Goal: Task Accomplishment & Management: Manage account settings

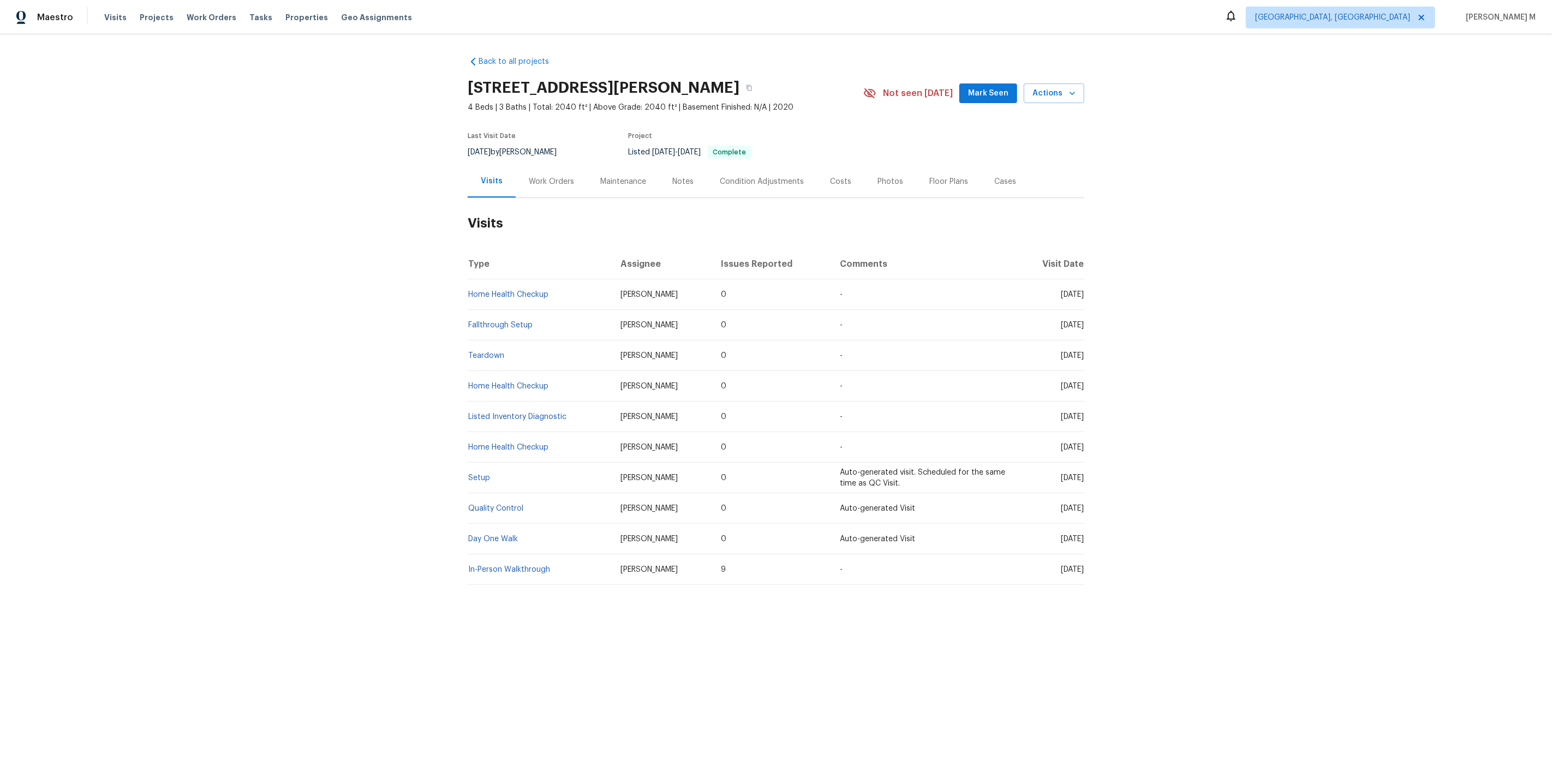
click at [550, 187] on div "Work Orders" at bounding box center [551, 181] width 71 height 32
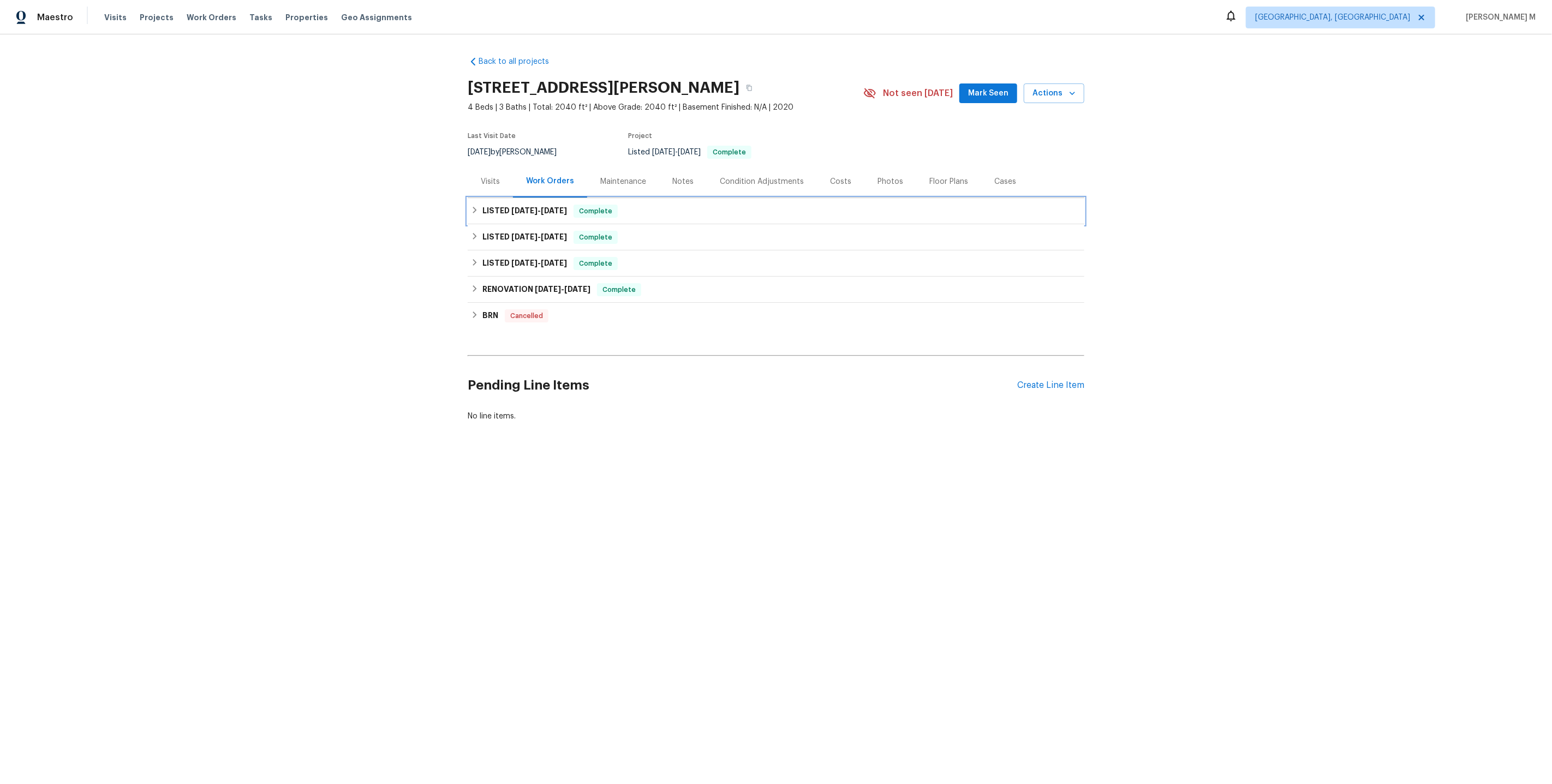
click at [536, 208] on h6 "LISTED 9/15/25 - 9/18/25" at bounding box center [524, 211] width 84 height 13
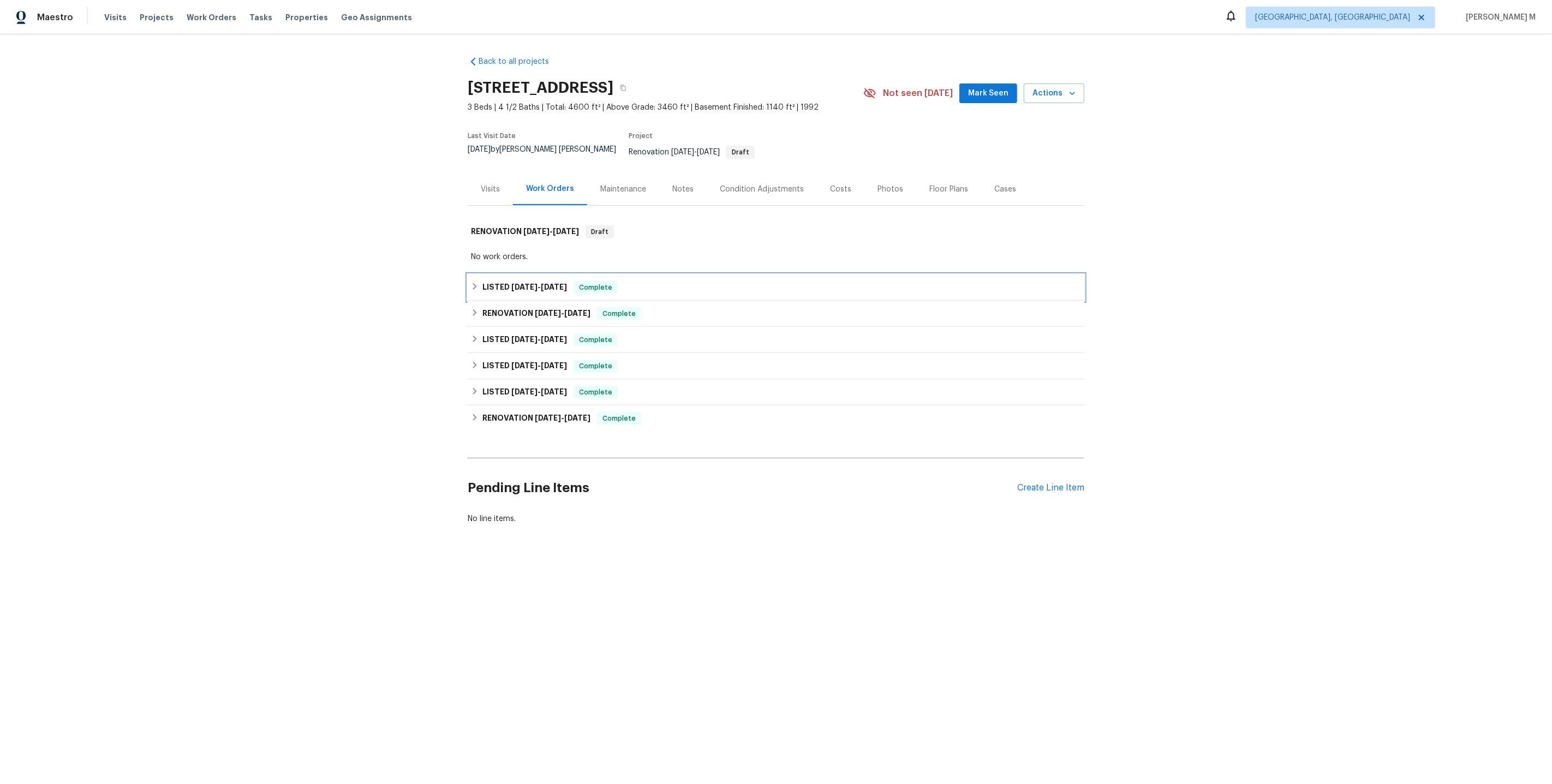
click at [531, 281] on h6 "LISTED 9/17/25 - 9/29/25" at bounding box center [524, 287] width 84 height 13
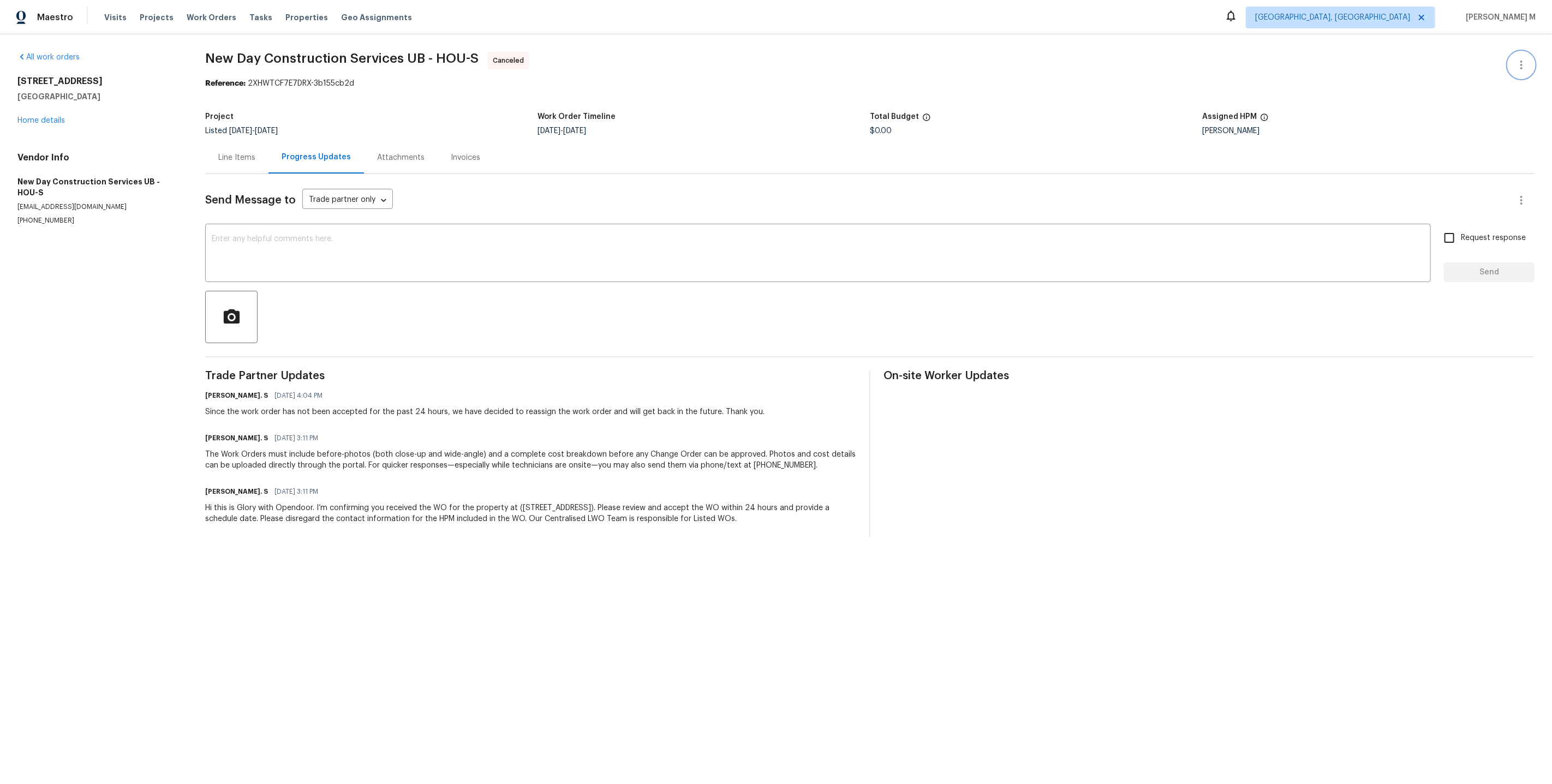
click at [1520, 63] on icon "button" at bounding box center [1521, 65] width 13 height 13
click at [1520, 63] on li "Edit" at bounding box center [1492, 63] width 118 height 18
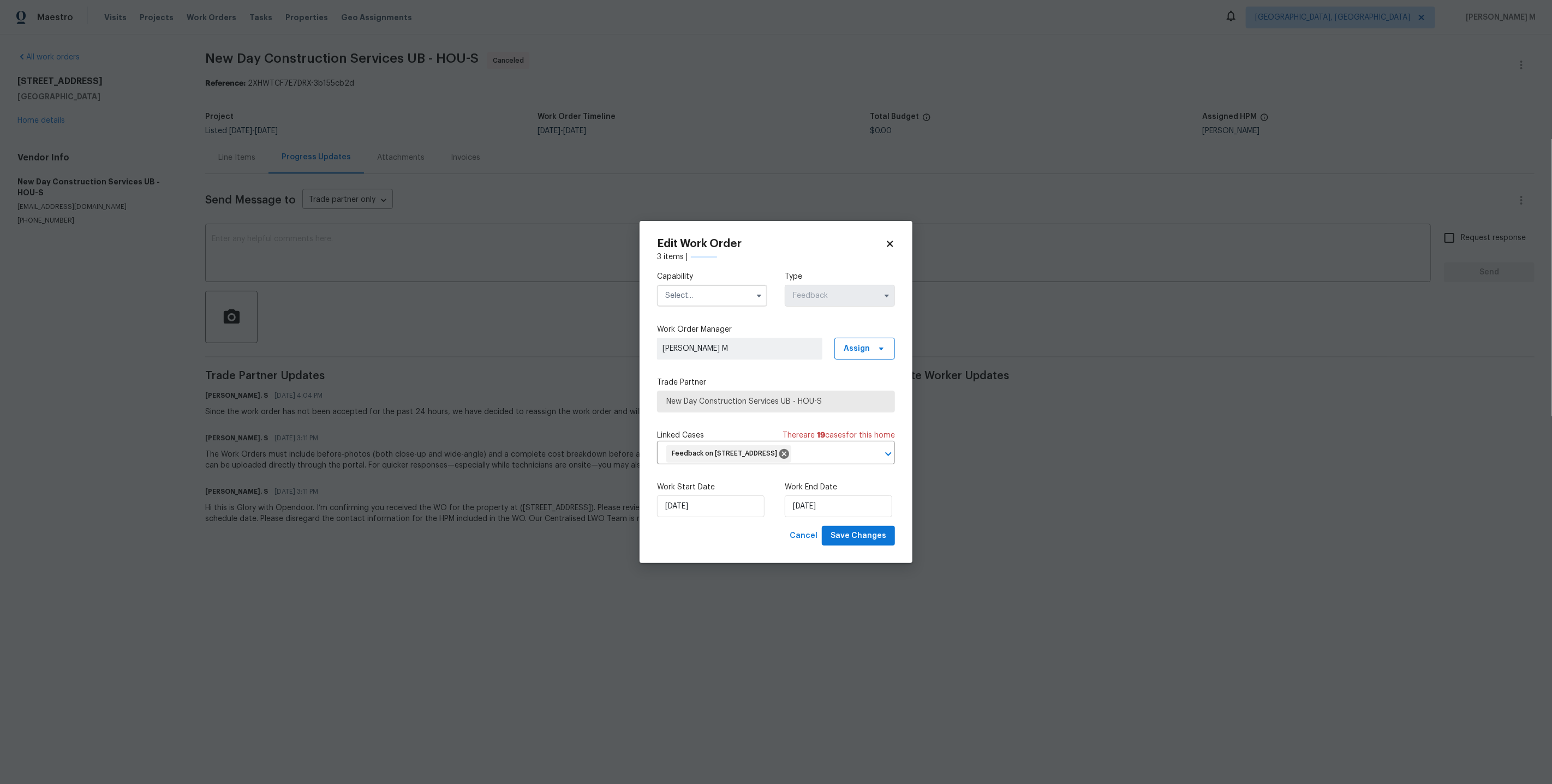
click at [731, 304] on input "text" at bounding box center [712, 296] width 110 height 22
click at [693, 449] on span "Handyman" at bounding box center [686, 453] width 38 height 7
type input "Handyman"
click at [744, 384] on label "Trade Partner" at bounding box center [776, 382] width 238 height 11
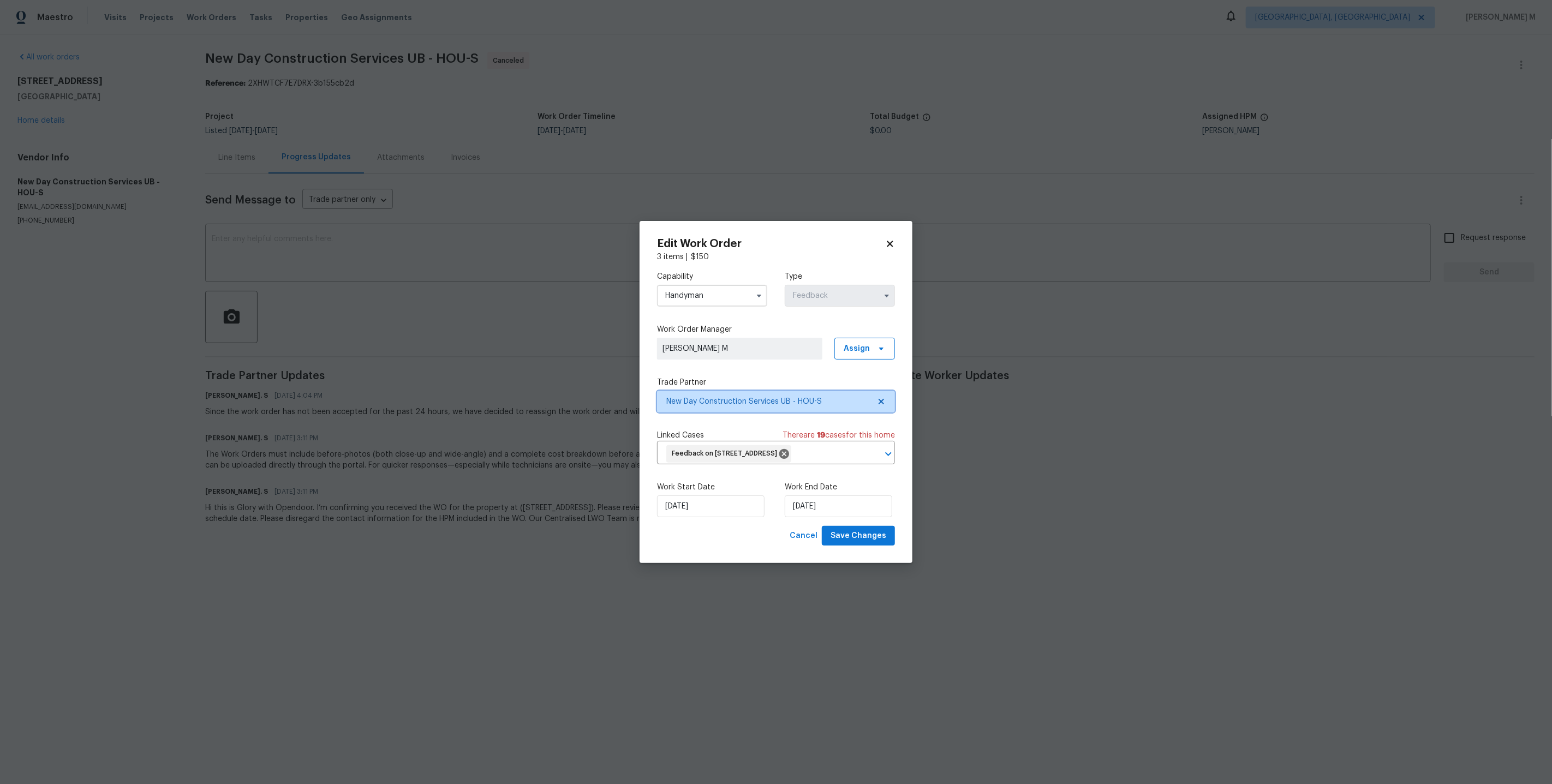
click at [739, 392] on span "New Day Construction Services UB - HOU-S" at bounding box center [776, 401] width 238 height 22
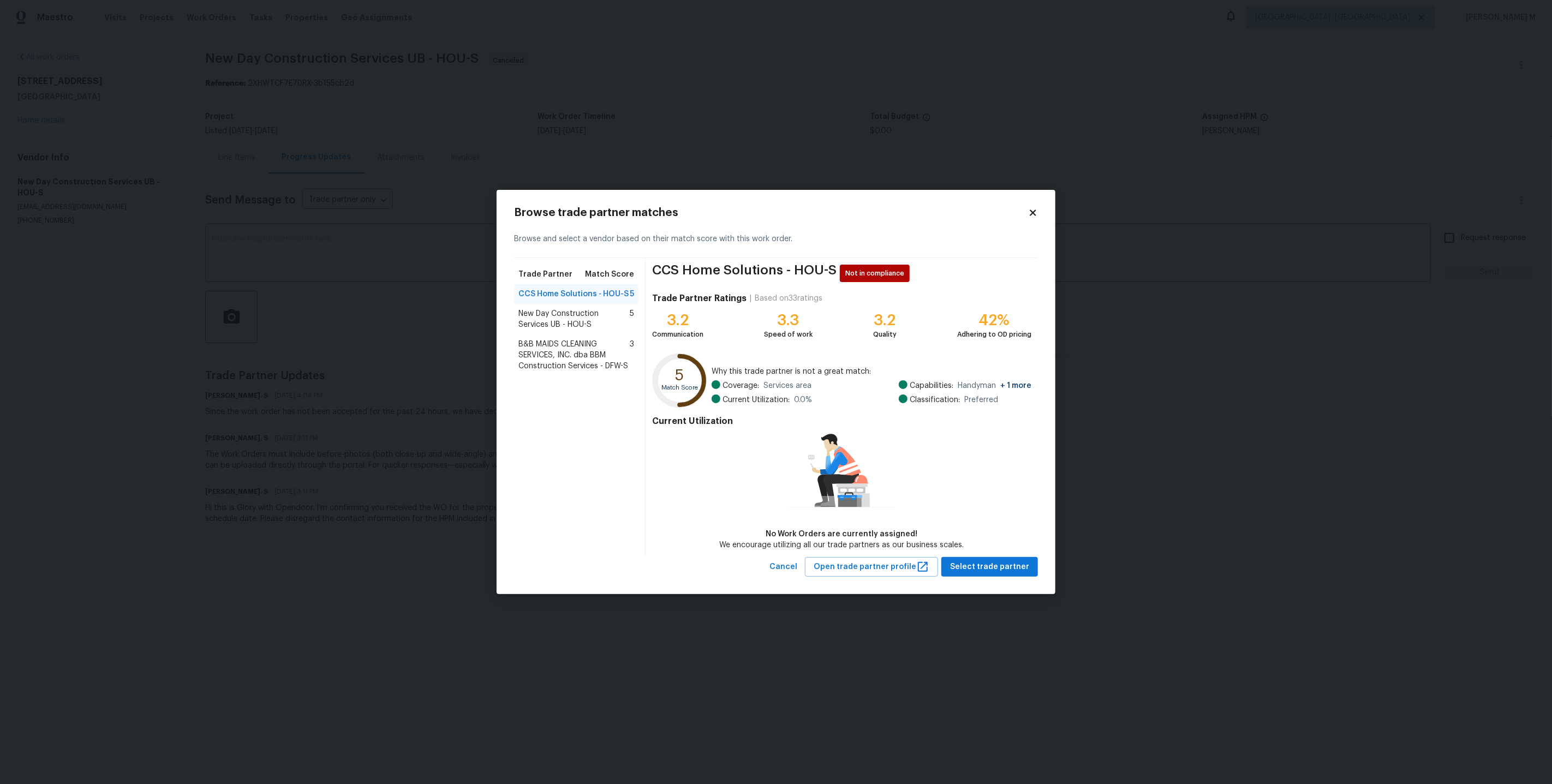
click at [584, 327] on span "New Day Construction Services UB - HOU-S" at bounding box center [574, 319] width 112 height 22
click at [589, 334] on div "New Day Construction Services UB - HOU-S 5" at bounding box center [576, 319] width 125 height 31
click at [595, 365] on span "B&B MAIDS CLEANING SERVICES, INC. dba BBM Construction Services - DFW-S" at bounding box center [574, 355] width 112 height 33
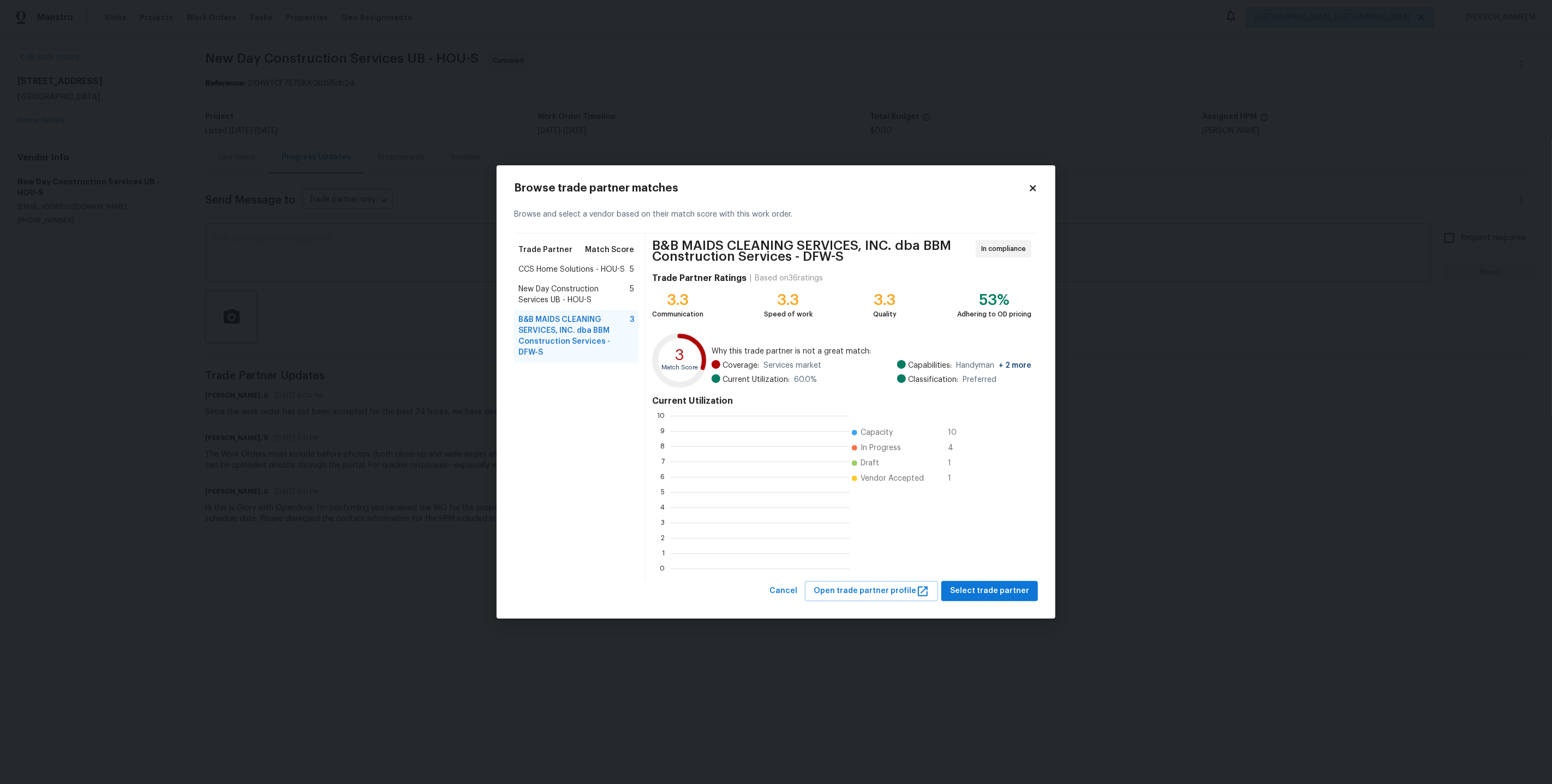
scroll to position [153, 179]
click at [958, 593] on span "Select trade partner" at bounding box center [990, 590] width 79 height 14
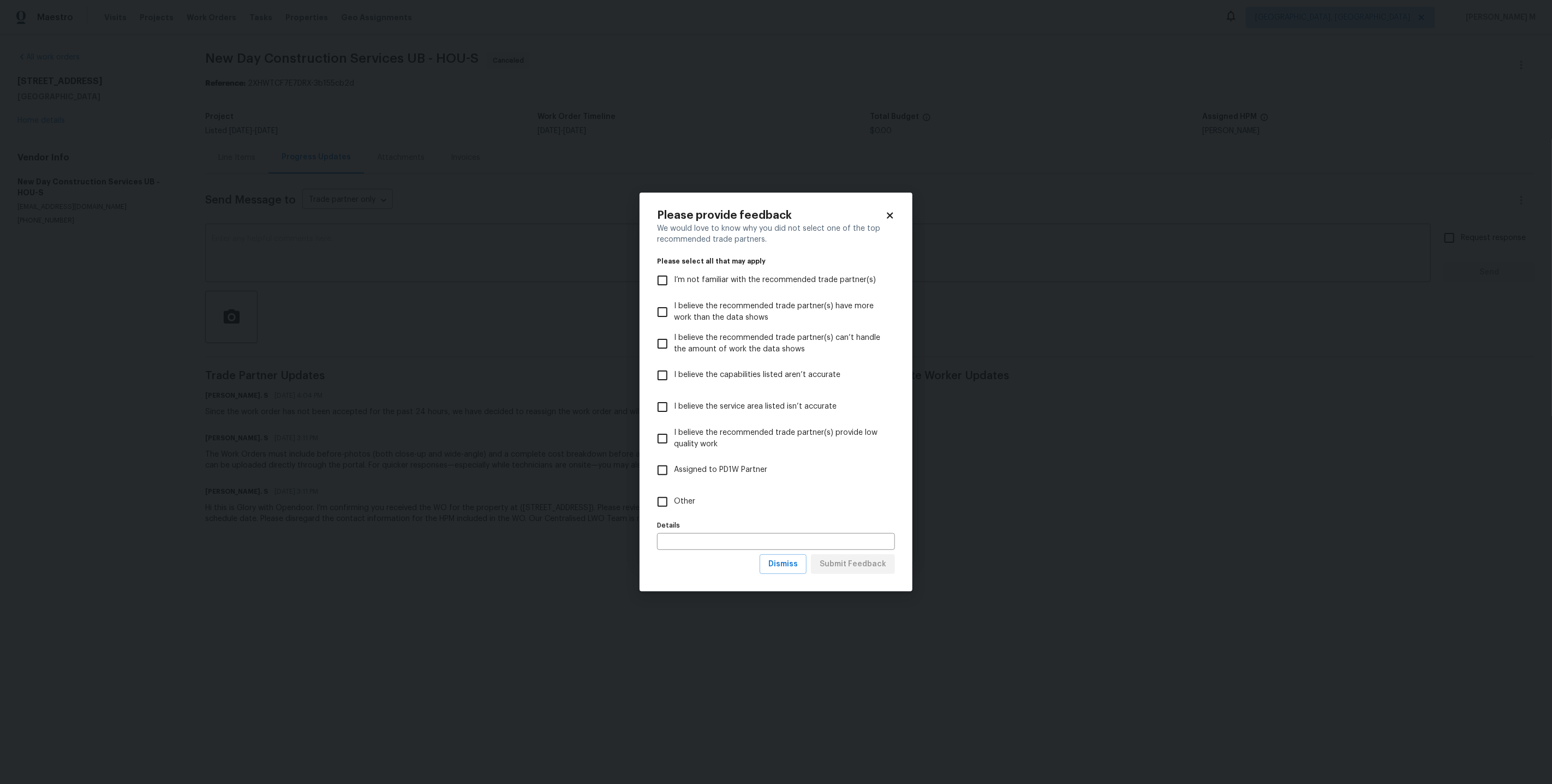
click at [661, 501] on input "Other" at bounding box center [662, 502] width 23 height 23
checkbox input "true"
click at [845, 557] on span "Submit Feedback" at bounding box center [853, 564] width 67 height 14
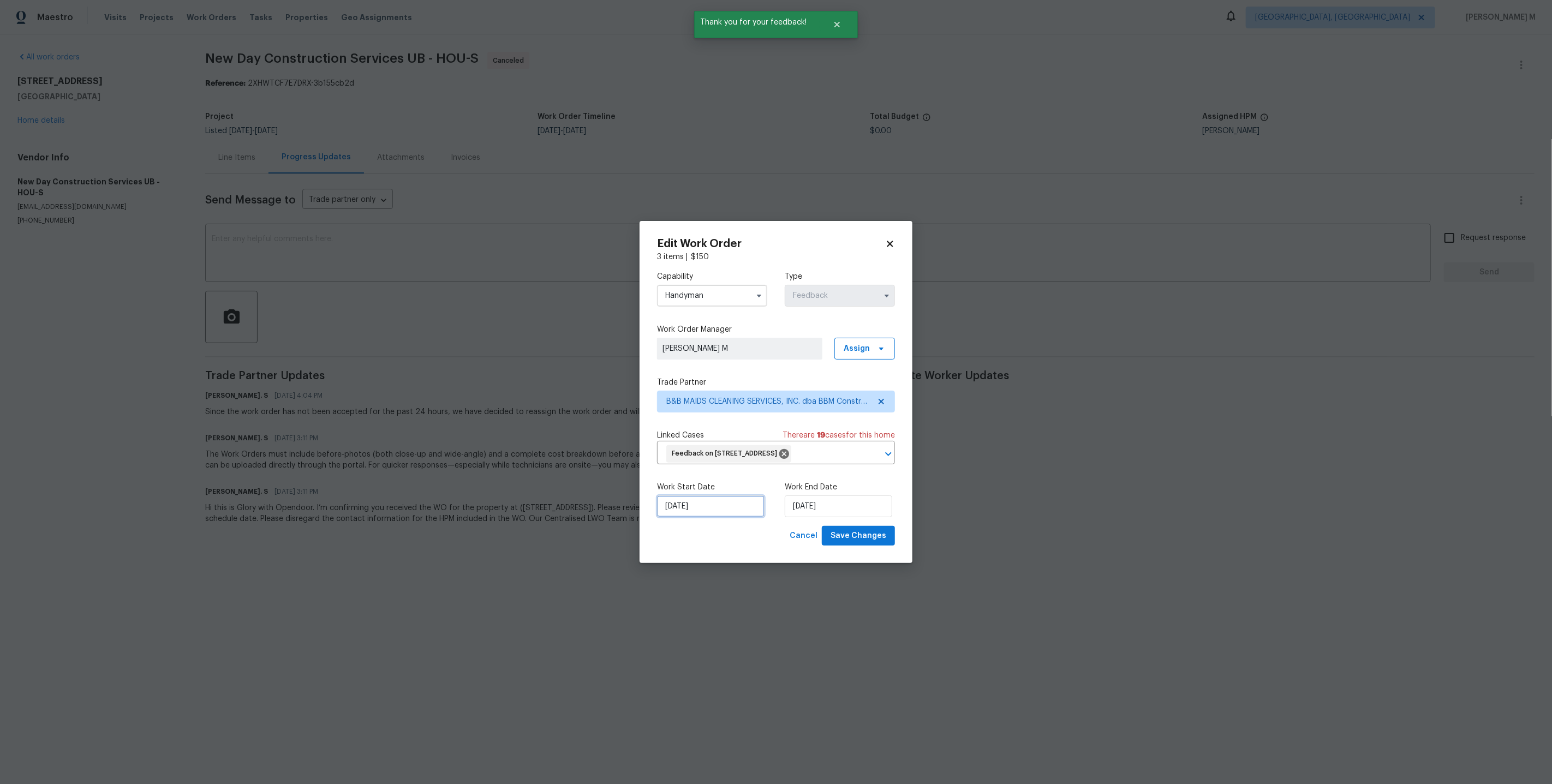
click at [710, 505] on input "29/09/2025" at bounding box center [710, 506] width 107 height 22
click at [724, 477] on div "2" at bounding box center [726, 475] width 17 height 15
type input "02/10/2025"
select select "9"
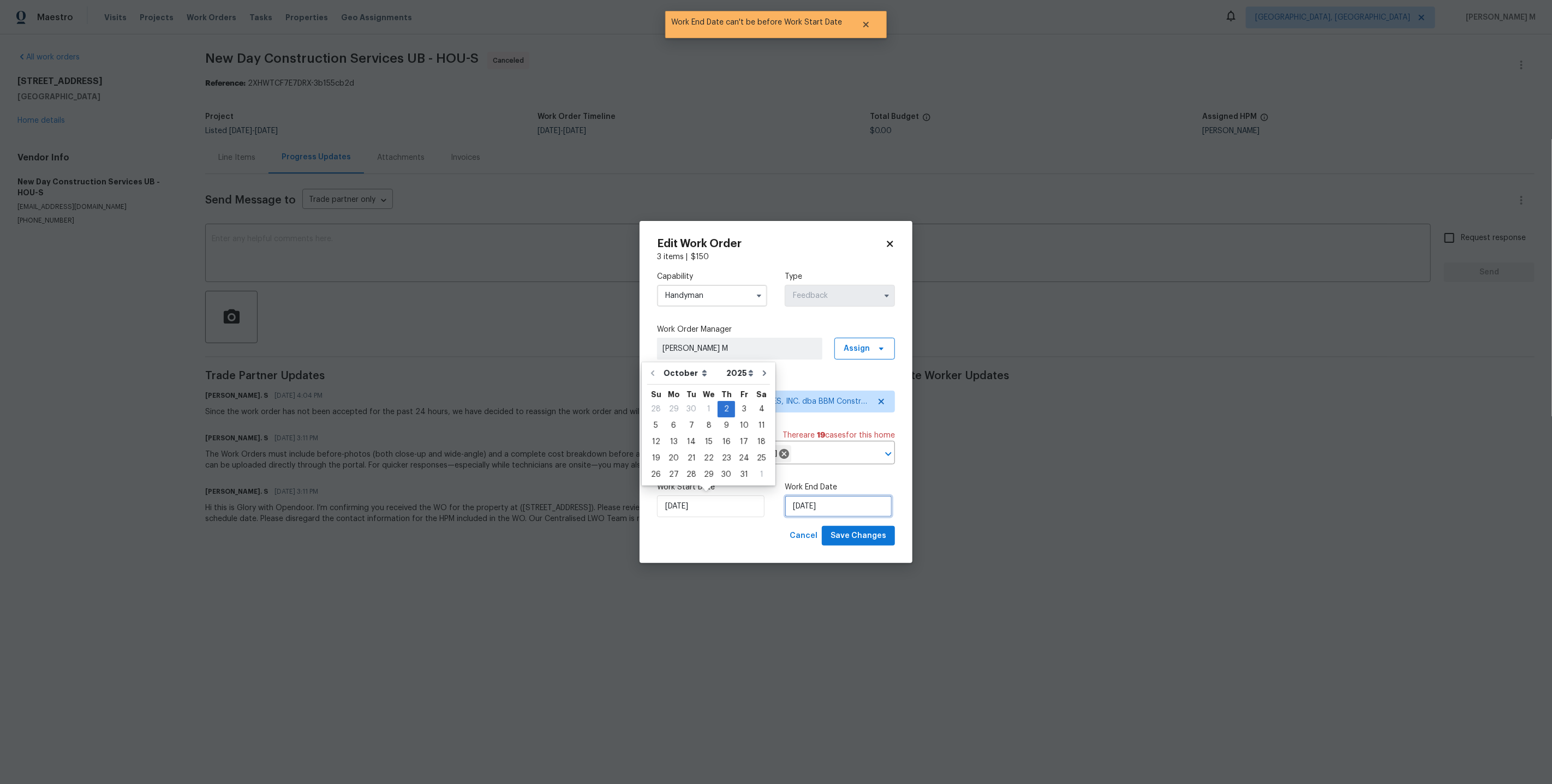
click at [833, 508] on input "02/10/2025" at bounding box center [838, 506] width 107 height 22
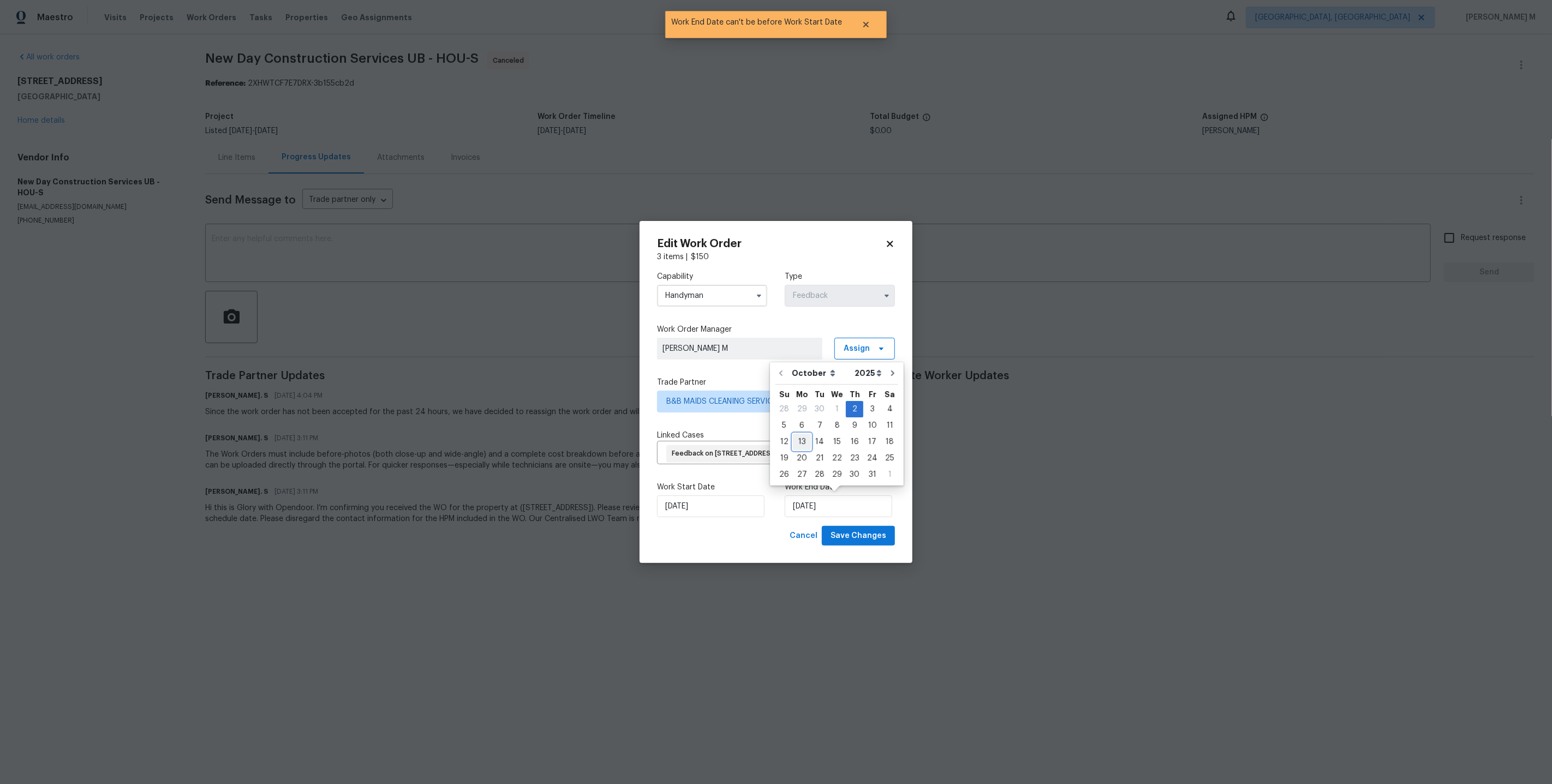
click at [801, 436] on div "13" at bounding box center [801, 442] width 18 height 15
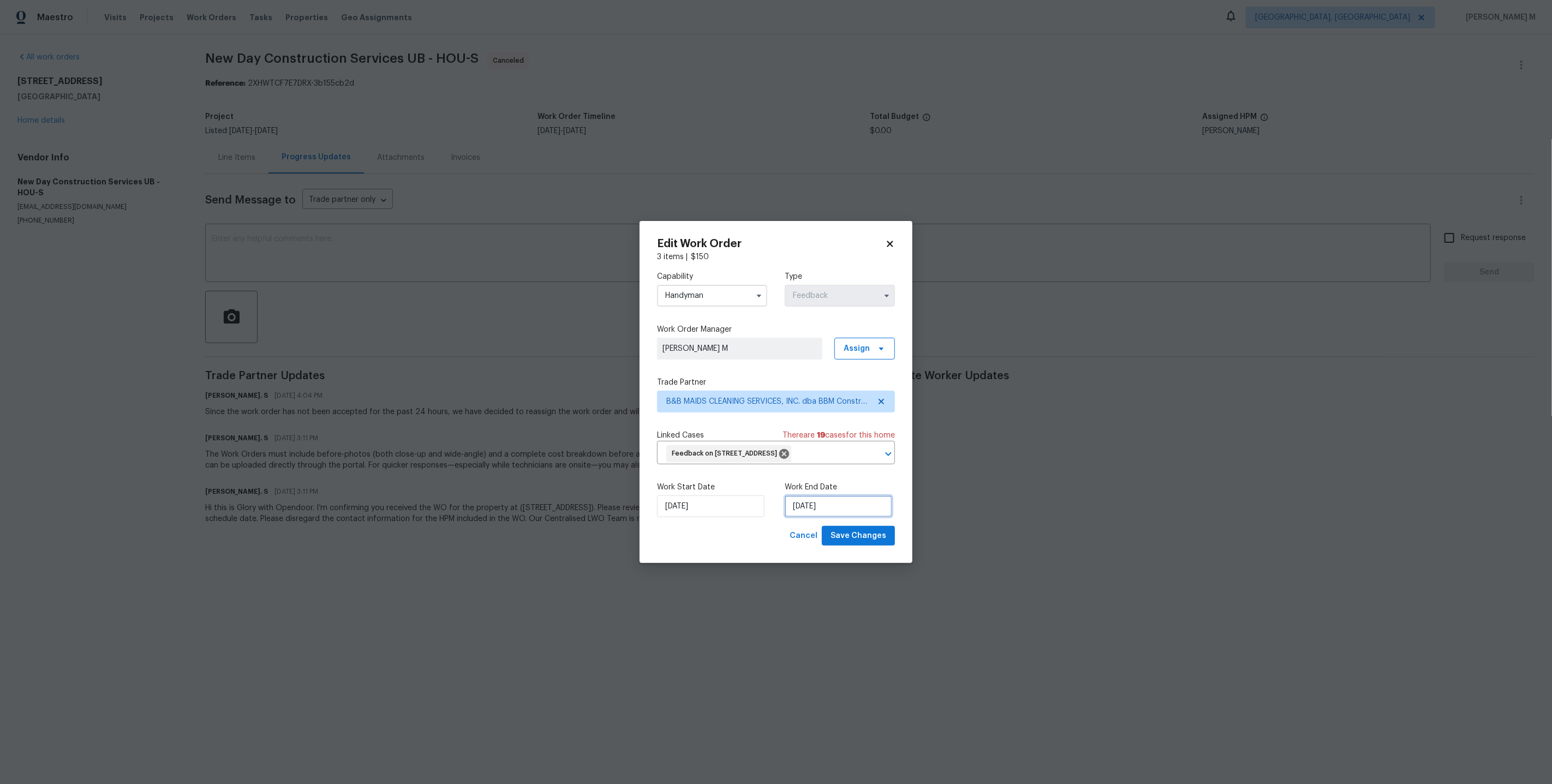
click at [829, 503] on input "13/10/2025" at bounding box center [838, 506] width 107 height 22
click at [793, 422] on div "6" at bounding box center [801, 425] width 18 height 15
type input "06/10/2025"
click at [853, 536] on span "Save Changes" at bounding box center [859, 535] width 56 height 14
click at [480, 502] on body "Maestro Visits Projects Work Orders Tasks Properties Geo Assignments Detroit, M…" at bounding box center [776, 277] width 1552 height 554
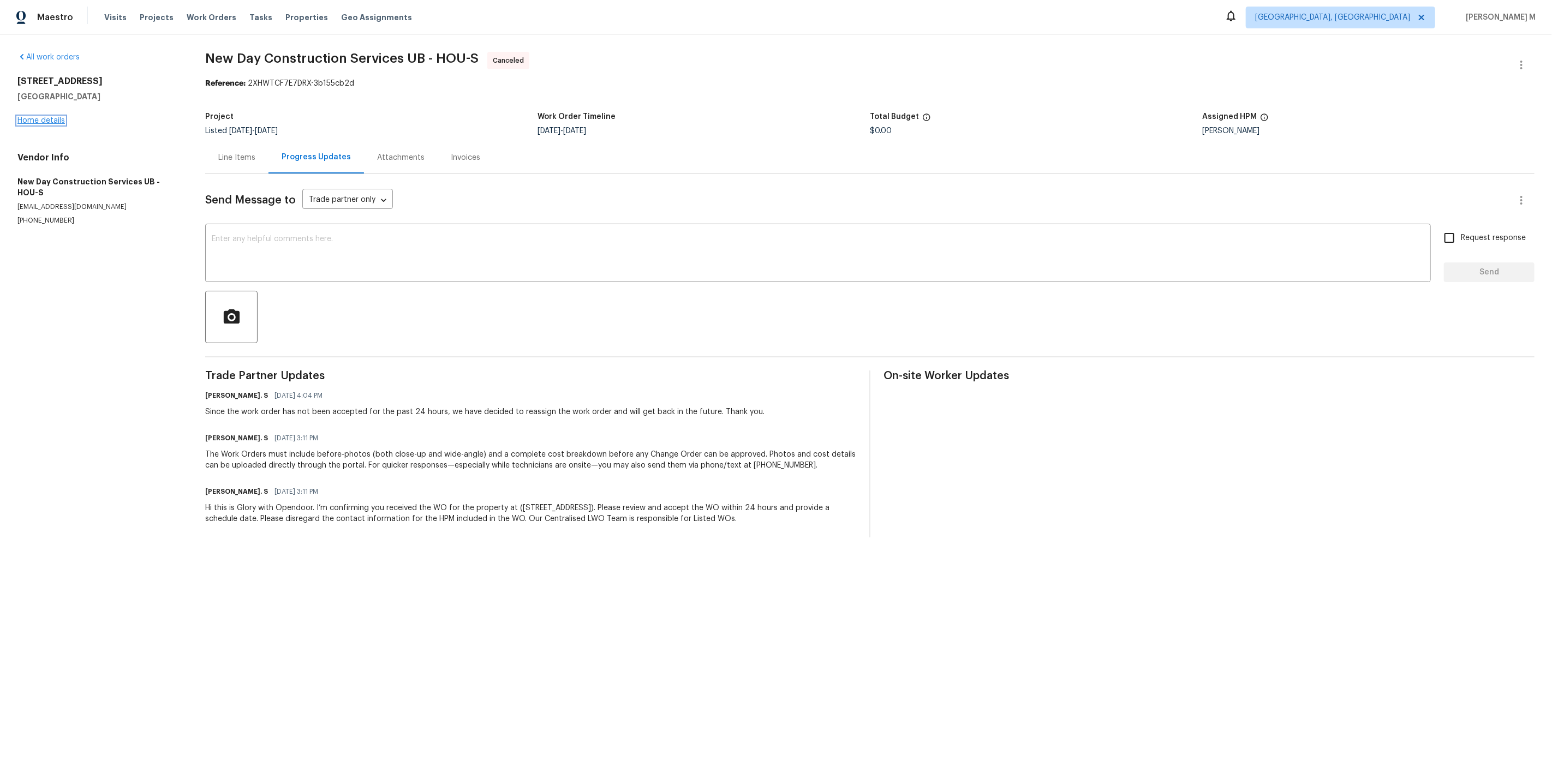
click at [50, 117] on link "Home details" at bounding box center [41, 120] width 48 height 7
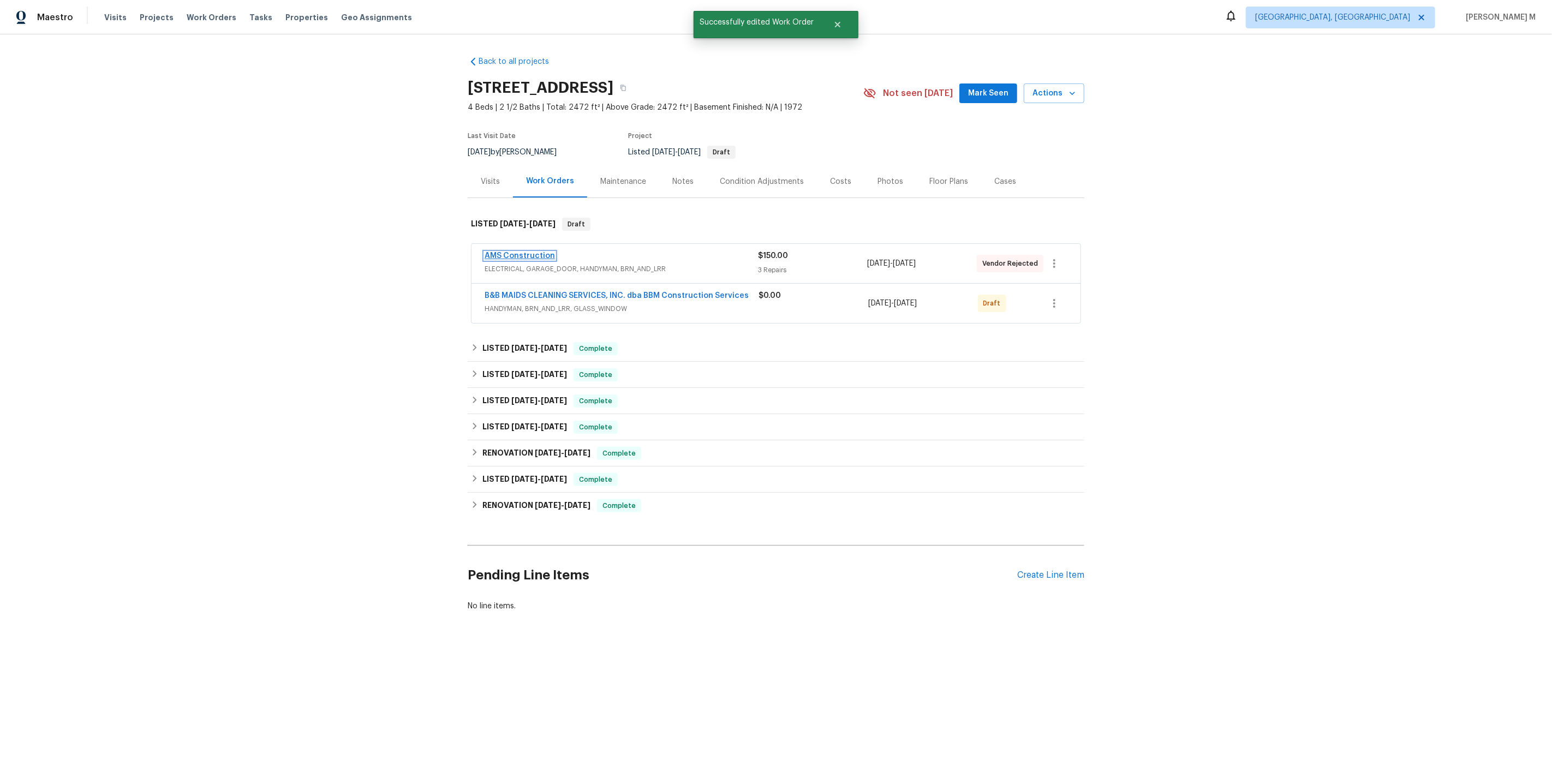
click at [518, 252] on link "AMS Construction" at bounding box center [520, 256] width 70 height 7
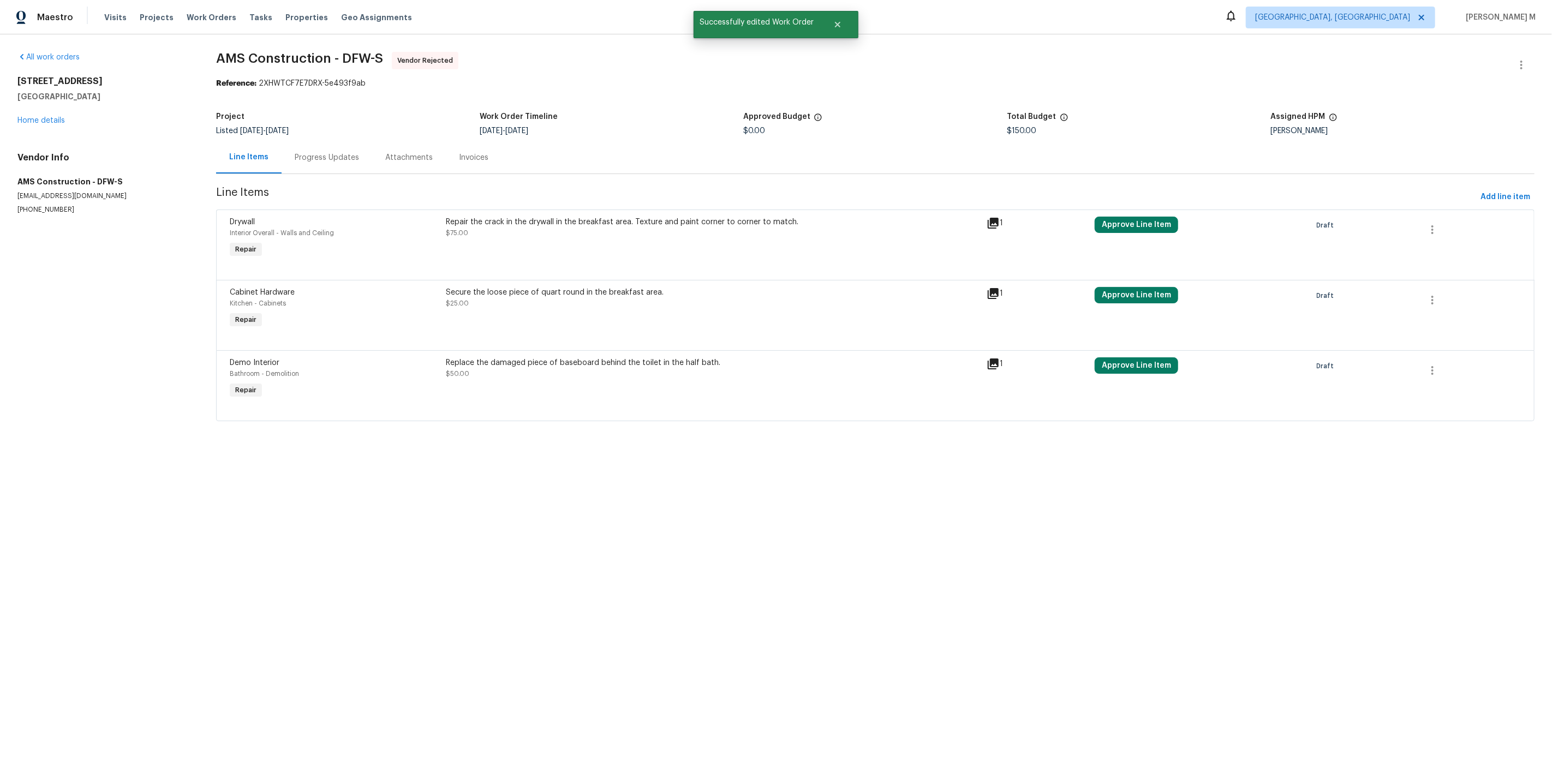
click at [37, 111] on div "515 Rosewood Dr Shenandoah, TX 77381 Home details" at bounding box center [103, 100] width 172 height 50
click at [37, 117] on link "Home details" at bounding box center [41, 120] width 48 height 7
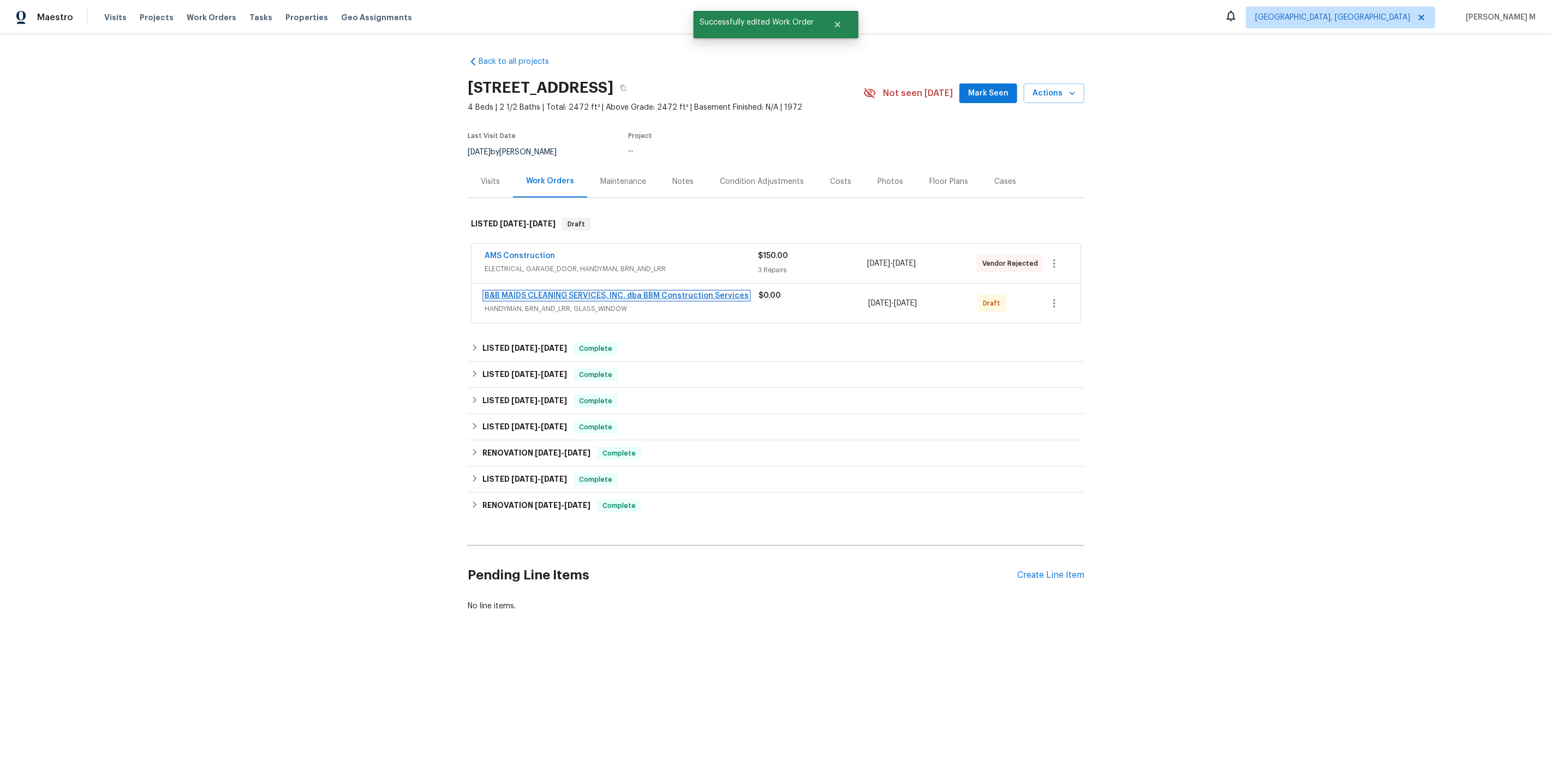
click at [553, 292] on link "B&B MAIDS CLEANING SERVICES, INC. dba BBM Construction Services" at bounding box center [616, 296] width 264 height 7
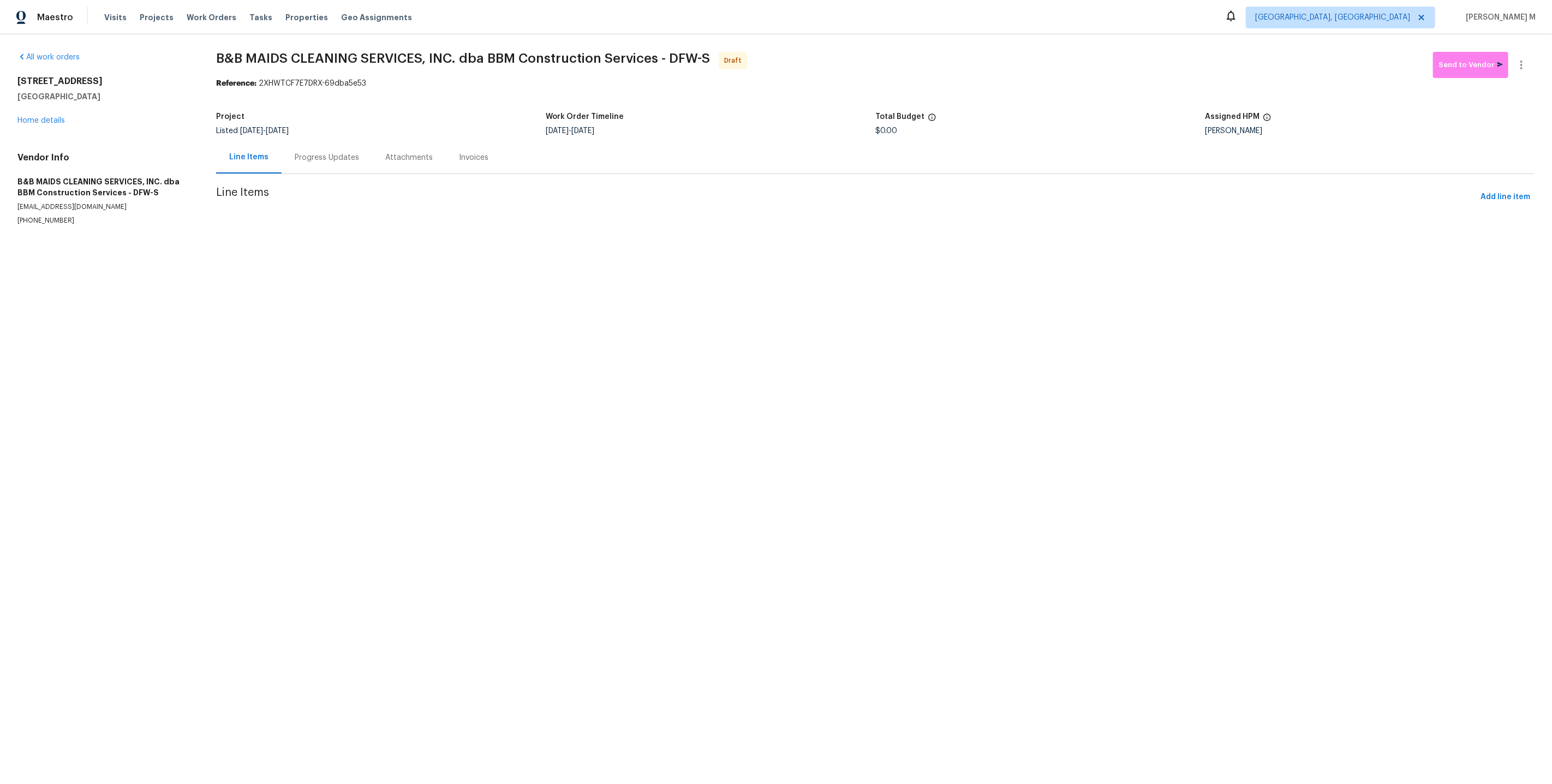
click at [316, 161] on div "Progress Updates" at bounding box center [327, 158] width 90 height 32
click at [229, 161] on div "Line Items" at bounding box center [247, 158] width 63 height 32
click at [39, 117] on link "Home details" at bounding box center [41, 120] width 48 height 7
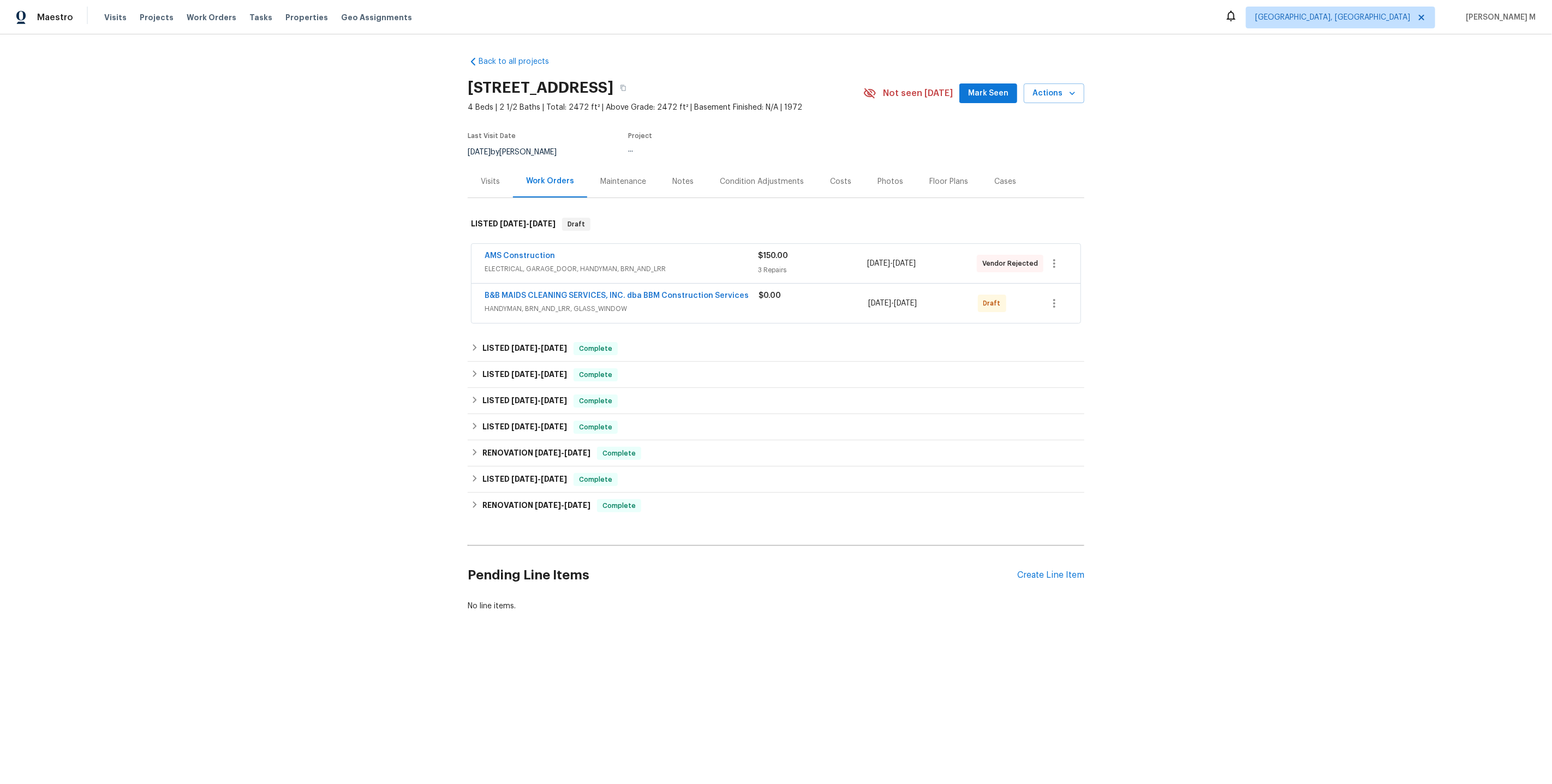
click at [526, 290] on span "B&B MAIDS CLEANING SERVICES, INC. dba BBM Construction Services" at bounding box center [616, 296] width 264 height 11
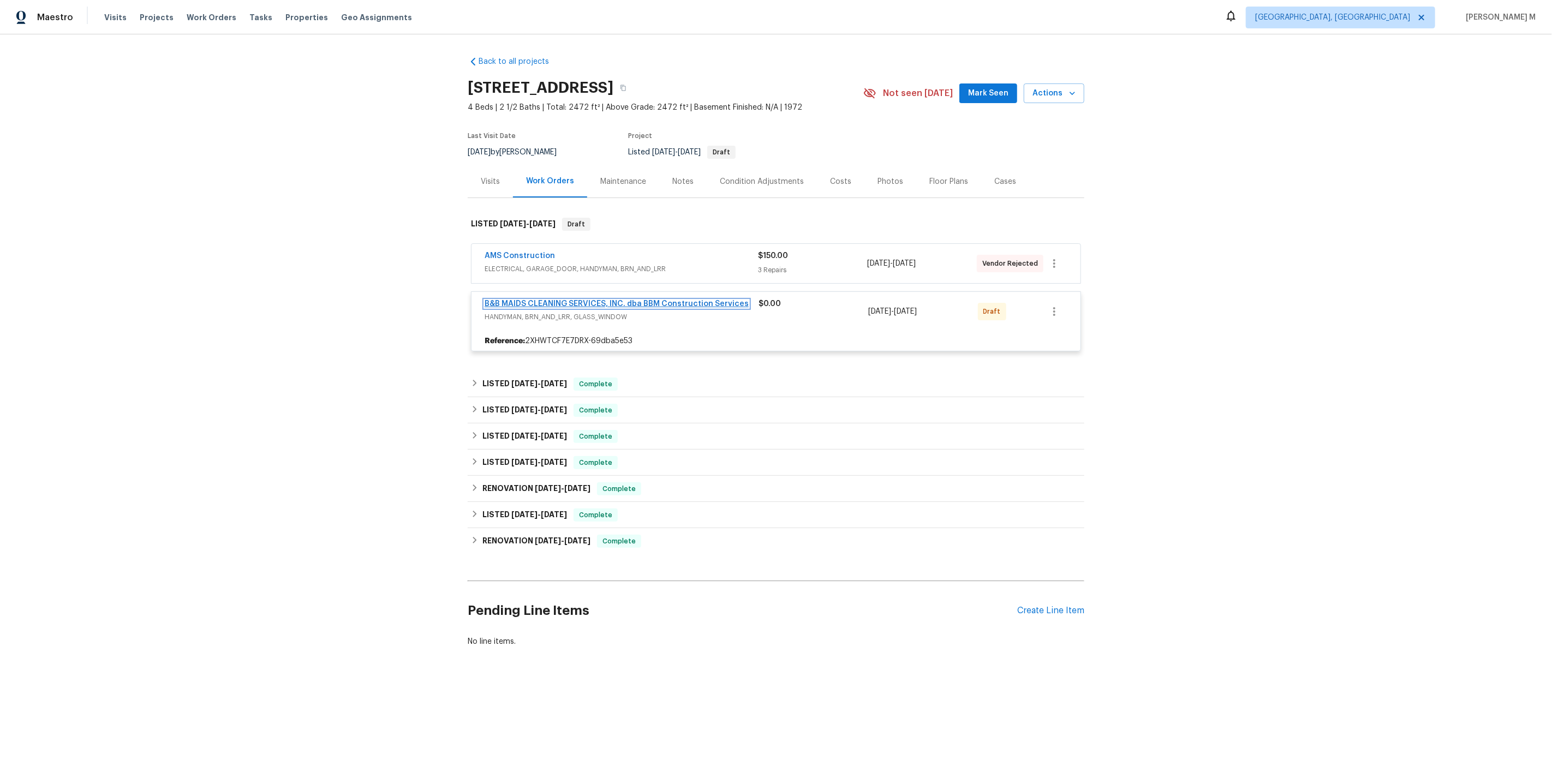
click at [522, 300] on link "B&B MAIDS CLEANING SERVICES, INC. dba BBM Construction Services" at bounding box center [616, 304] width 264 height 7
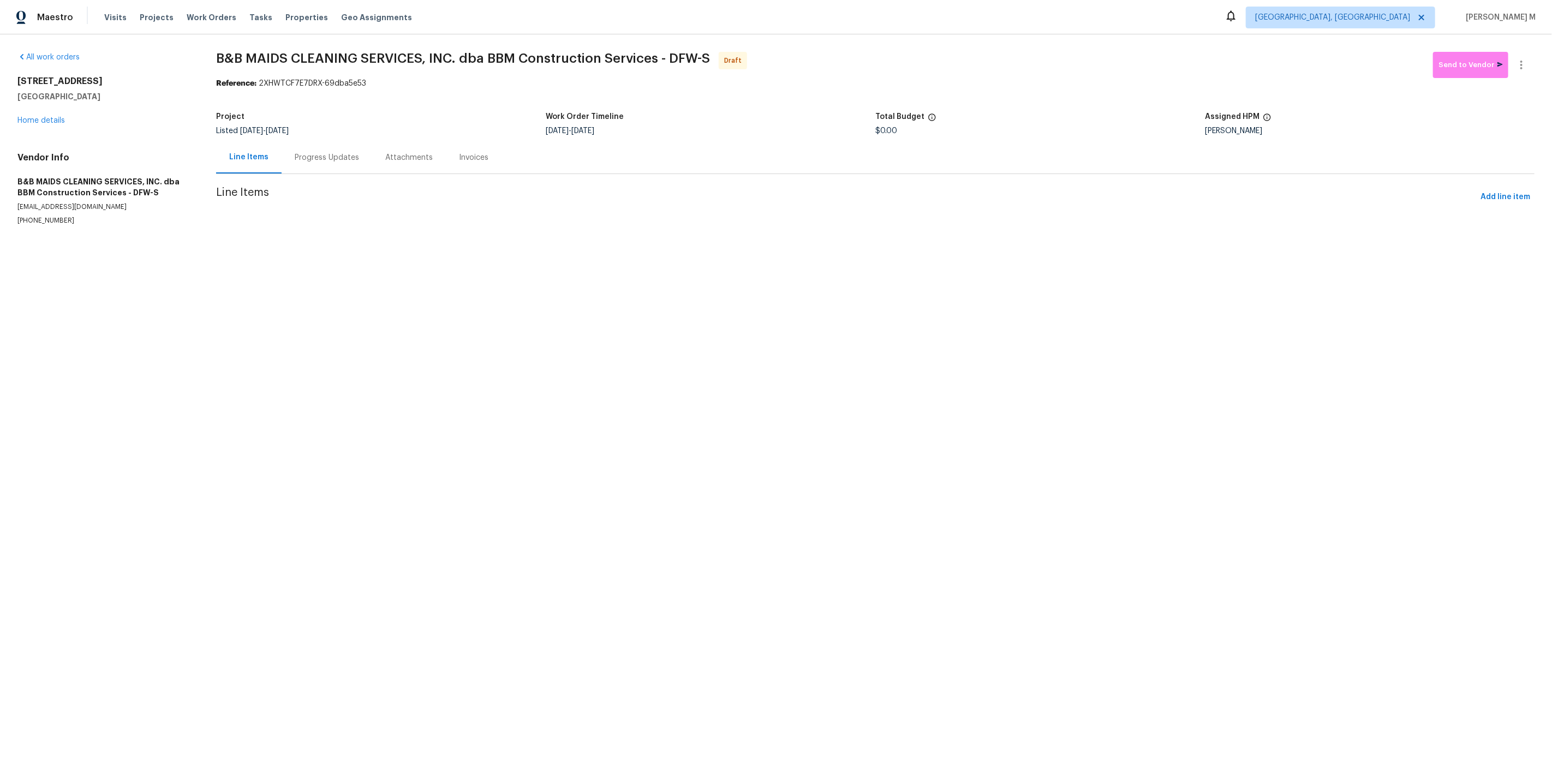
click at [312, 167] on div "Progress Updates" at bounding box center [327, 158] width 90 height 32
click at [240, 158] on div "Line Items" at bounding box center [247, 157] width 37 height 11
click at [1508, 191] on span "Add line item" at bounding box center [1505, 197] width 50 height 14
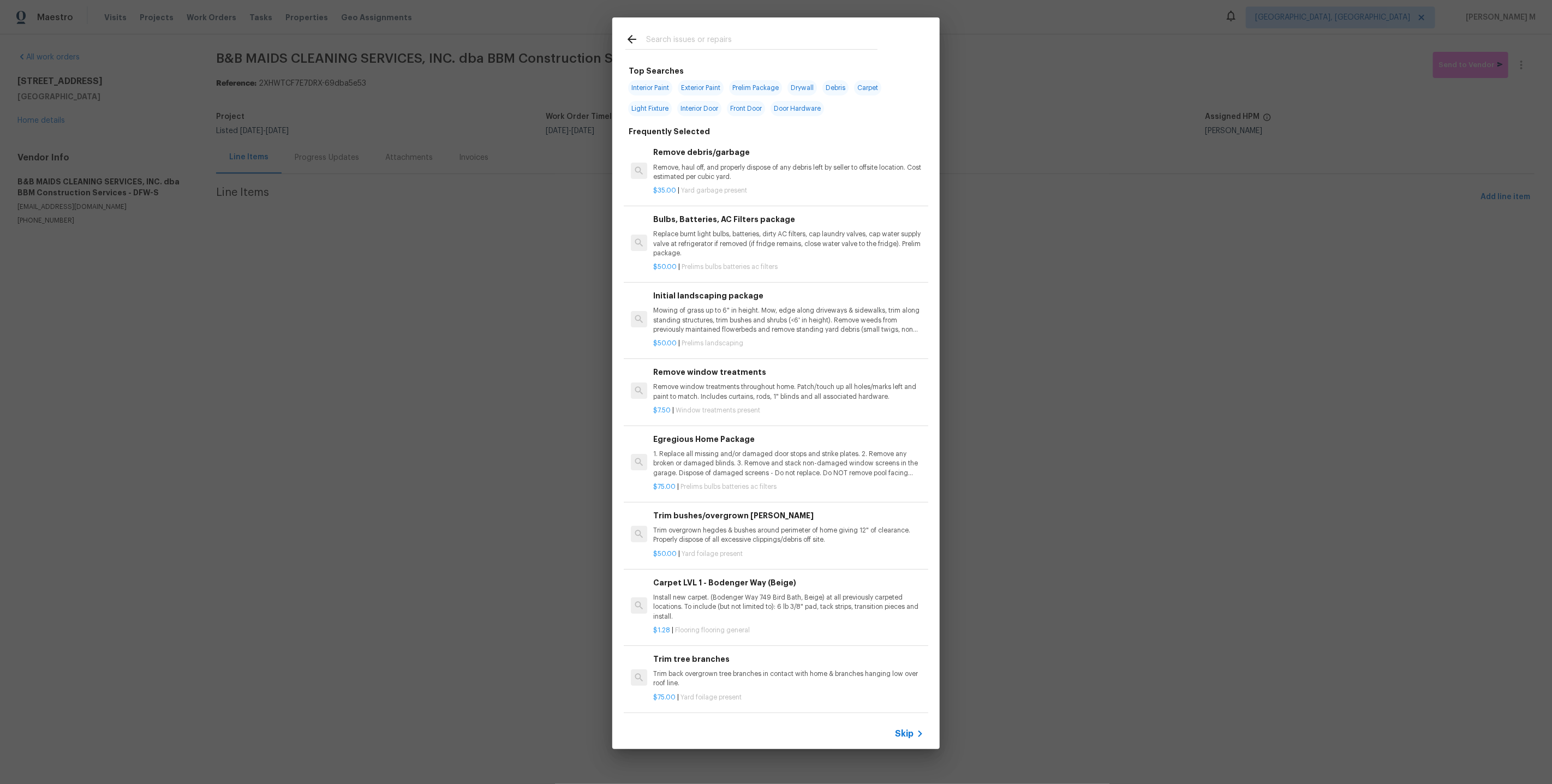
click at [912, 741] on div "Skip" at bounding box center [776, 733] width 327 height 31
click at [908, 727] on div "Skip" at bounding box center [776, 733] width 327 height 31
click at [905, 732] on span "Skip" at bounding box center [904, 733] width 18 height 11
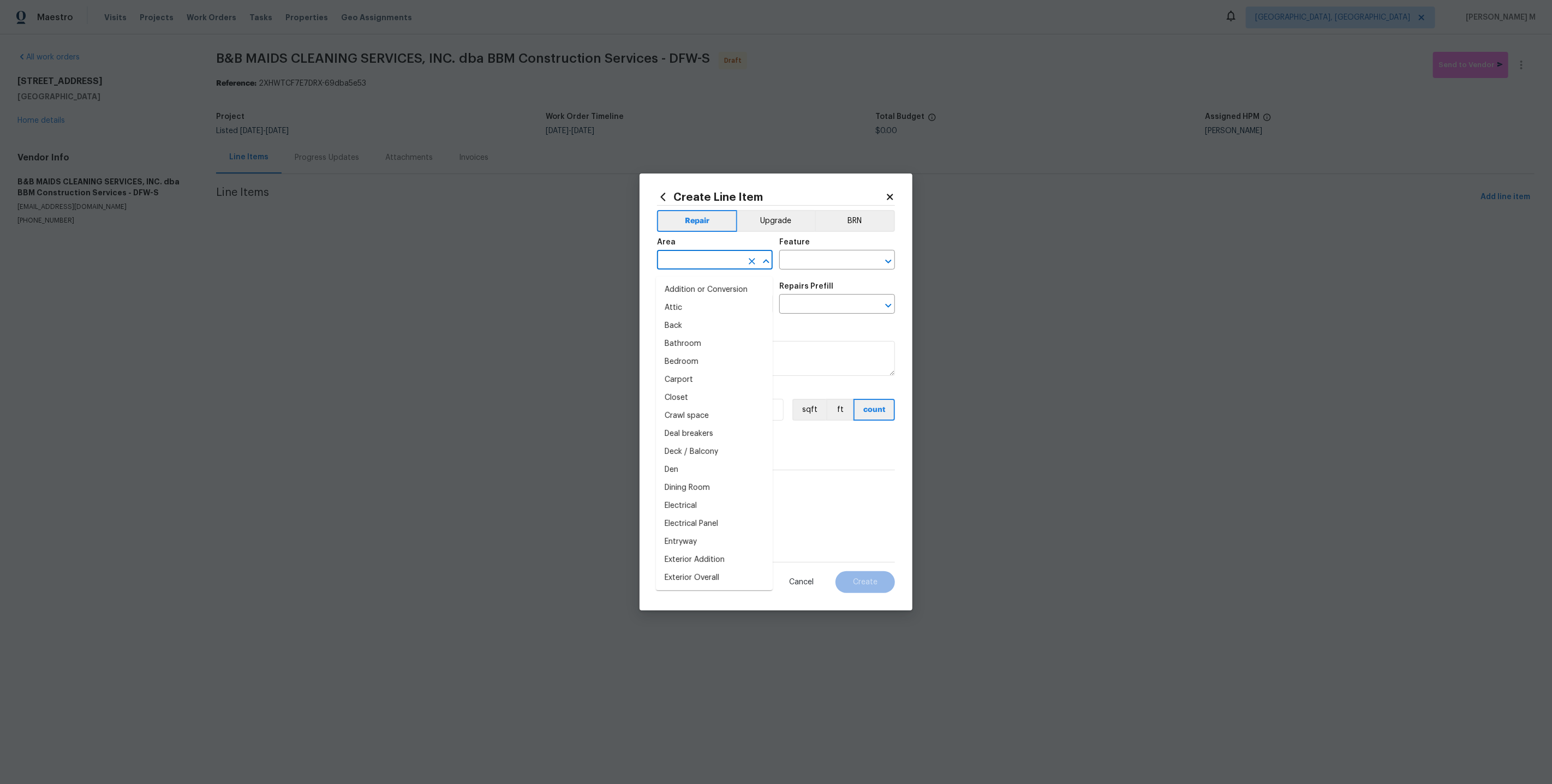
click at [707, 264] on input "text" at bounding box center [699, 260] width 85 height 17
click at [717, 290] on li "Dining Room" at bounding box center [714, 290] width 117 height 18
type input "Dining Room"
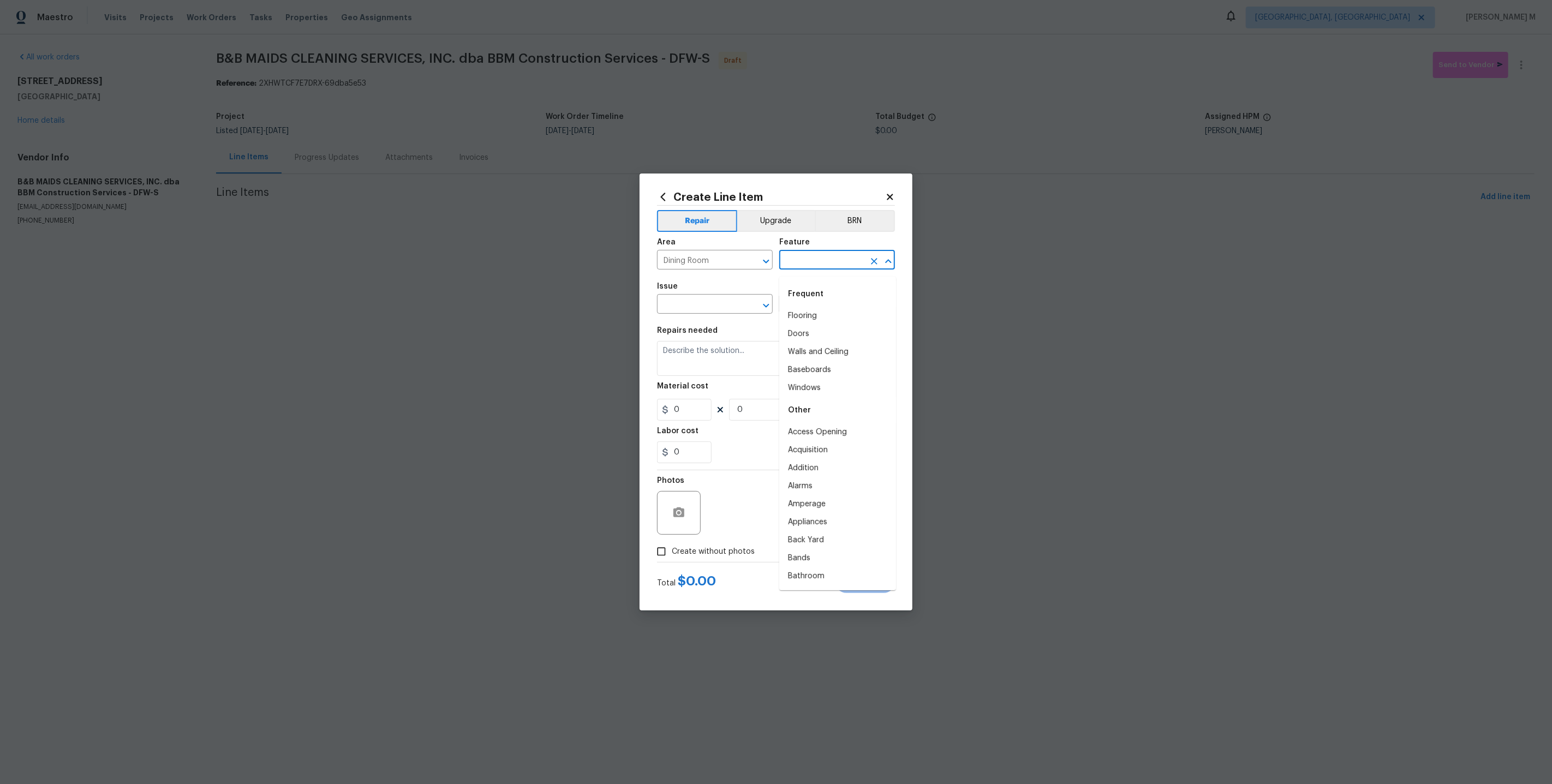
click at [812, 265] on input "text" at bounding box center [822, 260] width 85 height 17
click at [821, 318] on li "Walls and Ceiling" at bounding box center [837, 316] width 117 height 18
type input "Walls and Ceiling"
click at [724, 317] on span "Issue ​" at bounding box center [715, 298] width 116 height 44
click at [715, 312] on input "text" at bounding box center [699, 305] width 85 height 17
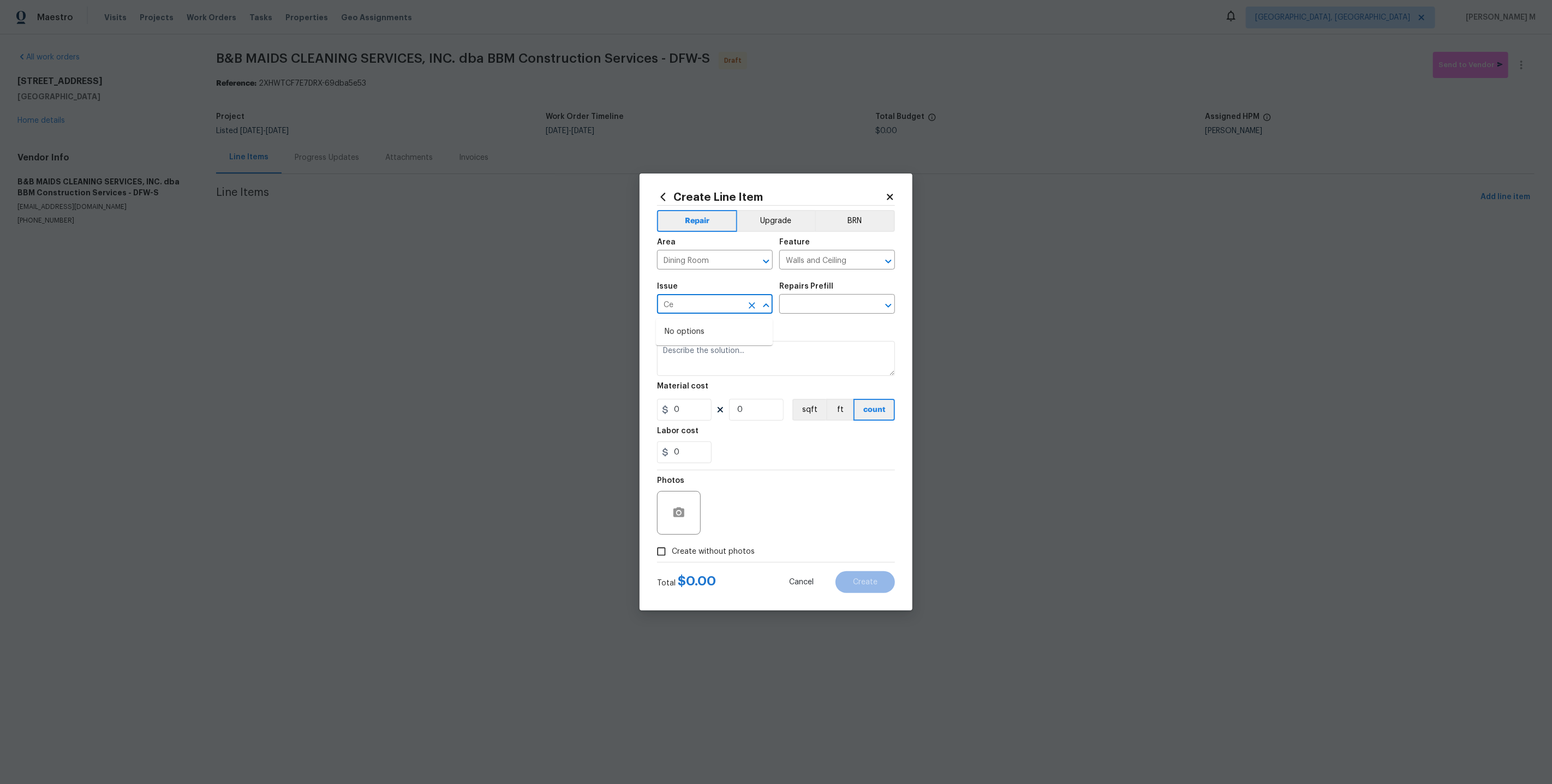
type input "C"
click at [699, 404] on li "Drywall" at bounding box center [714, 402] width 117 height 18
type input "Drywall"
click at [816, 302] on input "text" at bounding box center [822, 305] width 85 height 17
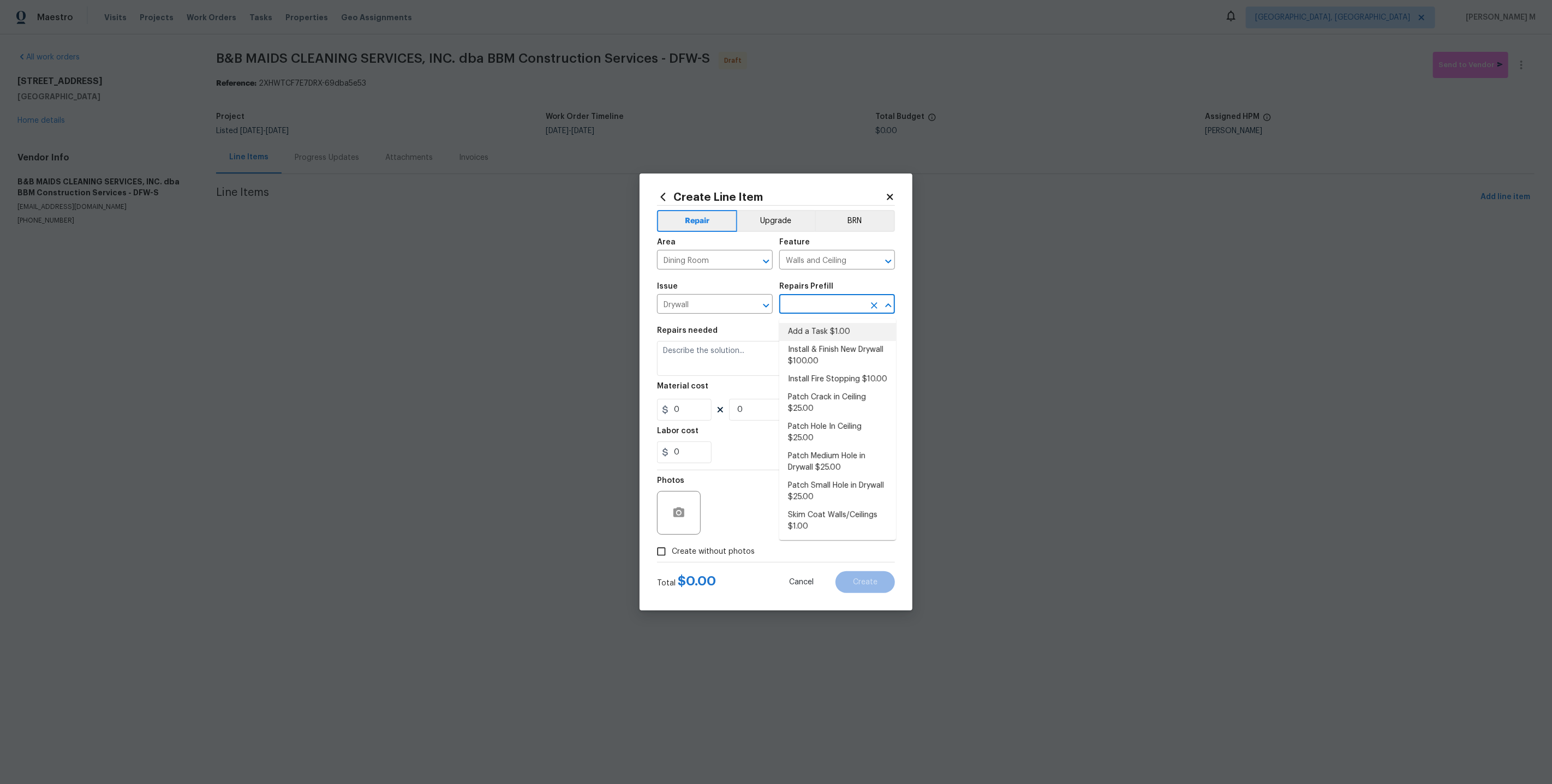
click at [806, 325] on li "Add a Task $1.00" at bounding box center [837, 331] width 117 height 18
type input "Add a Task $1.00"
type textarea "HPM to detail"
type input "1"
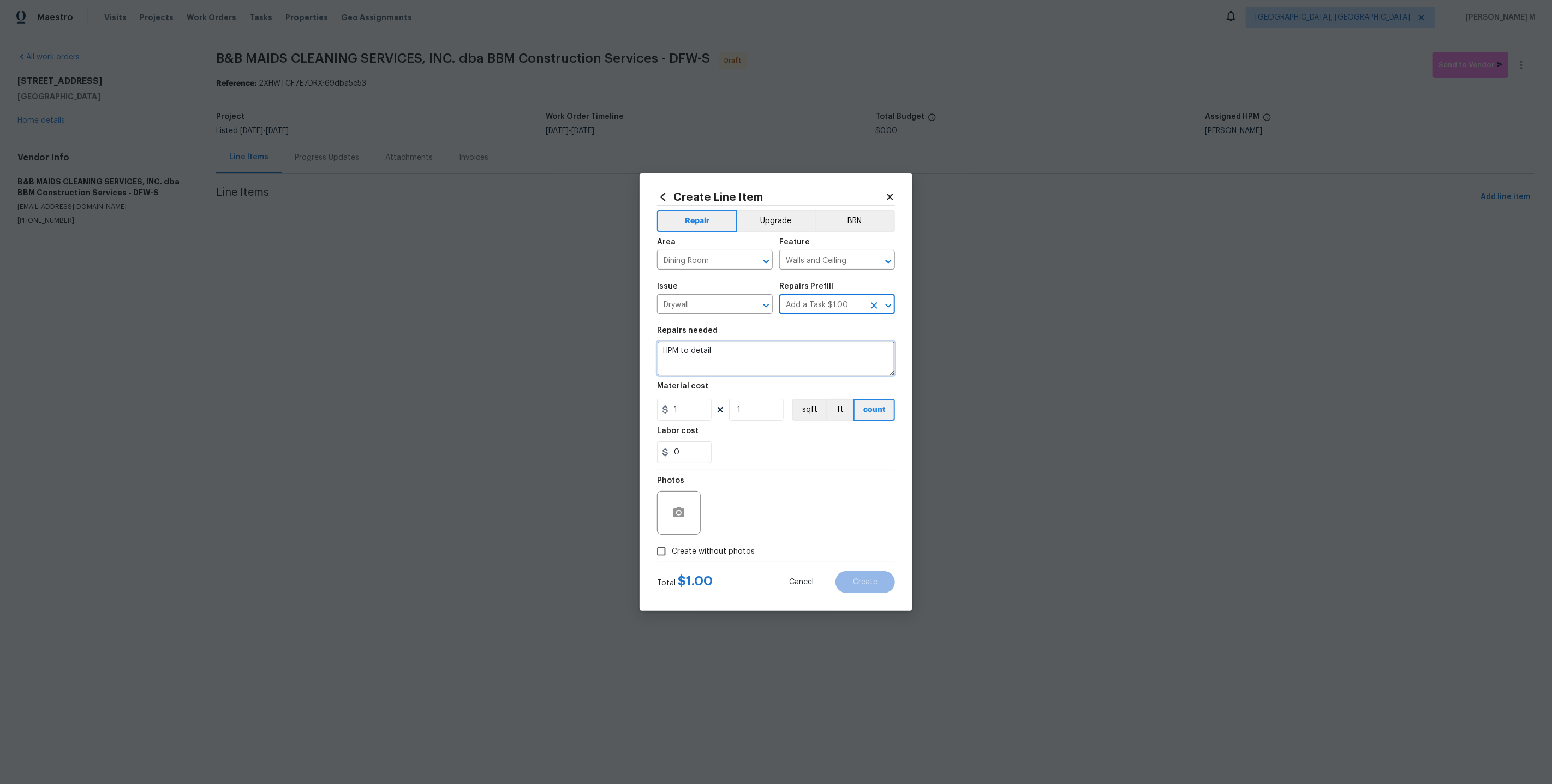
click at [764, 343] on textarea "HPM to detail" at bounding box center [776, 359] width 238 height 35
type textarea "v"
paste textarea "there is a crack in the drywall in the breakfast area. Please repair the crack,…"
click at [664, 348] on textarea "there is a crack in the drywall in the breakfast area. Please repair the crack,…" at bounding box center [776, 359] width 238 height 35
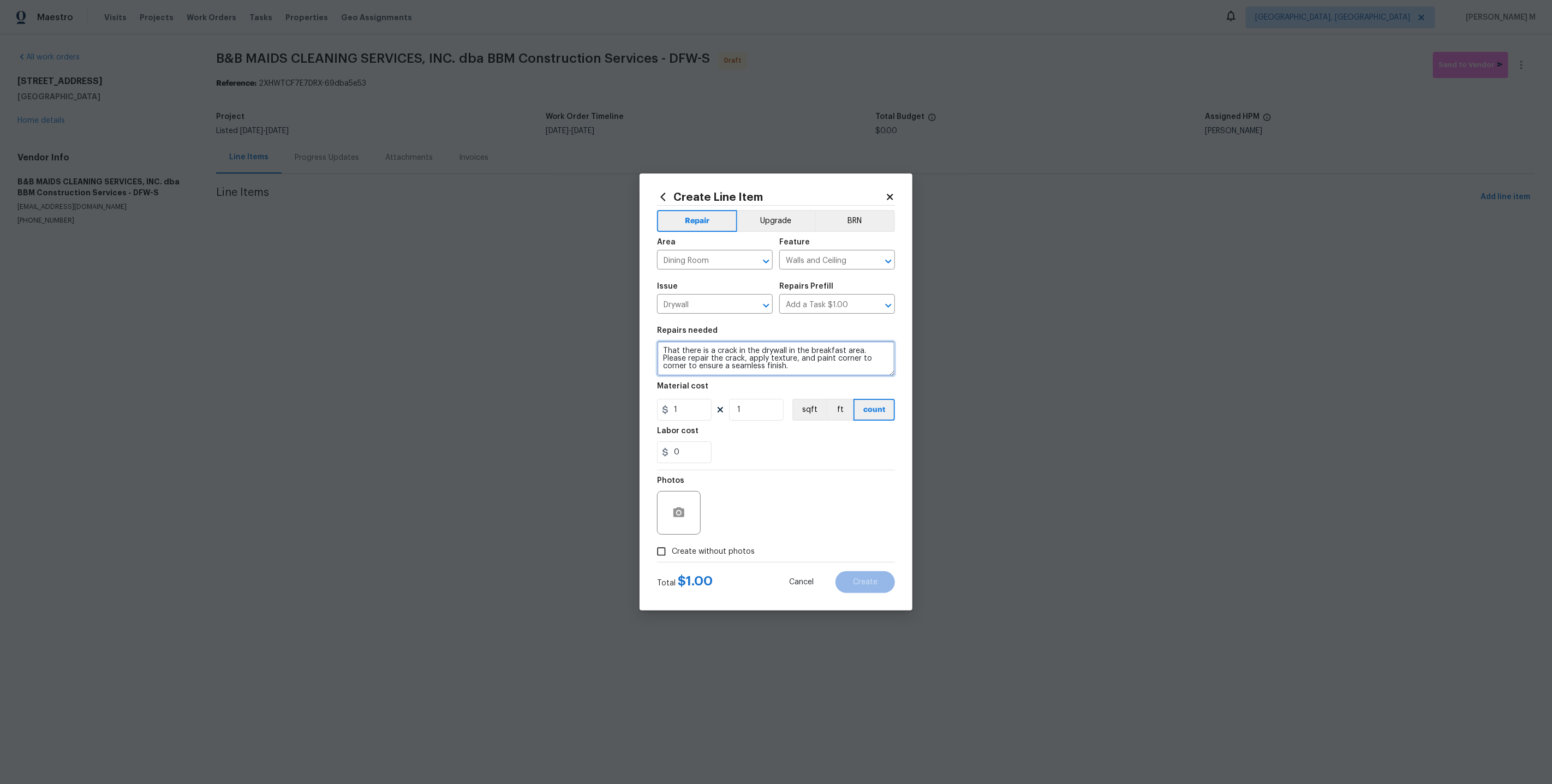
type textarea "That there is a crack in the drywall in the breakfast area. Please repair the c…"
click at [691, 411] on input "1" at bounding box center [684, 410] width 54 height 22
type input "75"
click at [696, 549] on span "Create without photos" at bounding box center [713, 552] width 83 height 12
click at [671, 549] on input "Create without photos" at bounding box center [661, 552] width 21 height 21
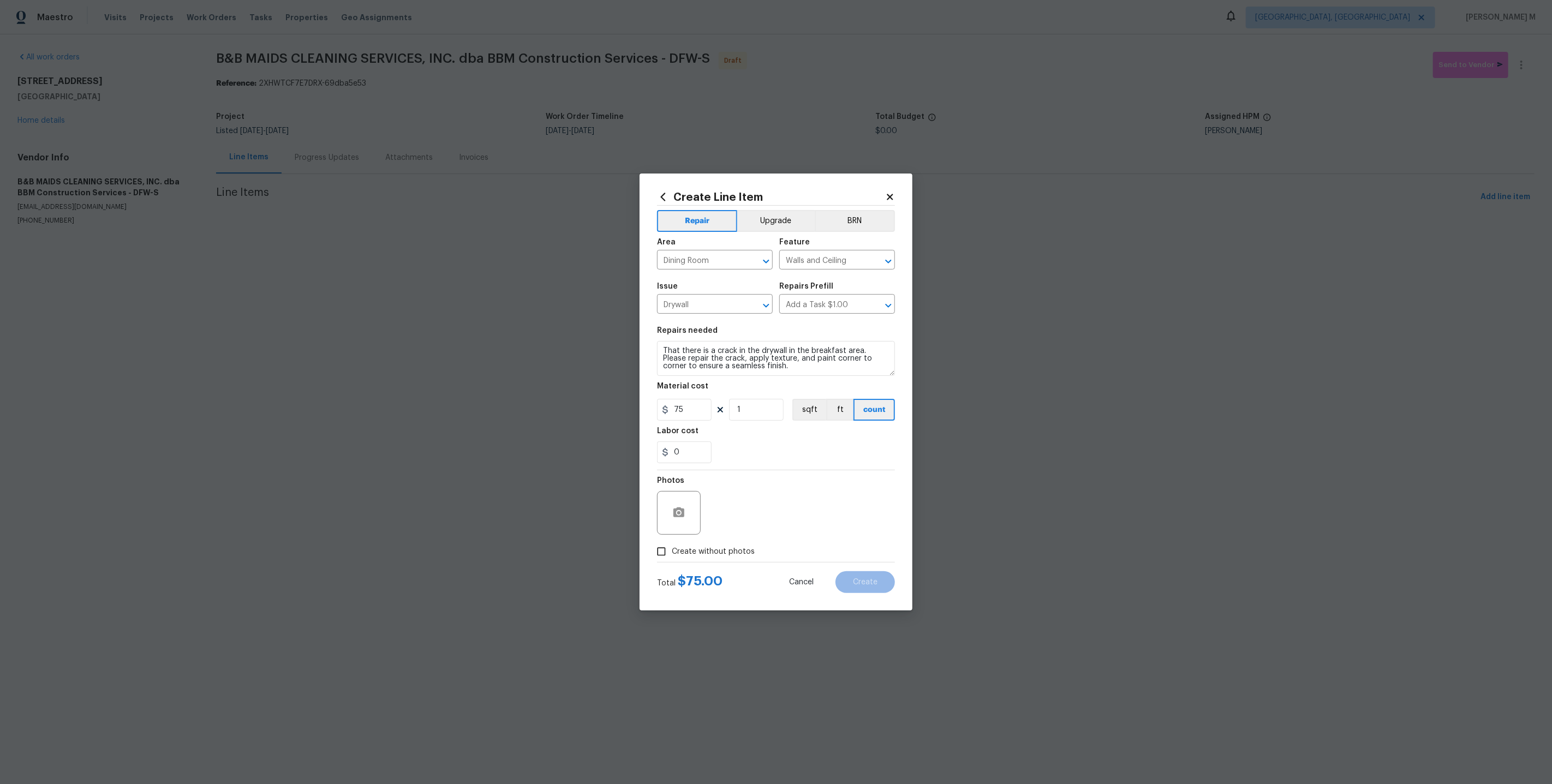
checkbox input "true"
click at [759, 522] on textarea at bounding box center [802, 512] width 186 height 43
click at [882, 574] on button "Create" at bounding box center [864, 582] width 59 height 22
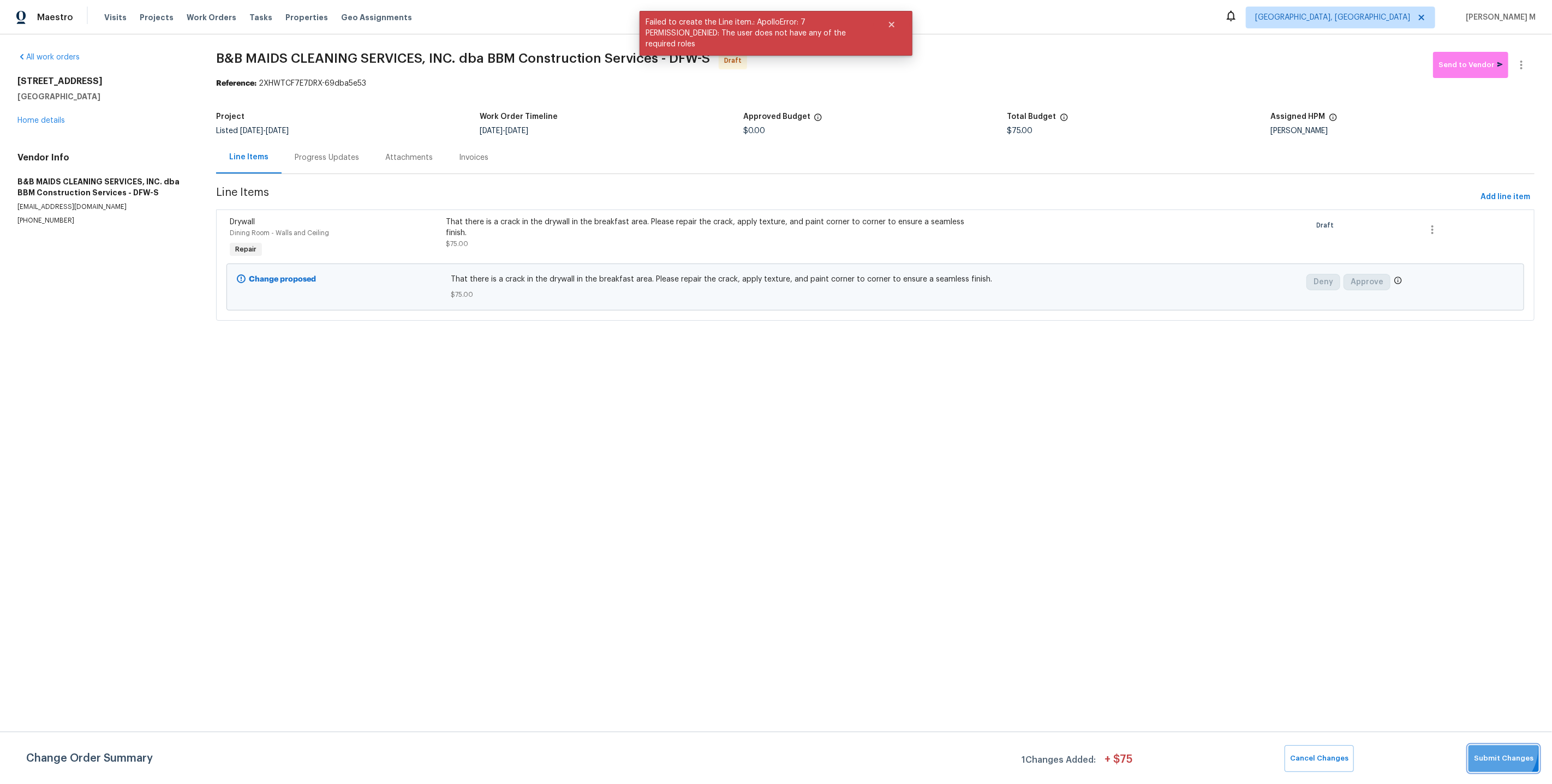
click at [1500, 751] on button "Submit Changes" at bounding box center [1504, 758] width 70 height 26
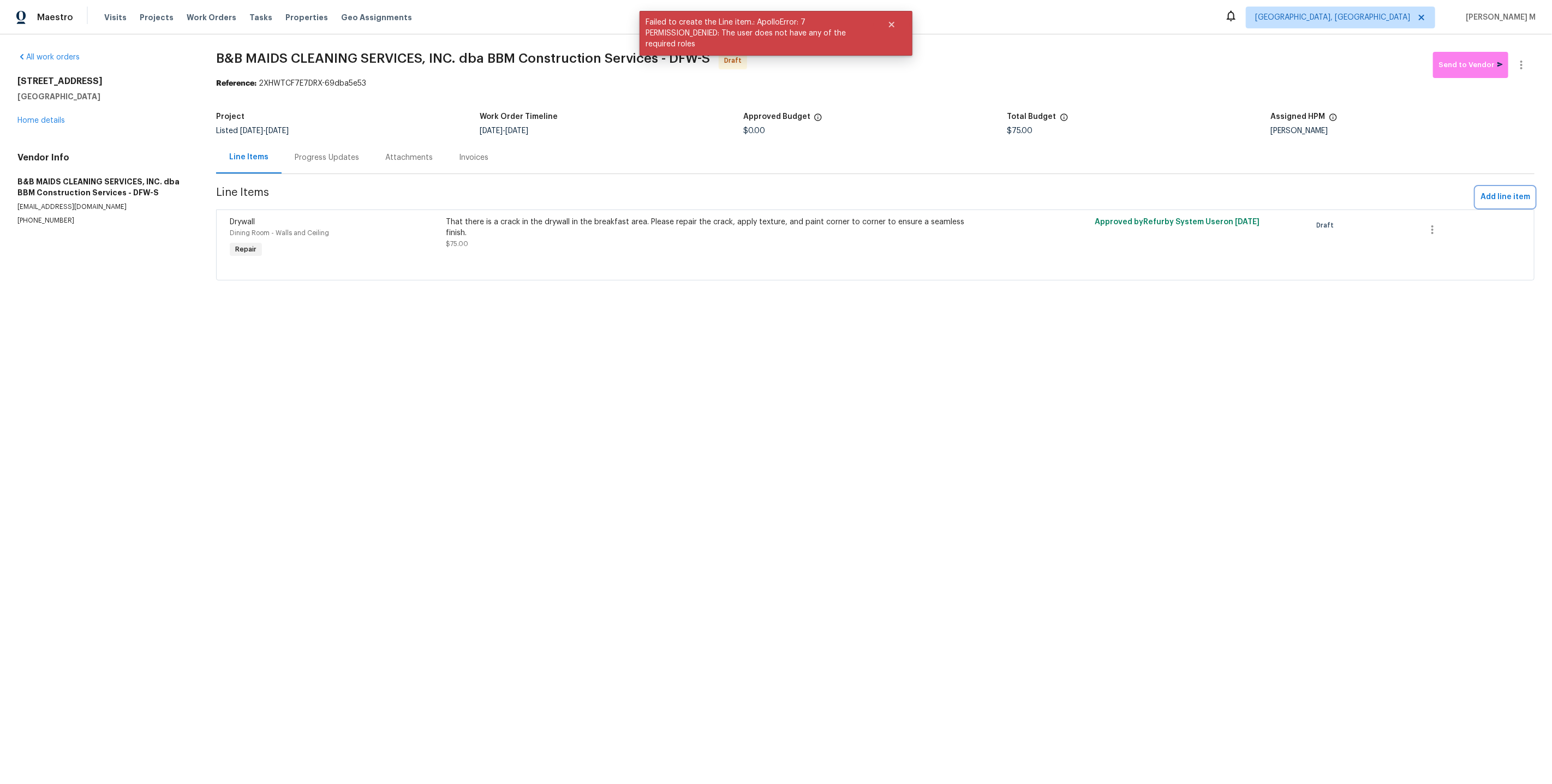
click at [1501, 191] on span "Add line item" at bounding box center [1505, 197] width 50 height 14
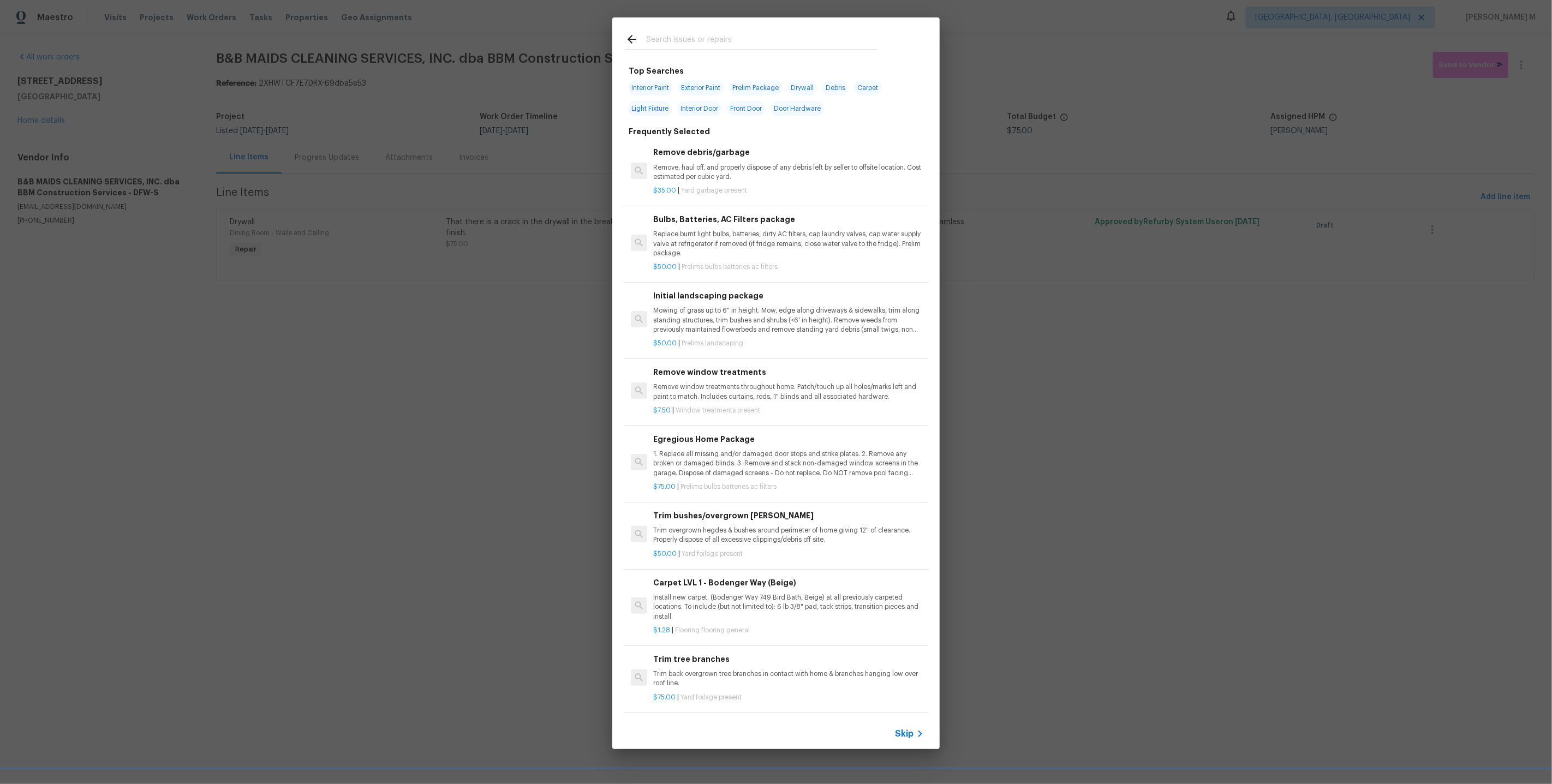
click at [914, 736] on span "Skip" at bounding box center [904, 733] width 18 height 11
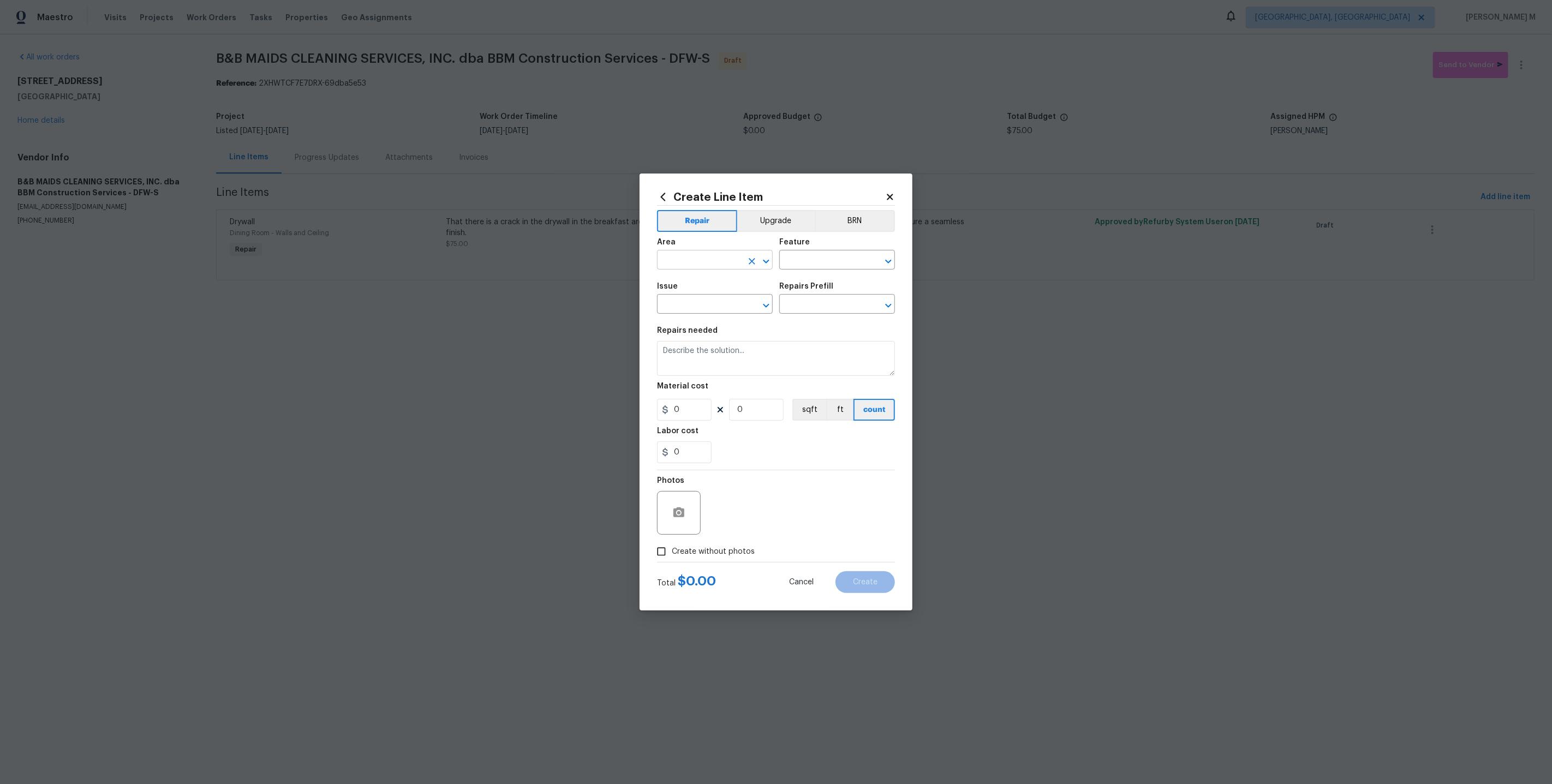
click at [724, 264] on input "text" at bounding box center [699, 260] width 85 height 17
click at [726, 286] on li "Dining Room" at bounding box center [714, 290] width 117 height 18
type input "Dining Room"
click at [832, 274] on body "Maestro Visits Projects Work Orders Tasks Properties Geo Assignments Detroit, M…" at bounding box center [776, 155] width 1552 height 311
click at [826, 371] on li "Interior Trim" at bounding box center [837, 370] width 117 height 18
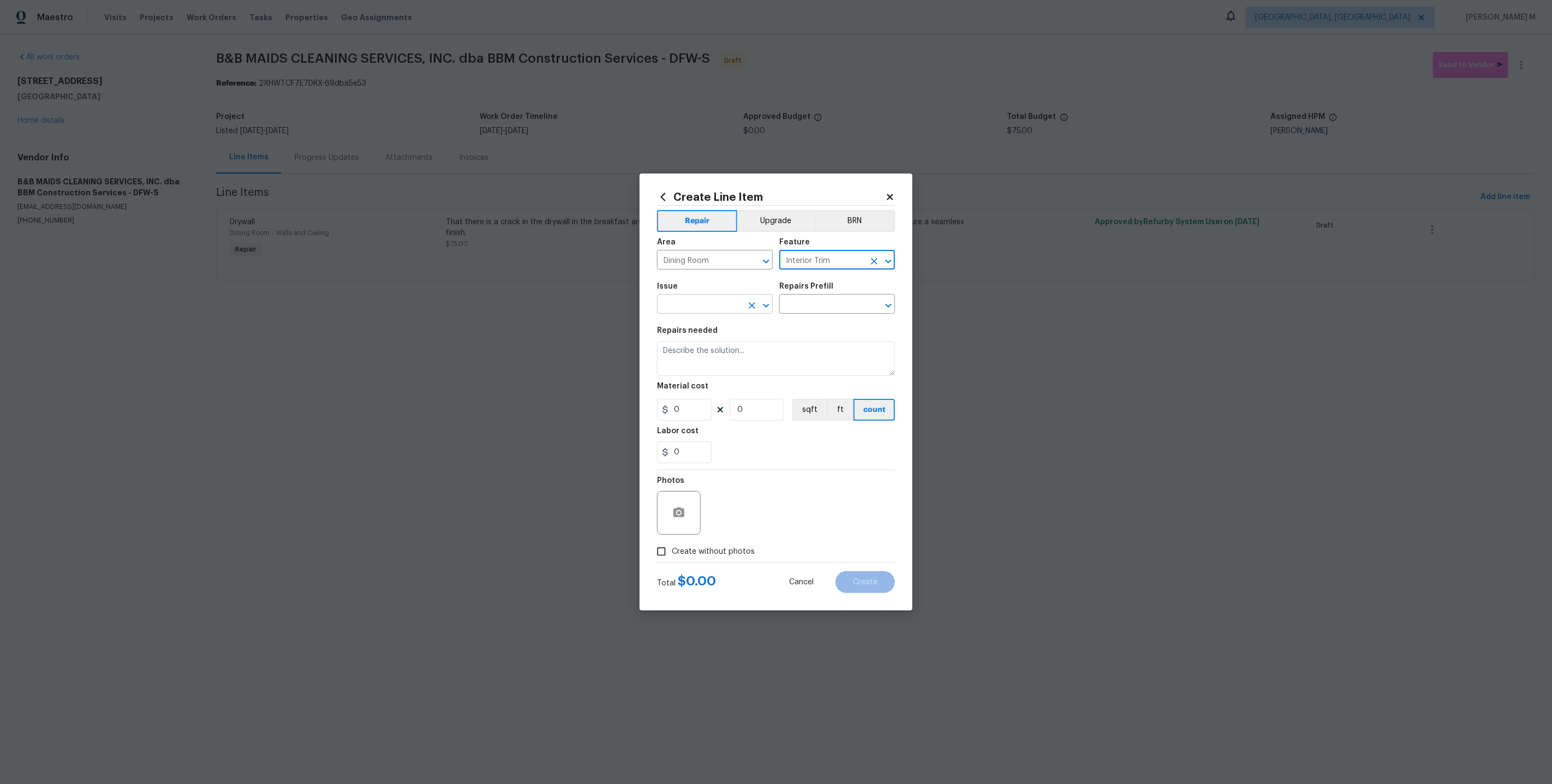
type input "Interior Trim"
click at [697, 307] on input "text" at bounding box center [699, 305] width 85 height 17
click at [695, 385] on li "Interior Trim" at bounding box center [714, 394] width 117 height 18
type input "Interior Trim"
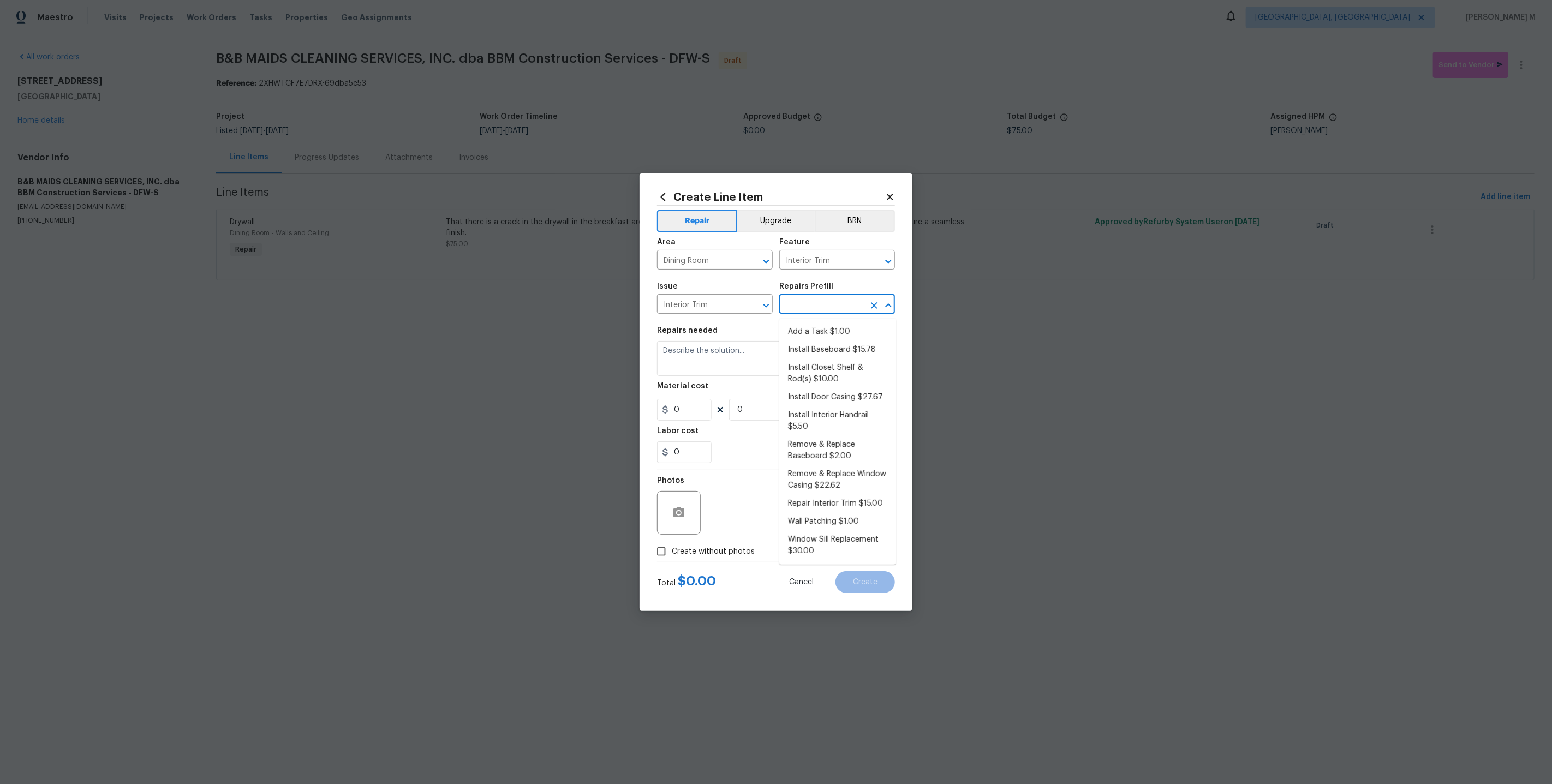
click at [823, 301] on input "text" at bounding box center [822, 305] width 85 height 17
click at [806, 331] on li "Add a Task $1.00" at bounding box center [837, 331] width 117 height 18
type input "Add a Task $1.00"
type textarea "HPM to detail"
type input "1"
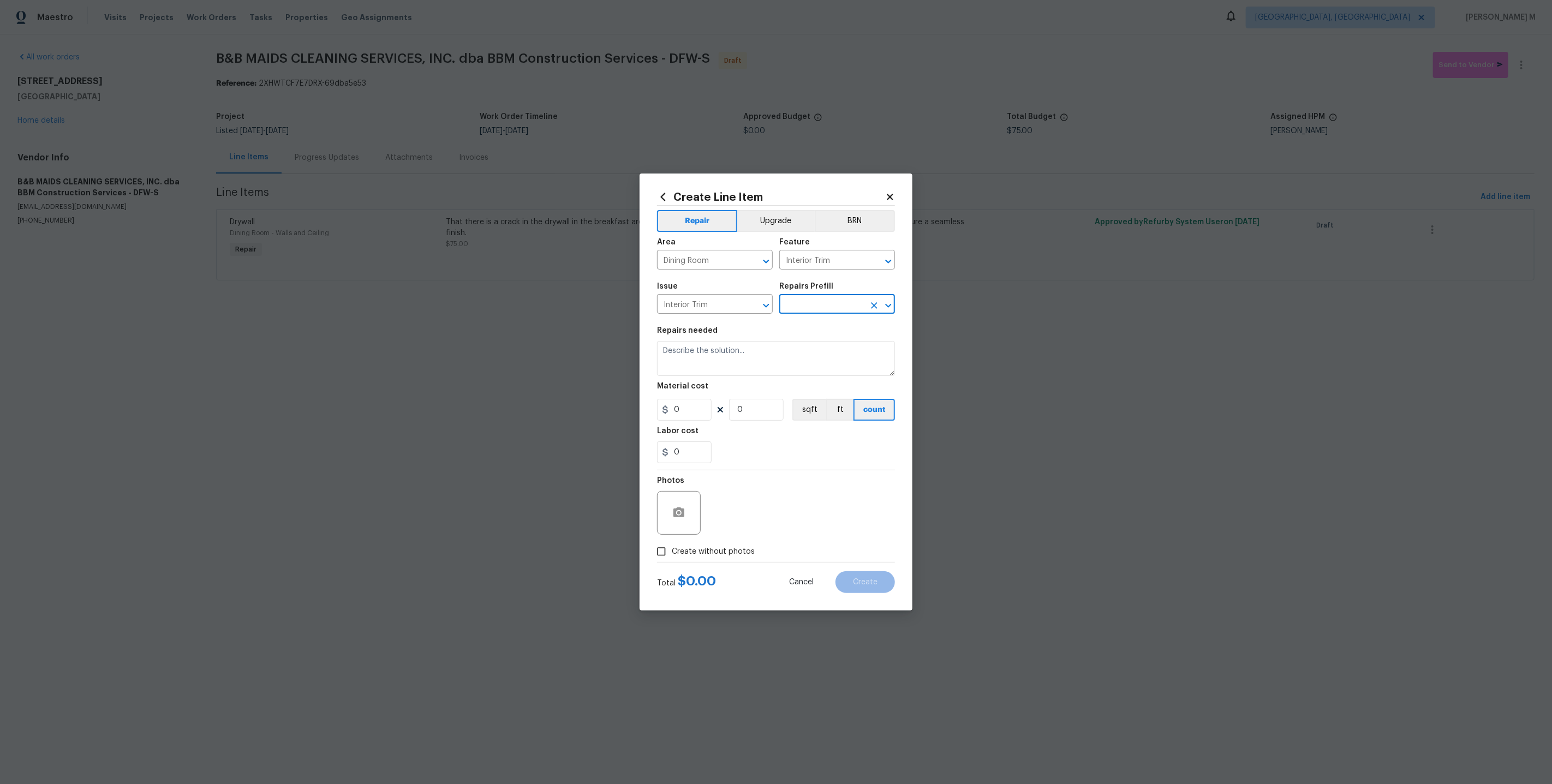
type input "1"
click at [759, 374] on textarea "HPM to detail" at bounding box center [776, 359] width 238 height 35
paste textarea "piece of quarter round in the breakfast area is loose. Please resecure the trim…"
click at [664, 354] on textarea "piece of quarter round in the breakfast area is loose. Please resecure the trim…" at bounding box center [776, 359] width 238 height 35
type textarea "The Piece of quarter round in the breakfast area is loose. Please resecure the …"
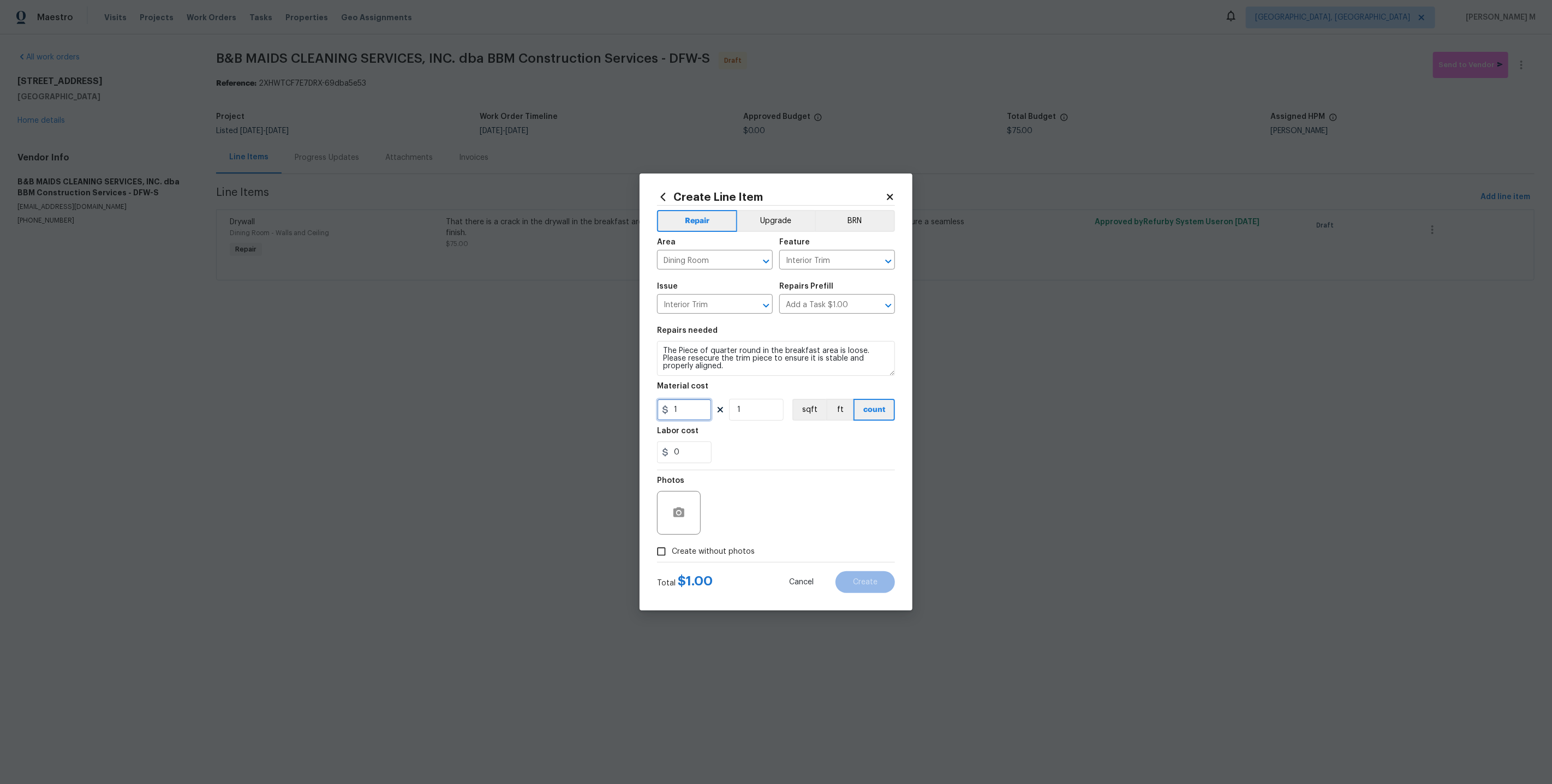
click at [685, 411] on input "1" at bounding box center [684, 410] width 54 height 22
type input "50"
click at [692, 546] on span "Create without photos" at bounding box center [713, 552] width 83 height 12
click at [671, 541] on input "Create without photos" at bounding box center [661, 552] width 21 height 21
checkbox input "true"
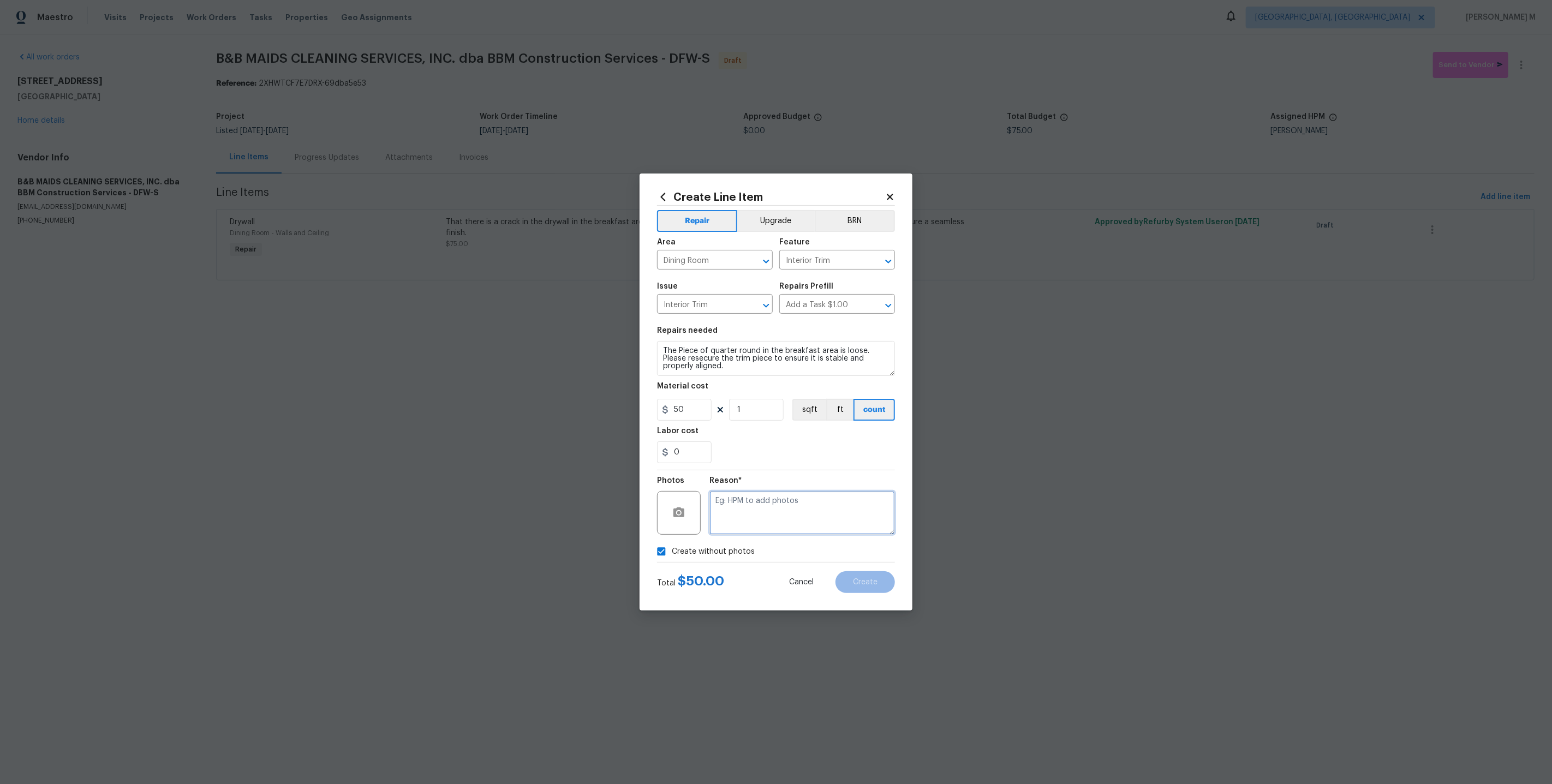
click at [759, 494] on textarea at bounding box center [802, 512] width 186 height 43
click at [889, 581] on button "Create" at bounding box center [864, 582] width 59 height 22
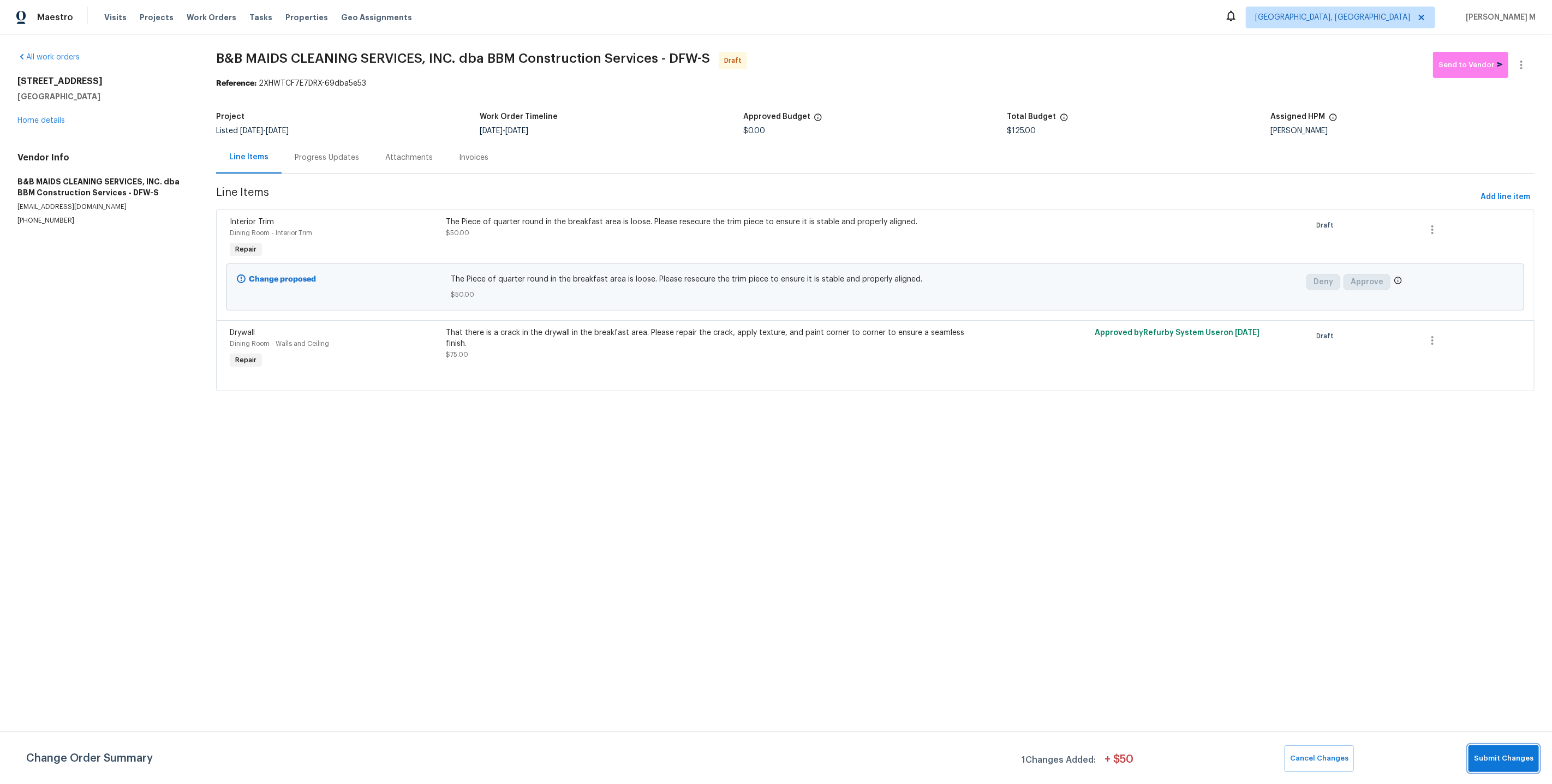
click at [1514, 765] on span "Submit Changes" at bounding box center [1504, 758] width 59 height 12
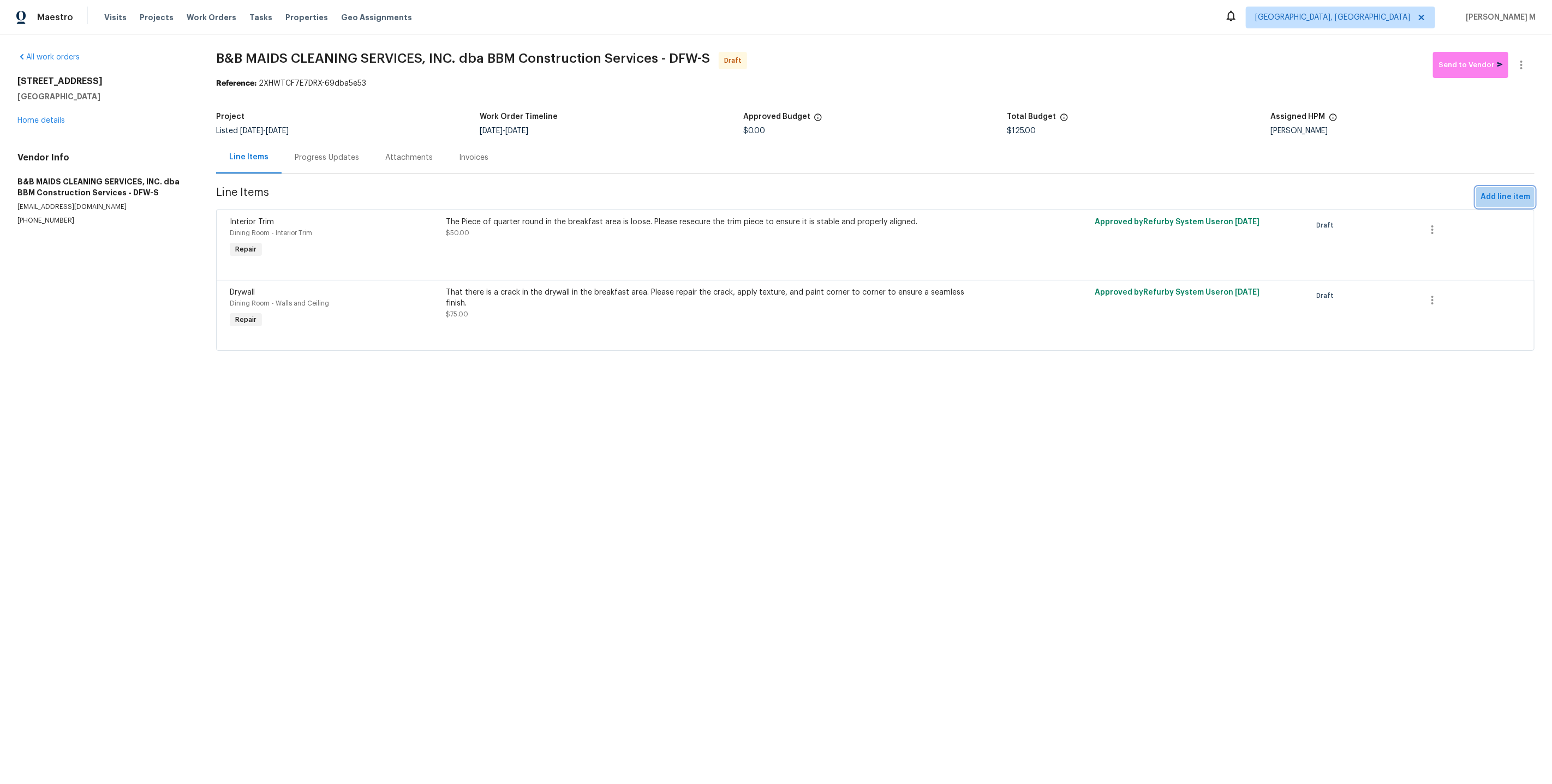
click at [1511, 191] on span "Add line item" at bounding box center [1505, 197] width 50 height 14
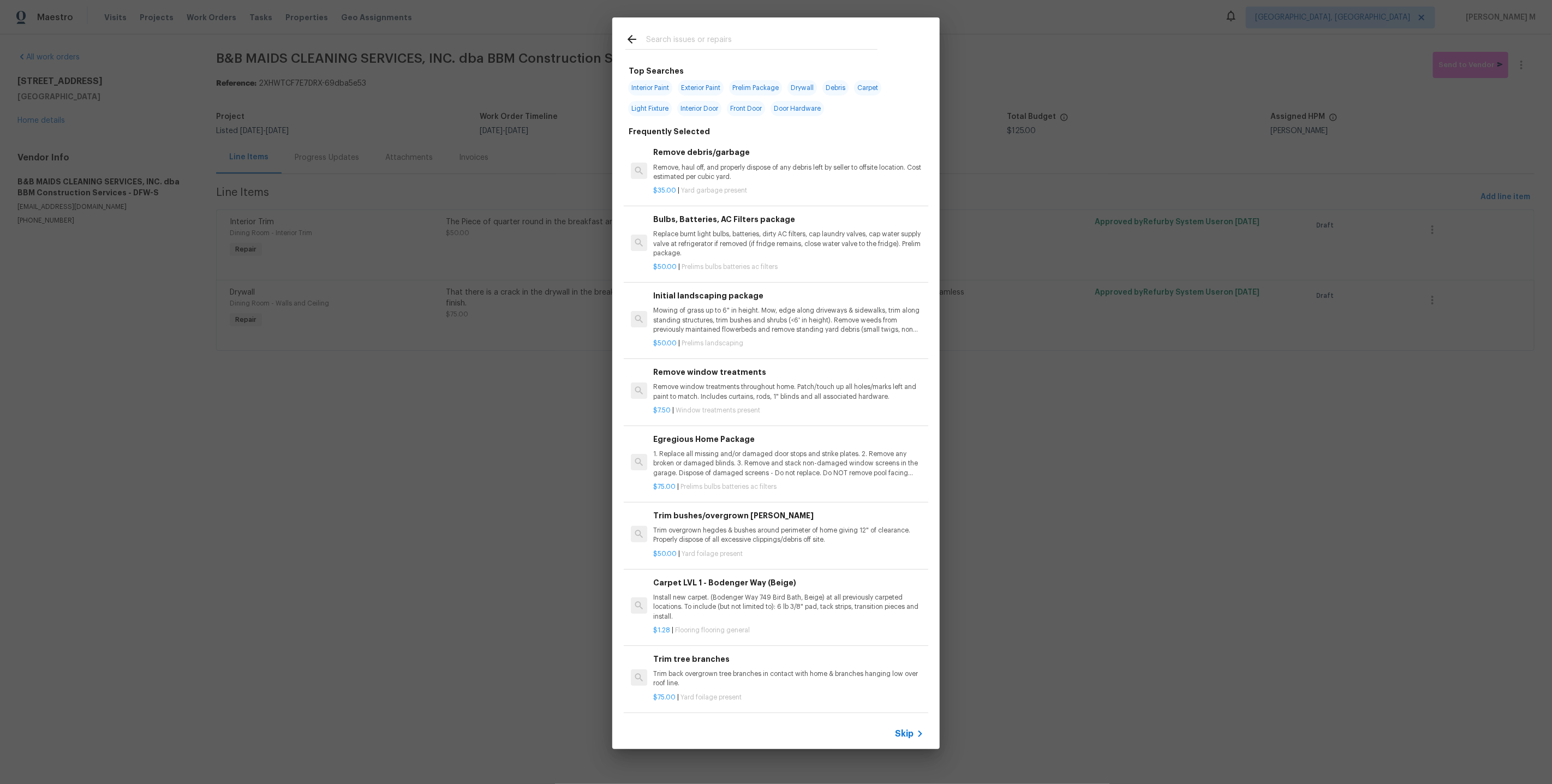
click at [911, 733] on span "Skip" at bounding box center [904, 733] width 18 height 11
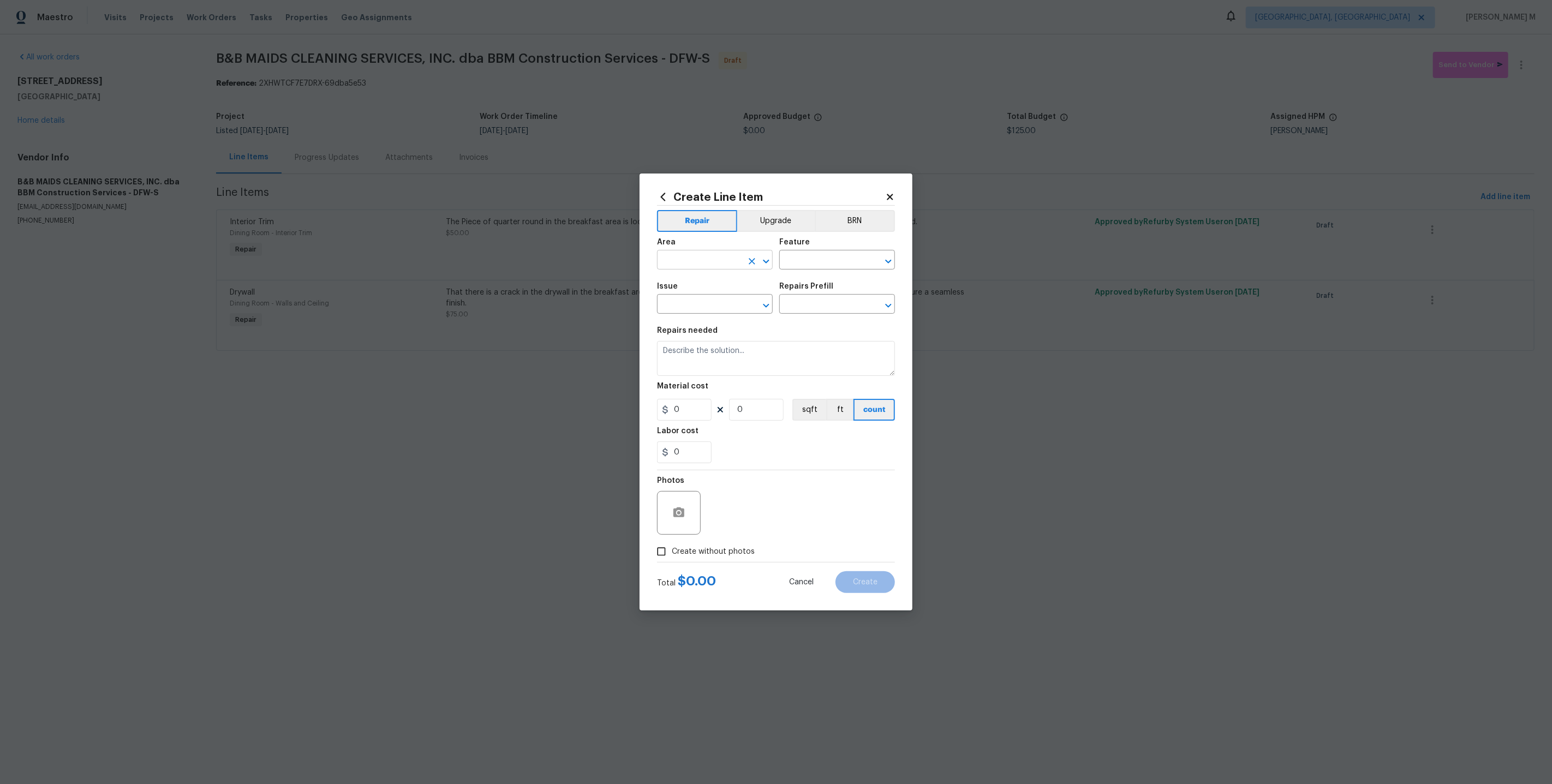
click at [669, 260] on input "text" at bounding box center [699, 260] width 85 height 17
click at [693, 282] on li "Bathroom" at bounding box center [714, 290] width 117 height 18
type input "Bathroom"
click at [823, 276] on div "Area Bathroom ​ Feature ​" at bounding box center [776, 254] width 238 height 44
click at [823, 252] on div "Feature" at bounding box center [837, 245] width 116 height 14
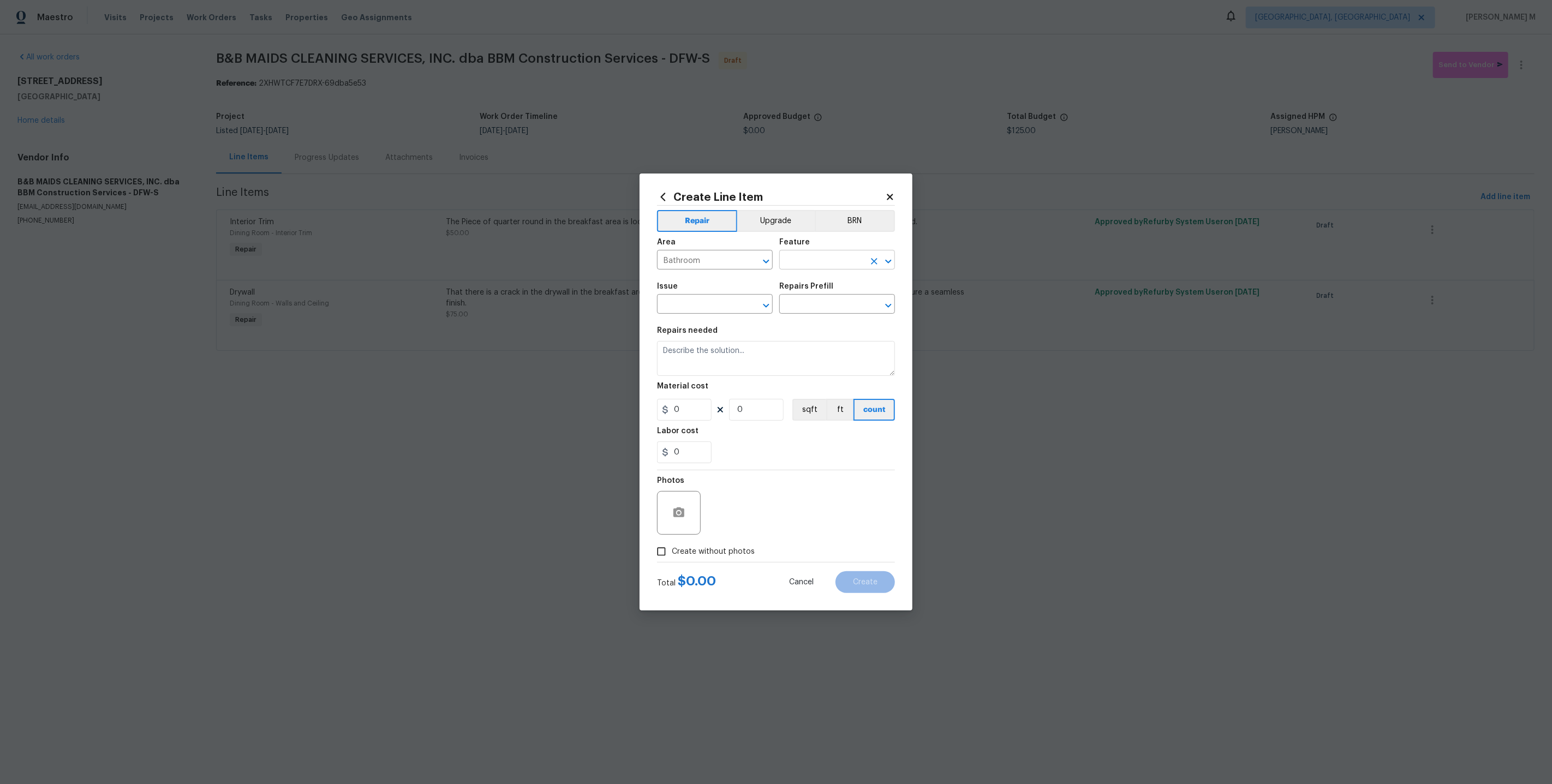
click at [821, 269] on input "text" at bounding box center [822, 260] width 85 height 17
click at [839, 312] on li "Baseboards" at bounding box center [837, 316] width 117 height 18
type input "Baseboards"
click at [740, 307] on input "text" at bounding box center [699, 305] width 85 height 17
type input "base"
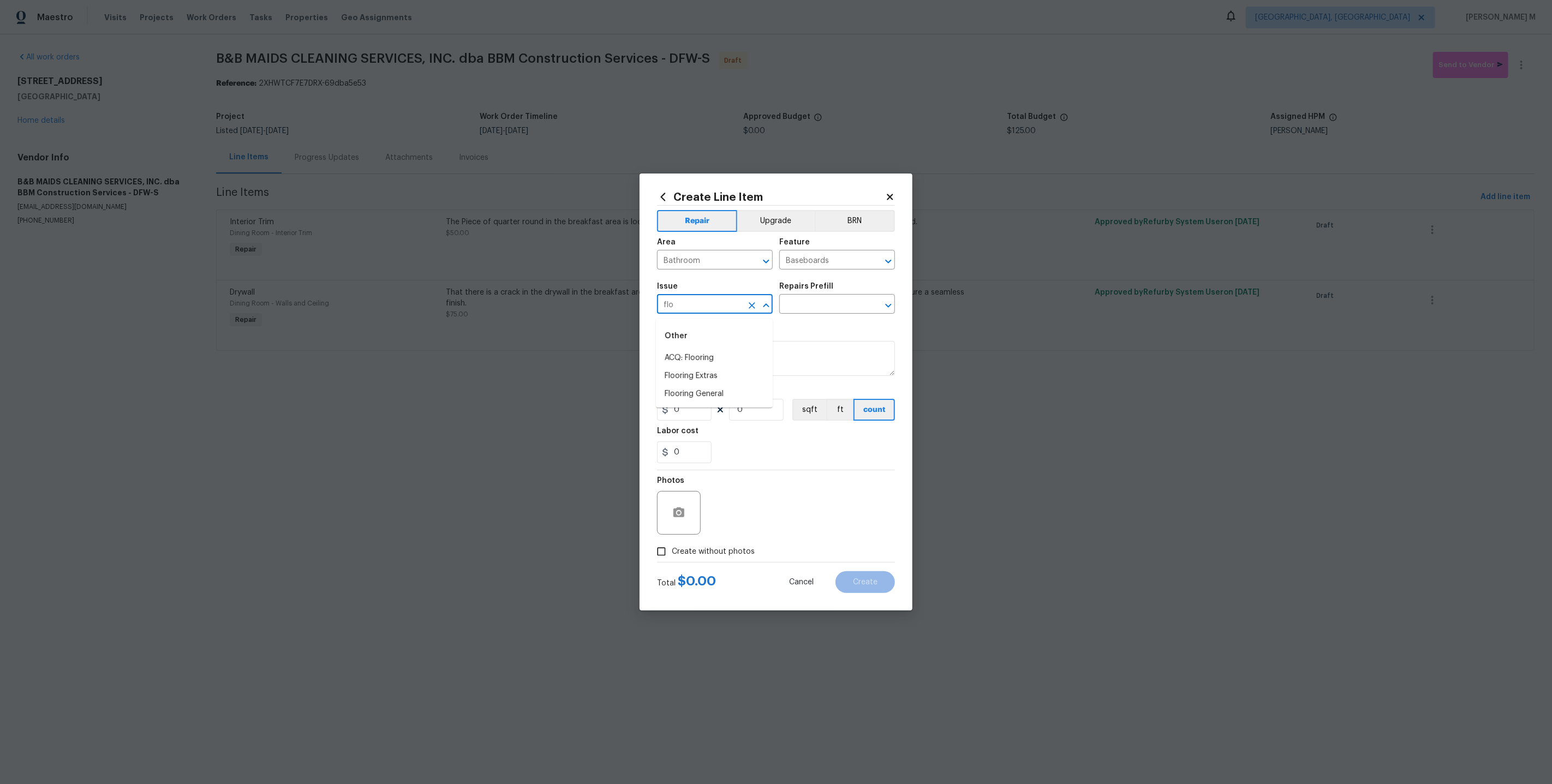
type input "floo"
type input "b"
type input "Lwo"
type input "b"
click at [707, 373] on li "Flooring Extras" at bounding box center [714, 375] width 117 height 18
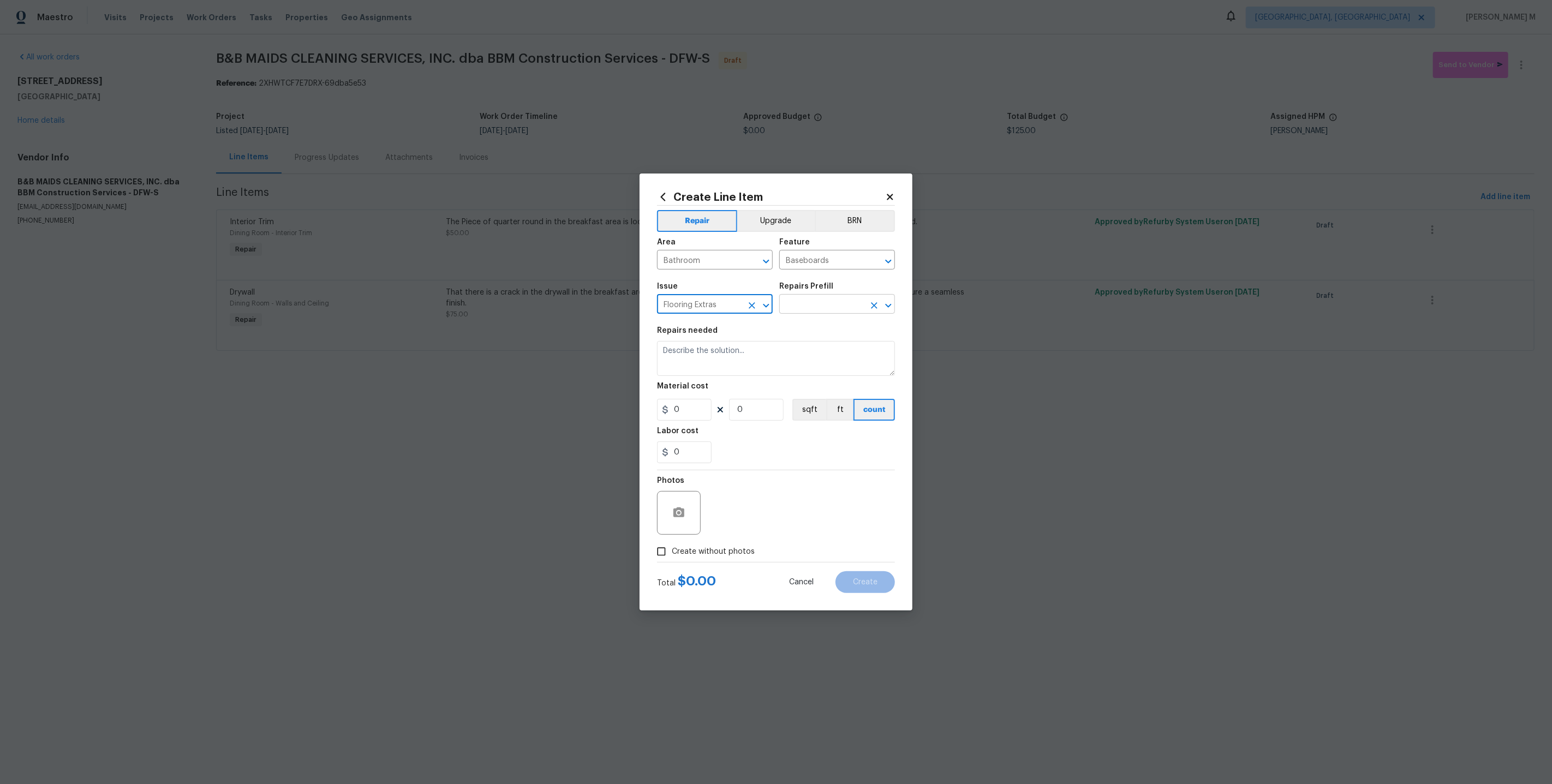
type input "Flooring Extras"
click at [823, 314] on input "text" at bounding box center [822, 305] width 85 height 17
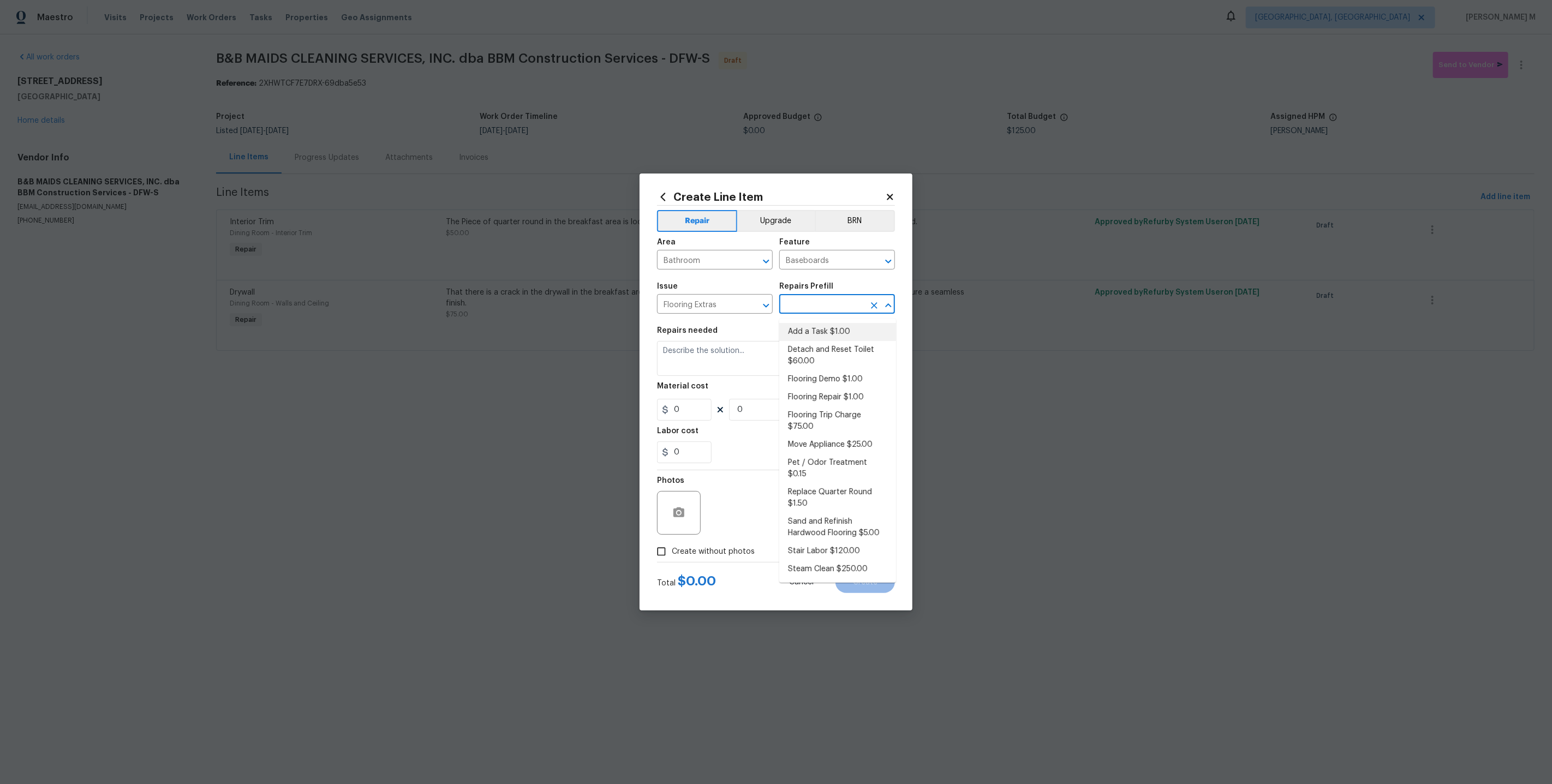
click at [812, 330] on li "Add a Task $1.00" at bounding box center [837, 331] width 117 height 18
type input "Overall Flooring"
type input "Add a Task $1.00"
type textarea "HPM to detail"
type input "1"
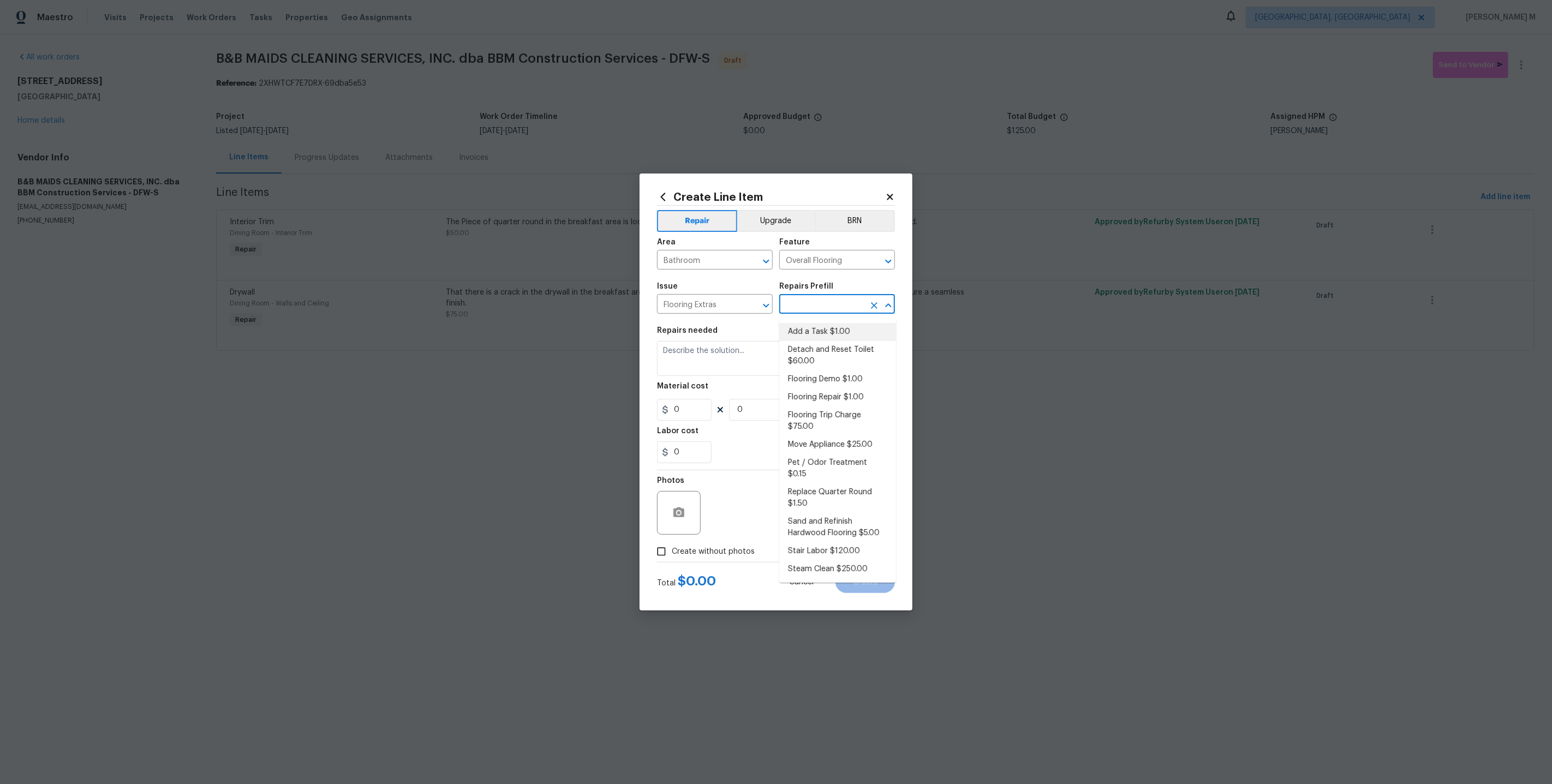
type input "1"
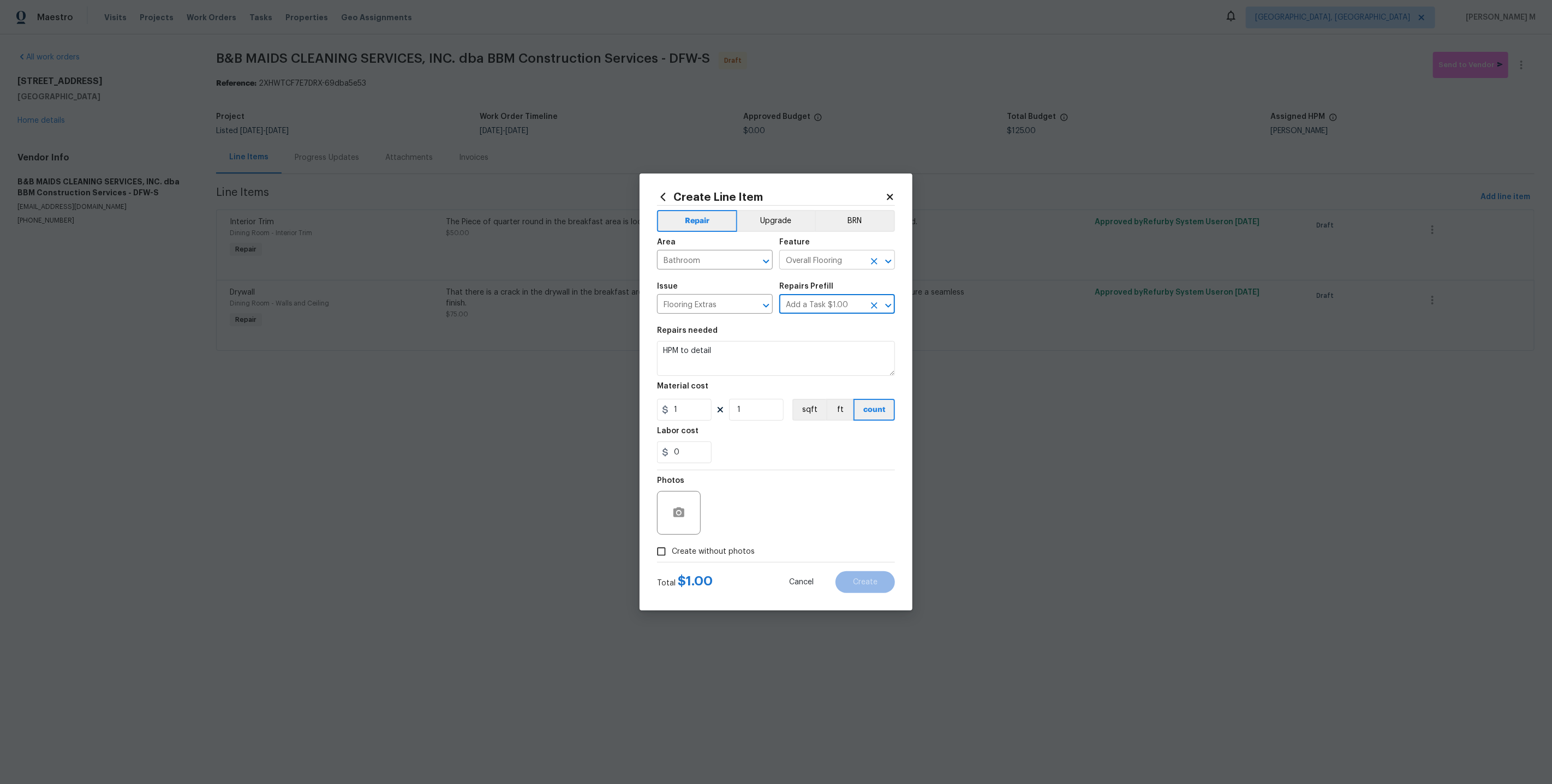
click at [830, 258] on input "Overall Flooring" at bounding box center [822, 260] width 85 height 17
click at [831, 320] on li "Baseboards" at bounding box center [837, 316] width 117 height 18
type input "Baseboards"
click at [759, 369] on textarea "HPM to detail" at bounding box center [776, 359] width 238 height 35
click at [688, 369] on textarea at bounding box center [776, 359] width 238 height 35
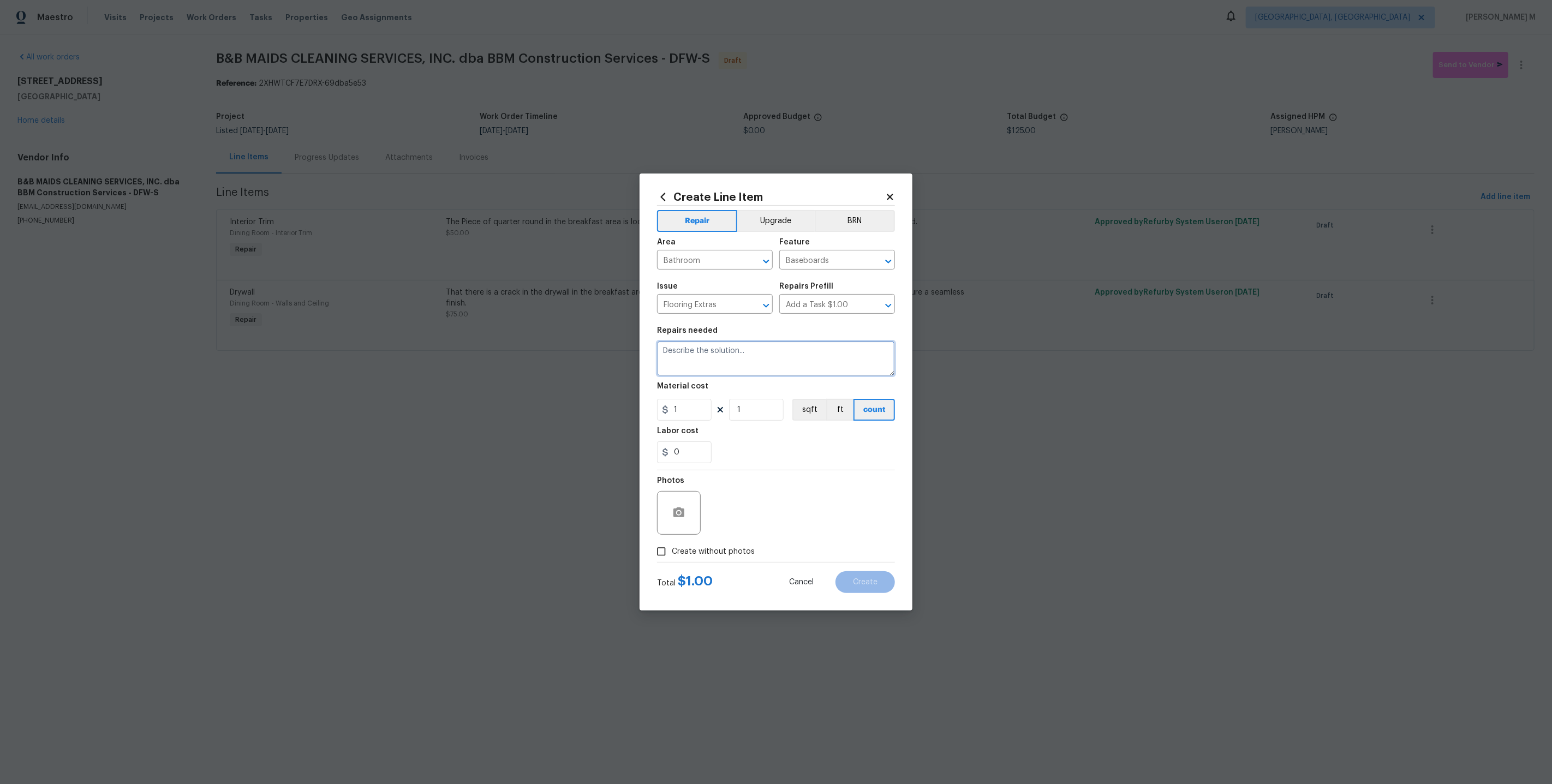
click at [688, 369] on textarea at bounding box center [776, 359] width 238 height 35
paste textarea "the baseboard behind the toilet in the half bath is damaged. Please replace the…"
click at [666, 353] on textarea "the baseboard behind the toilet in the half bath is damaged. Please replace the…" at bounding box center [776, 359] width 238 height 35
click at [0, 0] on div "Correct the article the surrounding Ignore Rewrite sentence" at bounding box center [0, 0] width 0 height 0
click at [0, 0] on span "surrounding" at bounding box center [0, 0] width 0 height 0
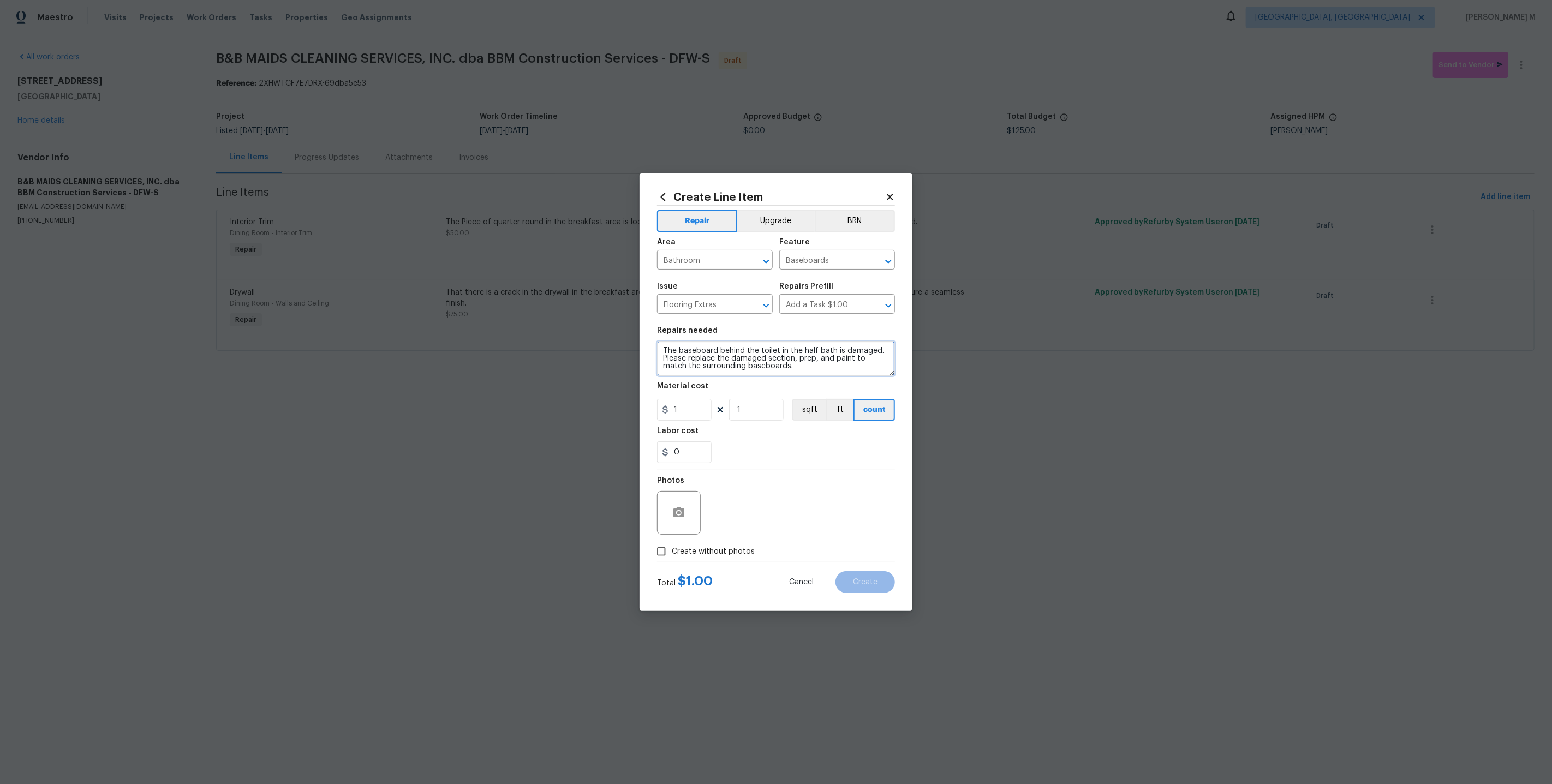
type textarea "The baseboard behind the toilet in the half bath is damaged. Please replace the…"
click at [688, 415] on input "1" at bounding box center [684, 410] width 54 height 22
type input "50"
click at [713, 547] on span "Create without photos" at bounding box center [713, 552] width 83 height 12
click at [671, 547] on input "Create without photos" at bounding box center [661, 552] width 21 height 21
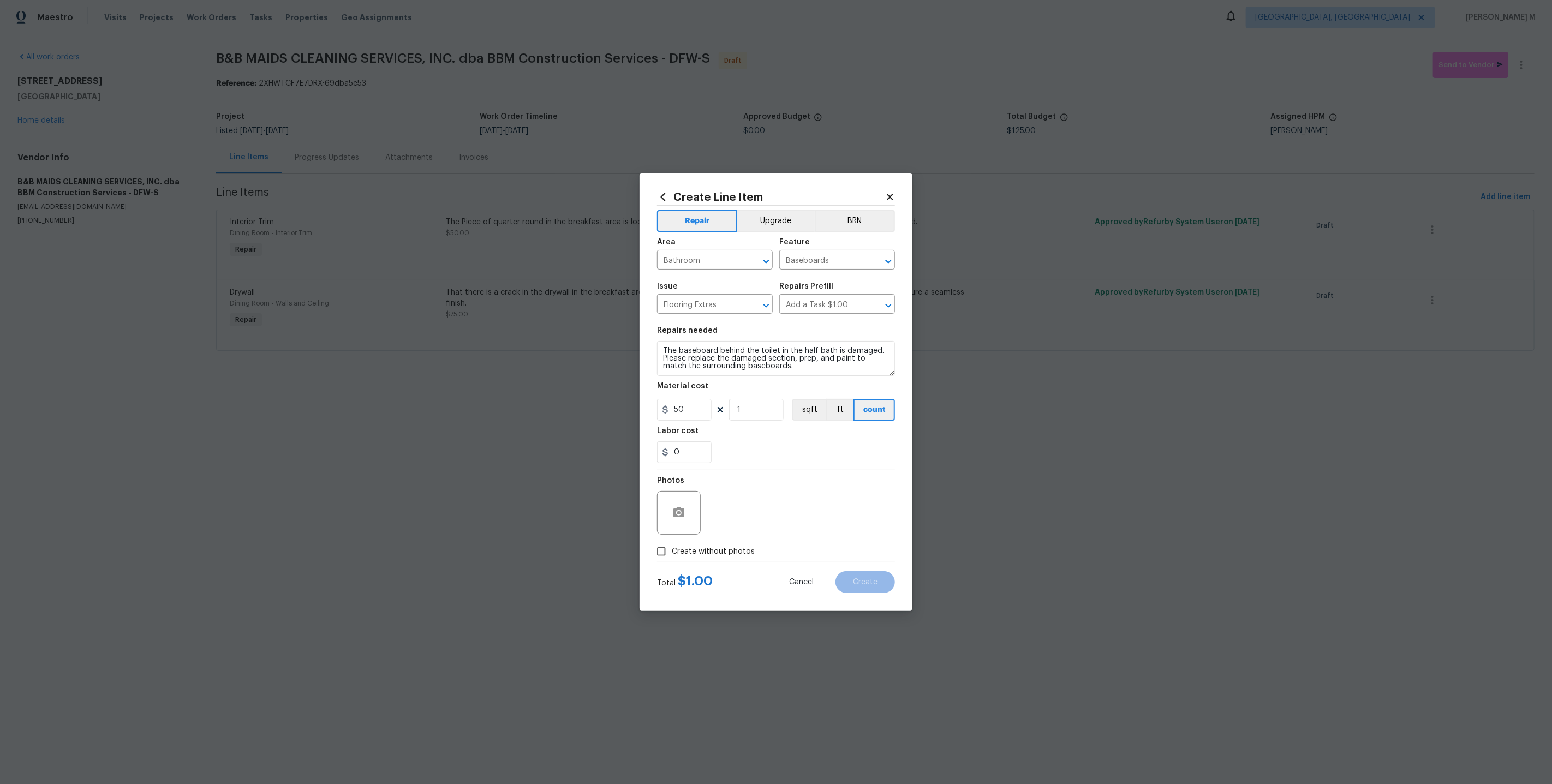
checkbox input "true"
click at [761, 516] on textarea at bounding box center [802, 512] width 186 height 43
click at [862, 578] on span "Create" at bounding box center [864, 582] width 24 height 8
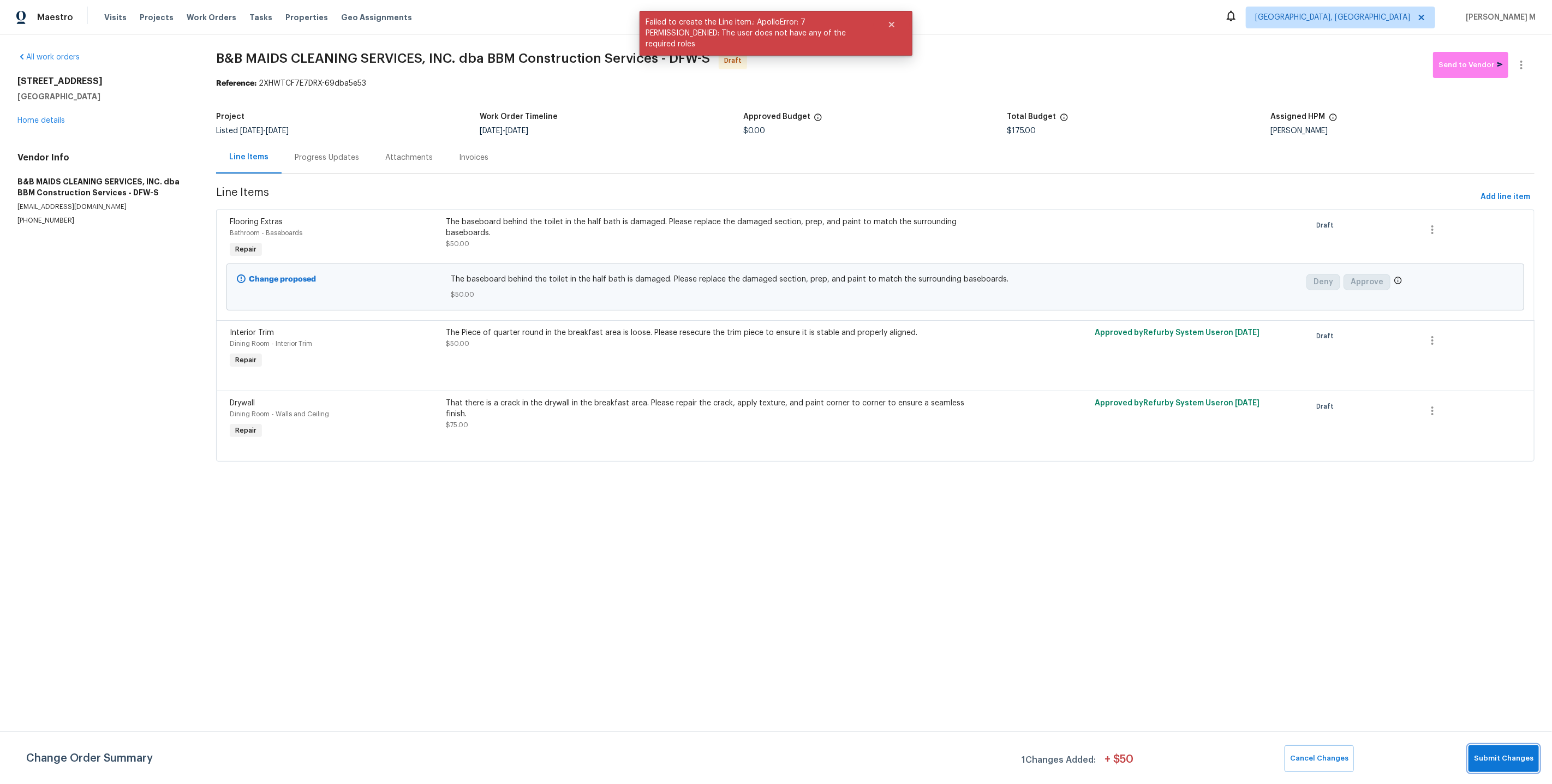
click at [1493, 765] on span "Submit Changes" at bounding box center [1504, 758] width 59 height 12
click at [742, 492] on html "Maestro Visits Projects Work Orders Tasks Properties Geo Assignments Detroit, M…" at bounding box center [776, 246] width 1552 height 492
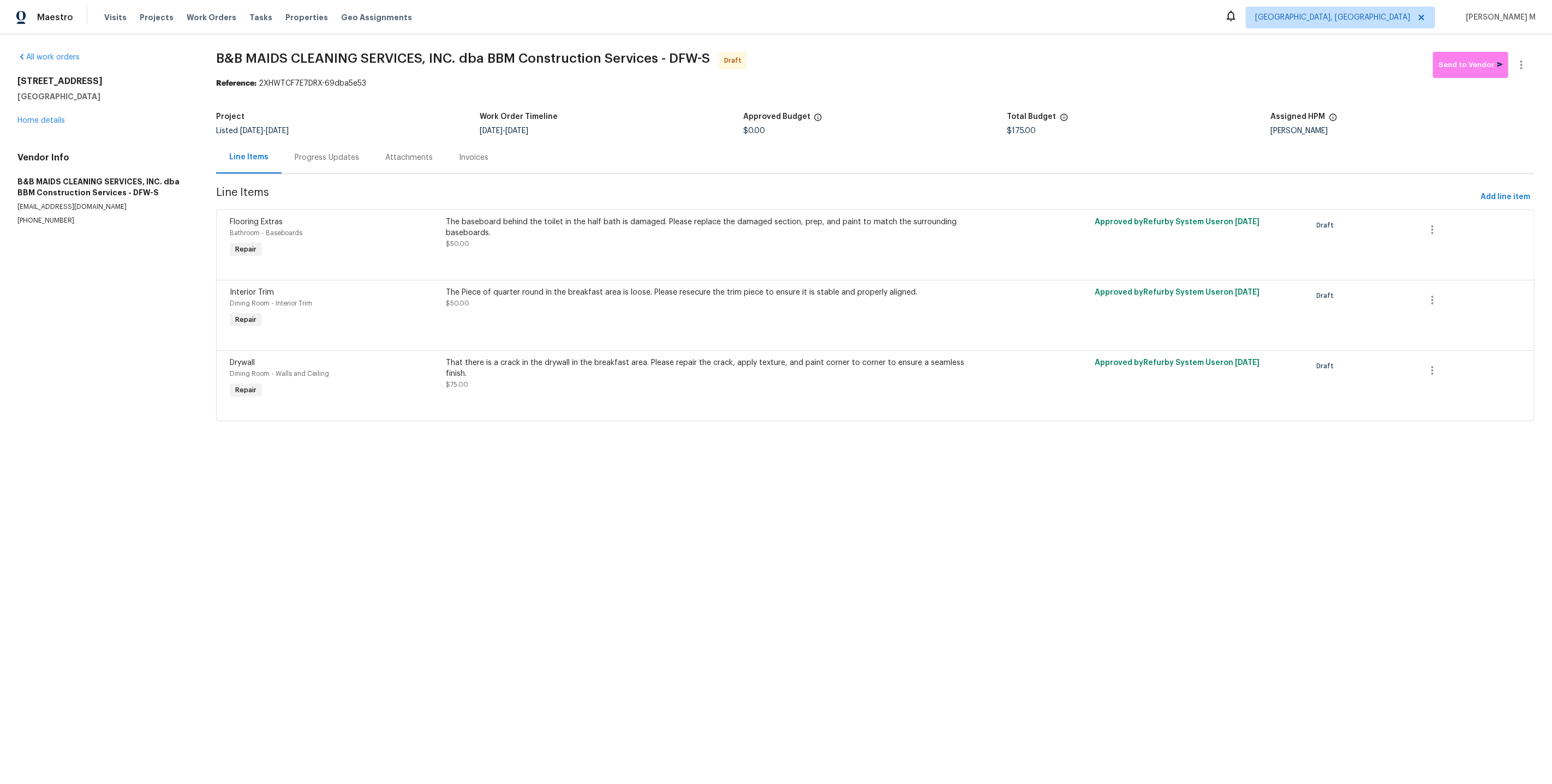
click at [864, 87] on div "Reference: 2XHWTCF7E7DRX-69dba5e53" at bounding box center [875, 83] width 1319 height 11
click at [1451, 78] on div "Reference: 2XHWTCF7E7DRX-69dba5e53" at bounding box center [875, 83] width 1319 height 11
click at [1468, 65] on span "Send to Vendor" at bounding box center [1471, 65] width 65 height 12
click at [779, 100] on section "B&B MAIDS CLEANING SERVICES, INC. dba BBM Construction Services - DFW-S Sent to…" at bounding box center [875, 243] width 1319 height 382
click at [331, 152] on div "Progress Updates" at bounding box center [327, 157] width 65 height 11
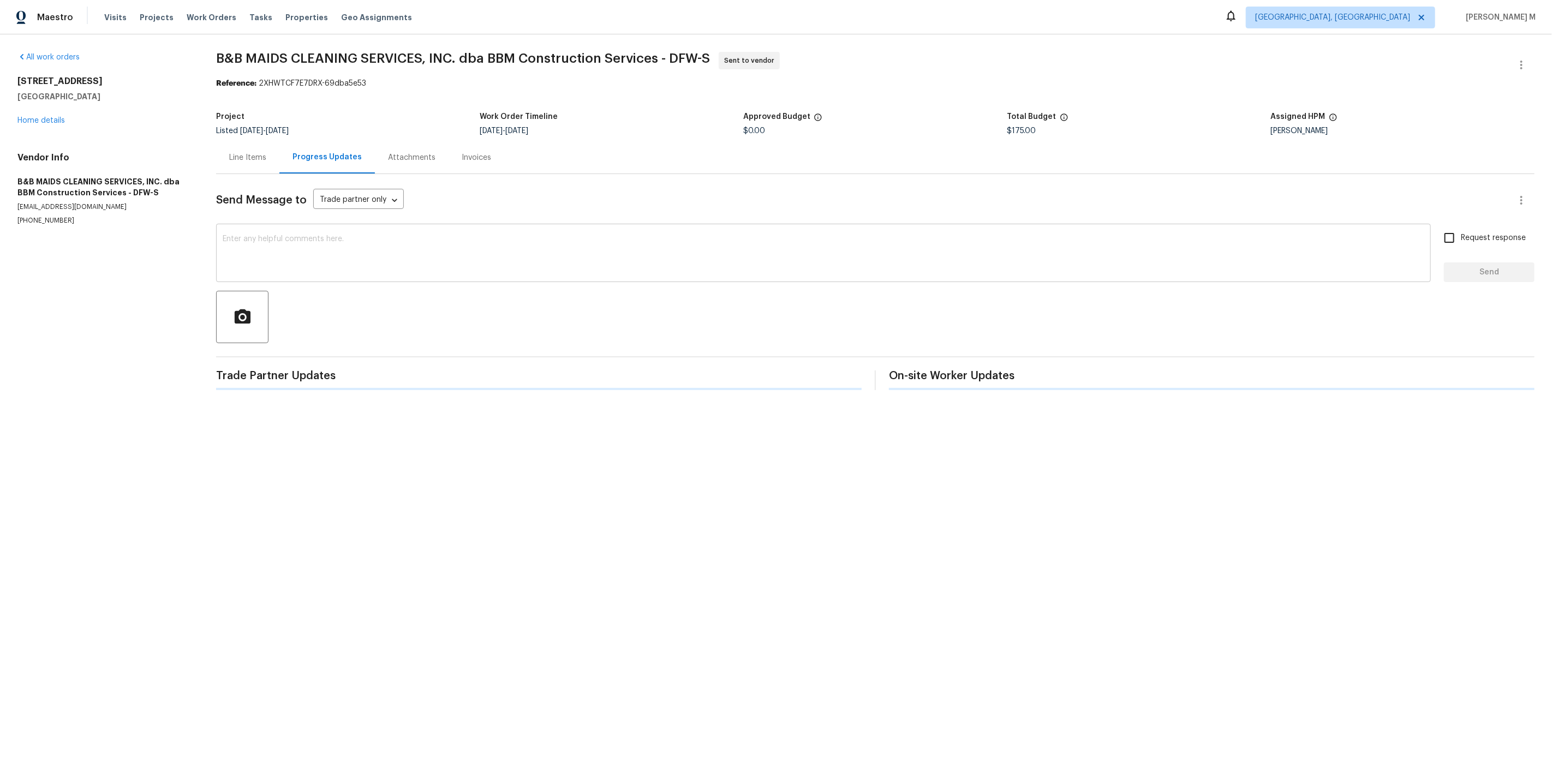
click at [480, 243] on textarea at bounding box center [823, 254] width 1201 height 38
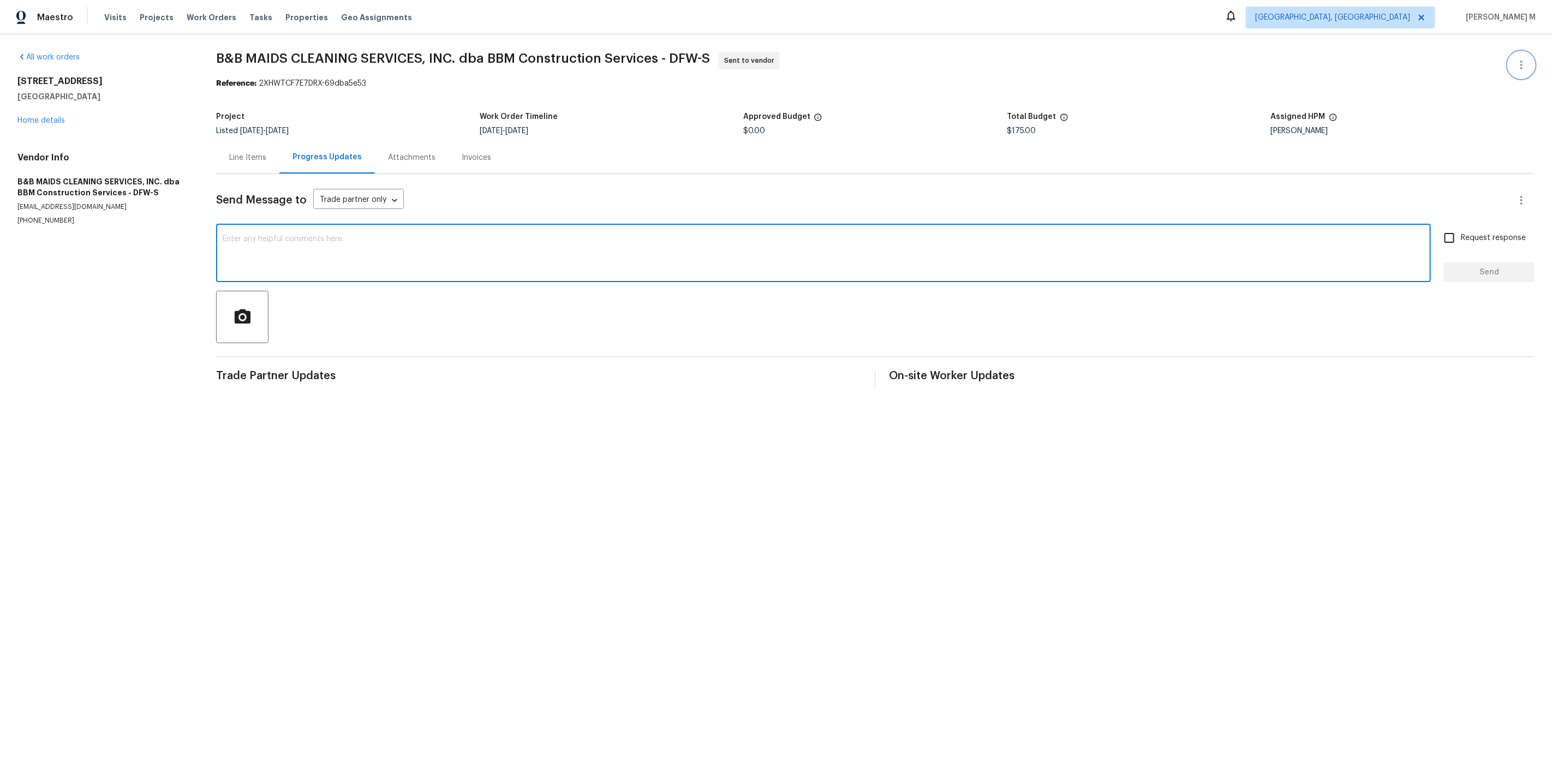
click at [1526, 60] on icon "button" at bounding box center [1521, 65] width 13 height 13
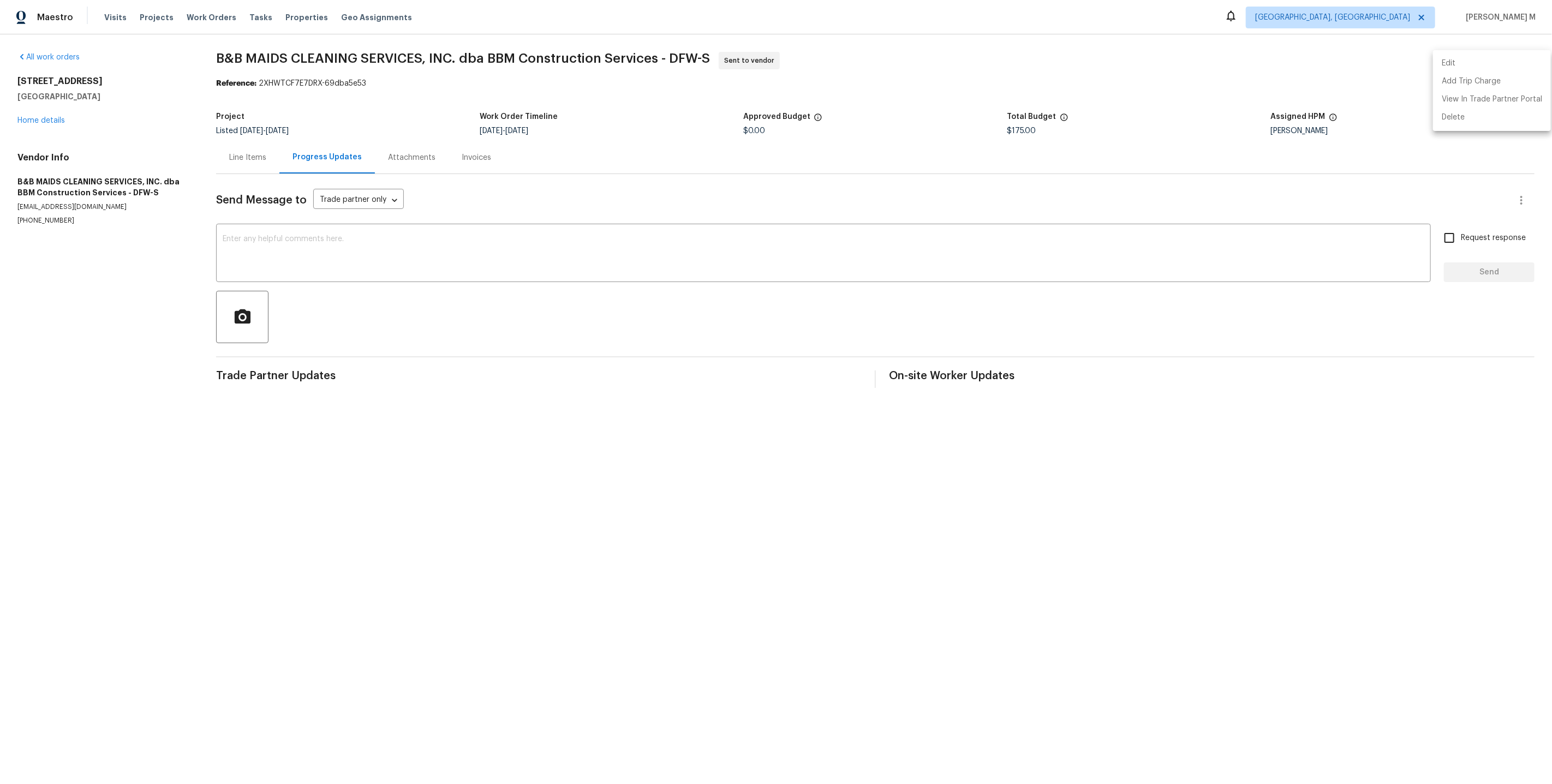
click at [1526, 60] on li "Edit" at bounding box center [1492, 63] width 118 height 18
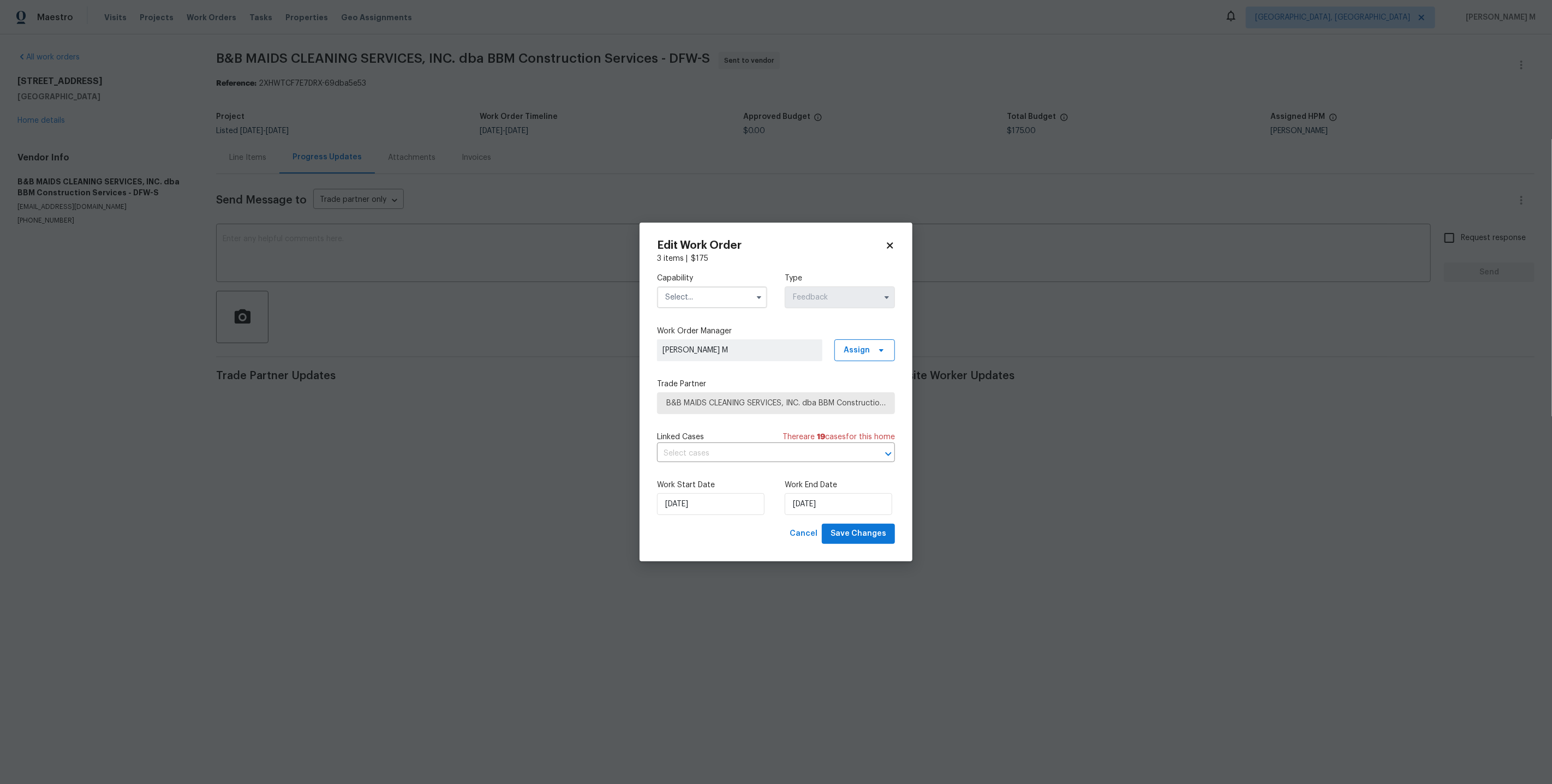
click at [706, 304] on input "text" at bounding box center [712, 297] width 110 height 22
click at [710, 368] on span "General Contractor" at bounding box center [702, 372] width 70 height 7
type input "General Contractor"
click at [719, 401] on span "B&B MAIDS CLEANING SERVICES, INC. dba BBM Construction Services - DFW-S" at bounding box center [768, 403] width 203 height 11
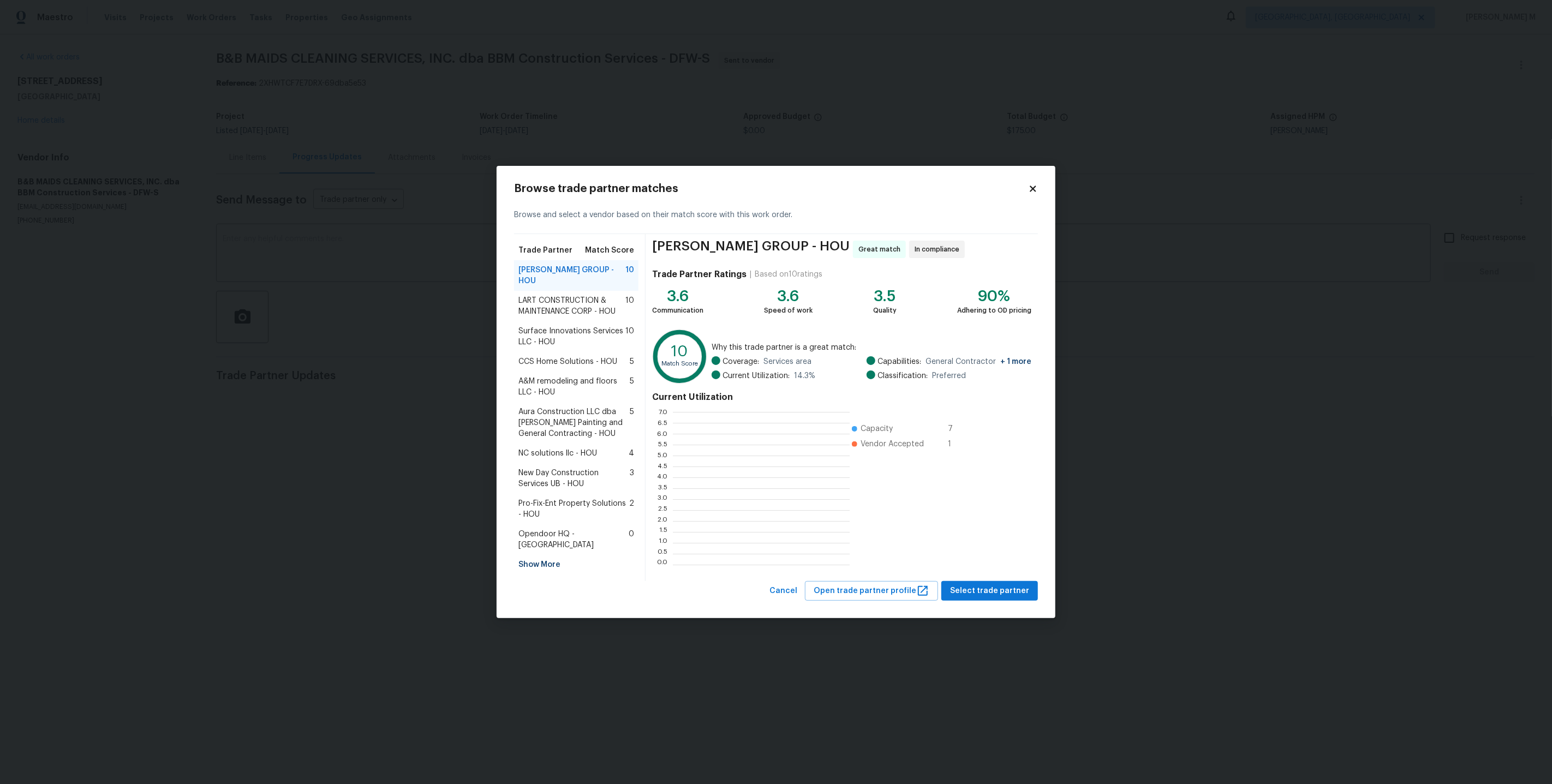
scroll to position [153, 177]
click at [958, 584] on span "Select trade partner" at bounding box center [990, 590] width 79 height 14
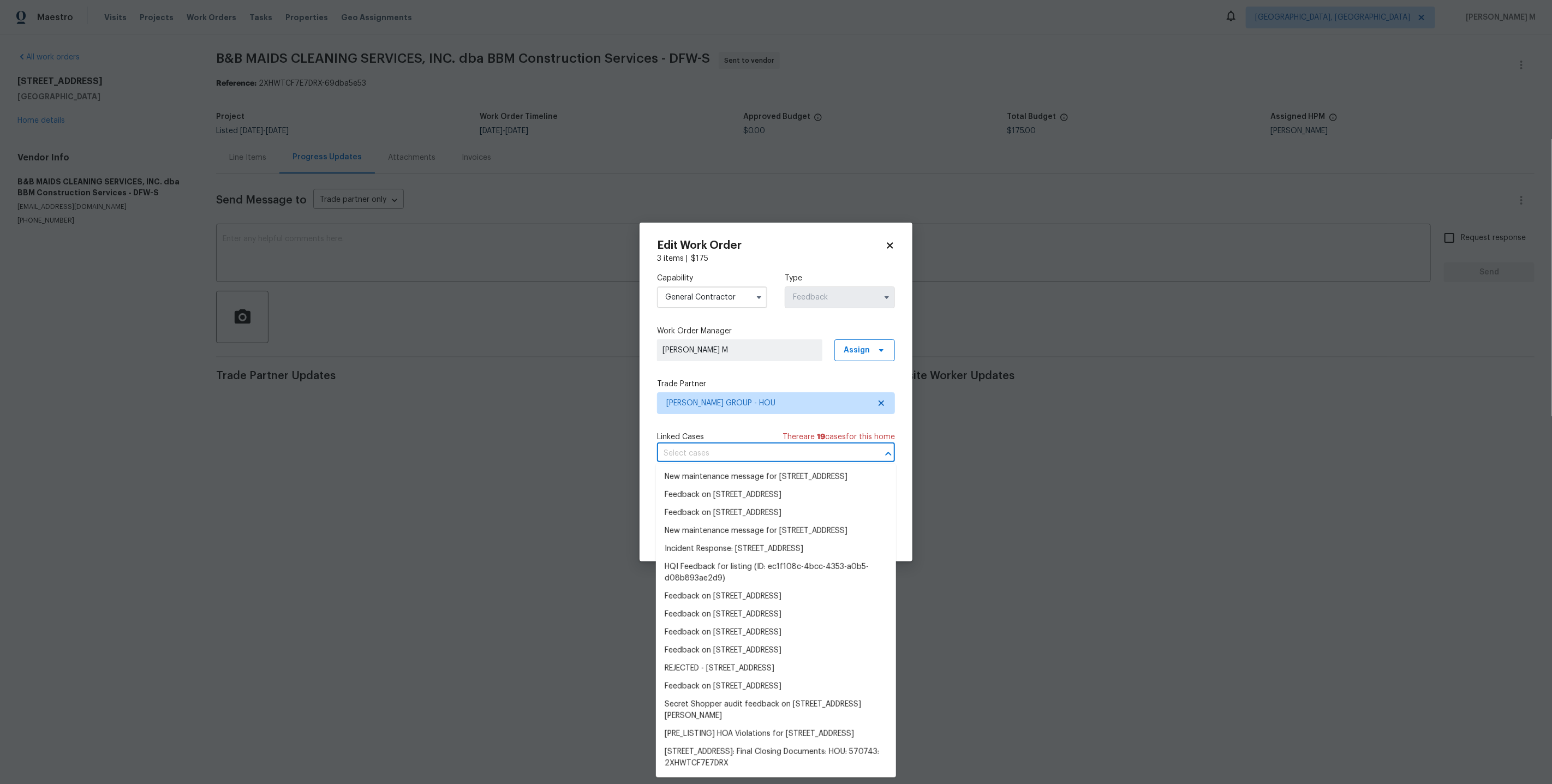
click at [715, 448] on input "text" at bounding box center [760, 453] width 208 height 17
click at [697, 513] on li "Feedback on 515 Rosewood Dr, Shenandoah, TX 77381" at bounding box center [776, 513] width 240 height 18
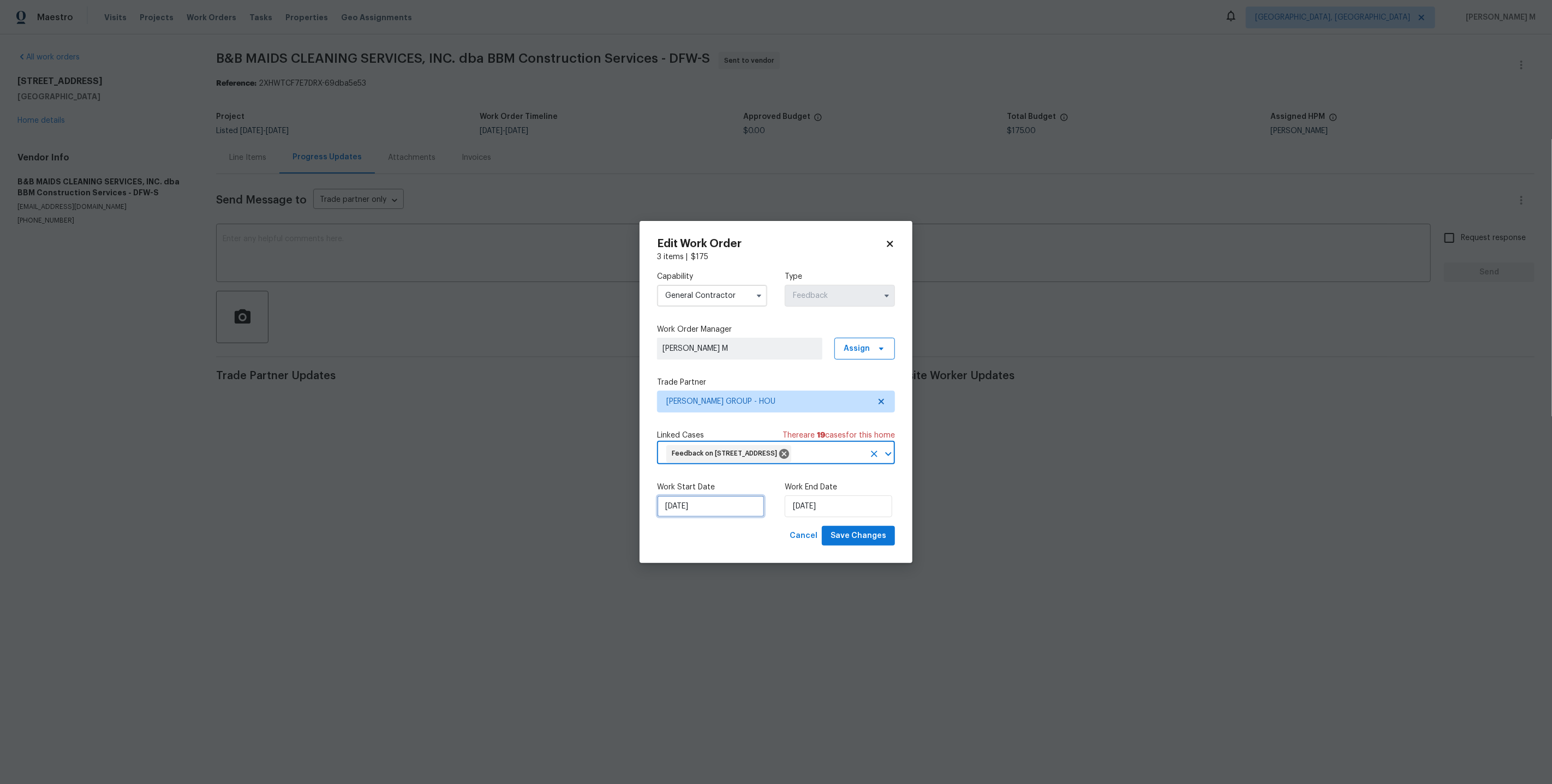
click at [717, 502] on input "02/10/2025" at bounding box center [710, 506] width 107 height 22
click at [818, 513] on div "Work Start Date 02/10/2025 Work End Date 06/10/2025" at bounding box center [776, 499] width 238 height 53
click at [818, 509] on input "06/10/2025" at bounding box center [838, 506] width 107 height 22
click at [859, 538] on button "Save Changes" at bounding box center [859, 536] width 73 height 21
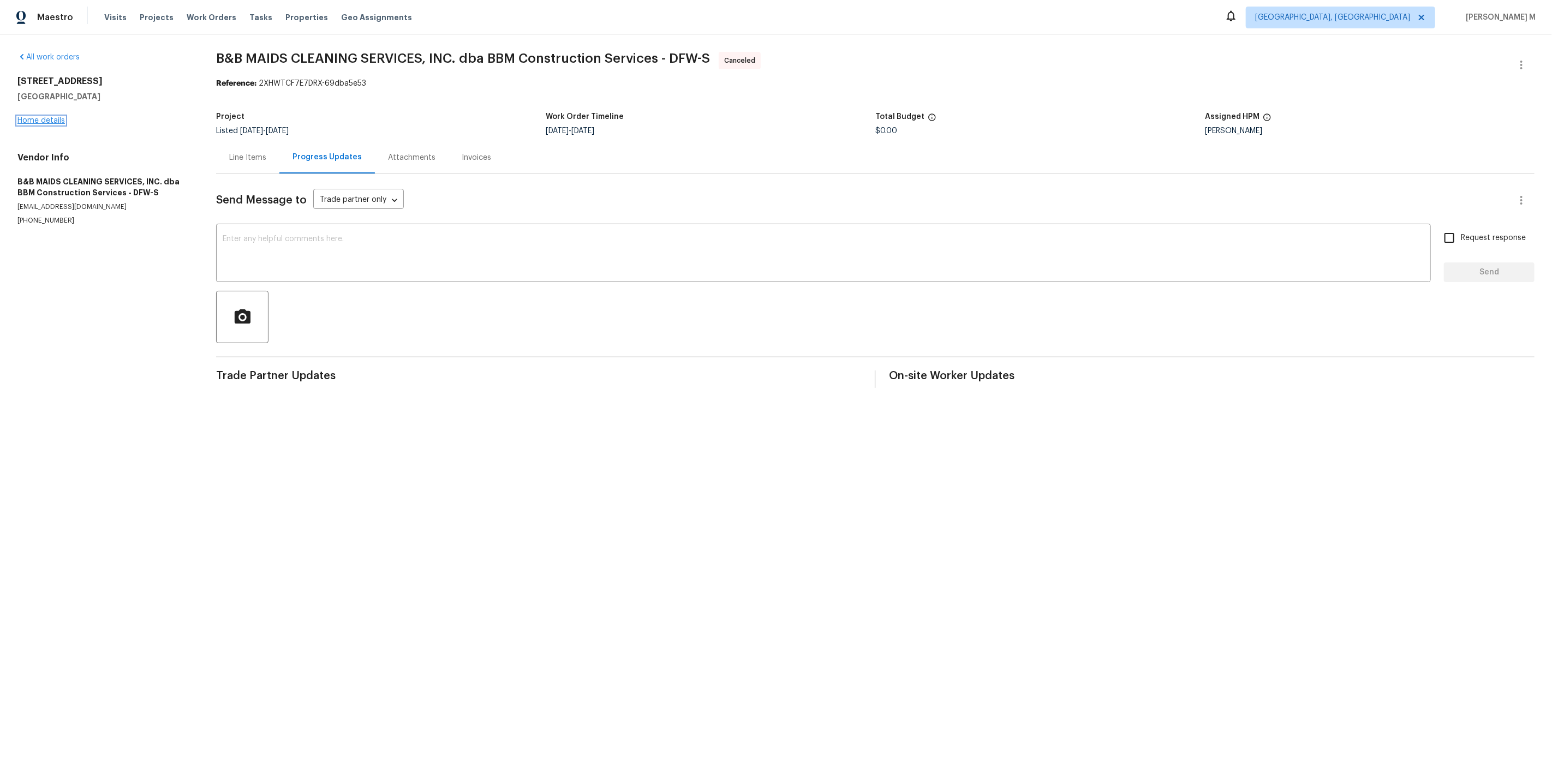
click at [35, 117] on link "Home details" at bounding box center [41, 120] width 48 height 7
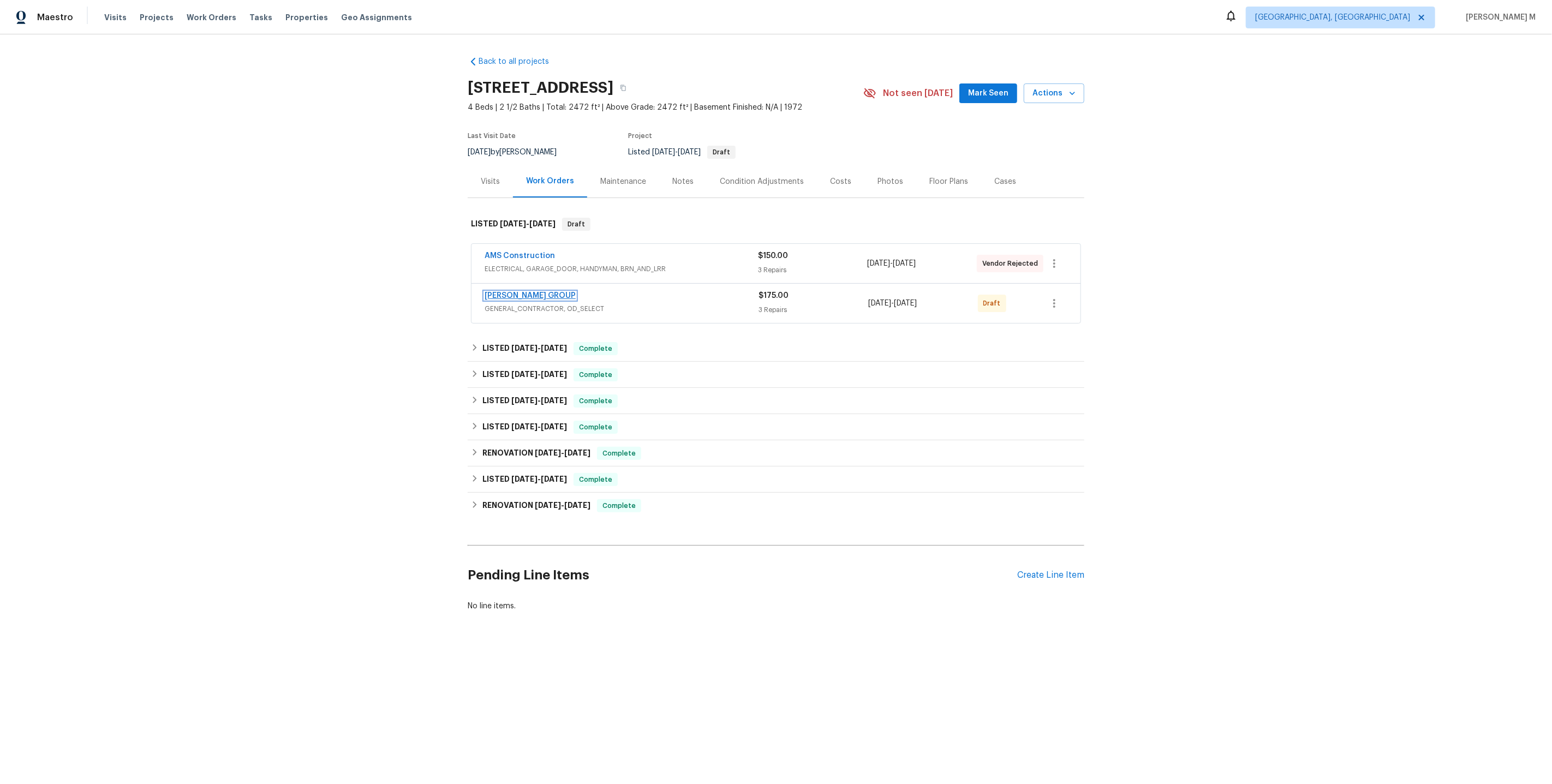
click at [528, 292] on link "BARAKEL VENZ GROUP" at bounding box center [530, 296] width 91 height 7
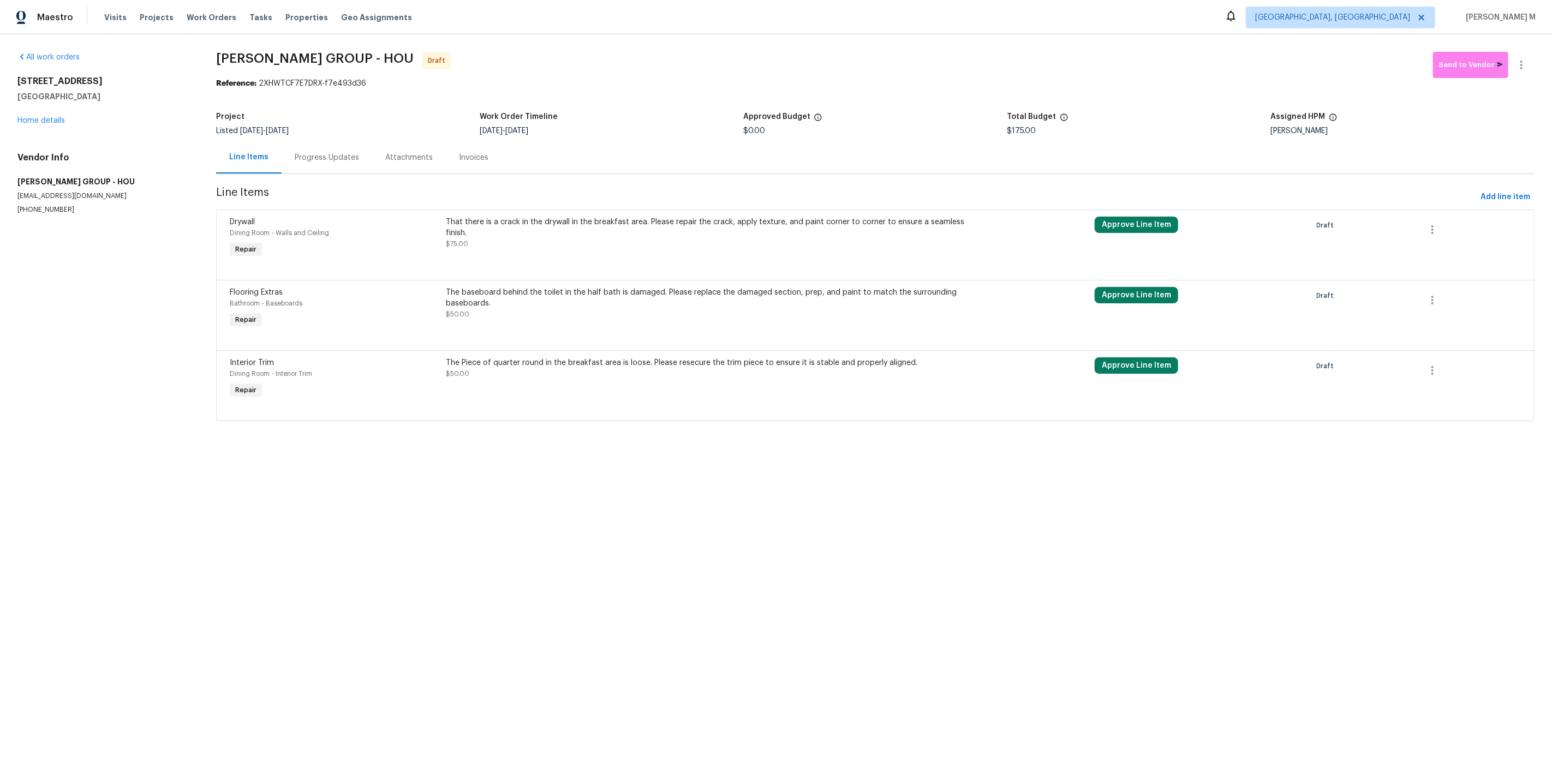
click at [859, 217] on div "That there is a crack in the drywall in the breakfast area. Please repair the c…" at bounding box center [713, 227] width 534 height 22
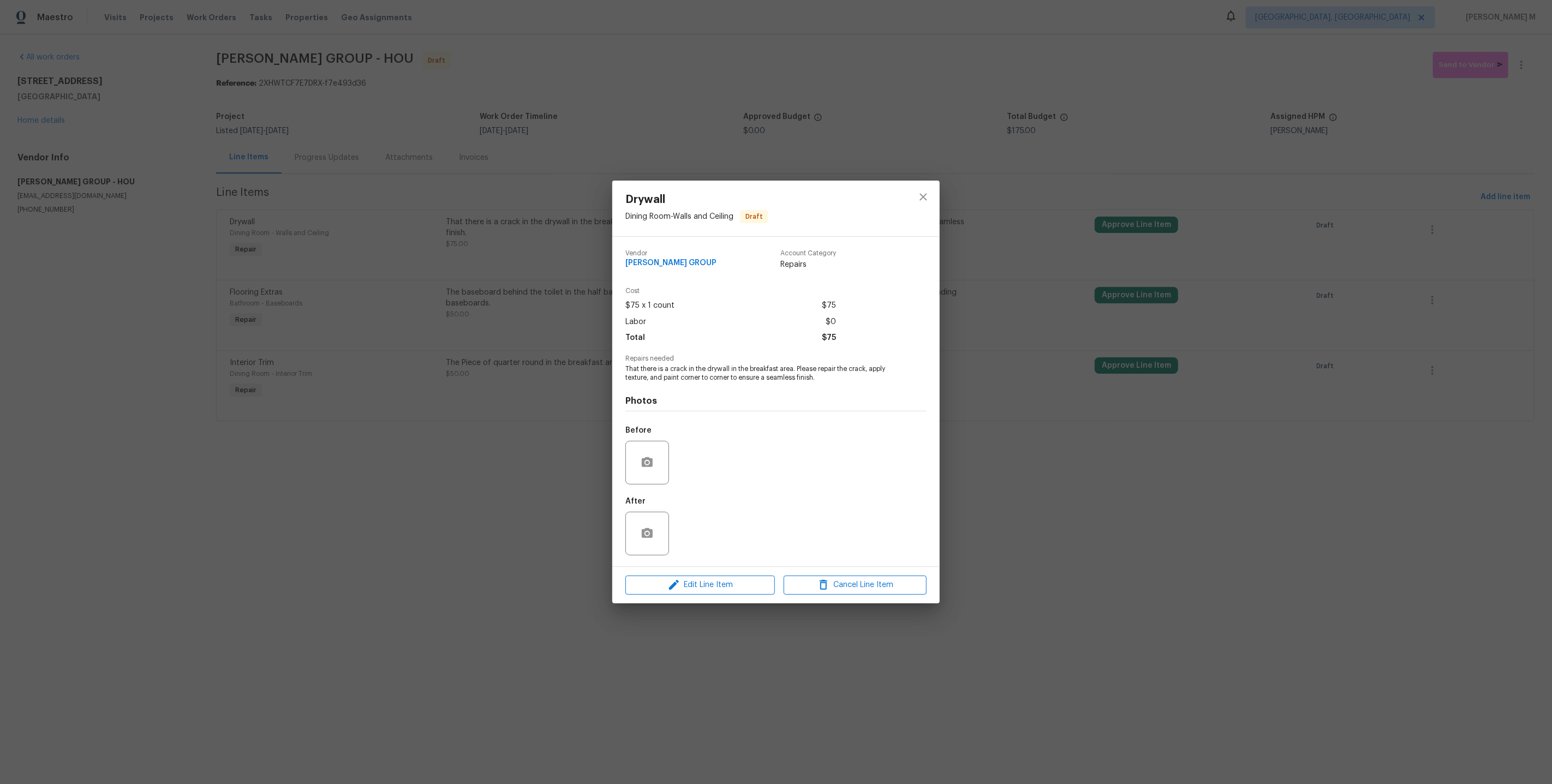
click at [684, 588] on div "Edit Line Item Cancel Line Item" at bounding box center [776, 585] width 327 height 37
click at [684, 578] on span "Edit Line Item" at bounding box center [700, 585] width 143 height 14
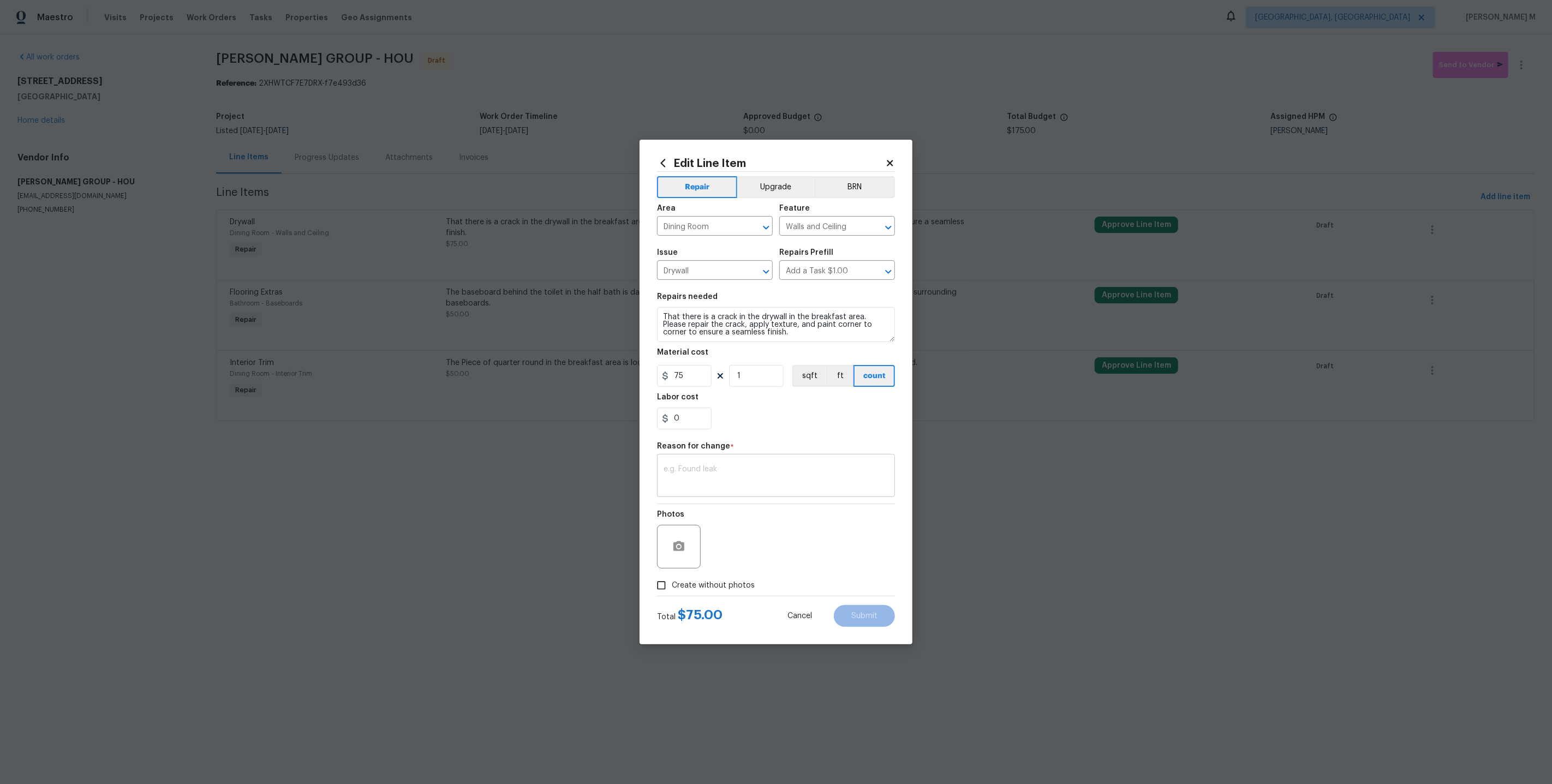
click at [704, 465] on textarea at bounding box center [776, 476] width 225 height 23
type textarea "Vebriage updated"
click at [721, 579] on span "Create without photos" at bounding box center [713, 585] width 83 height 12
click at [671, 575] on input "Create without photos" at bounding box center [661, 585] width 21 height 21
checkbox input "true"
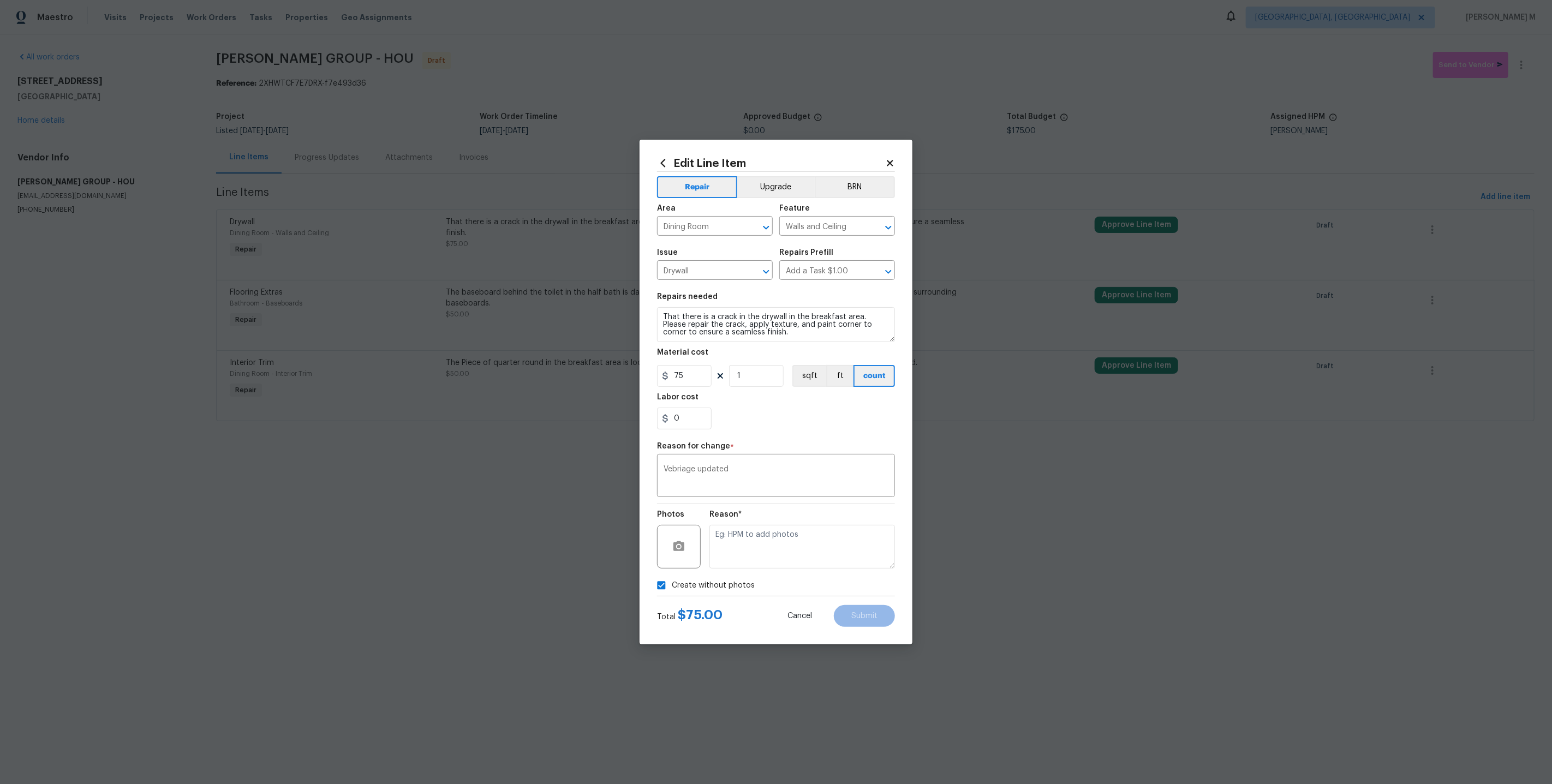
click at [757, 560] on textarea at bounding box center [802, 546] width 186 height 43
click at [897, 628] on div "Edit Line Item Repair Upgrade BRN Area Dining Room ​ Feature Walls and Ceiling …" at bounding box center [776, 392] width 273 height 505
click at [858, 612] on span "Submit" at bounding box center [864, 615] width 26 height 8
click at [1019, 452] on html "Maestro Visits Projects Work Orders Tasks Properties Geo Assignments Detroit, M…" at bounding box center [776, 226] width 1552 height 452
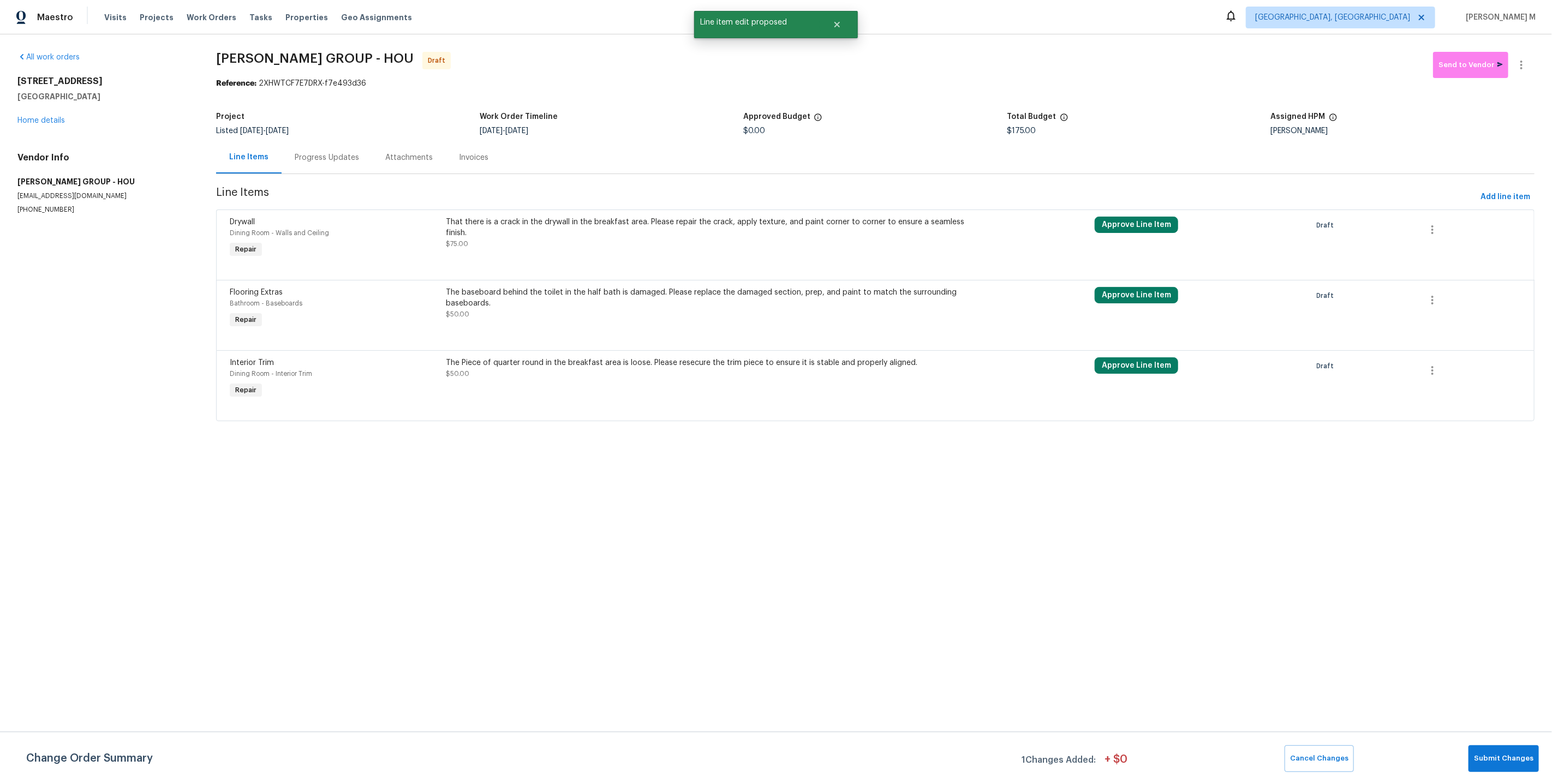
click at [1527, 773] on div "Change Order Summary 1 Changes Added: + $ 0 Cancel Changes Submit Changes" at bounding box center [776, 757] width 1552 height 52
click at [1515, 756] on span "Submit Changes" at bounding box center [1504, 758] width 59 height 12
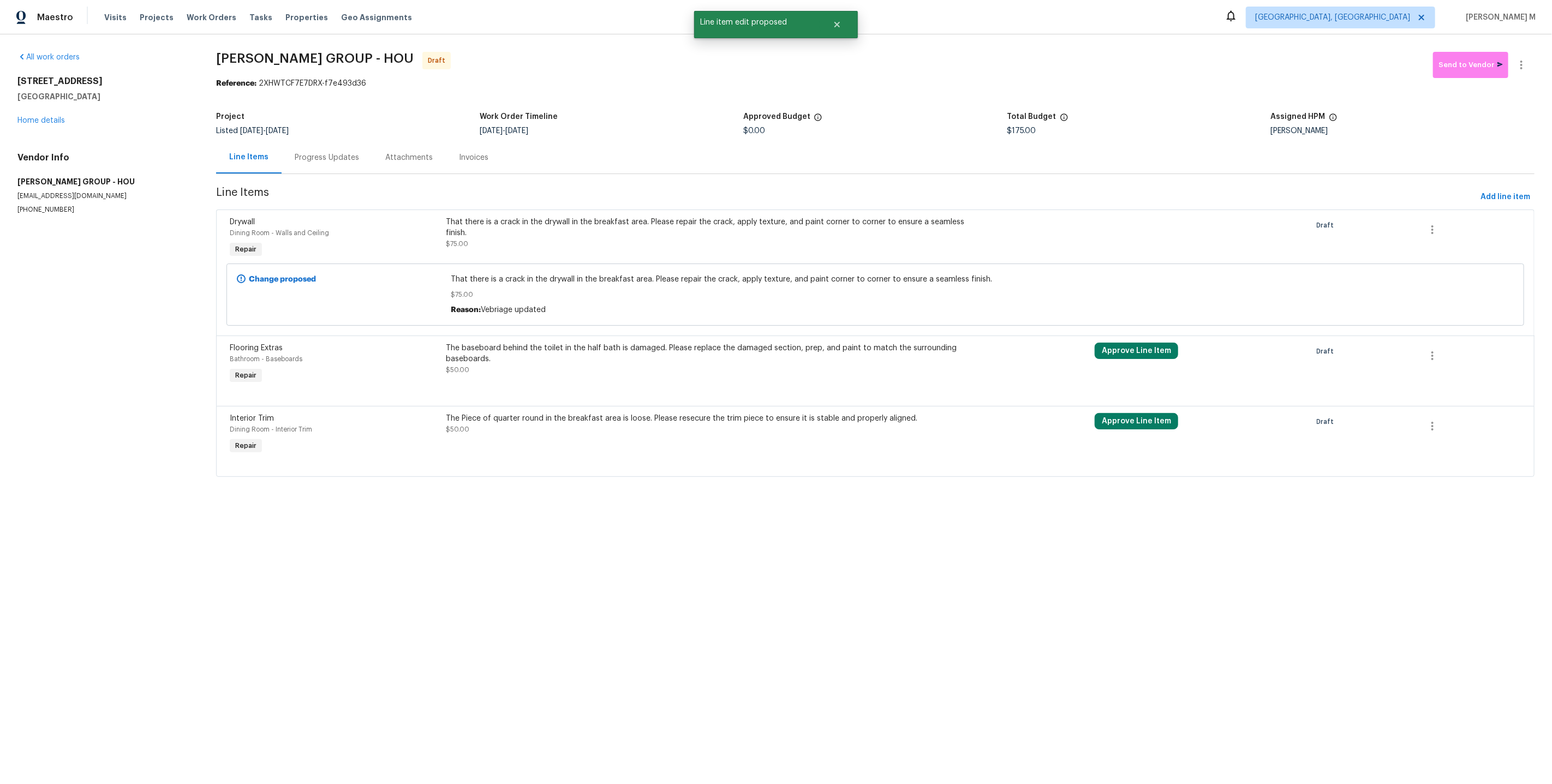
click at [656, 369] on div "The baseboard behind the toilet in the half bath is damaged. Please replace the…" at bounding box center [713, 364] width 541 height 50
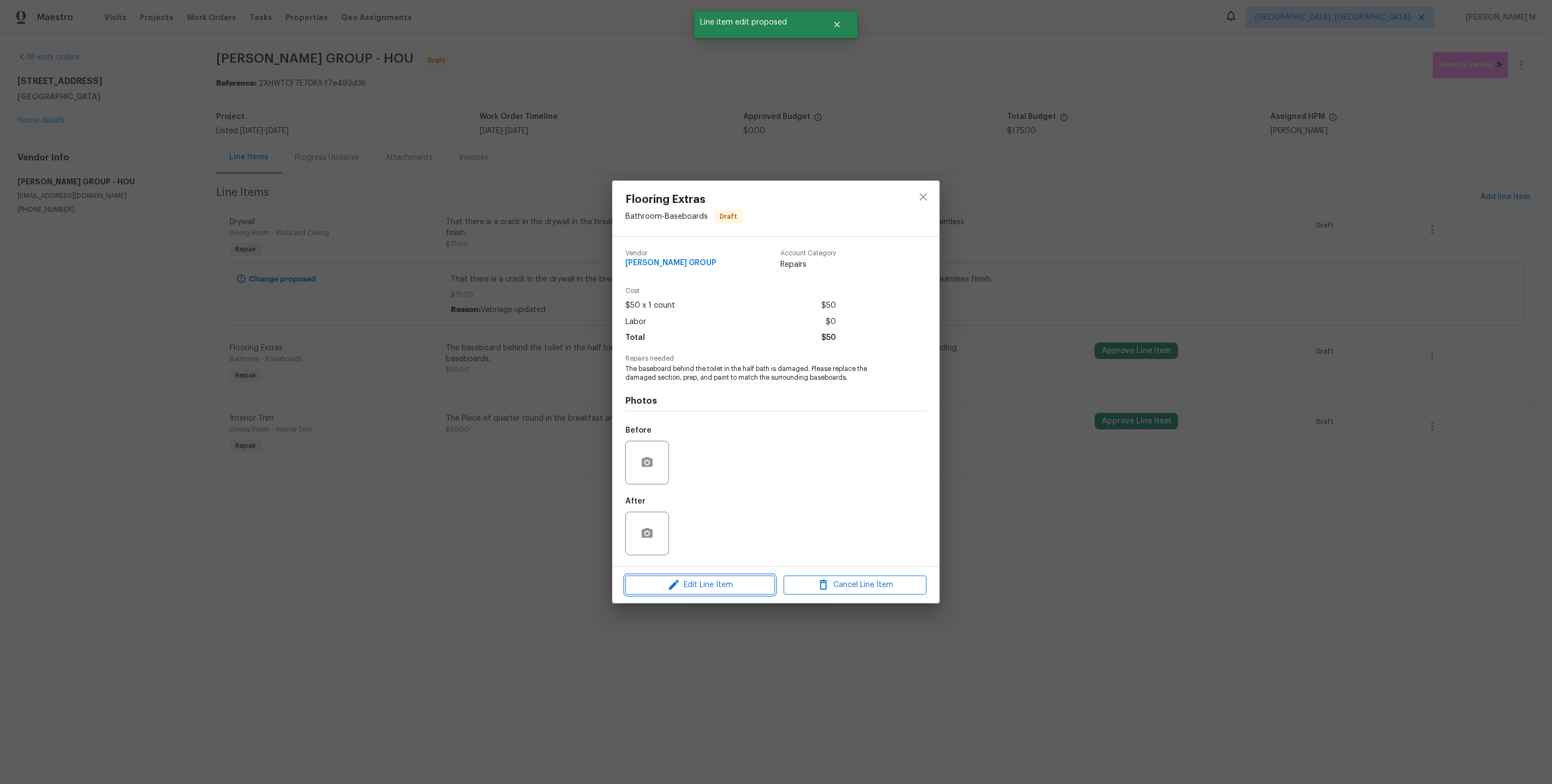
click at [712, 582] on span "Edit Line Item" at bounding box center [700, 585] width 143 height 14
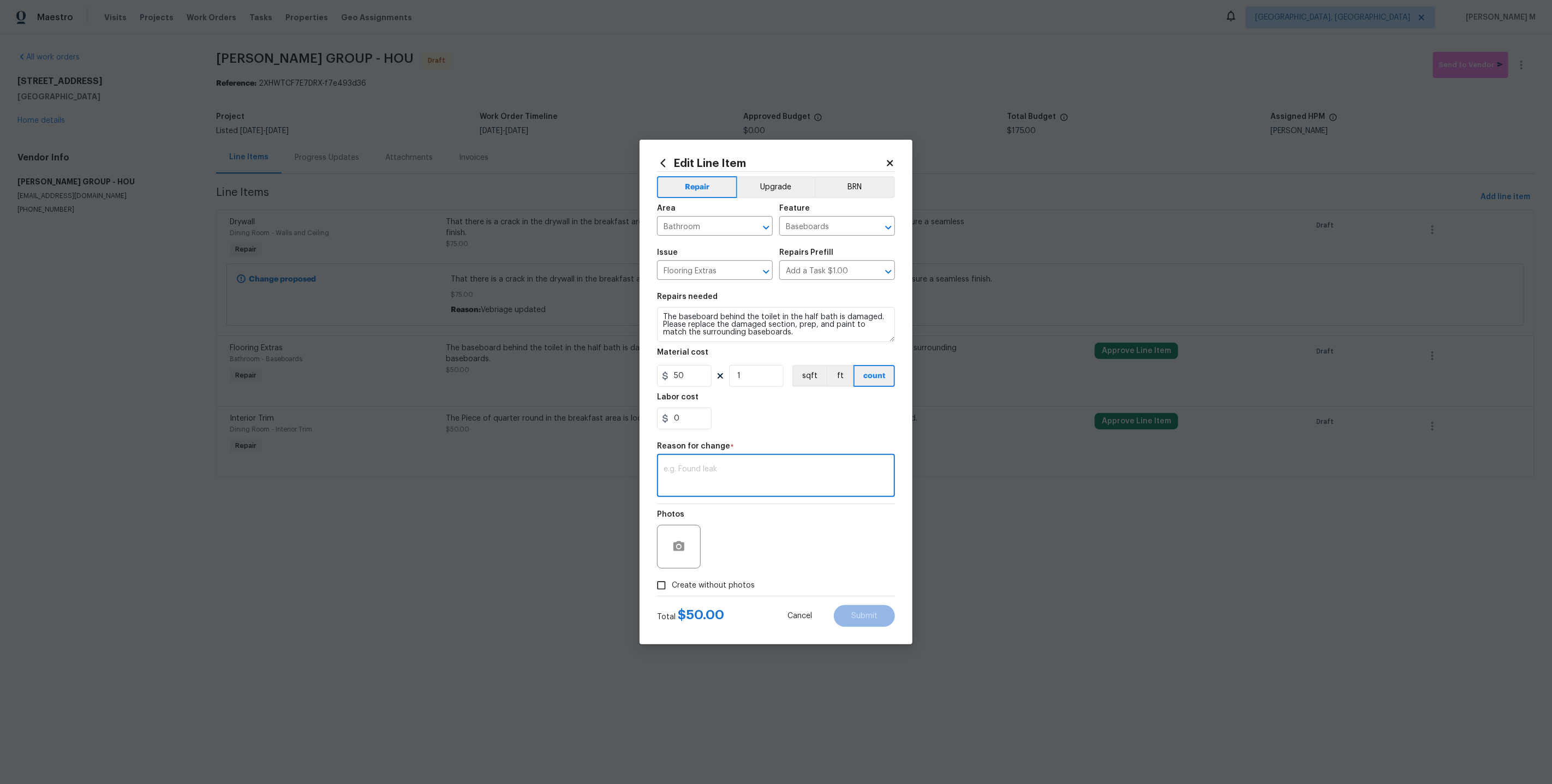
click at [714, 465] on textarea at bounding box center [776, 476] width 225 height 23
type textarea "Vebiga"
type textarea "Verbiage updated"
click at [734, 579] on span "Create without photos" at bounding box center [713, 585] width 83 height 12
click at [671, 577] on input "Create without photos" at bounding box center [661, 585] width 21 height 21
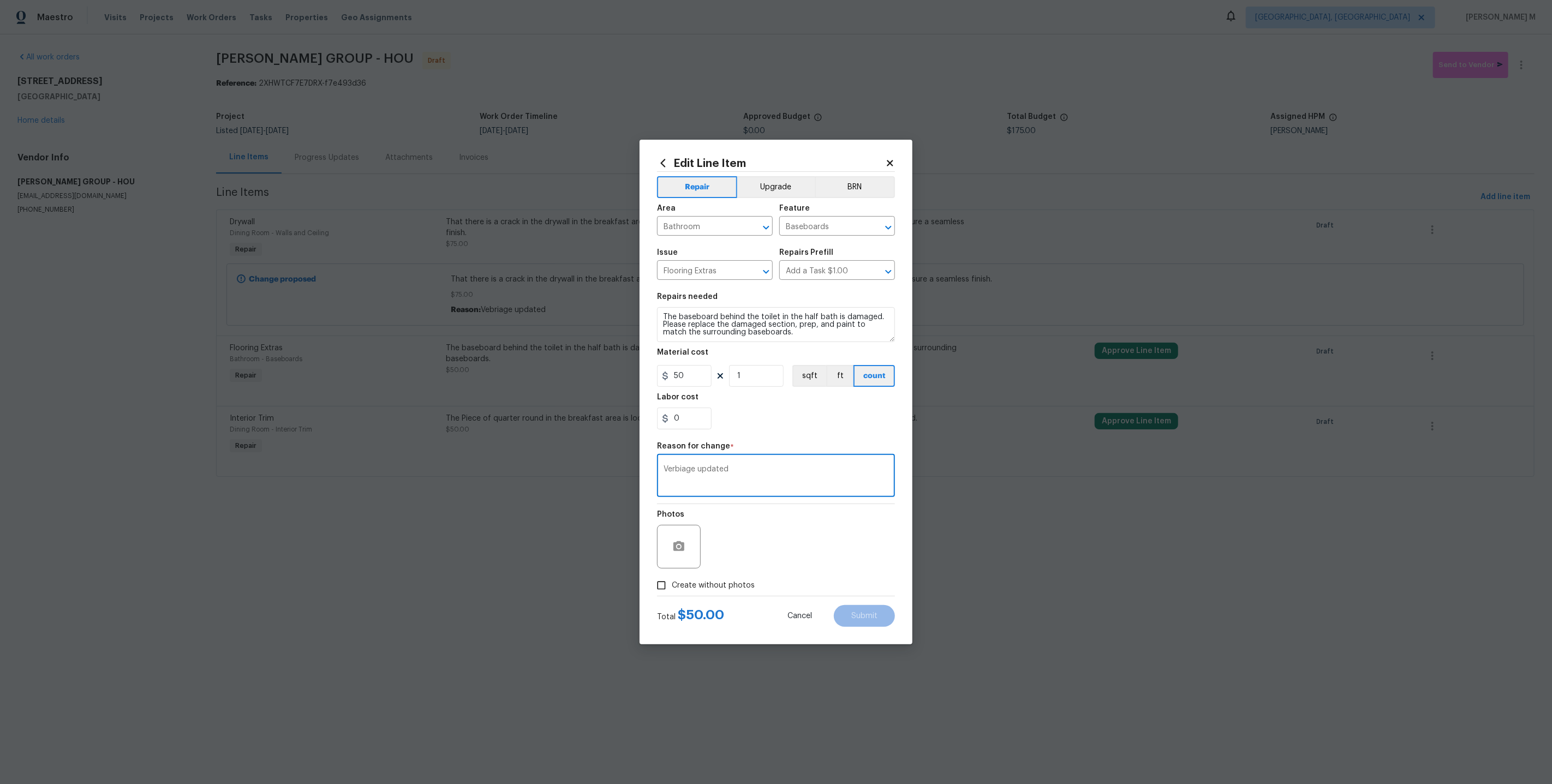
checkbox input "true"
click at [792, 554] on textarea at bounding box center [802, 546] width 186 height 43
click at [882, 619] on div "Edit Line Item Repair Upgrade BRN Area Bathroom ​ Feature Baseboards ​ Issue Fl…" at bounding box center [776, 392] width 273 height 505
click at [883, 609] on button "Submit" at bounding box center [864, 616] width 61 height 22
click at [1040, 508] on html "Maestro Visits Projects Work Orders Tasks Properties Geo Assignments Detroit, M…" at bounding box center [776, 254] width 1552 height 508
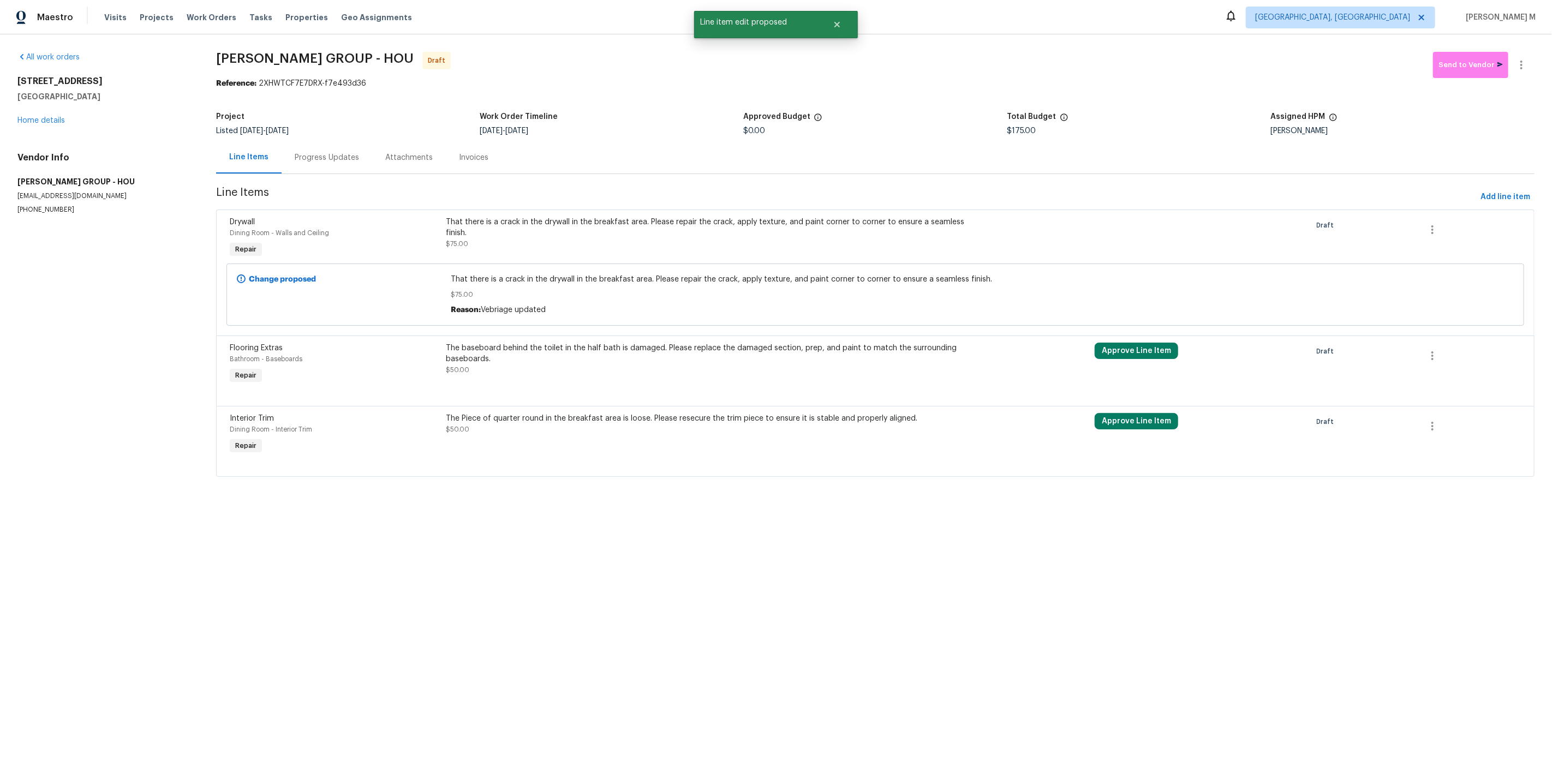
click at [602, 438] on div "The Piece of quarter round in the breakfast area is loose. Please resecure the …" at bounding box center [713, 434] width 541 height 50
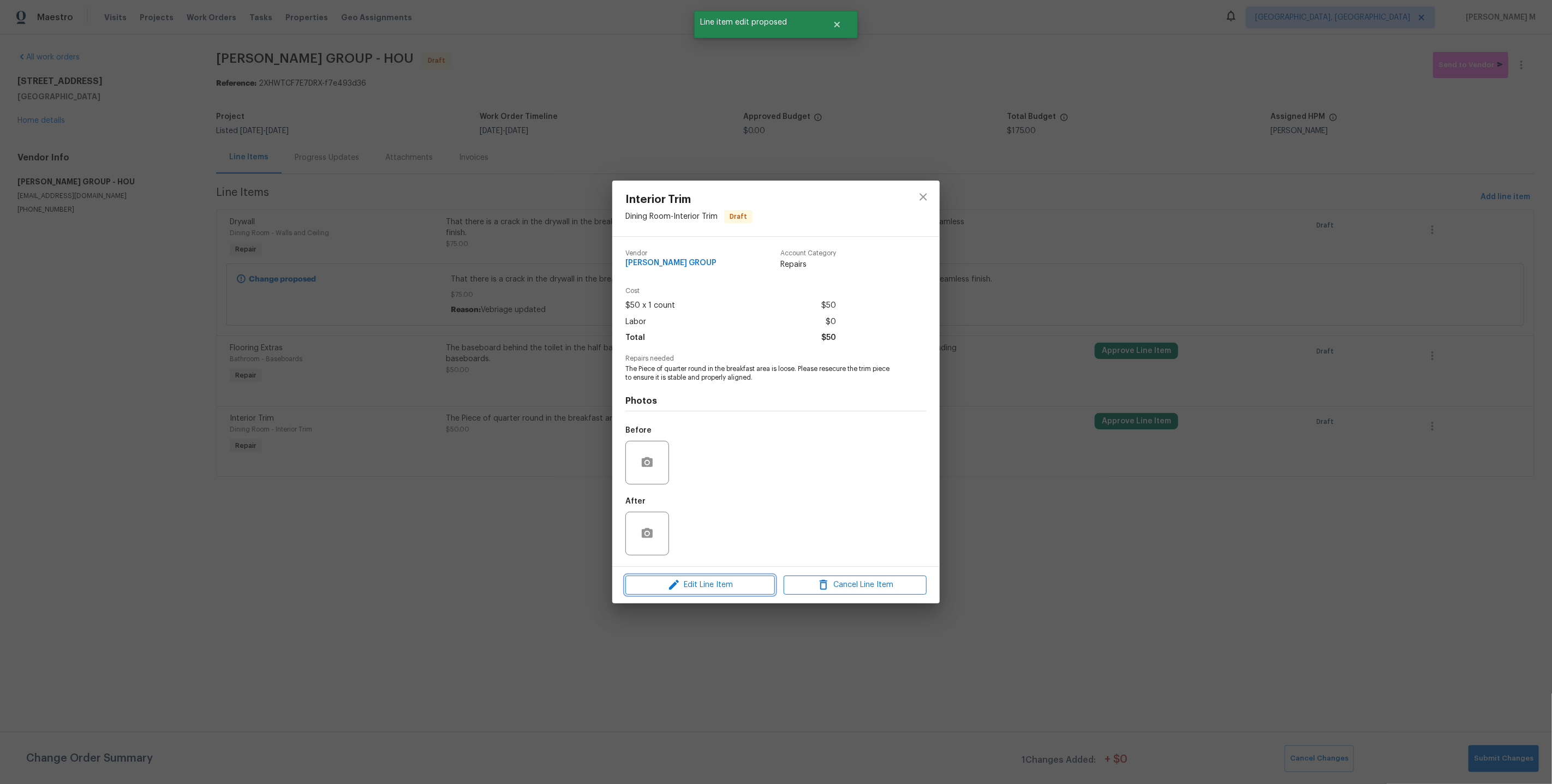
click at [694, 576] on button "Edit Line Item" at bounding box center [700, 585] width 150 height 19
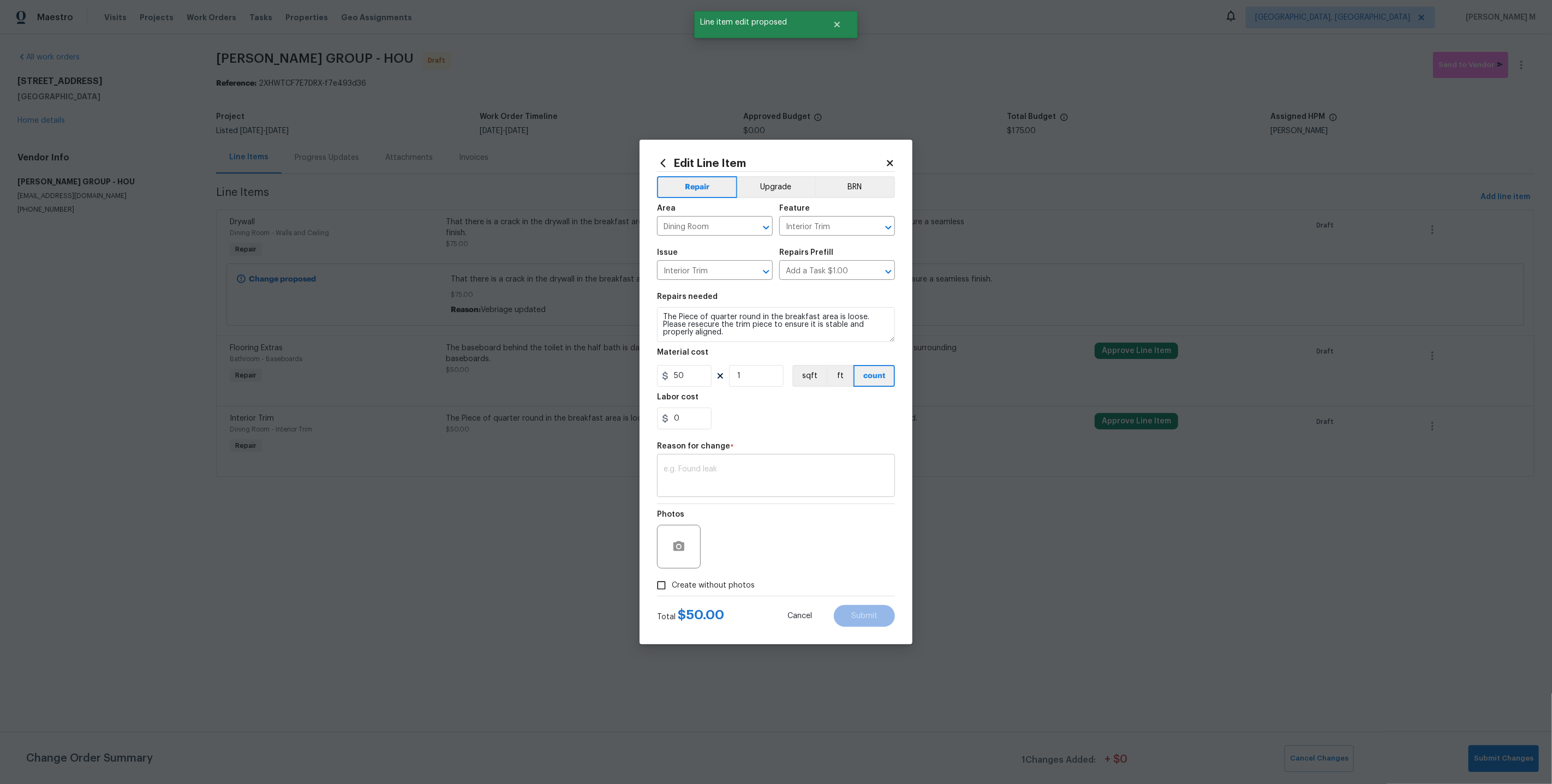
click at [699, 465] on textarea at bounding box center [776, 476] width 225 height 23
type textarea "Verbiage updated"
click at [704, 579] on span "Create without photos" at bounding box center [713, 585] width 83 height 12
click at [671, 575] on input "Create without photos" at bounding box center [661, 585] width 21 height 21
checkbox input "true"
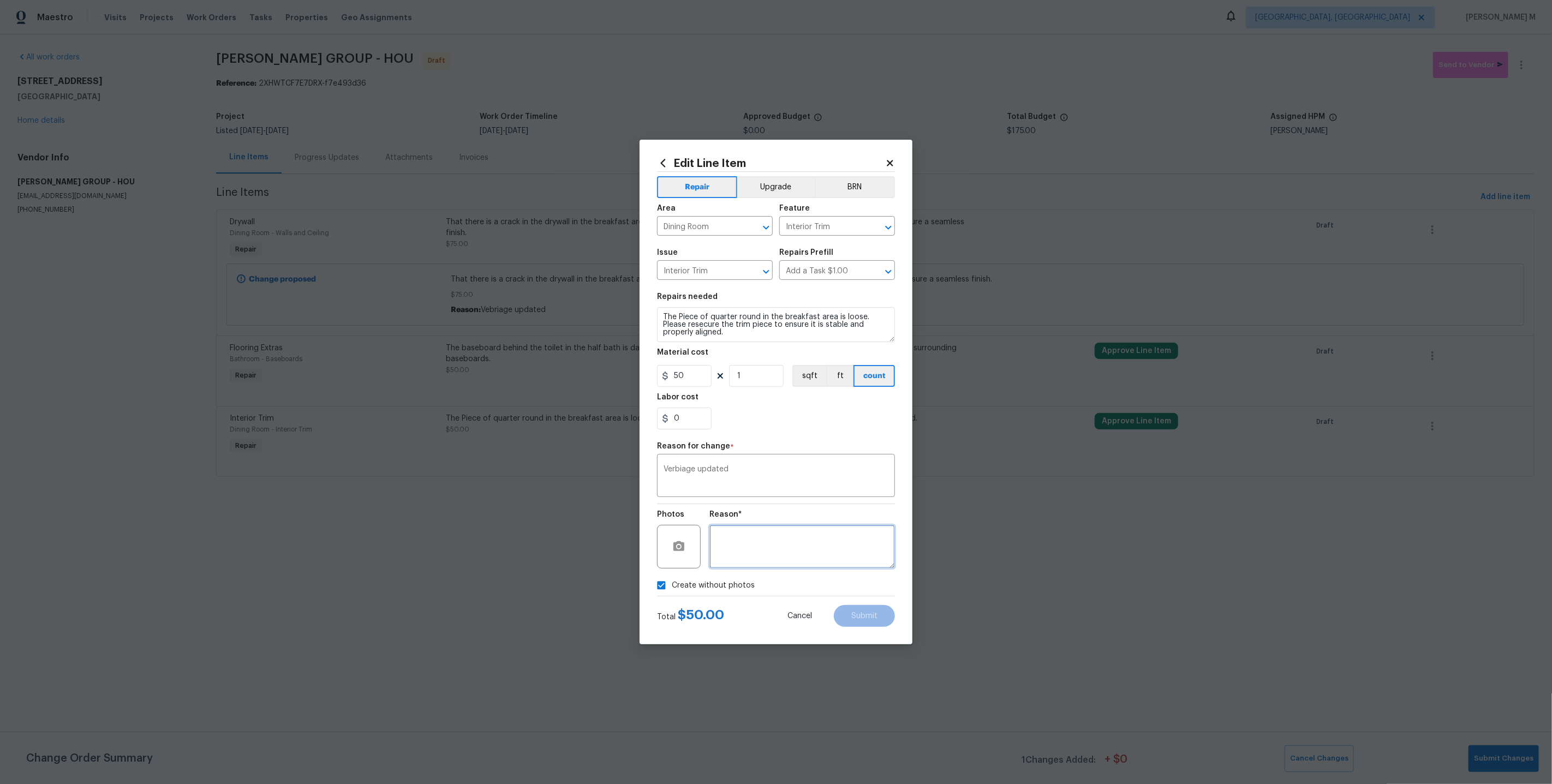
click at [798, 556] on textarea at bounding box center [802, 546] width 186 height 43
click at [839, 596] on div "Total $ 50.00 Cancel Submit" at bounding box center [776, 612] width 238 height 31
click at [856, 612] on span "Submit" at bounding box center [864, 615] width 26 height 8
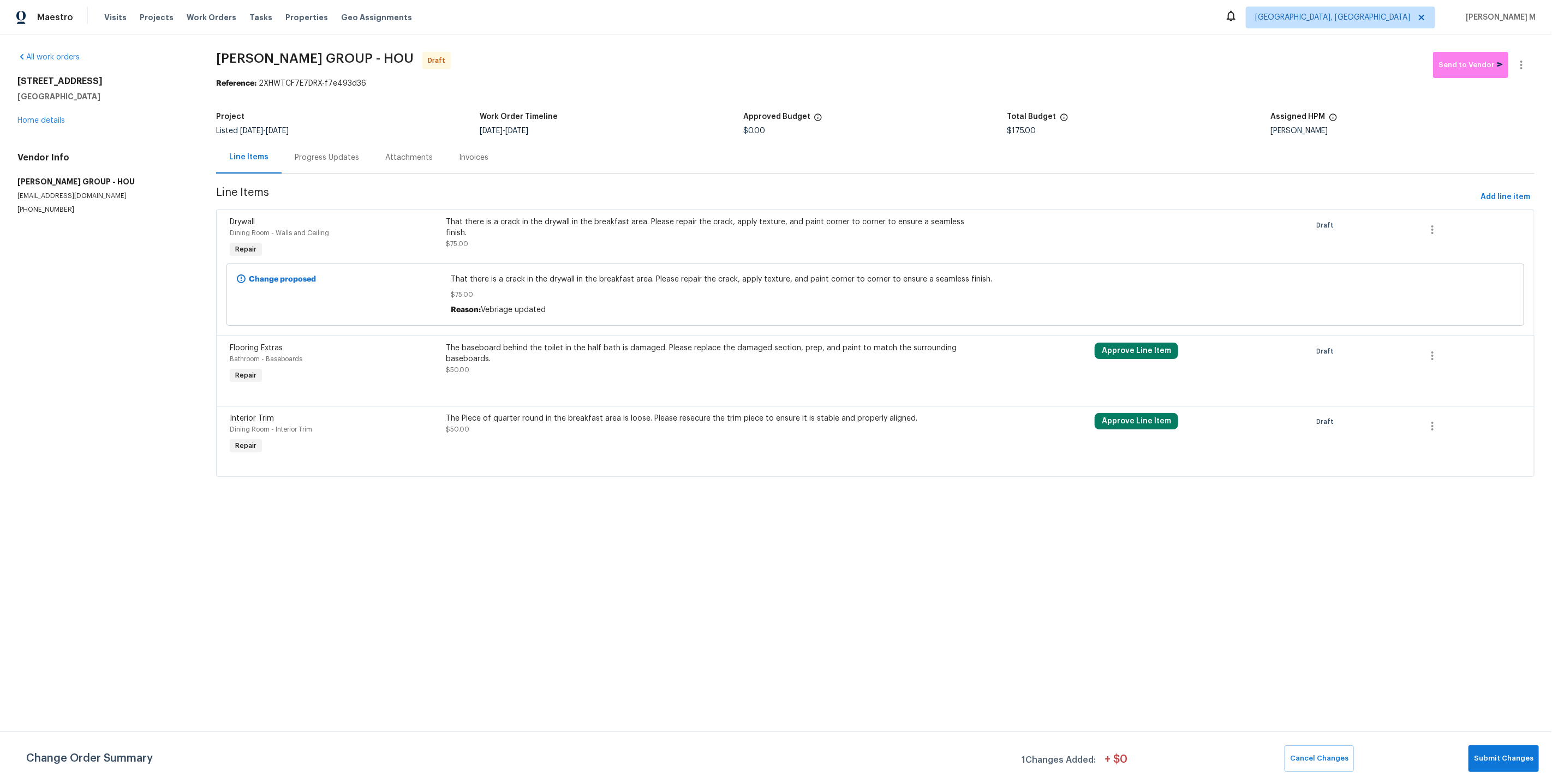
click at [1269, 508] on html "Maestro Visits Projects Work Orders Tasks Properties Geo Assignments Detroit, M…" at bounding box center [776, 254] width 1552 height 508
click at [1537, 759] on button "Submit Changes" at bounding box center [1504, 758] width 70 height 26
click at [1115, 508] on html "Maestro Visits Projects Work Orders Tasks Properties Geo Assignments Detroit, M…" at bounding box center [776, 254] width 1552 height 508
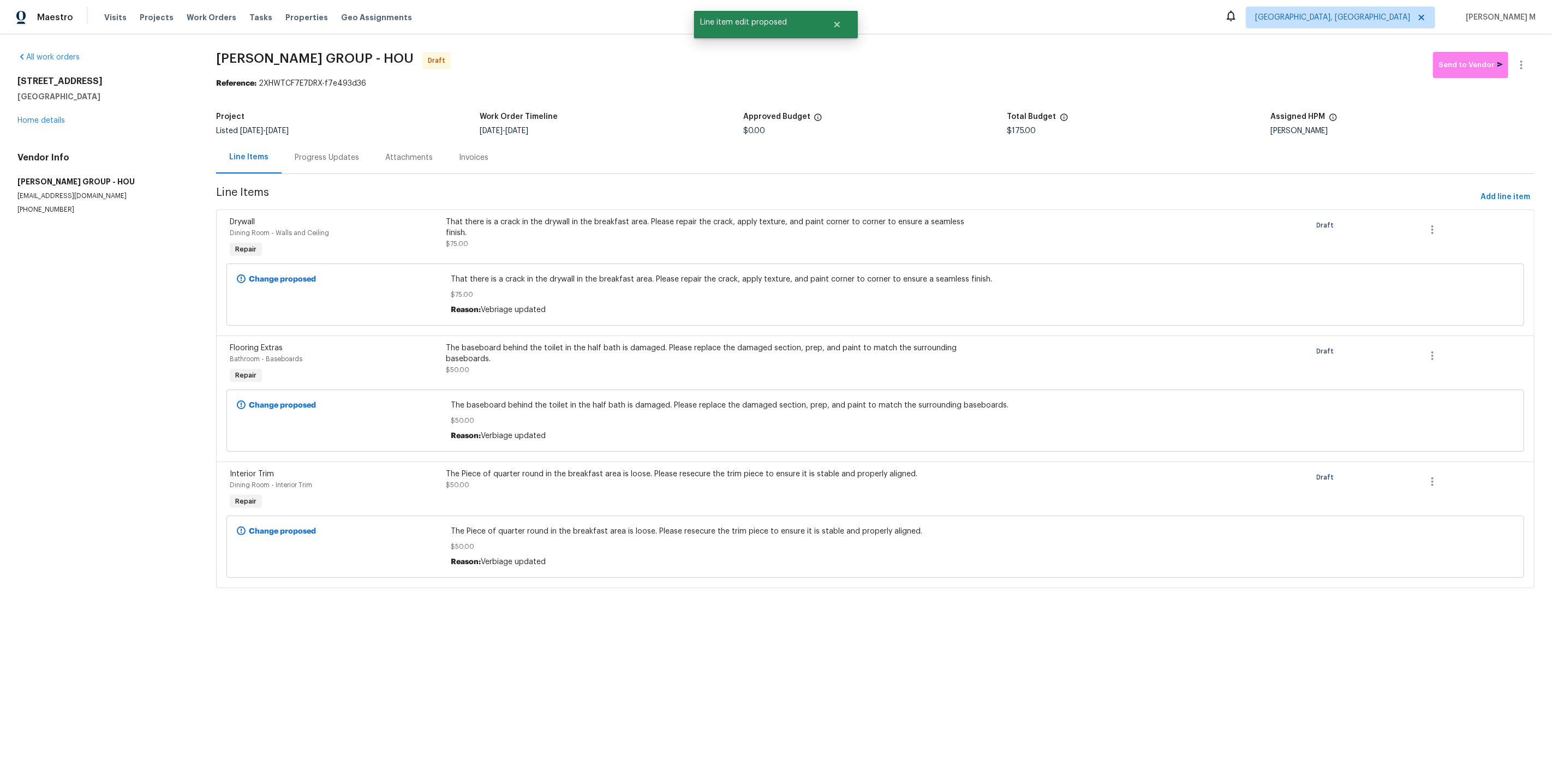
click at [309, 144] on div "Progress Updates" at bounding box center [327, 158] width 90 height 32
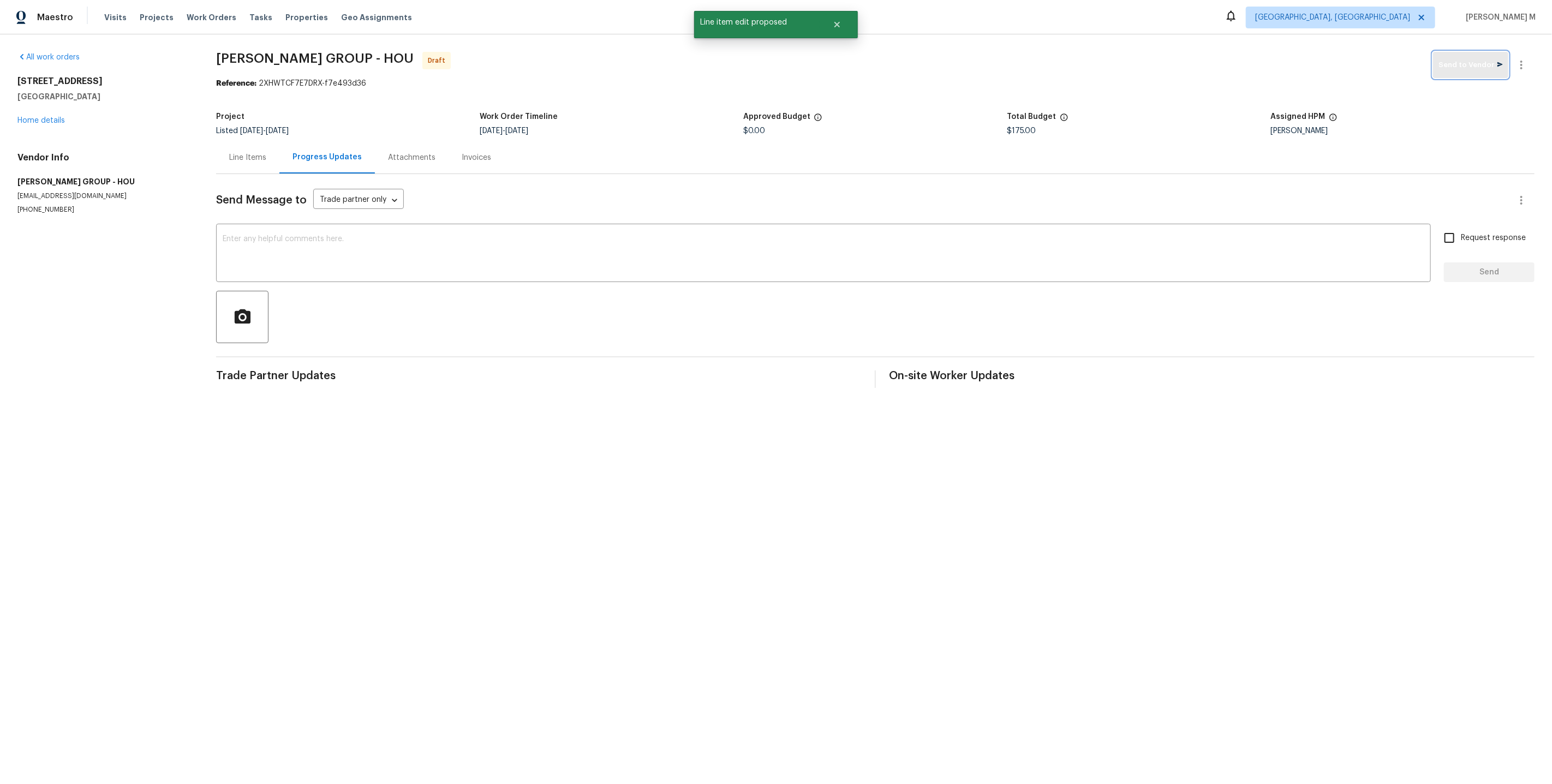
click at [1479, 69] on span "Send to Vendor" at bounding box center [1471, 65] width 65 height 12
click at [640, 268] on div "x ​" at bounding box center [823, 254] width 1214 height 56
paste textarea "Hi this is Vicky with Opendoor. I’m confirming you received the WO for the prop…"
click at [548, 227] on div "Hi this is Vicky with Opendoor. I’m confirming you received the WO for the prop…" at bounding box center [823, 254] width 1214 height 56
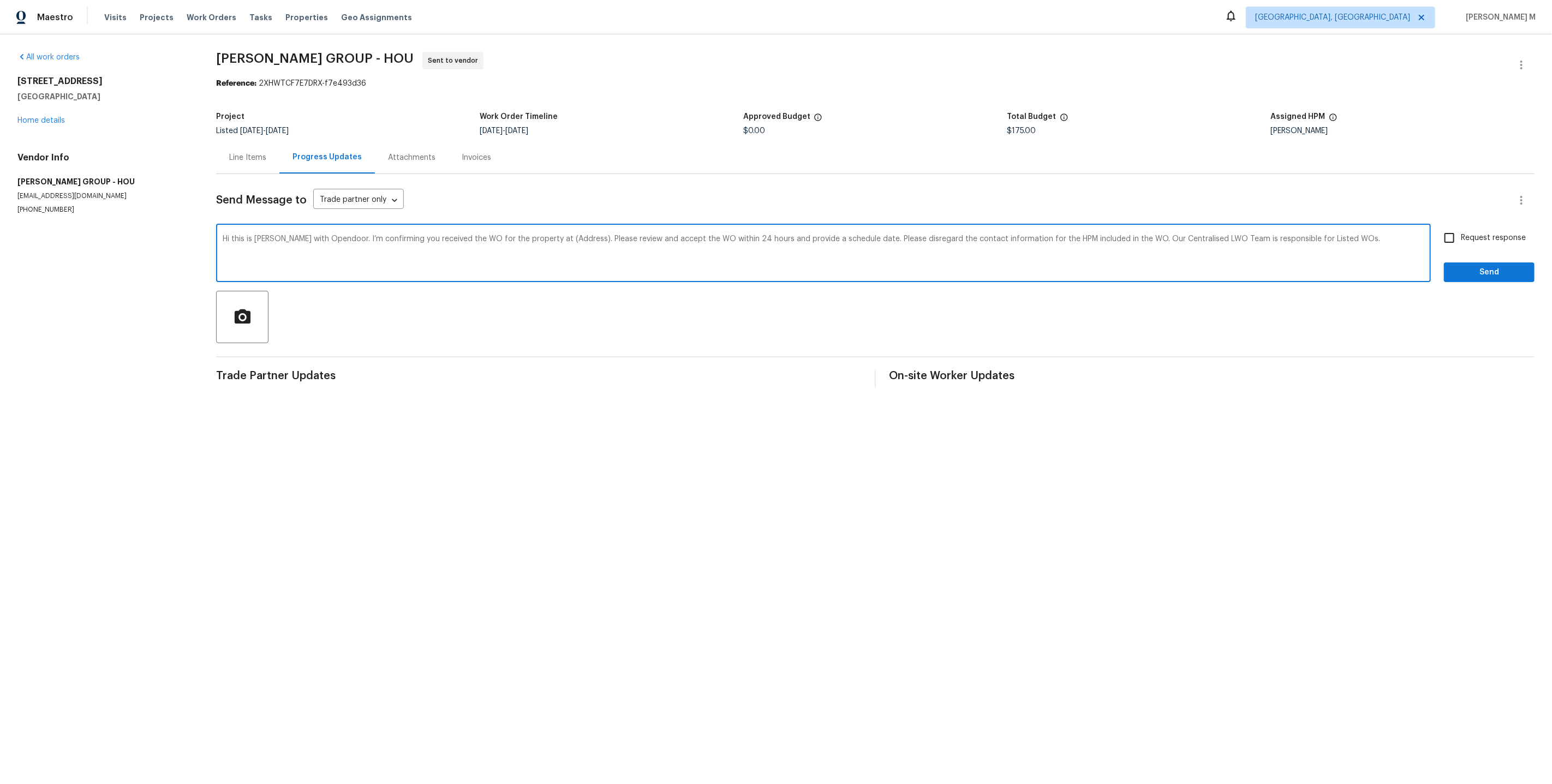
click at [545, 235] on textarea "Hi this is Vicky with Opendoor. I’m confirming you received the WO for the prop…" at bounding box center [823, 254] width 1201 height 38
paste textarea "515 Rosewood Dr, Shenandoah, TX 77381"
type textarea "Hi this is Vicky with Opendoor. I’m confirming you received the WO for the prop…"
click at [1501, 227] on label "Request response" at bounding box center [1482, 238] width 88 height 23
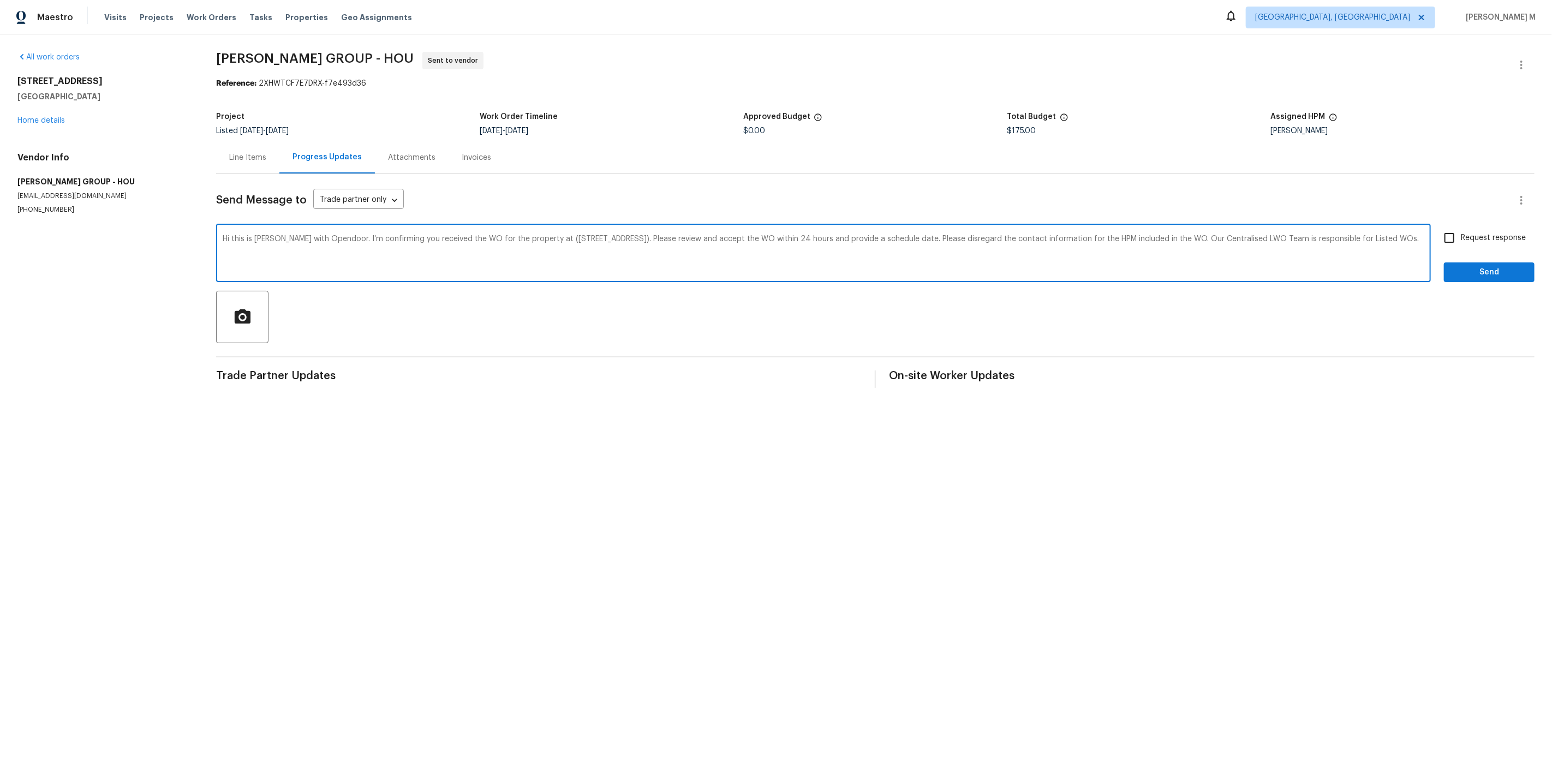
click at [1461, 227] on input "Request response" at bounding box center [1449, 238] width 23 height 23
checkbox input "true"
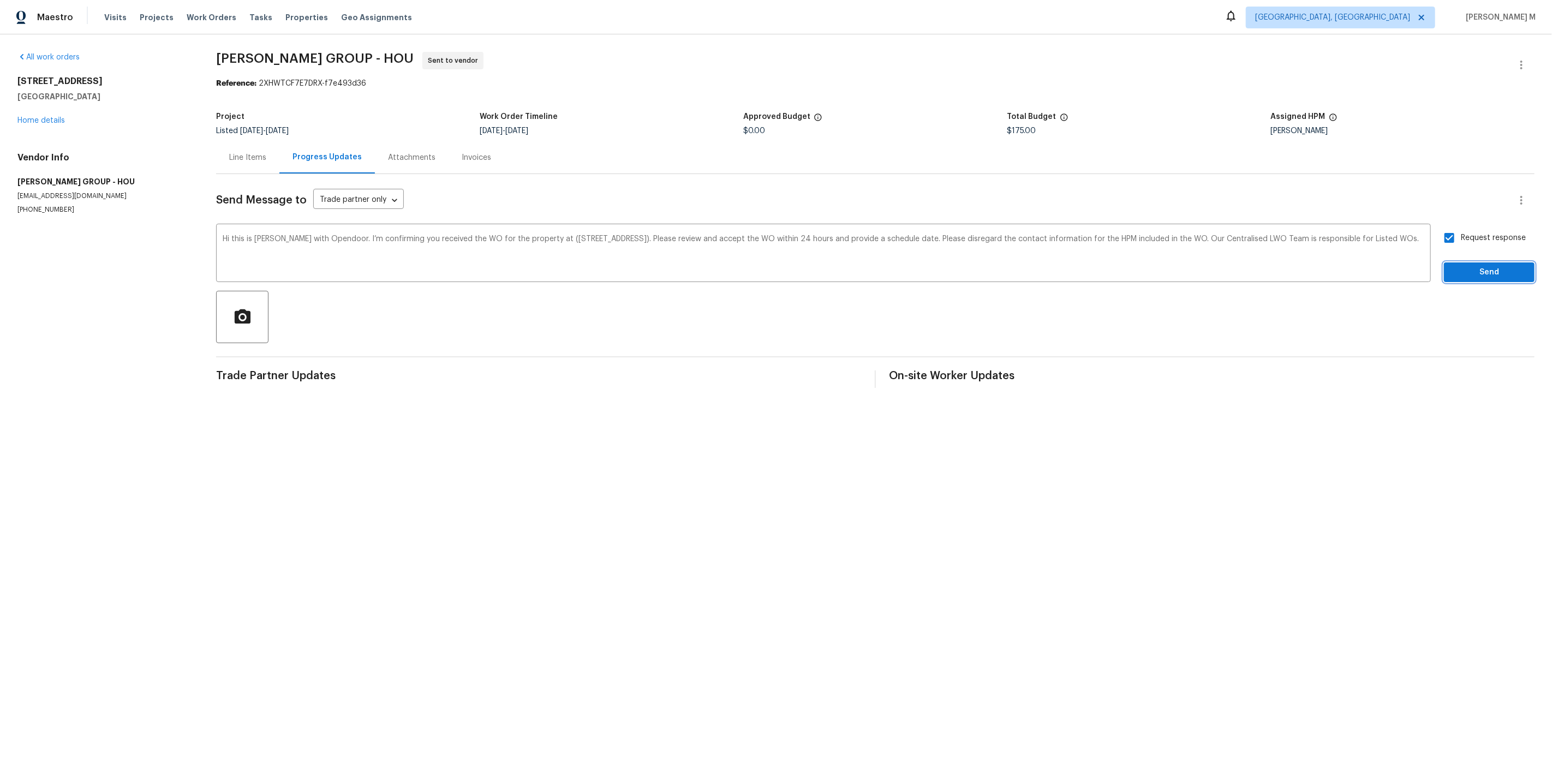
click at [1493, 268] on span "Send" at bounding box center [1490, 272] width 73 height 14
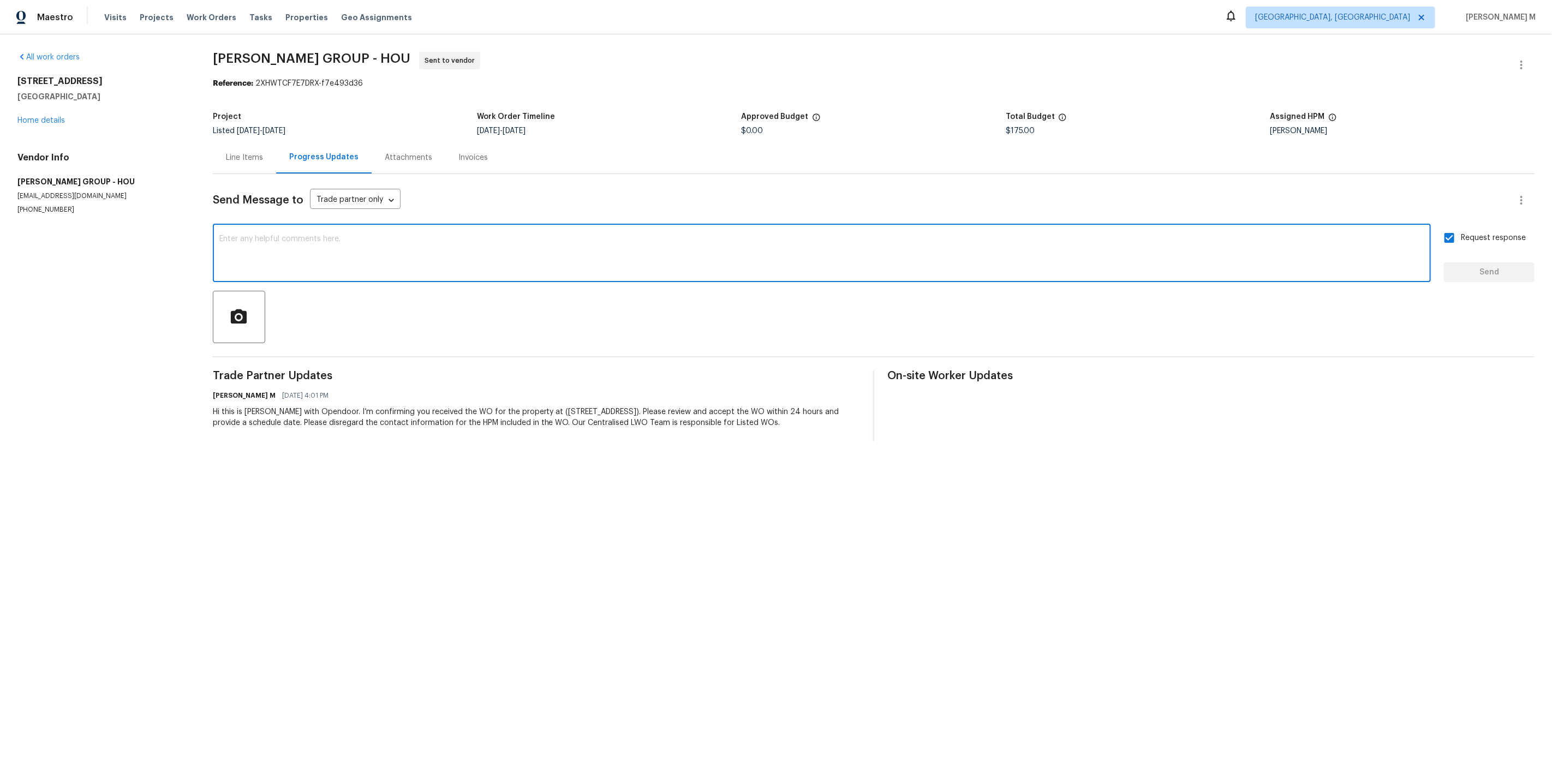
click at [727, 252] on textarea at bounding box center [822, 254] width 1205 height 38
paste textarea "All Work Orders must include before-photos (both close-up and wide-angle) and a…"
type textarea "All Work Orders must include before-photos (both close-up and wide-angle) and a…"
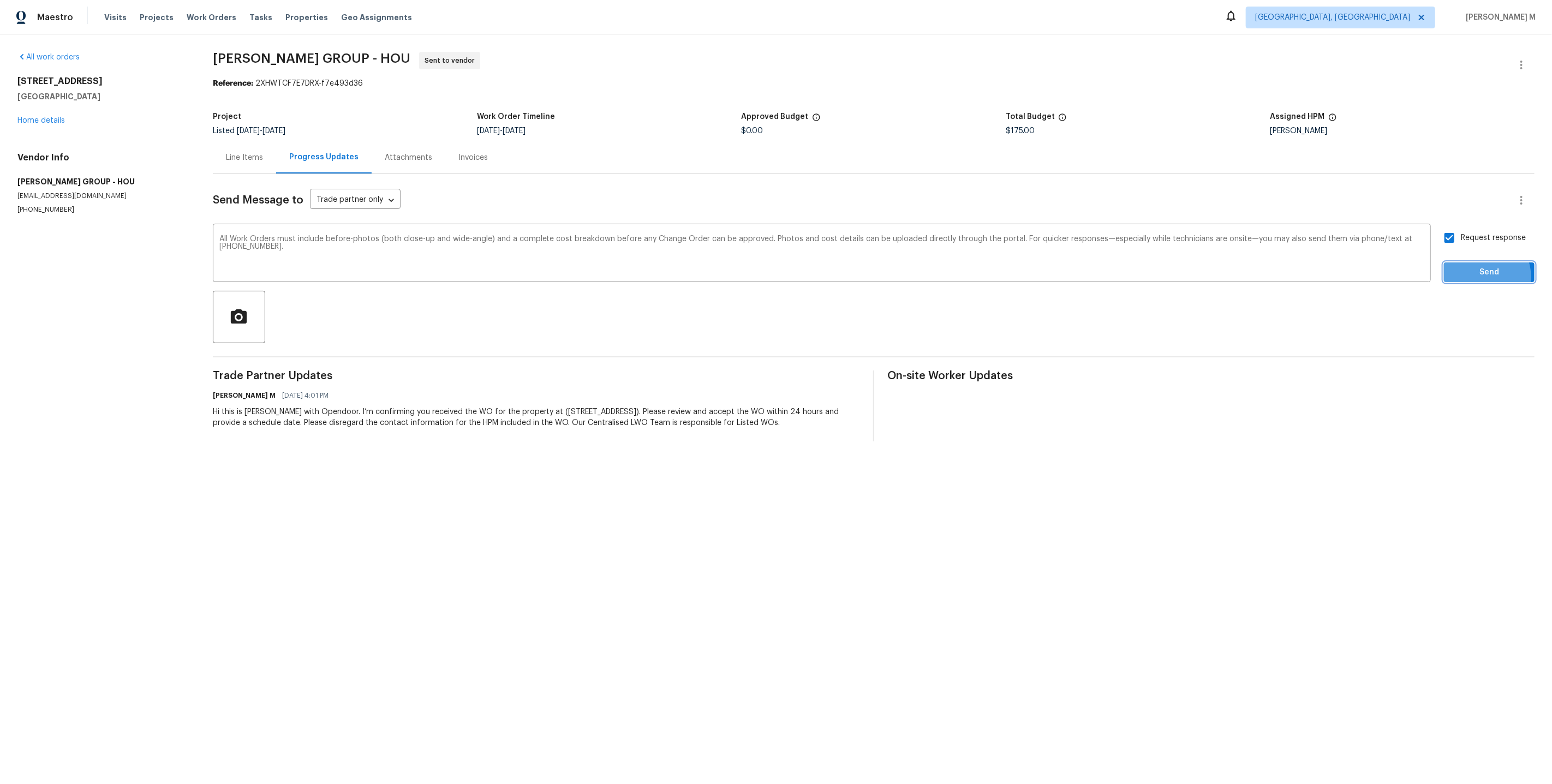
click at [1491, 269] on span "Send" at bounding box center [1490, 272] width 73 height 14
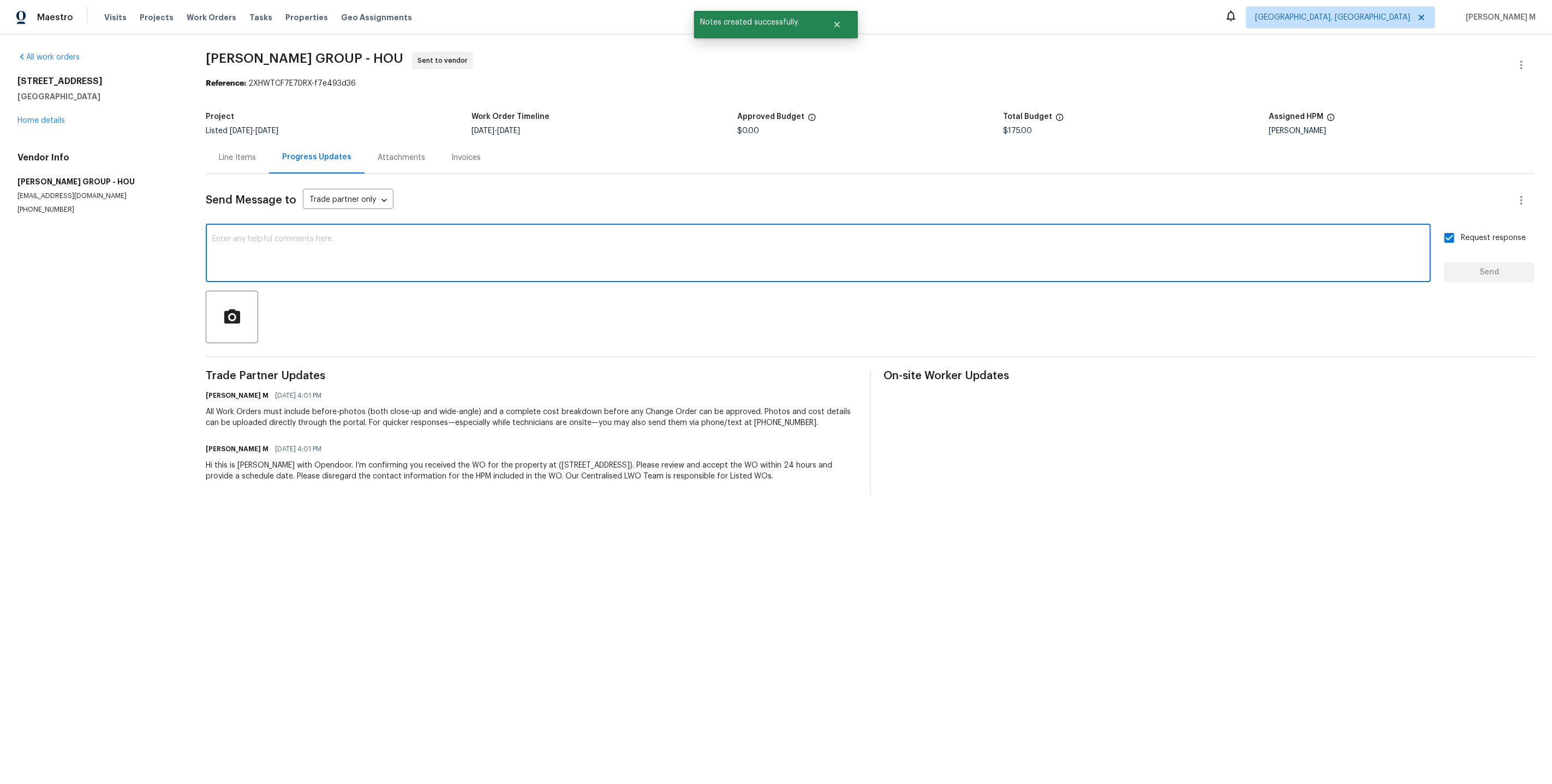
click at [1305, 255] on textarea at bounding box center [818, 254] width 1212 height 38
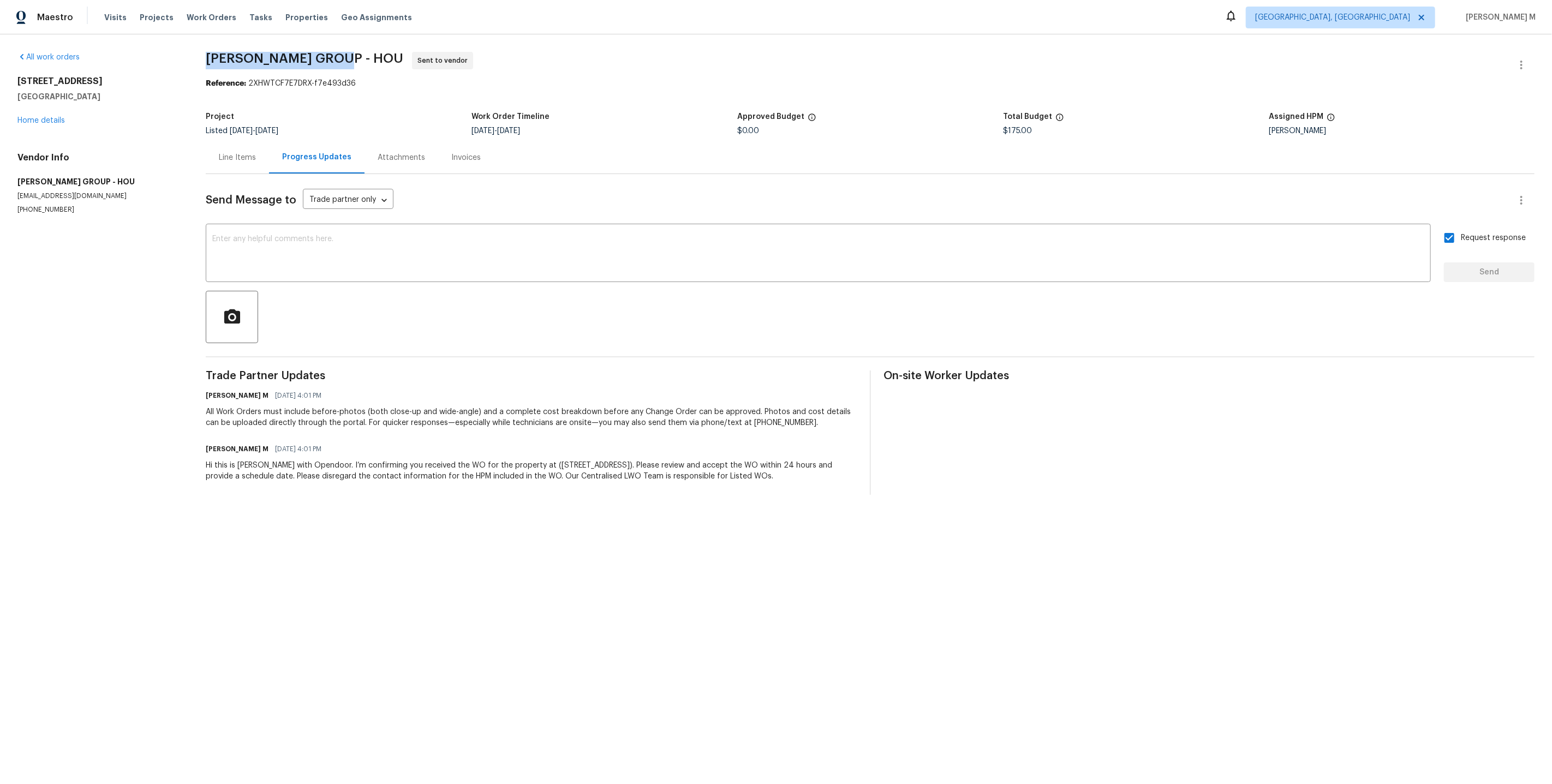
drag, startPoint x: 204, startPoint y: 54, endPoint x: 346, endPoint y: 54, distance: 142.0
click at [346, 54] on div "All work orders 515 Rosewood Dr Shenandoah, TX 77381 Home details Vendor Info B…" at bounding box center [776, 273] width 1552 height 477
copy span "BARAKEL VENZ GROUP"
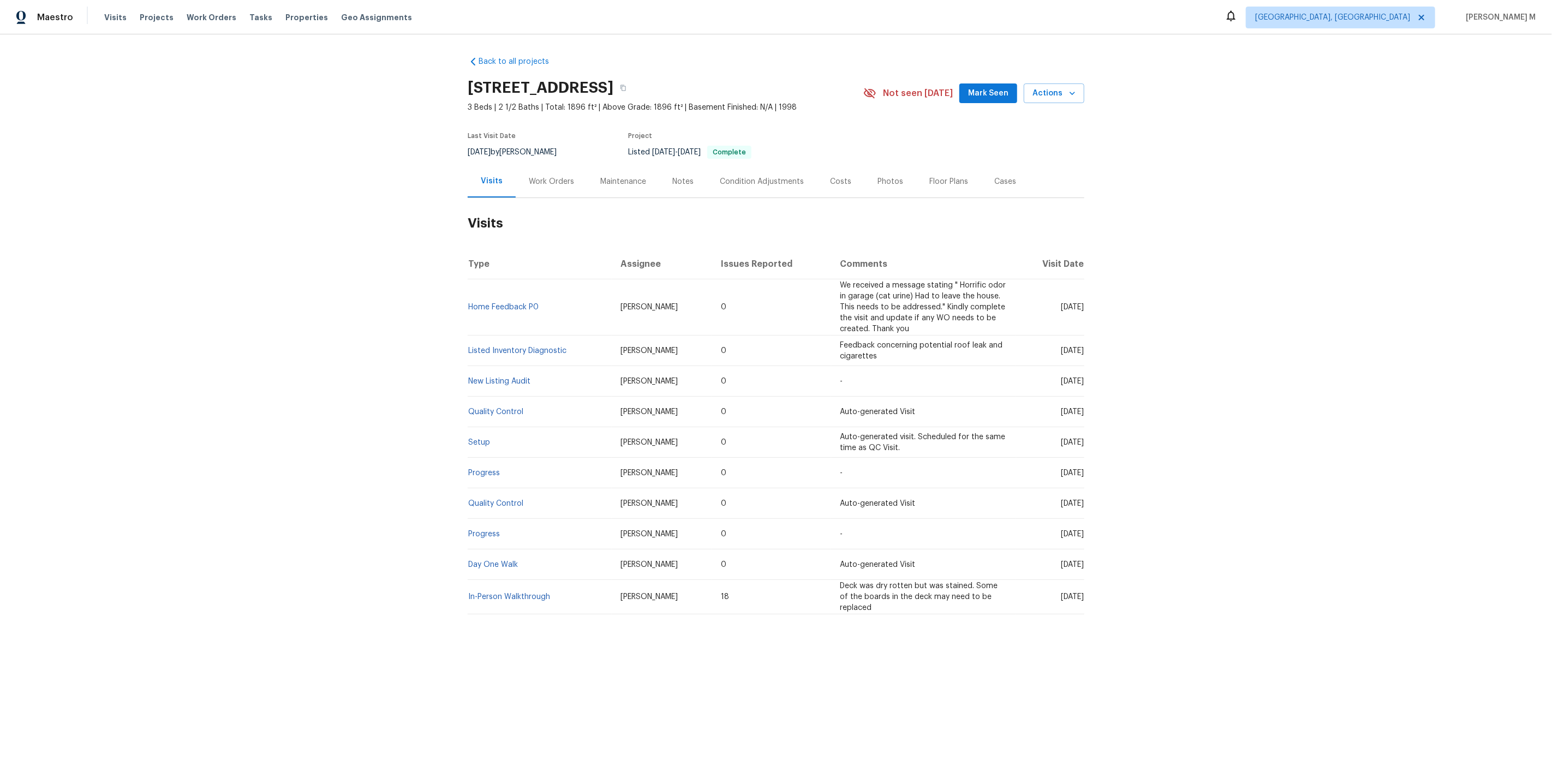
click at [544, 186] on div "Work Orders" at bounding box center [551, 181] width 71 height 32
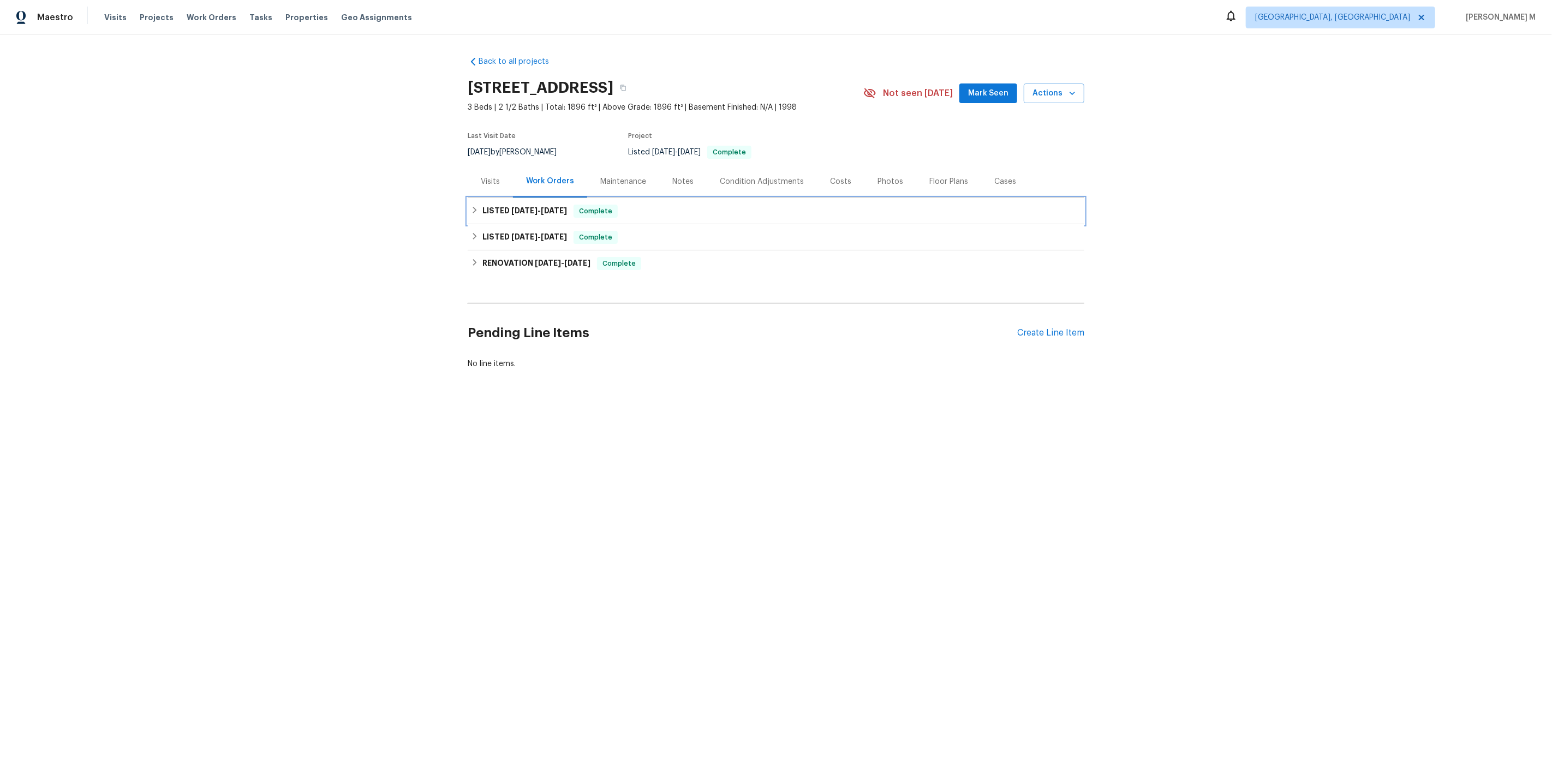
click at [531, 208] on span "9/8/25 - 9/10/25" at bounding box center [539, 210] width 56 height 7
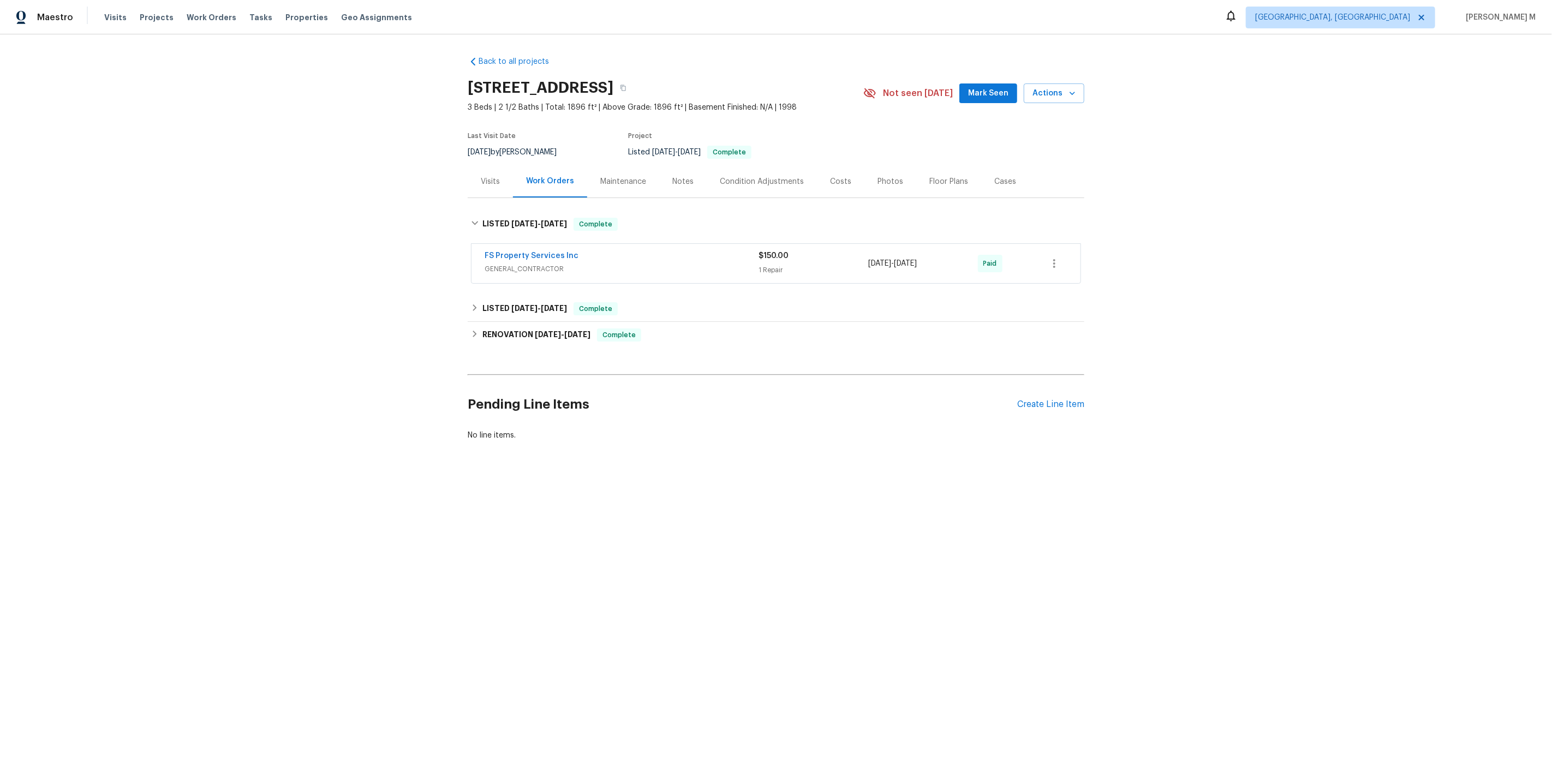
click at [522, 263] on span "GENERAL_CONTRACTOR" at bounding box center [621, 268] width 274 height 11
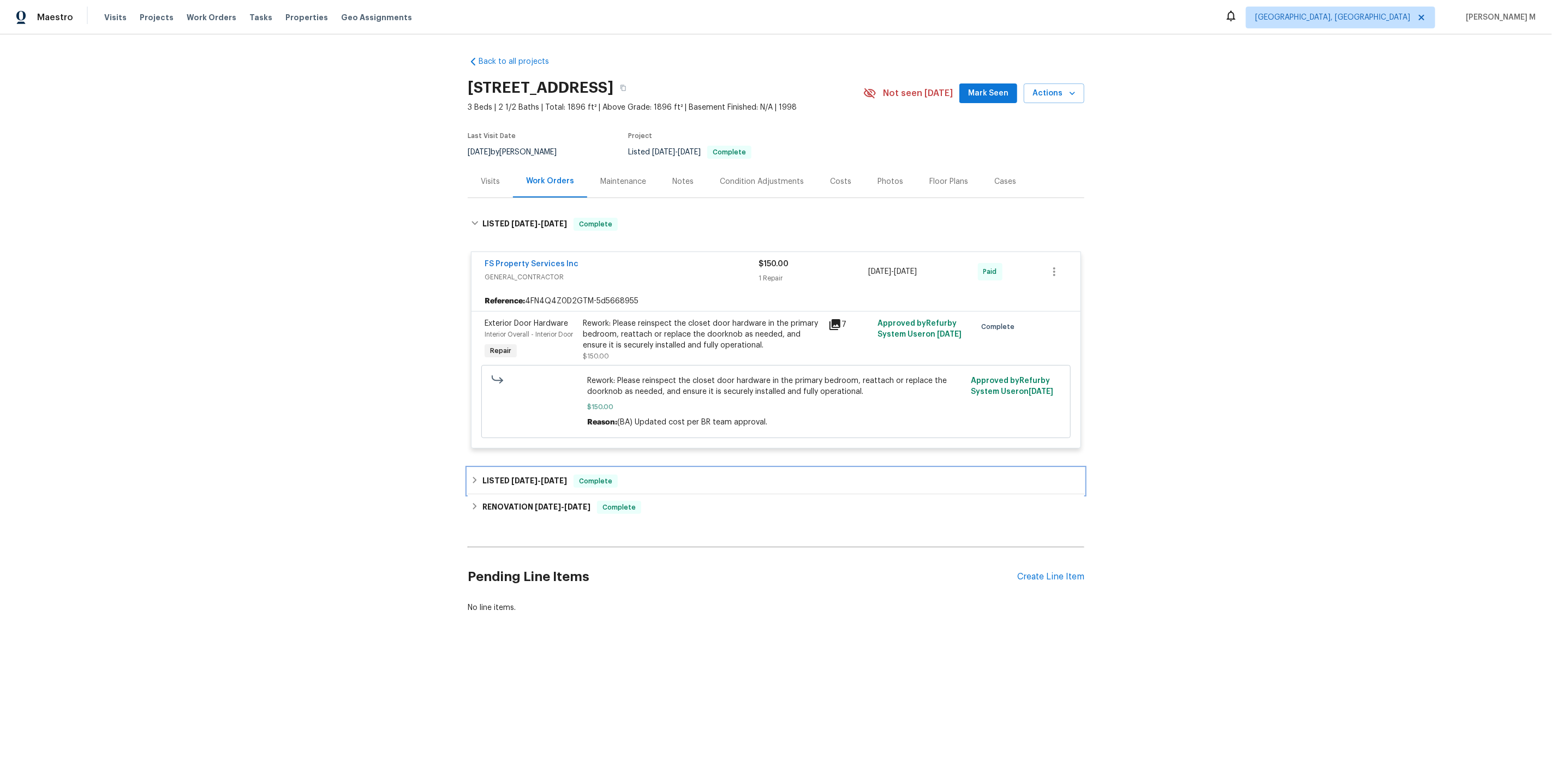
click at [537, 475] on h6 "LISTED 8/28/25 - 8/29/25" at bounding box center [524, 481] width 84 height 13
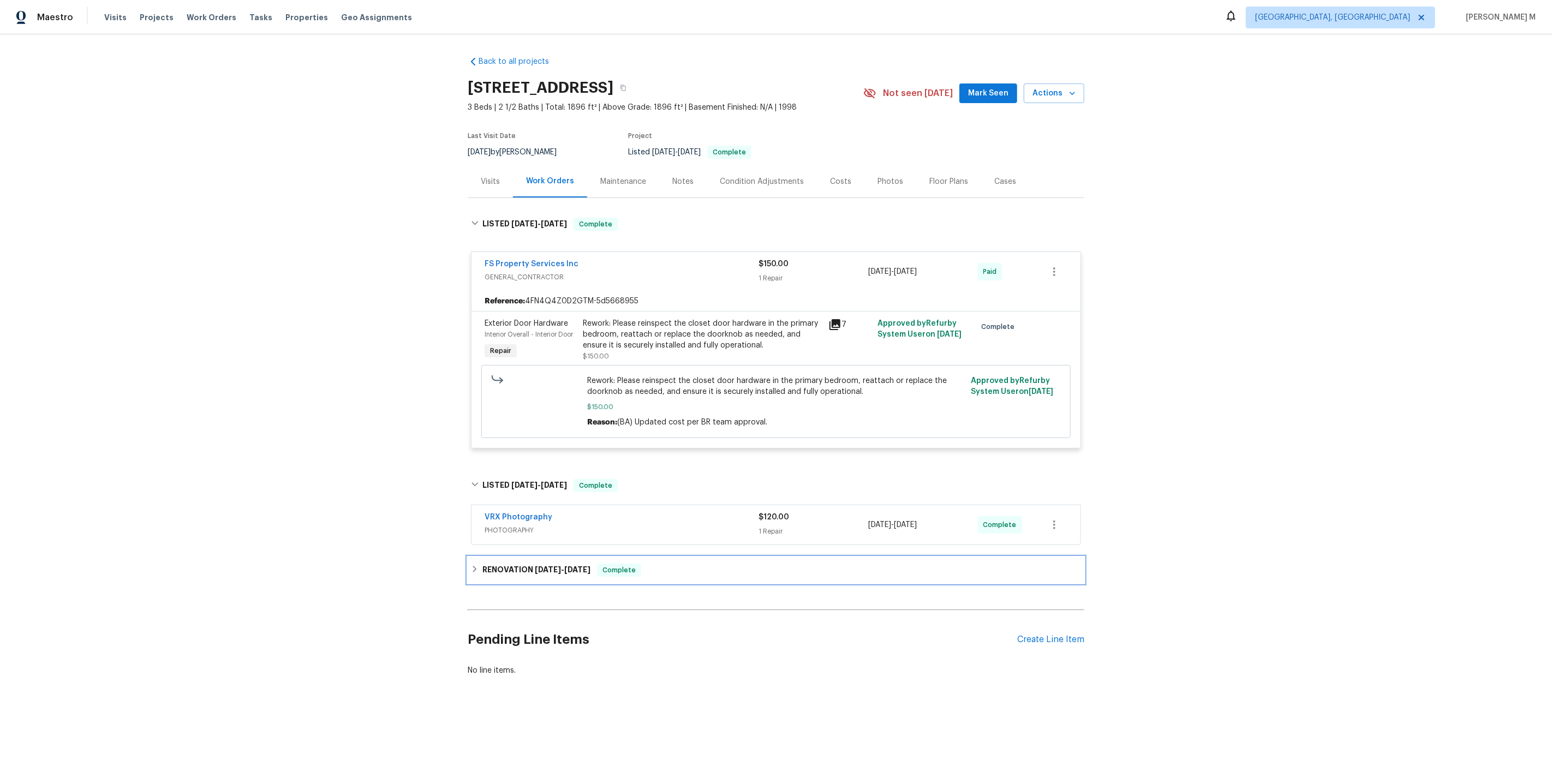
click at [512, 565] on div "RENOVATION 8/4/25 - 8/22/25 Complete" at bounding box center [776, 570] width 616 height 26
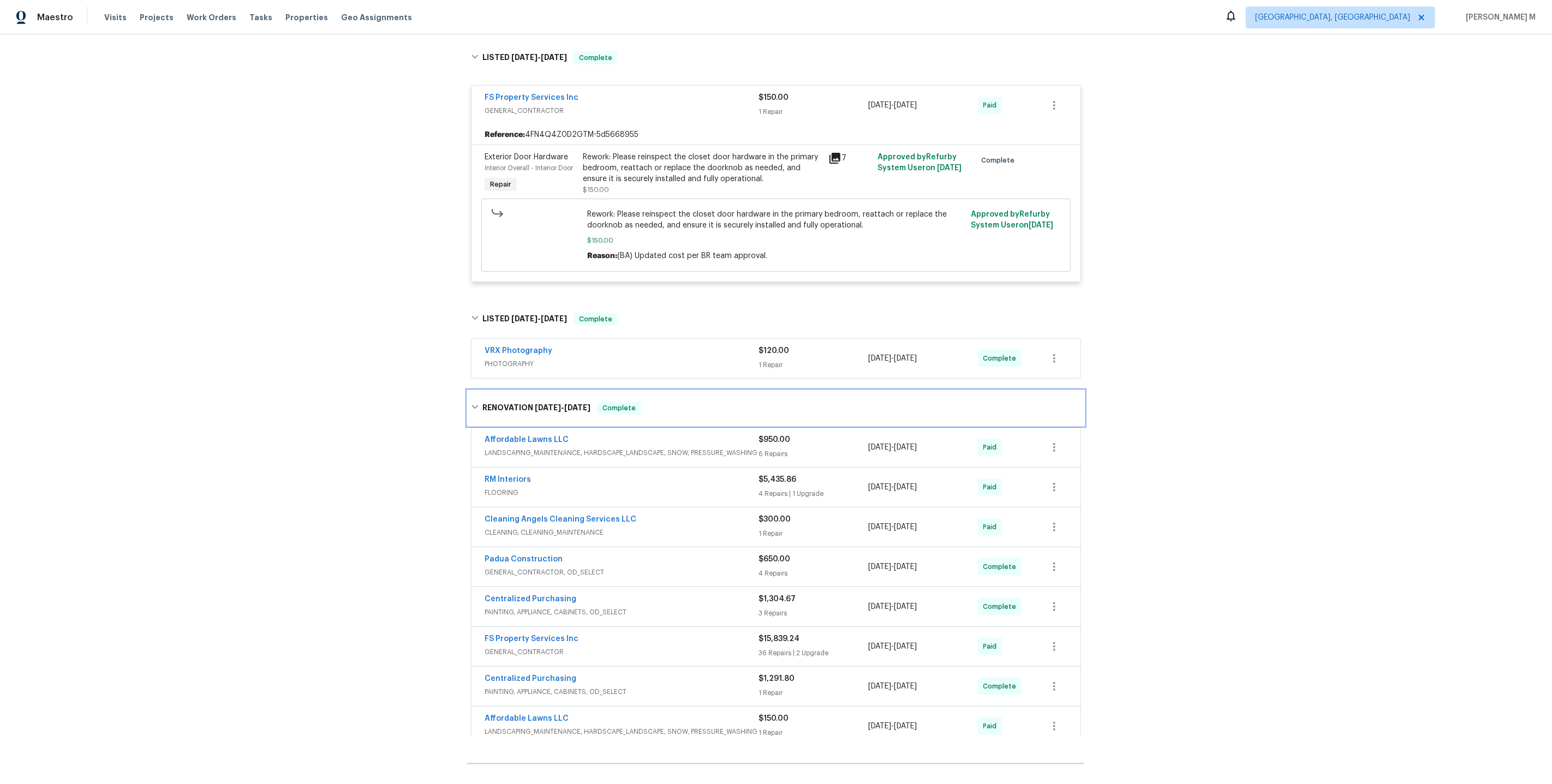
scroll to position [194, 0]
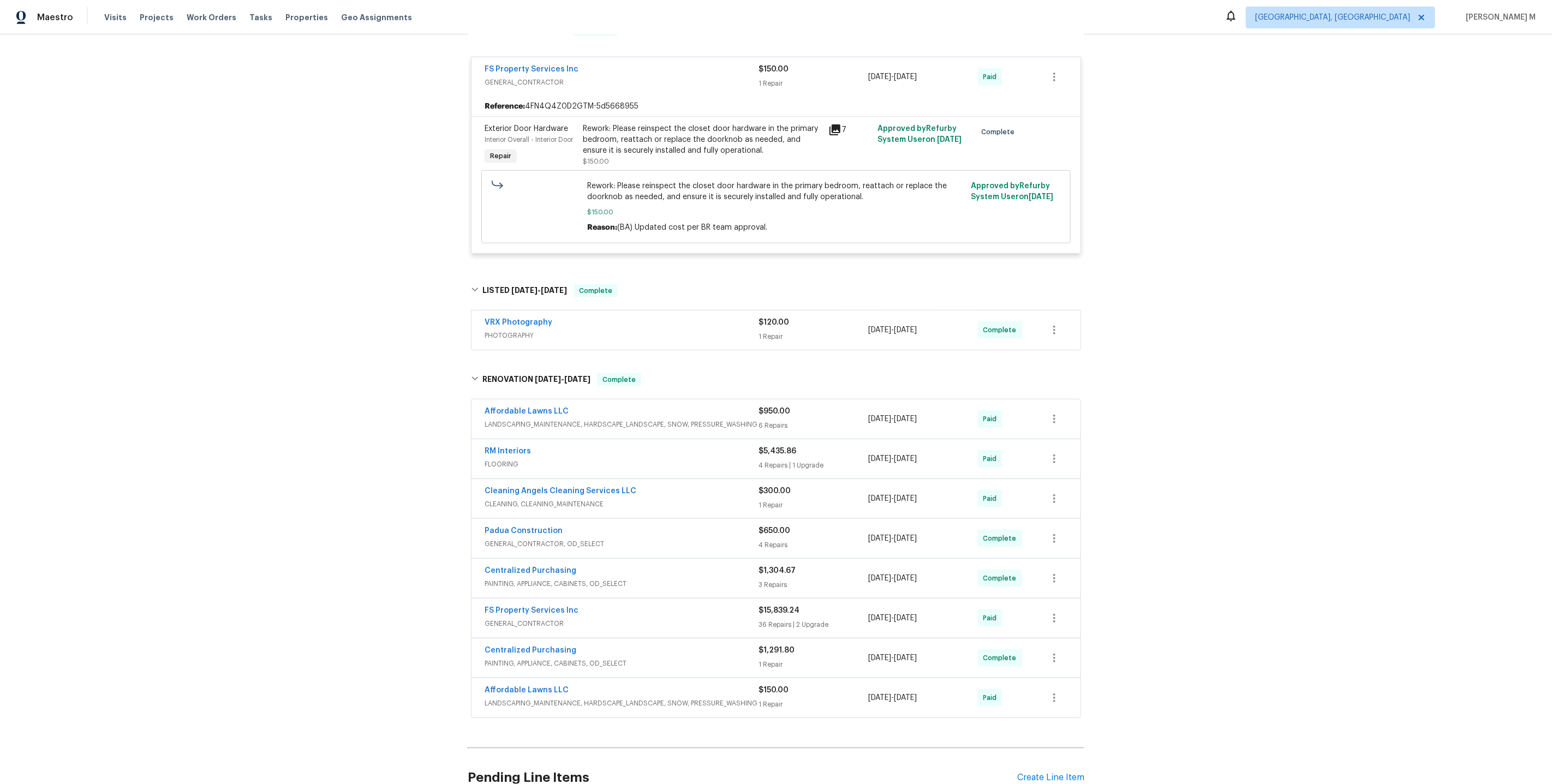
click at [517, 419] on span "LANDSCAPING_MAINTENANCE, HARDSCAPE_LANDSCAPE, SNOW, PRESSURE_WASHING" at bounding box center [621, 424] width 274 height 11
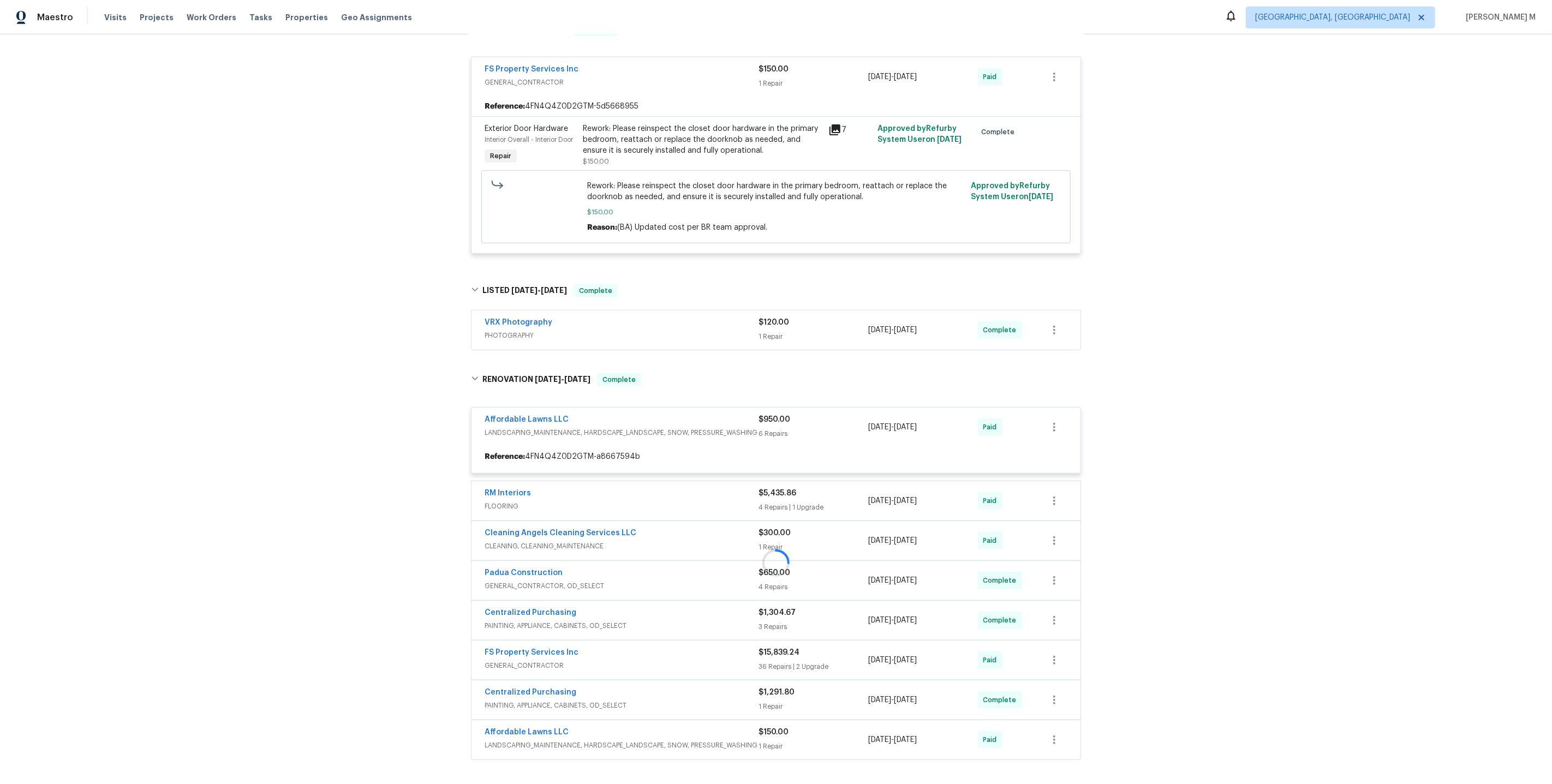
click at [514, 536] on div at bounding box center [776, 563] width 616 height 401
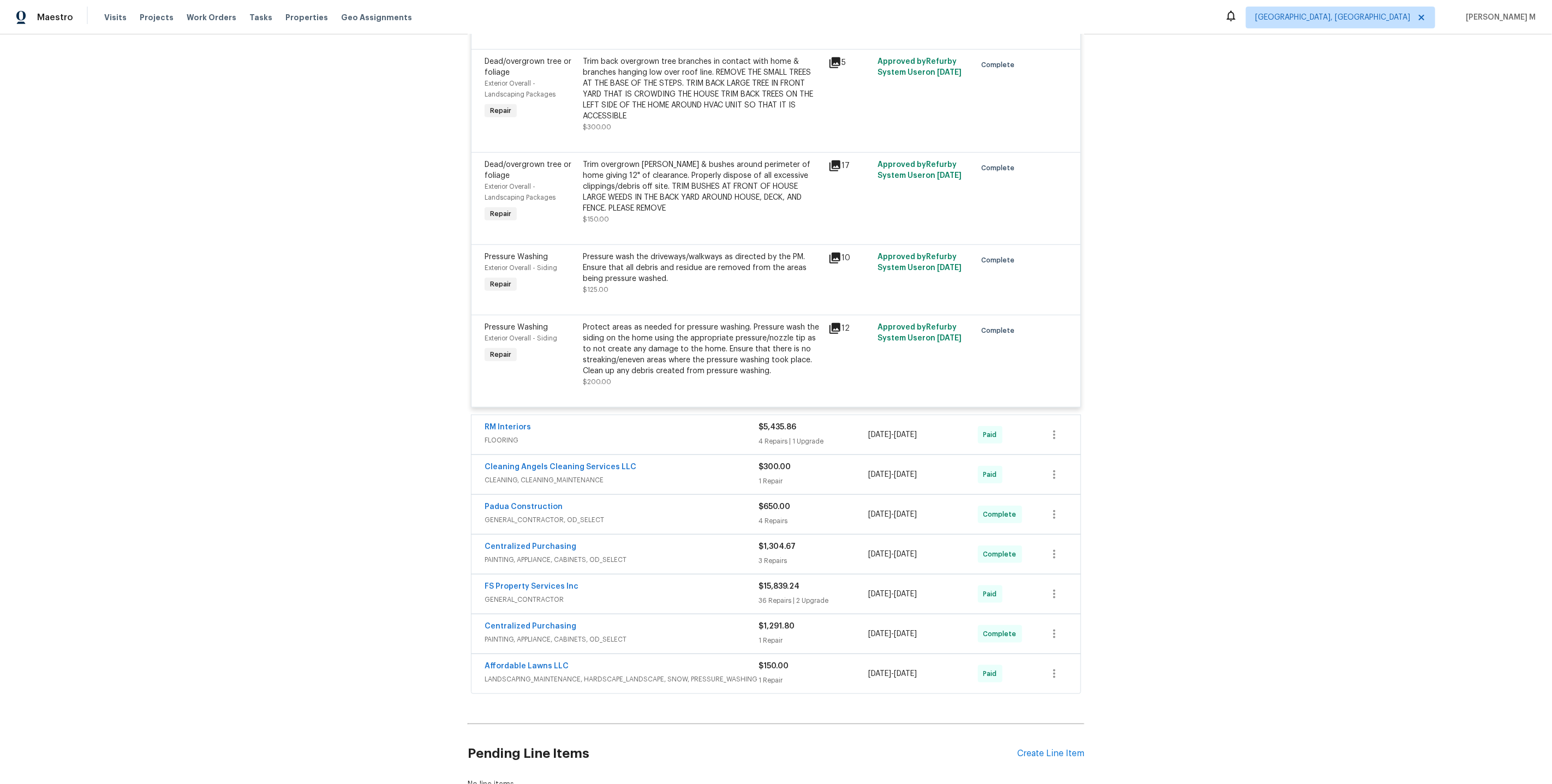
scroll to position [840, 0]
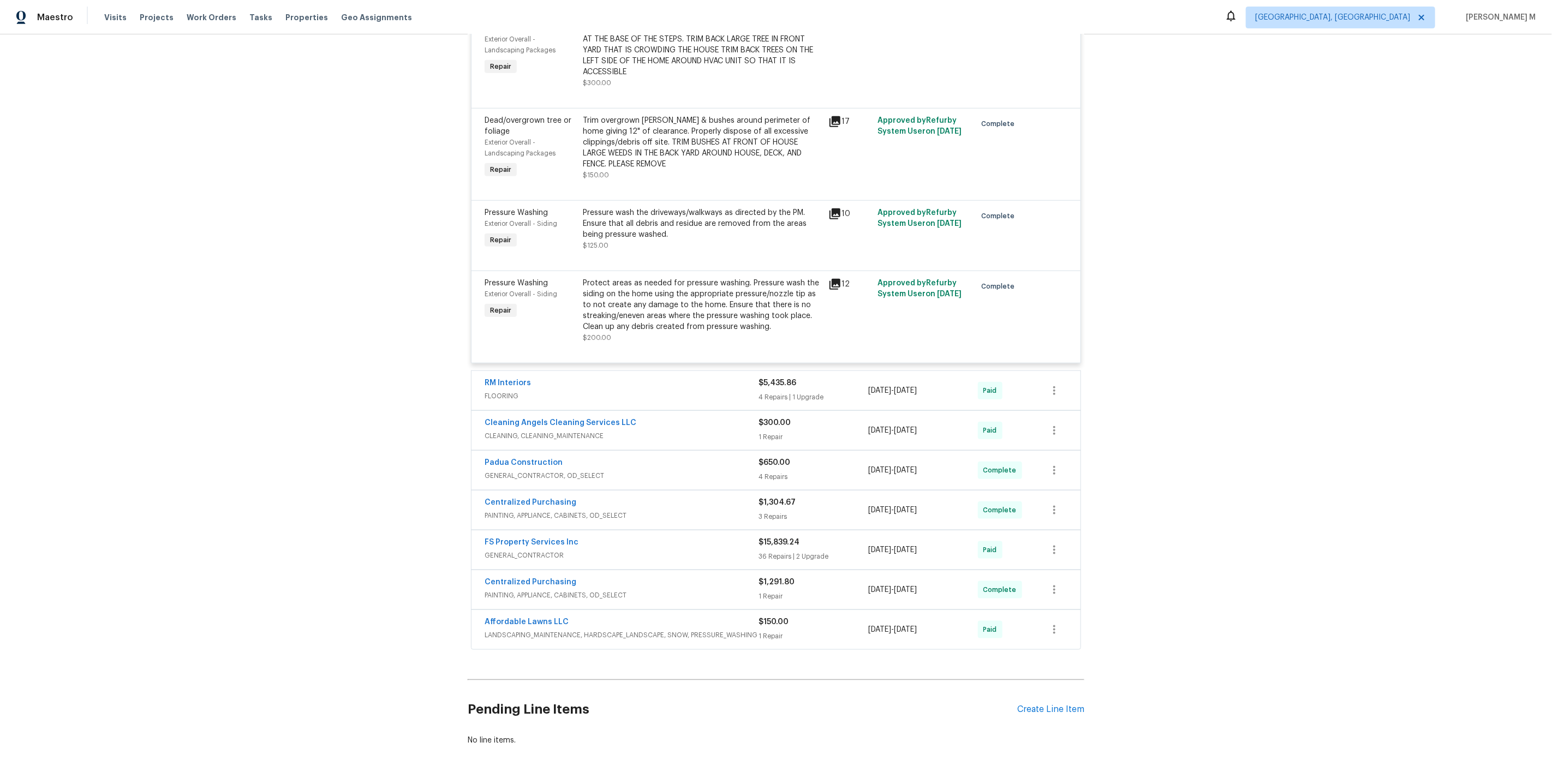
click at [522, 470] on span "GENERAL_CONTRACTOR, OD_SELECT" at bounding box center [621, 475] width 274 height 11
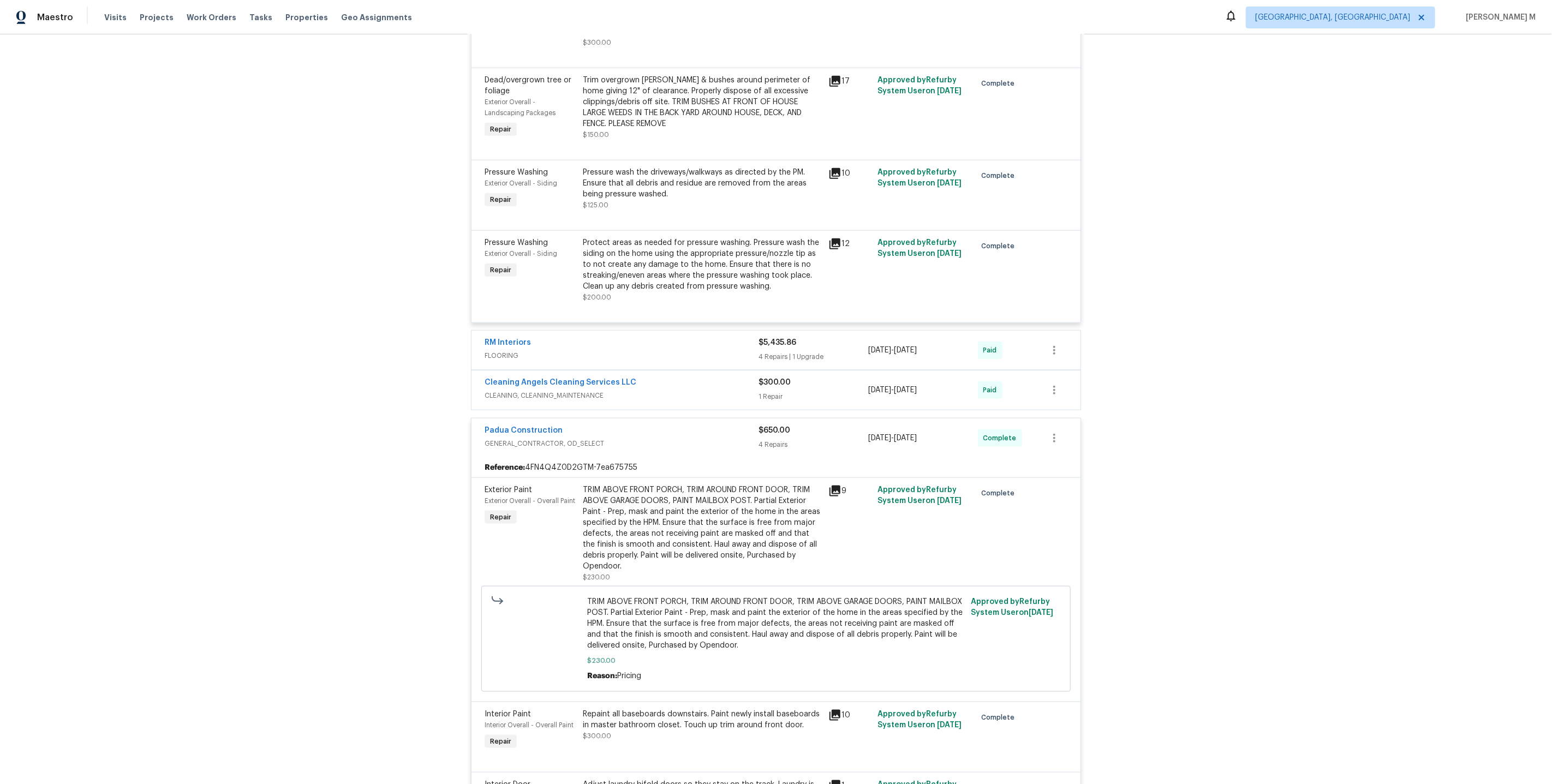
scroll to position [1304, 0]
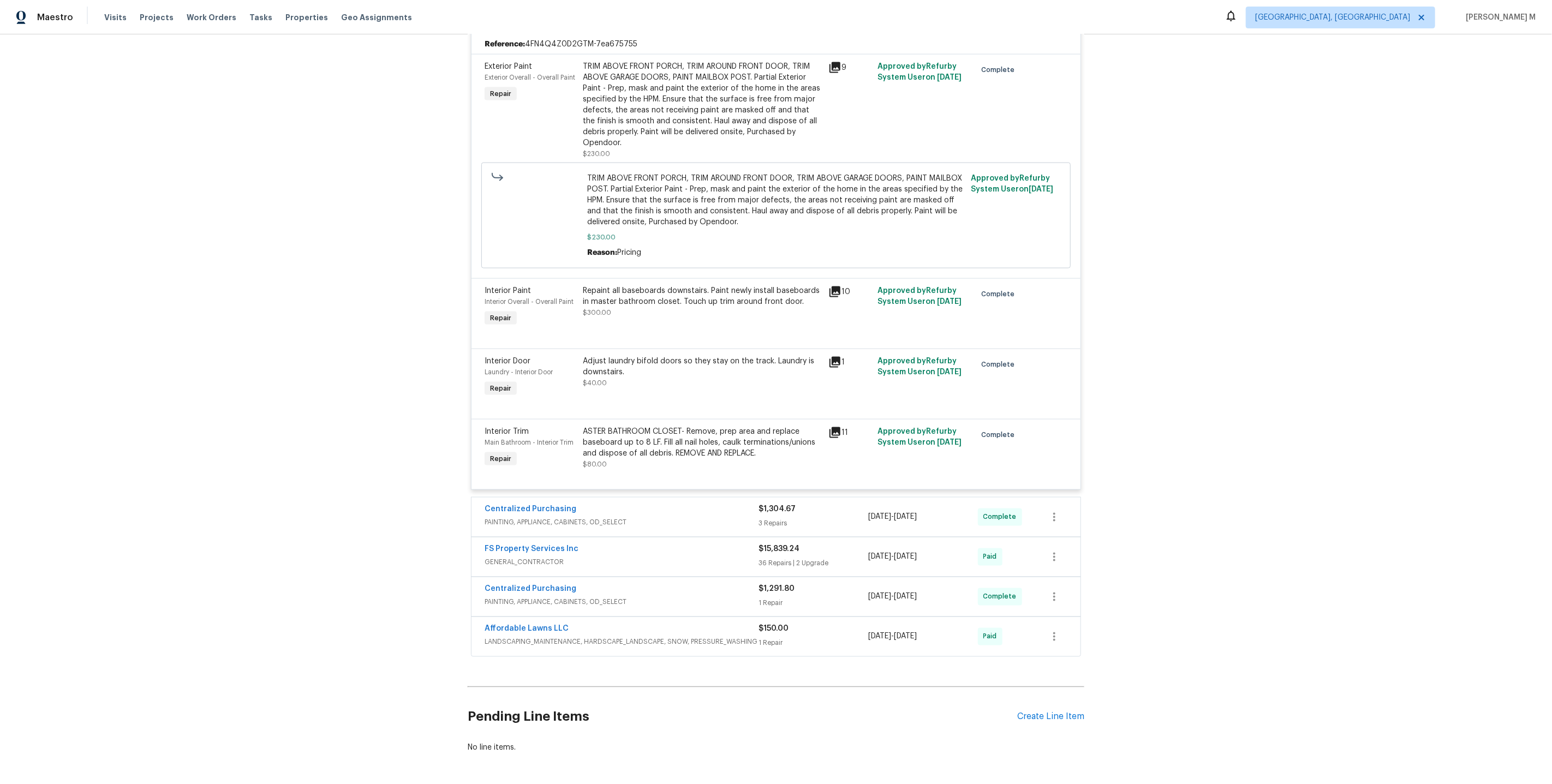
click at [535, 557] on span "GENERAL_CONTRACTOR" at bounding box center [621, 562] width 274 height 11
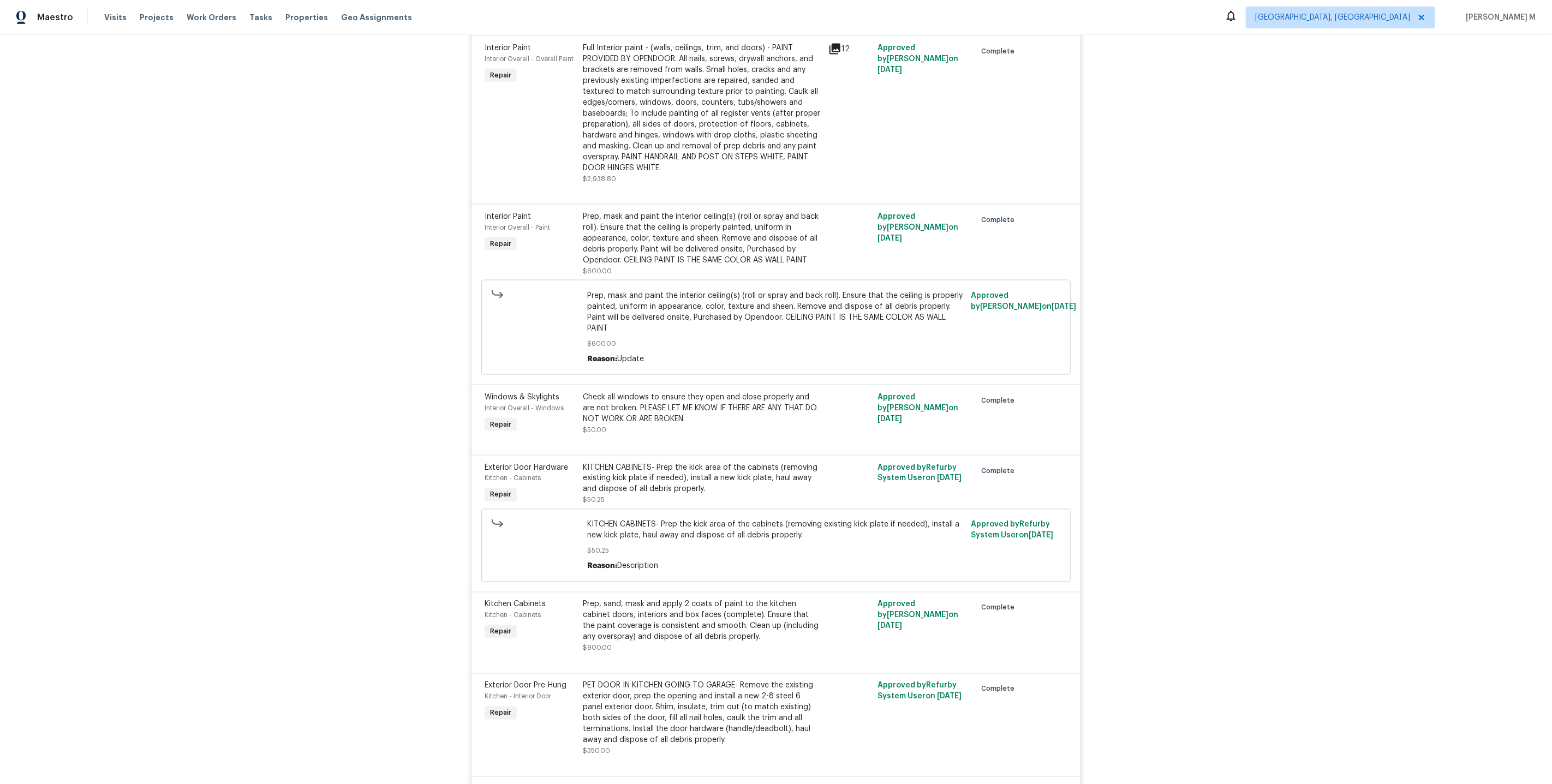
scroll to position [5245, 0]
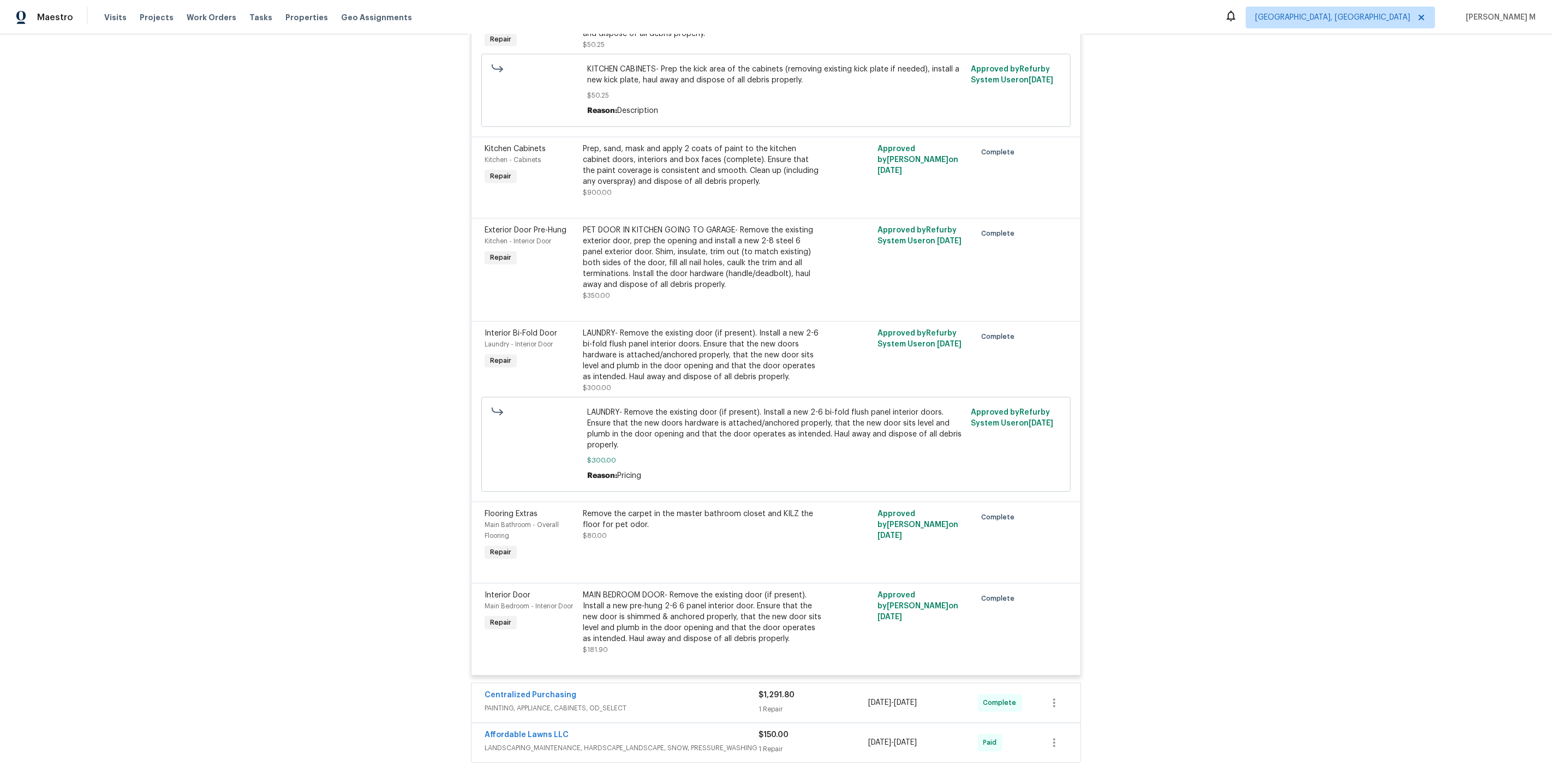
click at [518, 730] on div "Affordable Lawns LLC LANDSCAPING_MAINTENANCE, HARDSCAPE_LANDSCAPE, SNOW, PRESSU…" at bounding box center [621, 743] width 274 height 26
click at [575, 703] on span "PAINTING, APPLIANCE, CABINETS, OD_SELECT" at bounding box center [621, 708] width 274 height 11
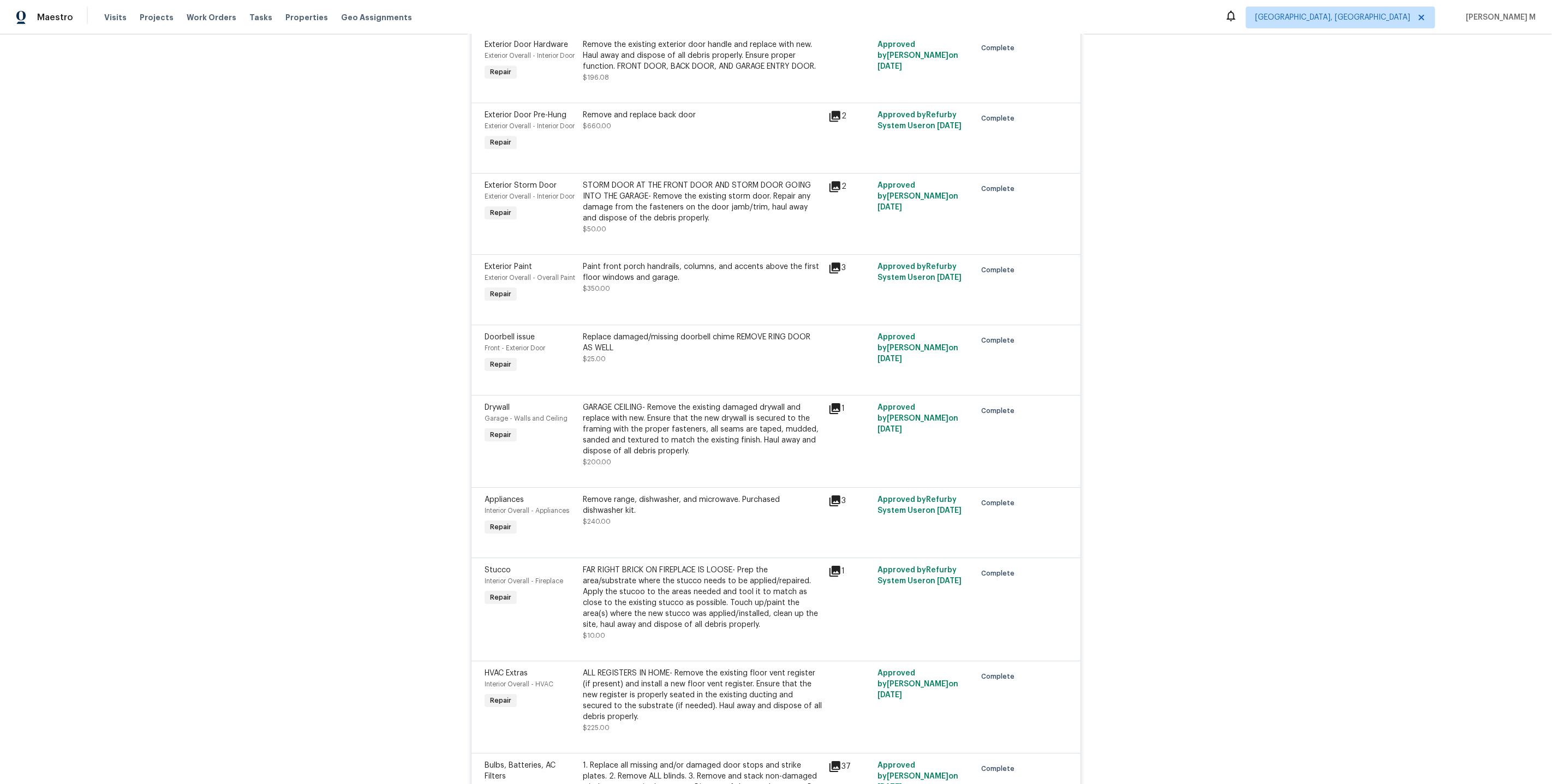
scroll to position [5222, 0]
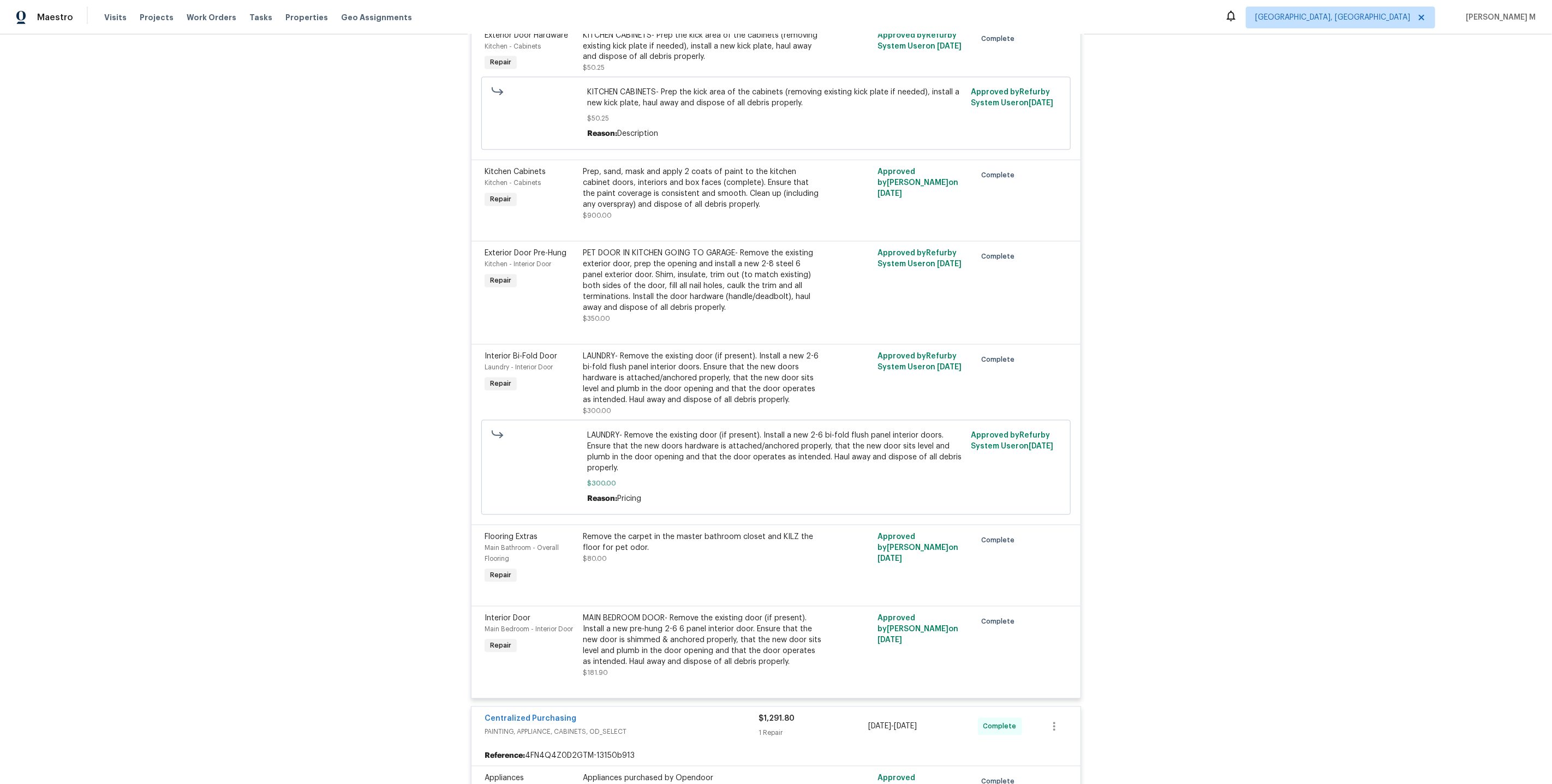
click at [715, 529] on div "Remove the carpet in the master bathroom closet and KILZ the floor for pet odor…" at bounding box center [702, 559] width 246 height 61
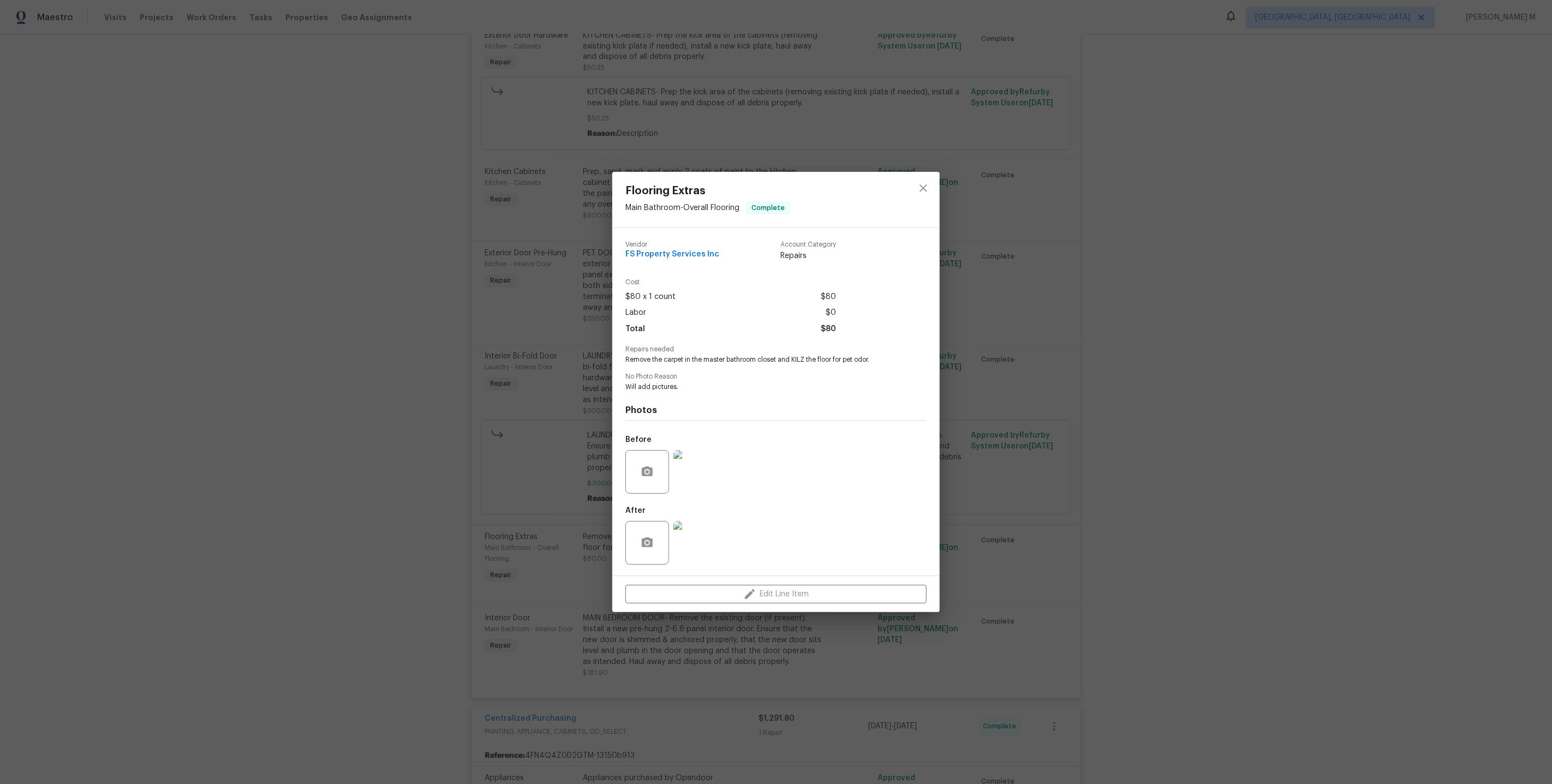
click at [693, 475] on img at bounding box center [695, 471] width 43 height 43
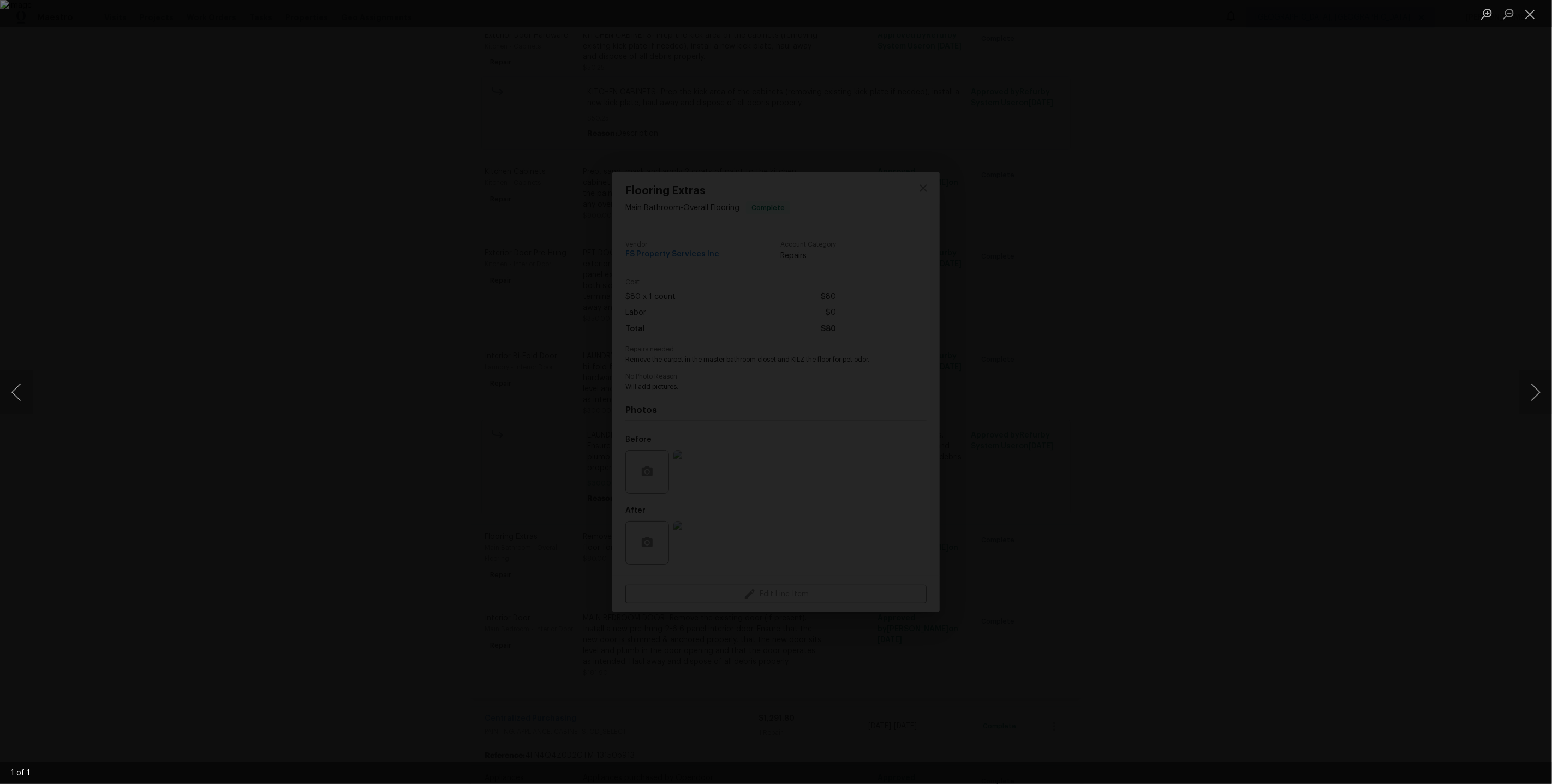
click at [1238, 436] on div "Lightbox" at bounding box center [776, 392] width 1552 height 784
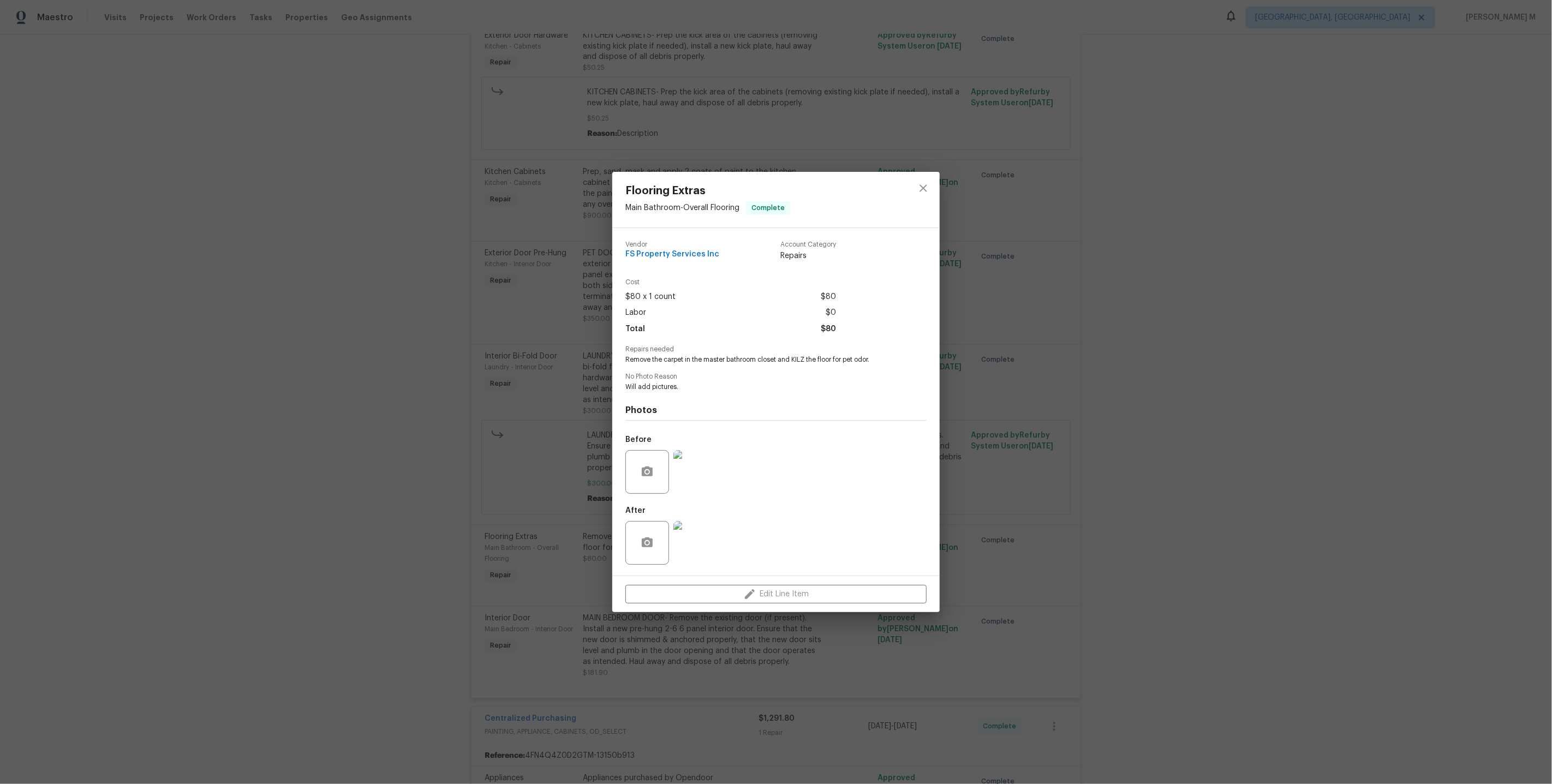
click at [700, 535] on img at bounding box center [695, 542] width 43 height 43
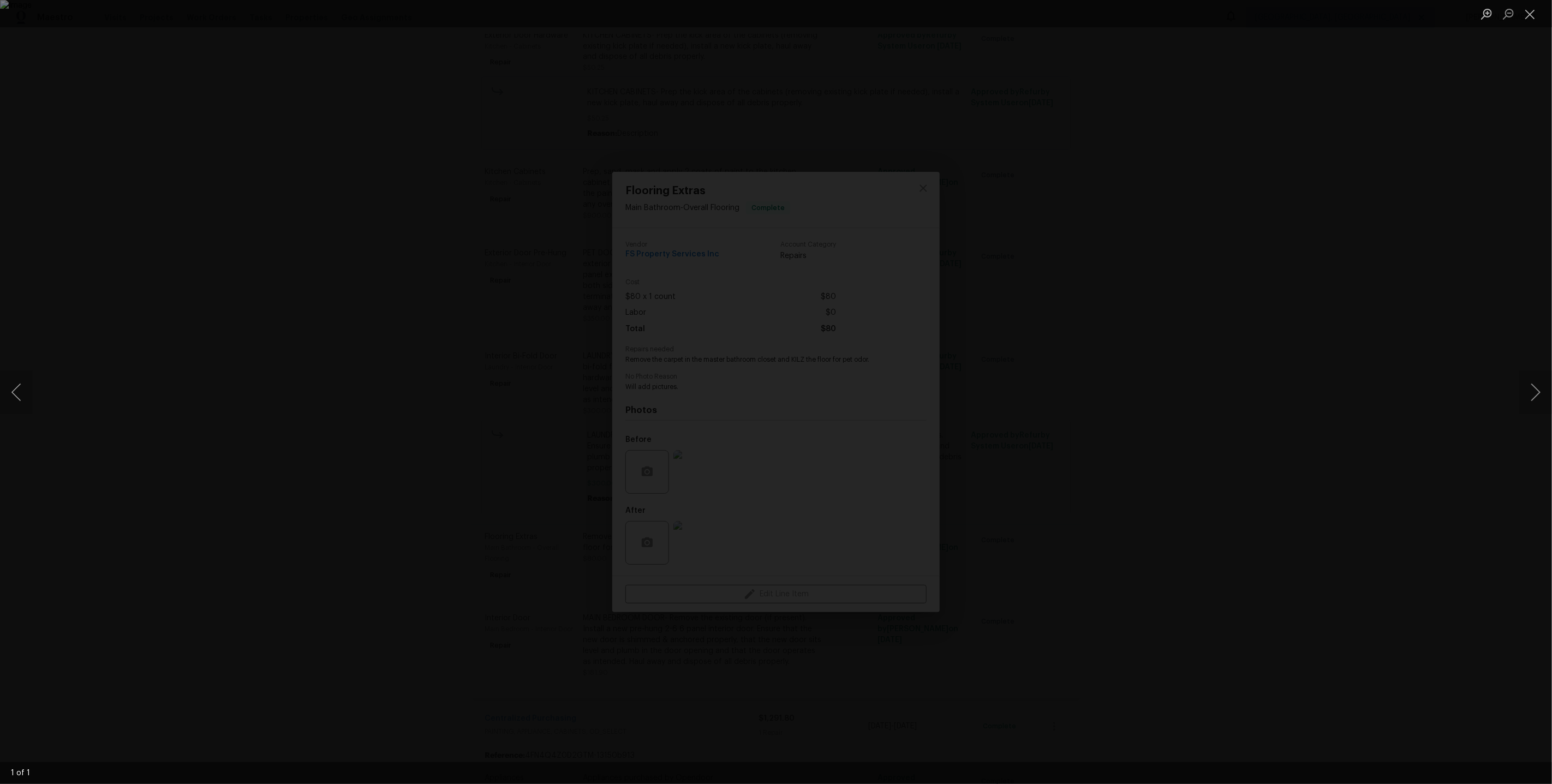
click at [1219, 394] on div "Lightbox" at bounding box center [776, 392] width 1552 height 784
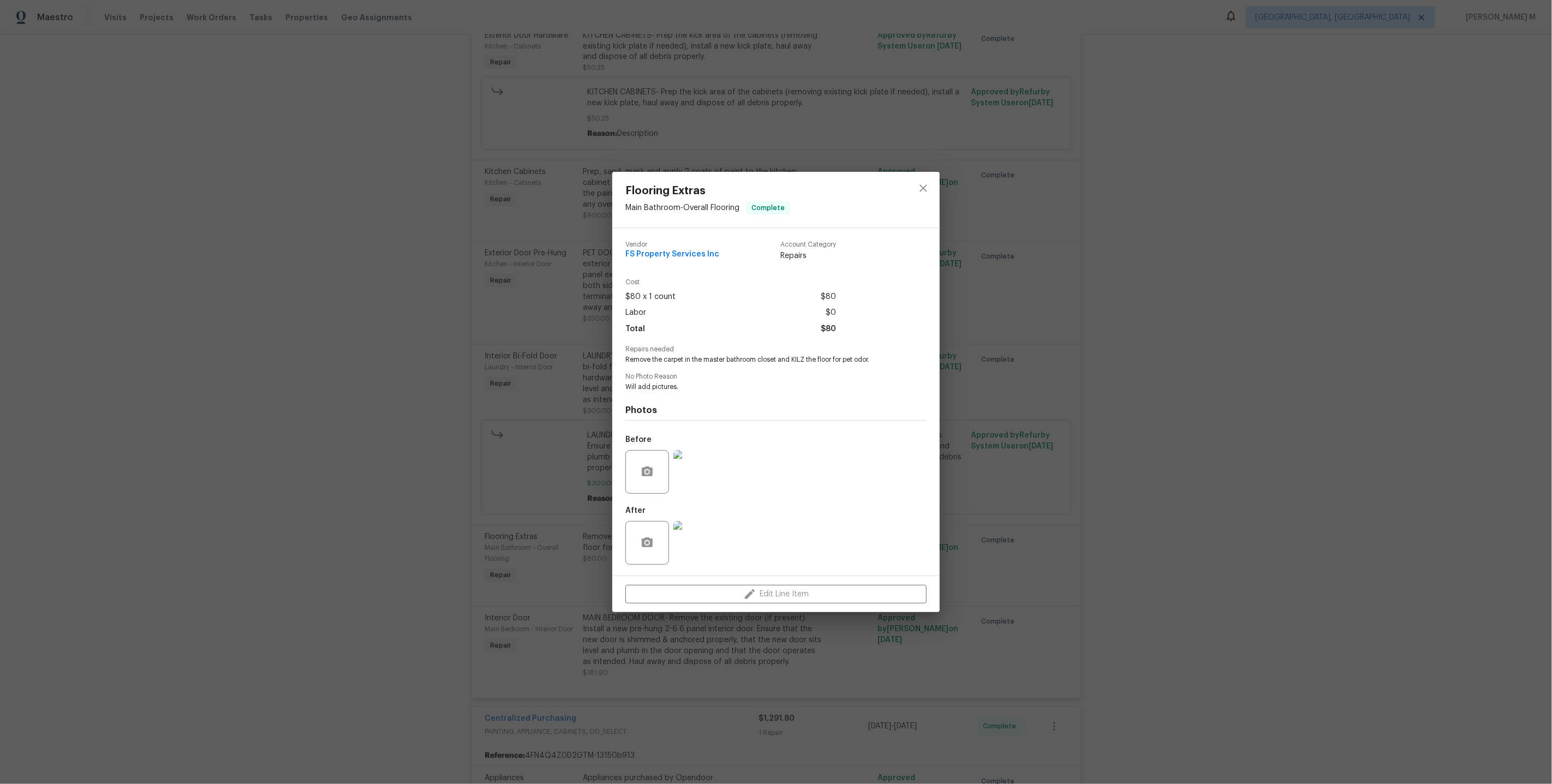
click at [1025, 389] on div "Flooring Extras Main Bathroom - Overall Flooring Complete Vendor FS Property Se…" at bounding box center [776, 392] width 1552 height 784
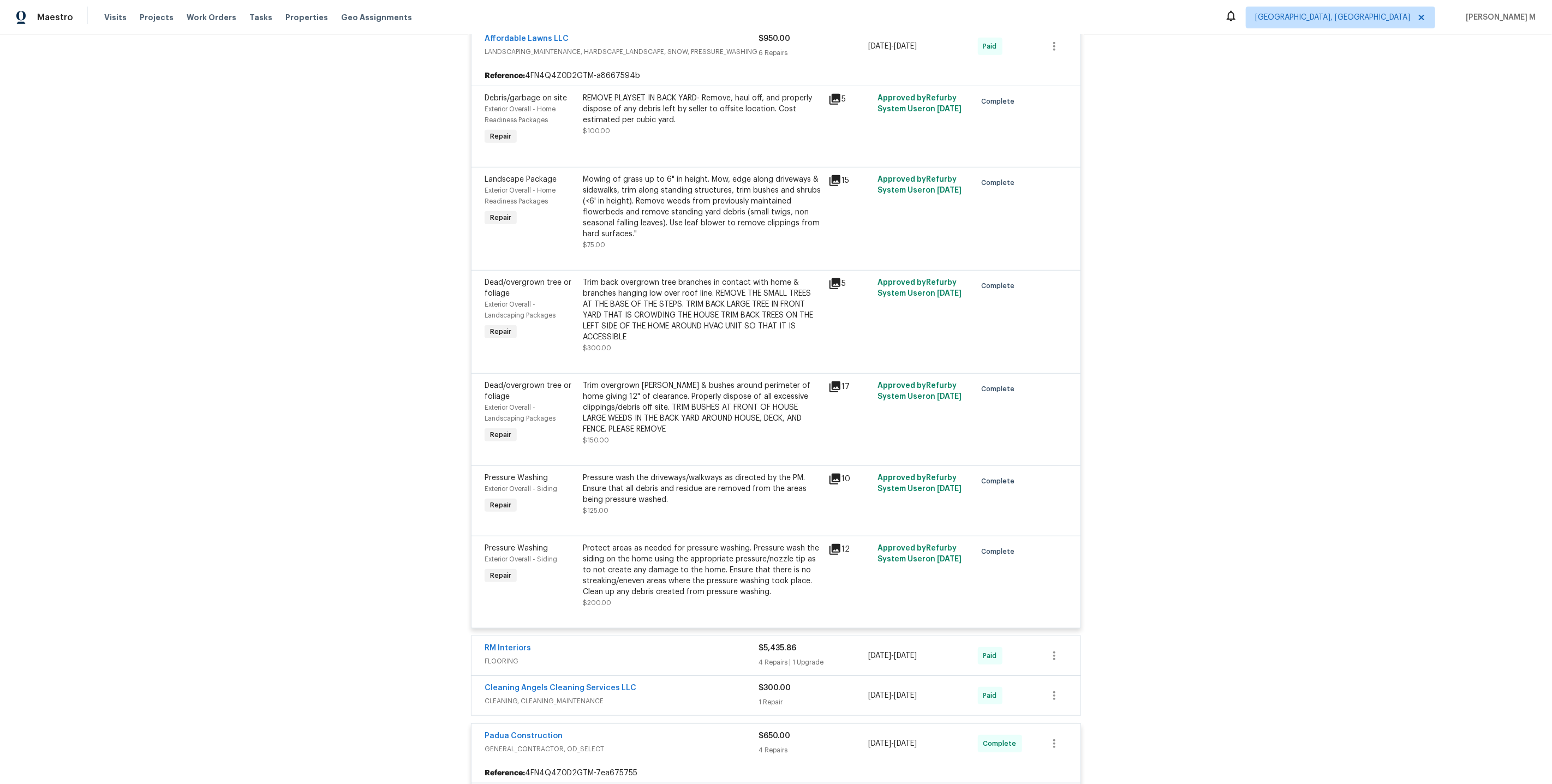
scroll to position [0, 0]
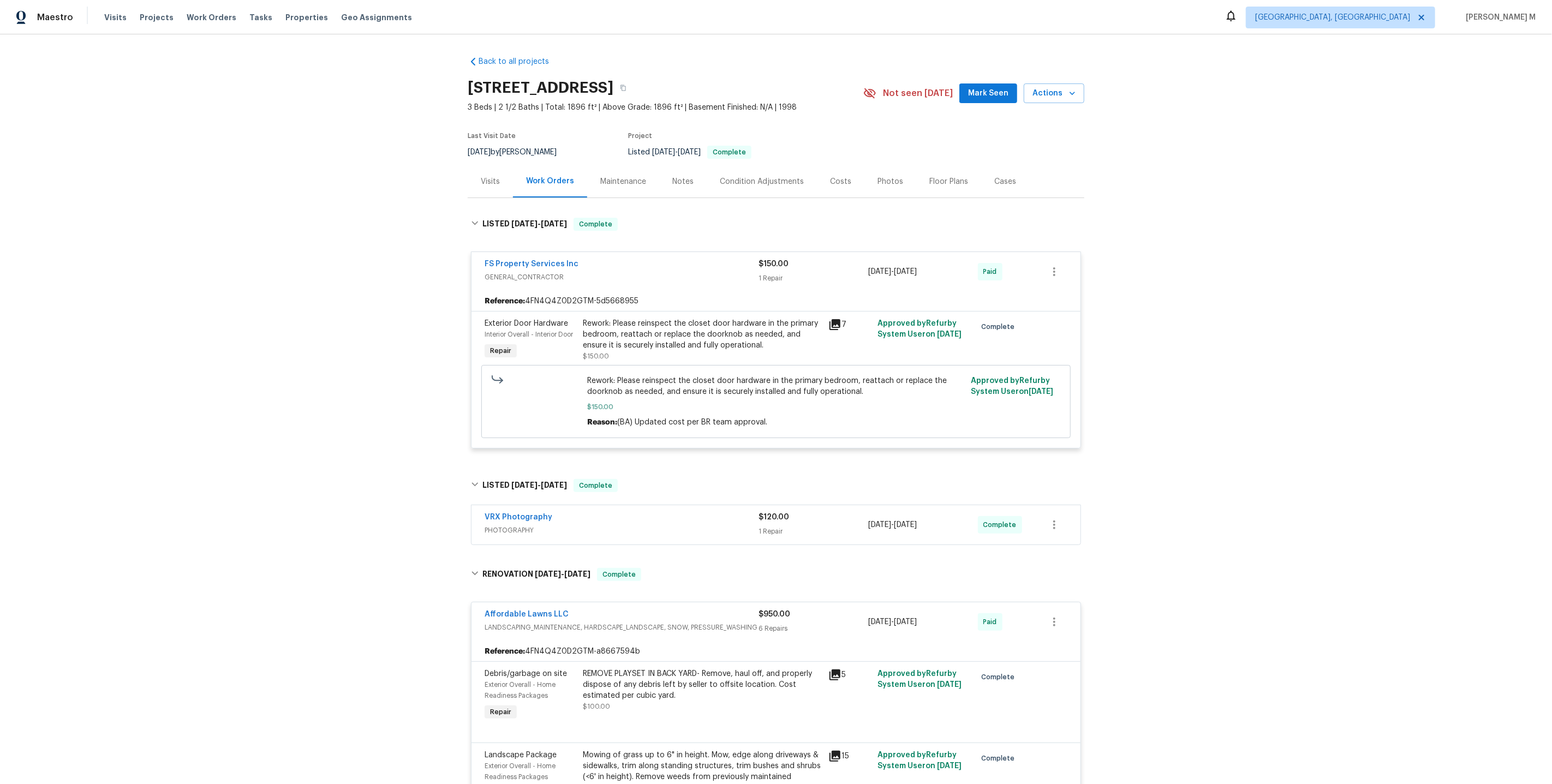
click at [365, 250] on div "Back to all projects 125 River Hills Dr, Clayton, NC 27527 3 Beds | 2 1/2 Baths…" at bounding box center [776, 409] width 1552 height 750
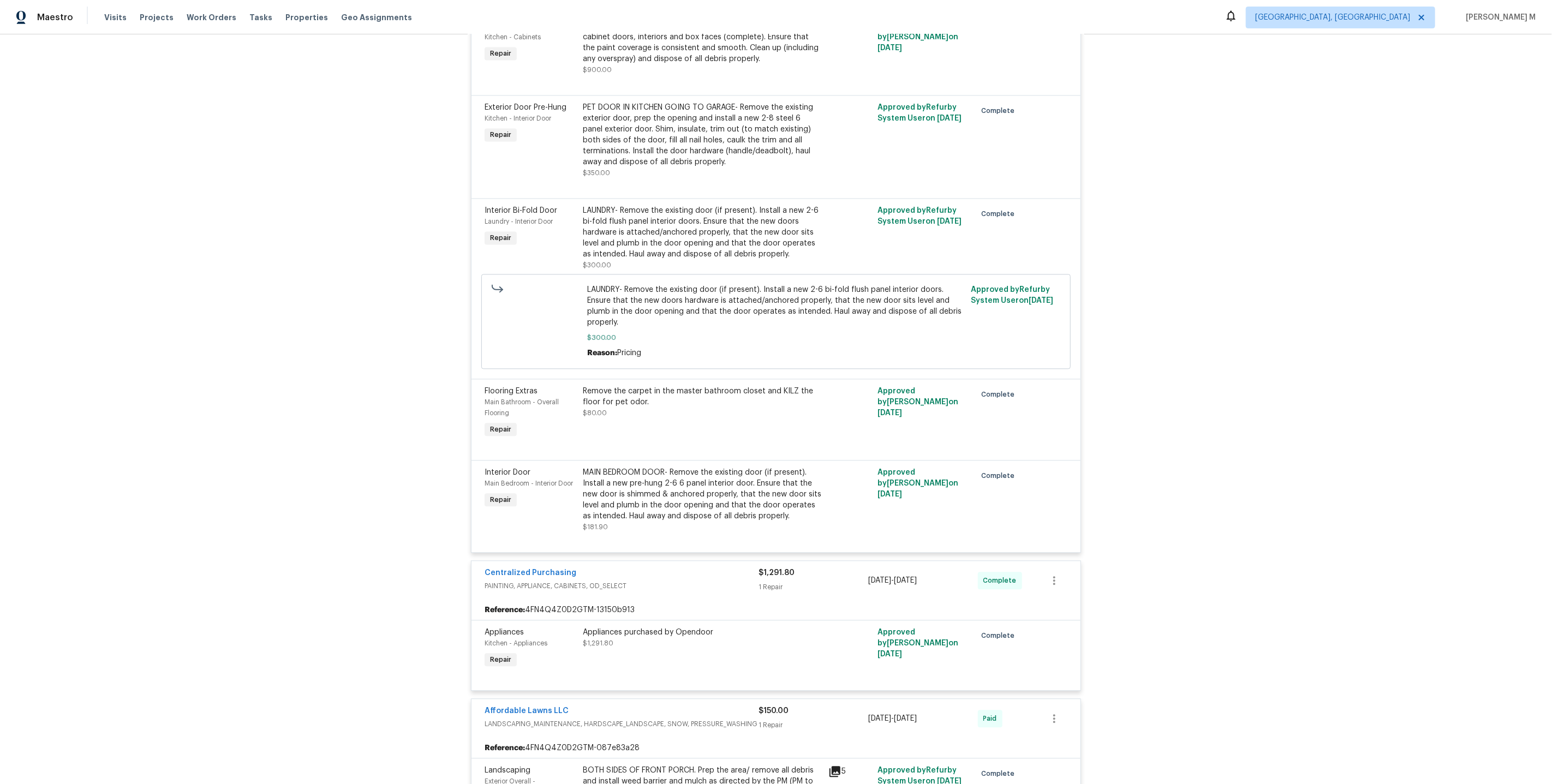
scroll to position [5438, 0]
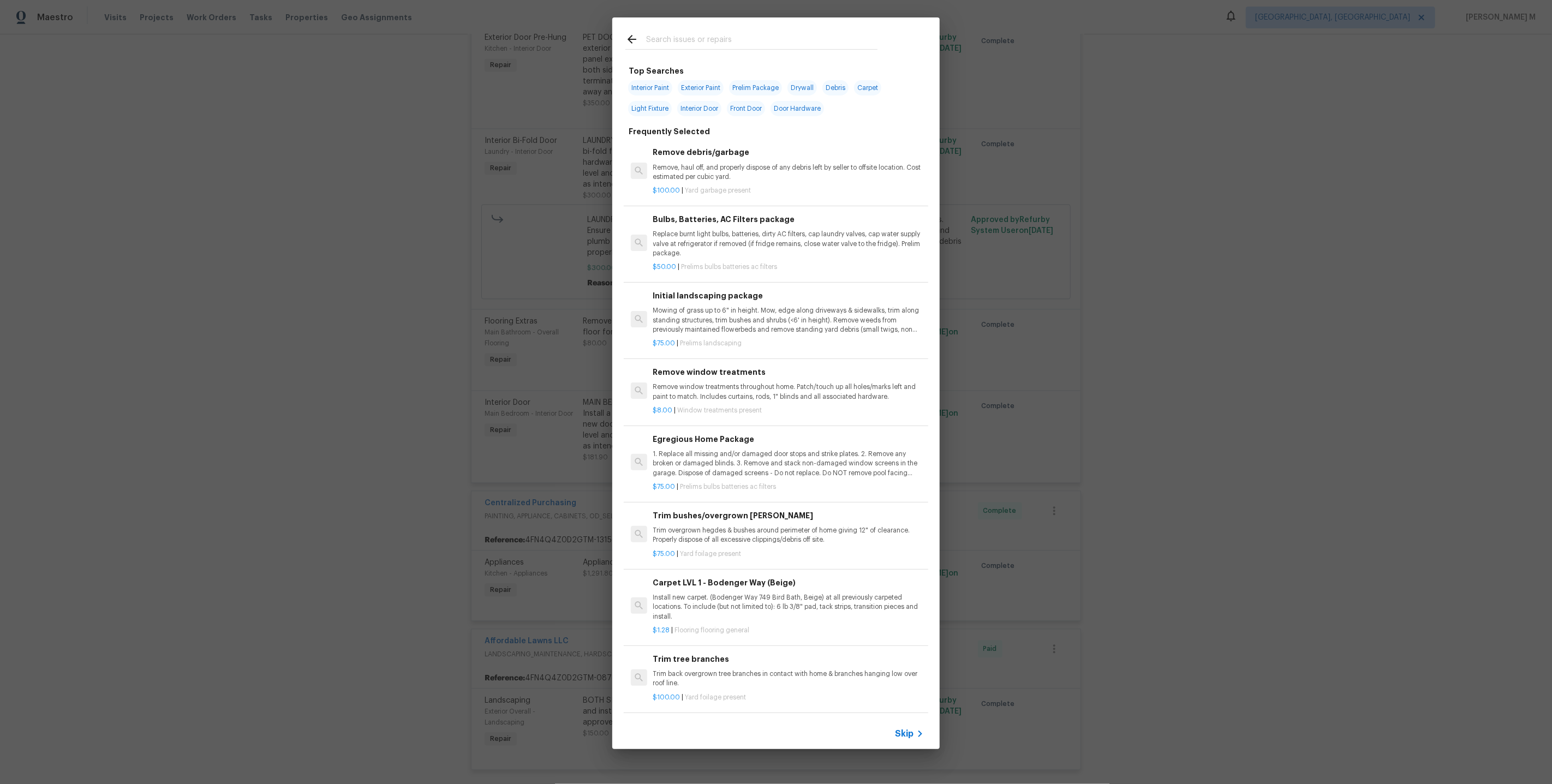
click at [914, 736] on span "Skip" at bounding box center [904, 733] width 18 height 11
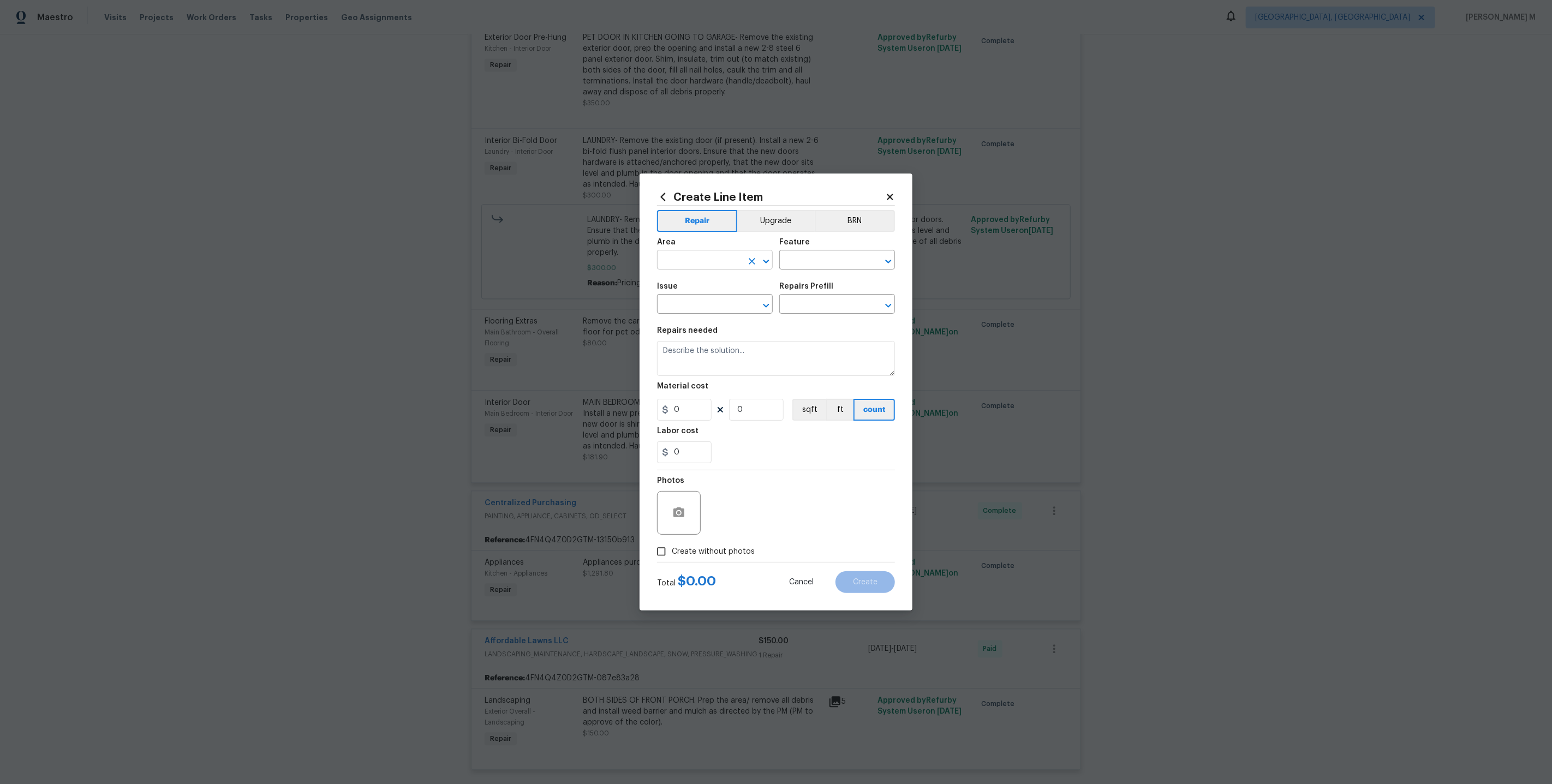
click at [706, 260] on input "text" at bounding box center [699, 260] width 85 height 17
click at [723, 312] on li "Interior Overall" at bounding box center [714, 308] width 117 height 18
type input "Interior Overall"
click at [812, 257] on figure "Feature ​" at bounding box center [837, 254] width 116 height 31
click at [812, 257] on input "text" at bounding box center [822, 260] width 85 height 17
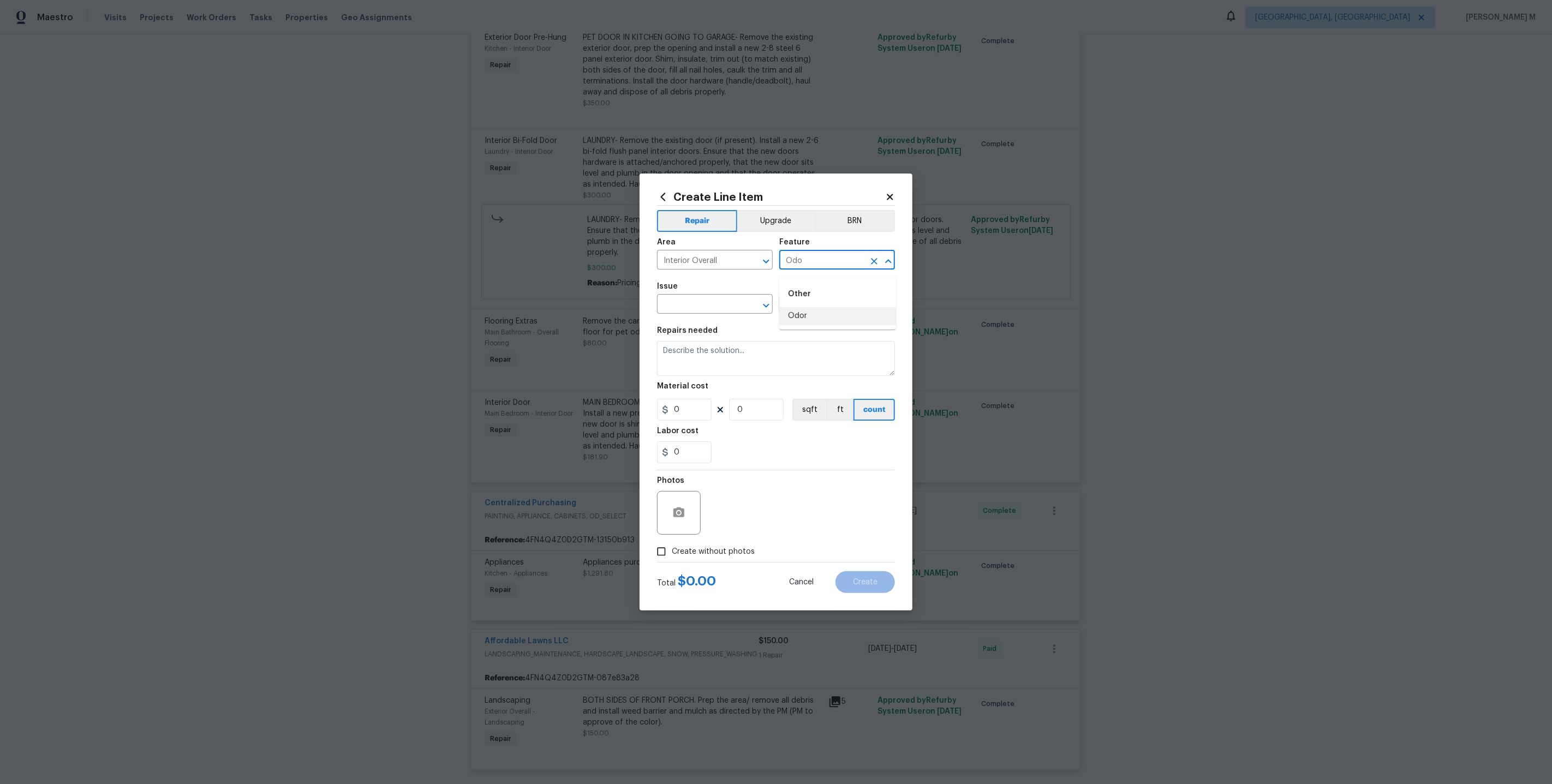
click at [810, 319] on li "Odor" at bounding box center [837, 316] width 117 height 18
type input "Odor"
click at [674, 301] on input "text" at bounding box center [699, 305] width 85 height 17
click at [688, 399] on li "Pet Odor" at bounding box center [714, 394] width 117 height 18
type input "Pet Odor"
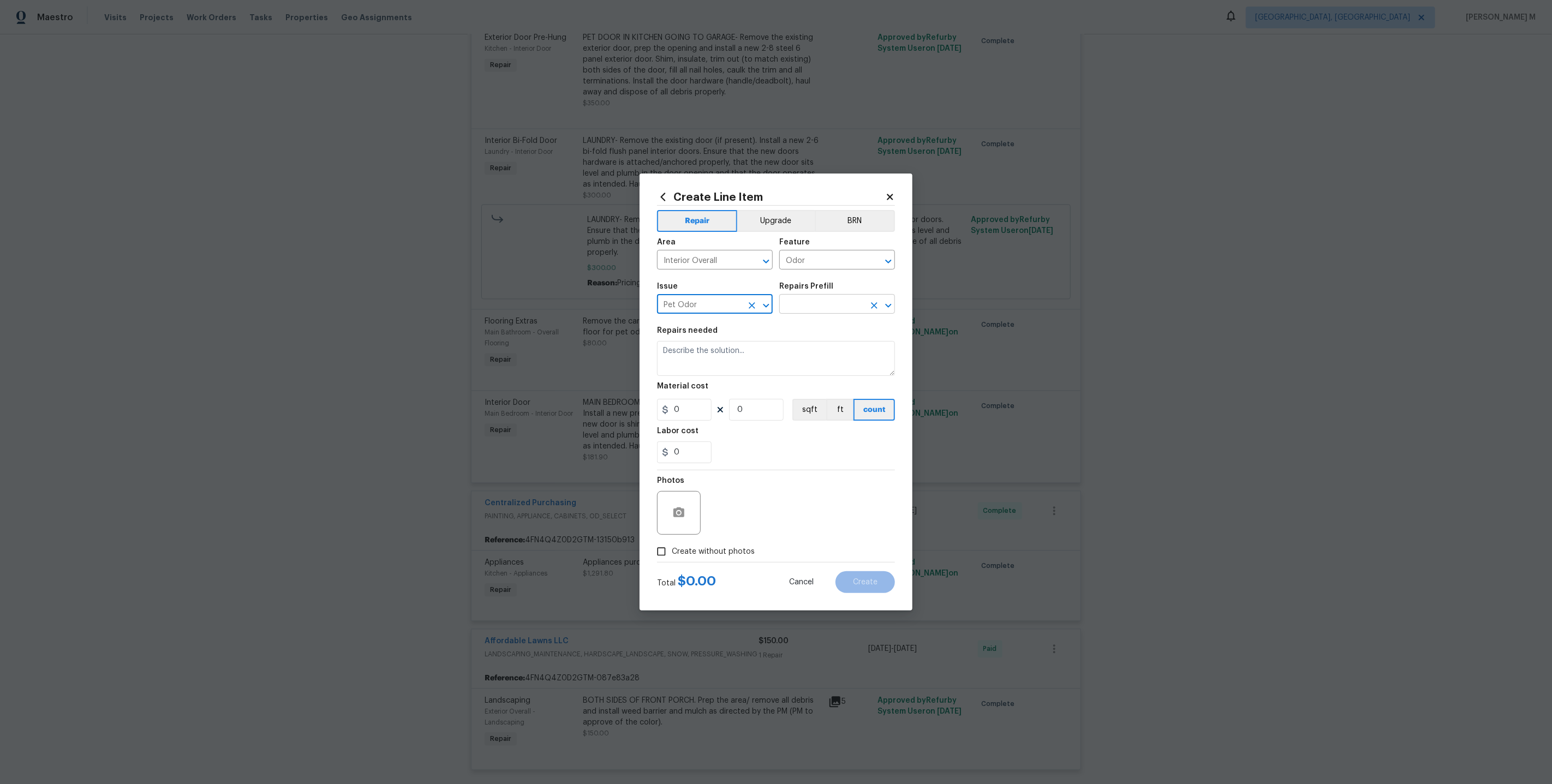
click at [826, 303] on input "text" at bounding box center [822, 305] width 85 height 17
click at [806, 375] on li "Pet odor treatment $600.00" at bounding box center [837, 385] width 117 height 29
type input "Pet odor treatment $600.00"
type textarea "Complete a chlorine dioxide odor treatment for the home due to heavy odor. This…"
type input "1"
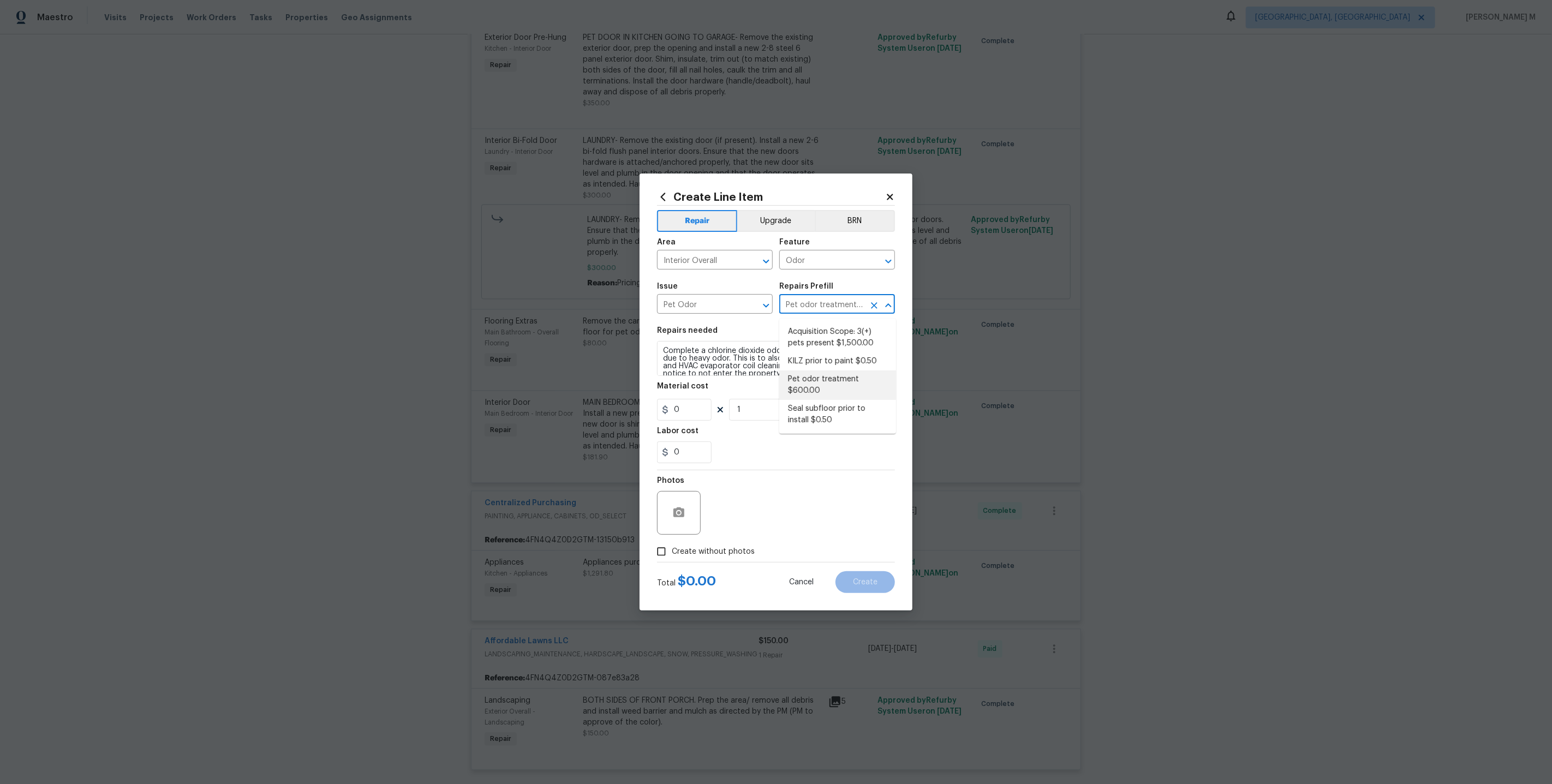
type input "600"
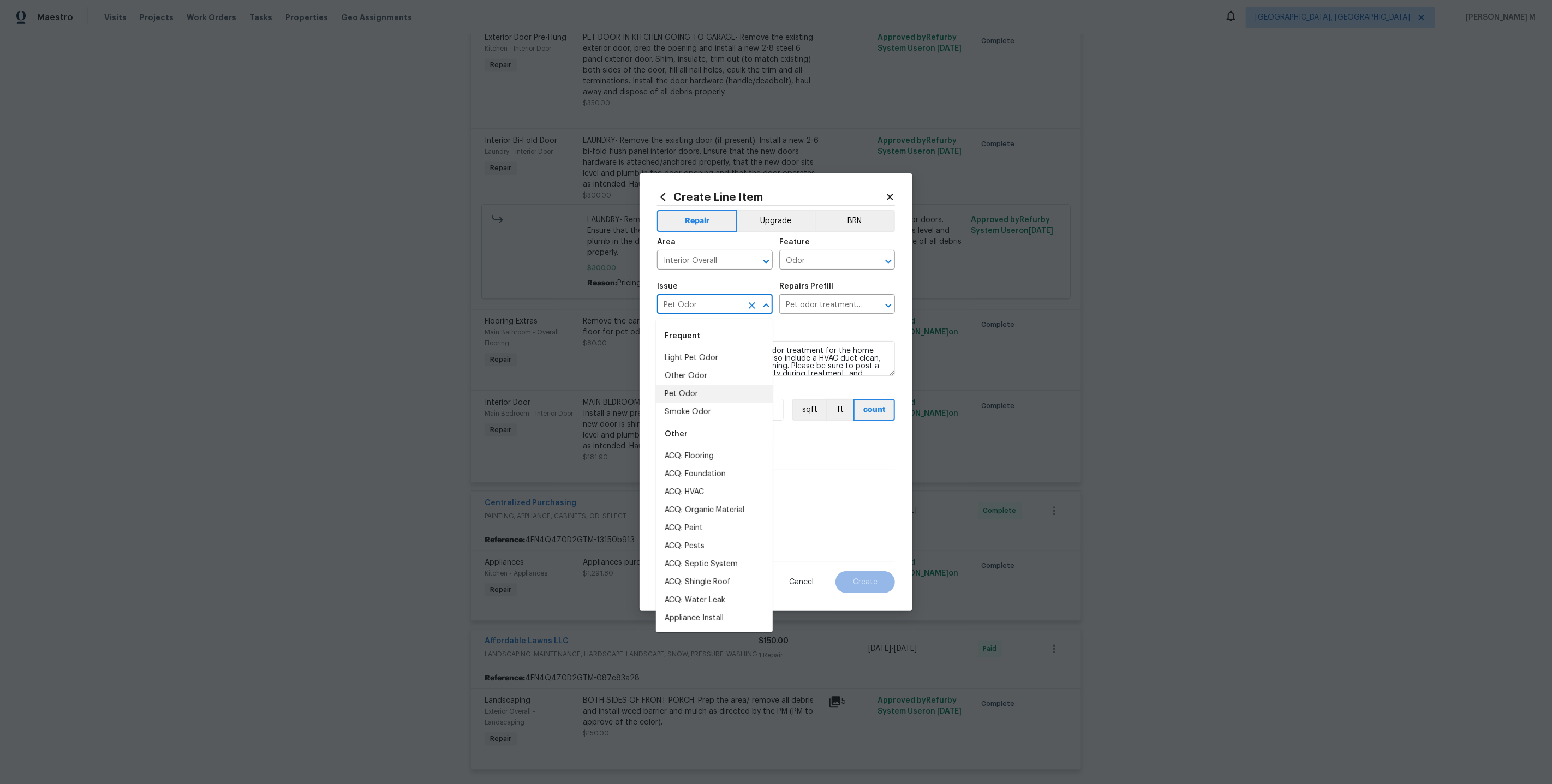
click at [700, 303] on input "Pet Odor" at bounding box center [699, 305] width 85 height 17
click at [834, 263] on input "Odor" at bounding box center [822, 260] width 85 height 17
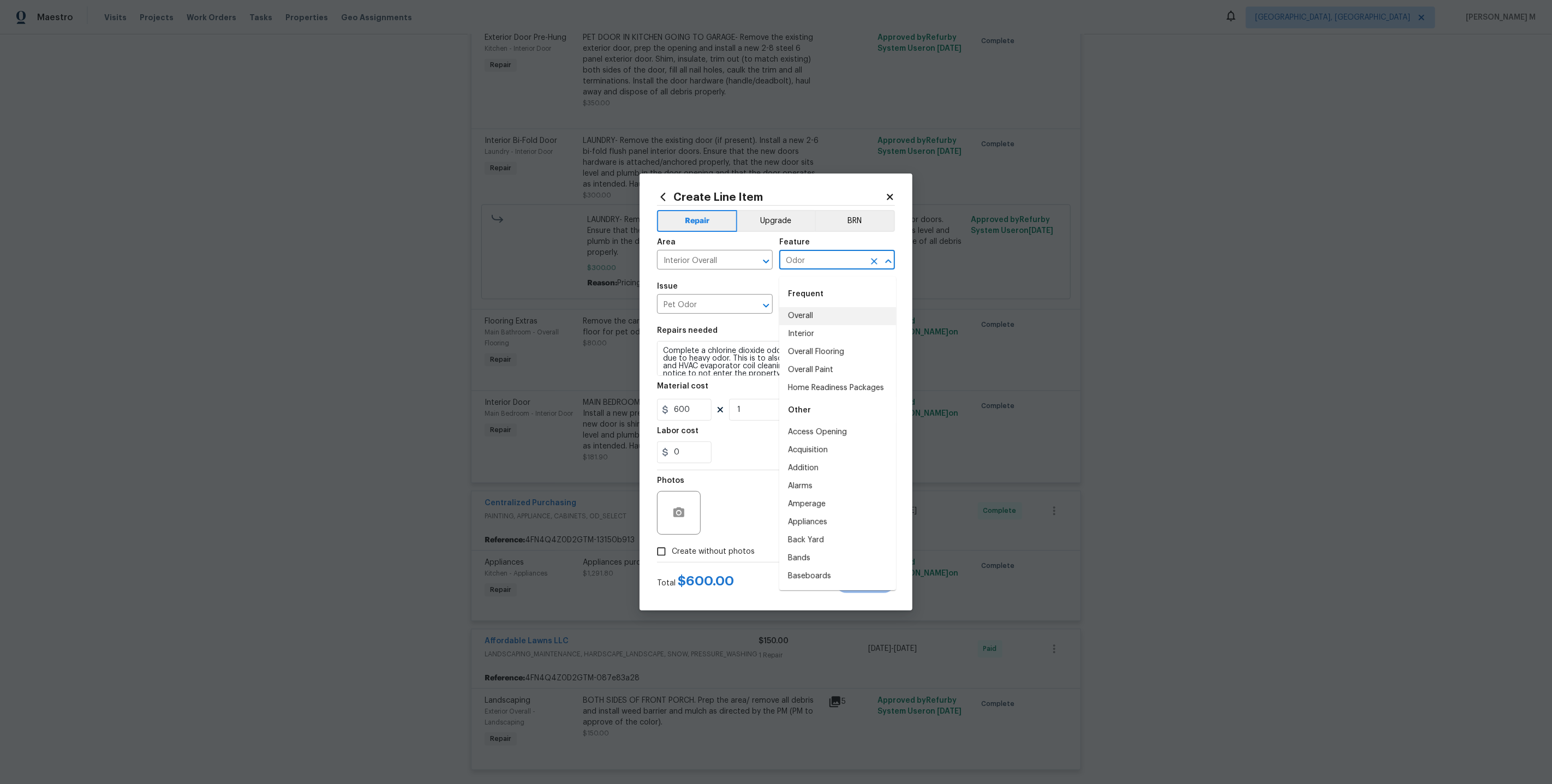
click at [834, 263] on input "Odor" at bounding box center [822, 260] width 85 height 17
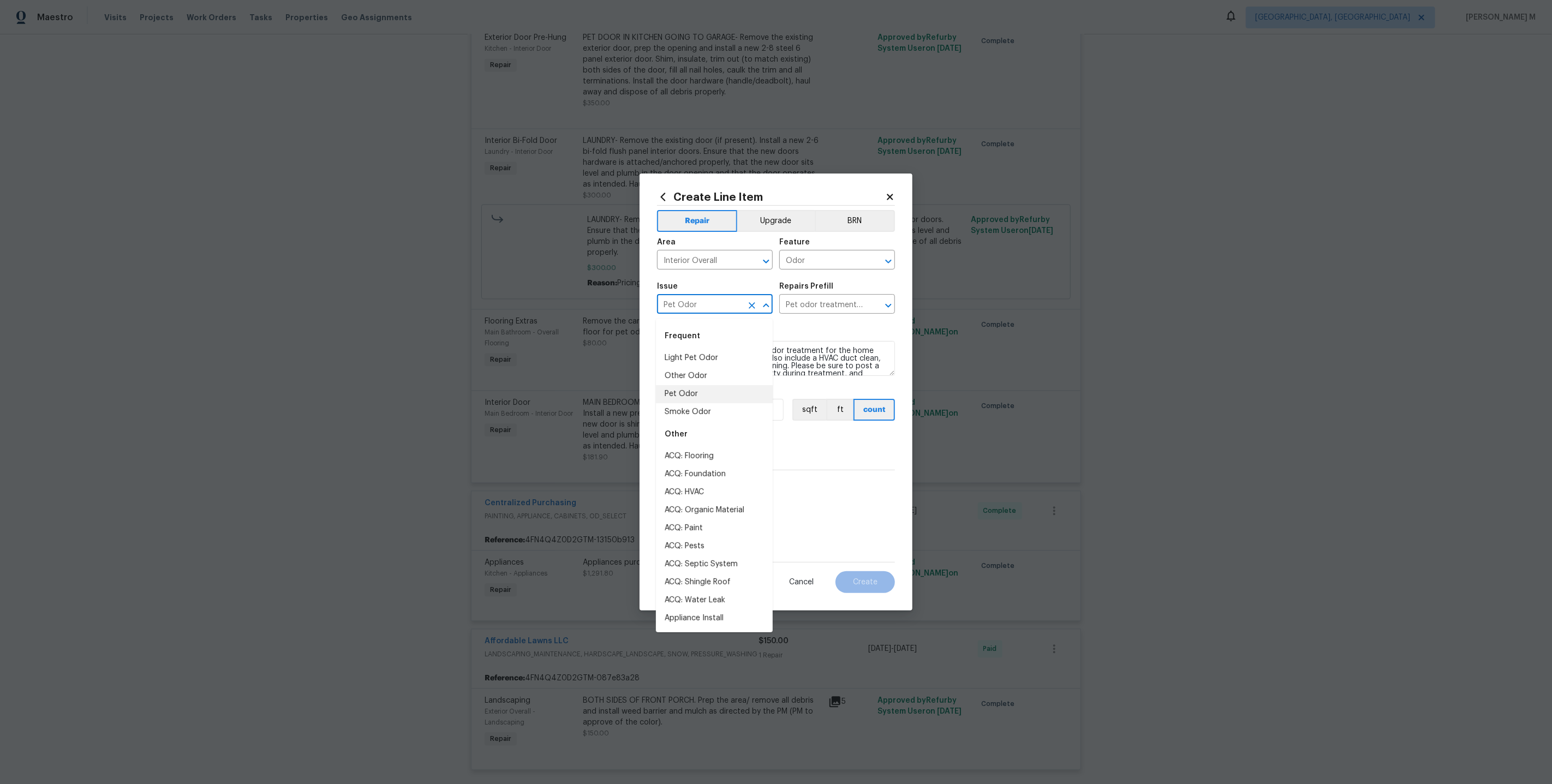
click at [690, 314] on input "Pet Odor" at bounding box center [699, 305] width 85 height 17
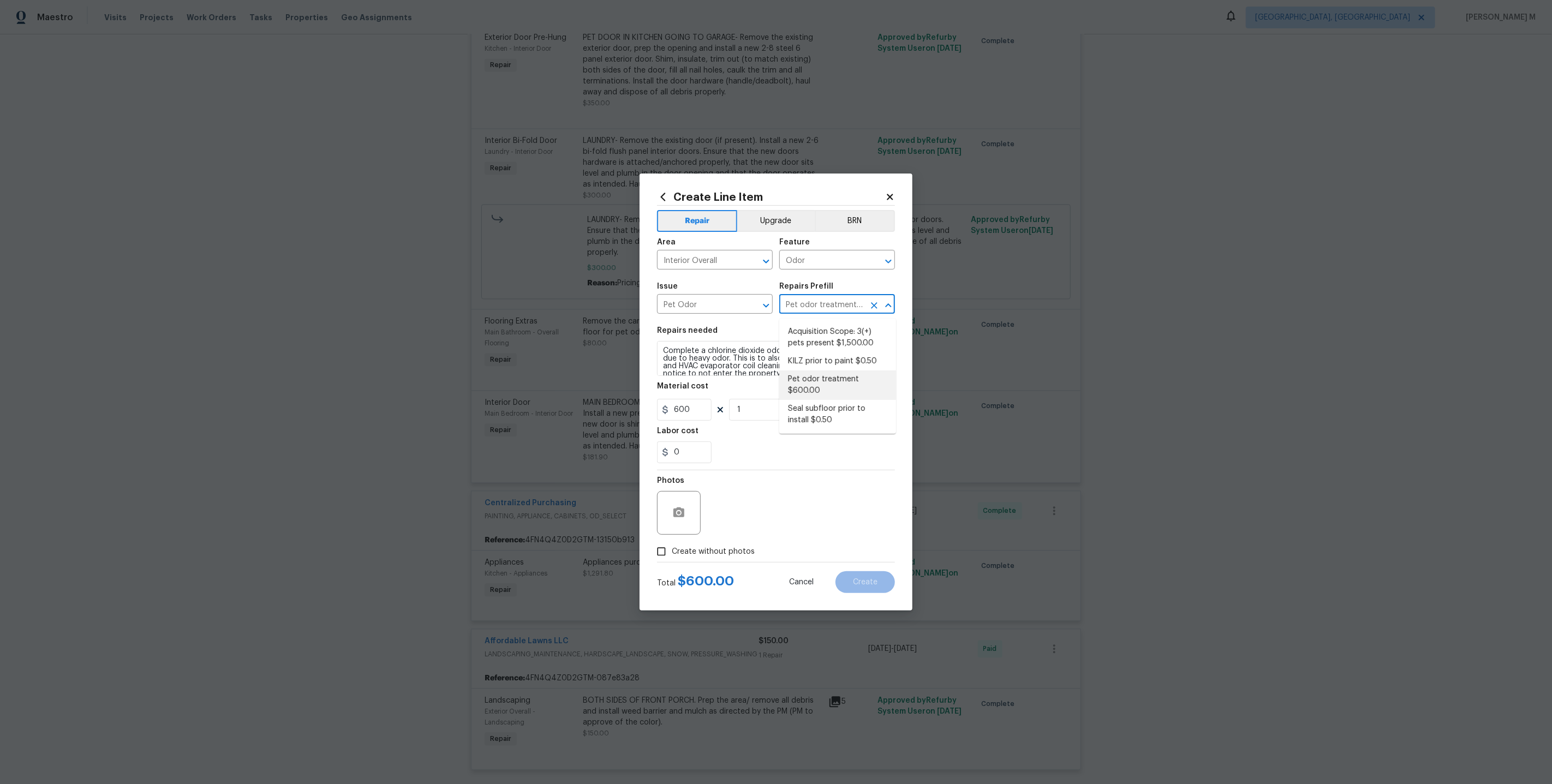
click at [808, 303] on input "Pet odor treatment $600.00" at bounding box center [822, 305] width 85 height 17
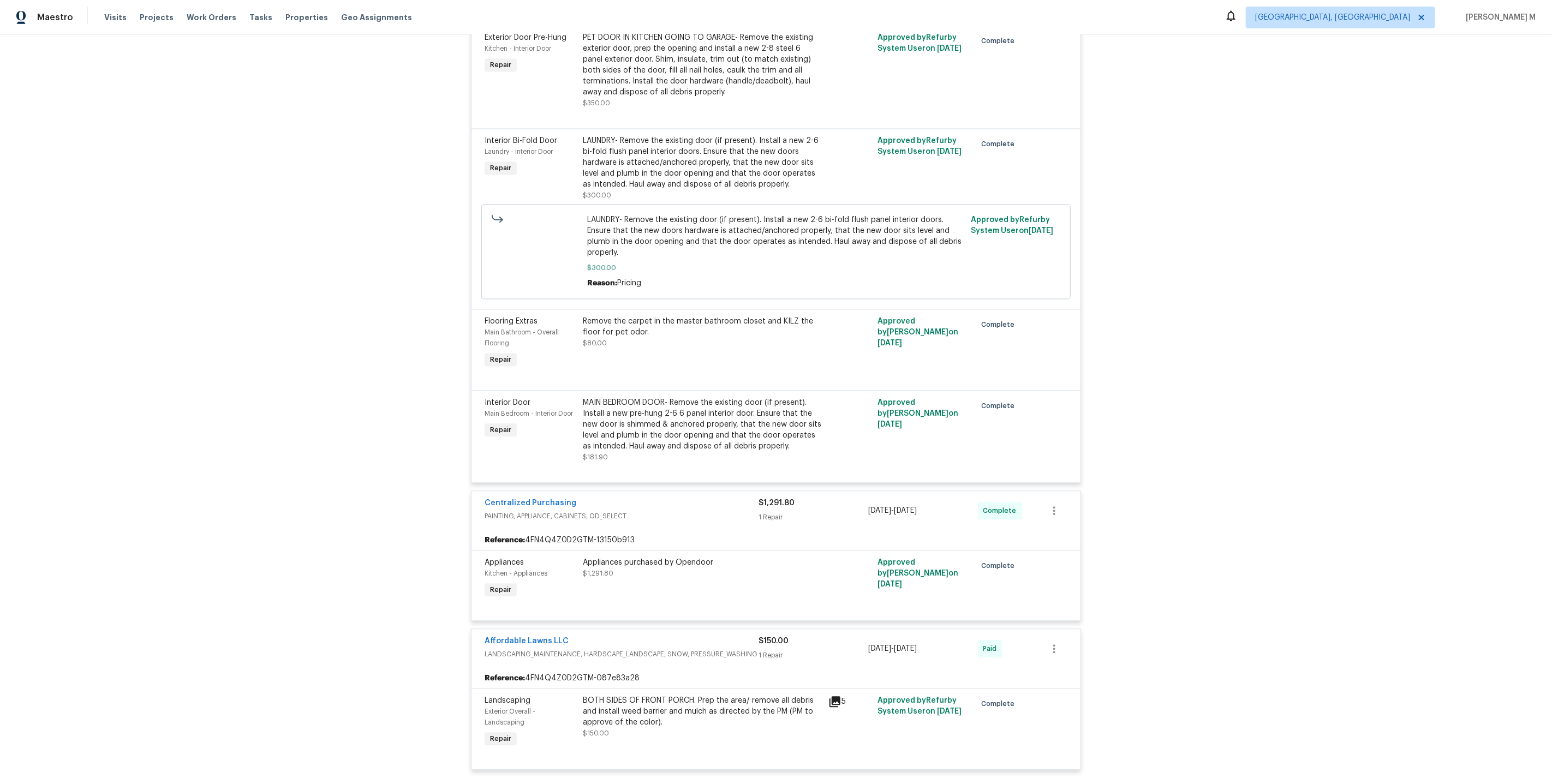
click at [1151, 169] on div "Back to all projects 125 River Hills Dr, Clayton, NC 27527 3 Beds | 2 1/2 Baths…" at bounding box center [776, 409] width 1552 height 750
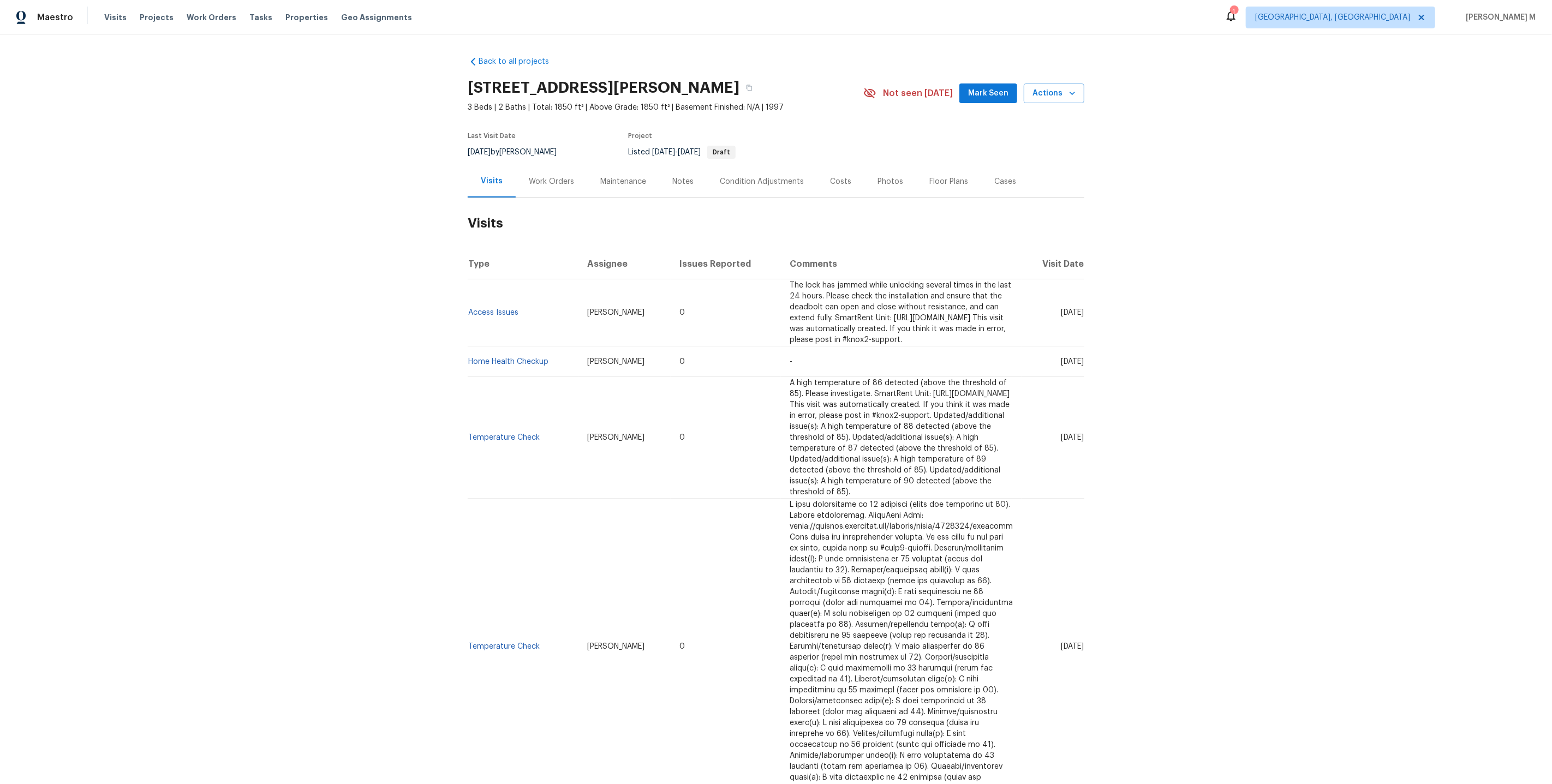
click at [557, 191] on div "Work Orders" at bounding box center [551, 181] width 71 height 32
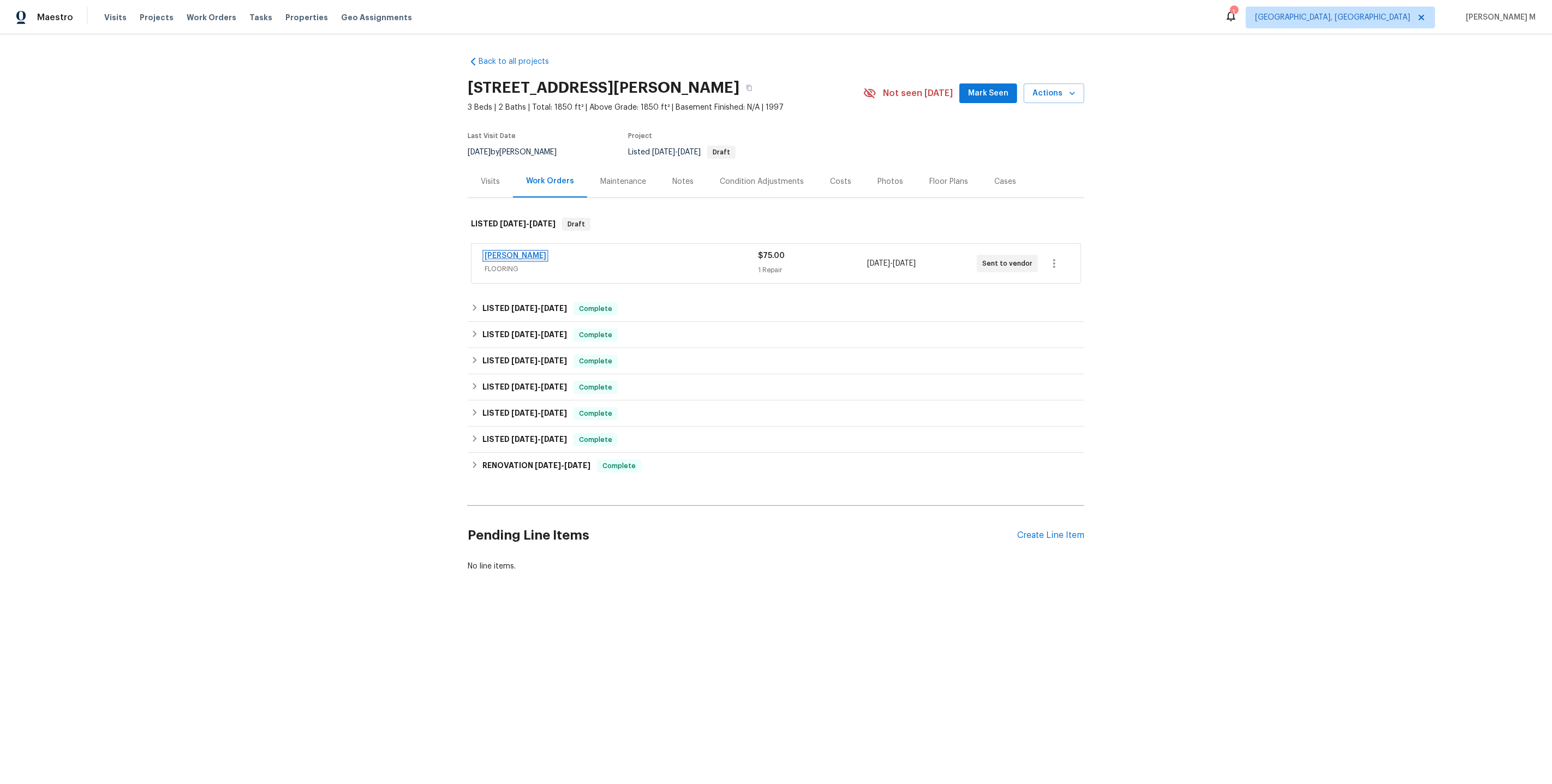
click at [520, 252] on link "[PERSON_NAME]" at bounding box center [515, 256] width 62 height 7
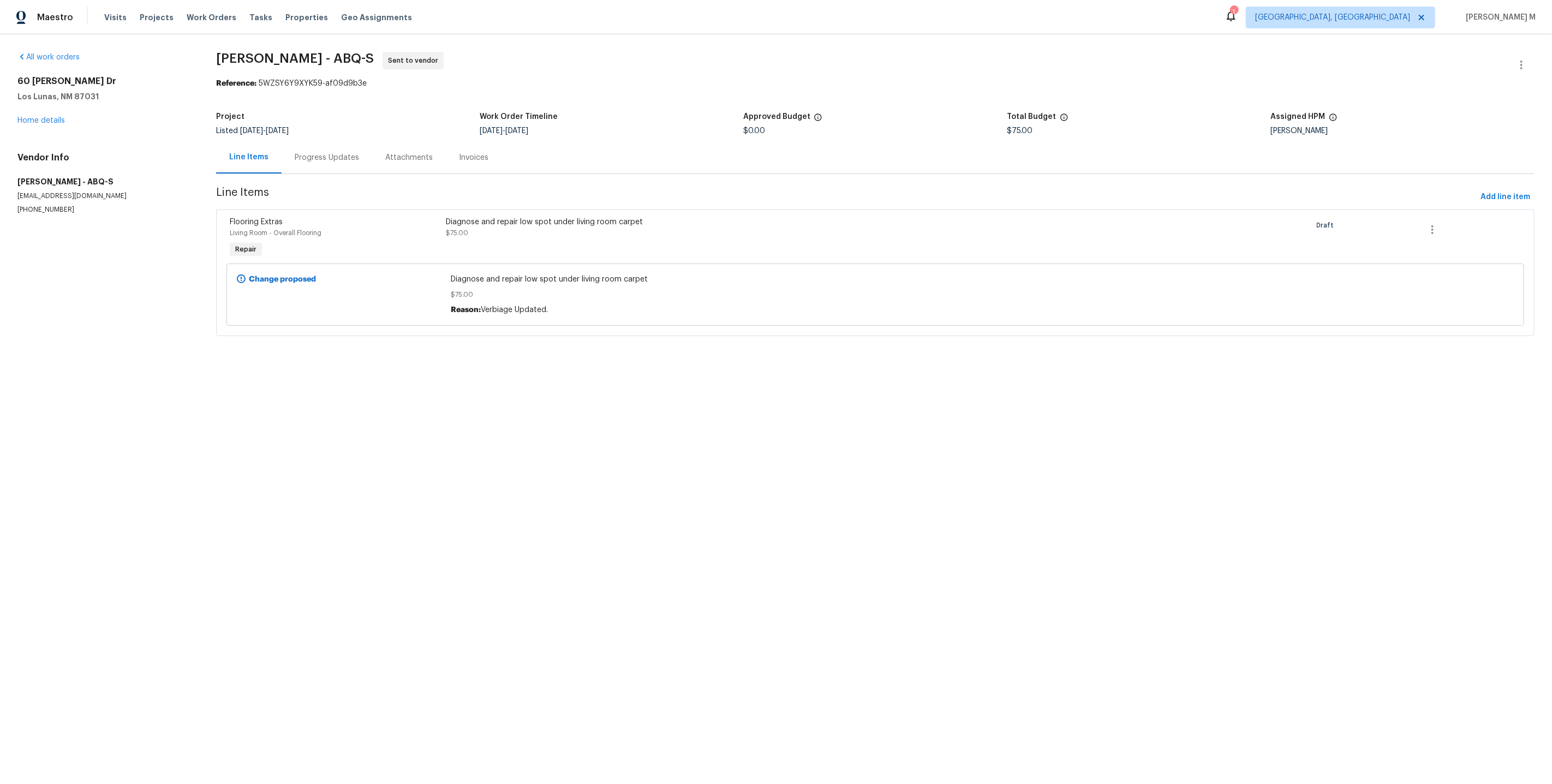
click at [299, 152] on div "Progress Updates" at bounding box center [327, 157] width 65 height 11
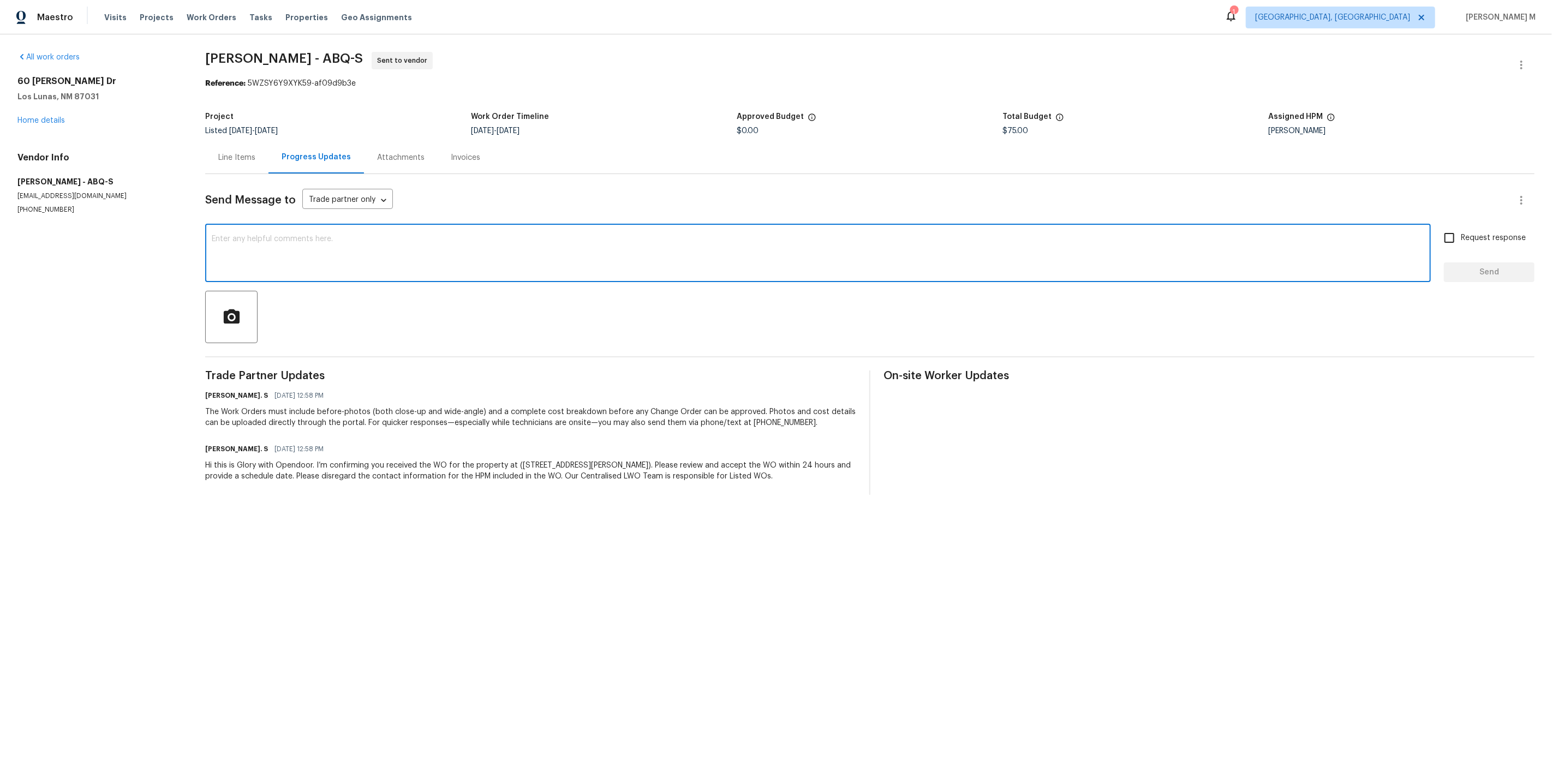
click at [509, 236] on textarea at bounding box center [818, 254] width 1212 height 38
click at [38, 117] on link "Home details" at bounding box center [41, 120] width 48 height 7
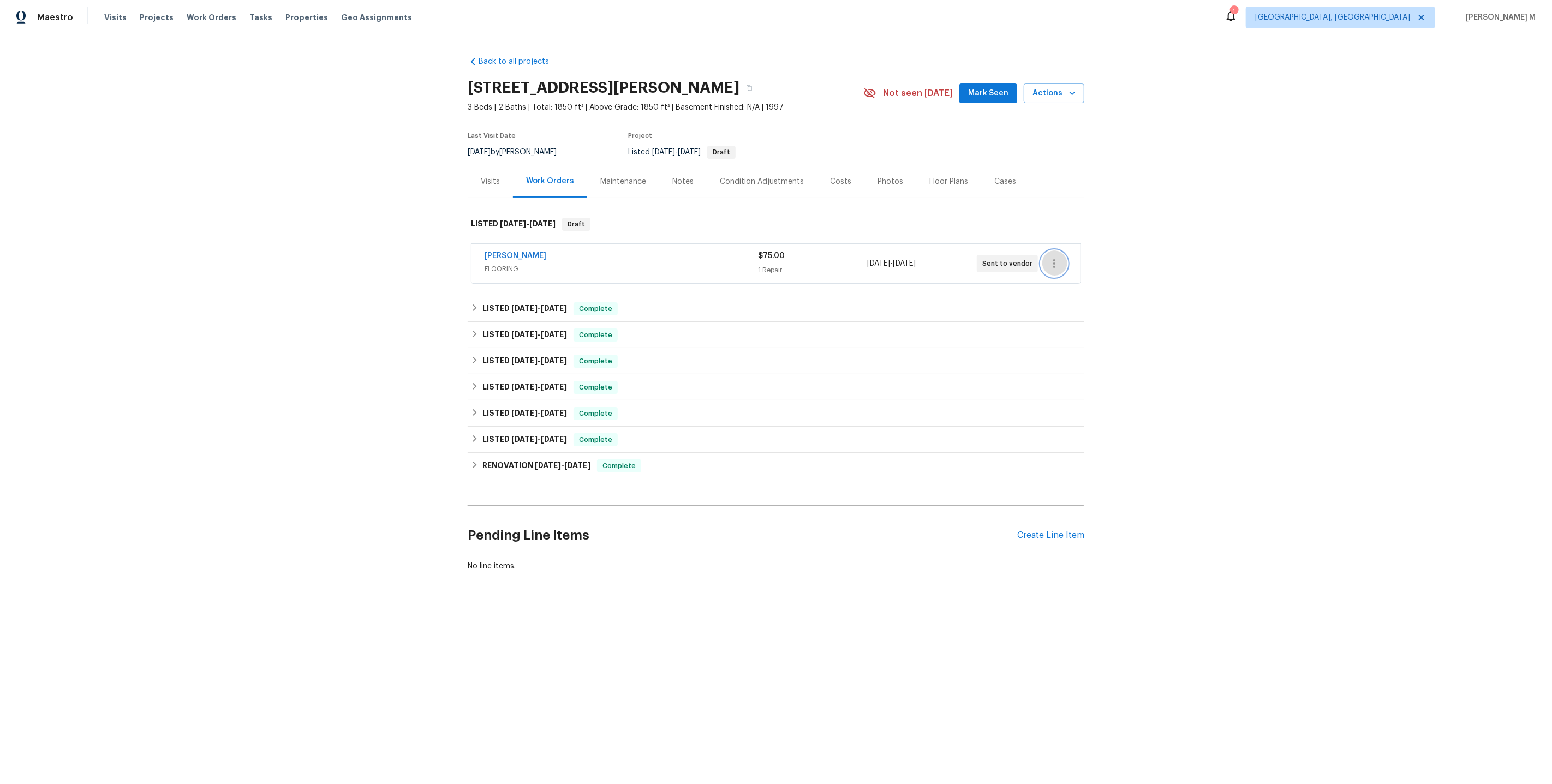
click at [1053, 257] on icon "button" at bounding box center [1054, 263] width 13 height 13
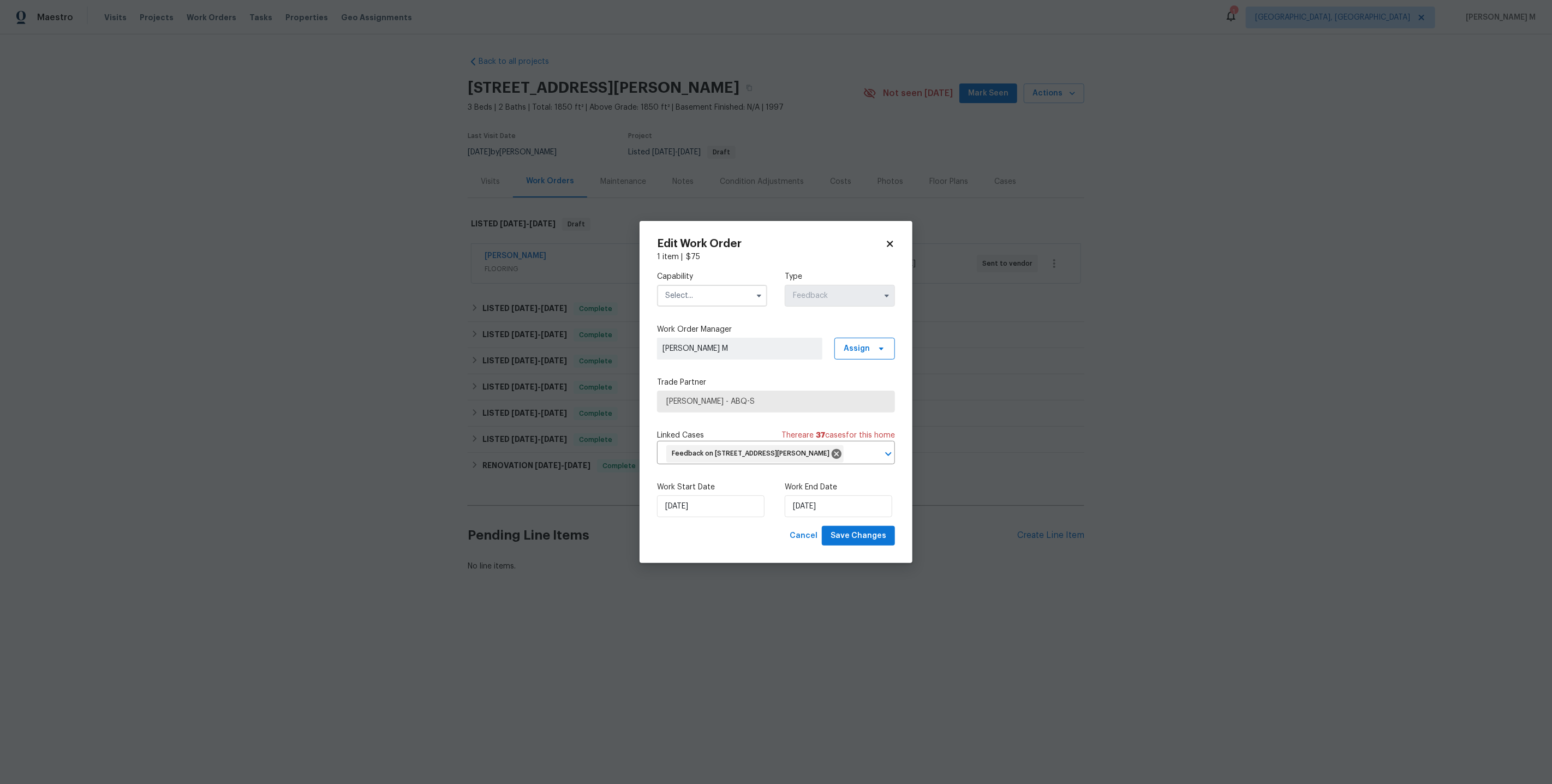
click at [707, 287] on div "Capability" at bounding box center [712, 289] width 110 height 35
click at [707, 299] on input "text" at bounding box center [712, 296] width 110 height 22
click at [695, 391] on div "Flooring" at bounding box center [712, 400] width 106 height 20
type input "Flooring"
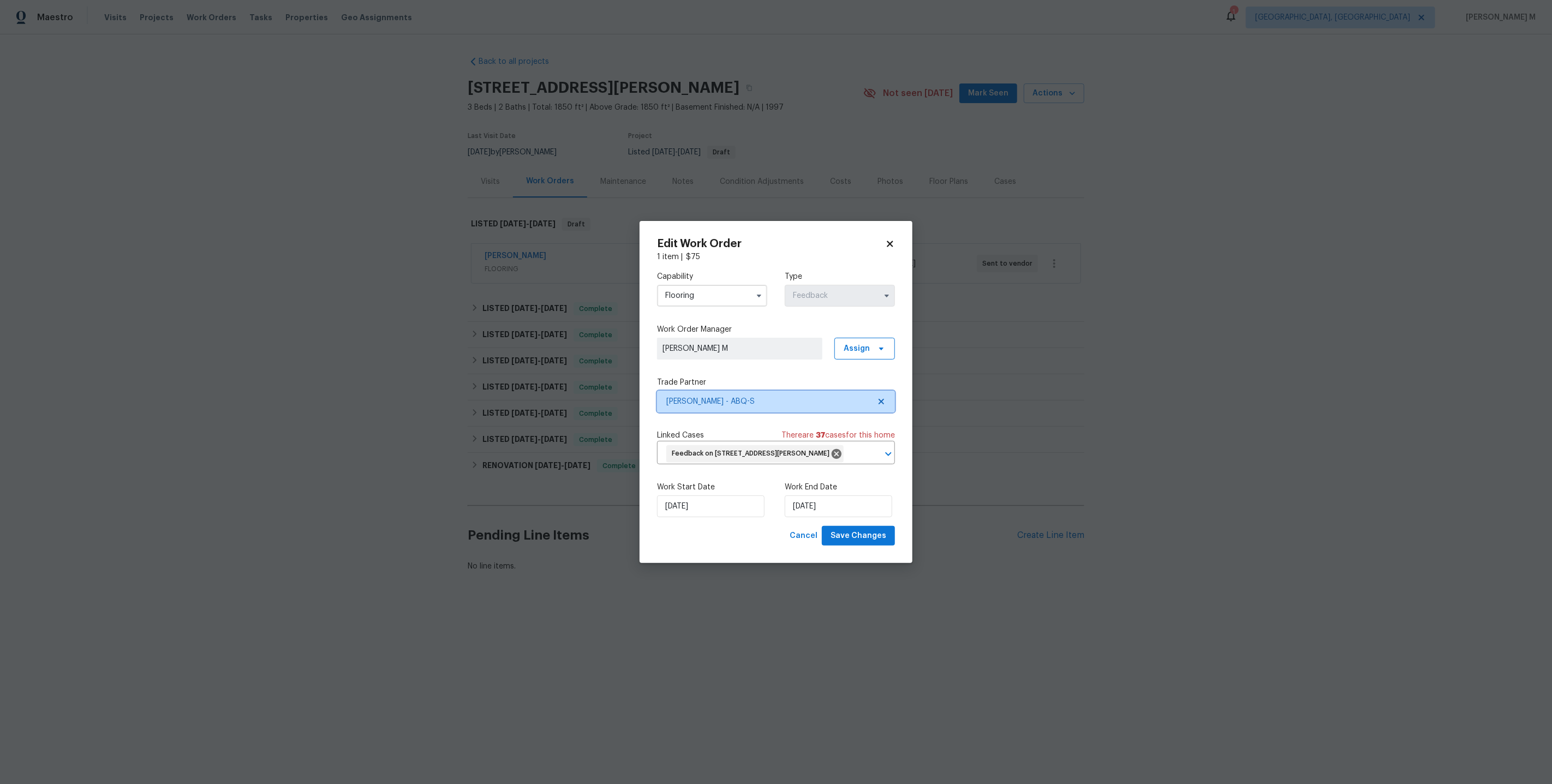
click at [742, 399] on span "Sherwin Williams - ABQ-S" at bounding box center [768, 401] width 203 height 11
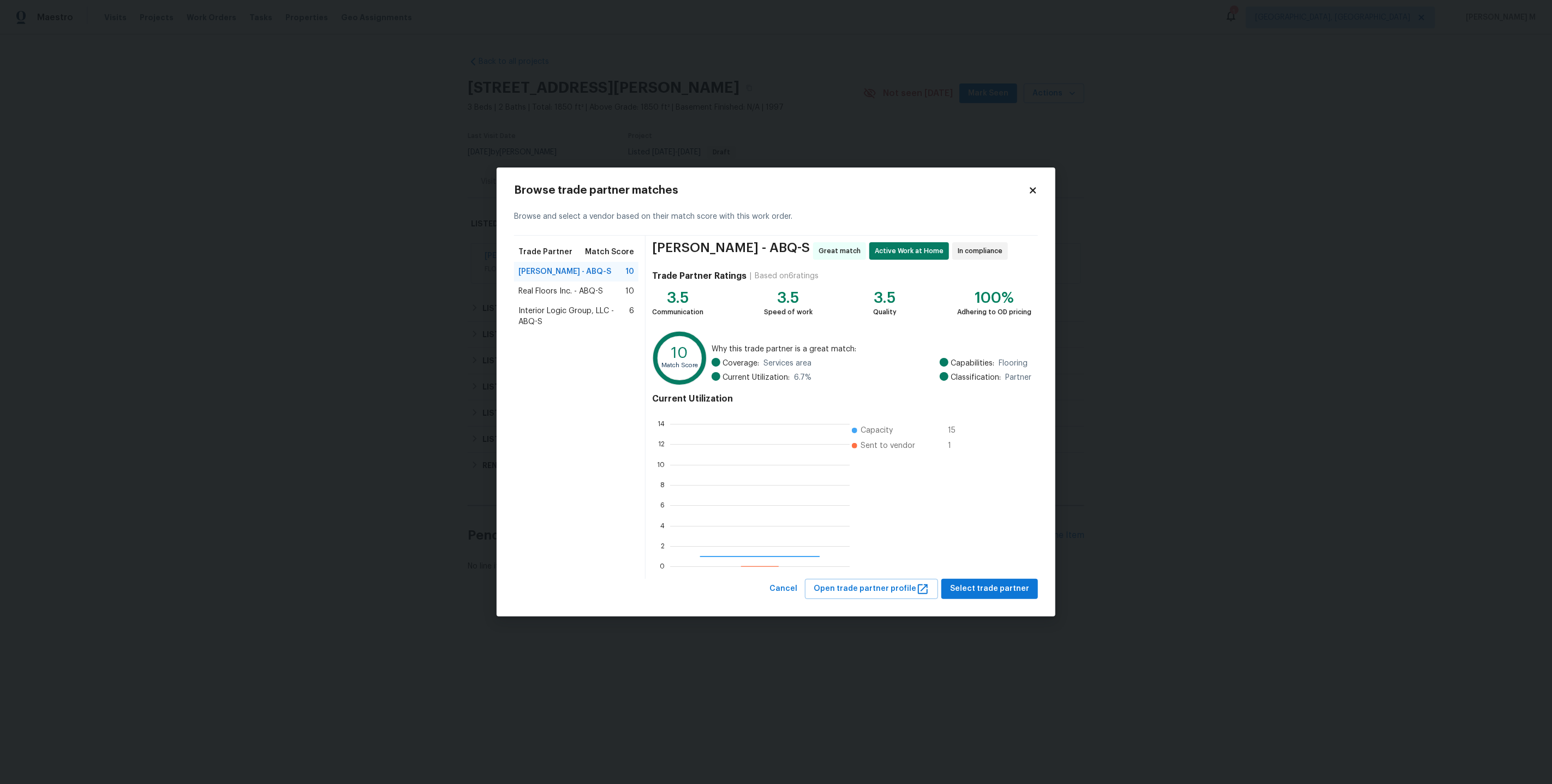
scroll to position [153, 179]
click at [562, 290] on span "Real Floors Inc. - ABQ-S" at bounding box center [560, 291] width 84 height 11
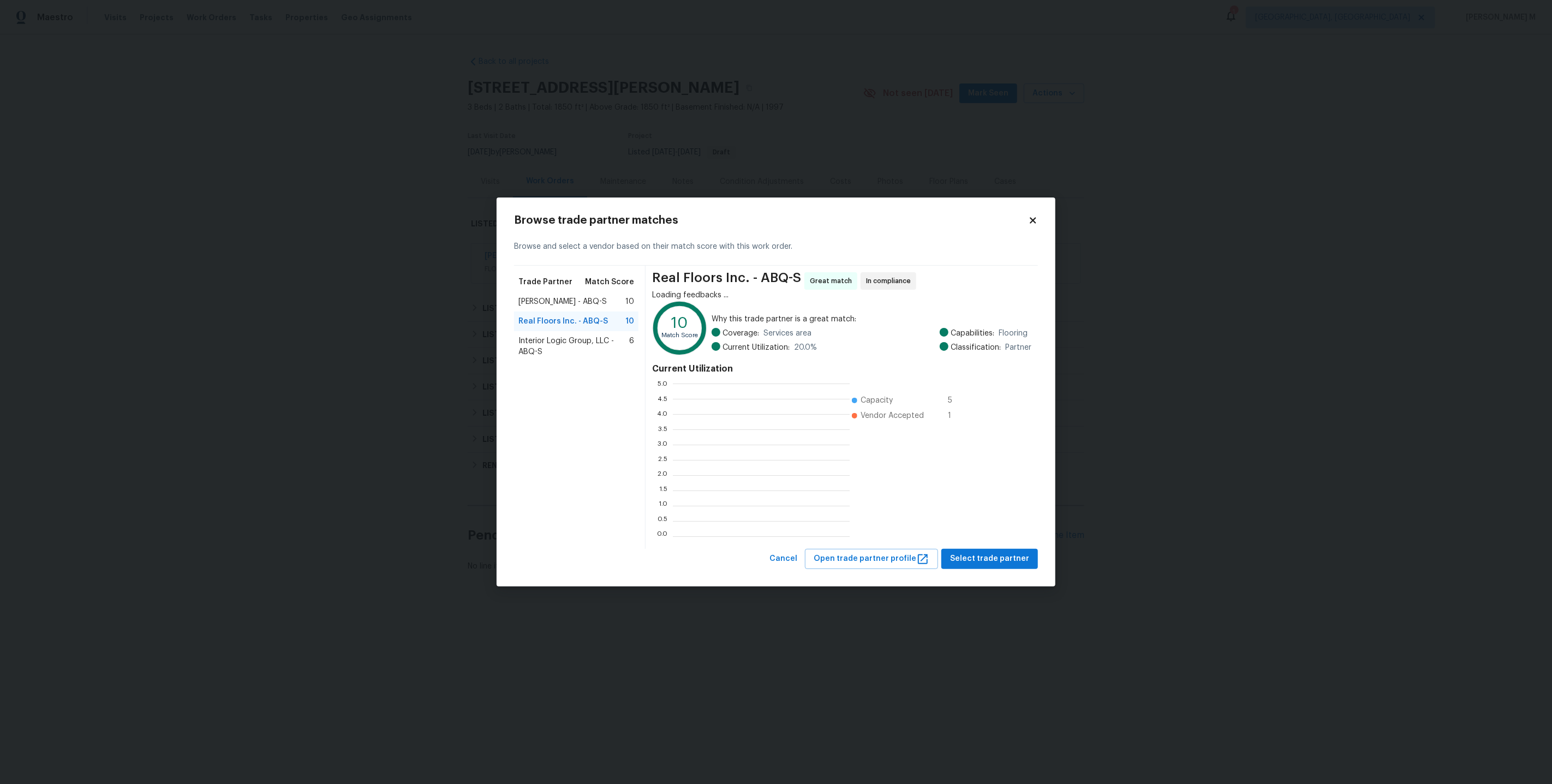
scroll to position [153, 177]
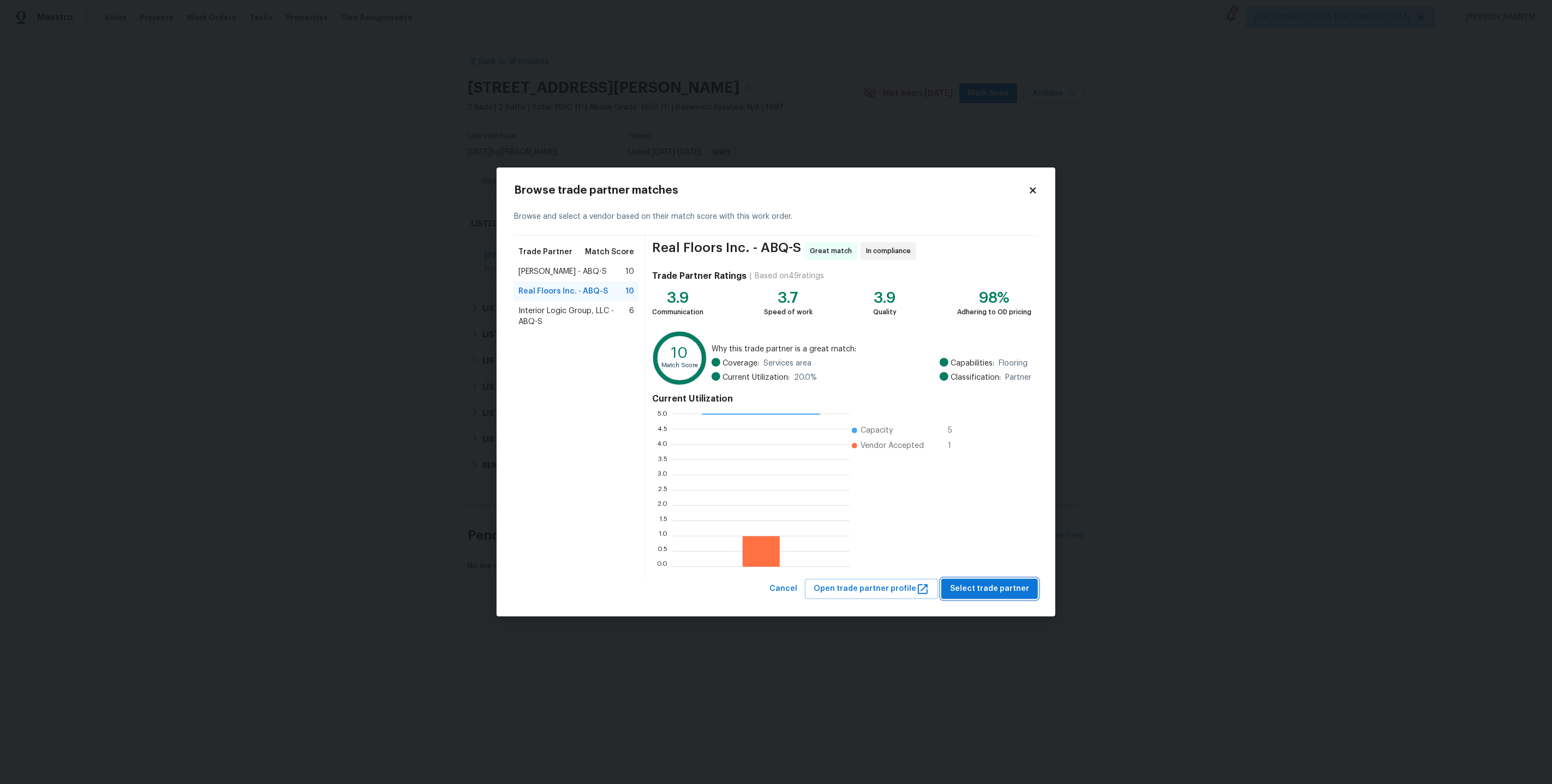
click at [954, 584] on span "Select trade partner" at bounding box center [990, 588] width 79 height 14
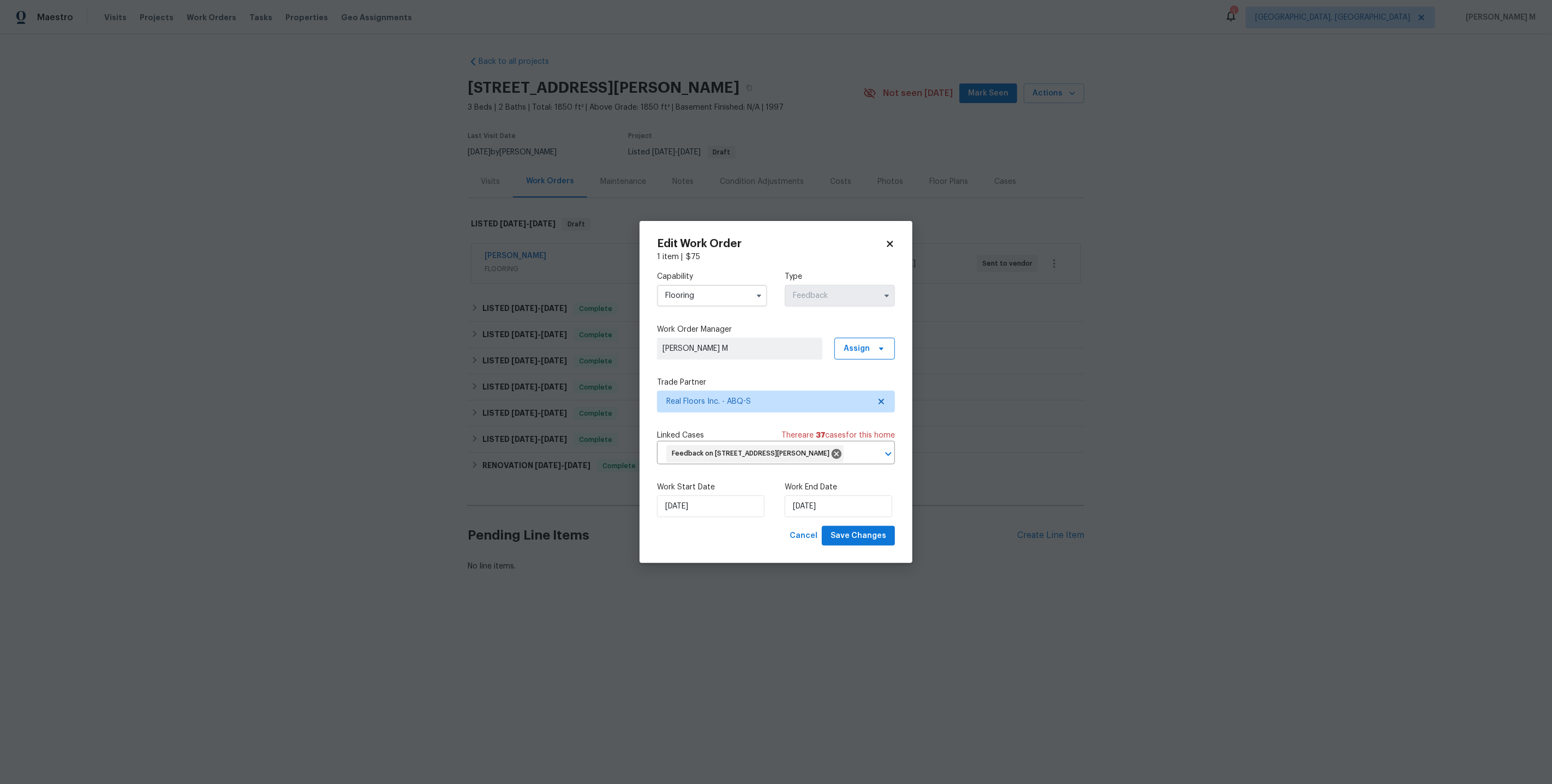
click at [693, 488] on label "Work Start Date" at bounding box center [712, 487] width 110 height 11
click at [693, 508] on input "01/10/2025" at bounding box center [710, 506] width 107 height 22
click at [725, 414] on div "2" at bounding box center [726, 409] width 18 height 15
type input "02/10/2025"
click at [829, 495] on input "03/10/2025" at bounding box center [838, 506] width 107 height 22
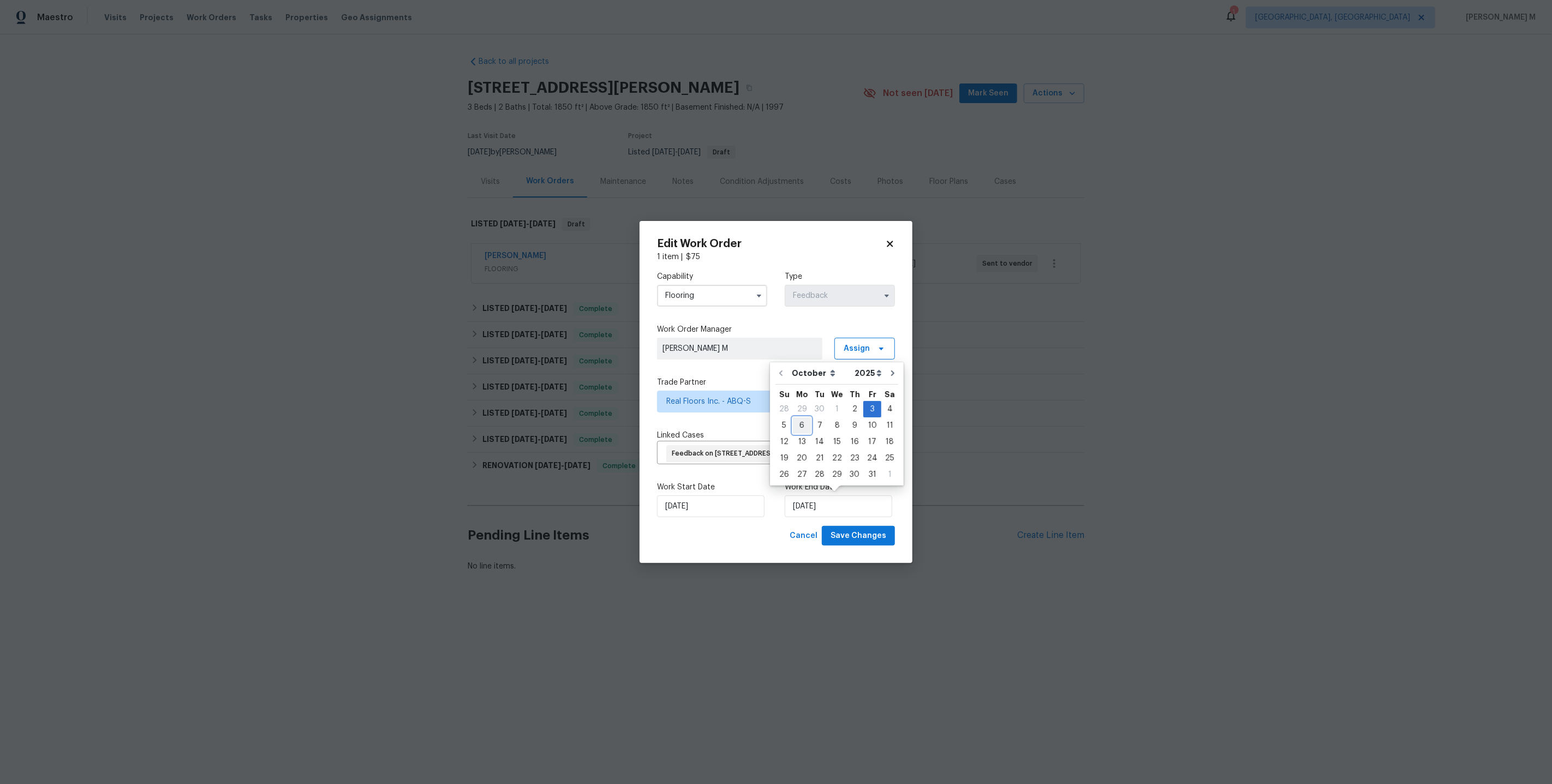
click at [804, 425] on div "6" at bounding box center [801, 425] width 18 height 15
type input "06/10/2025"
click at [859, 531] on span "Save Changes" at bounding box center [859, 535] width 56 height 14
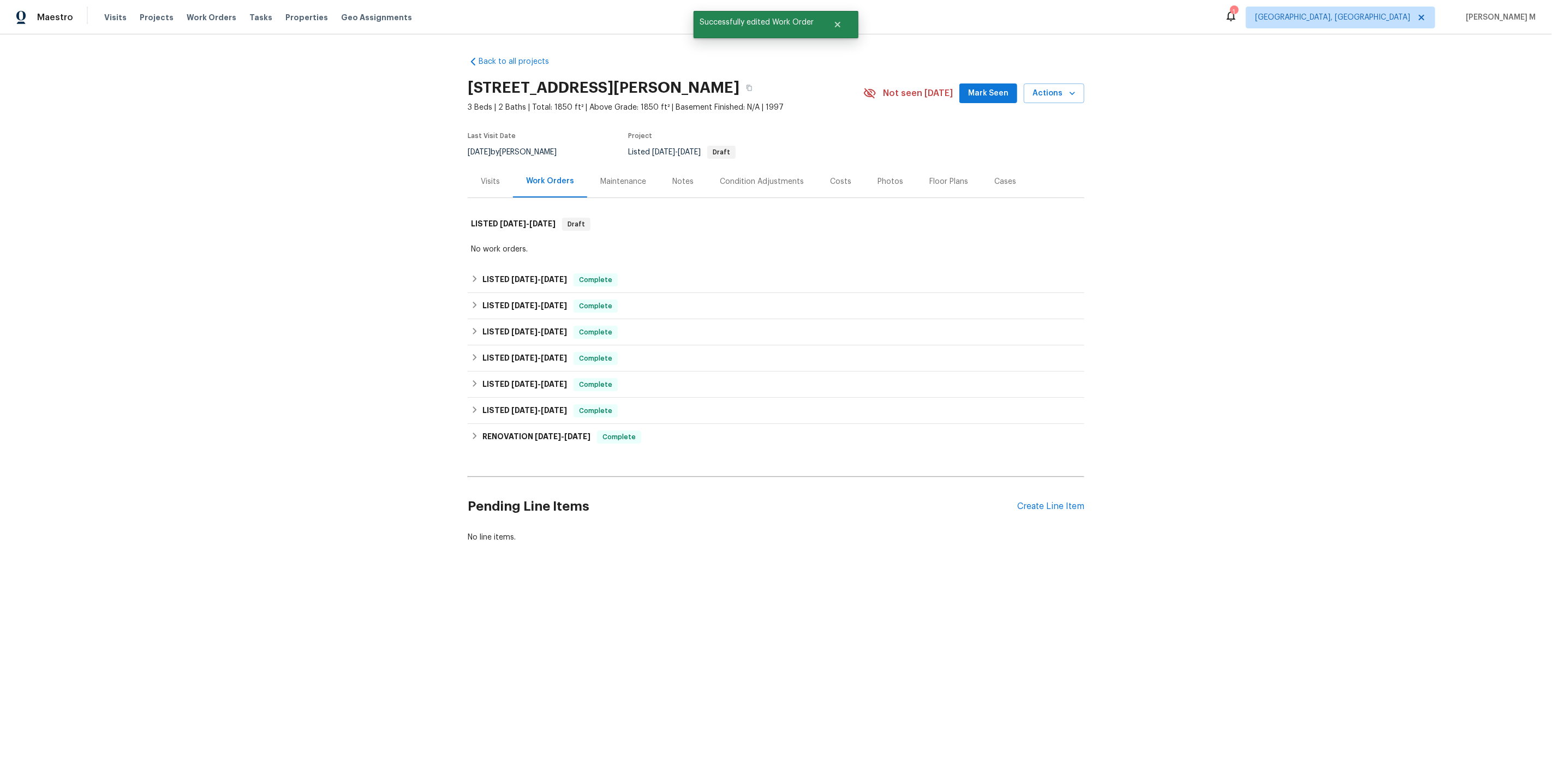
click at [660, 598] on div "Back to all projects 60 Turner Dr, Los Lunas, NM 87031 3 Beds | 2 Baths | Total…" at bounding box center [776, 326] width 1552 height 582
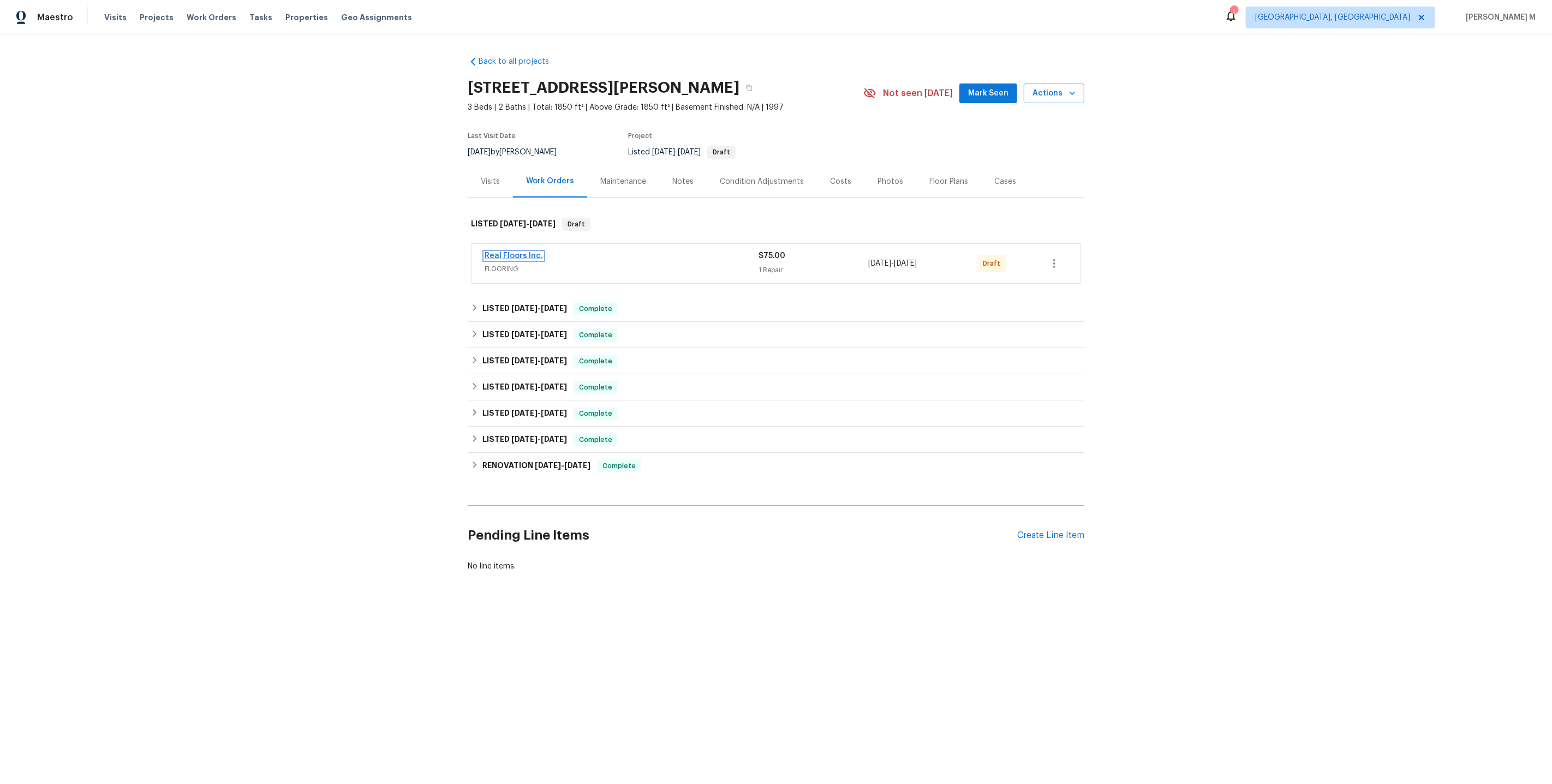
click at [531, 252] on link "Real Floors Inc." at bounding box center [514, 256] width 59 height 7
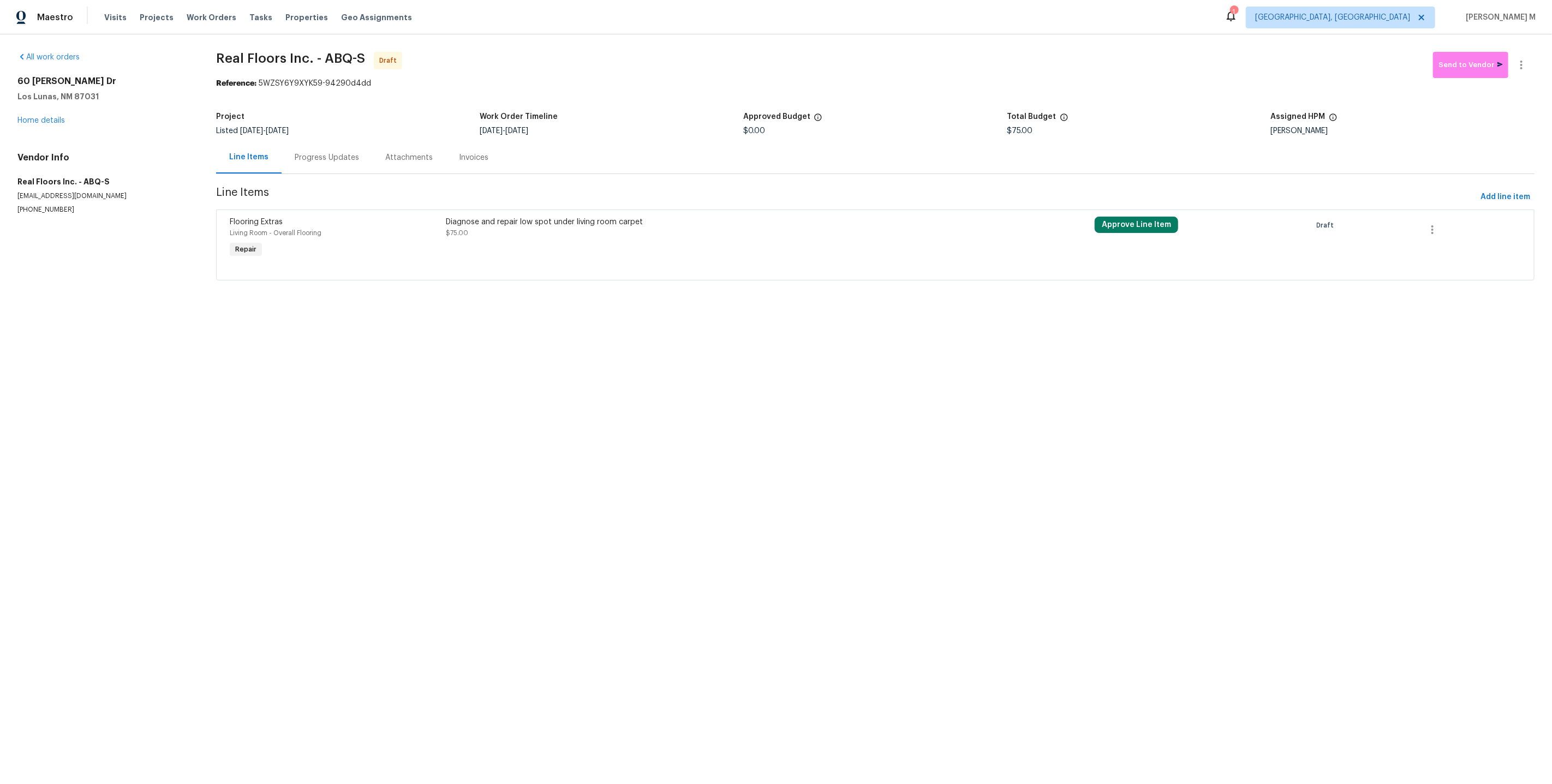
click at [823, 221] on div "Diagnose and repair low spot under living room carpet $75.00" at bounding box center [713, 227] width 534 height 22
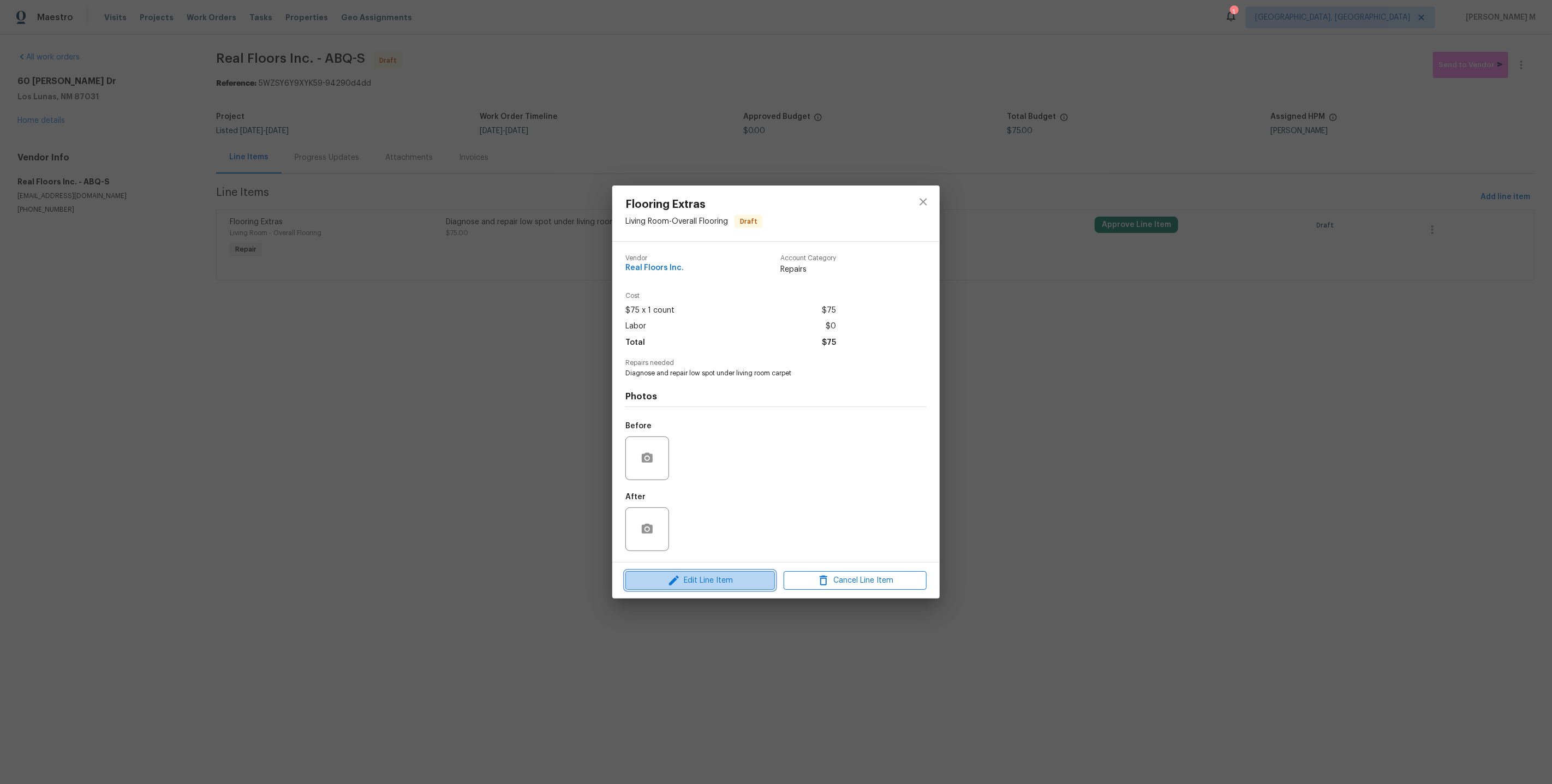
click at [686, 574] on span "Edit Line Item" at bounding box center [700, 580] width 143 height 14
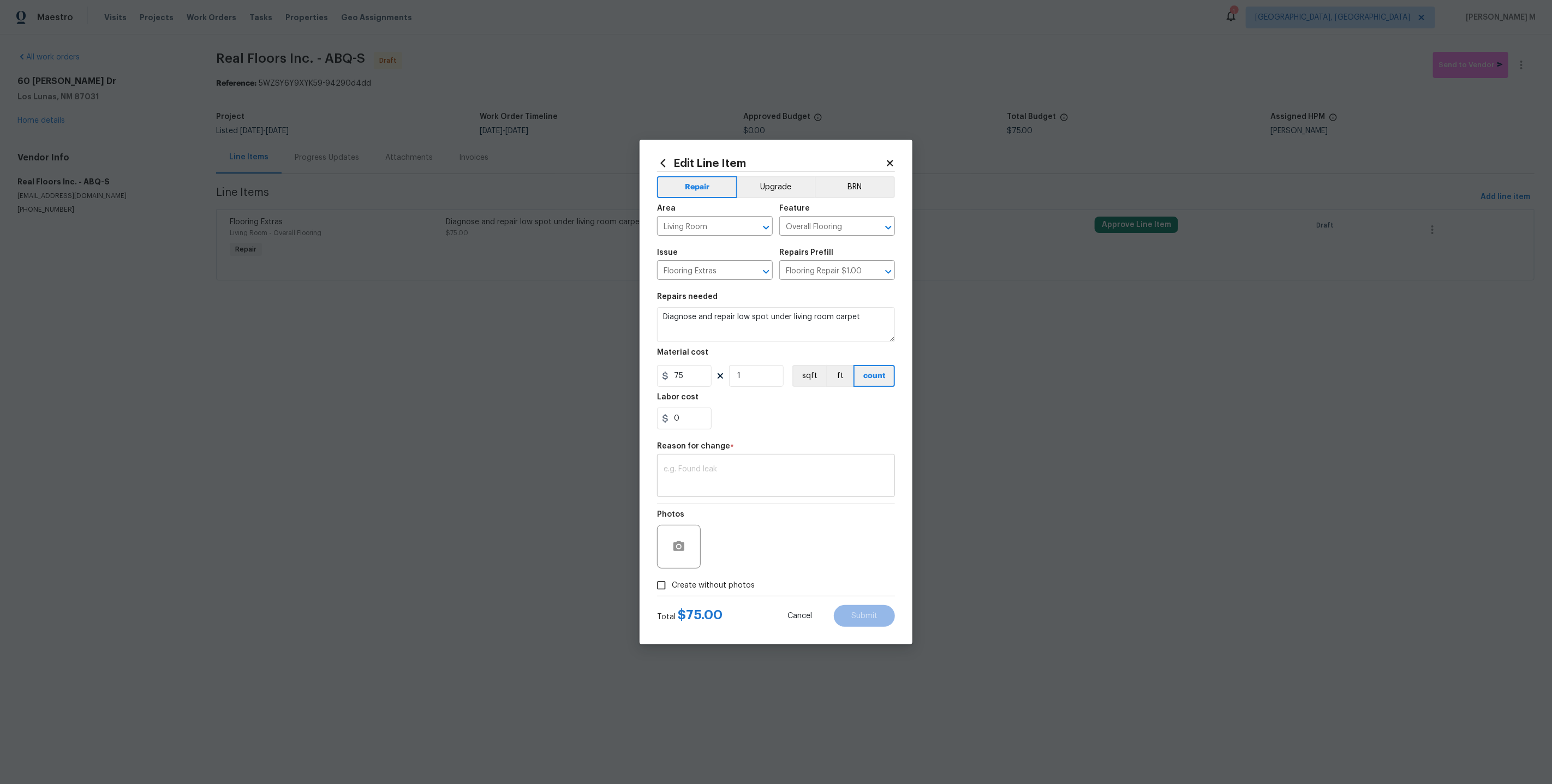
click at [693, 465] on textarea at bounding box center [776, 476] width 225 height 23
type textarea "Vebriage updated"
click at [729, 585] on label "Create without photos" at bounding box center [702, 585] width 103 height 21
click at [671, 585] on input "Create without photos" at bounding box center [661, 585] width 21 height 21
checkbox input "true"
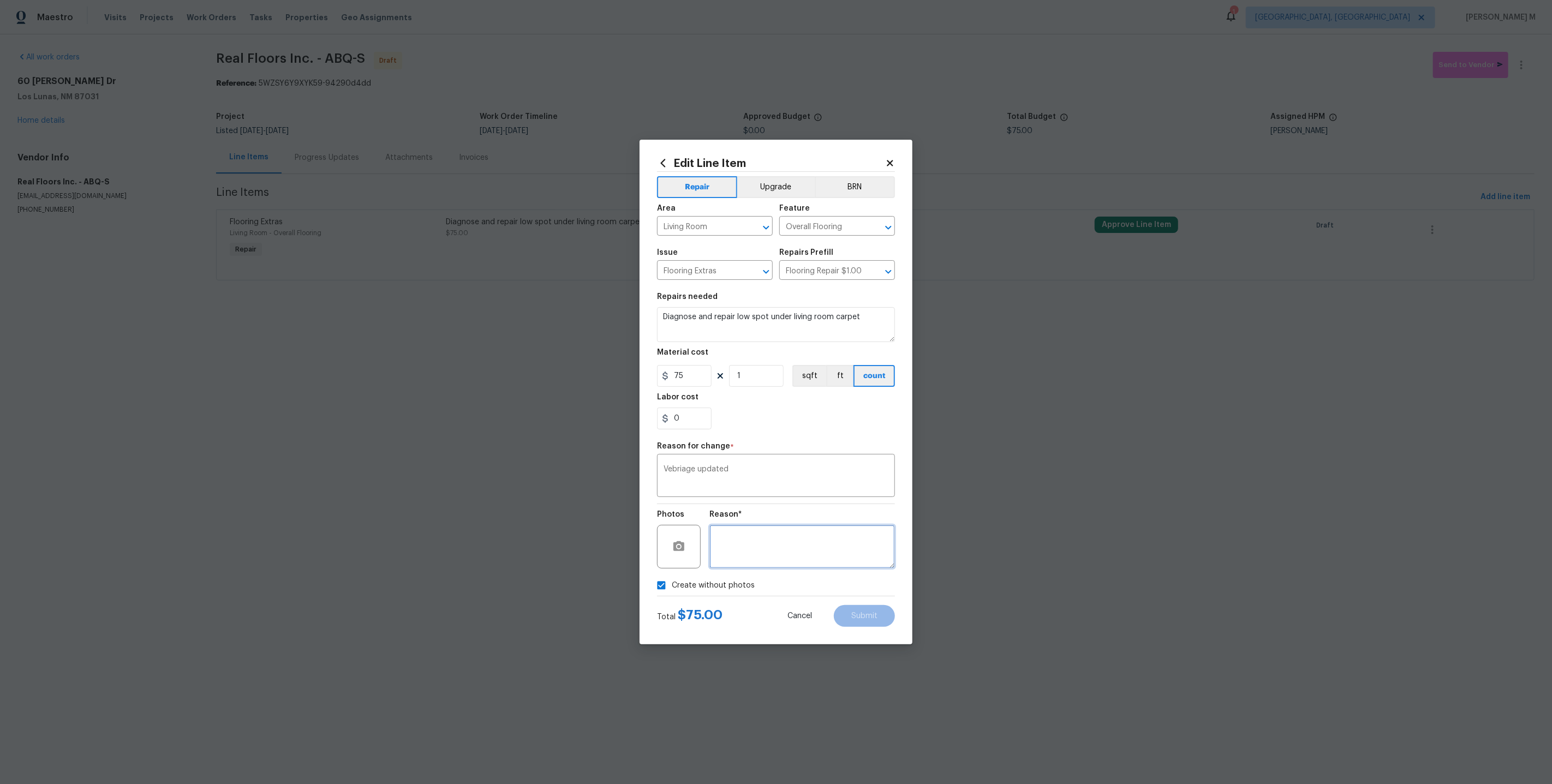
click at [787, 529] on textarea at bounding box center [802, 546] width 186 height 43
click at [857, 612] on span "Submit" at bounding box center [864, 615] width 26 height 8
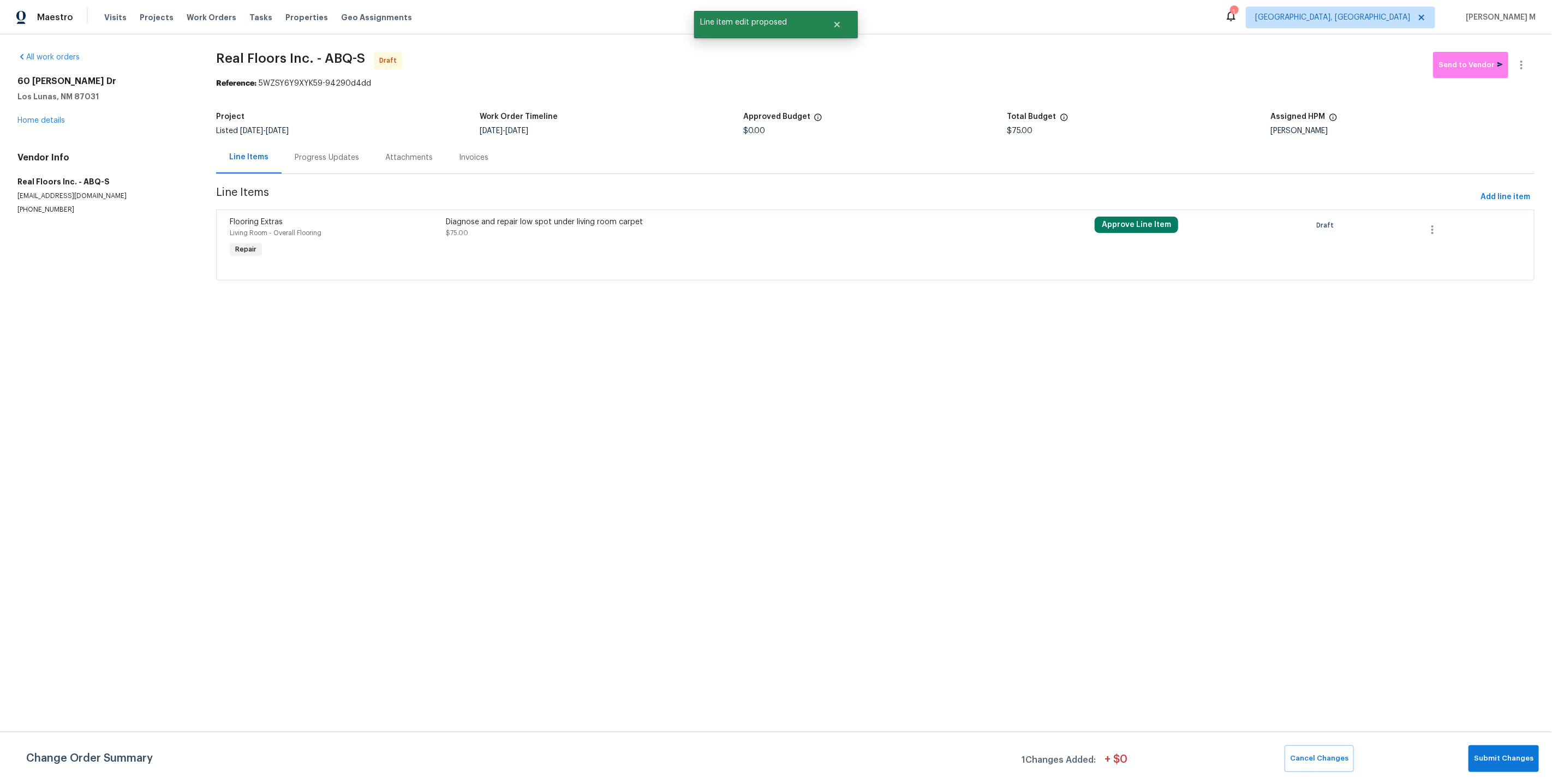
click at [1318, 311] on html "Maestro Visits Projects Work Orders Tasks Properties Geo Assignments 1 [GEOGRAP…" at bounding box center [776, 155] width 1552 height 311
click at [1494, 763] on span "Submit Changes" at bounding box center [1504, 758] width 59 height 12
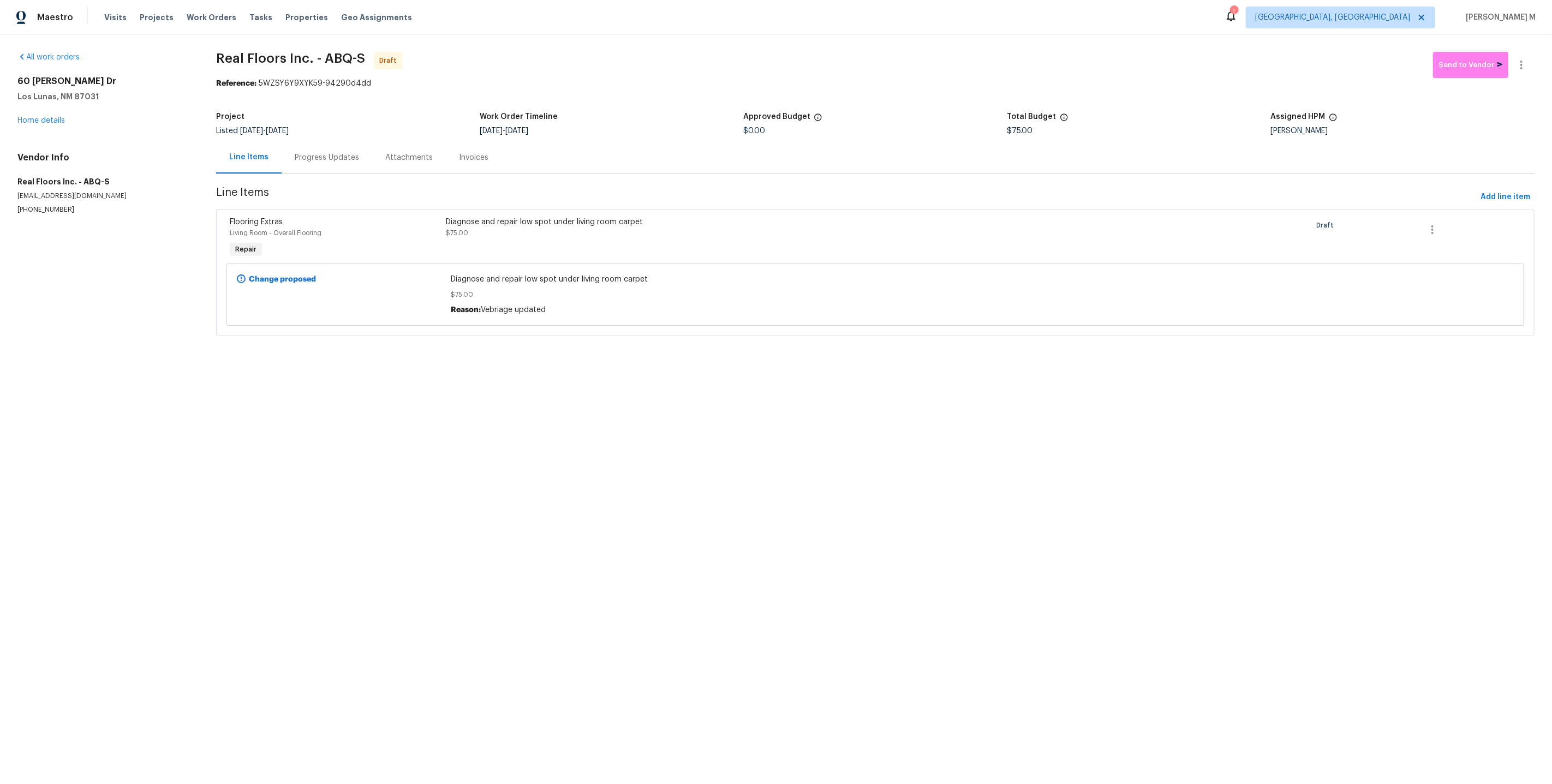
click at [335, 153] on div "Progress Updates" at bounding box center [327, 157] width 65 height 11
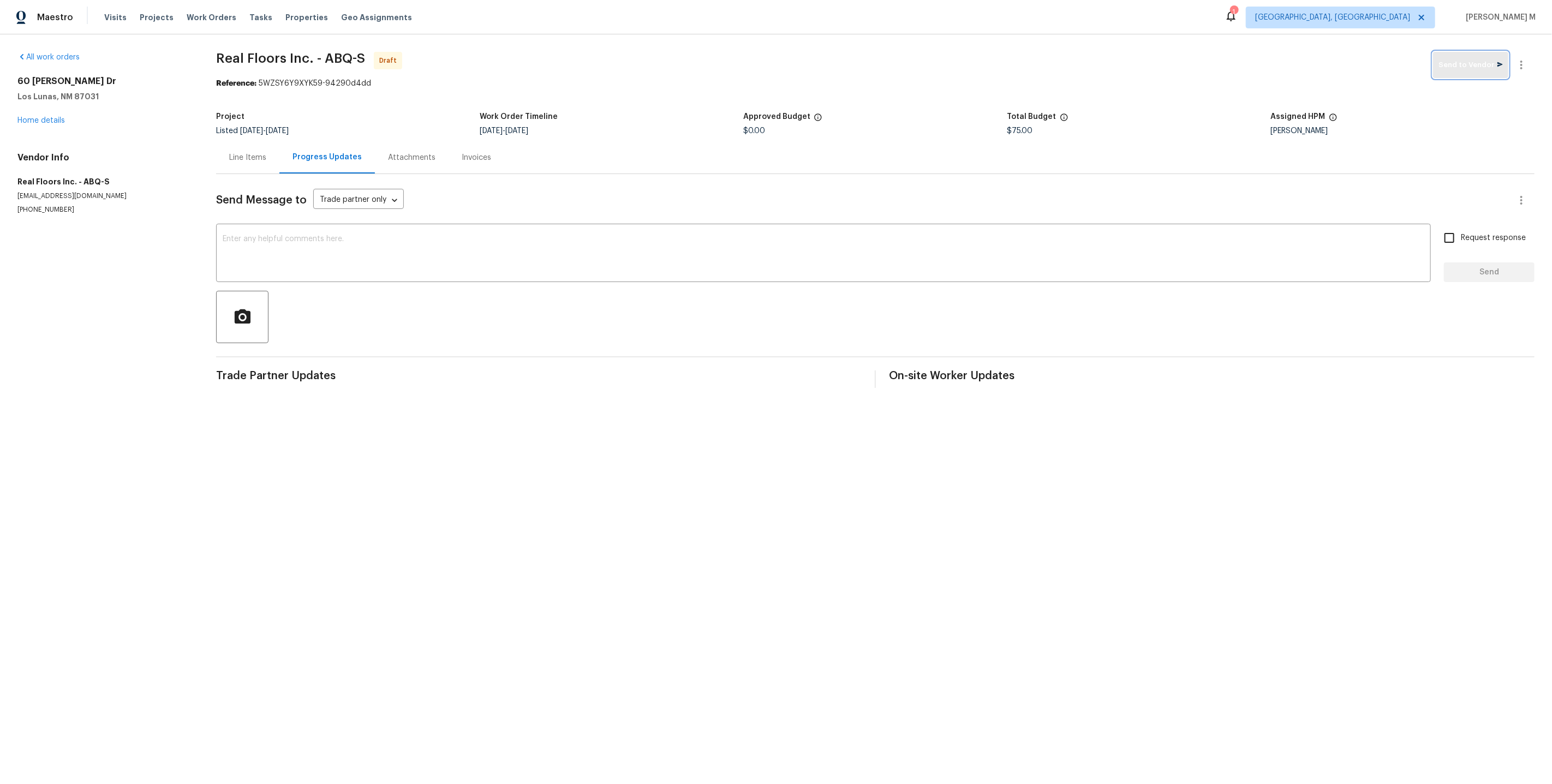
click at [1471, 65] on span "Send to Vendor" at bounding box center [1471, 65] width 65 height 12
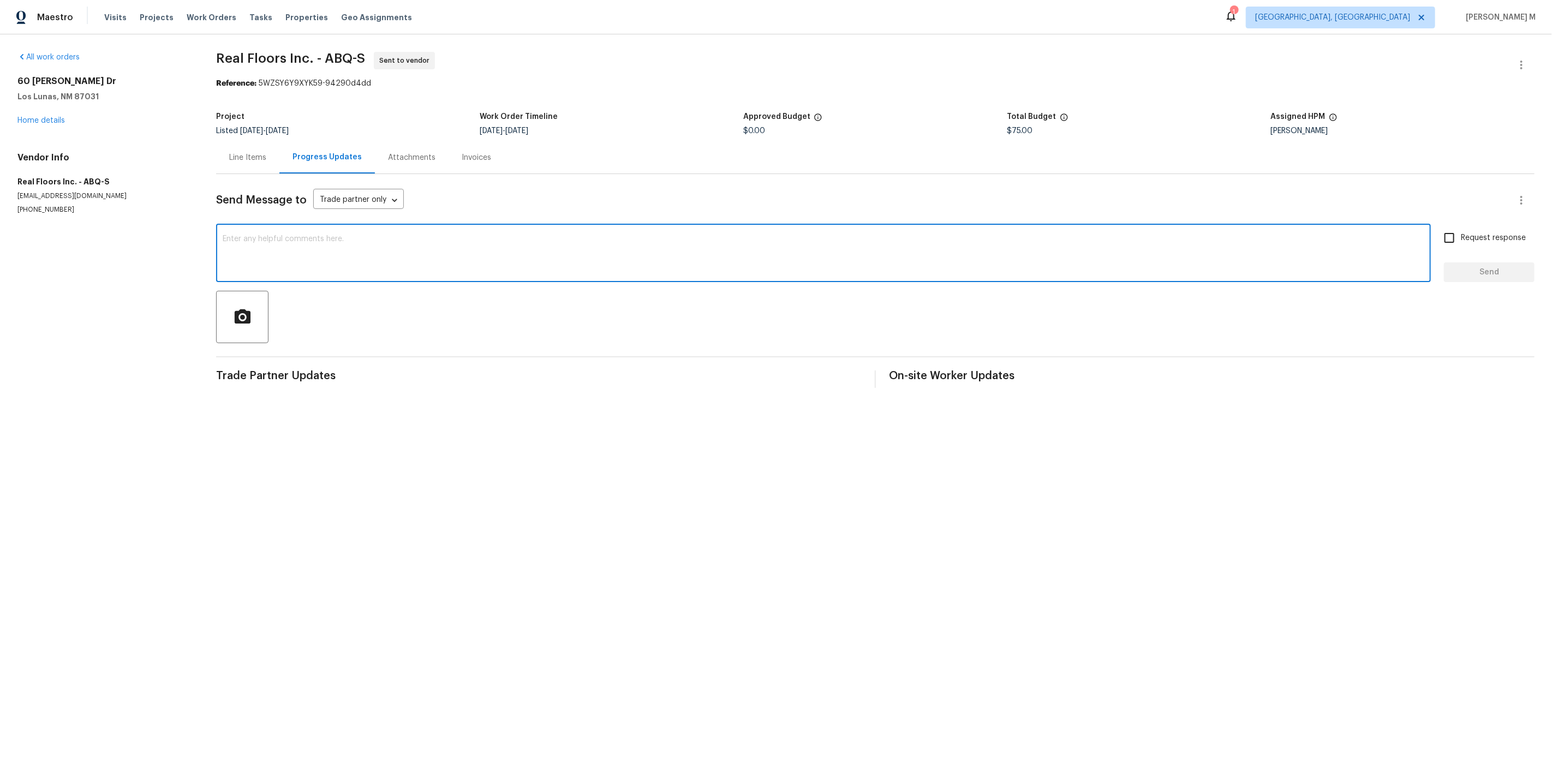
click at [417, 236] on textarea at bounding box center [823, 254] width 1201 height 38
click at [508, 236] on textarea at bounding box center [823, 254] width 1201 height 38
paste textarea "Hi this is [PERSON_NAME] with Opendoor. I’m confirming you received the WO for …"
click at [540, 235] on textarea "Hi this is [PERSON_NAME] with Opendoor. I’m confirming you received the WO for …" at bounding box center [823, 254] width 1201 height 38
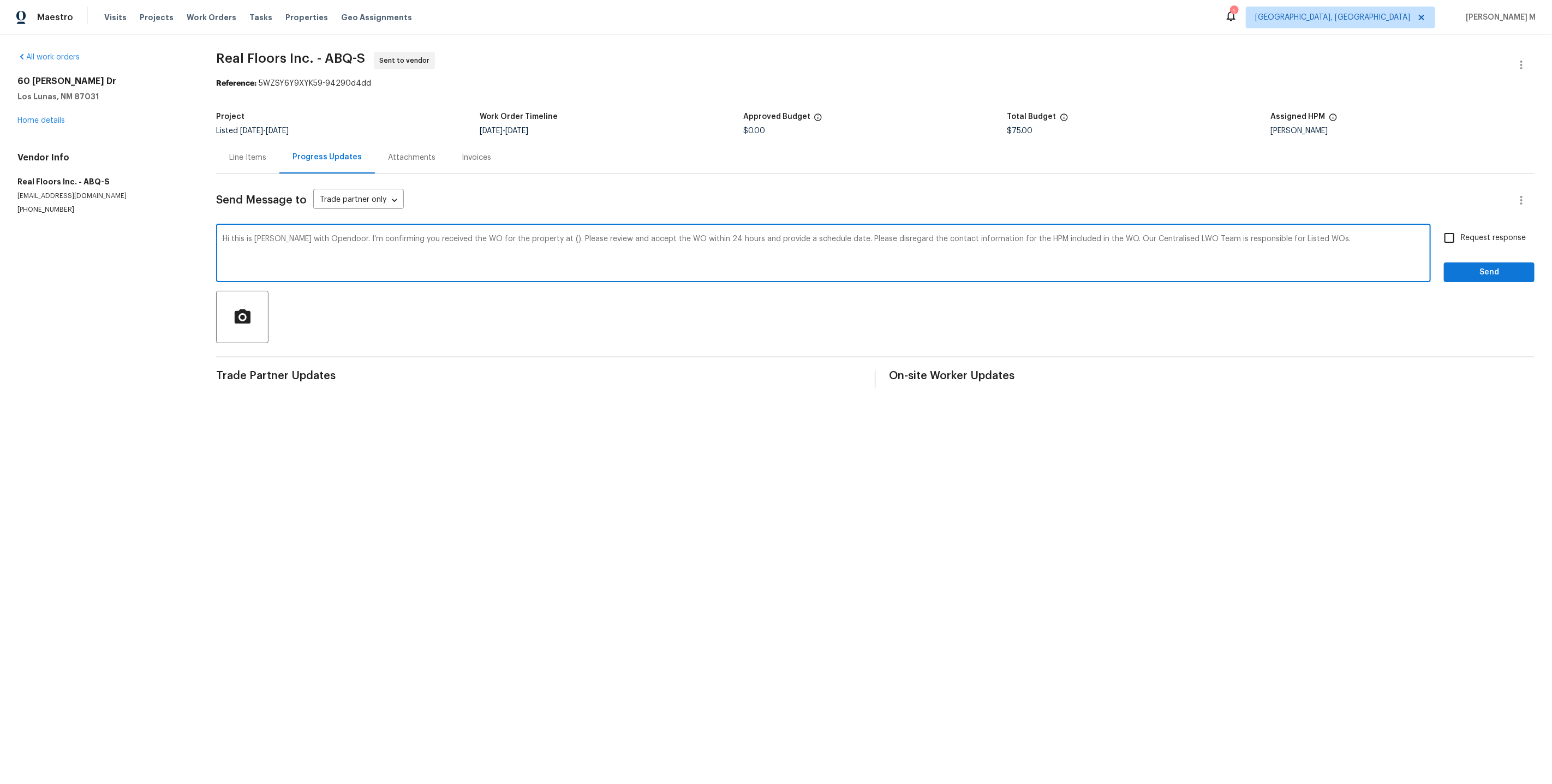
paste textarea "[STREET_ADDRESS][PERSON_NAME]"
type textarea "Hi this is [PERSON_NAME] with Opendoor. I’m confirming you received the WO for …"
click at [1493, 232] on span "Request response" at bounding box center [1493, 238] width 65 height 12
click at [1461, 231] on input "Request response" at bounding box center [1449, 238] width 23 height 23
checkbox input "true"
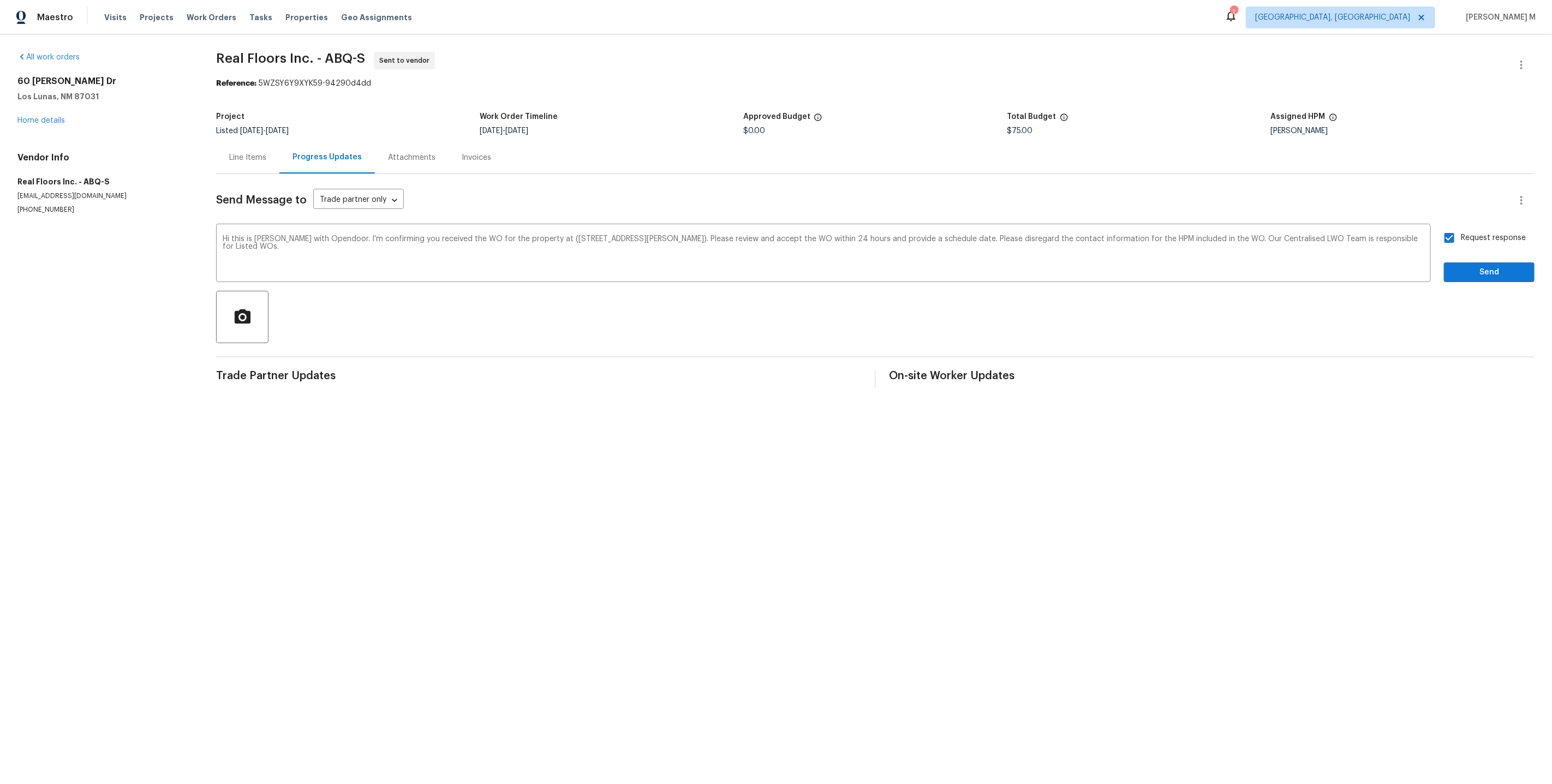
click at [1485, 254] on div "Request response Send" at bounding box center [1489, 254] width 90 height 56
click at [1509, 265] on span "Send" at bounding box center [1490, 272] width 73 height 14
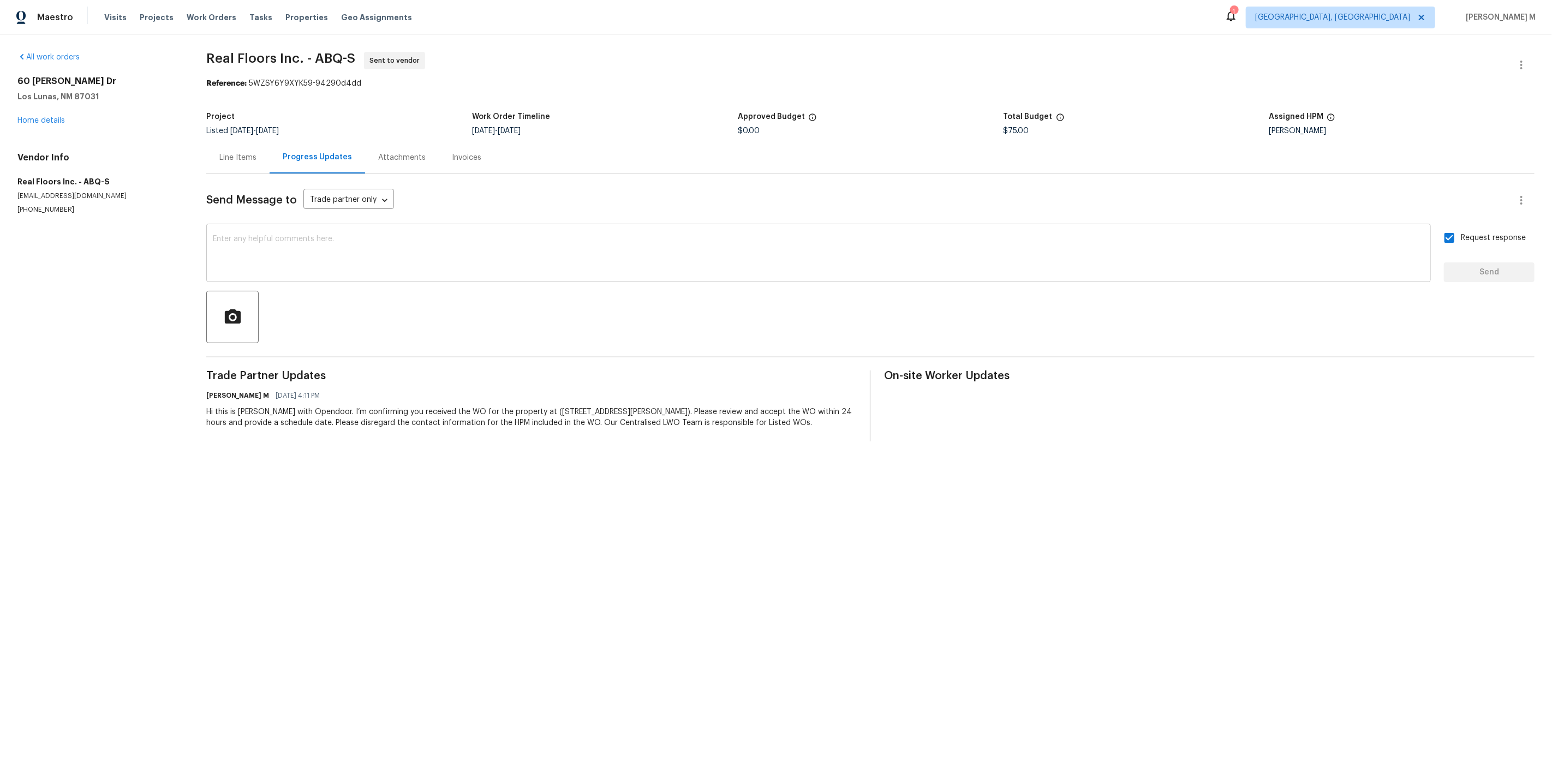
click at [757, 246] on textarea at bounding box center [818, 254] width 1212 height 38
paste textarea "All Work Orders must include before-photos (both close-up and wide-angle) and a…"
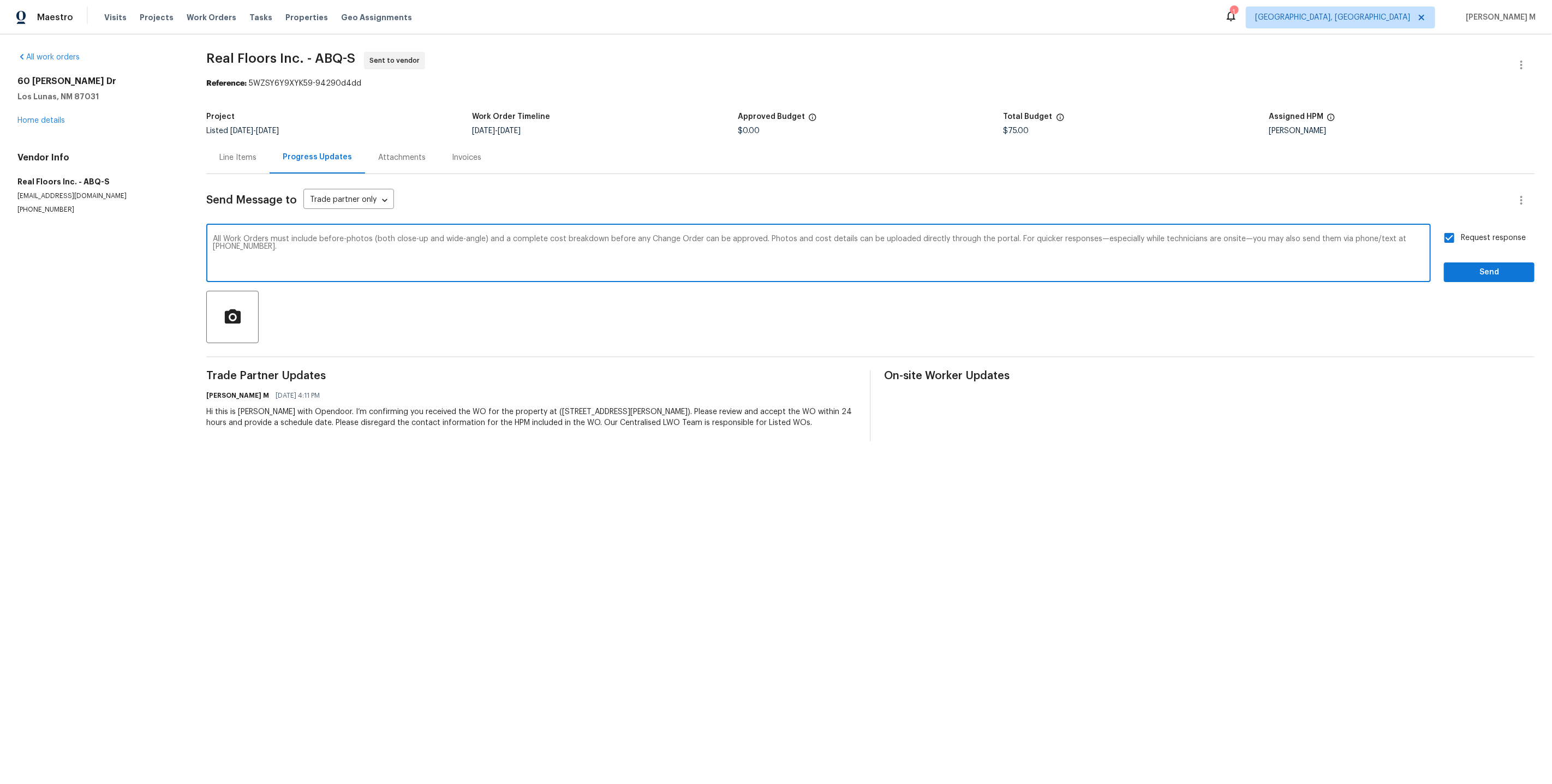
type textarea "All Work Orders must include before-photos (both close-up and wide-angle) and a…"
click at [1500, 276] on div "Send Message to Trade partner only Trade partner only ​ All Work Orders must in…" at bounding box center [870, 307] width 1328 height 267
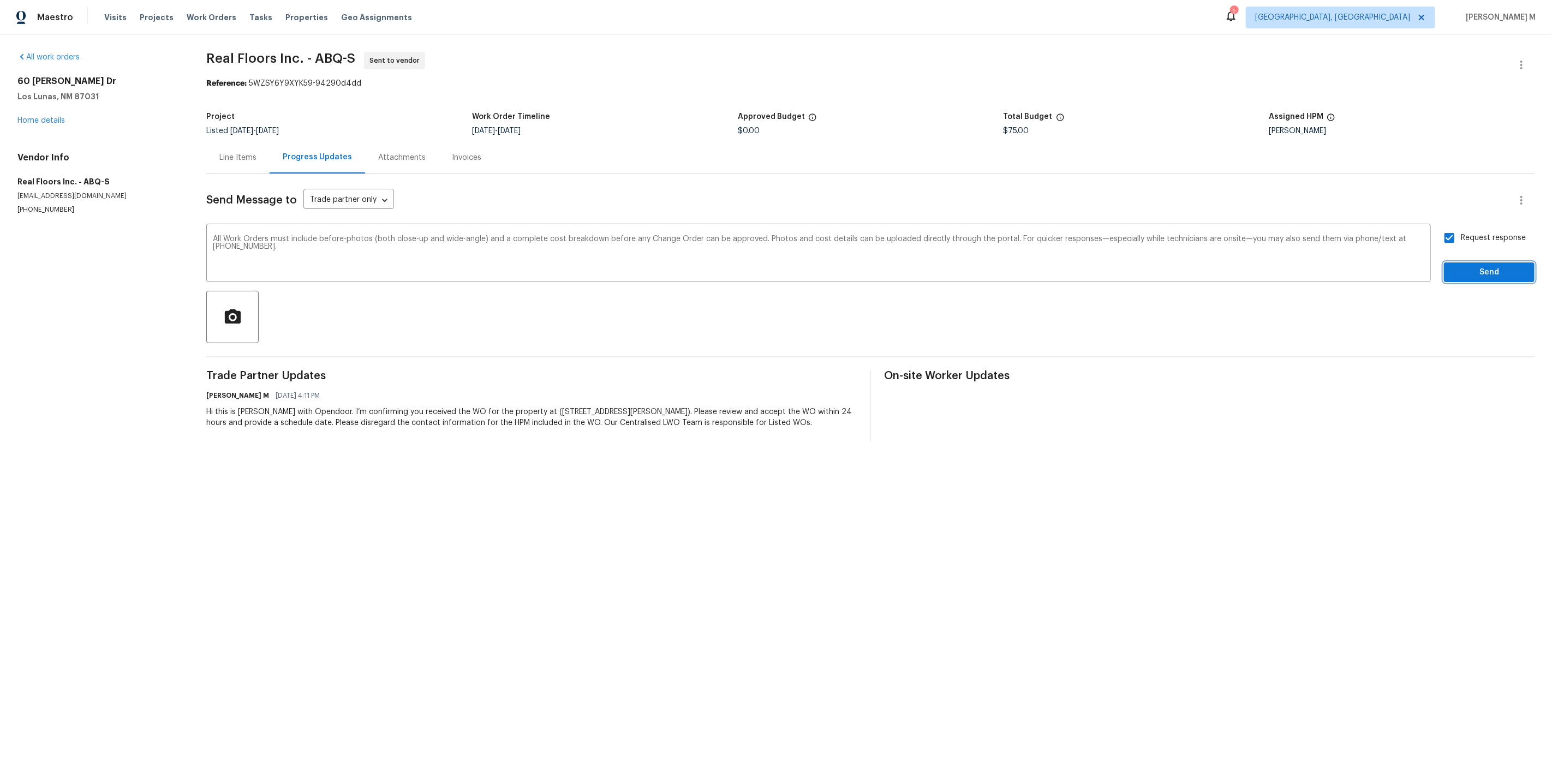
click at [1500, 265] on span "Send" at bounding box center [1490, 272] width 73 height 14
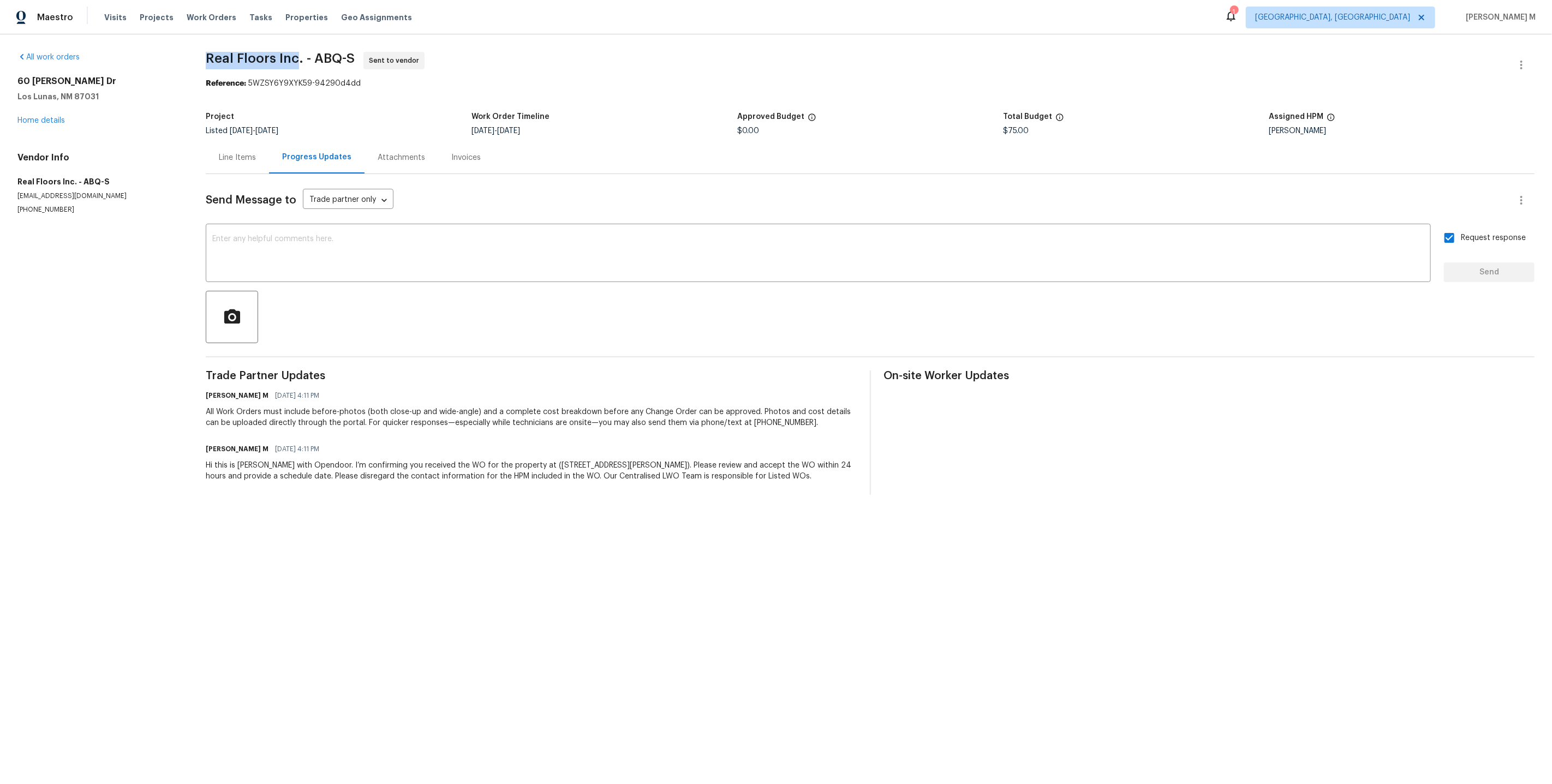
drag, startPoint x: 204, startPoint y: 59, endPoint x: 294, endPoint y: 59, distance: 90.0
click at [294, 59] on div "All work orders [STREET_ADDRESS][PERSON_NAME] Home details Vendor Info Real Flo…" at bounding box center [776, 273] width 1552 height 477
copy span "Real Floors Inc"
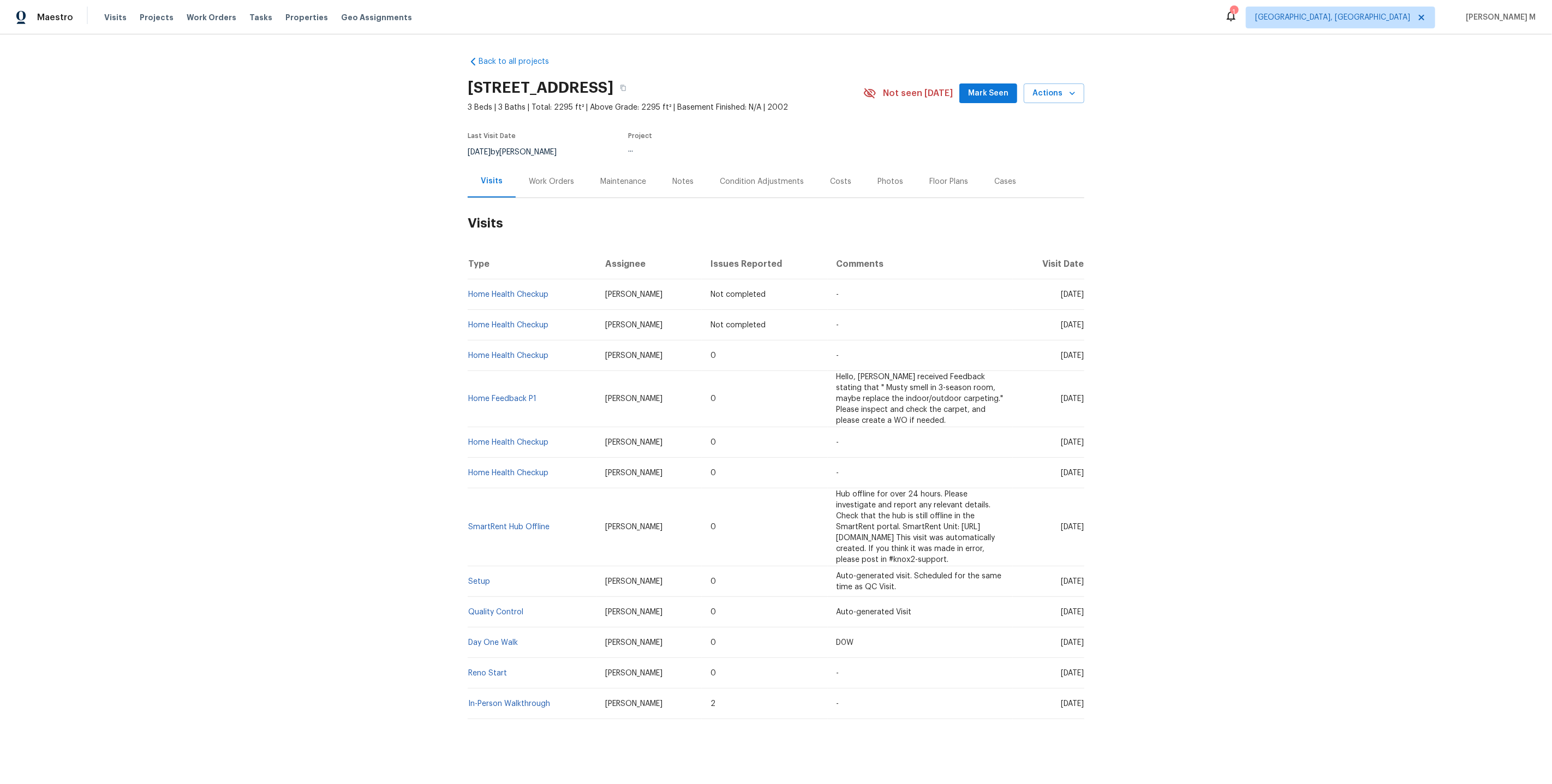
click at [548, 177] on div "Work Orders" at bounding box center [552, 181] width 45 height 11
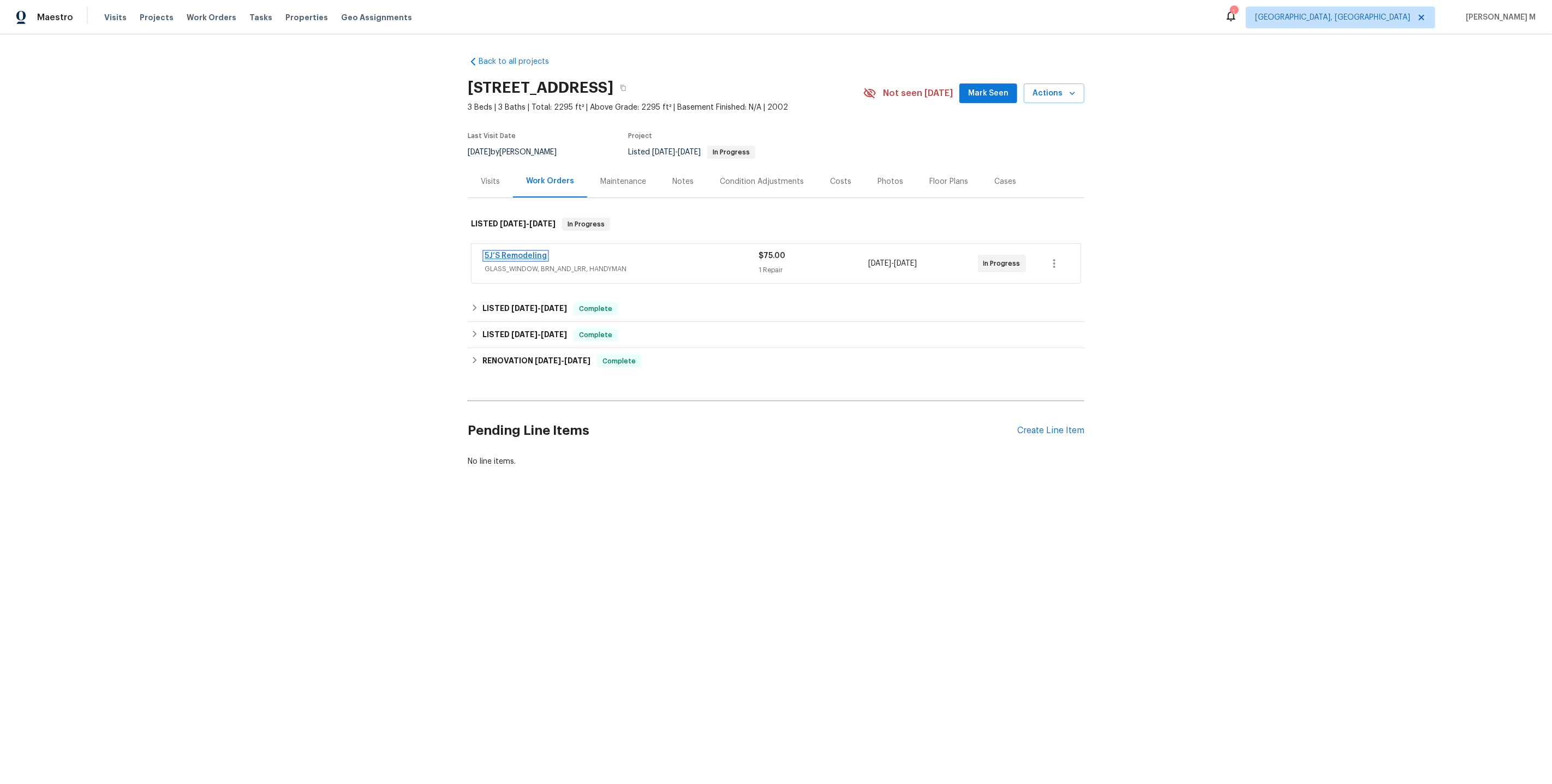
click at [524, 252] on link "5J’S Remodeling" at bounding box center [515, 256] width 62 height 7
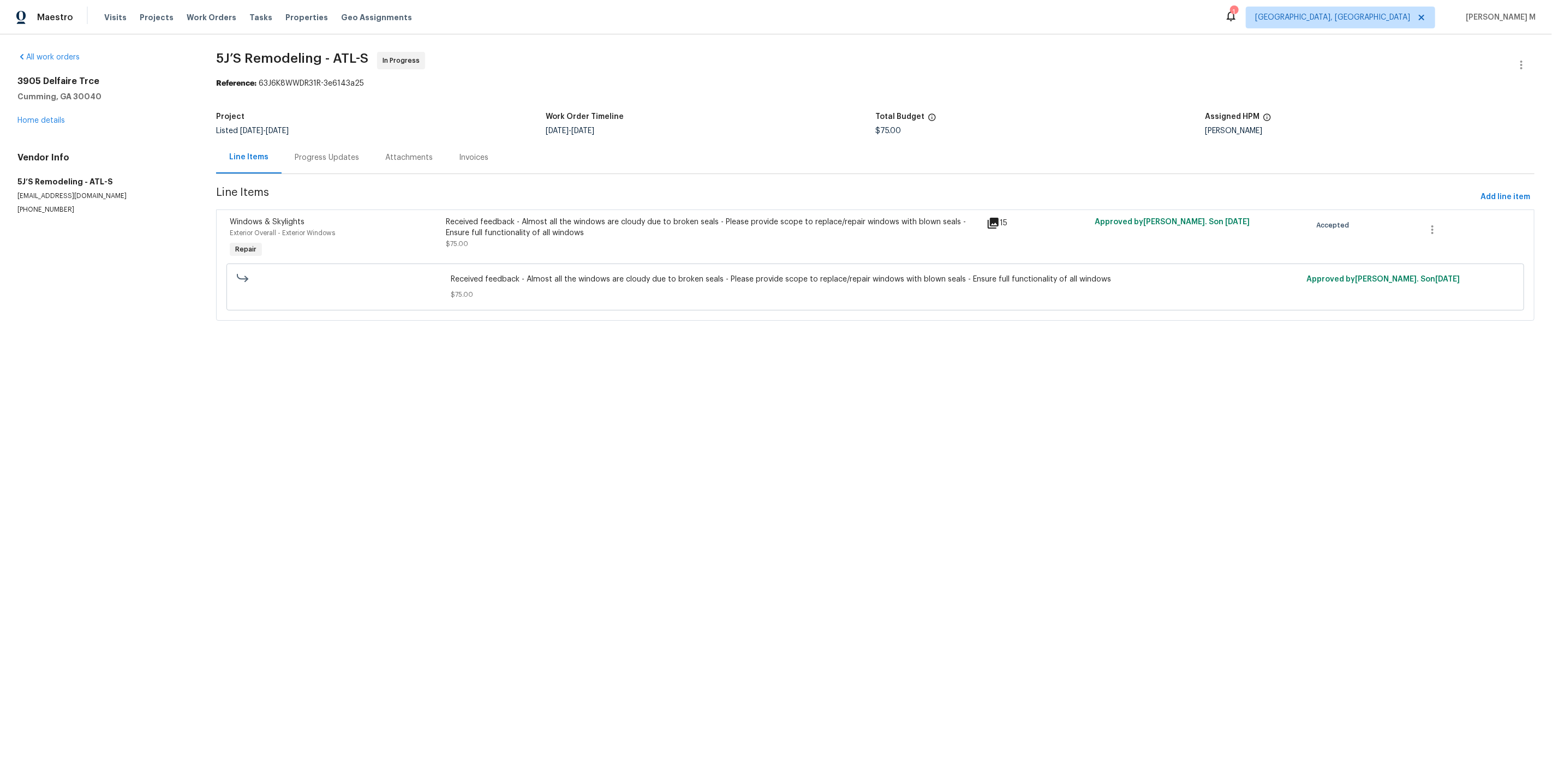
click at [295, 152] on div "Progress Updates" at bounding box center [327, 157] width 65 height 11
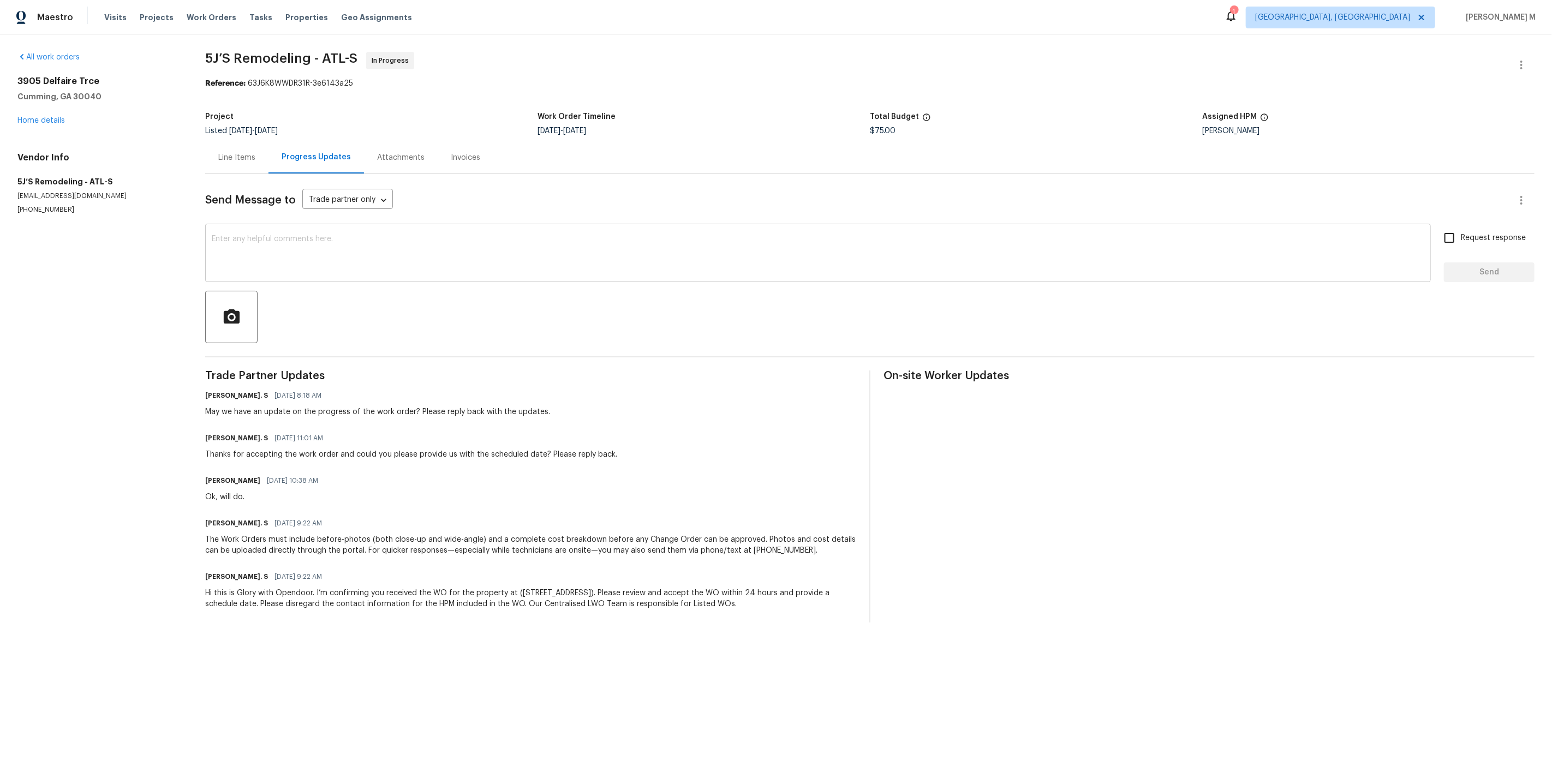
click at [385, 255] on textarea at bounding box center [818, 254] width 1212 height 38
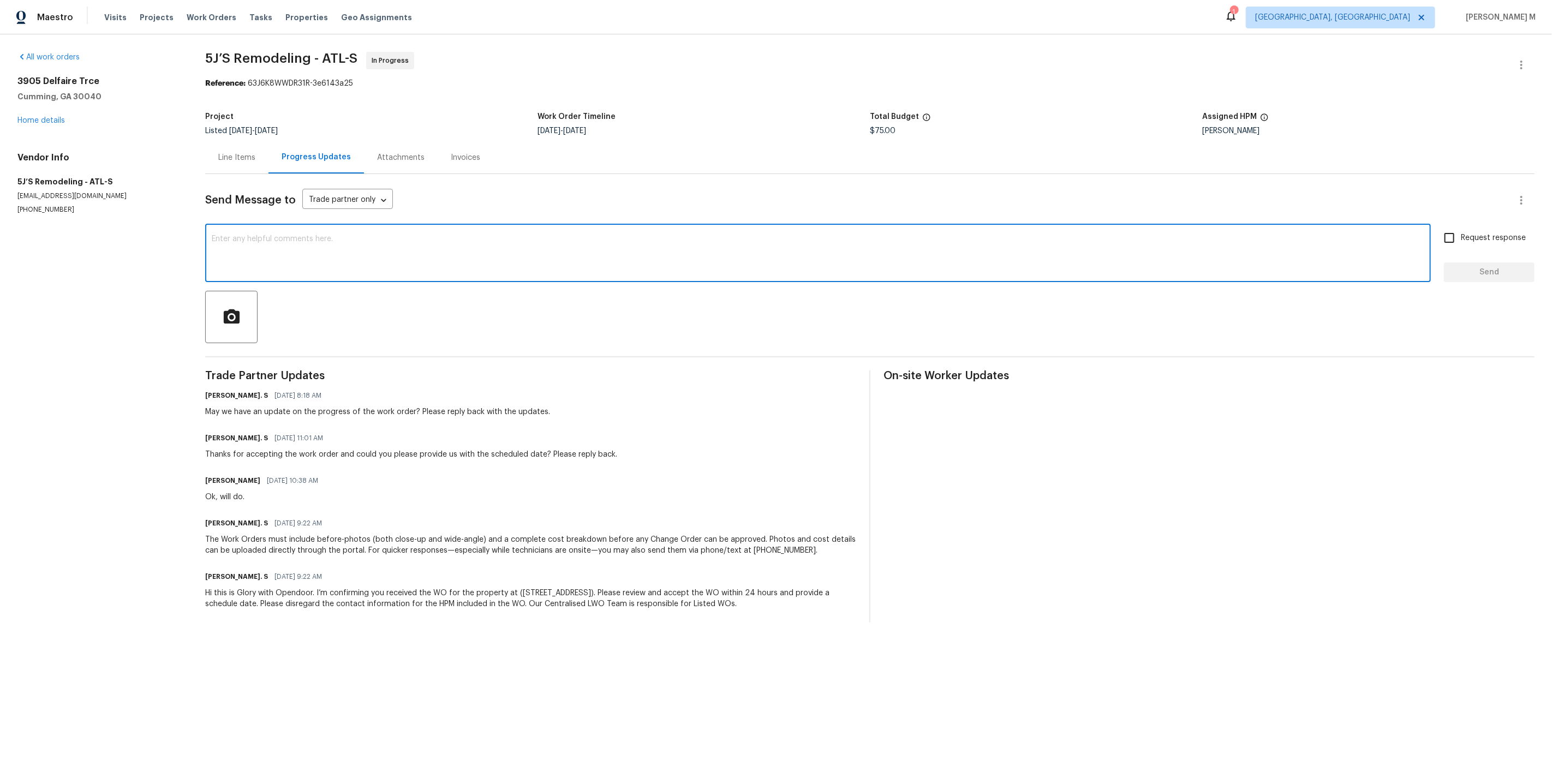
click at [629, 252] on textarea at bounding box center [818, 254] width 1212 height 38
paste textarea "Hey team, just a heads up—this work order needs to be wrapped up by the target …"
type textarea "Hey team, just a heads up—this work order needs to be wrapped up by the target …"
click at [1470, 232] on span "Request response" at bounding box center [1493, 238] width 65 height 12
click at [1461, 231] on input "Request response" at bounding box center [1449, 238] width 23 height 23
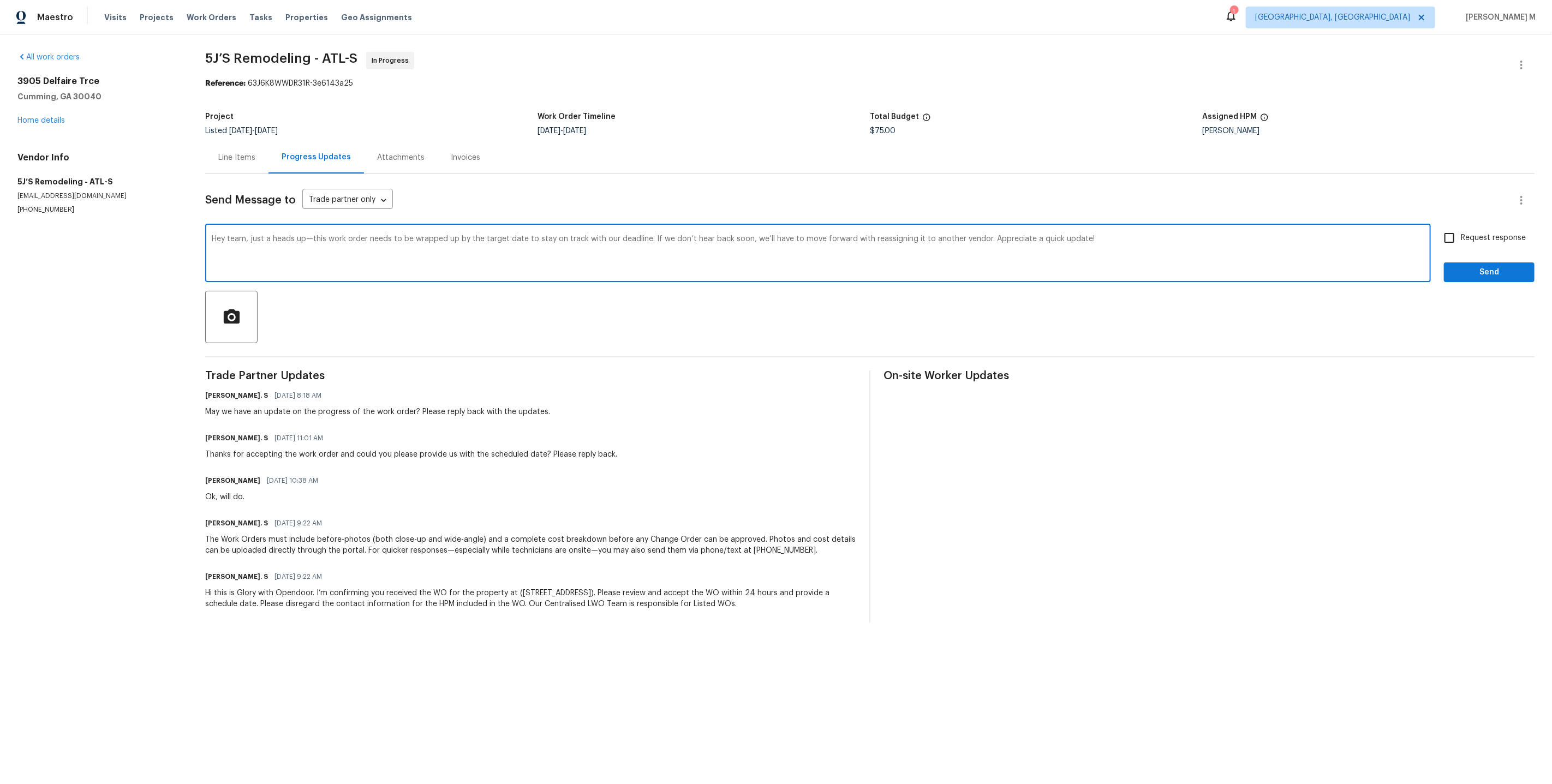
checkbox input "true"
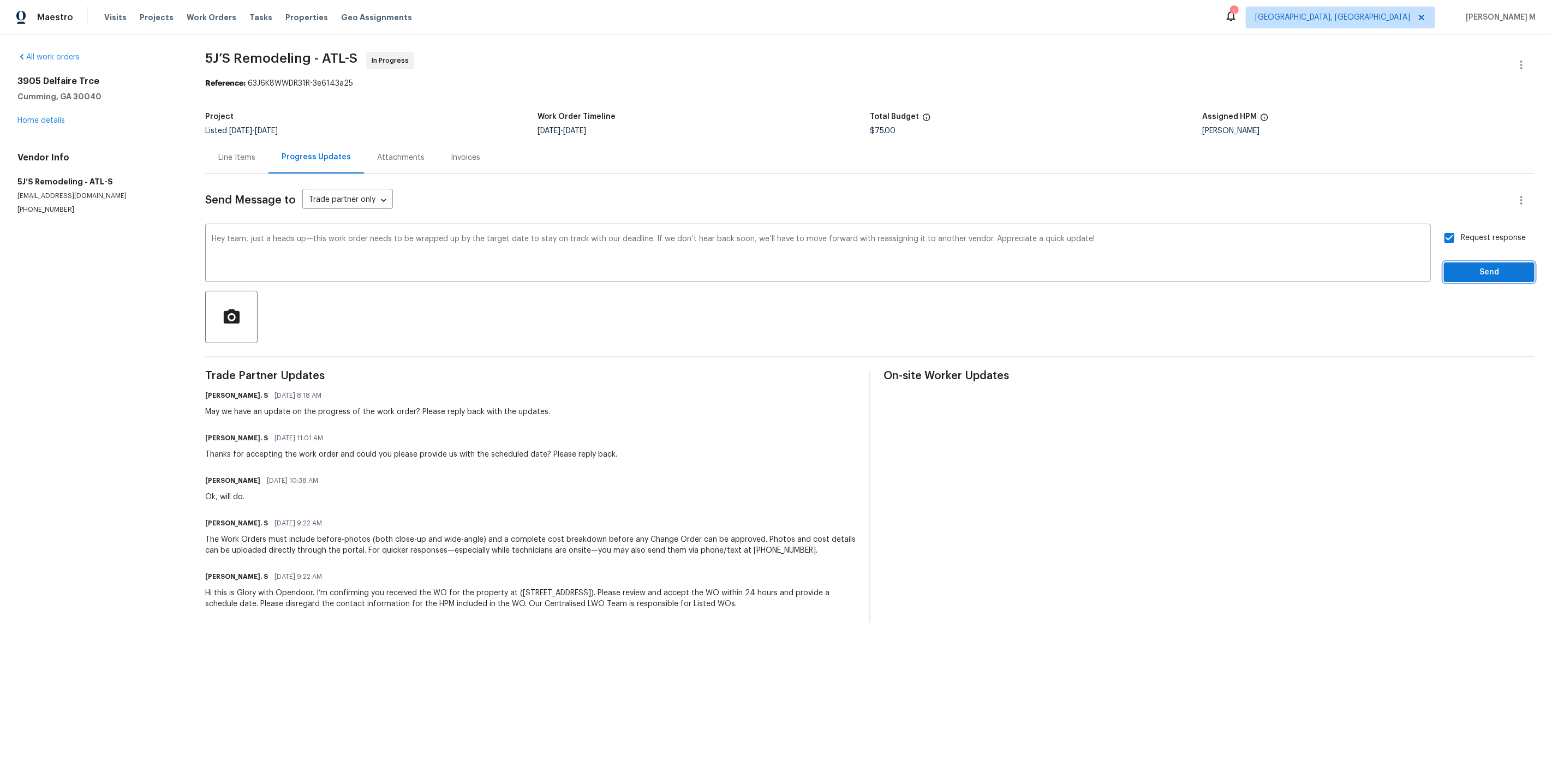
click at [1470, 265] on span "Send" at bounding box center [1490, 272] width 73 height 14
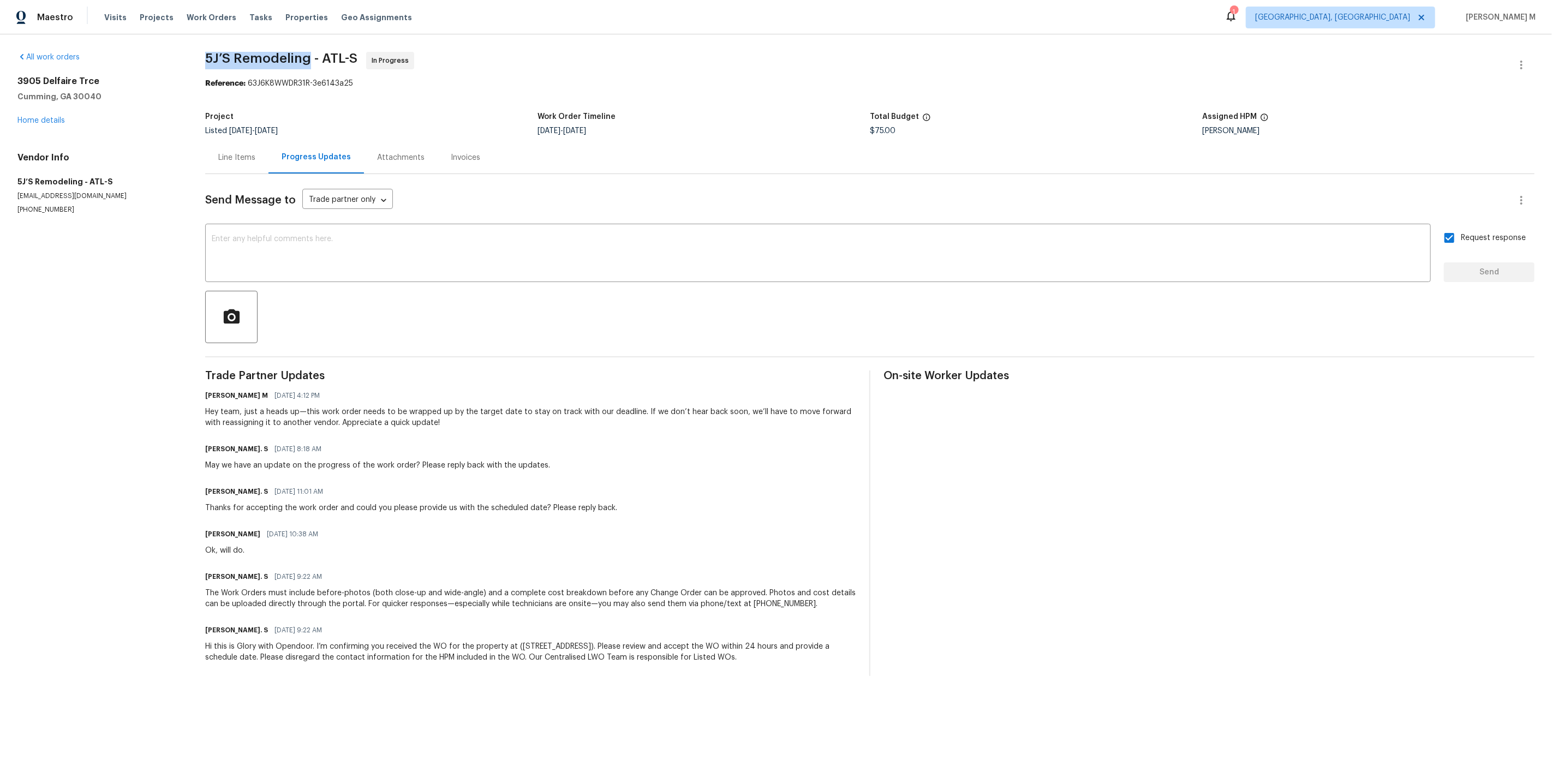
drag, startPoint x: 209, startPoint y: 56, endPoint x: 302, endPoint y: 56, distance: 93.0
click at [302, 56] on span "5J’S Remodeling - ATL-S" at bounding box center [281, 59] width 152 height 13
copy span "5J’S Remodeling"
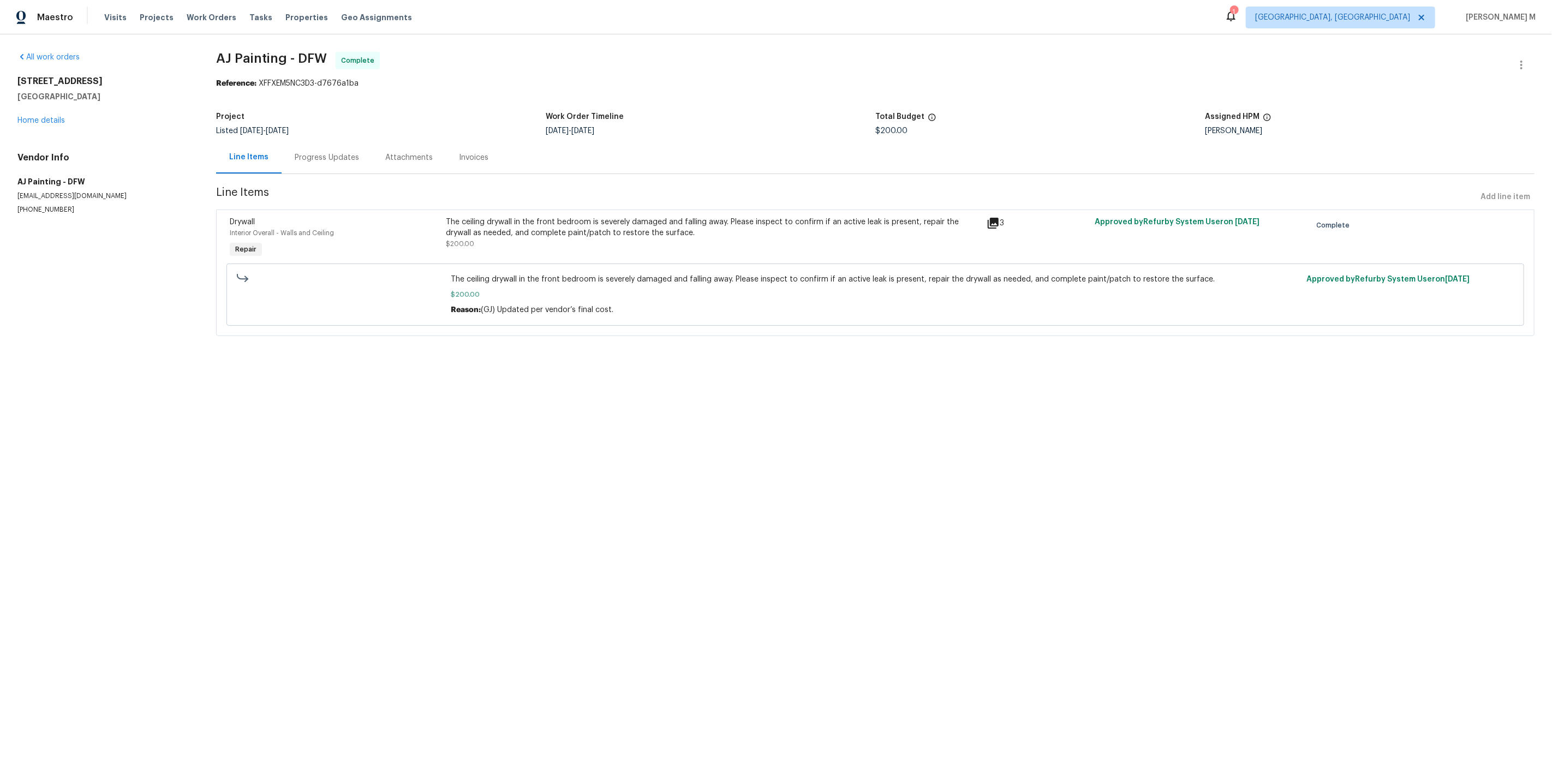
click at [296, 163] on div "Progress Updates" at bounding box center [327, 158] width 90 height 32
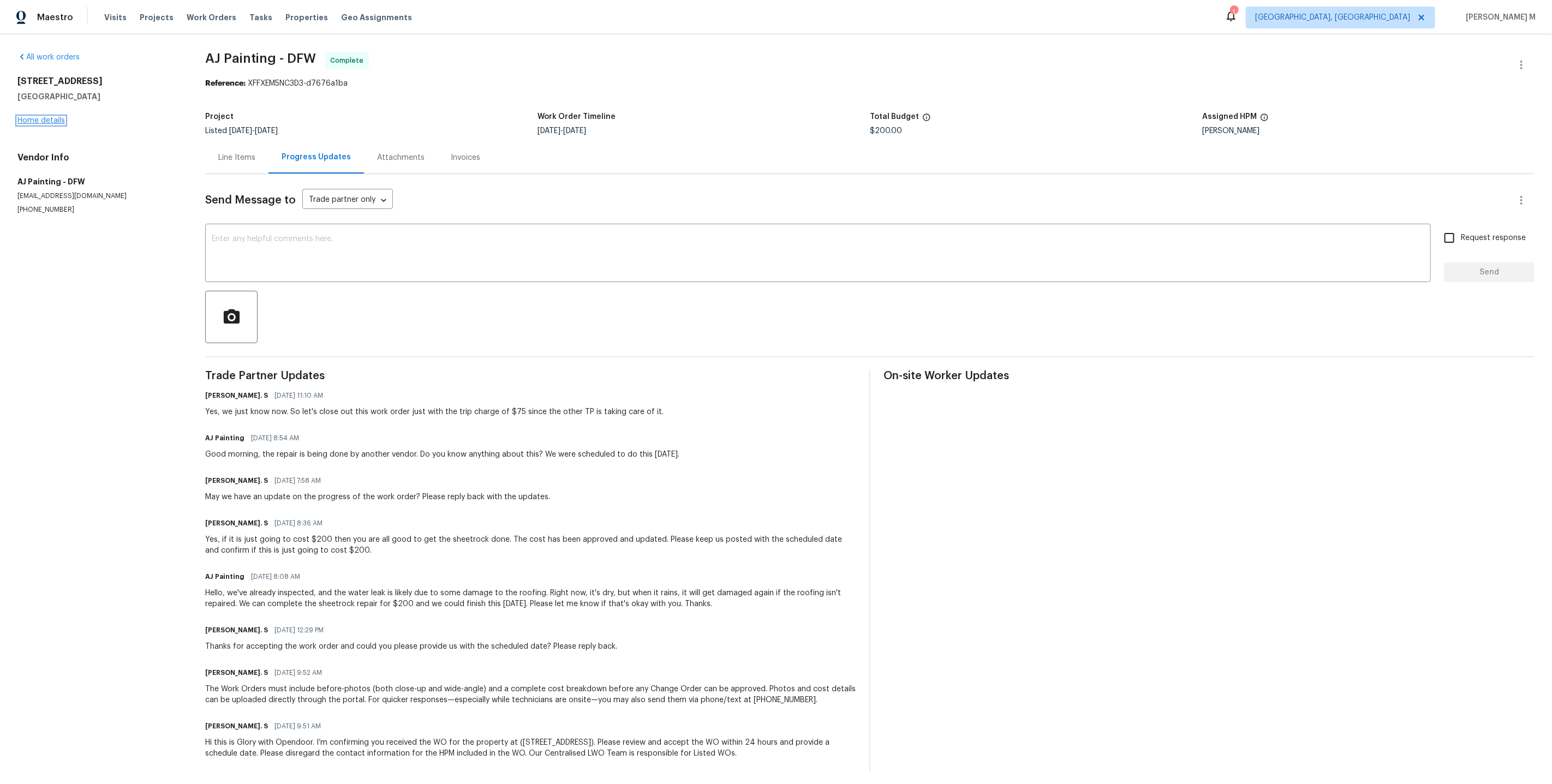
click at [50, 117] on link "Home details" at bounding box center [41, 120] width 48 height 7
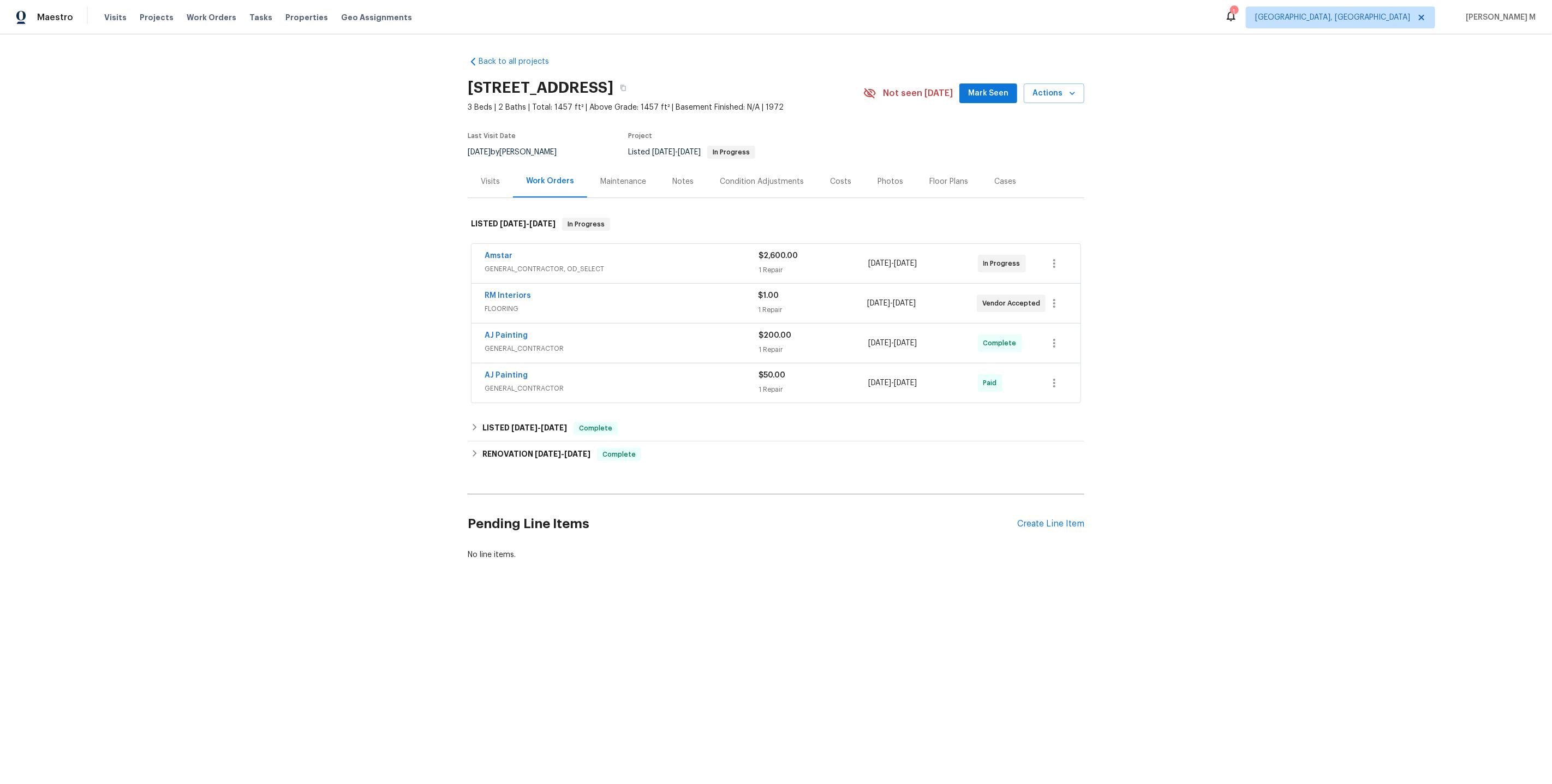
click at [499, 263] on span "GENERAL_CONTRACTOR, OD_SELECT" at bounding box center [621, 268] width 274 height 11
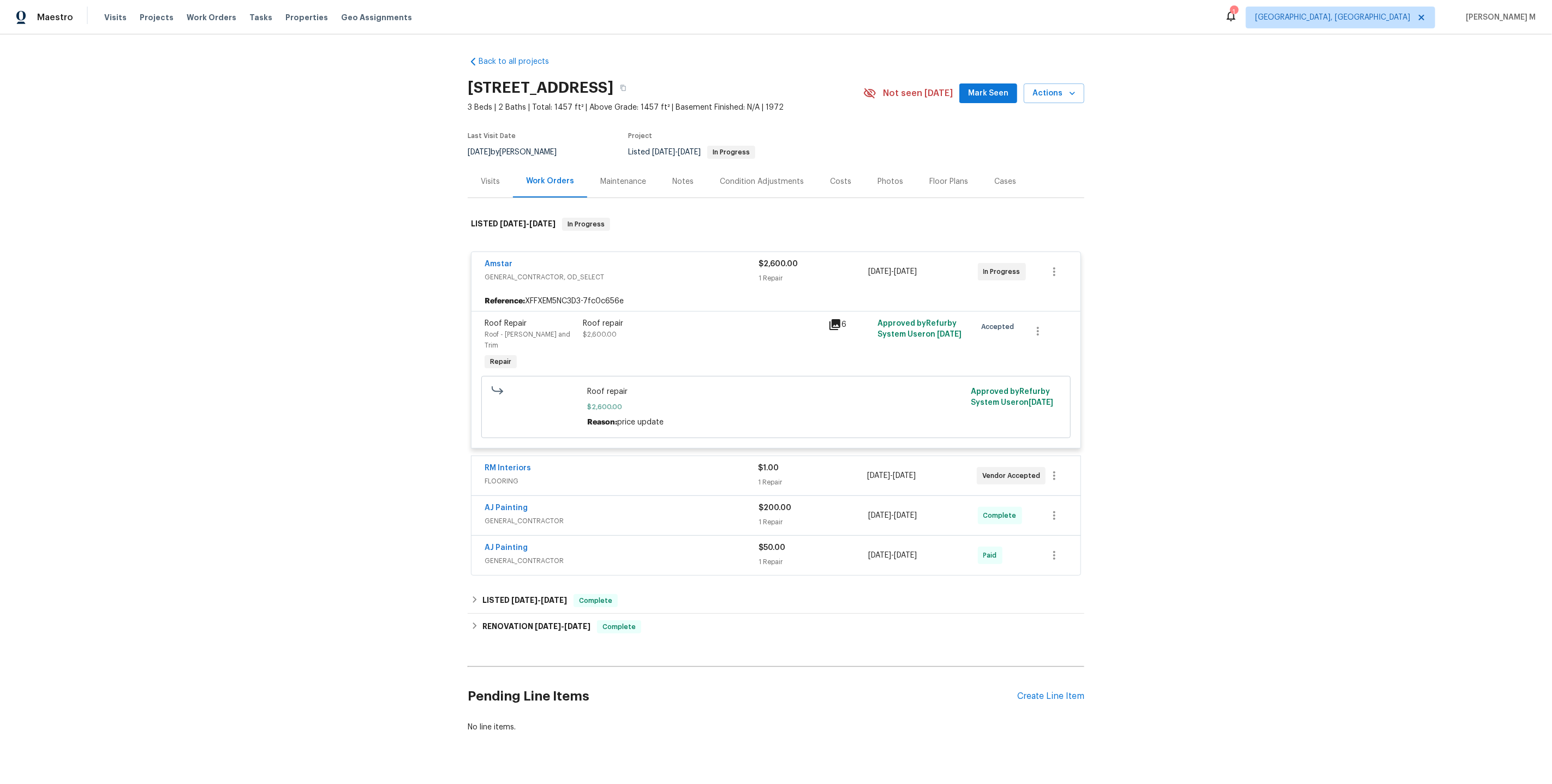
click at [516, 475] on span "FLOORING" at bounding box center [621, 480] width 274 height 11
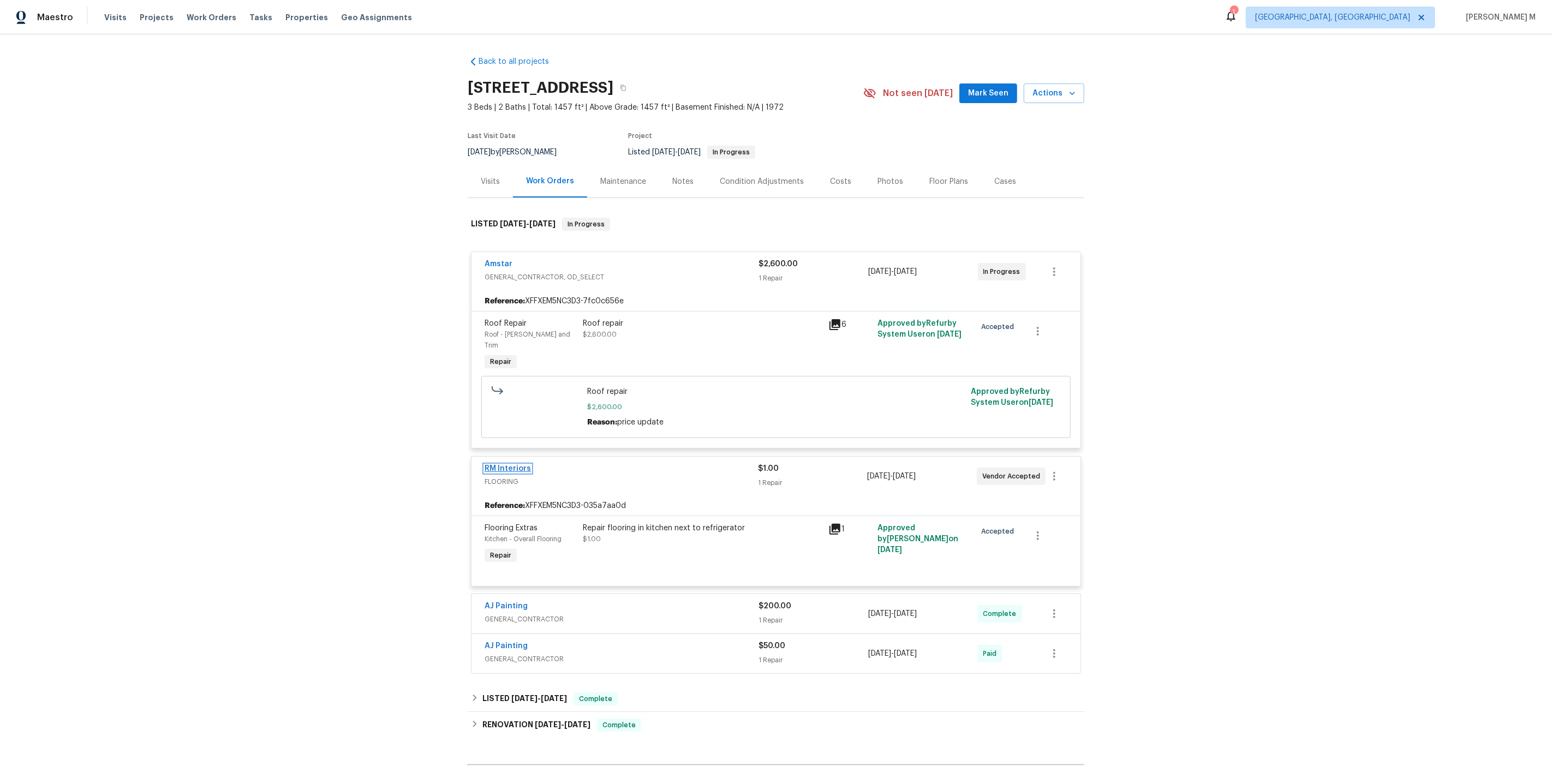
click at [510, 465] on link "RM Interiors" at bounding box center [507, 469] width 46 height 7
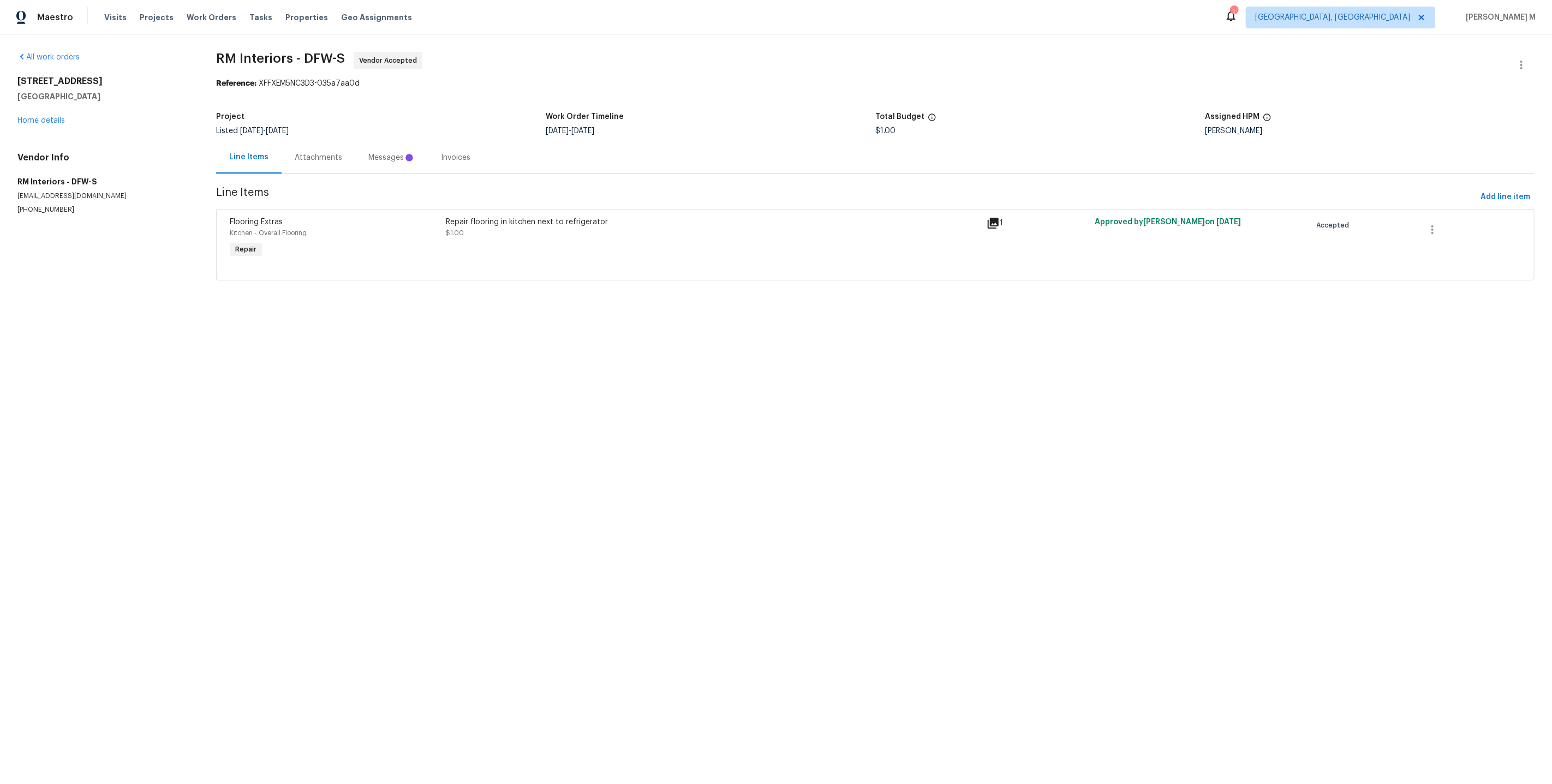
click at [368, 152] on div "Messages" at bounding box center [391, 157] width 46 height 11
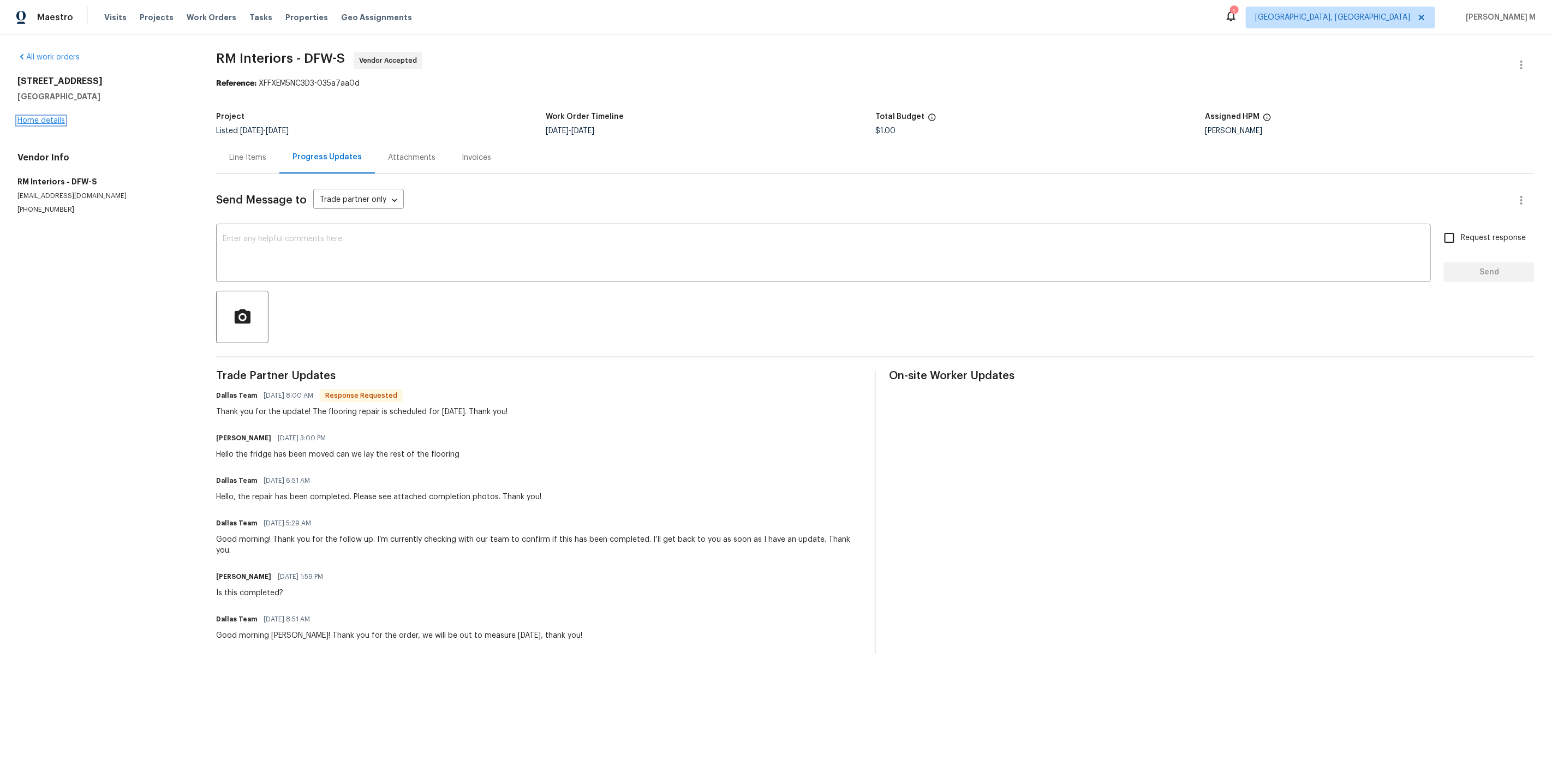
click at [57, 117] on link "Home details" at bounding box center [41, 120] width 48 height 7
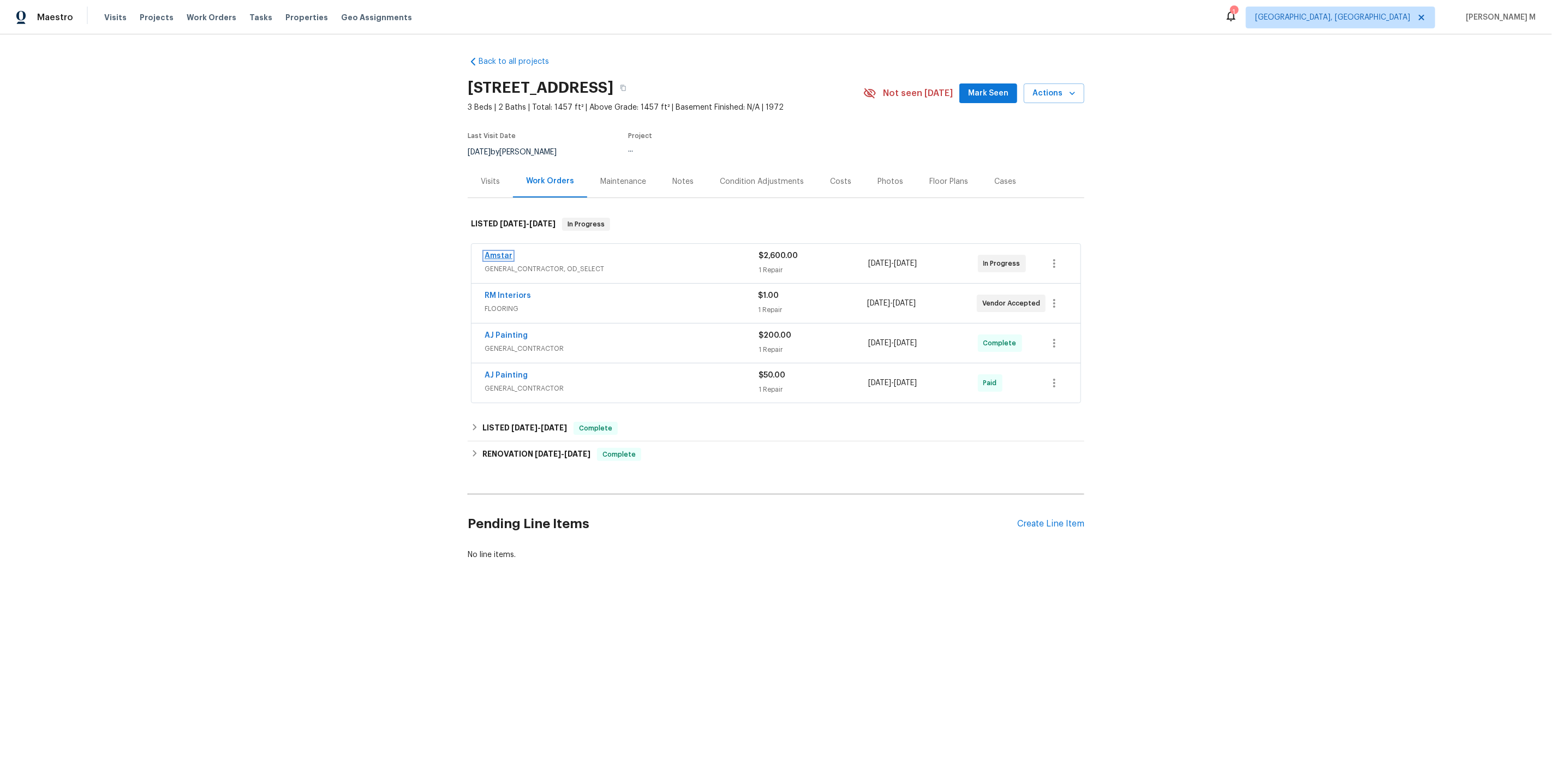
click at [503, 252] on link "Amstar" at bounding box center [498, 256] width 28 height 7
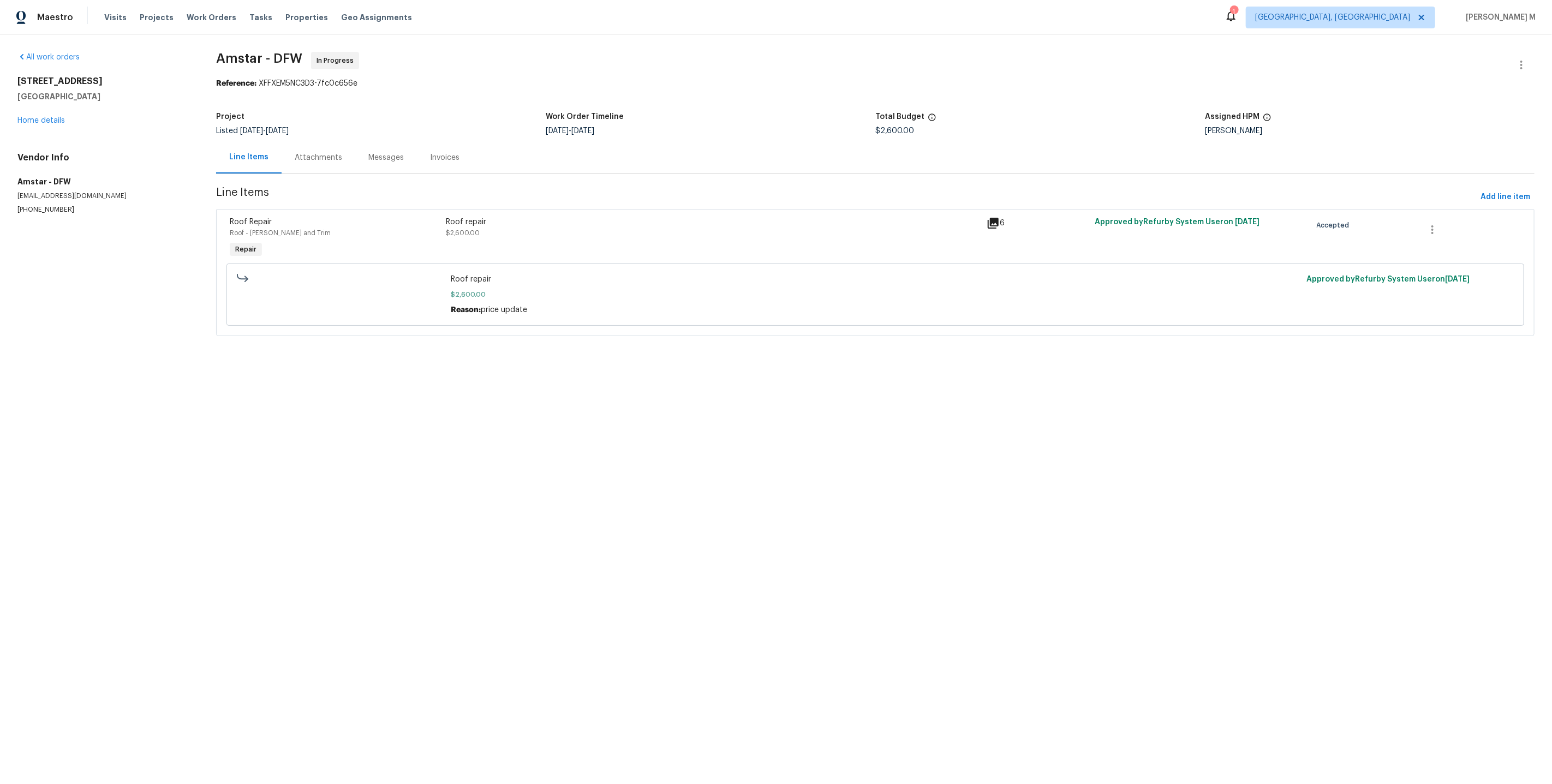
click at [285, 127] on span "10/3/2025" at bounding box center [277, 131] width 23 height 7
click at [295, 152] on div "Progress Updates" at bounding box center [327, 157] width 65 height 11
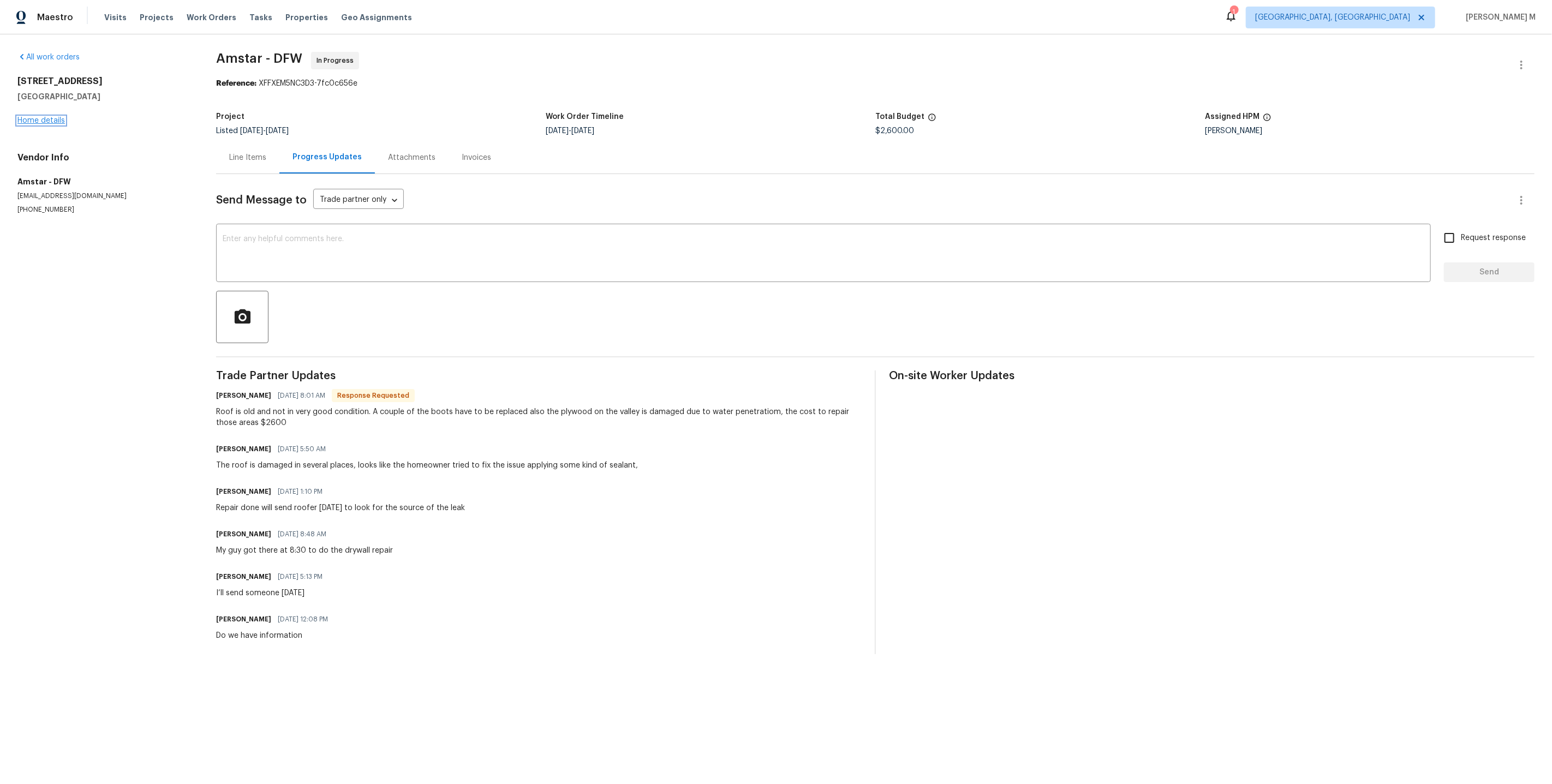
click at [43, 119] on link "Home details" at bounding box center [41, 120] width 48 height 7
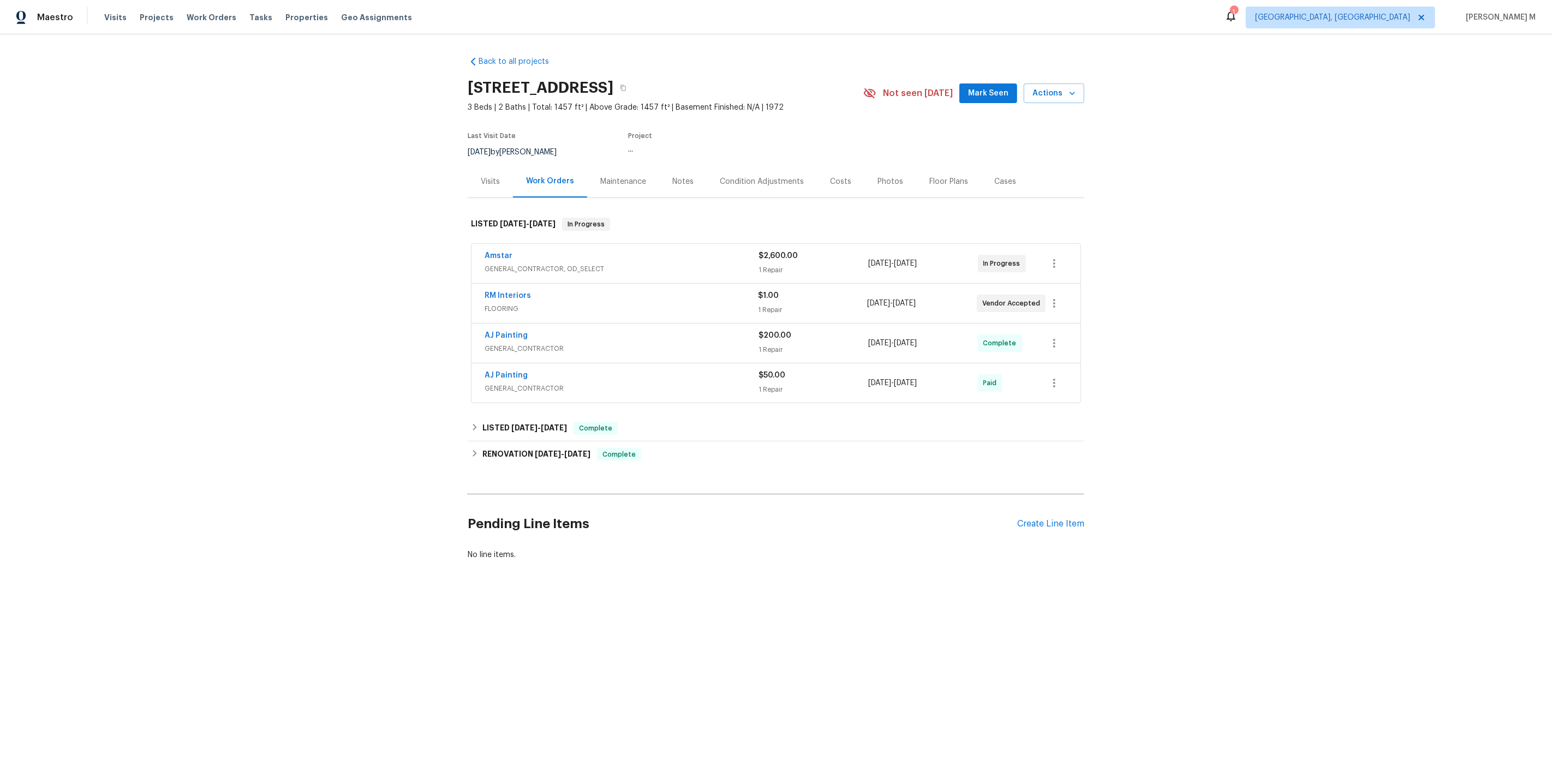
click at [514, 343] on span "GENERAL_CONTRACTOR" at bounding box center [621, 348] width 274 height 11
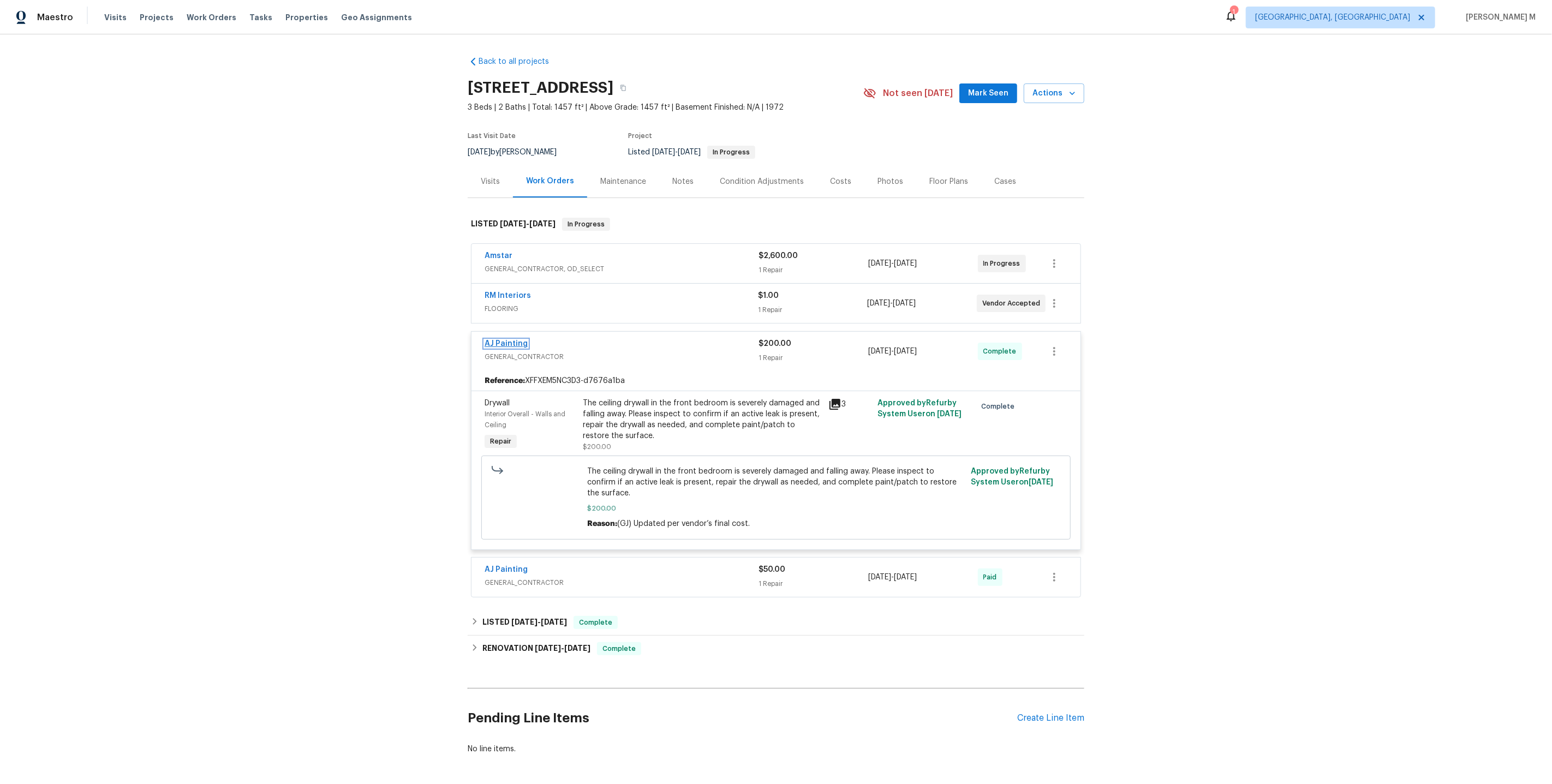
click at [511, 340] on link "AJ Painting" at bounding box center [506, 343] width 43 height 7
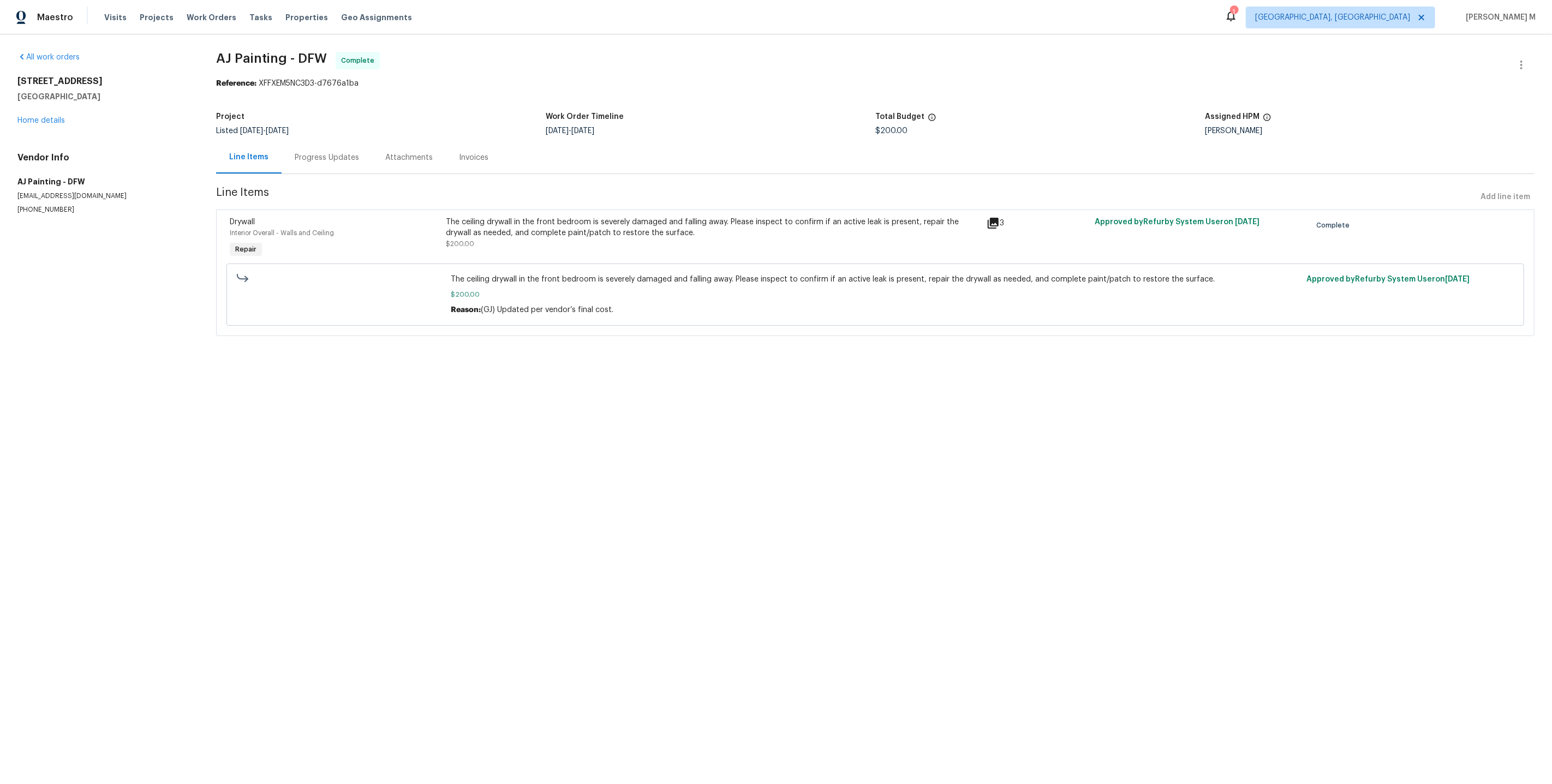
click at [303, 163] on div "Progress Updates" at bounding box center [327, 158] width 90 height 32
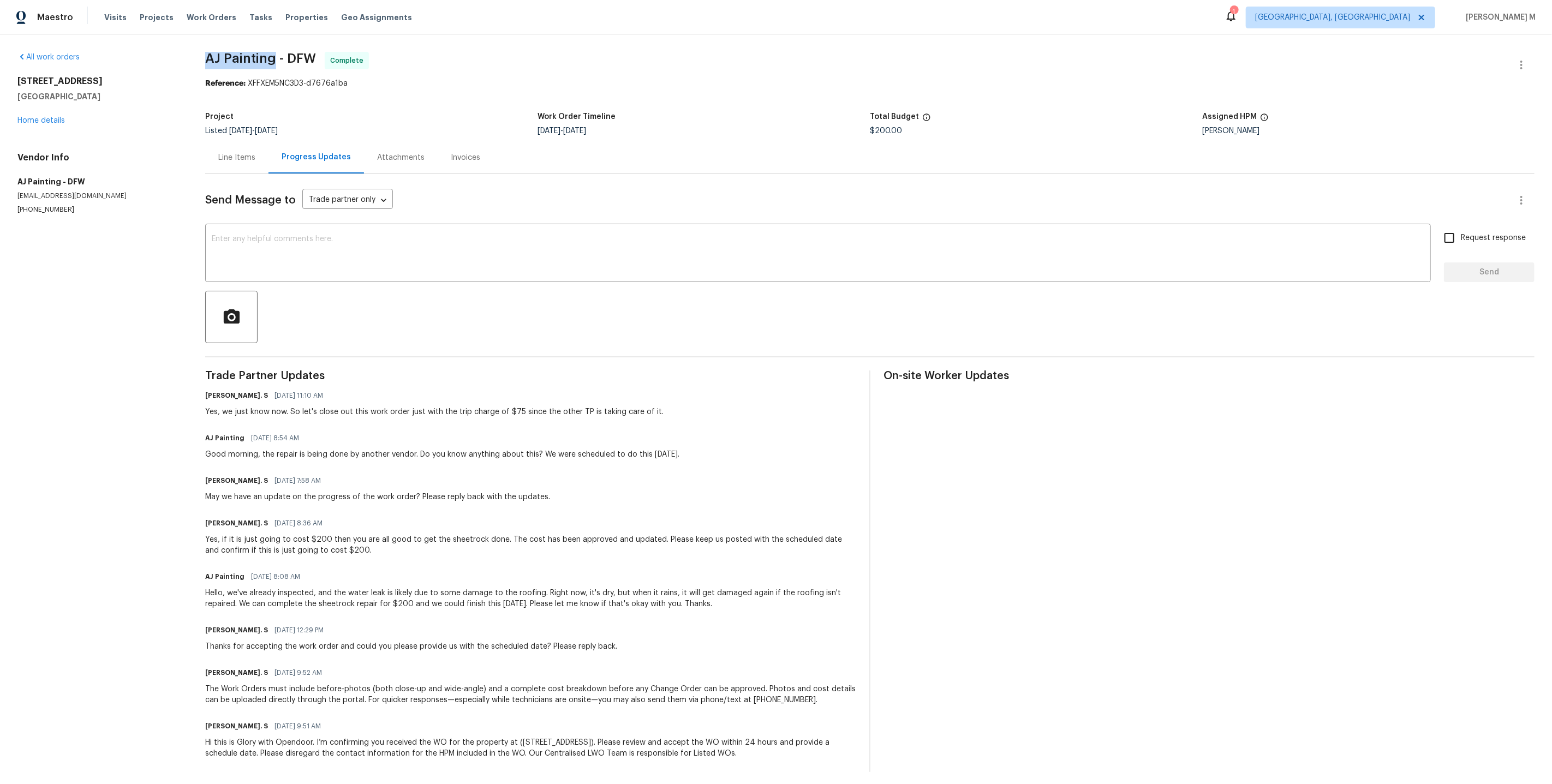
drag, startPoint x: 210, startPoint y: 56, endPoint x: 272, endPoint y: 57, distance: 62.0
click at [272, 57] on span "AJ Painting - DFW" at bounding box center [261, 59] width 111 height 13
copy span "AJ Painting"
click at [988, 115] on div "Total Budget" at bounding box center [1035, 120] width 332 height 14
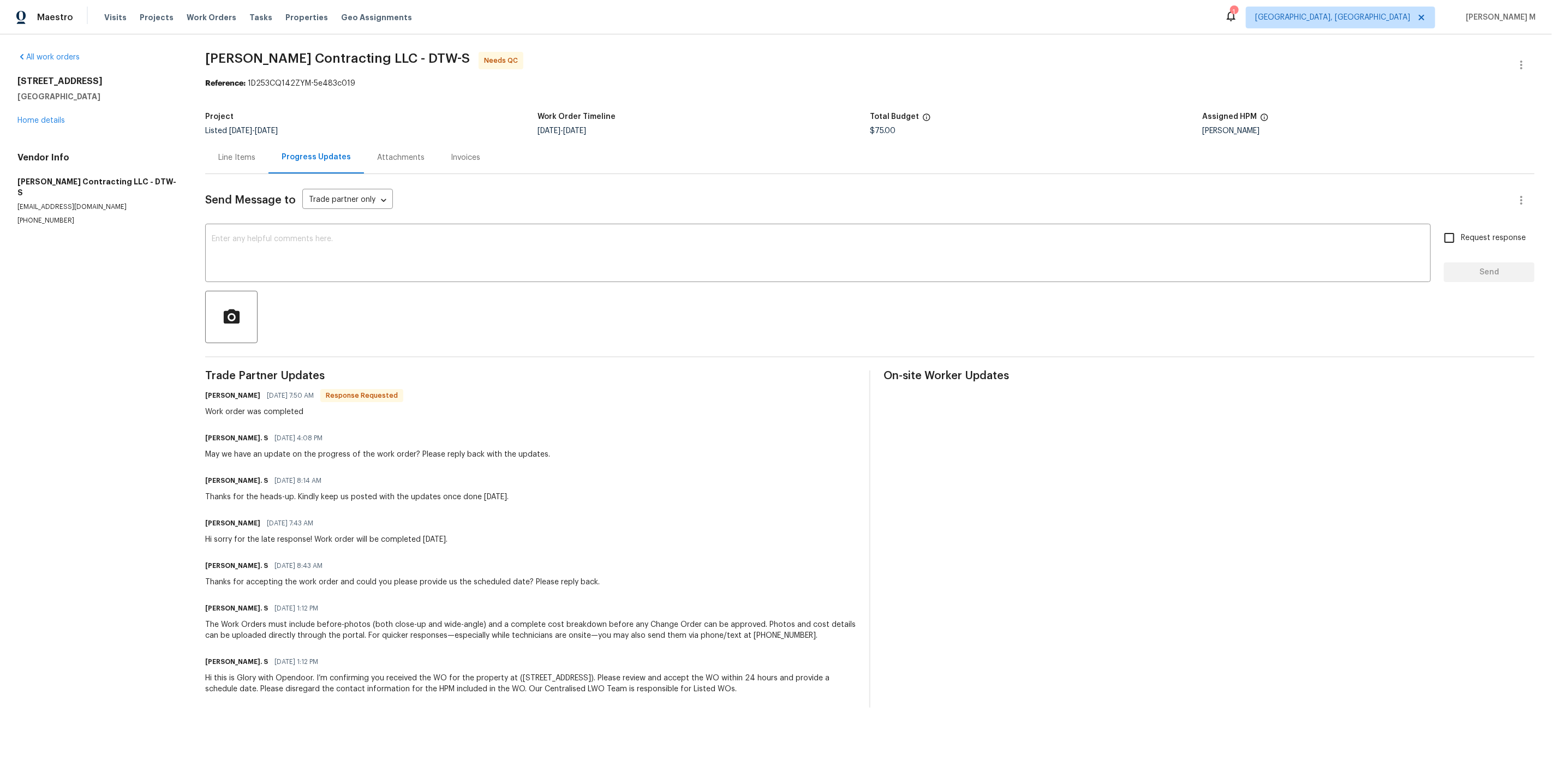
click at [236, 154] on div "Line Items" at bounding box center [236, 157] width 37 height 11
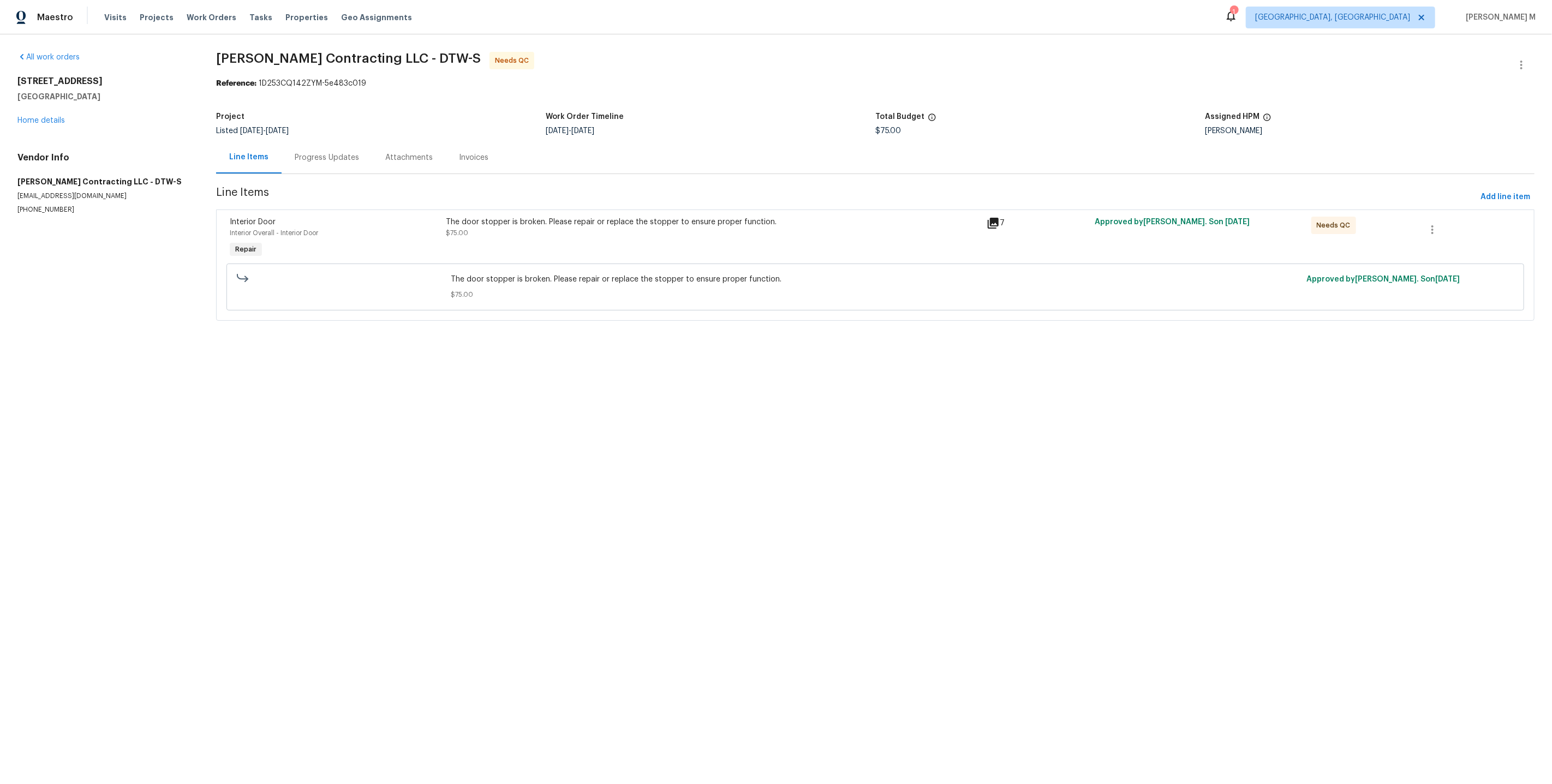
click at [327, 157] on div "Progress Updates" at bounding box center [327, 157] width 65 height 11
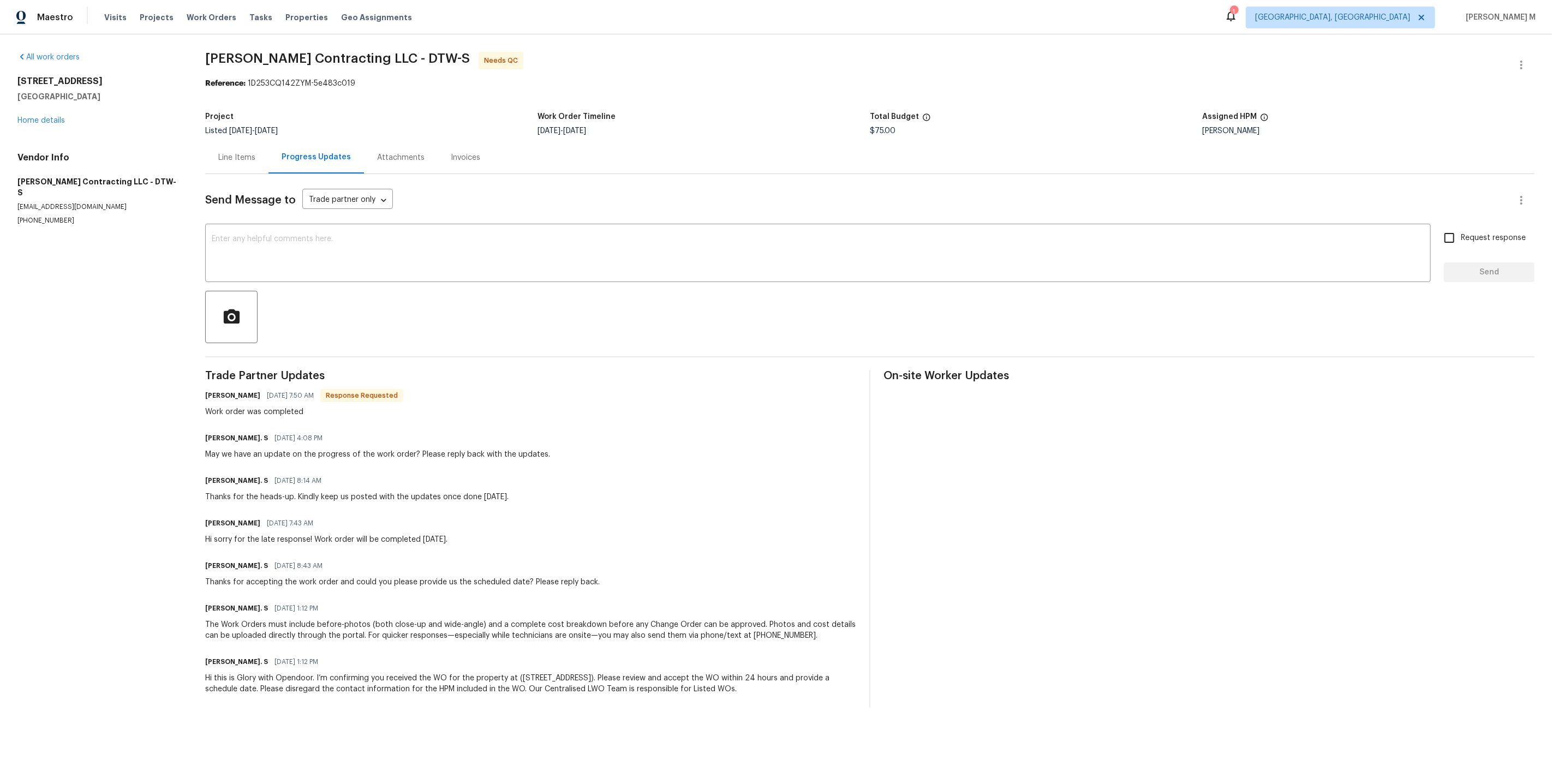
click at [245, 152] on div "Line Items" at bounding box center [236, 157] width 37 height 11
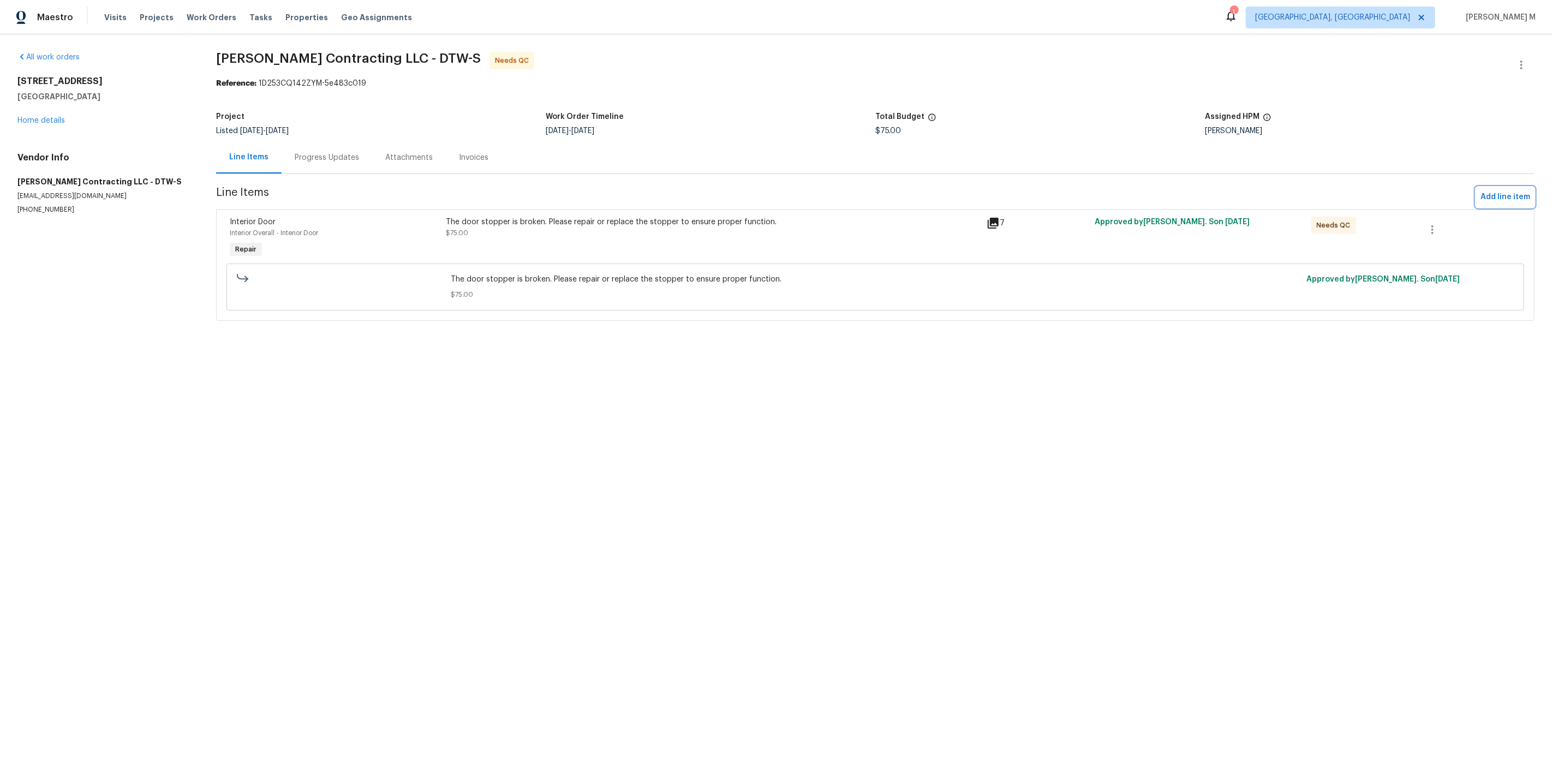
click at [1493, 191] on span "Add line item" at bounding box center [1505, 197] width 50 height 14
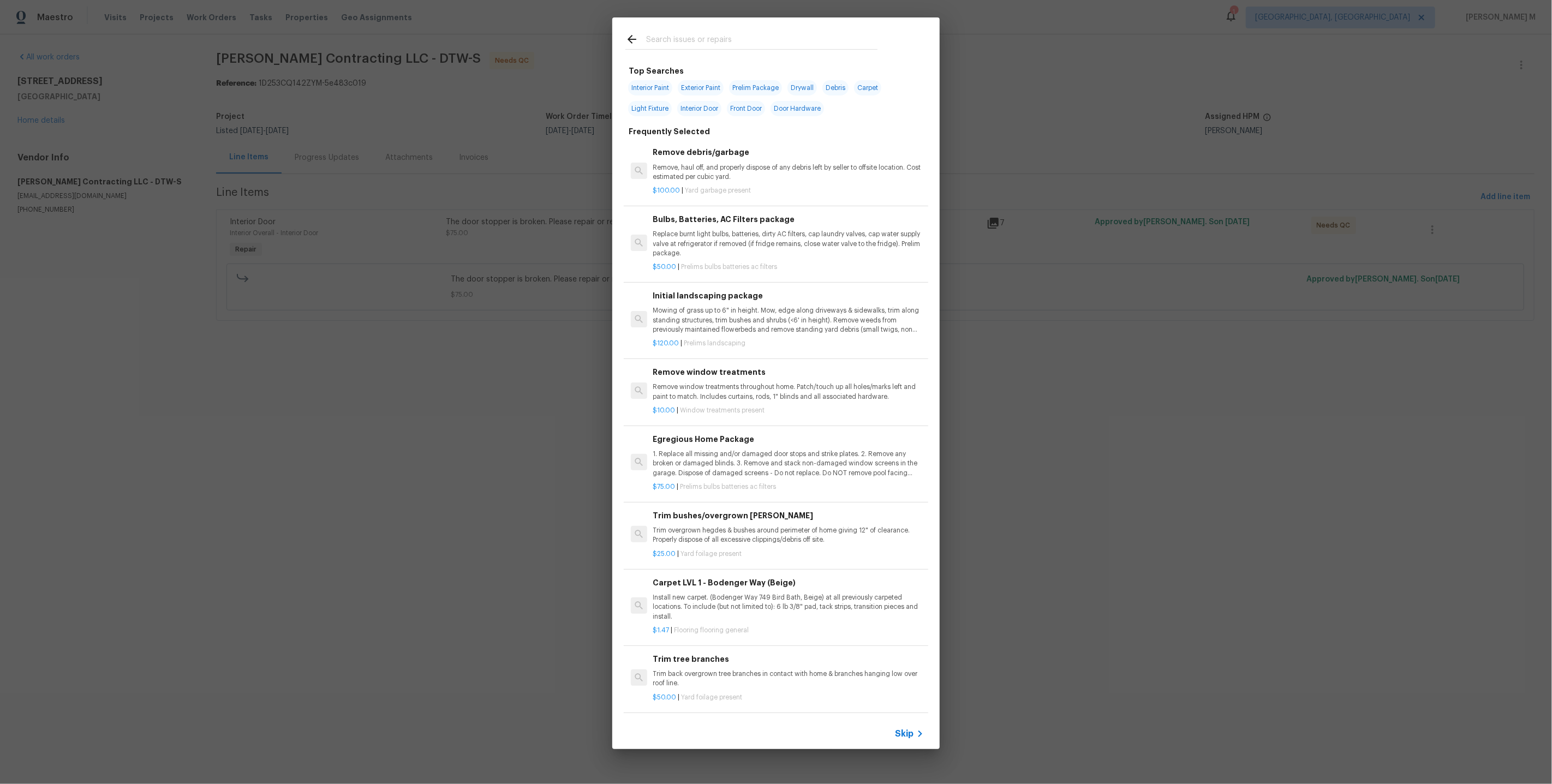
click at [761, 174] on p "Remove, haul off, and properly dispose of any debris left by seller to offsite …" at bounding box center [788, 172] width 271 height 18
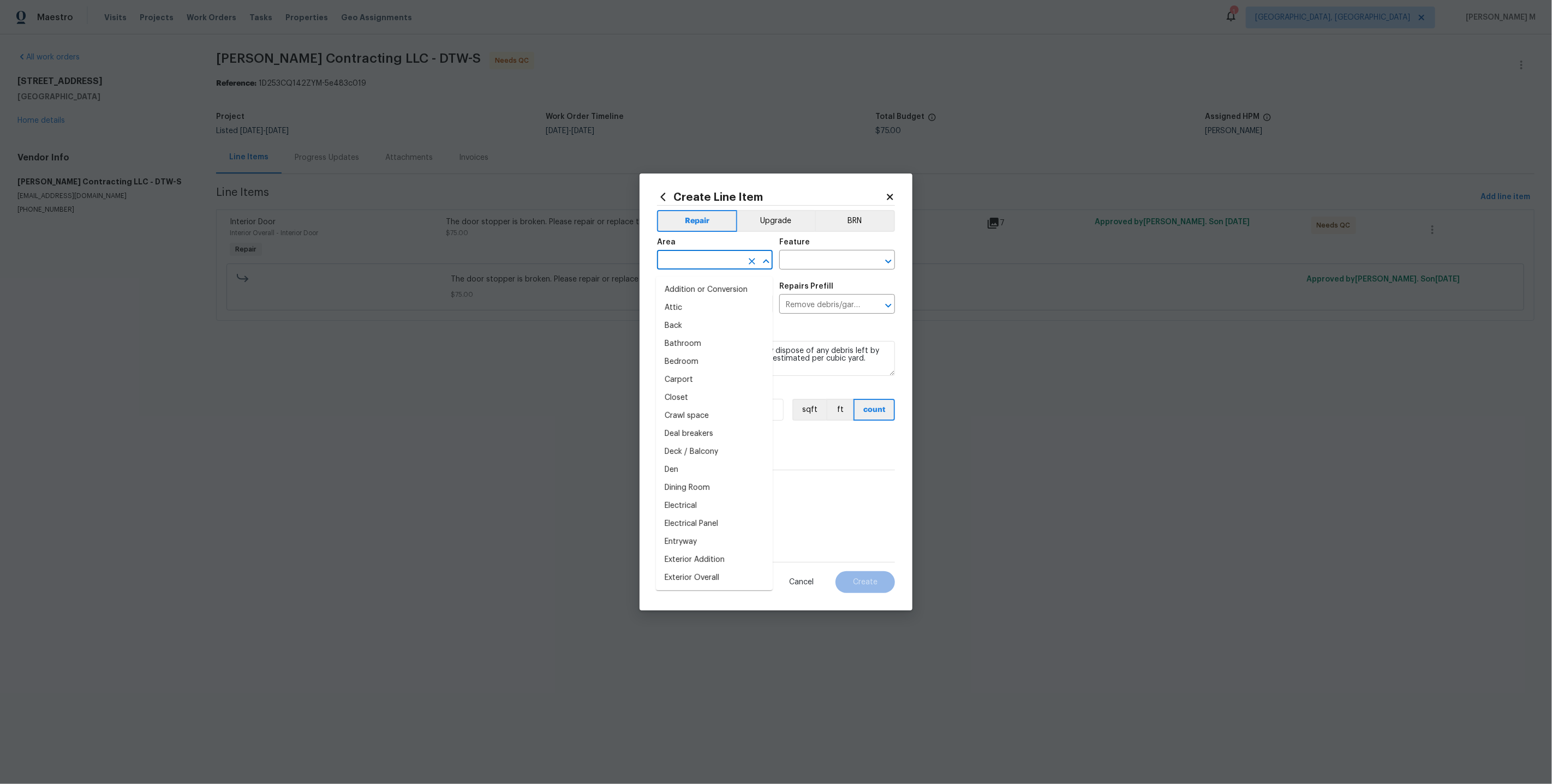
click at [721, 265] on input "text" at bounding box center [699, 260] width 85 height 17
click at [721, 293] on li "Addition or Conversion" at bounding box center [714, 290] width 117 height 18
type input "Addition or Conversion"
click at [853, 267] on input "text" at bounding box center [822, 260] width 85 height 17
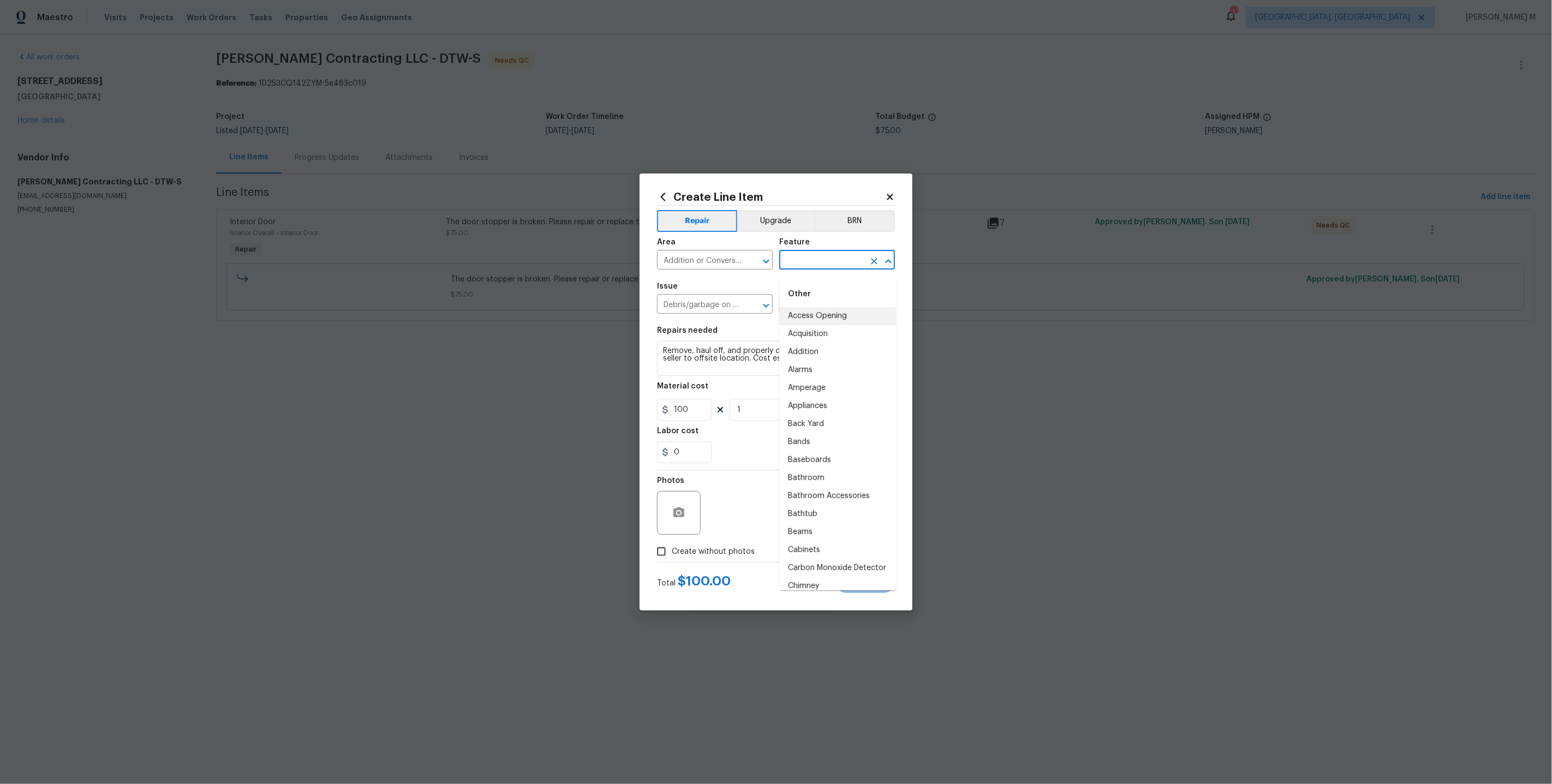
click at [829, 315] on li "Access Opening" at bounding box center [837, 316] width 117 height 18
type input "Access Opening"
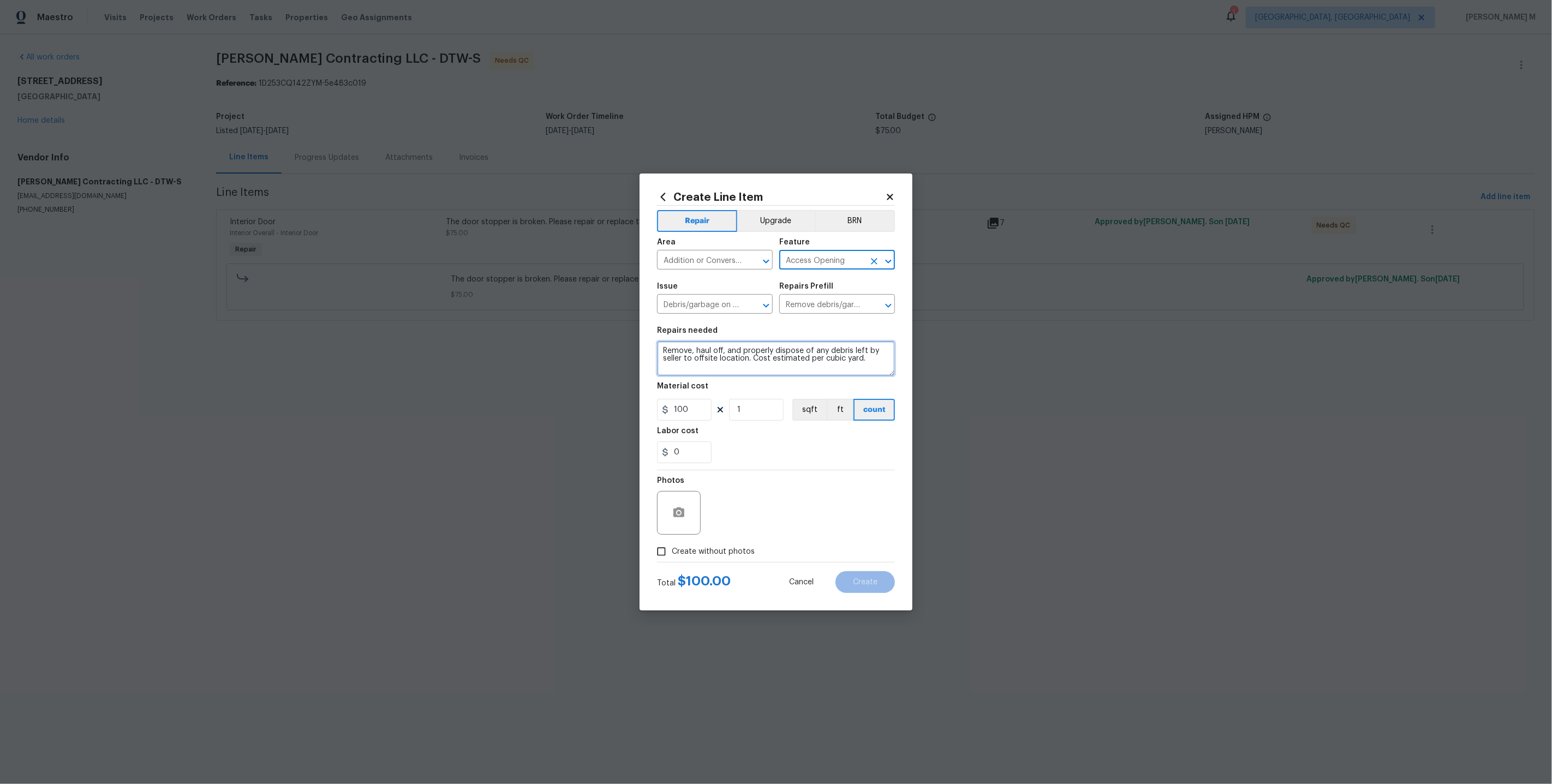
click at [757, 359] on textarea "Remove, haul off, and properly dispose of any debris left by seller to offsite …" at bounding box center [776, 359] width 238 height 35
type textarea "ON HOLD"
click at [695, 418] on input "100" at bounding box center [684, 410] width 54 height 22
type input "1"
click at [725, 548] on span "Create without photos" at bounding box center [713, 552] width 83 height 12
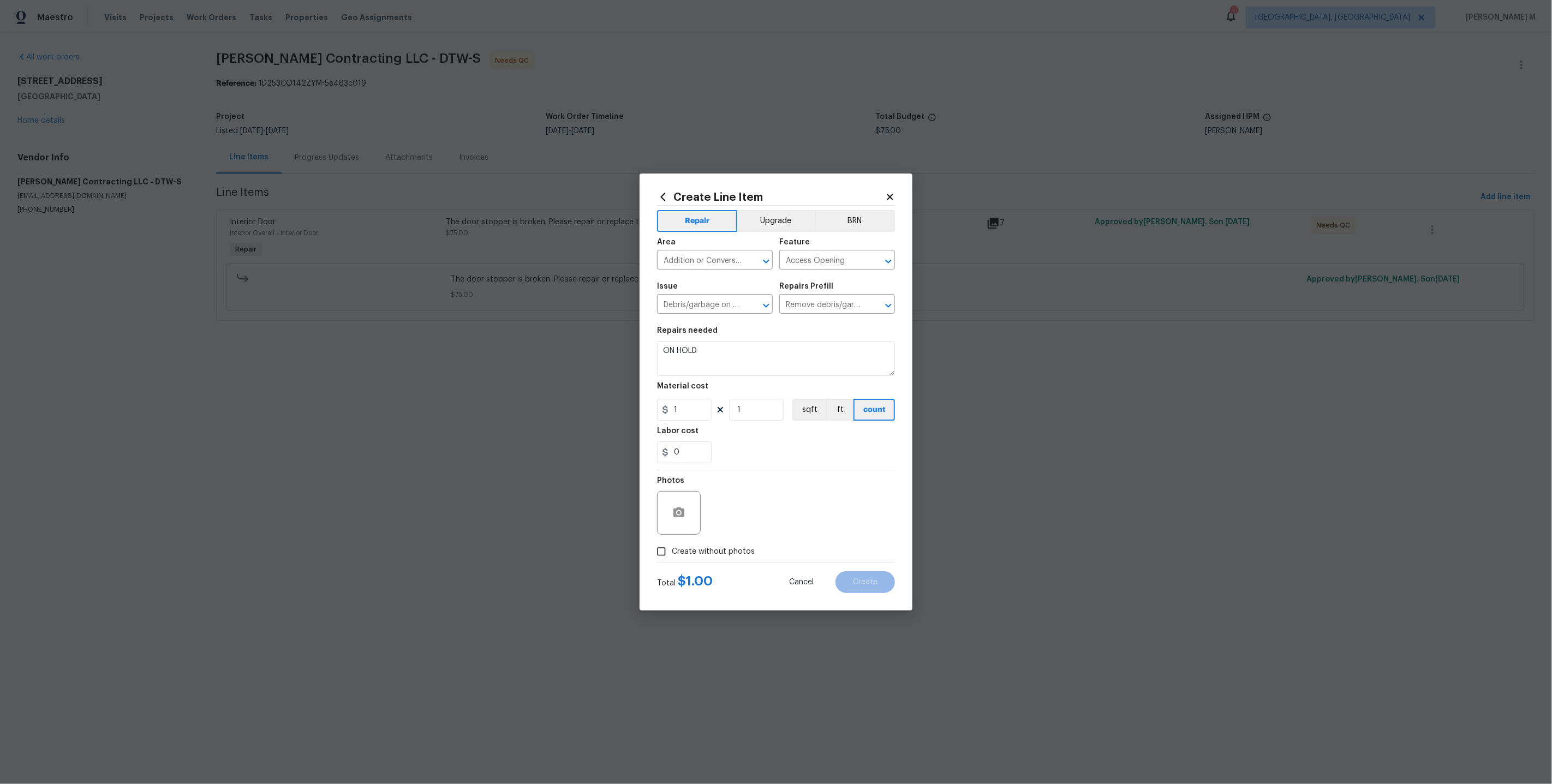
click at [671, 548] on input "Create without photos" at bounding box center [661, 552] width 21 height 21
checkbox input "true"
click at [786, 516] on textarea at bounding box center [802, 512] width 186 height 43
click at [852, 556] on form "Repair Upgrade BRN Area Addition or Conversion ​ Feature Access Opening ​ Issue…" at bounding box center [776, 399] width 238 height 387
click at [852, 571] on button "Create" at bounding box center [864, 582] width 59 height 22
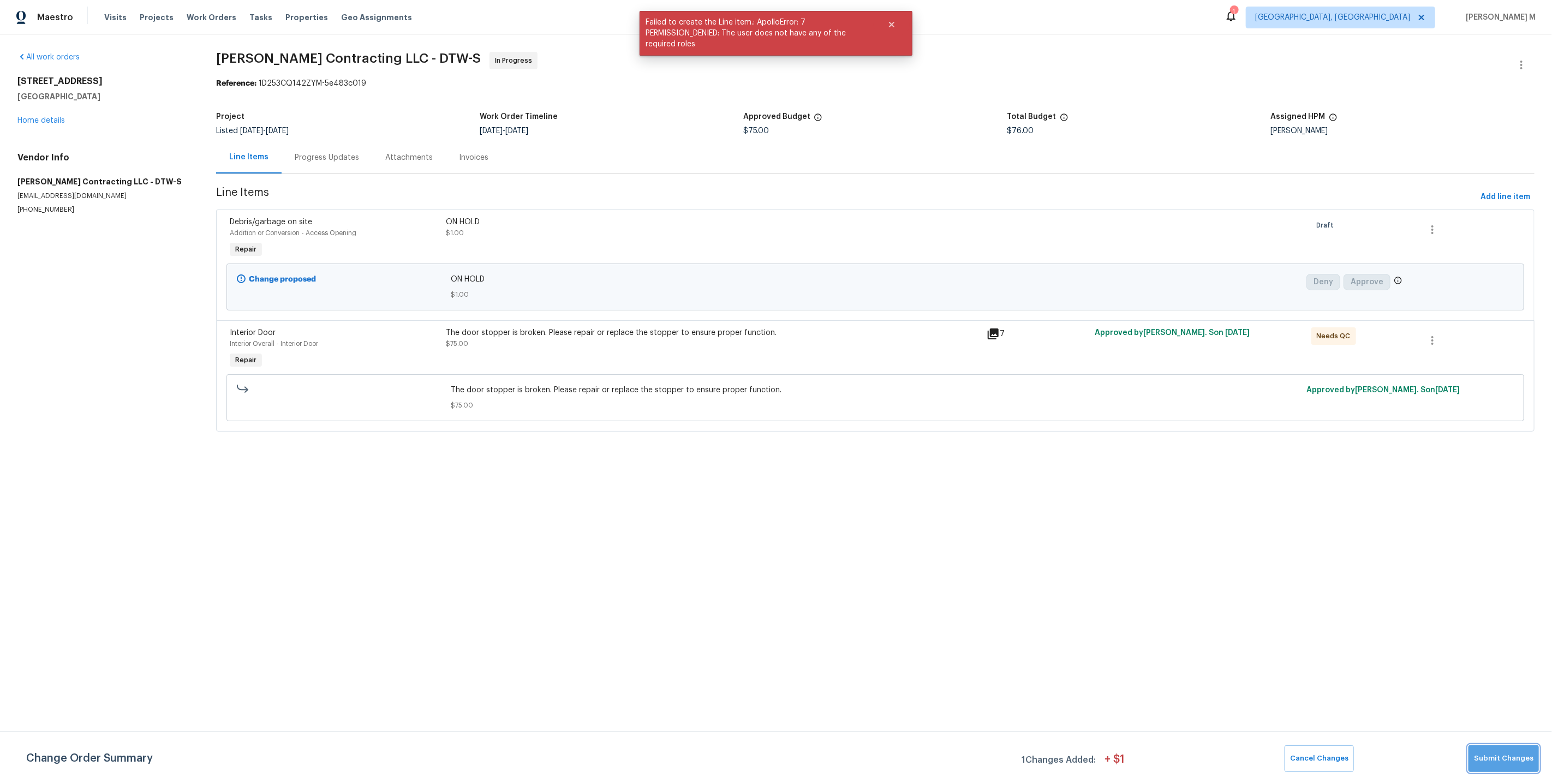
click at [1526, 751] on button "Submit Changes" at bounding box center [1504, 758] width 70 height 26
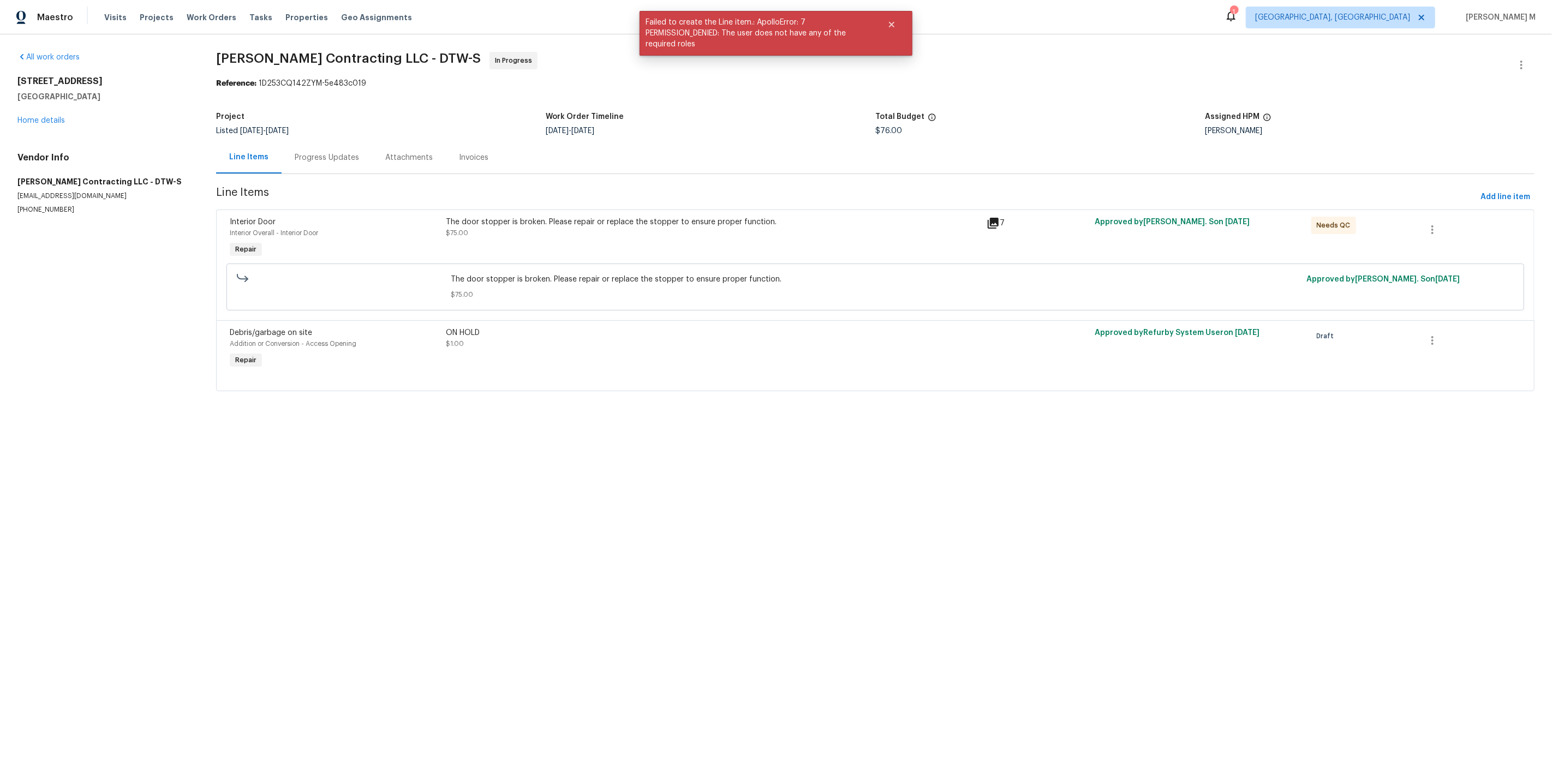
click at [295, 152] on div "Progress Updates" at bounding box center [327, 157] width 65 height 11
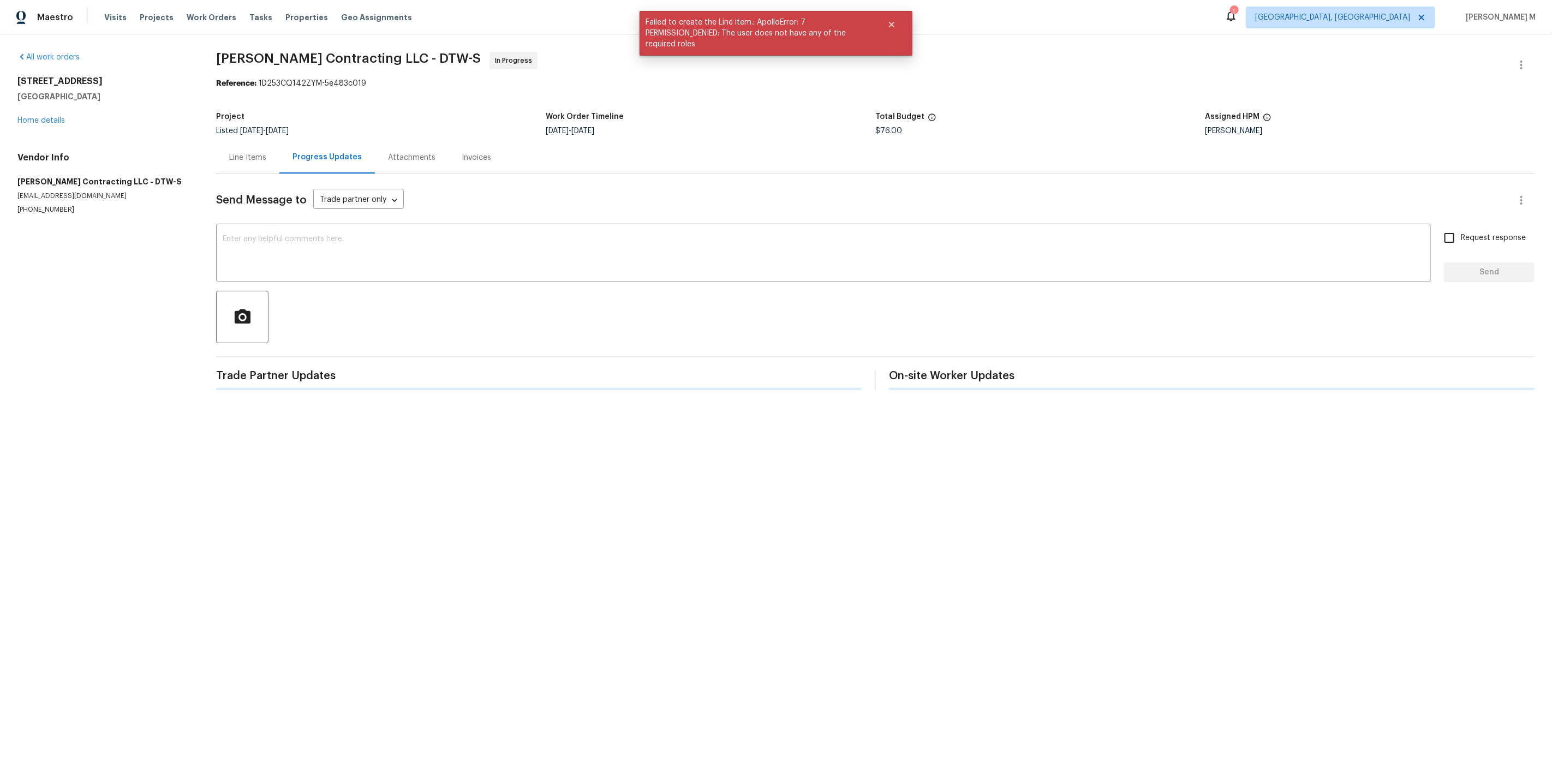
click at [434, 216] on div "Send Message to Trade partner only Trade partner only ​ x ​ Request response Se…" at bounding box center [875, 282] width 1319 height 216
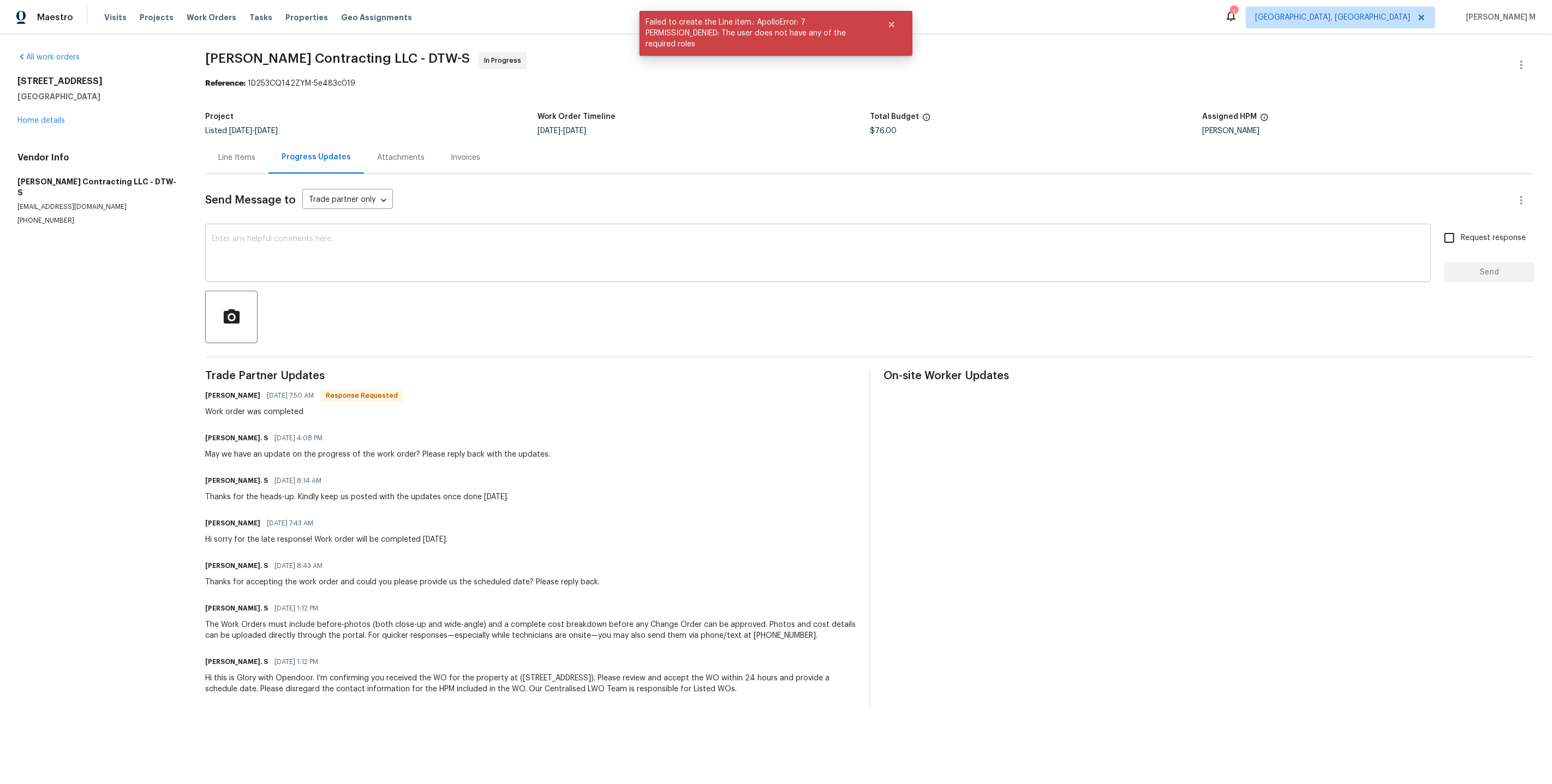
click at [414, 248] on textarea at bounding box center [818, 254] width 1212 height 38
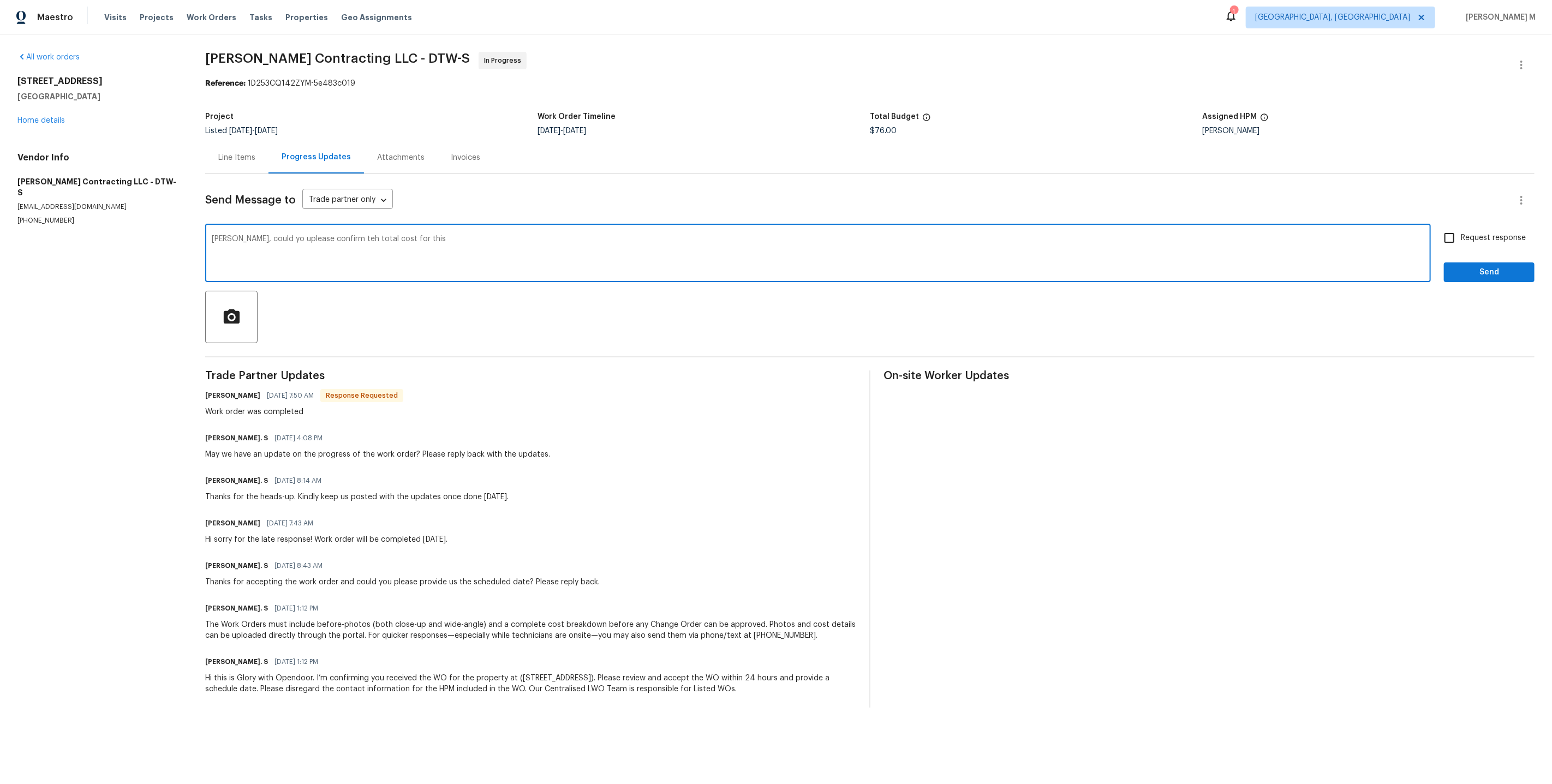
type textarea "Tony, could yo uplease confirm teh total cost for this?"
click at [246, 158] on div "Line Items" at bounding box center [236, 157] width 37 height 11
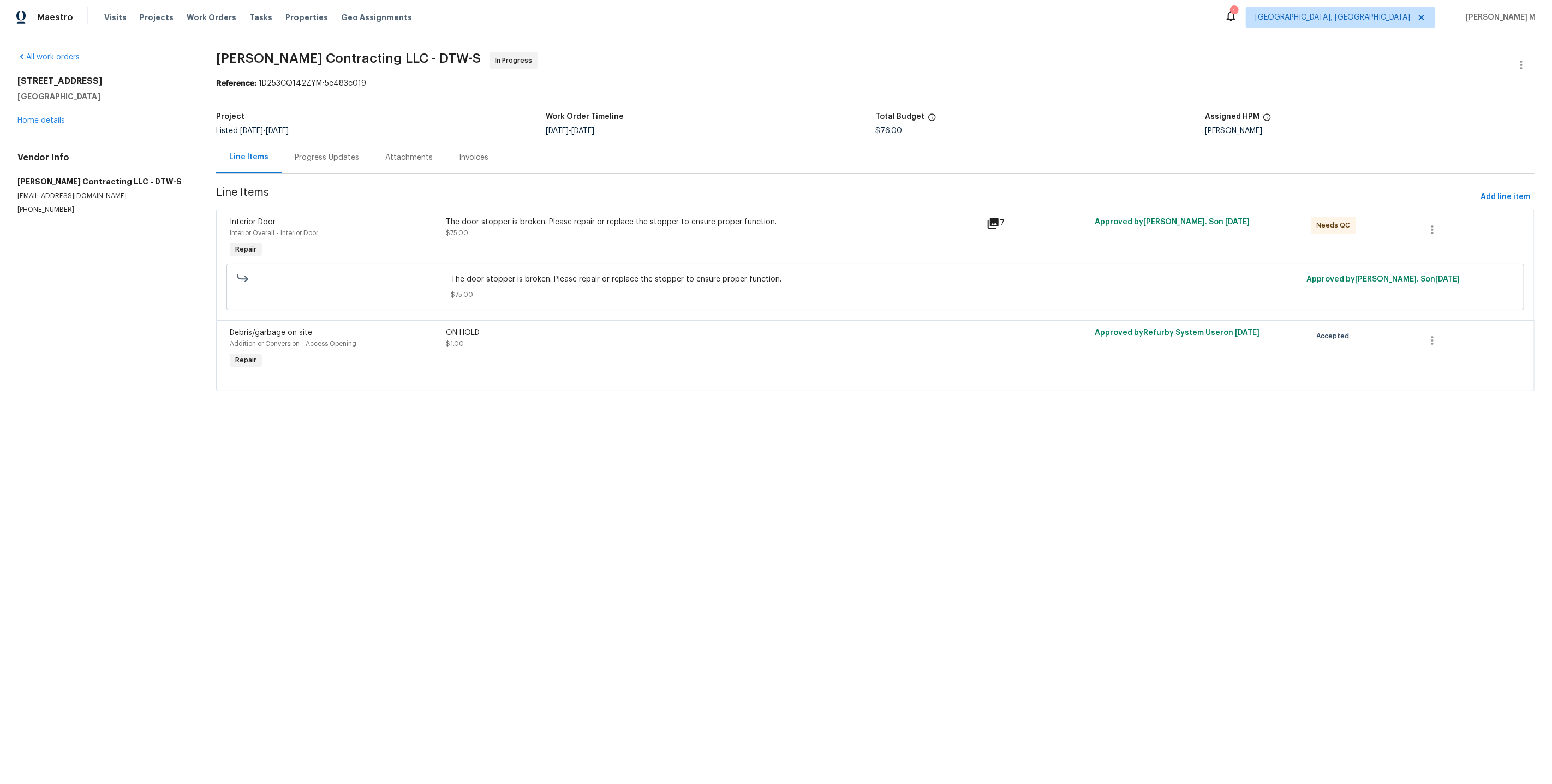
click at [338, 161] on div "Progress Updates" at bounding box center [327, 158] width 90 height 32
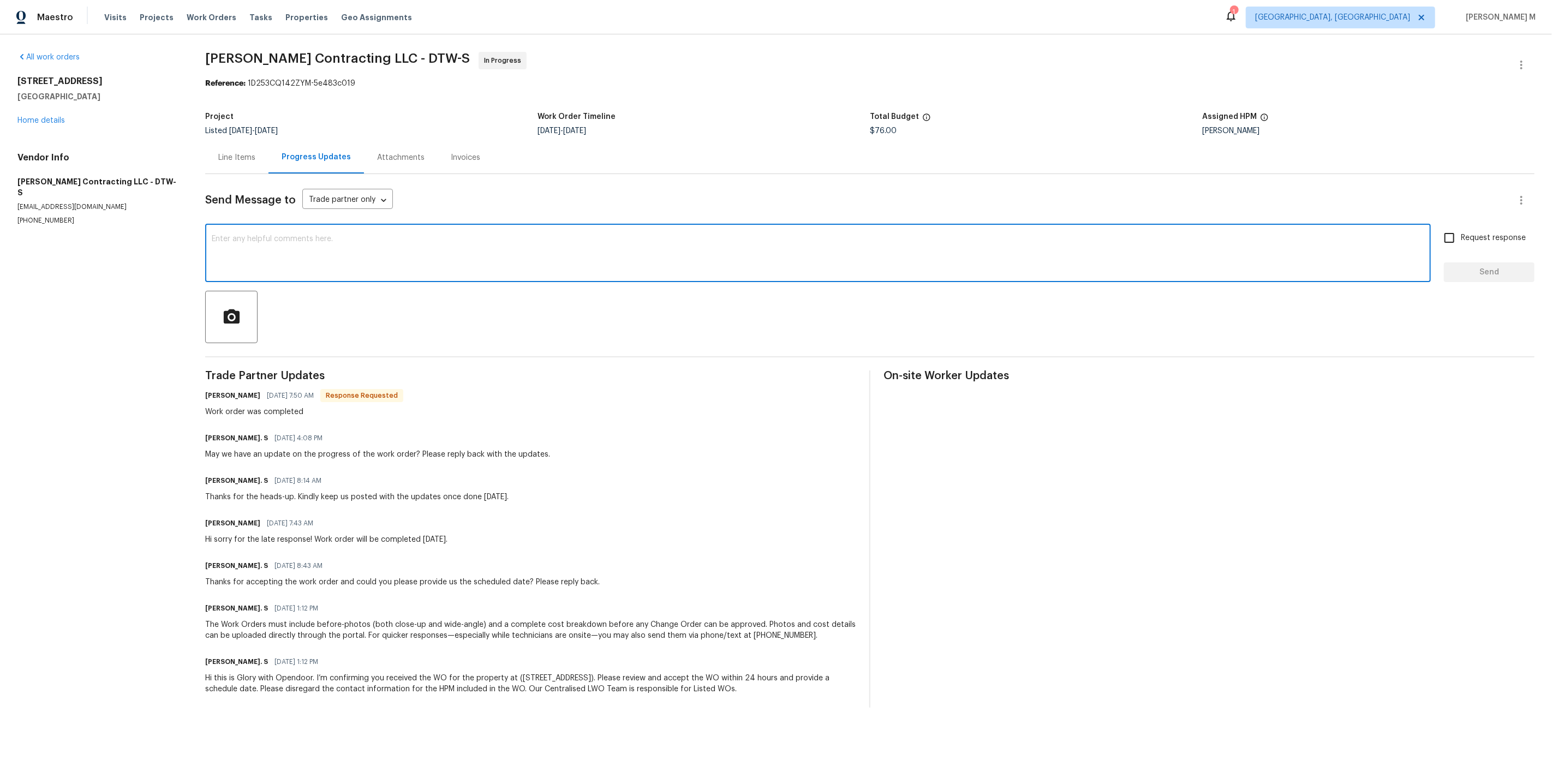
click at [349, 250] on textarea at bounding box center [818, 254] width 1212 height 38
paste textarea "Tony, could you confirm the total cost on this one please?"
type textarea "Tony, could you confirm the total cost on this one please?"
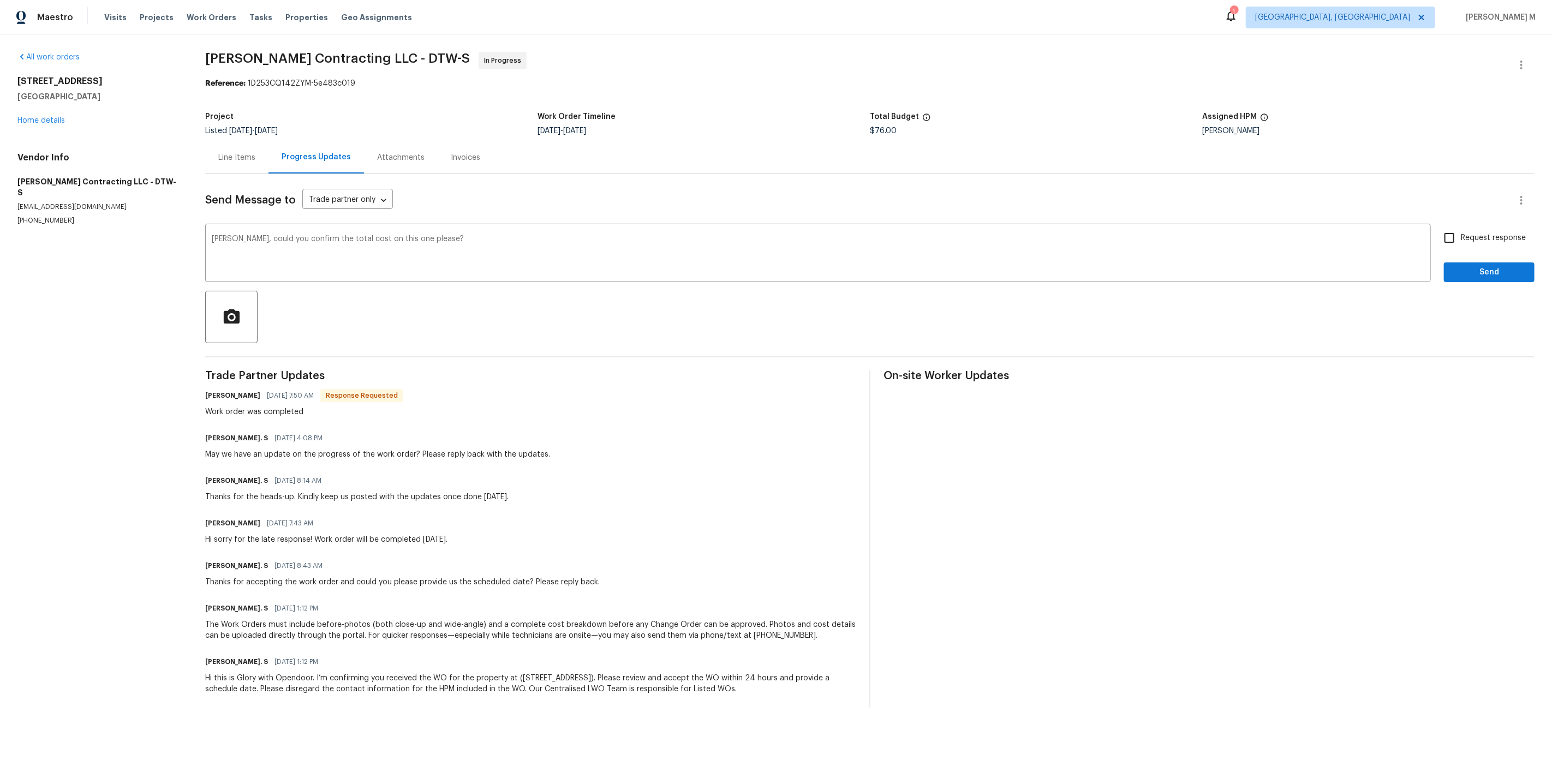
click at [1487, 227] on label "Request response" at bounding box center [1482, 238] width 88 height 23
click at [1461, 227] on input "Request response" at bounding box center [1449, 238] width 23 height 23
checkbox input "true"
click at [1485, 253] on div "Request response Send" at bounding box center [1489, 254] width 90 height 56
click at [1482, 265] on span "Send" at bounding box center [1490, 272] width 73 height 14
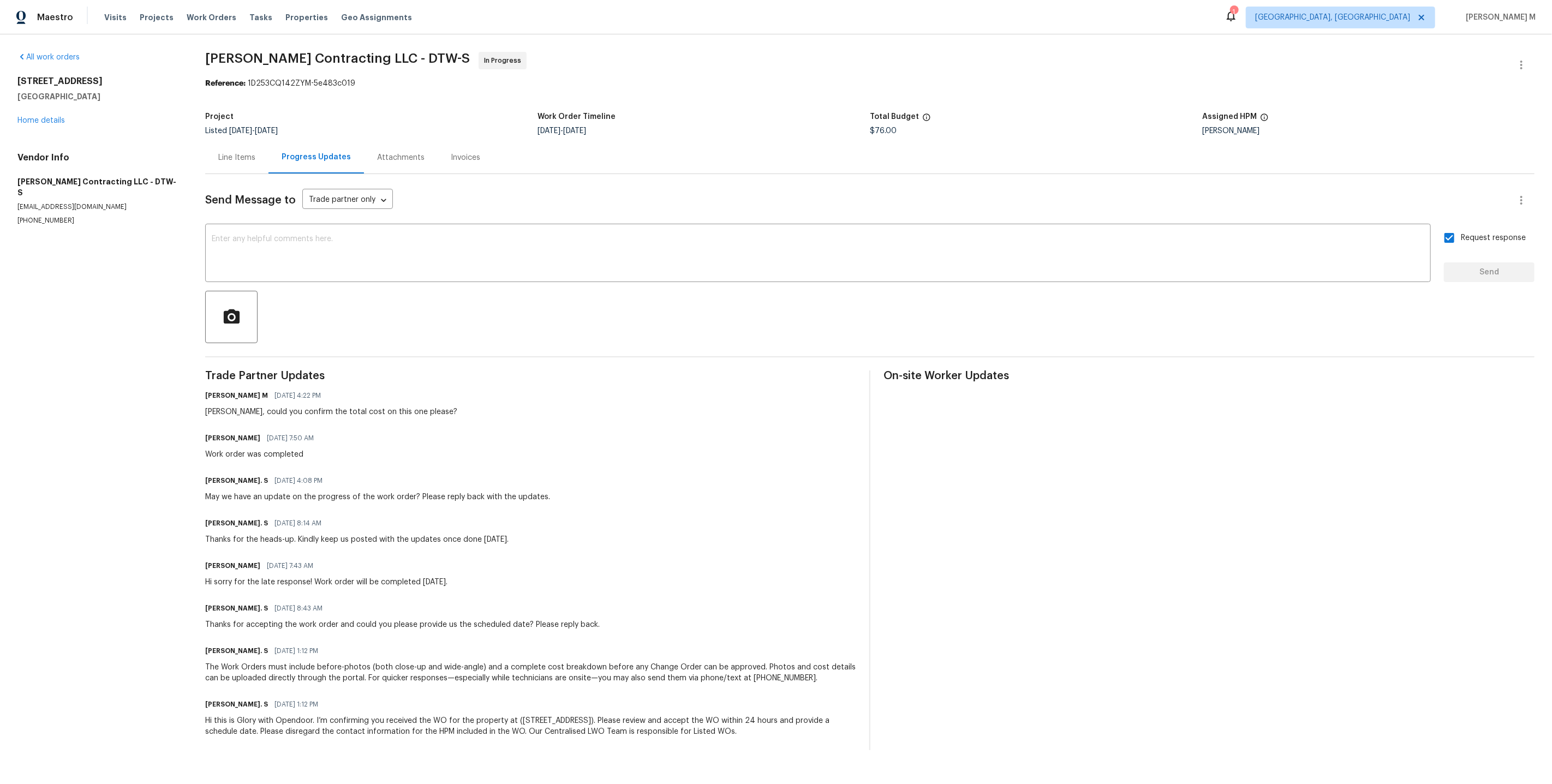
click at [679, 296] on div at bounding box center [870, 316] width 1329 height 52
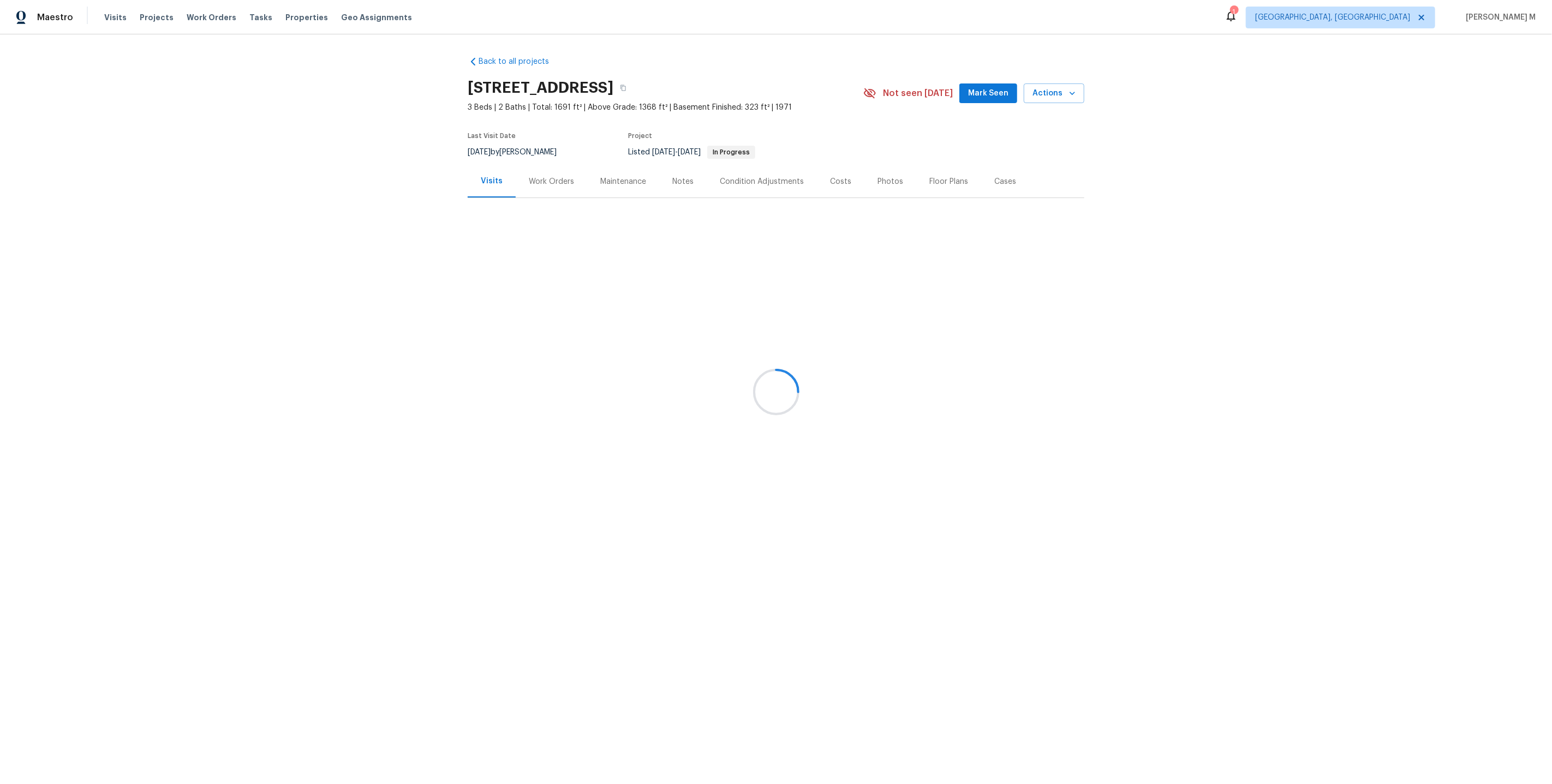
click at [550, 179] on div at bounding box center [776, 392] width 1552 height 784
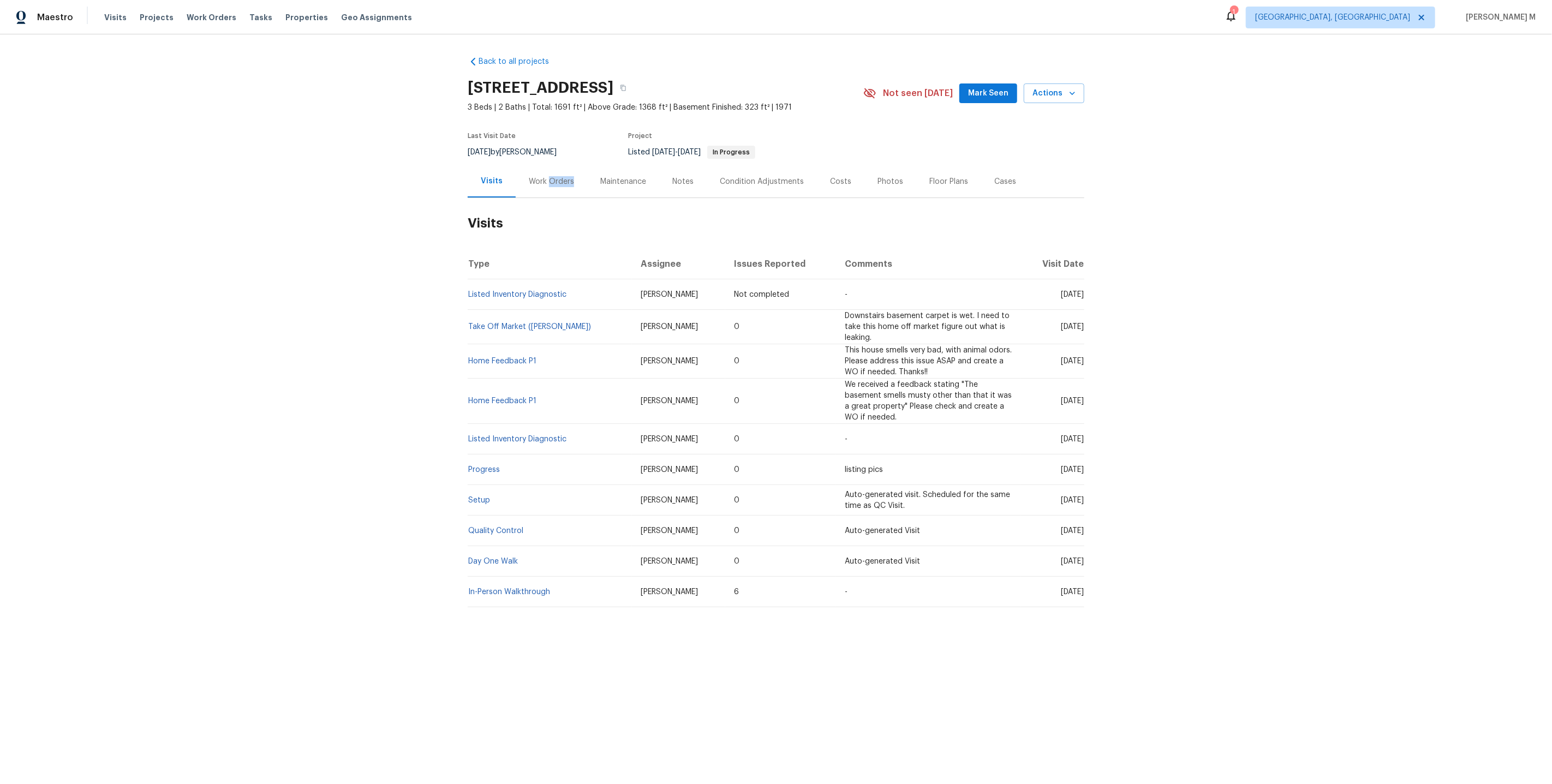
click at [550, 179] on div "Work Orders" at bounding box center [552, 181] width 45 height 11
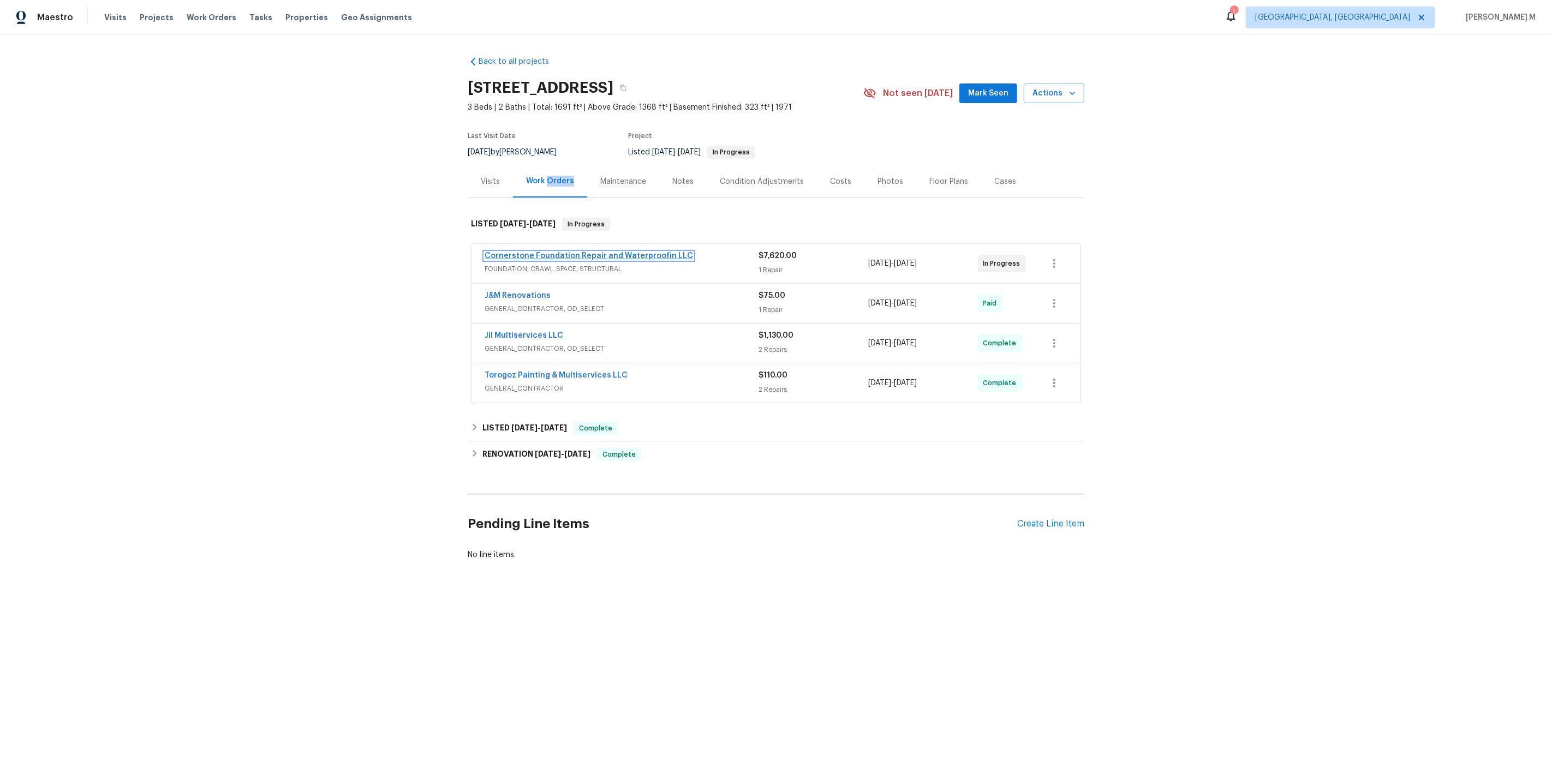
click at [547, 252] on link "Cornerstone Foundation Repair and Waterproofin LLC" at bounding box center [589, 256] width 208 height 7
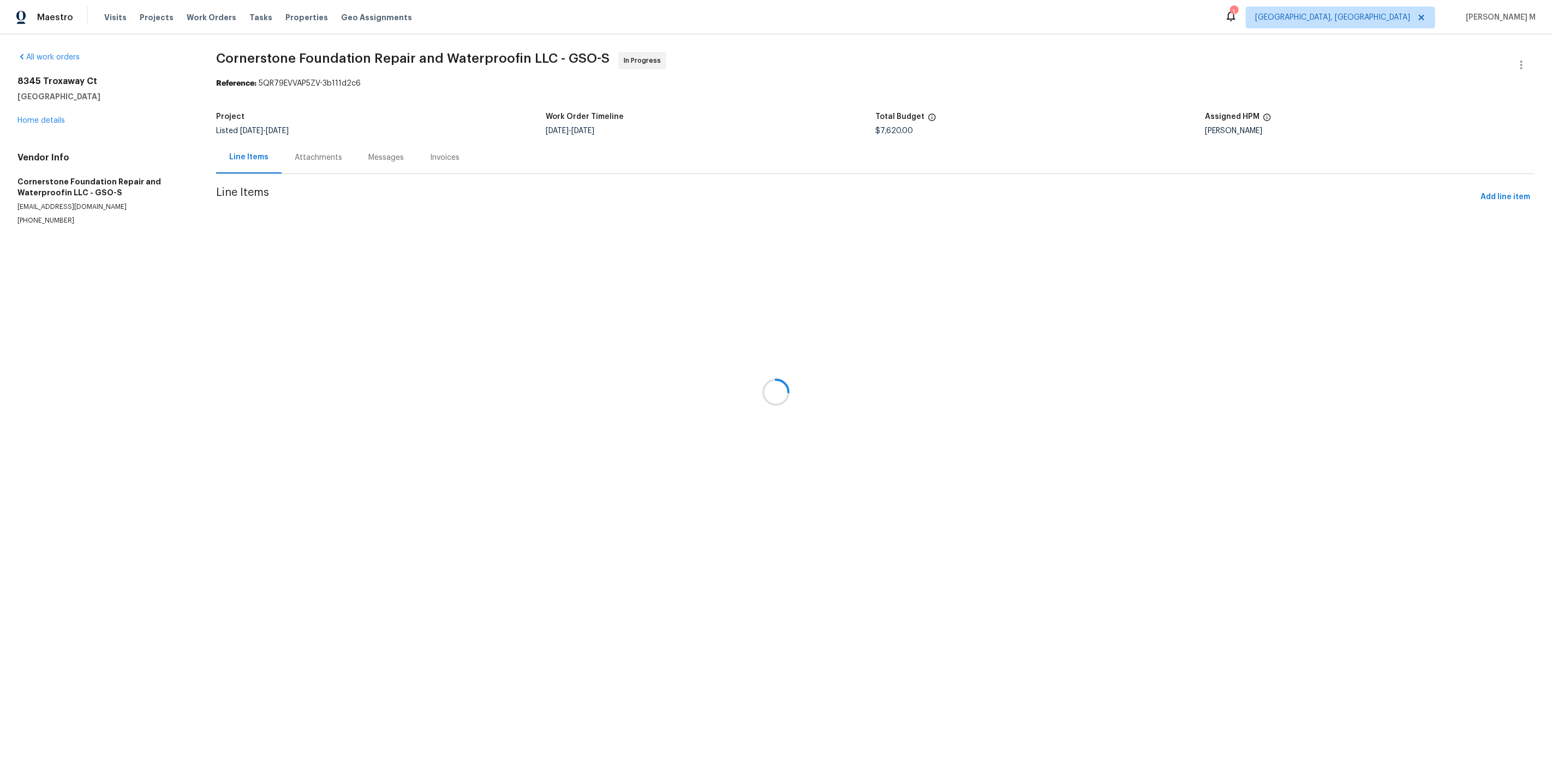
click at [329, 147] on div at bounding box center [776, 392] width 1552 height 784
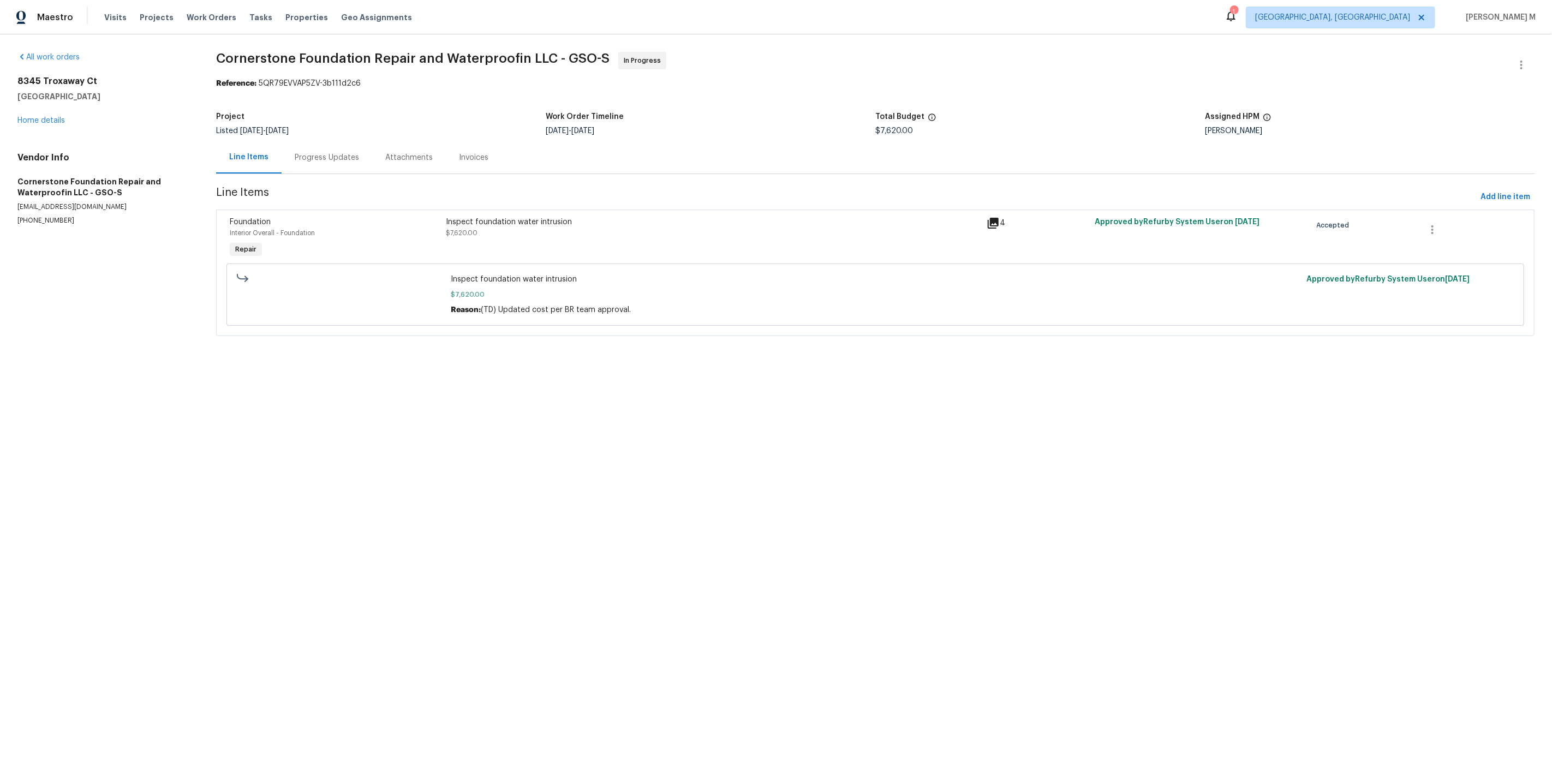
click at [329, 152] on div "Progress Updates" at bounding box center [327, 157] width 65 height 11
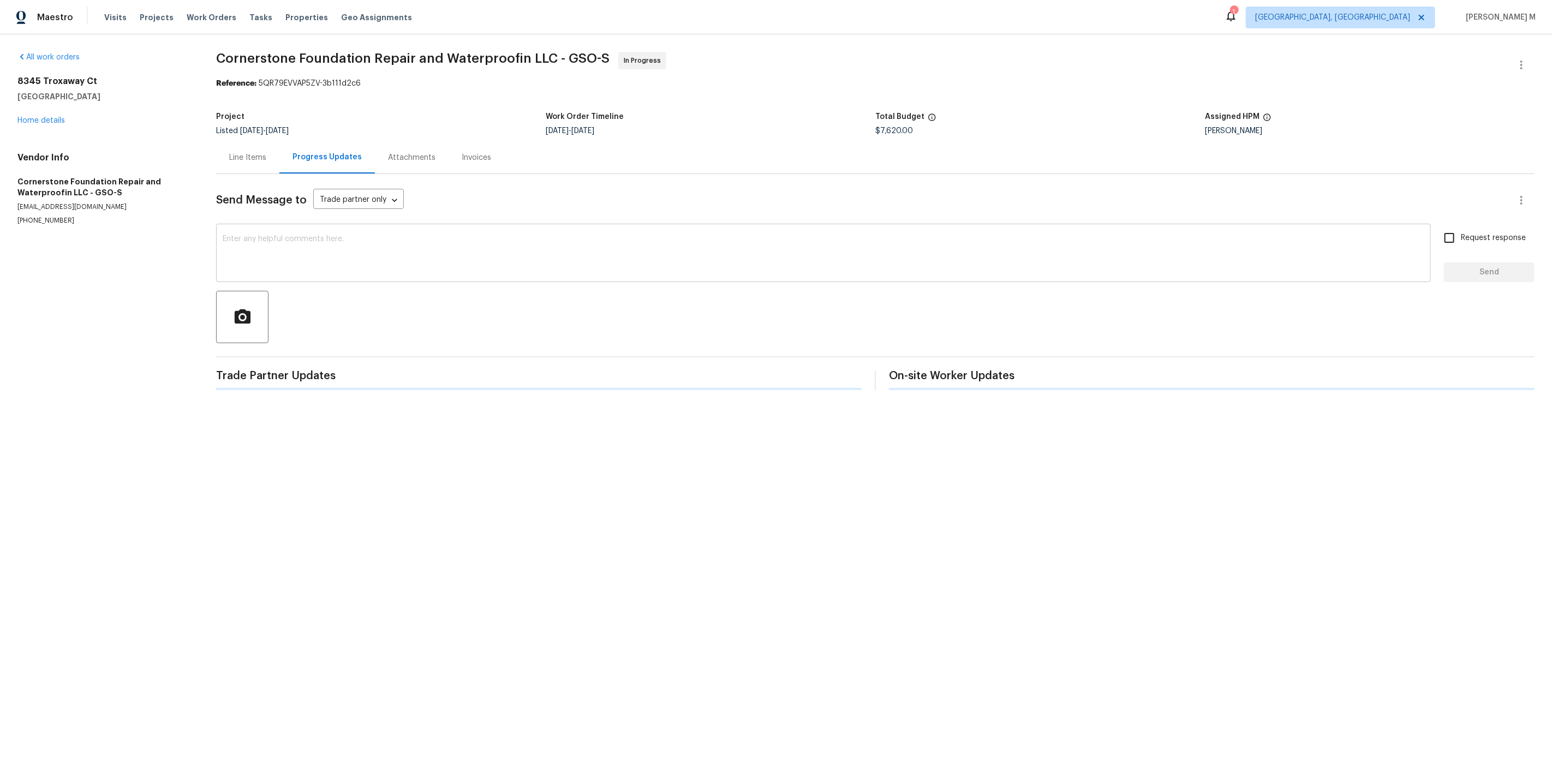
click at [407, 260] on textarea at bounding box center [823, 254] width 1201 height 38
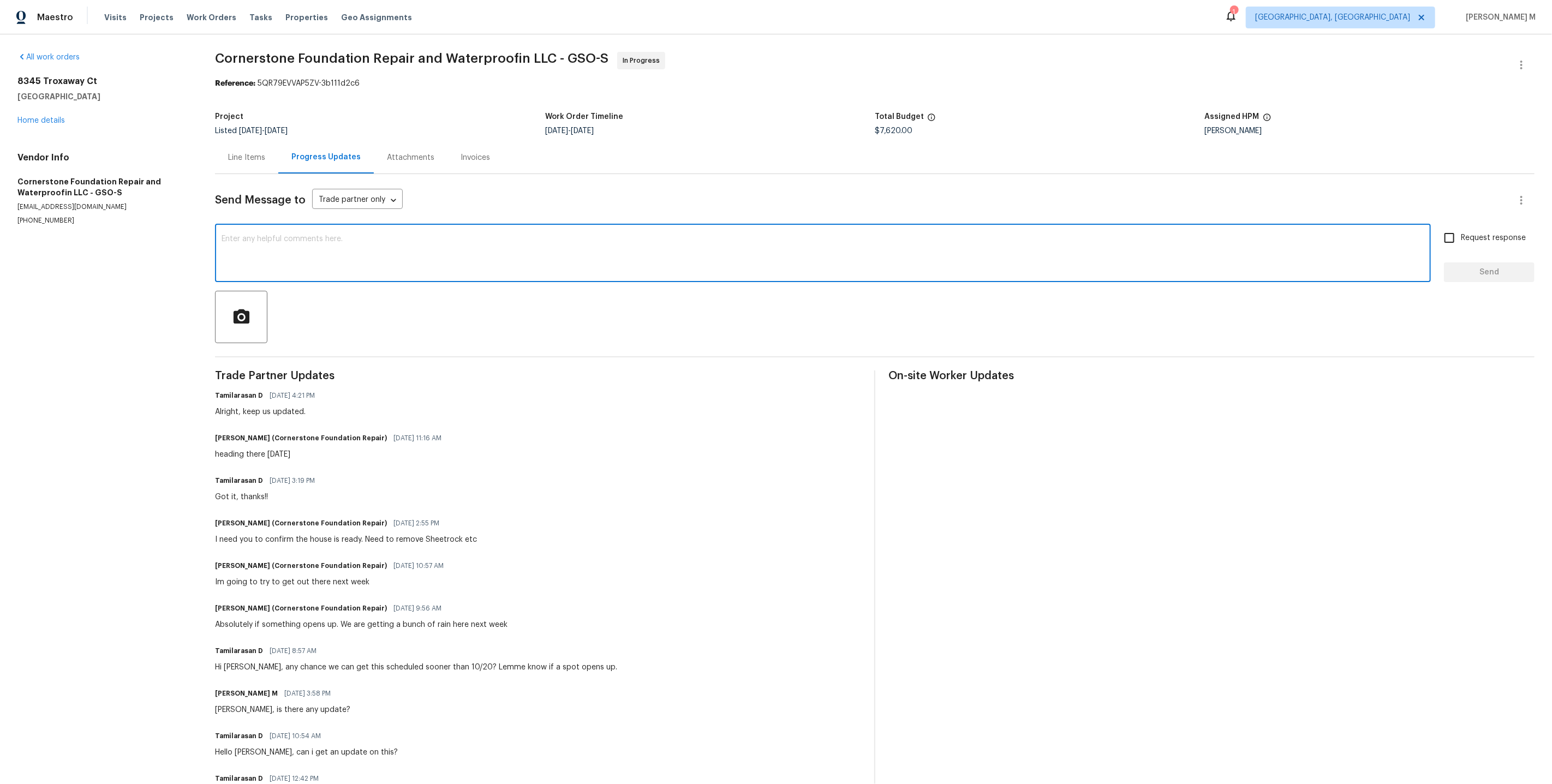
click at [393, 255] on textarea at bounding box center [823, 254] width 1203 height 38
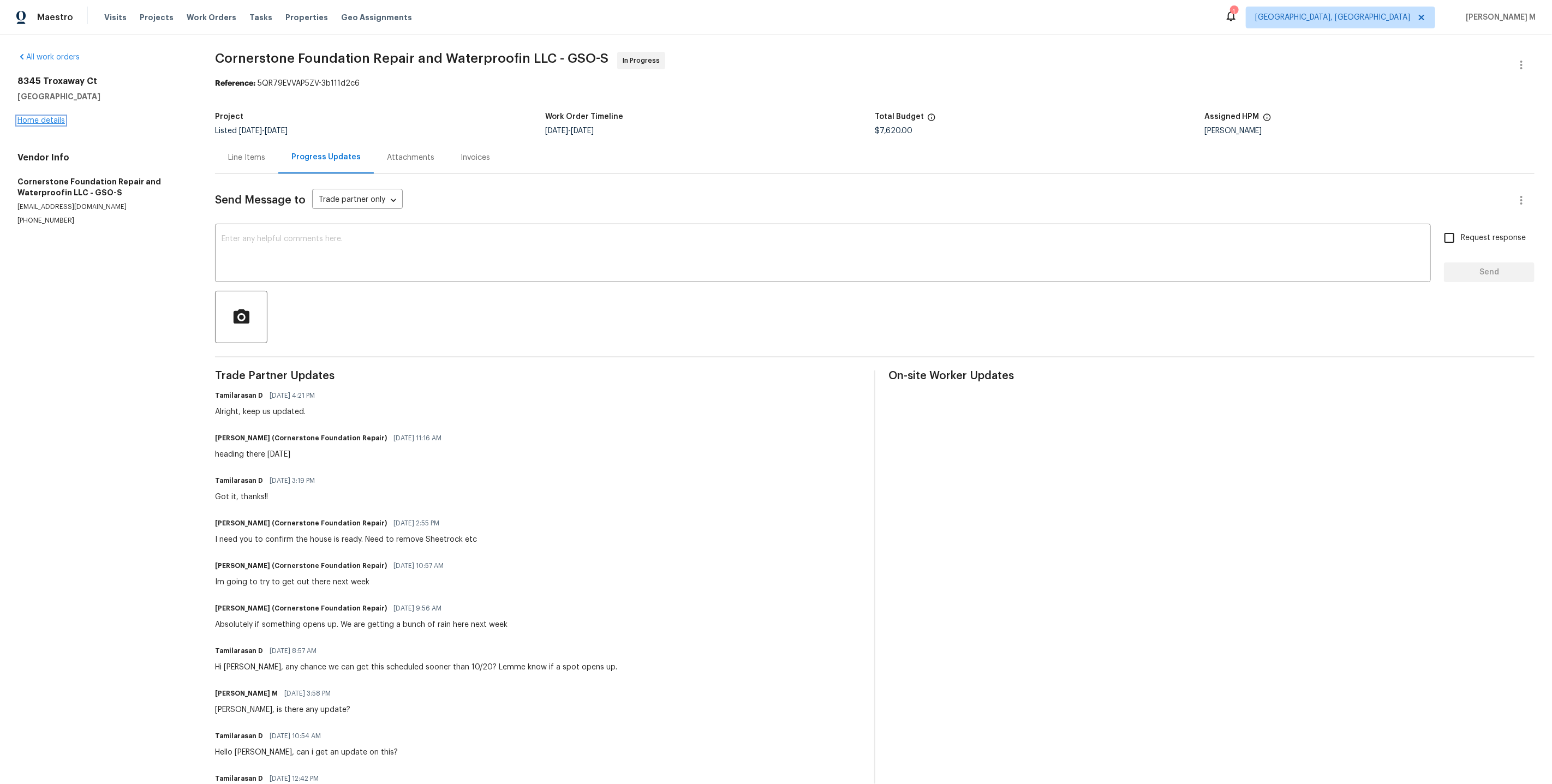
click at [49, 117] on link "Home details" at bounding box center [41, 120] width 48 height 7
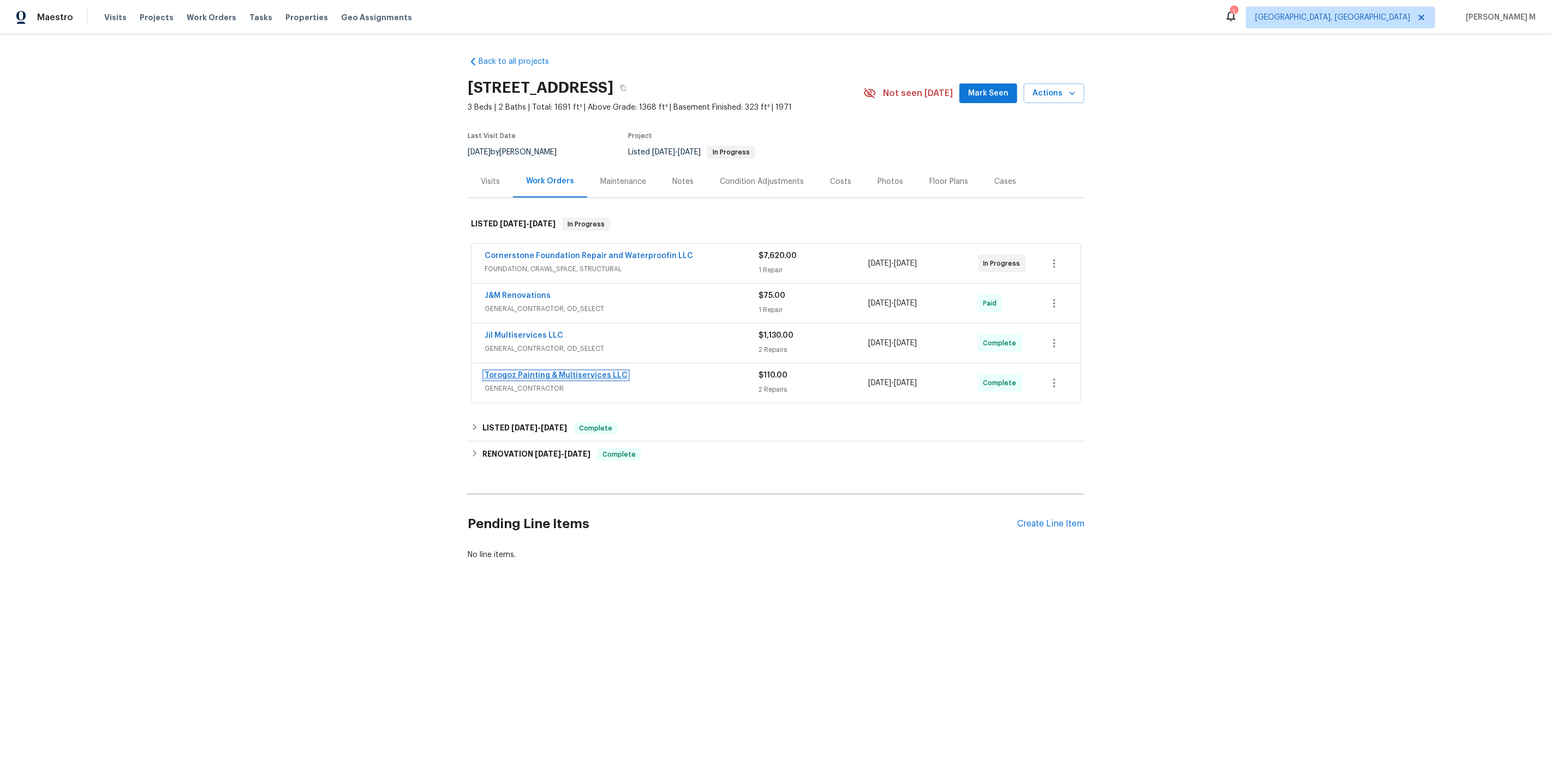
click at [517, 371] on link "Torogoz Painting & Multiservices LLC" at bounding box center [555, 375] width 143 height 7
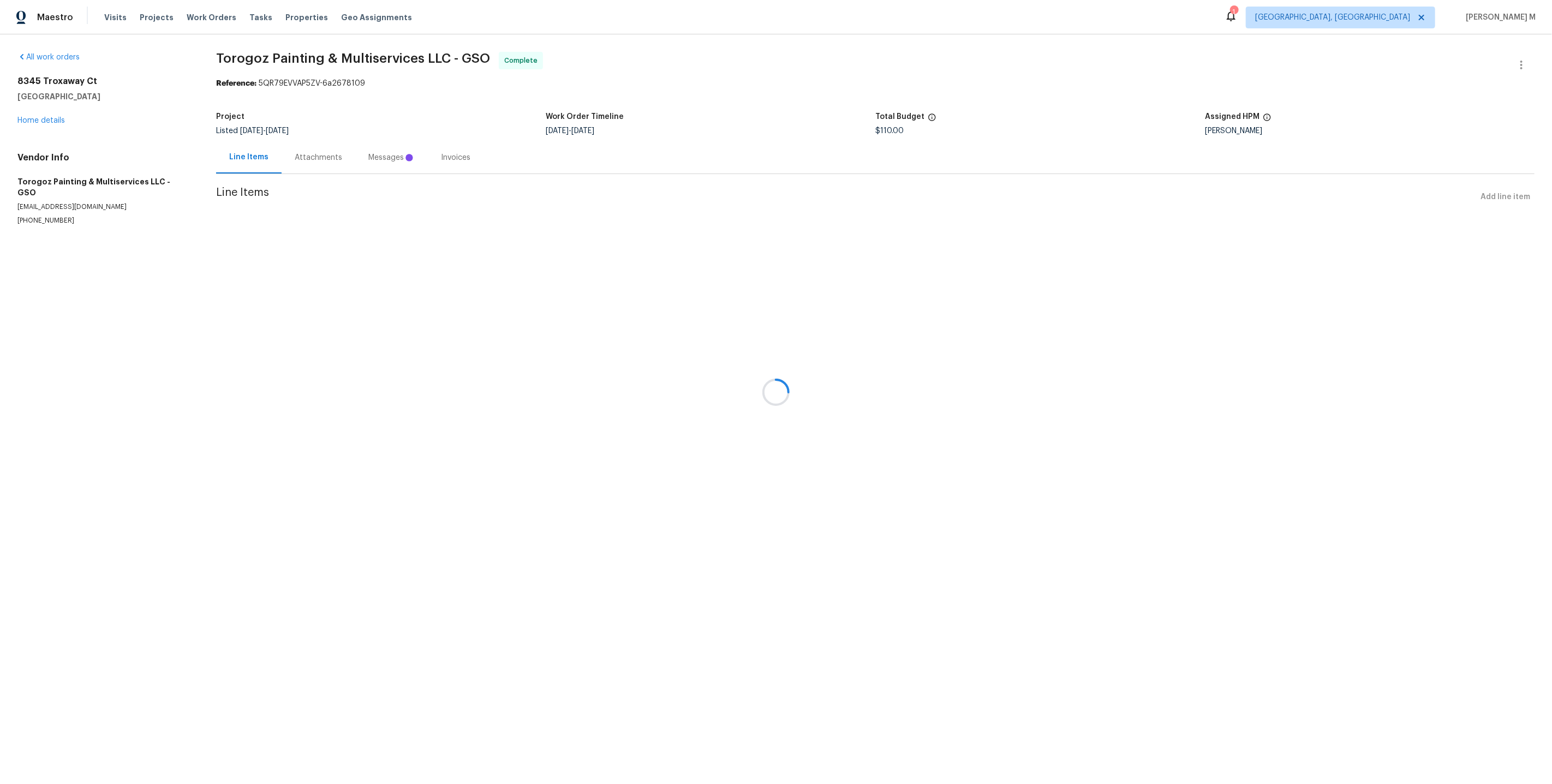
click at [301, 152] on div at bounding box center [776, 392] width 1552 height 784
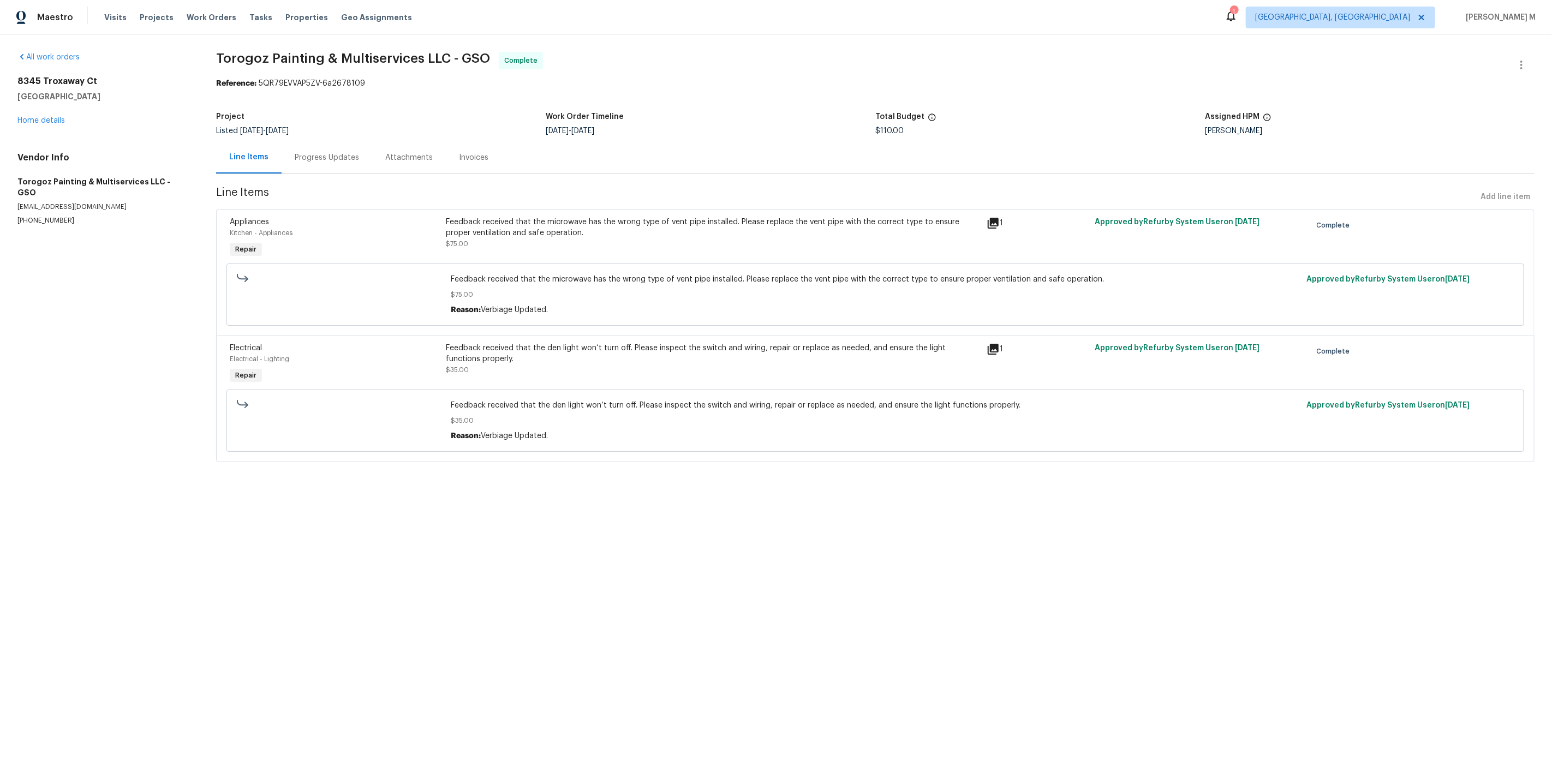
click at [301, 152] on div "Progress Updates" at bounding box center [327, 157] width 65 height 11
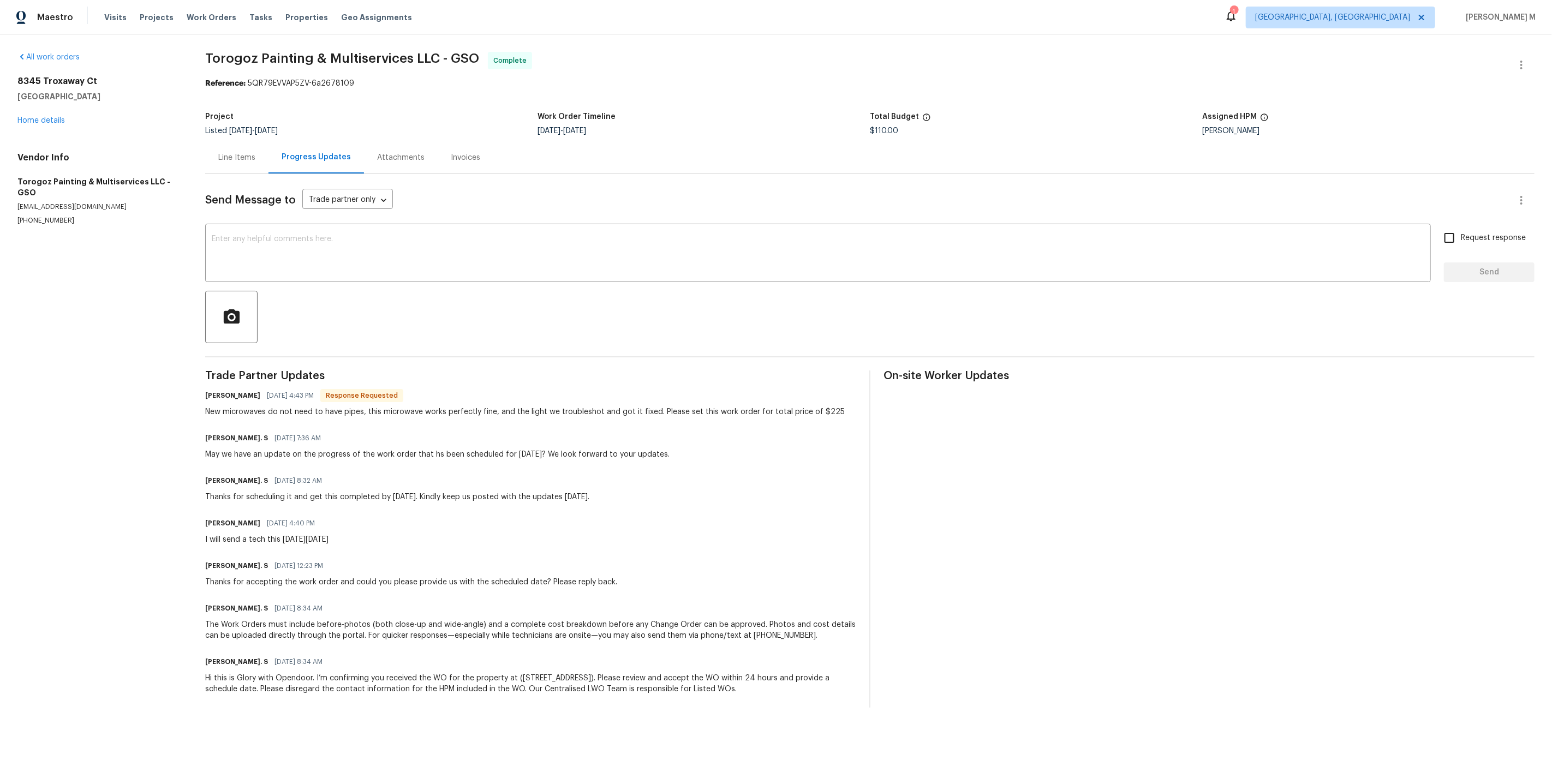
click at [236, 154] on div "Line Items" at bounding box center [236, 157] width 37 height 11
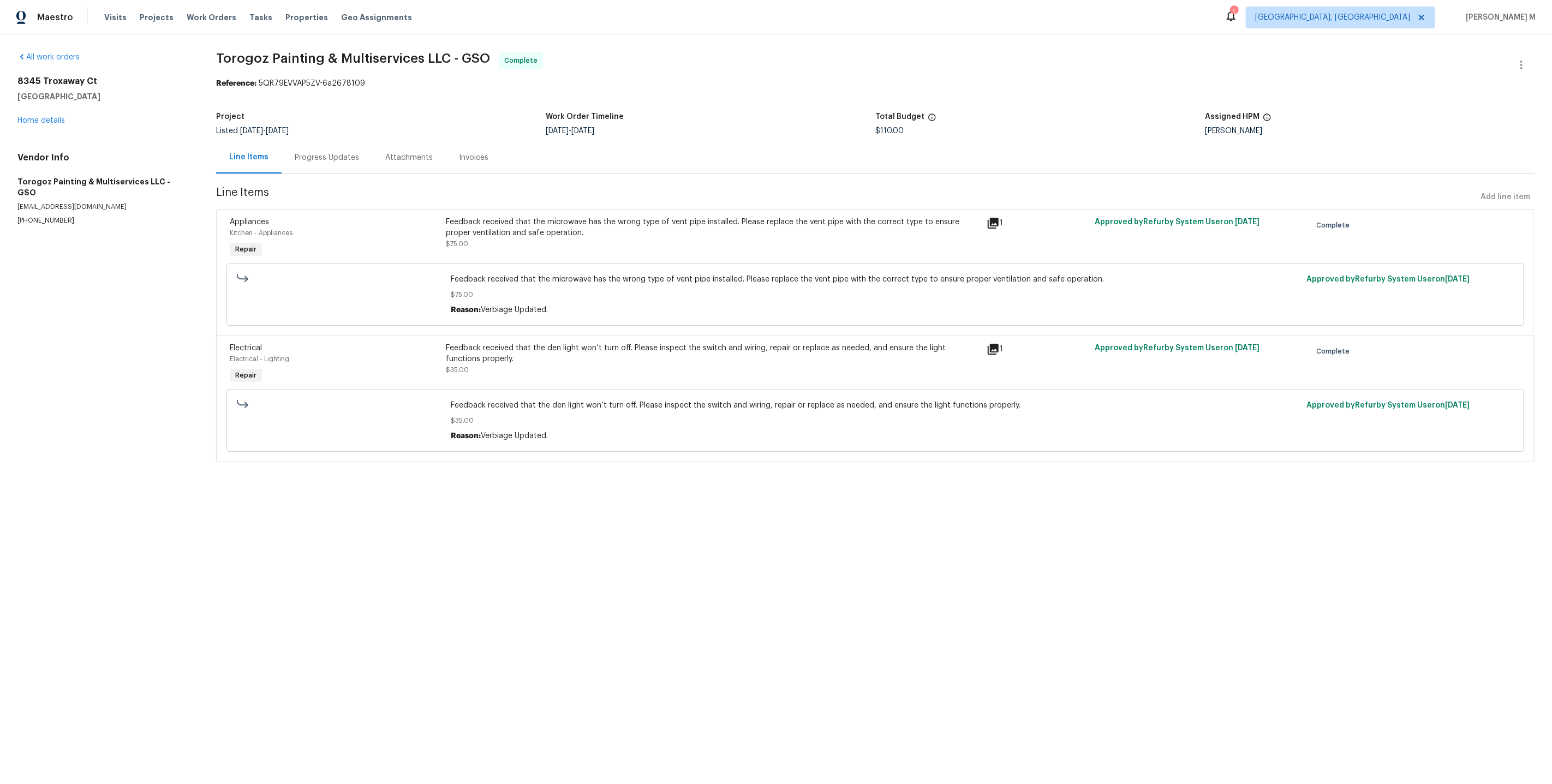
click at [323, 158] on div "Progress Updates" at bounding box center [327, 158] width 90 height 32
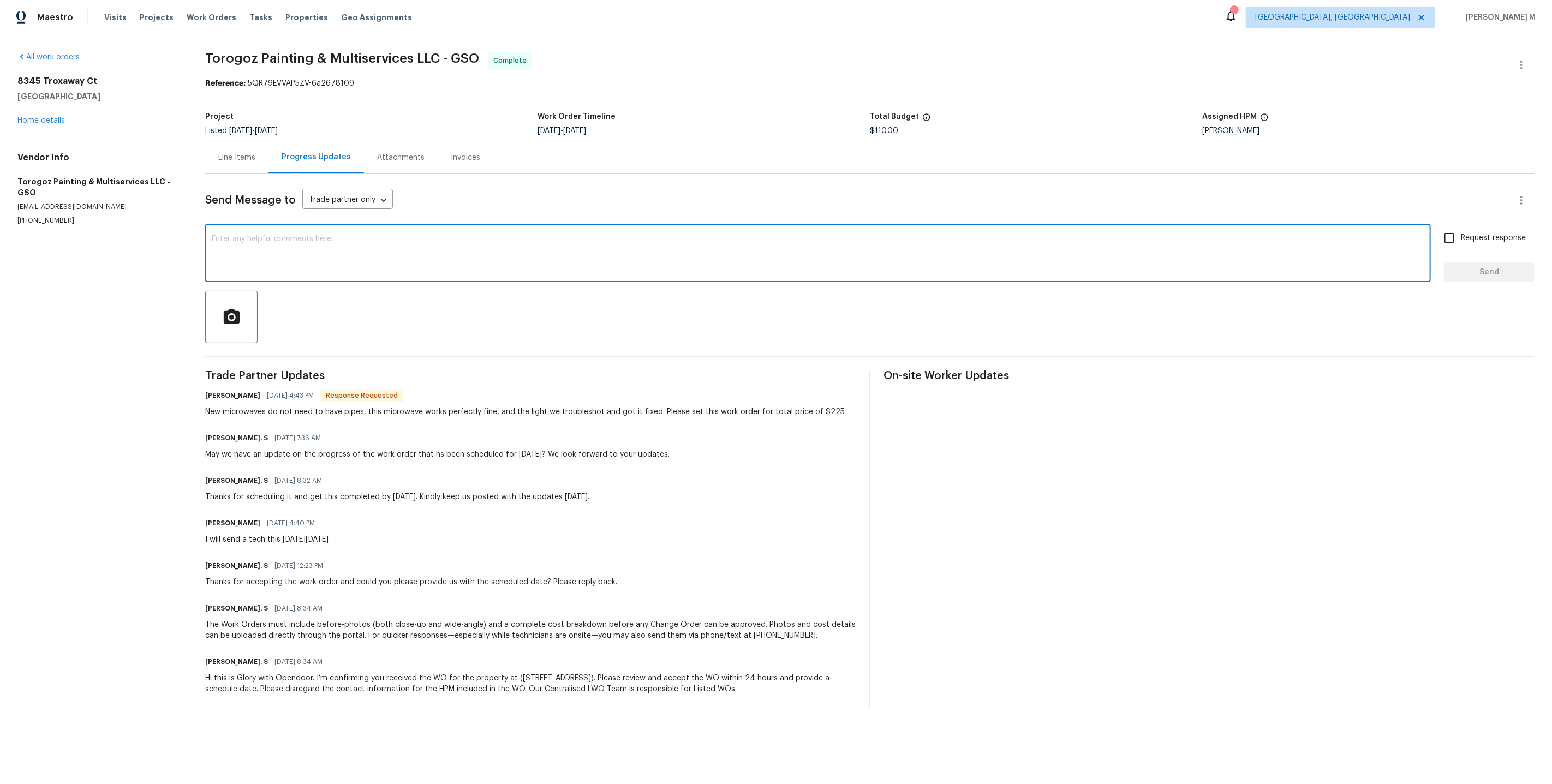
click at [349, 236] on textarea at bounding box center [818, 254] width 1212 height 38
click at [213, 390] on h6 "Ricardo Arturo" at bounding box center [233, 395] width 55 height 11
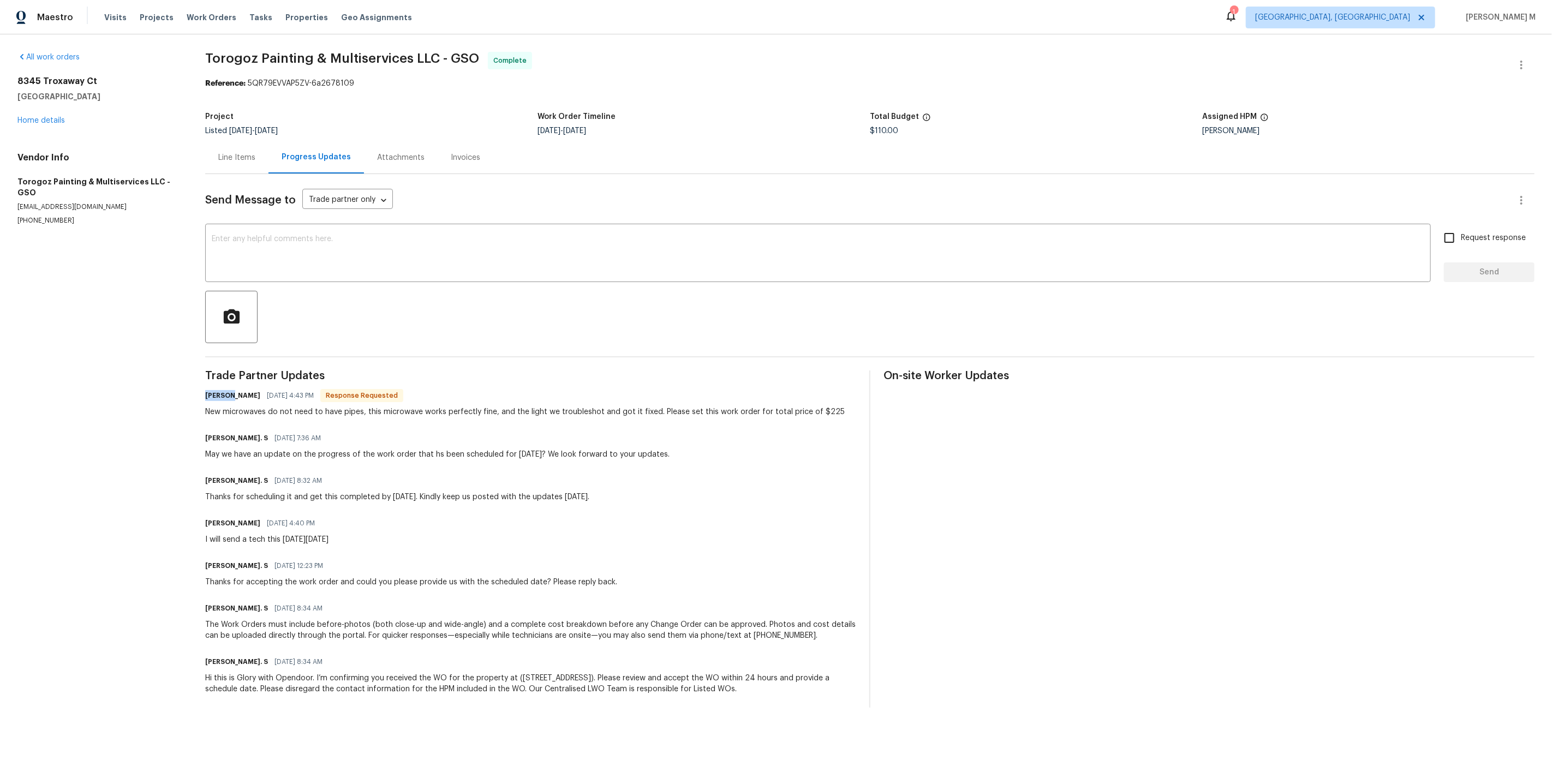
click at [213, 390] on h6 "Ricardo Arturo" at bounding box center [233, 395] width 55 height 11
copy h6 "Ricardo"
click at [271, 278] on div "Send Message to Trade partner only Trade partner only ​ x ​ Request response Se…" at bounding box center [870, 440] width 1329 height 533
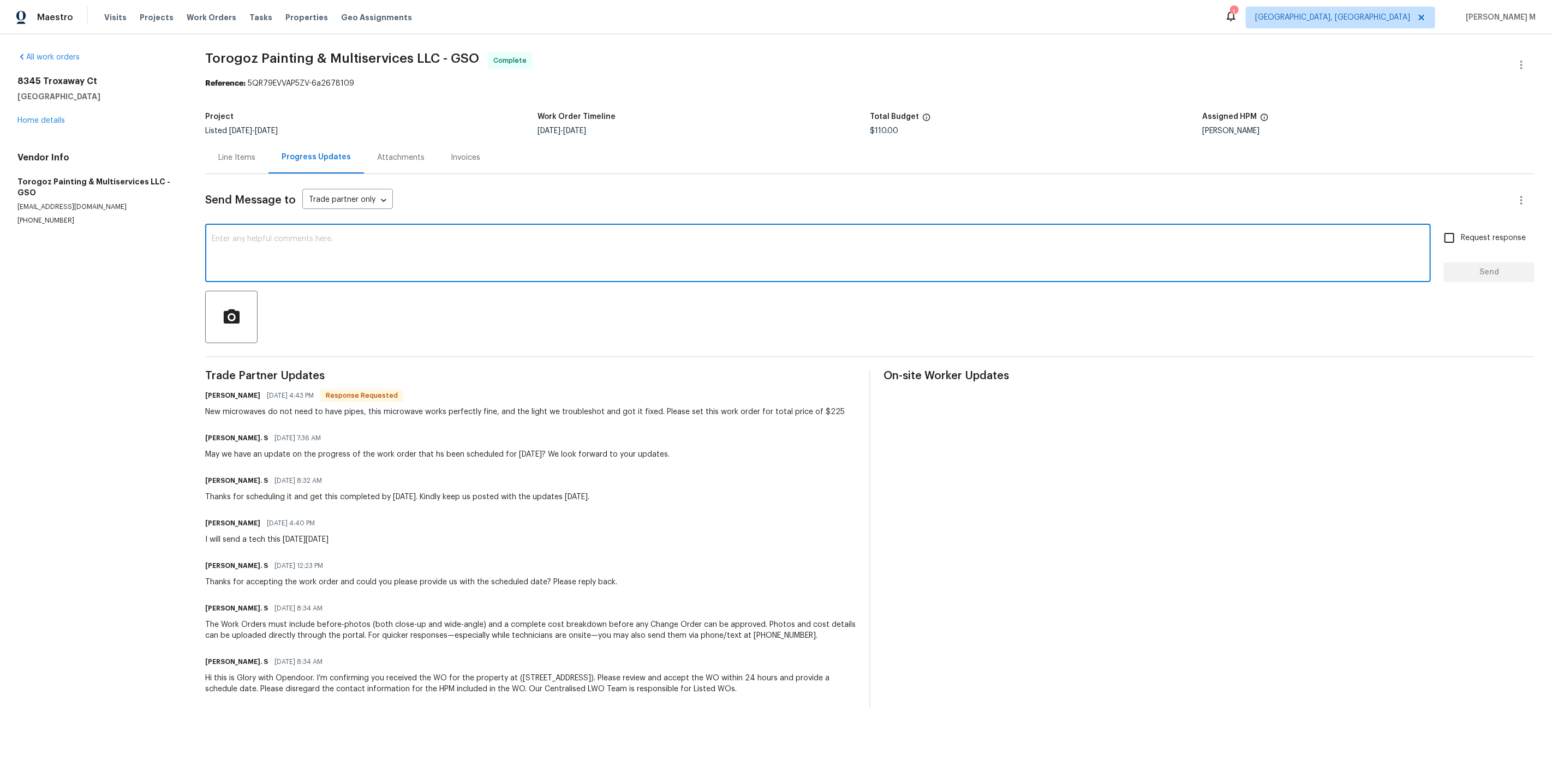
click at [277, 260] on textarea at bounding box center [818, 254] width 1212 height 38
paste textarea "Ricardo"
click at [338, 235] on textarea "Ricardo, this WO got approved already, We'll send a suppliment WO real quick yo…" at bounding box center [818, 254] width 1212 height 38
click at [0, 0] on div "already." at bounding box center [0, 0] width 0 height 0
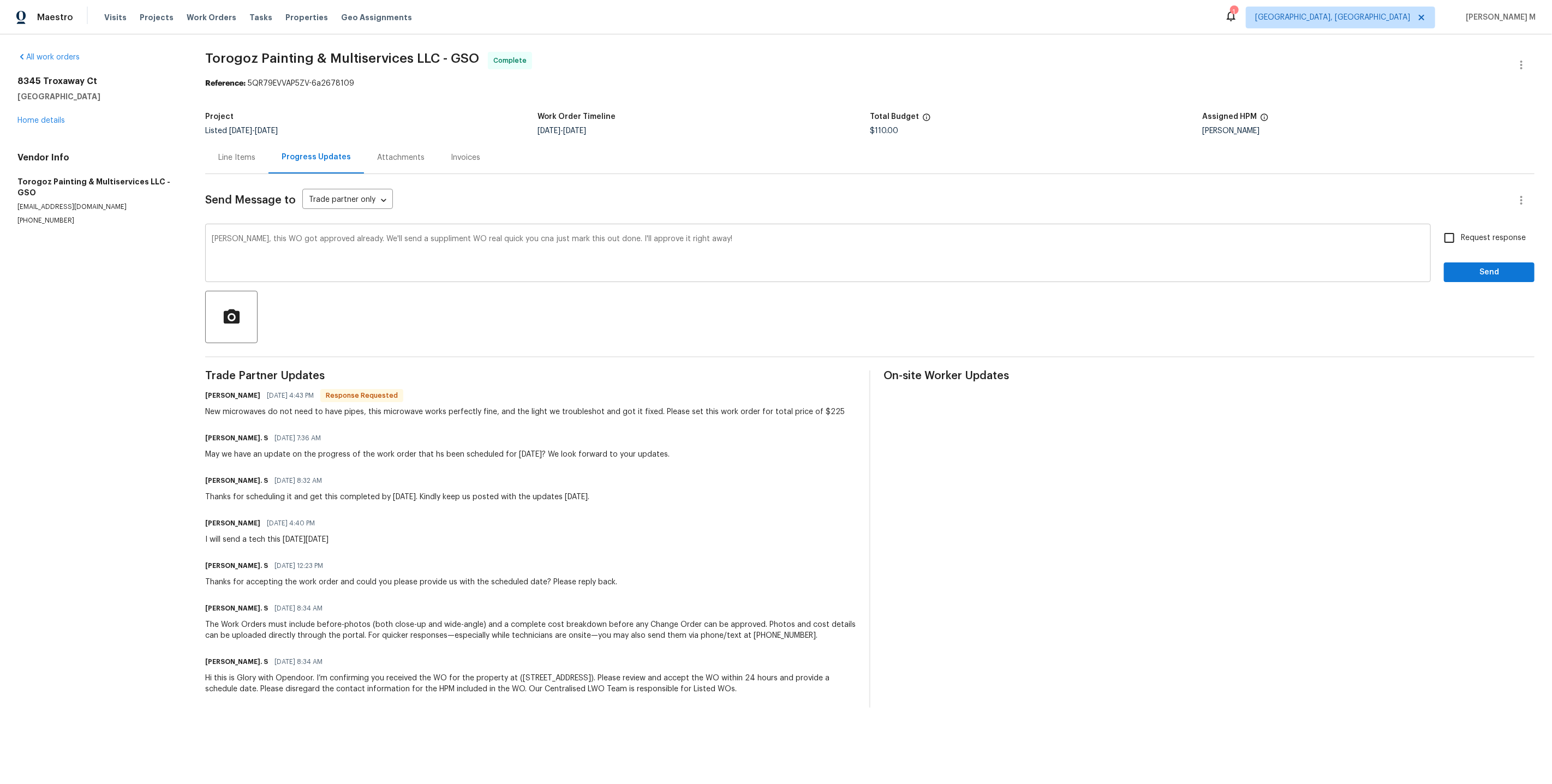
click at [417, 227] on div "Ricardo, this WO got approved already. We'll send a suppliment WO real quick yo…" at bounding box center [818, 254] width 1225 height 56
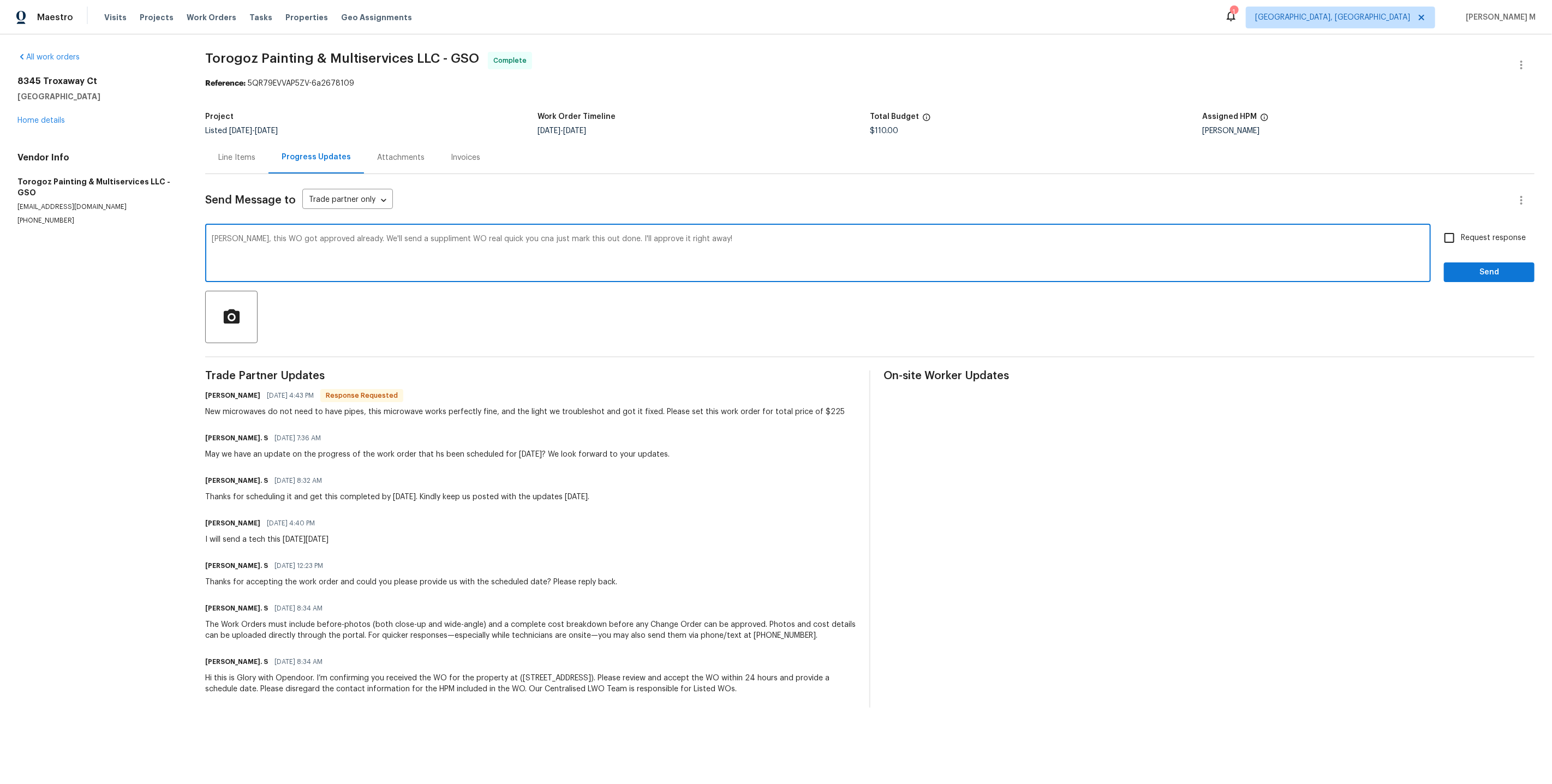
click at [416, 235] on textarea "Ricardo, this WO got approved already. We'll send a suppliment WO real quick yo…" at bounding box center [818, 254] width 1212 height 38
click at [0, 0] on span "supplement" at bounding box center [0, 0] width 0 height 0
click at [484, 235] on textarea "Ricardo, this WO got approved already. We'll send a supplement WO real quick yo…" at bounding box center [818, 254] width 1212 height 38
click at [0, 0] on span "quick" at bounding box center [0, 0] width 0 height 0
click at [522, 235] on textarea "Ricardo, this WO got approved already. We'll send a supplement WO real quick; y…" at bounding box center [818, 254] width 1212 height 38
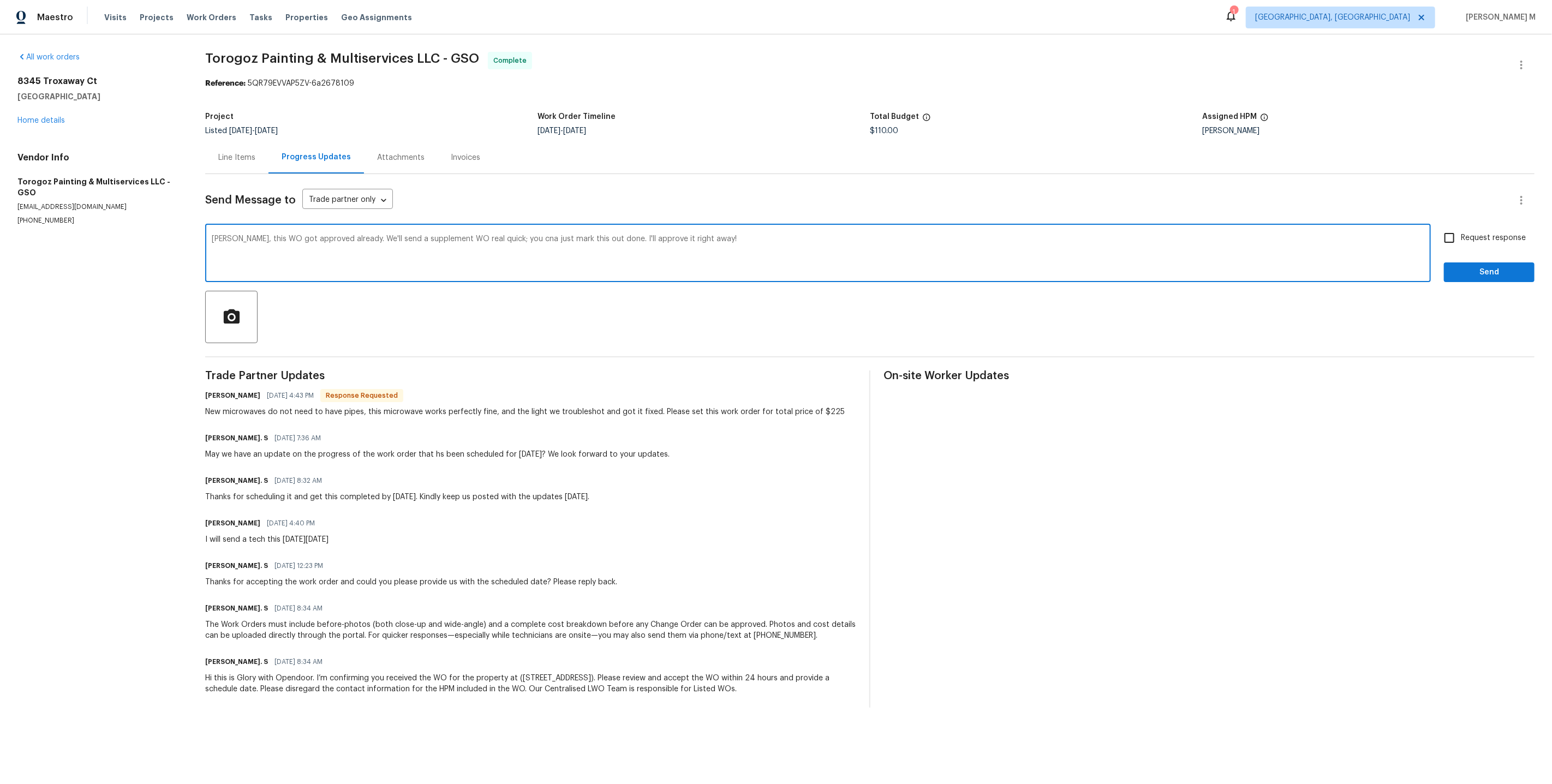
click at [0, 0] on div "can" at bounding box center [0, 0] width 0 height 0
click at [587, 235] on textarea "Ricardo, this WO got approved already. We'll send a supplement WO real quick; y…" at bounding box center [818, 254] width 1212 height 38
click at [0, 0] on span "as" at bounding box center [0, 0] width 0 height 0
type textarea "Ricardo, this WO got approved already. We'll send a supplement WO real quick; y…"
click at [1514, 232] on span "Request response" at bounding box center [1493, 238] width 65 height 12
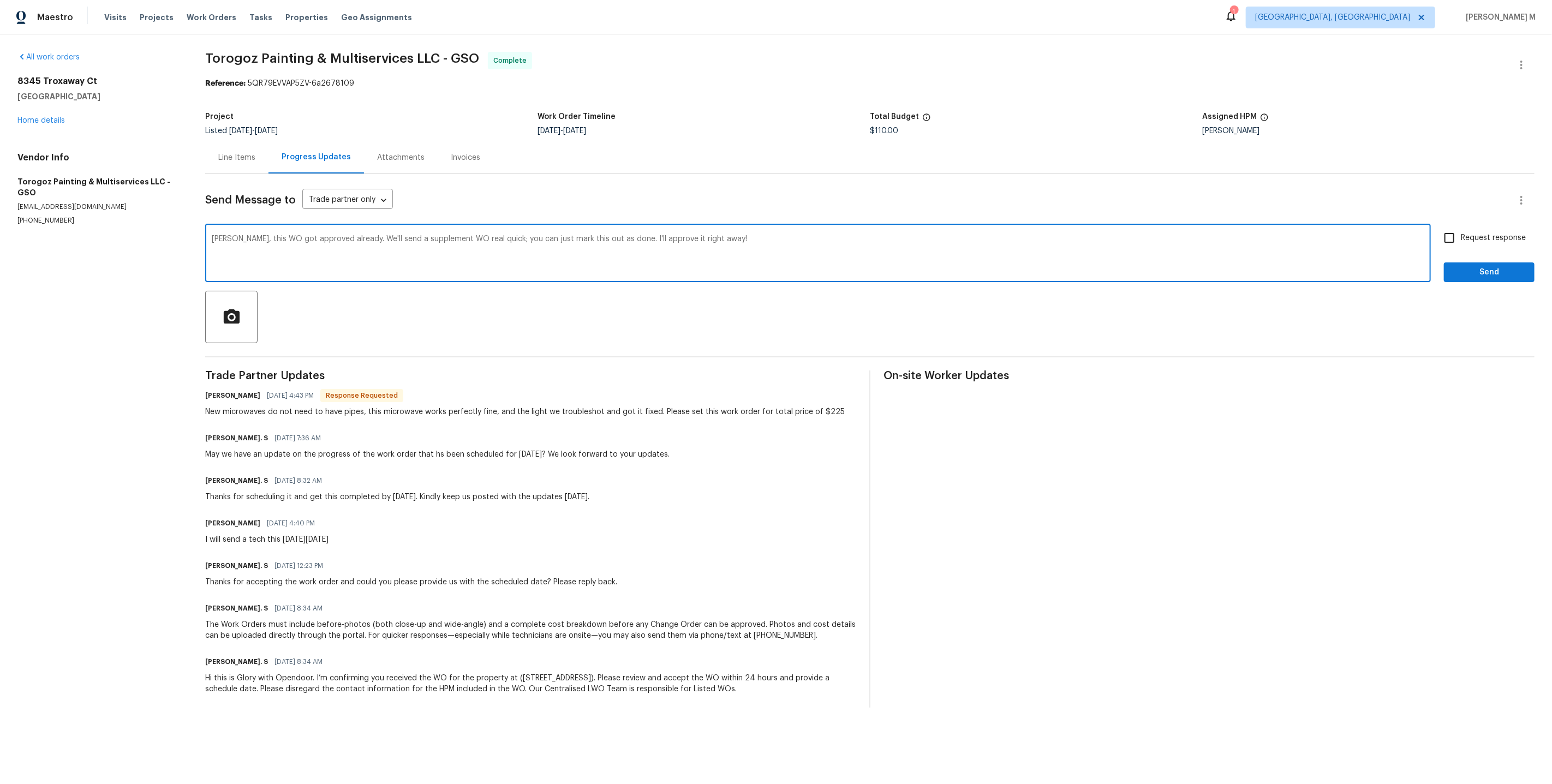
click at [1461, 232] on input "Request response" at bounding box center [1449, 238] width 23 height 23
checkbox input "true"
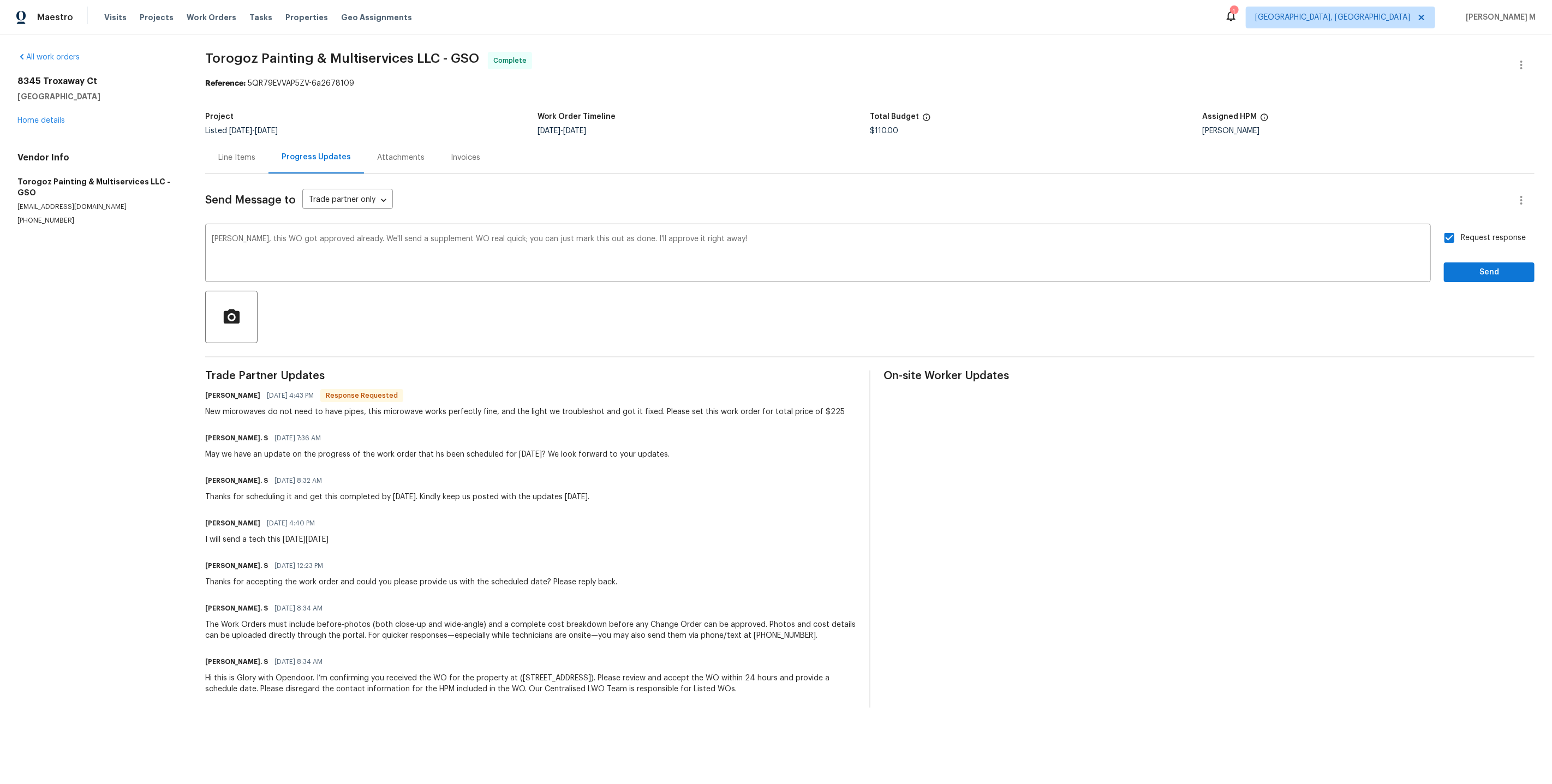
click at [1508, 252] on div "Request response Send" at bounding box center [1489, 254] width 90 height 56
click at [1512, 265] on span "Send" at bounding box center [1490, 272] width 73 height 14
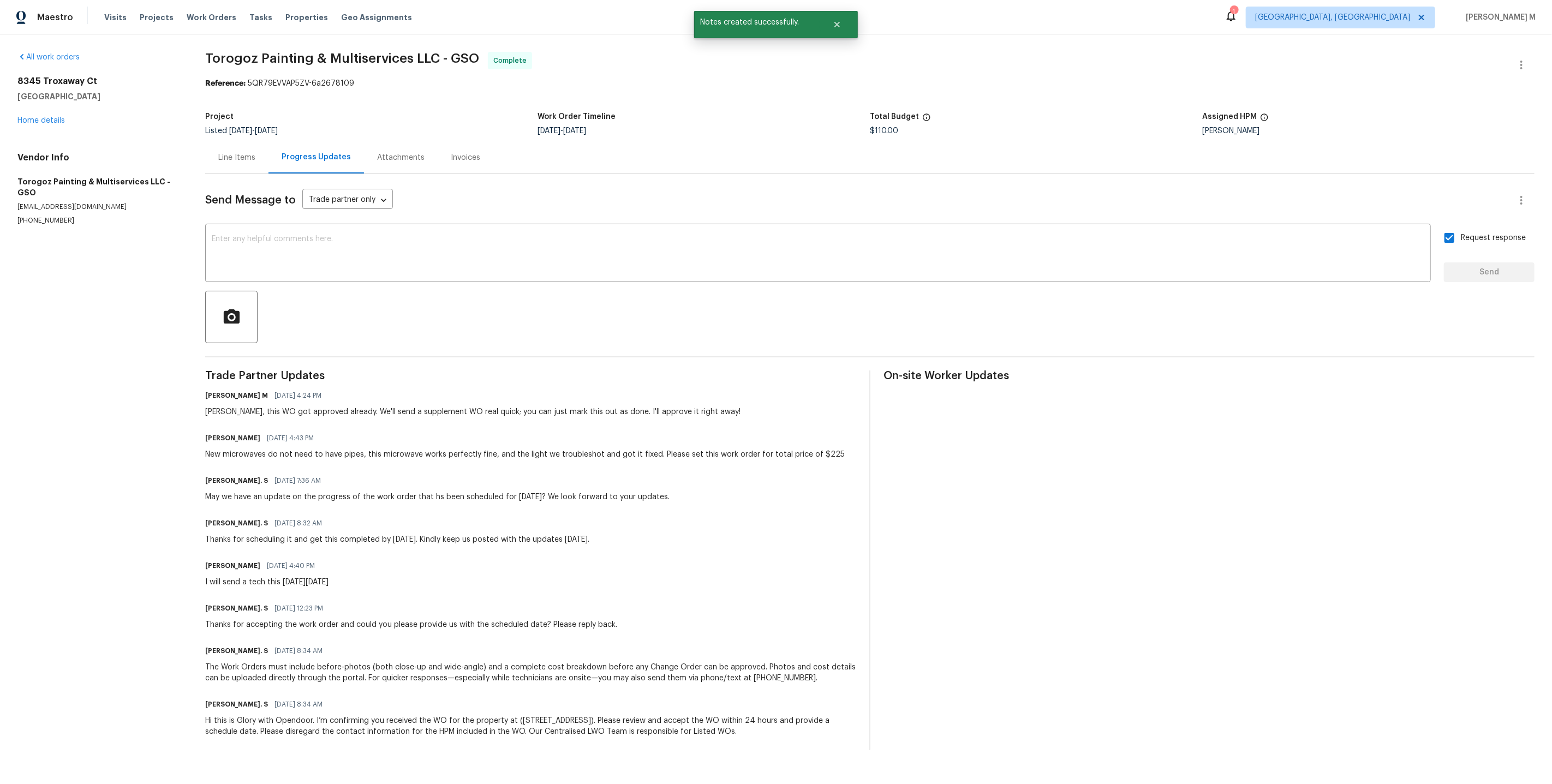
click at [257, 161] on div "Line Items" at bounding box center [237, 158] width 63 height 32
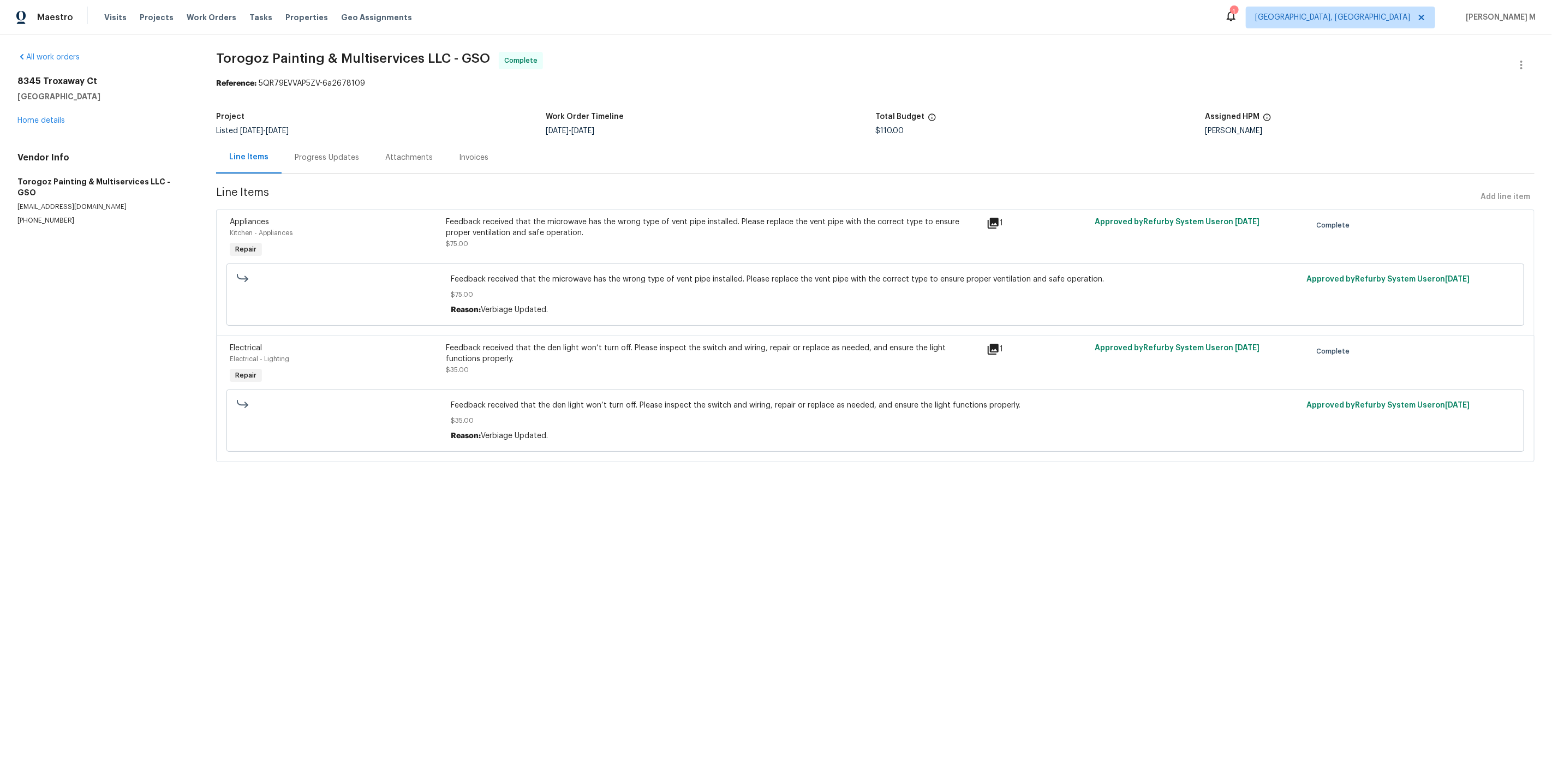
click at [313, 152] on div "Progress Updates" at bounding box center [327, 157] width 65 height 11
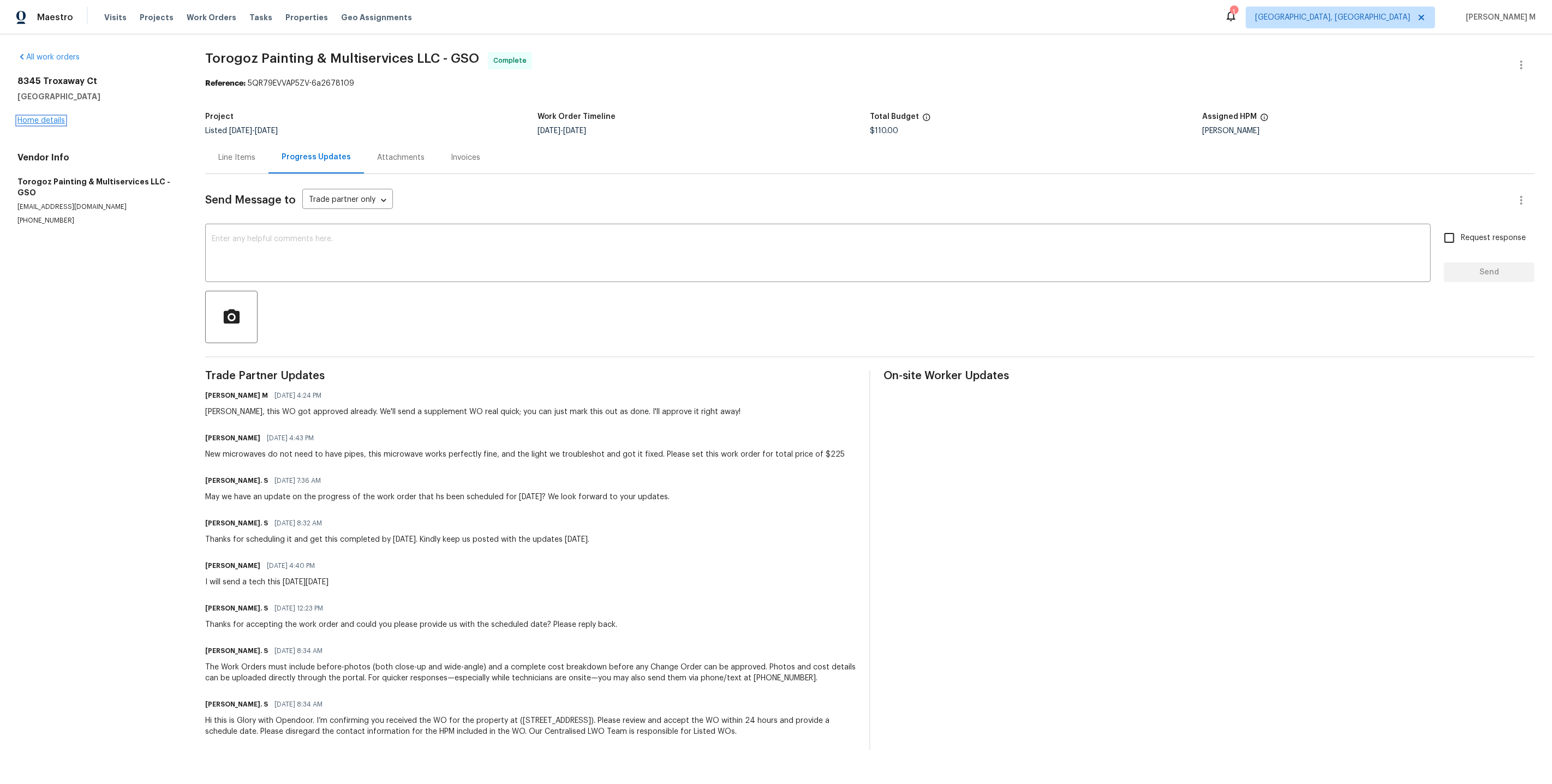
click at [59, 118] on link "Home details" at bounding box center [41, 120] width 48 height 7
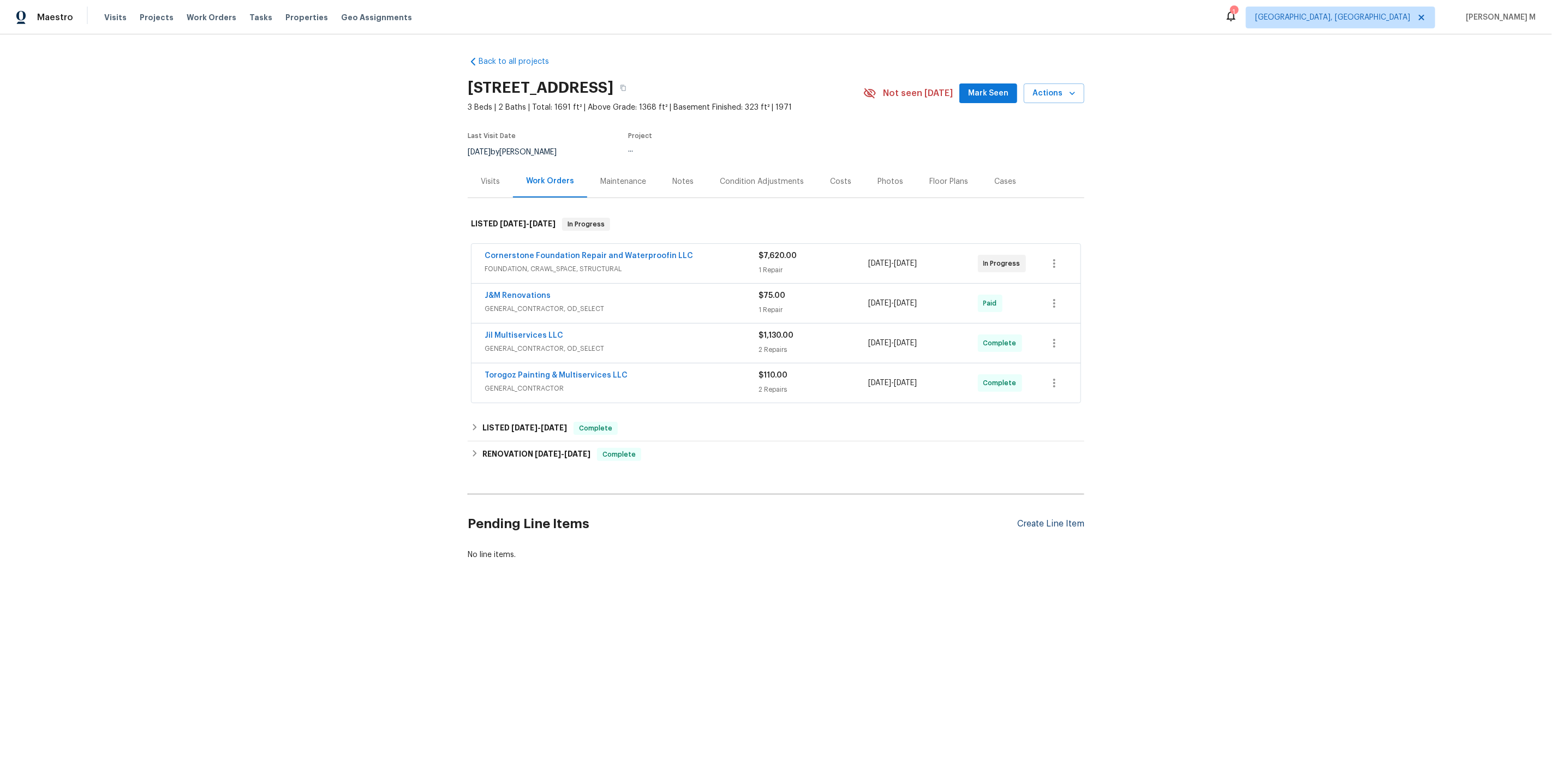
click at [1023, 519] on div "Create Line Item" at bounding box center [1050, 524] width 67 height 10
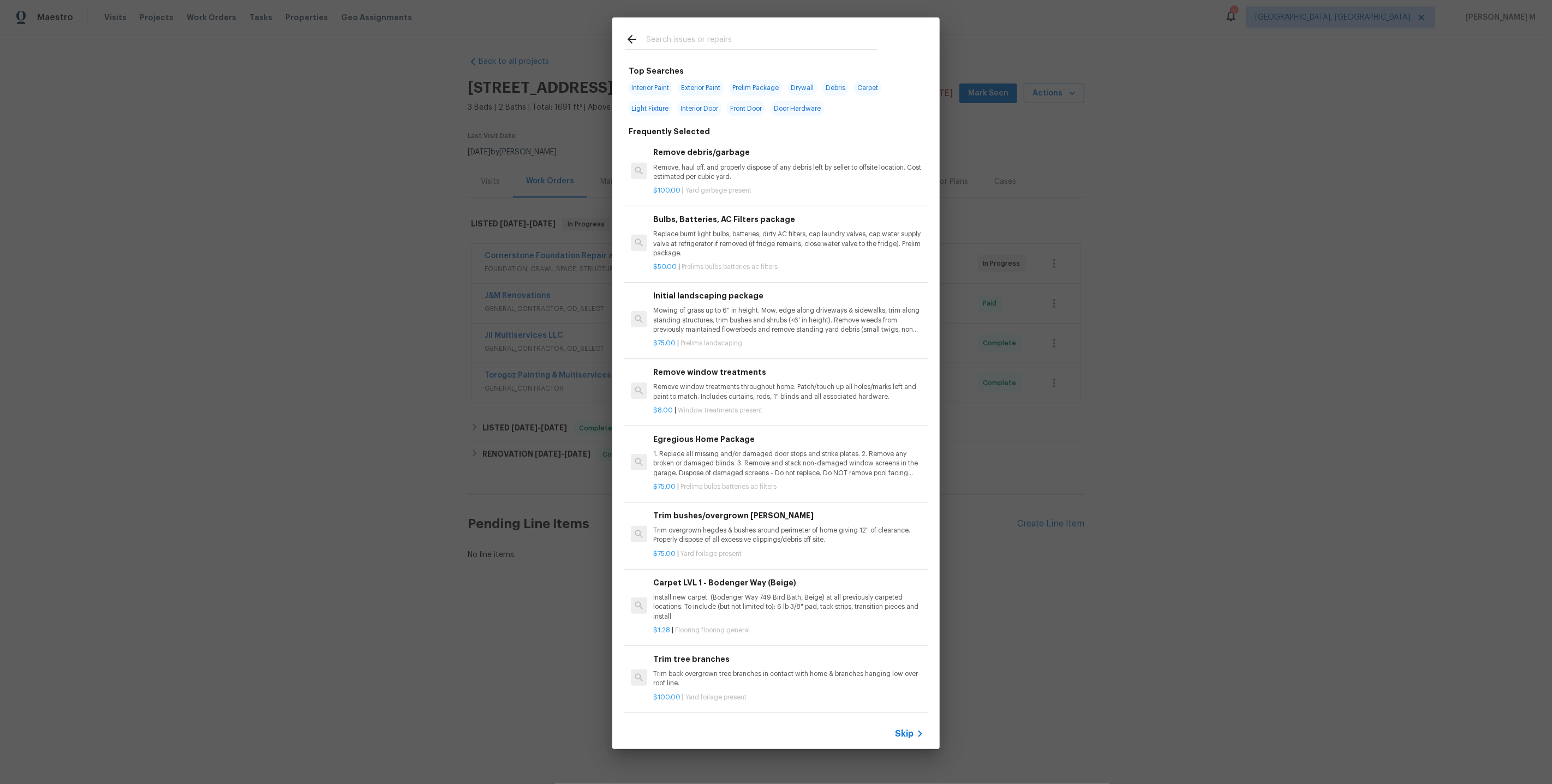
click at [914, 736] on span "Skip" at bounding box center [904, 733] width 18 height 11
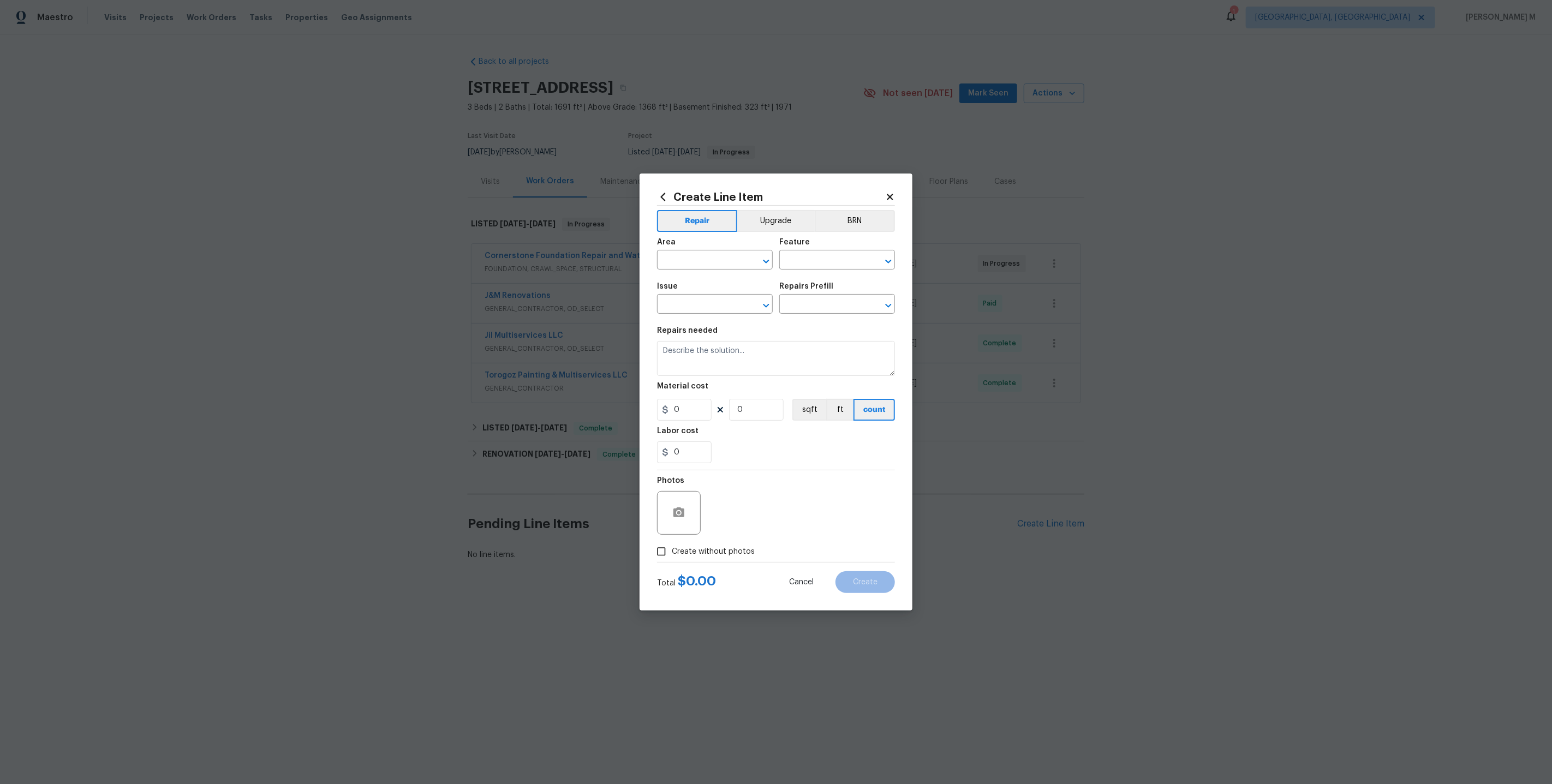
click at [710, 252] on div "Area" at bounding box center [715, 245] width 116 height 14
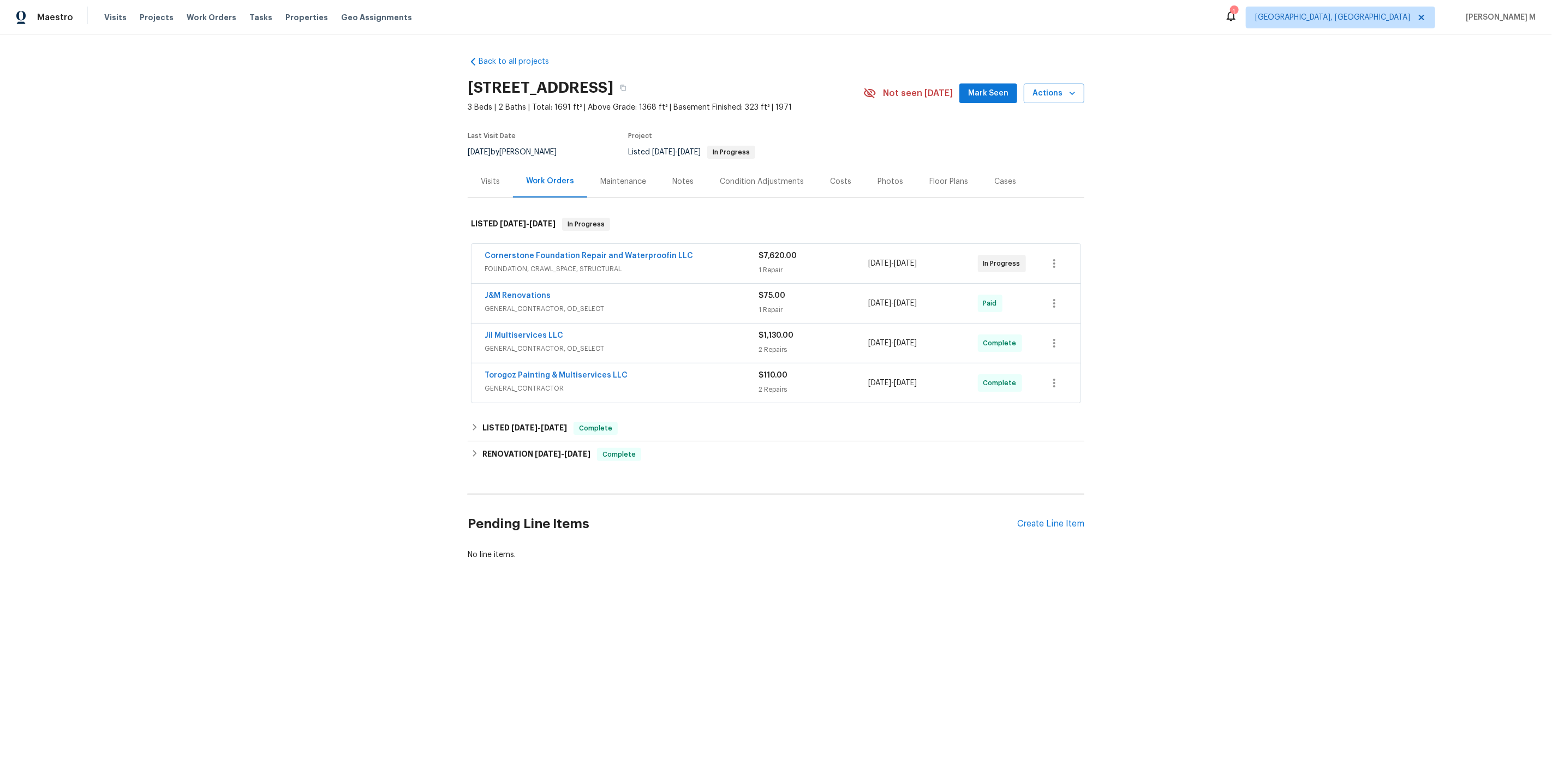
click at [529, 383] on span "GENERAL_CONTRACTOR" at bounding box center [621, 388] width 274 height 11
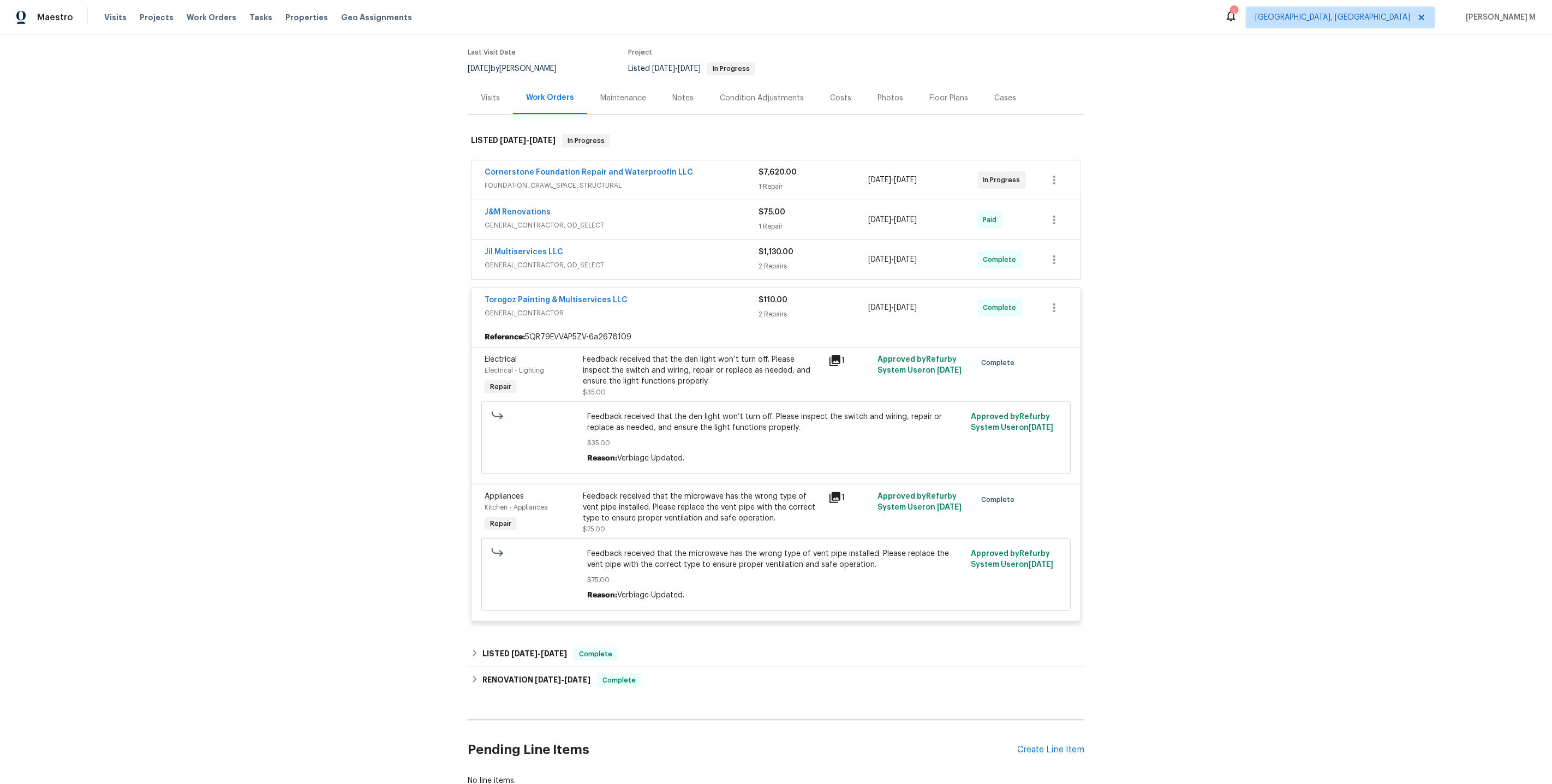
scroll to position [84, 0]
click at [525, 295] on link "Torogoz Painting & Multiservices LLC" at bounding box center [555, 298] width 143 height 7
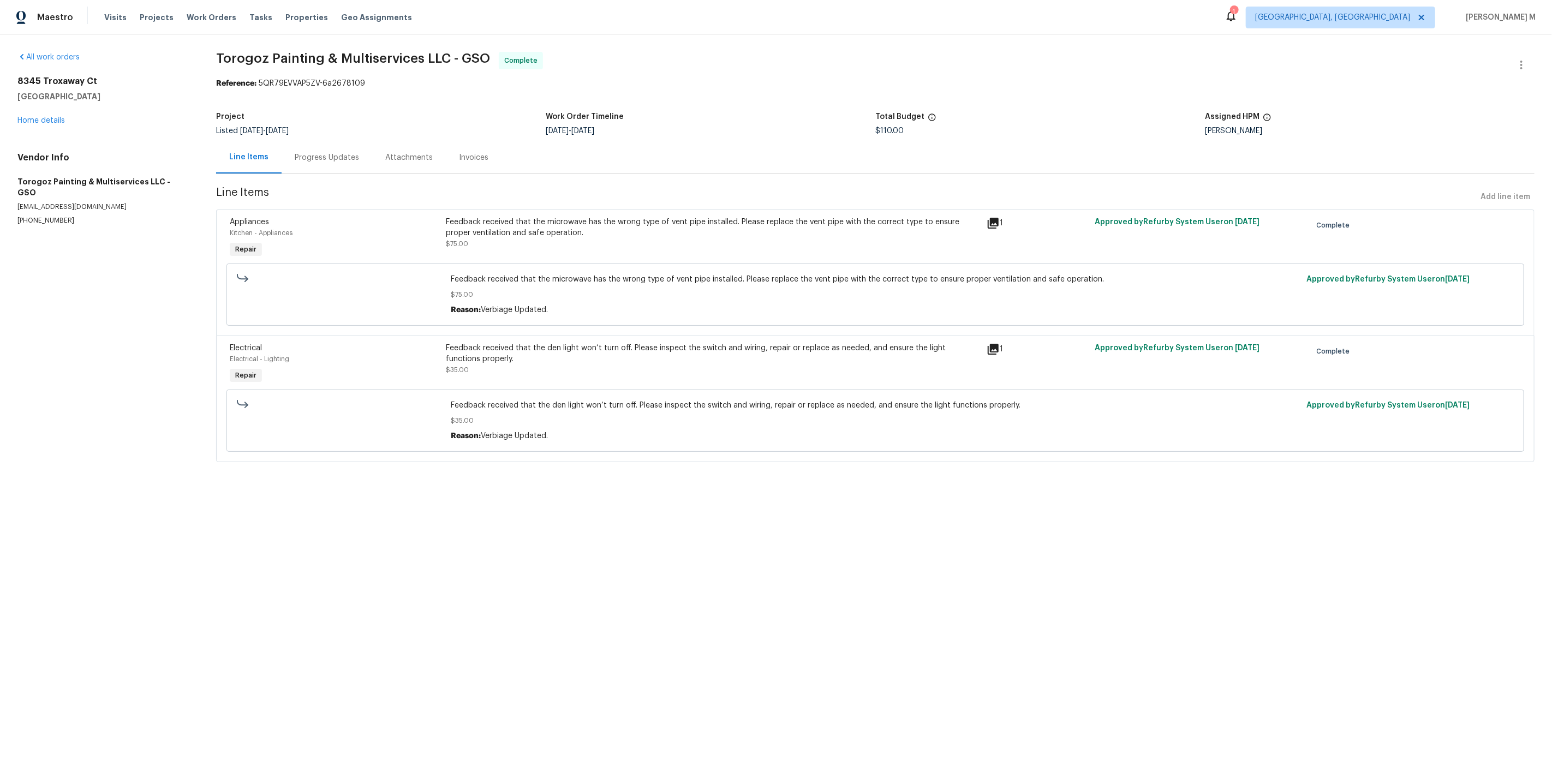
click at [321, 165] on div "Progress Updates" at bounding box center [327, 158] width 90 height 32
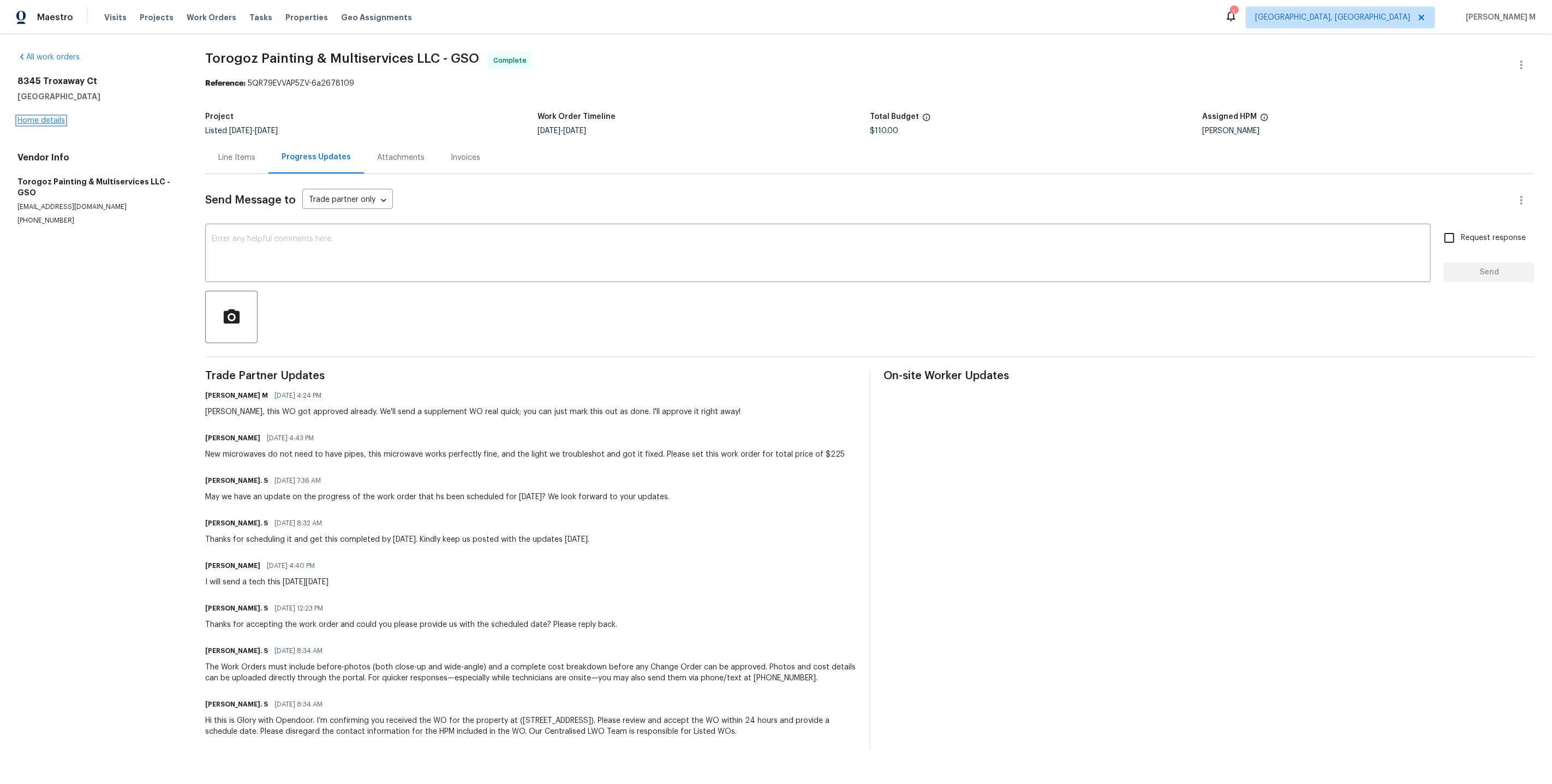
click at [54, 120] on link "Home details" at bounding box center [41, 120] width 48 height 7
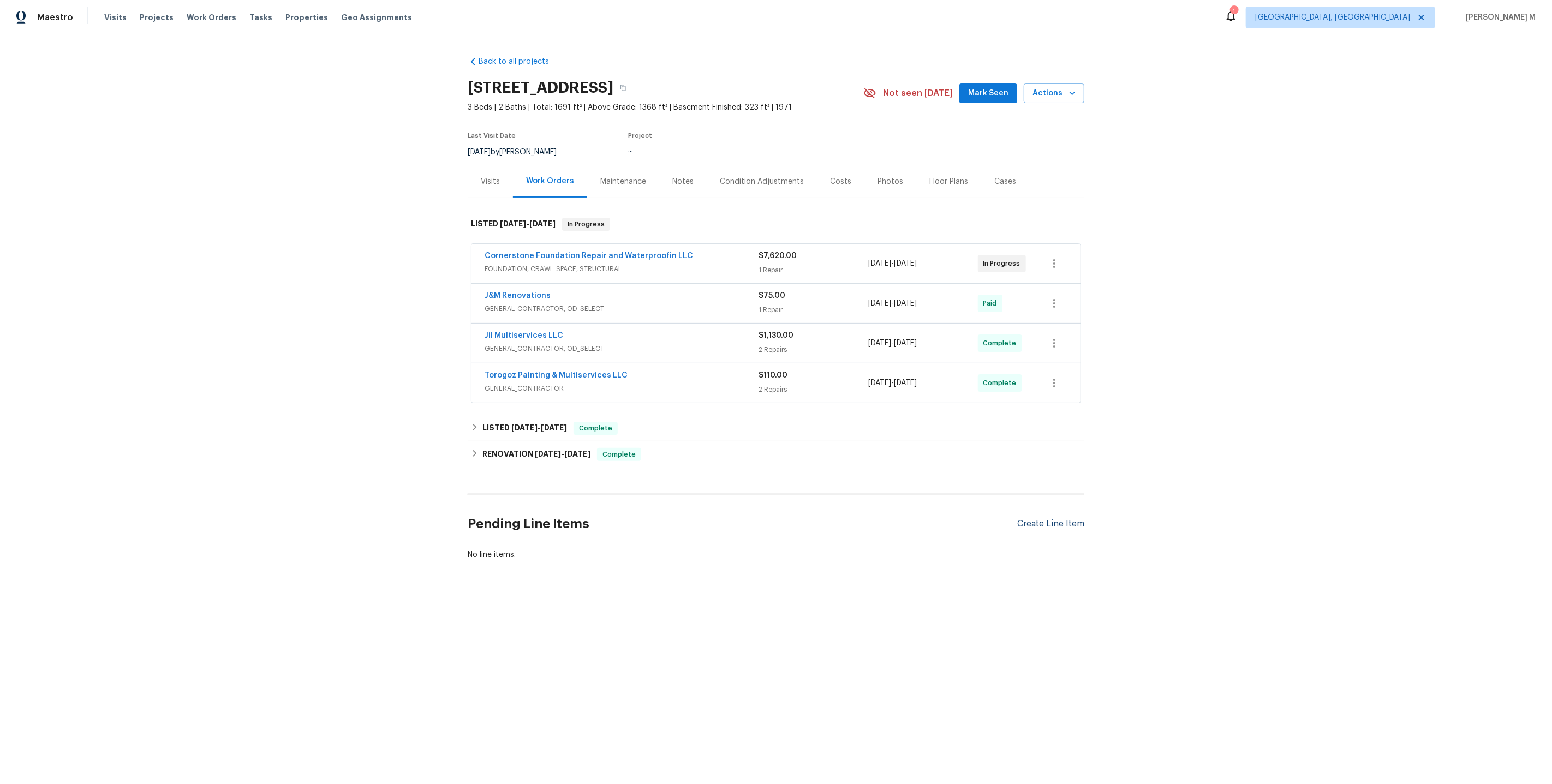
click at [1070, 519] on div "Create Line Item" at bounding box center [1050, 524] width 67 height 10
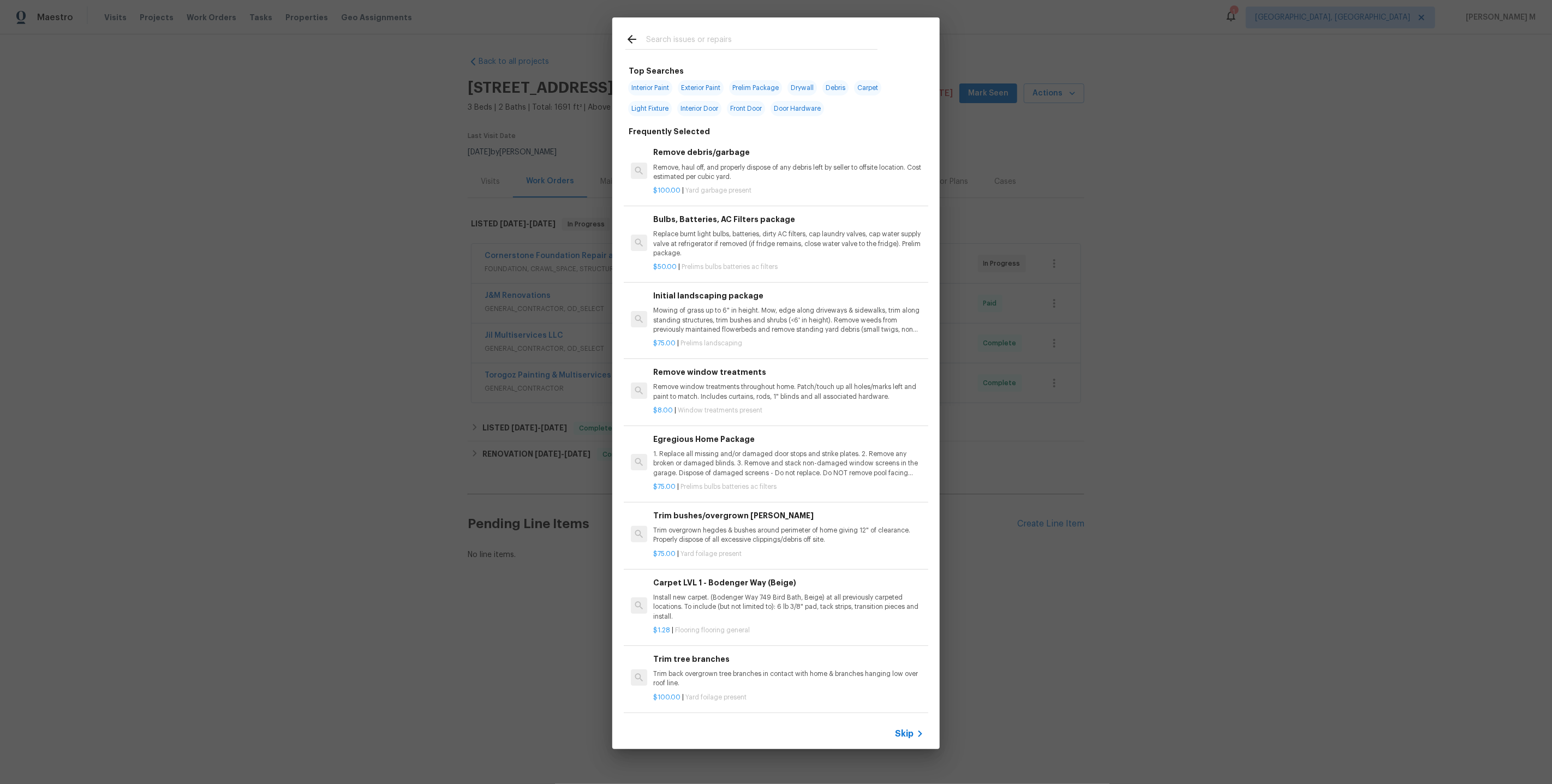
click at [904, 727] on div "Skip" at bounding box center [776, 733] width 327 height 31
click at [903, 733] on span "Skip" at bounding box center [904, 733] width 18 height 11
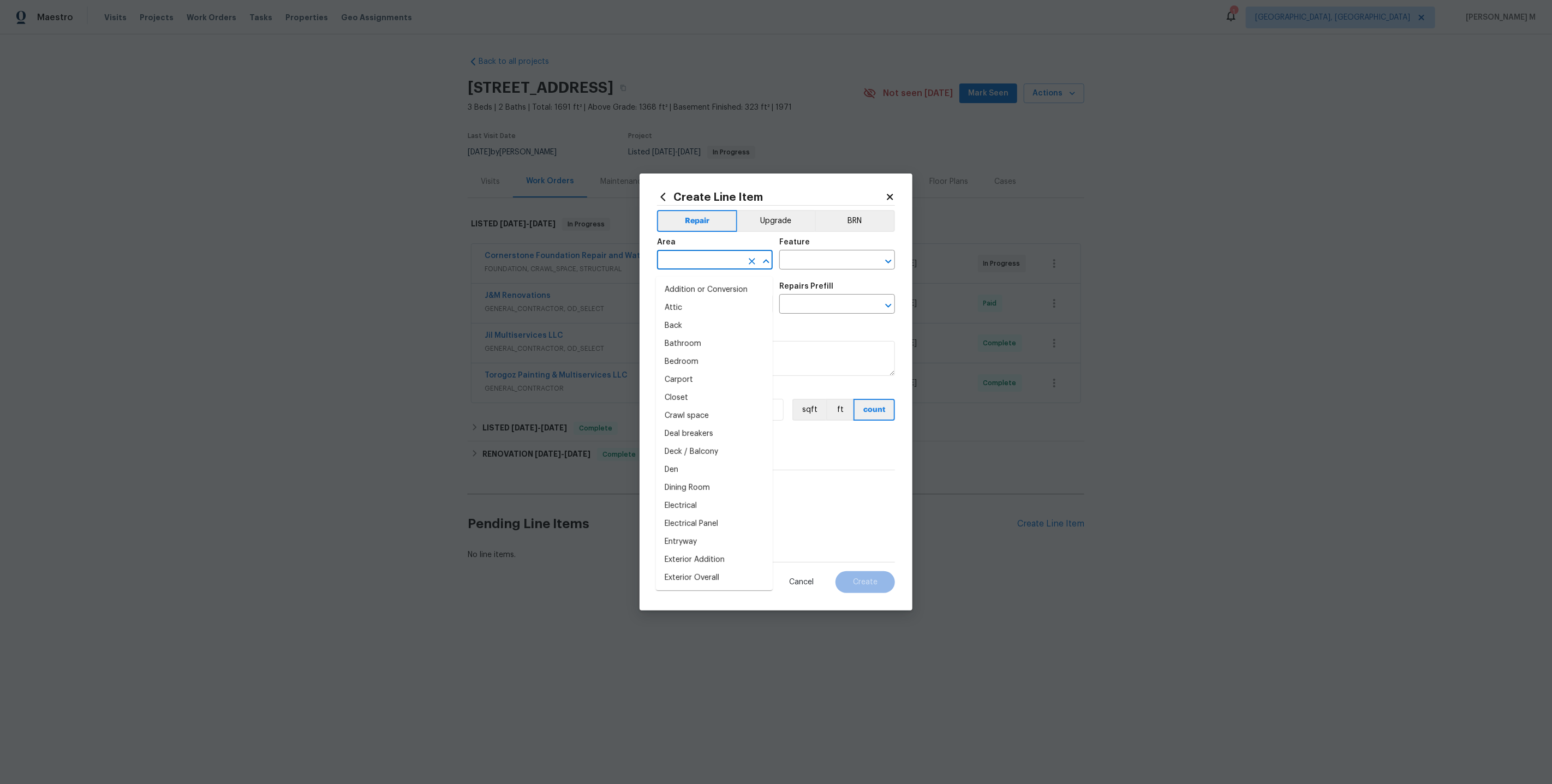
click at [706, 269] on input "text" at bounding box center [699, 260] width 85 height 17
click at [704, 292] on li "Electrical" at bounding box center [714, 290] width 117 height 18
type input "Electrical"
click at [823, 269] on input "text" at bounding box center [822, 260] width 85 height 17
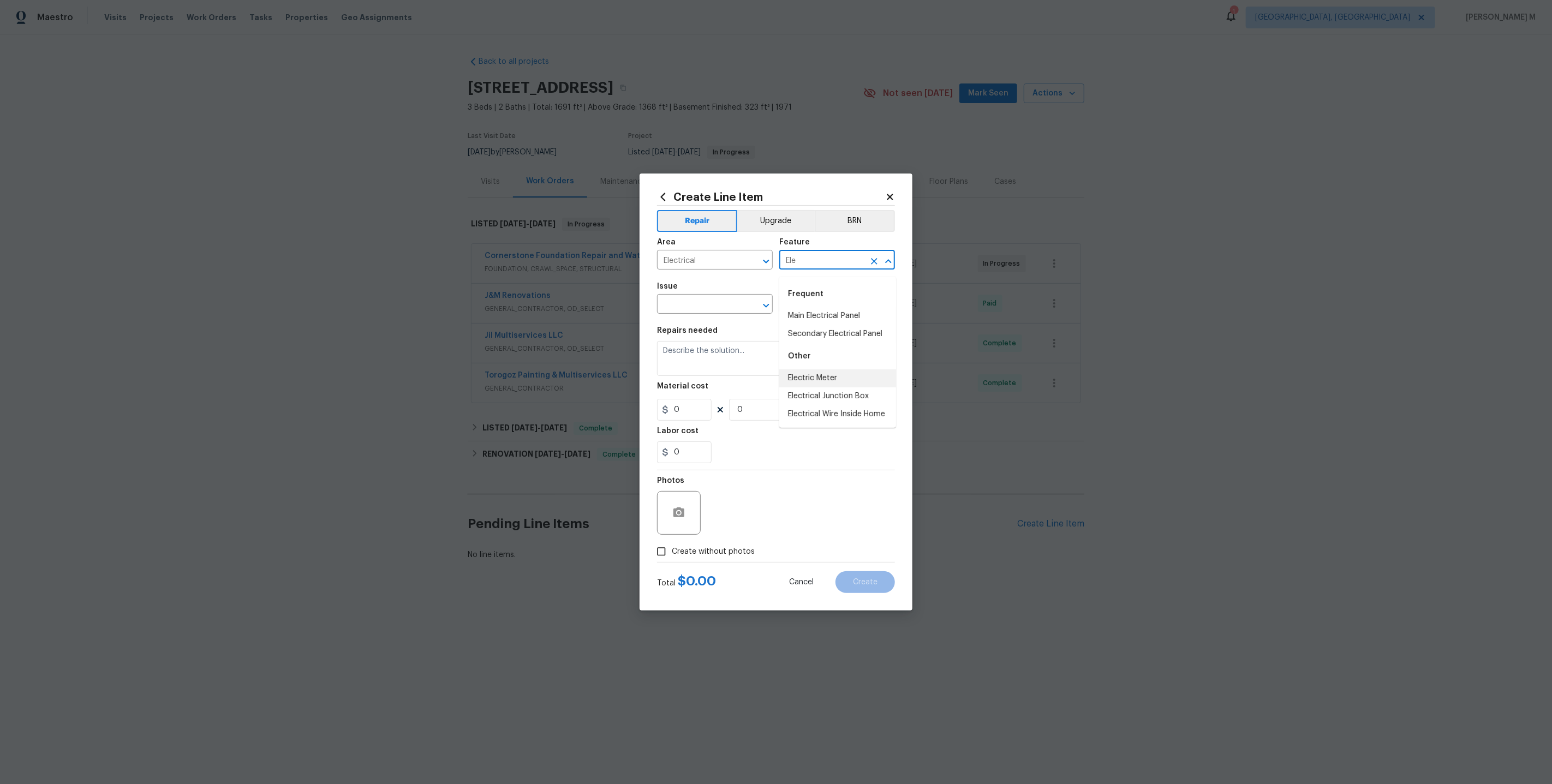
click at [811, 378] on li "Electric Meter" at bounding box center [837, 378] width 117 height 18
type input "Electric Meter"
click at [691, 305] on input "text" at bounding box center [699, 305] width 85 height 17
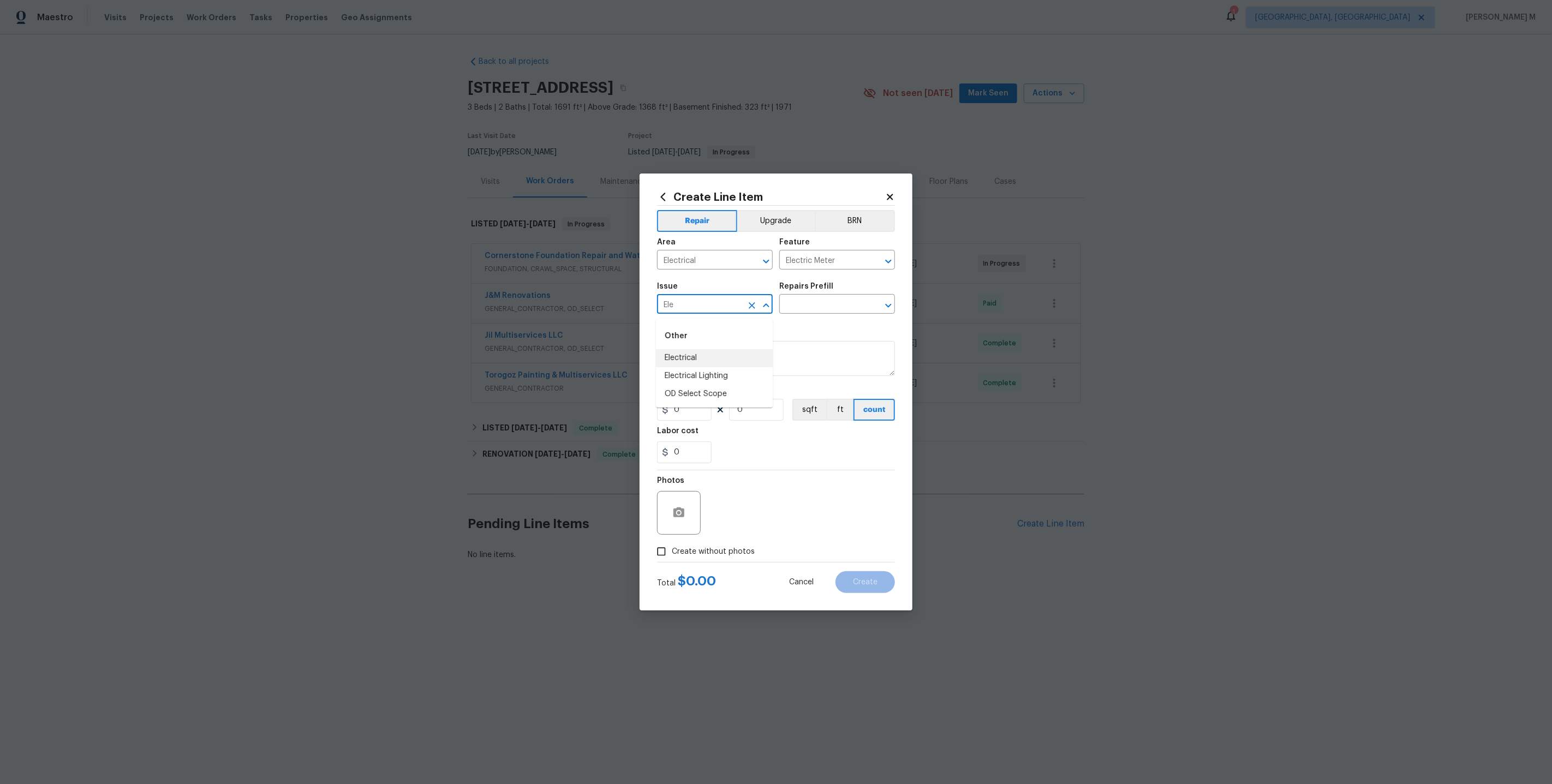
click at [695, 362] on li "Electrical" at bounding box center [714, 358] width 117 height 18
type input "Electrical"
click at [837, 314] on input "text" at bounding box center [822, 305] width 85 height 17
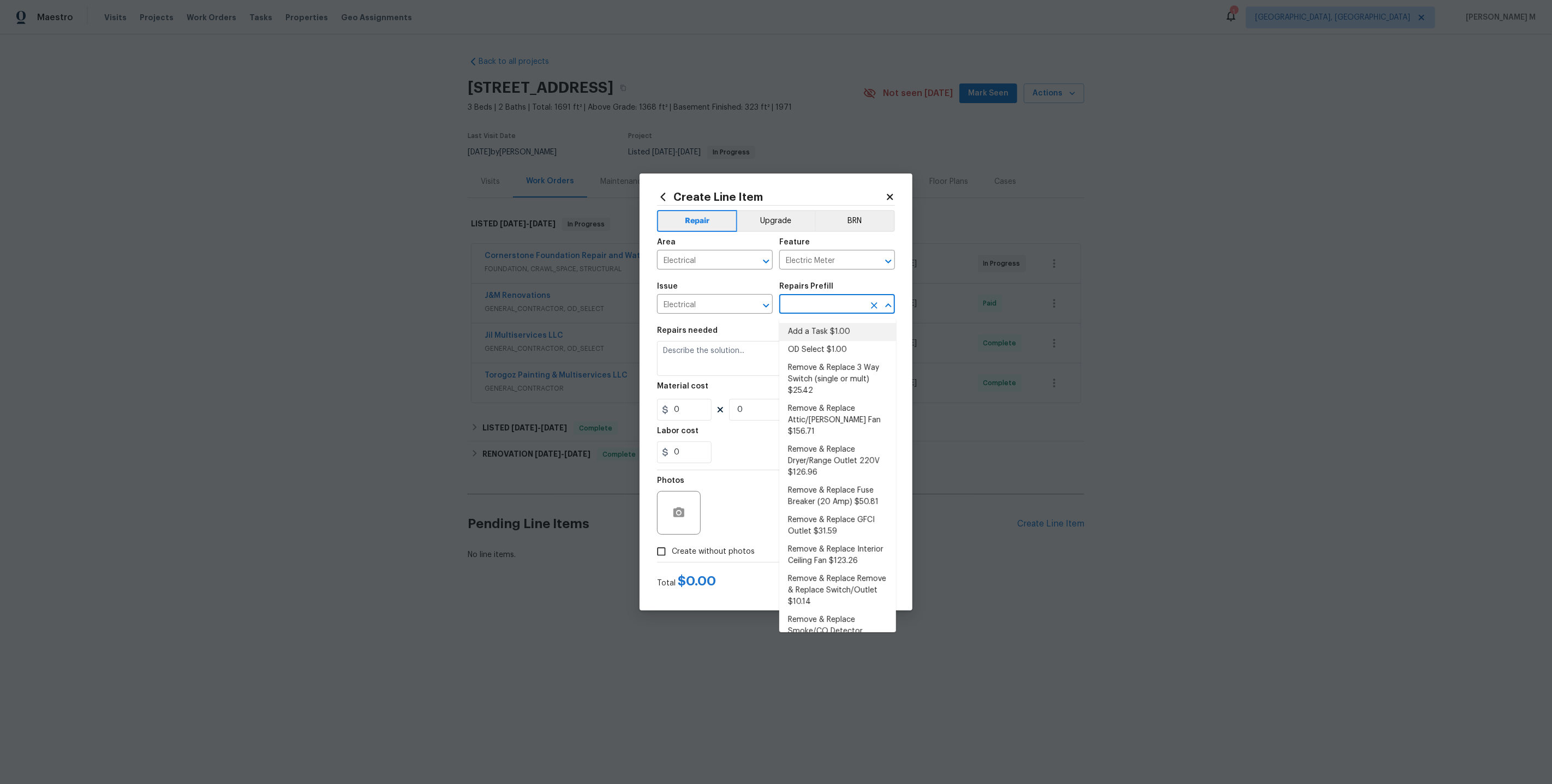
click at [814, 329] on li "Add a Task $1.00" at bounding box center [837, 331] width 117 height 18
type input "Add a Task $1.00"
type textarea "HPM to detail"
type input "1"
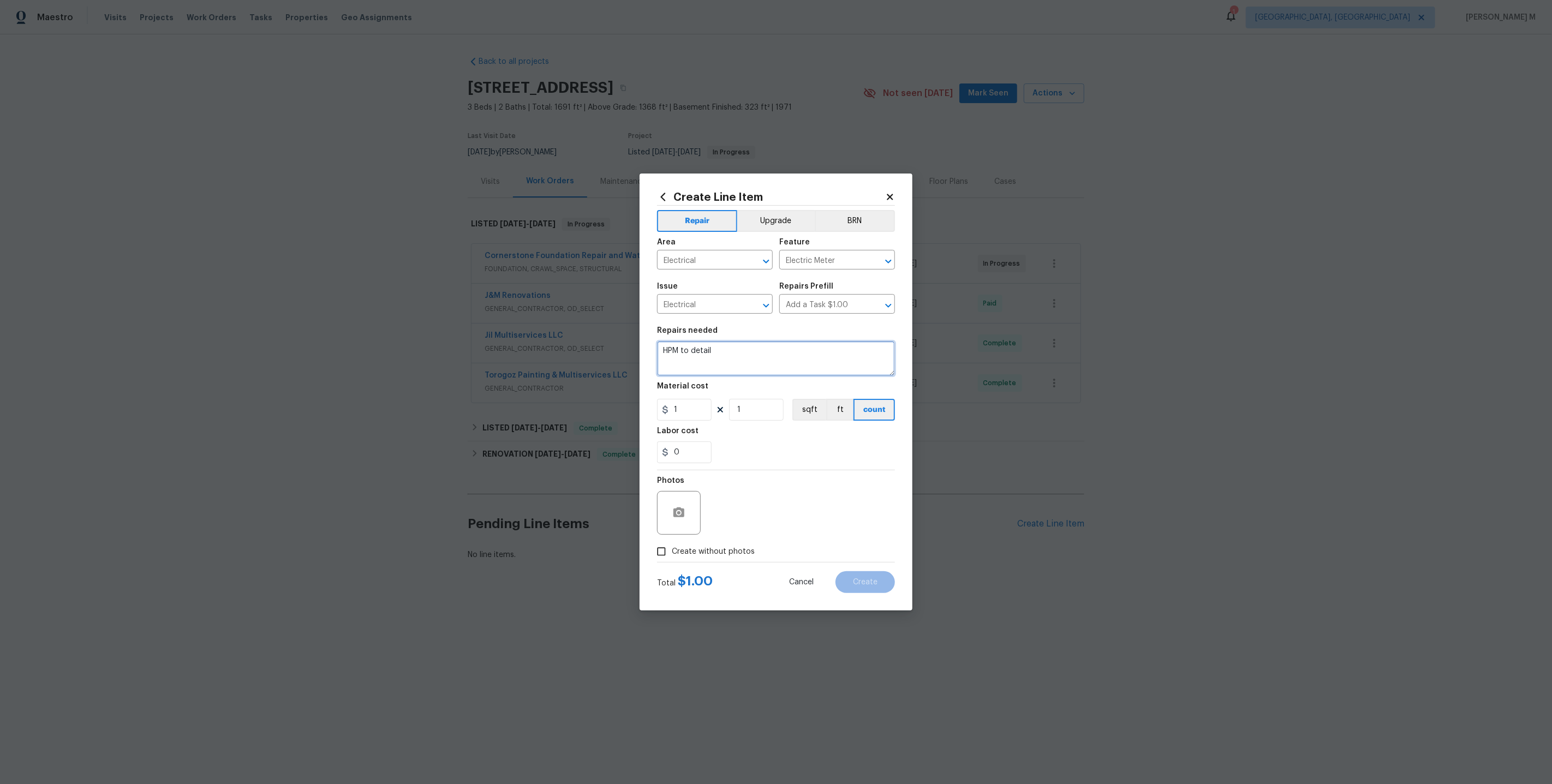
click at [765, 349] on textarea "HPM to detail" at bounding box center [776, 359] width 238 height 35
click at [699, 353] on textarea "Supplimental WO" at bounding box center [776, 359] width 238 height 35
click at [0, 0] on qb-div "Correct the spelling error Supplemental" at bounding box center [0, 0] width 0 height 0
type textarea "Supplemental WO"
click at [693, 548] on span "Create without photos" at bounding box center [713, 552] width 83 height 12
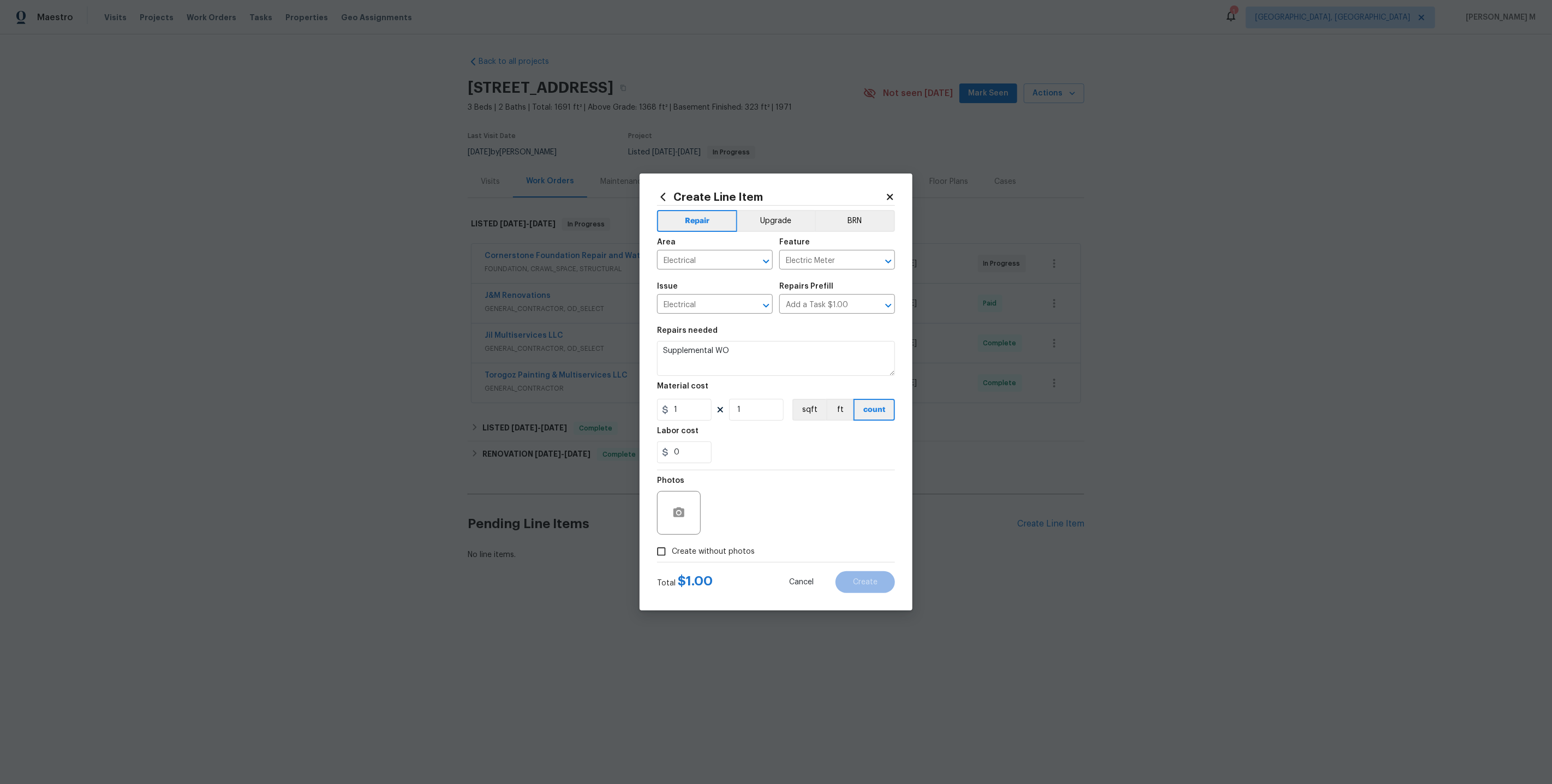
click at [671, 548] on input "Create without photos" at bounding box center [661, 552] width 21 height 21
checkbox input "true"
click at [688, 401] on input "1" at bounding box center [684, 410] width 54 height 22
type input "115"
click at [804, 498] on textarea at bounding box center [802, 512] width 186 height 43
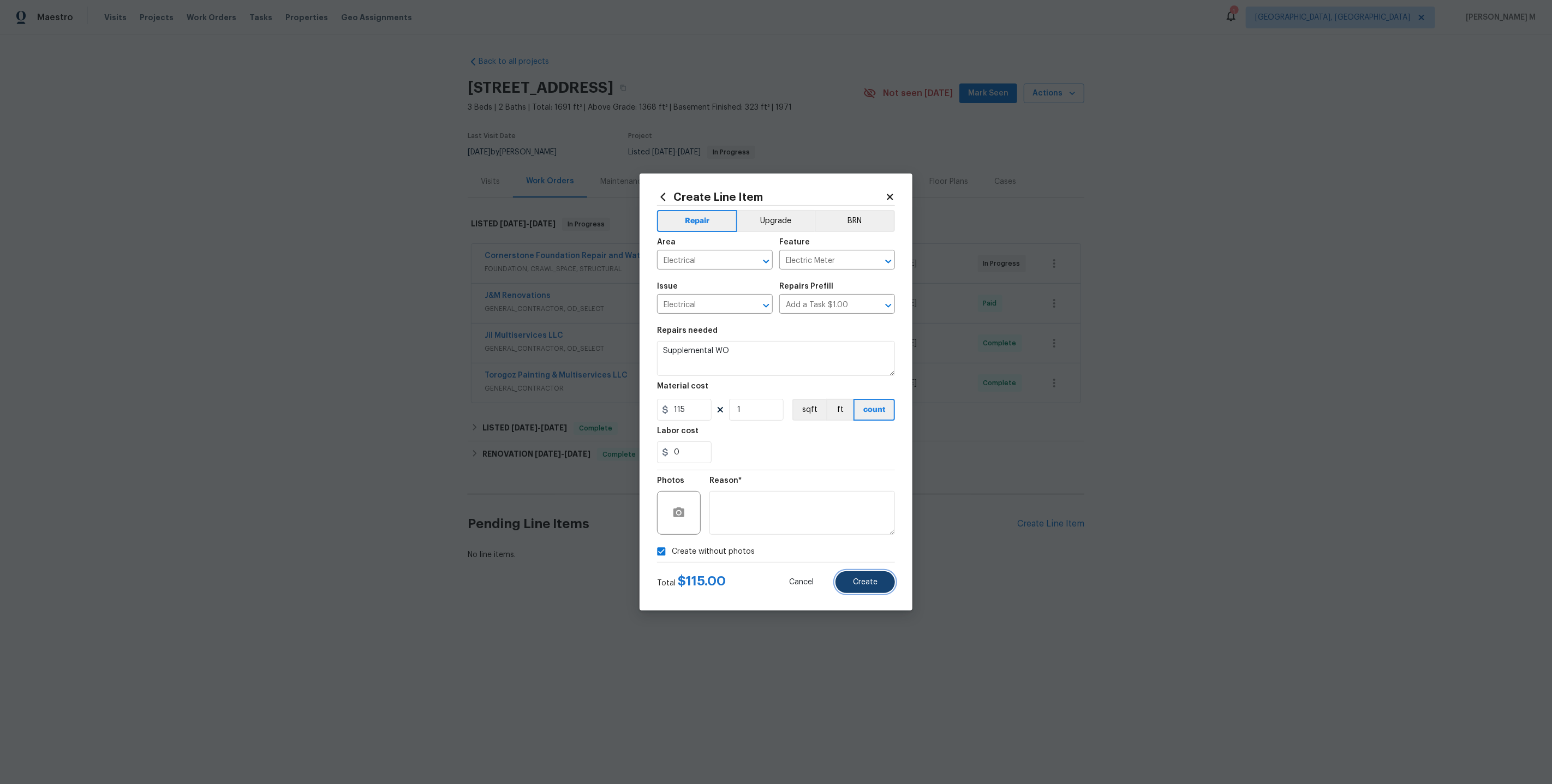
click at [884, 582] on button "Create" at bounding box center [864, 582] width 59 height 22
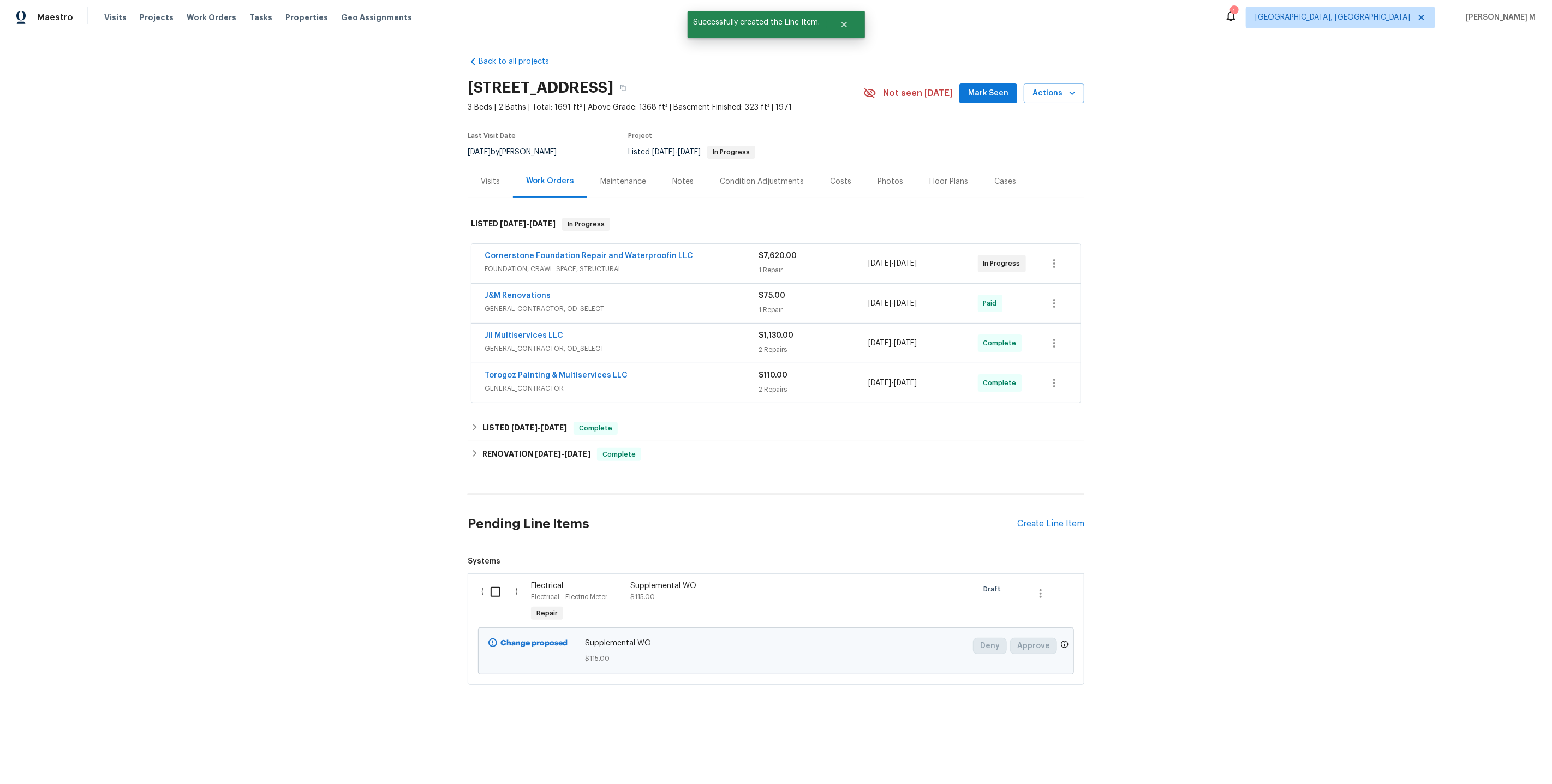
click at [498, 580] on input "checkbox" at bounding box center [500, 591] width 31 height 23
checkbox input "true"
click at [1480, 763] on span "Create Work Order" at bounding box center [1489, 756] width 73 height 14
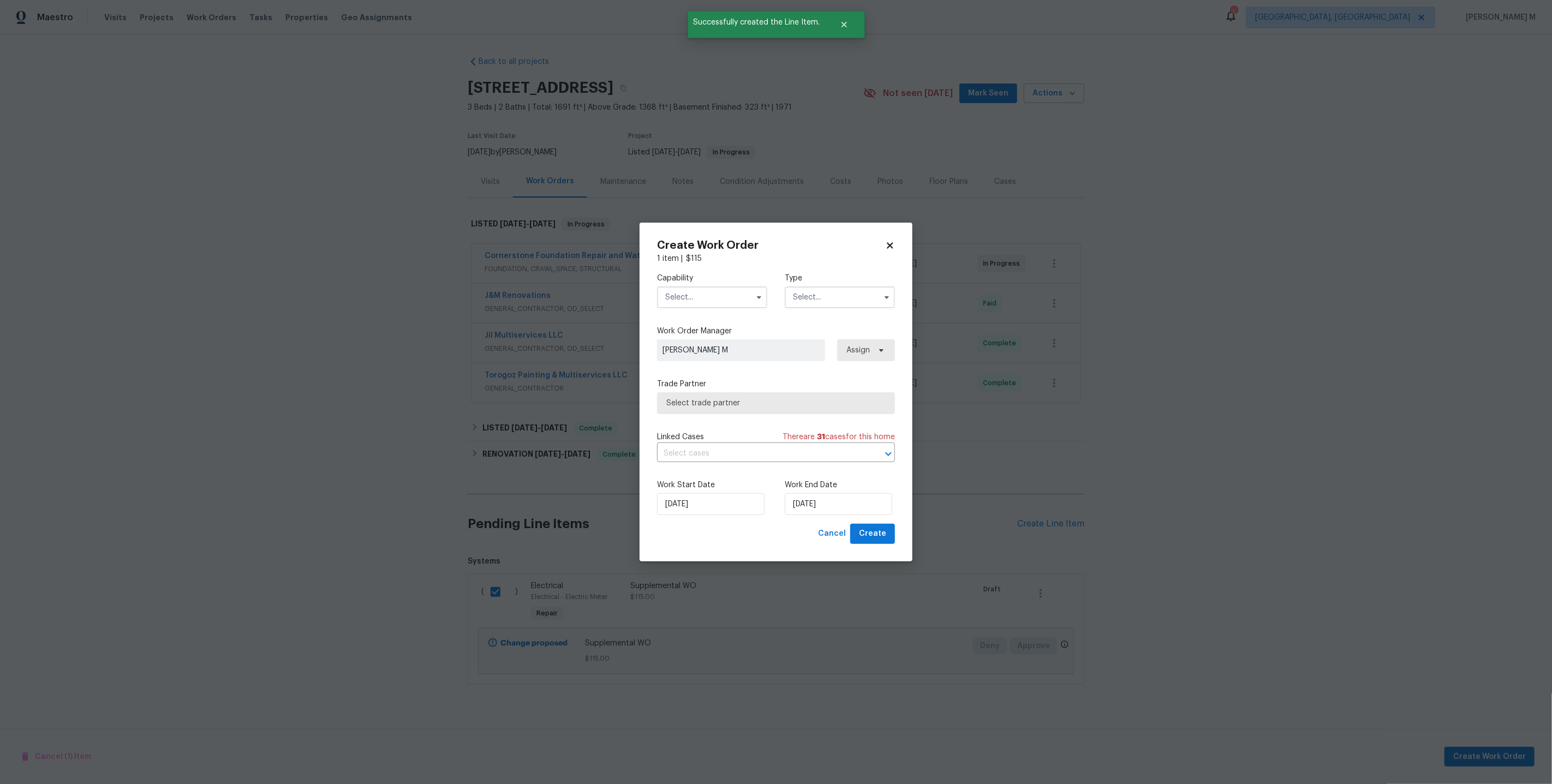
click at [713, 304] on input "text" at bounding box center [712, 297] width 110 height 22
click at [715, 353] on div "General Contractor" at bounding box center [712, 363] width 106 height 20
type input "General Contractor"
click at [798, 299] on input "text" at bounding box center [839, 297] width 110 height 22
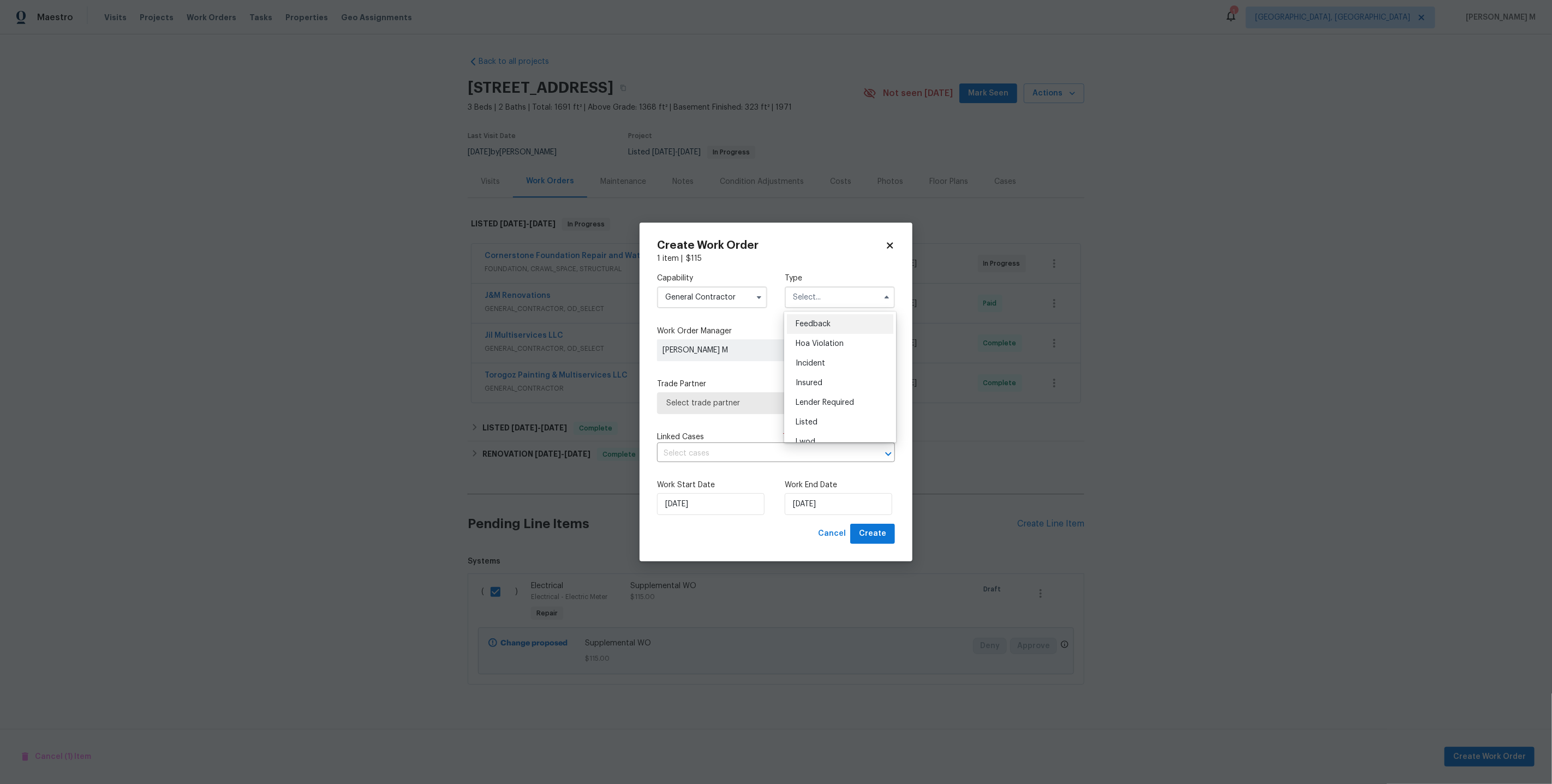
click at [801, 316] on div "Feedback" at bounding box center [839, 323] width 106 height 20
type input "Feedback"
click at [706, 397] on span "Select trade partner" at bounding box center [776, 403] width 238 height 22
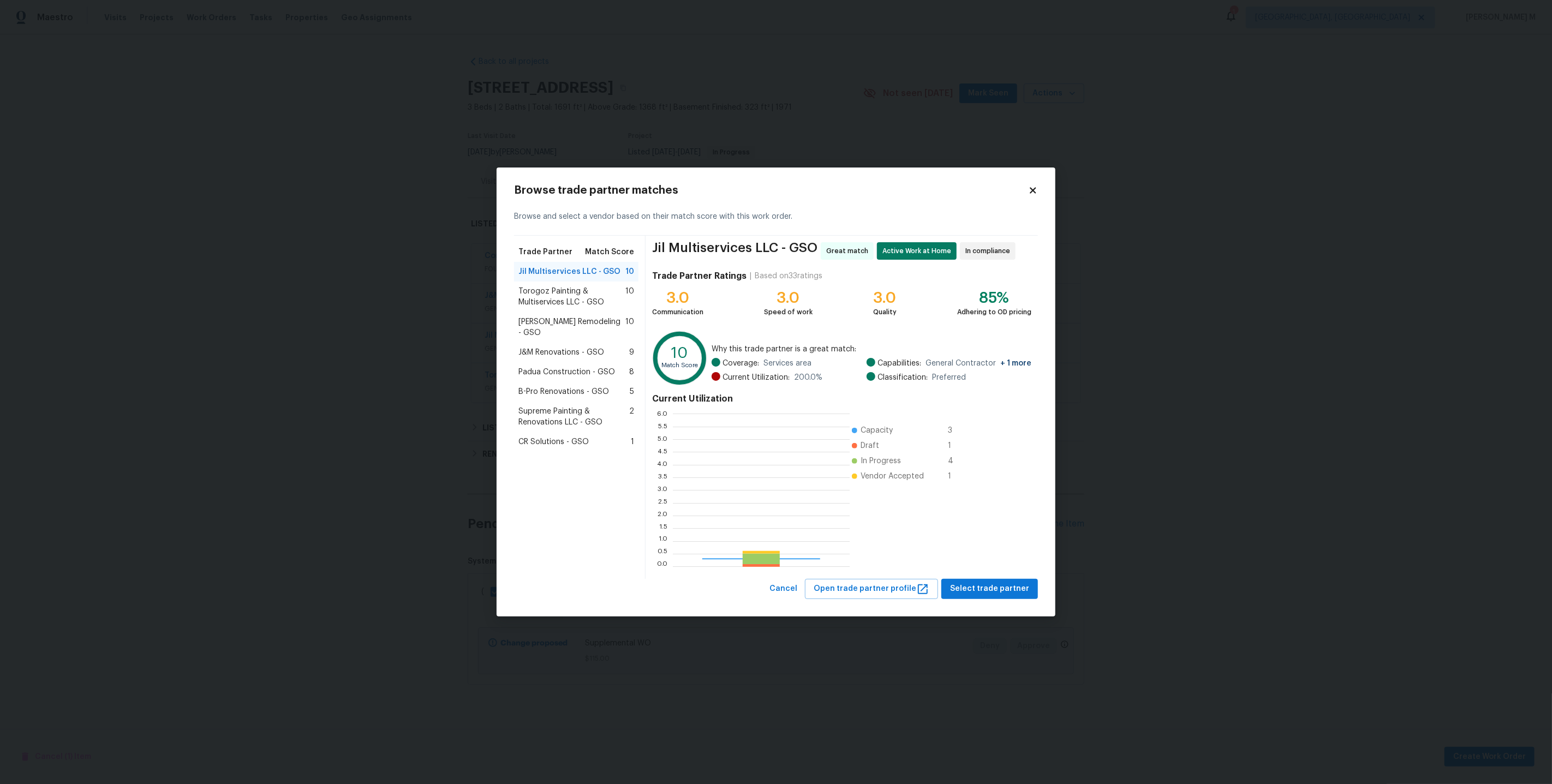
scroll to position [153, 177]
click at [584, 289] on span "Torogoz Painting & Multiservices LLC - GSO" at bounding box center [572, 297] width 107 height 22
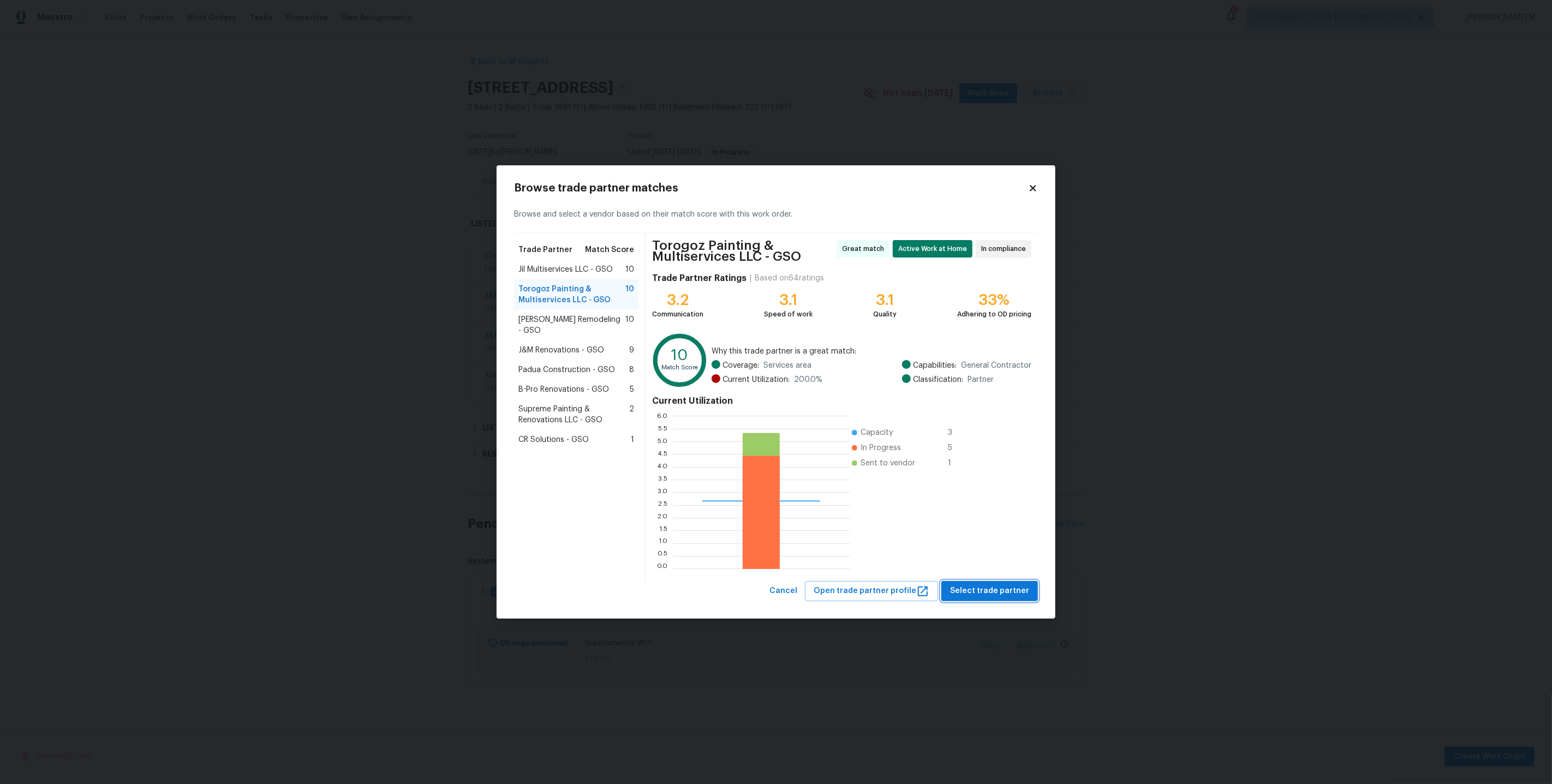
click at [988, 593] on span "Select trade partner" at bounding box center [990, 590] width 79 height 14
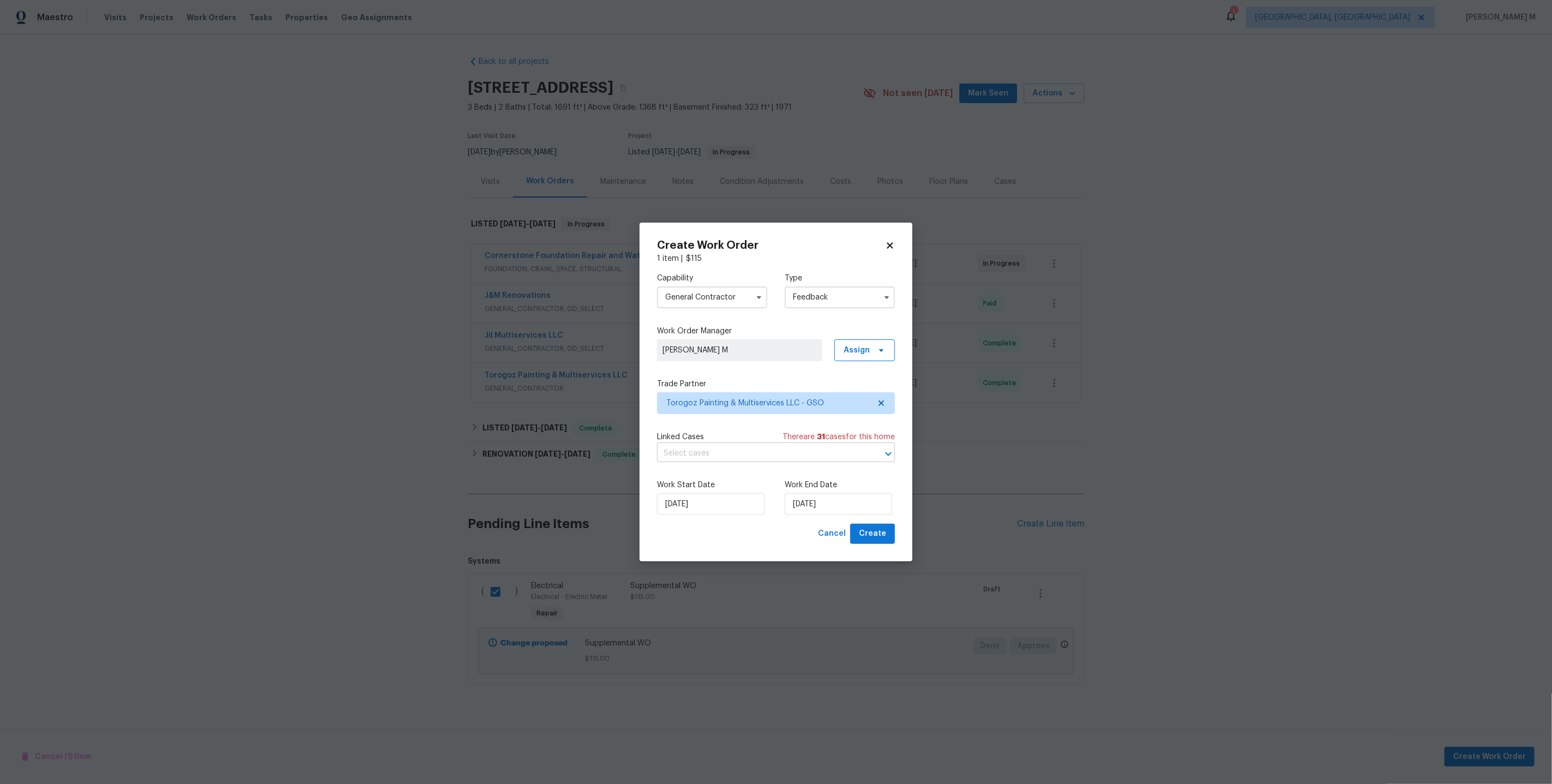
click at [760, 455] on input "text" at bounding box center [760, 453] width 208 height 17
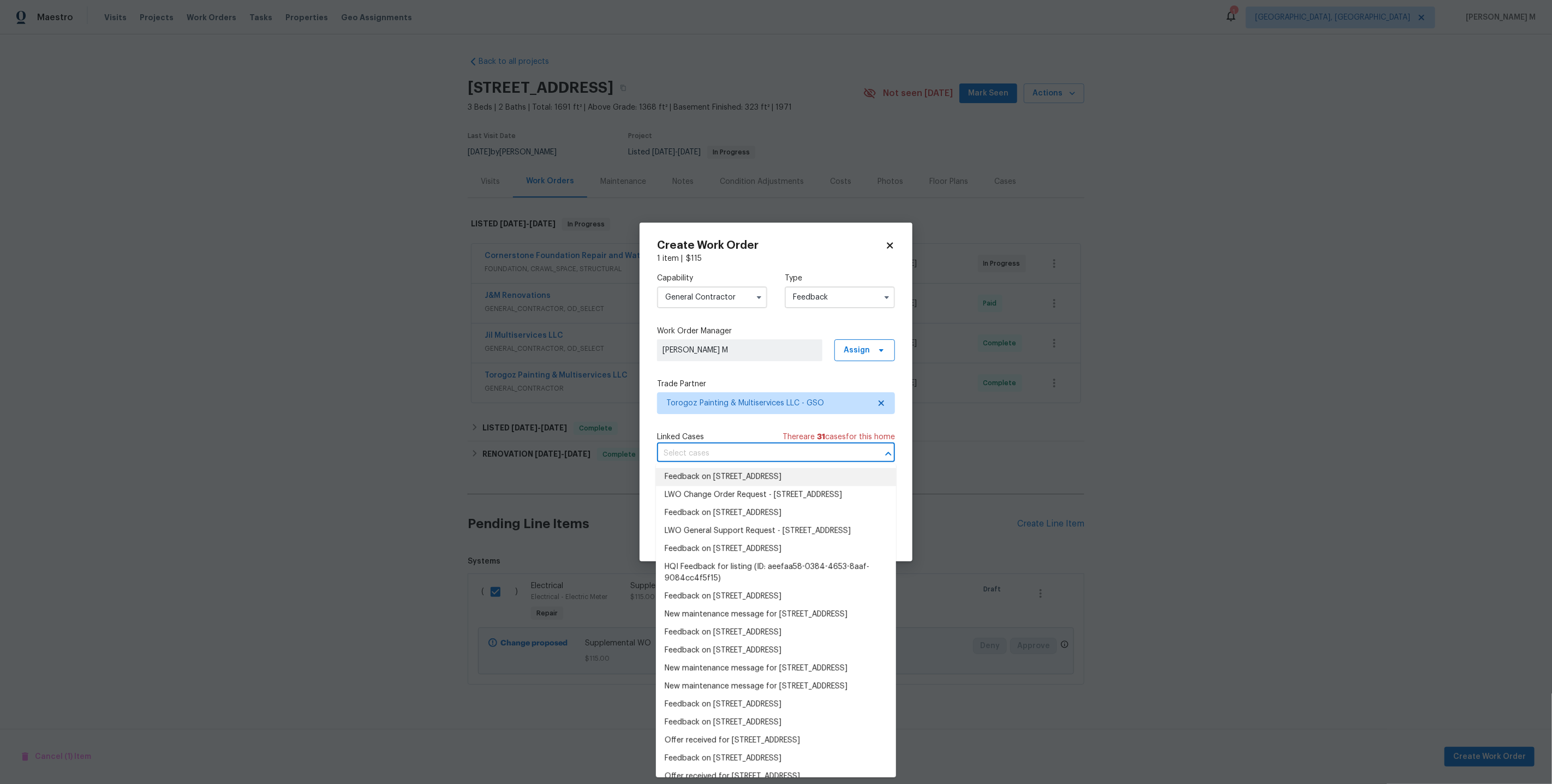
click at [707, 475] on li "Feedback on 8345 Troxaway Ct, Lewisville, NC 27023" at bounding box center [776, 477] width 240 height 18
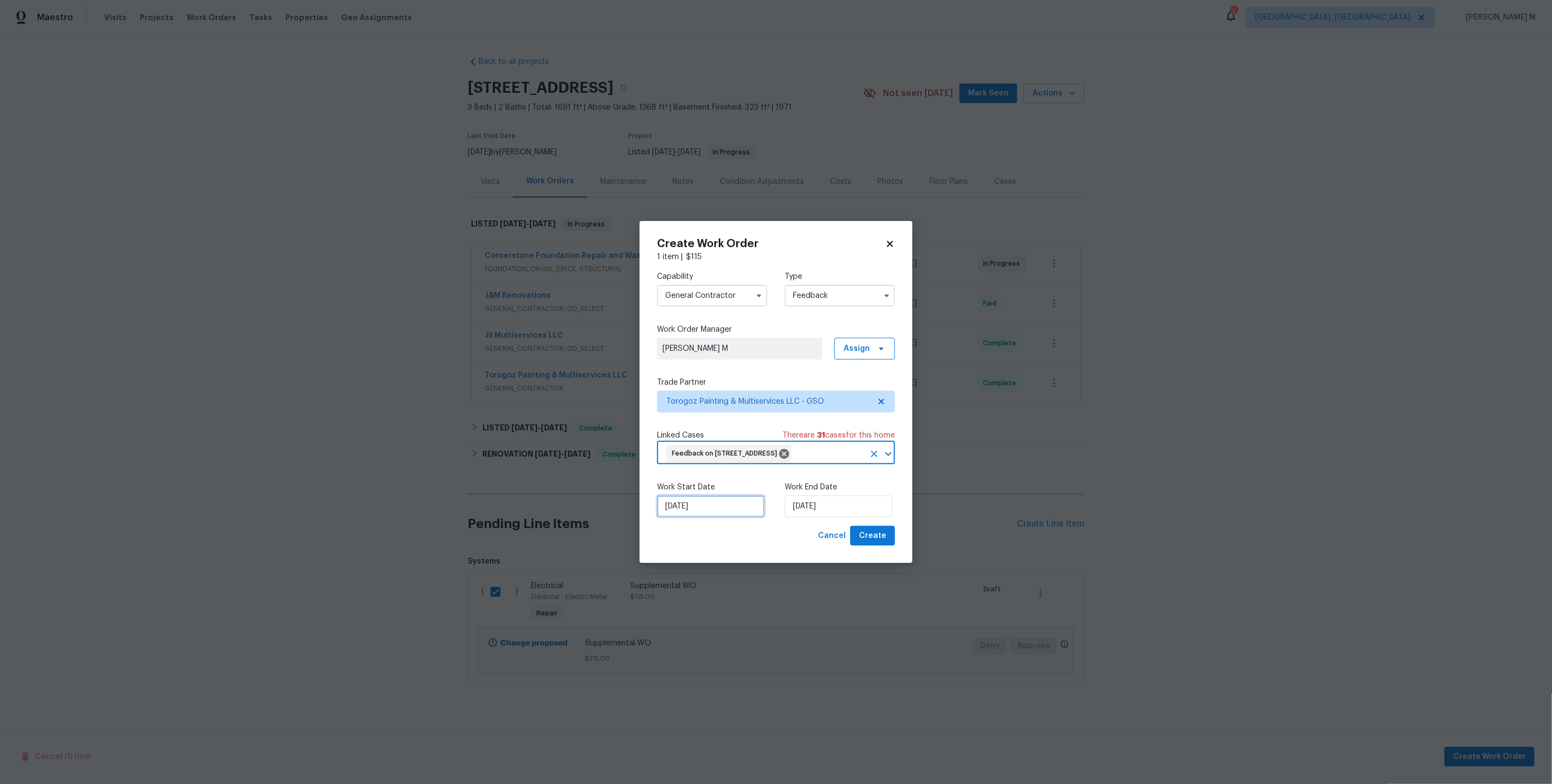
click at [697, 505] on input "02/10/2025" at bounding box center [710, 506] width 107 height 22
click at [808, 499] on input "02/10/2025" at bounding box center [838, 506] width 107 height 22
click at [798, 428] on div "6" at bounding box center [801, 425] width 18 height 15
type input "06/10/2025"
click at [878, 532] on span "Create" at bounding box center [872, 535] width 27 height 14
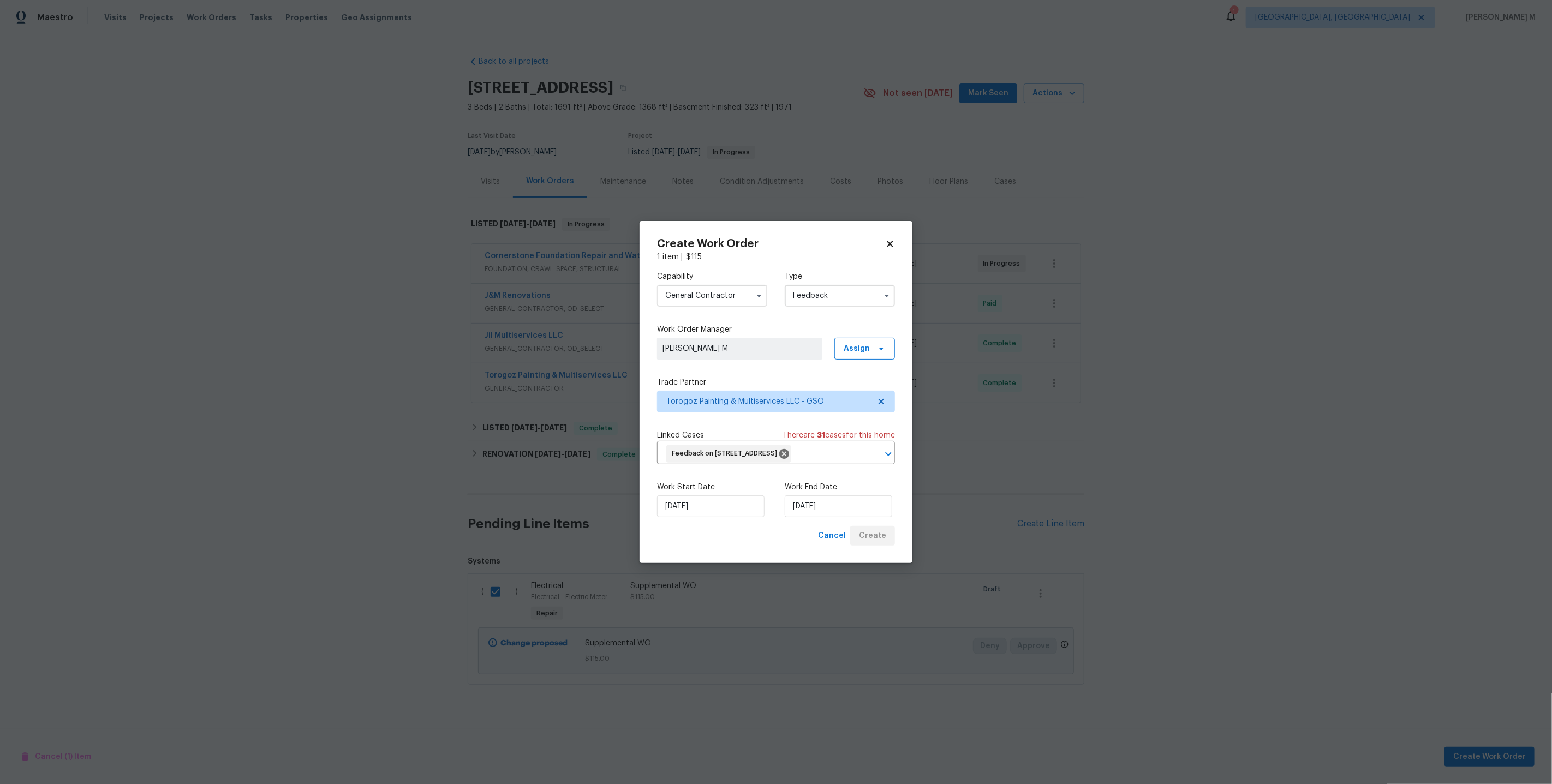
checkbox input "false"
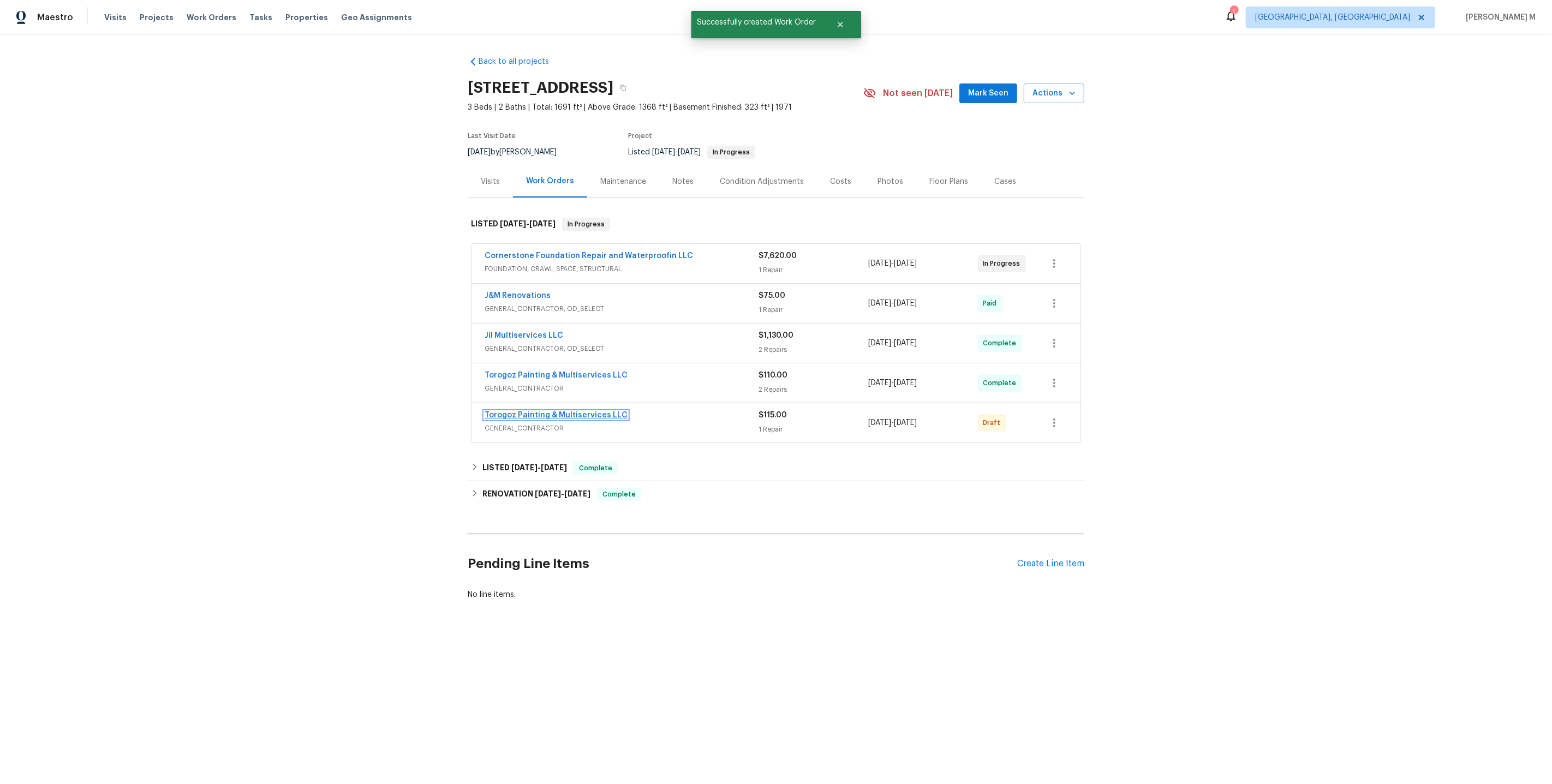
click at [535, 411] on link "Torogoz Painting & Multiservices LLC" at bounding box center [555, 415] width 143 height 7
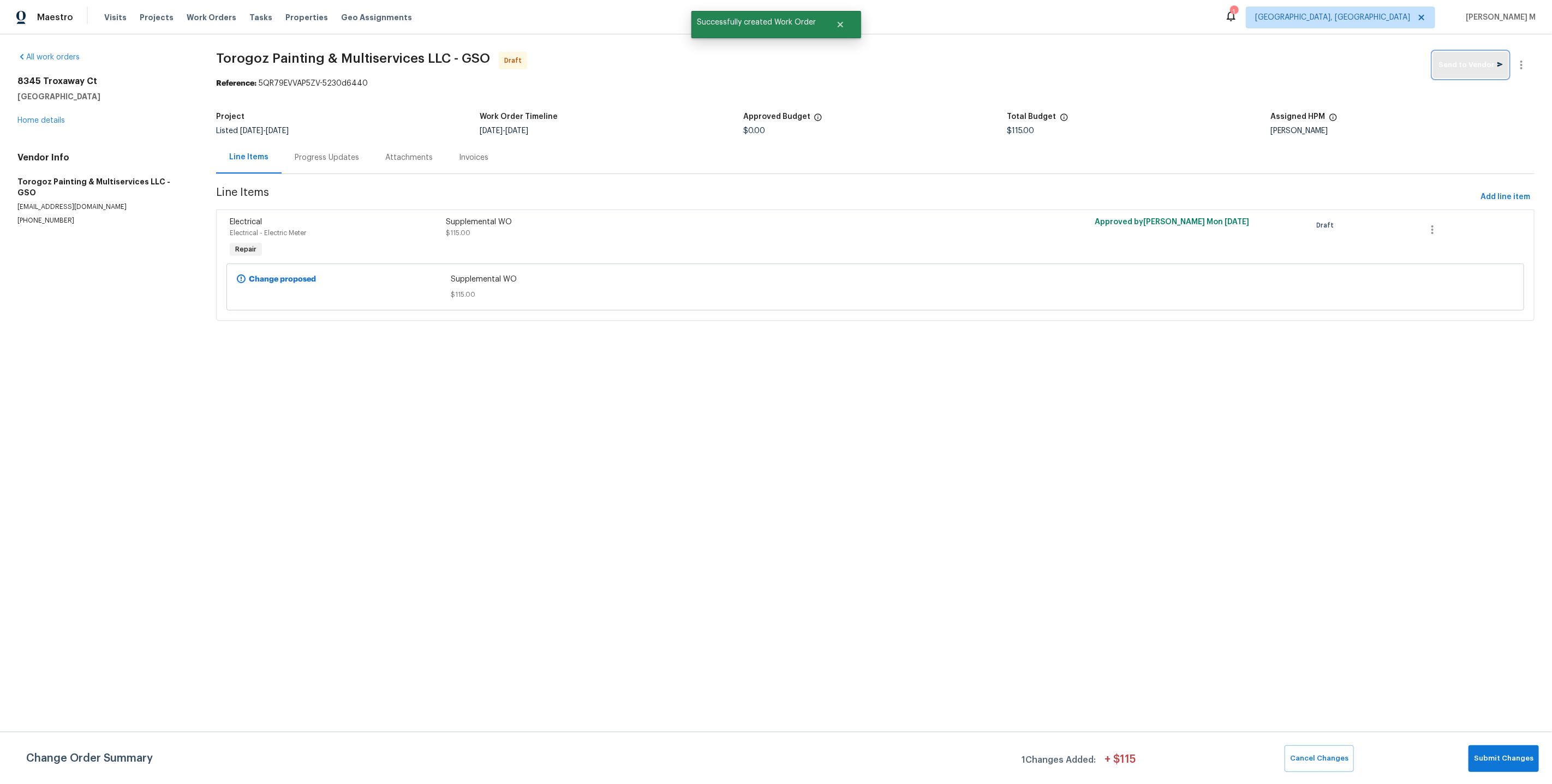
click at [1474, 63] on span "Send to Vendor" at bounding box center [1471, 65] width 65 height 12
click at [1512, 755] on span "Submit Changes" at bounding box center [1504, 758] width 59 height 12
click at [326, 164] on div "Progress Updates" at bounding box center [327, 158] width 90 height 32
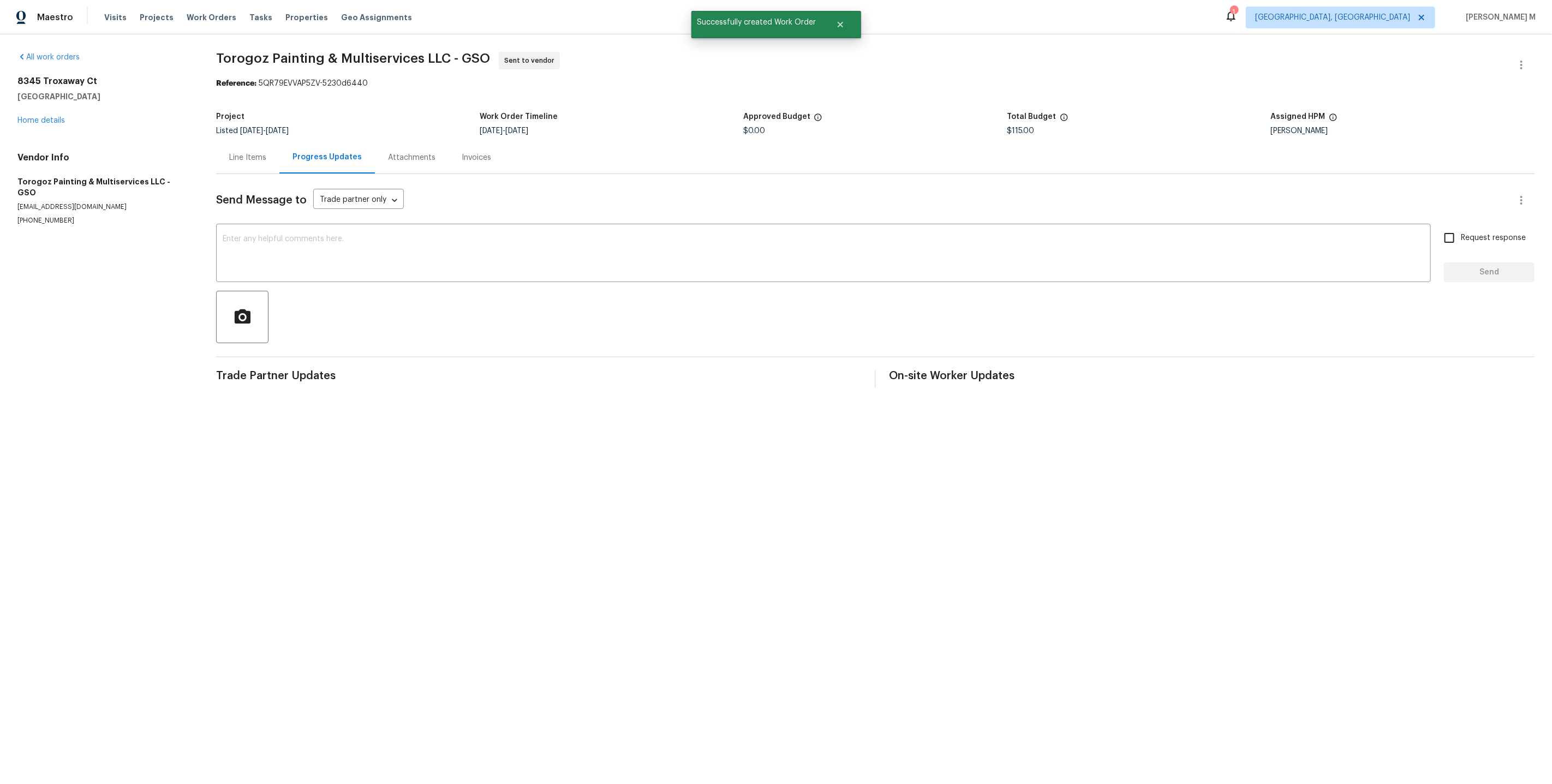
click at [425, 290] on div at bounding box center [875, 316] width 1319 height 52
click at [425, 256] on textarea at bounding box center [823, 254] width 1201 height 38
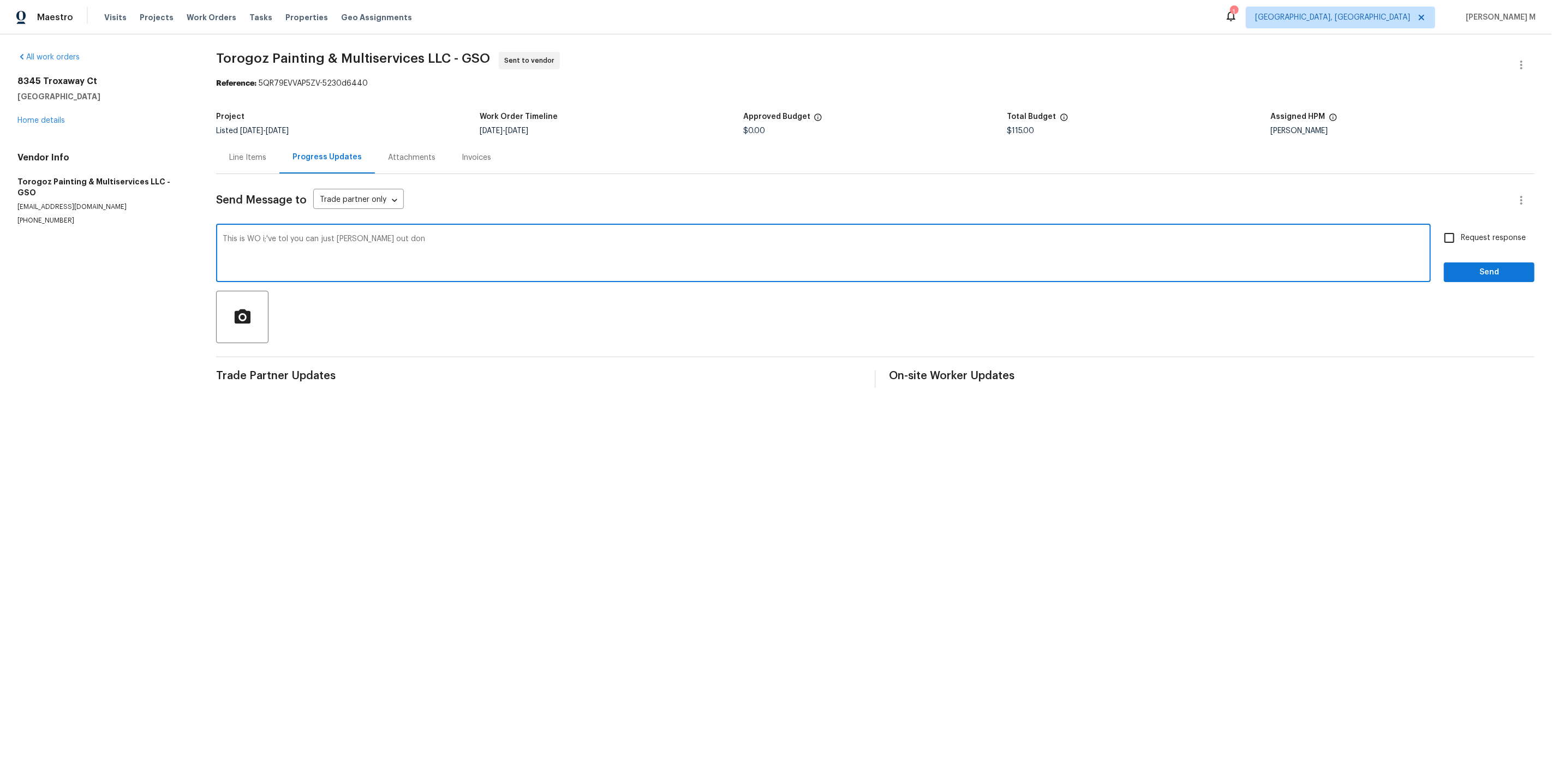
type textarea "This is WO i;'ve tol you can just mark thi out done"
click at [517, 235] on textarea "This is WO i;'ve tol you can just mark thi out done" at bounding box center [823, 254] width 1201 height 38
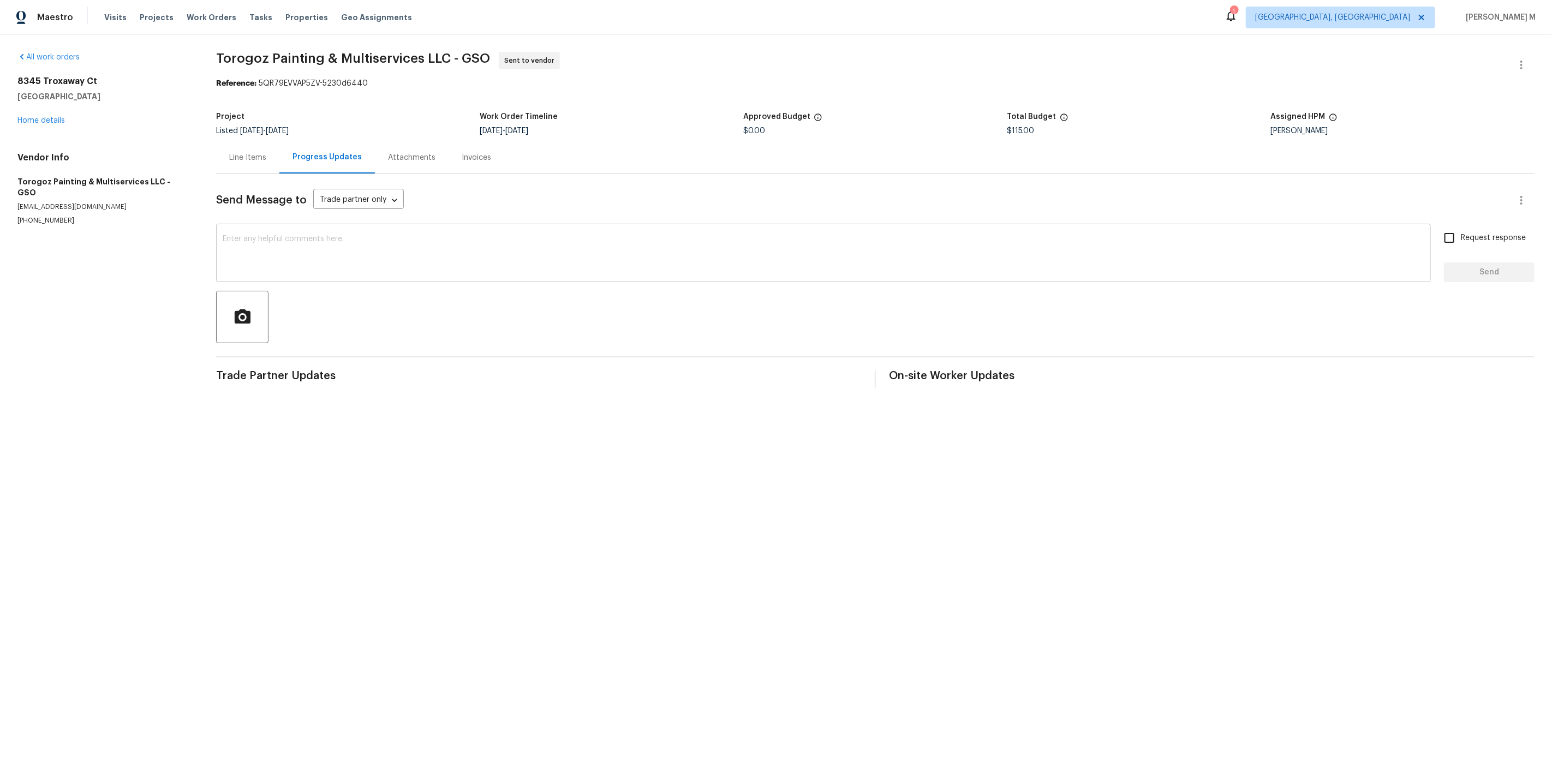
click at [701, 243] on textarea at bounding box center [823, 254] width 1201 height 38
paste textarea "Hi this is Vicky with Opendoor. I’m confirming you received the WO for the prop…"
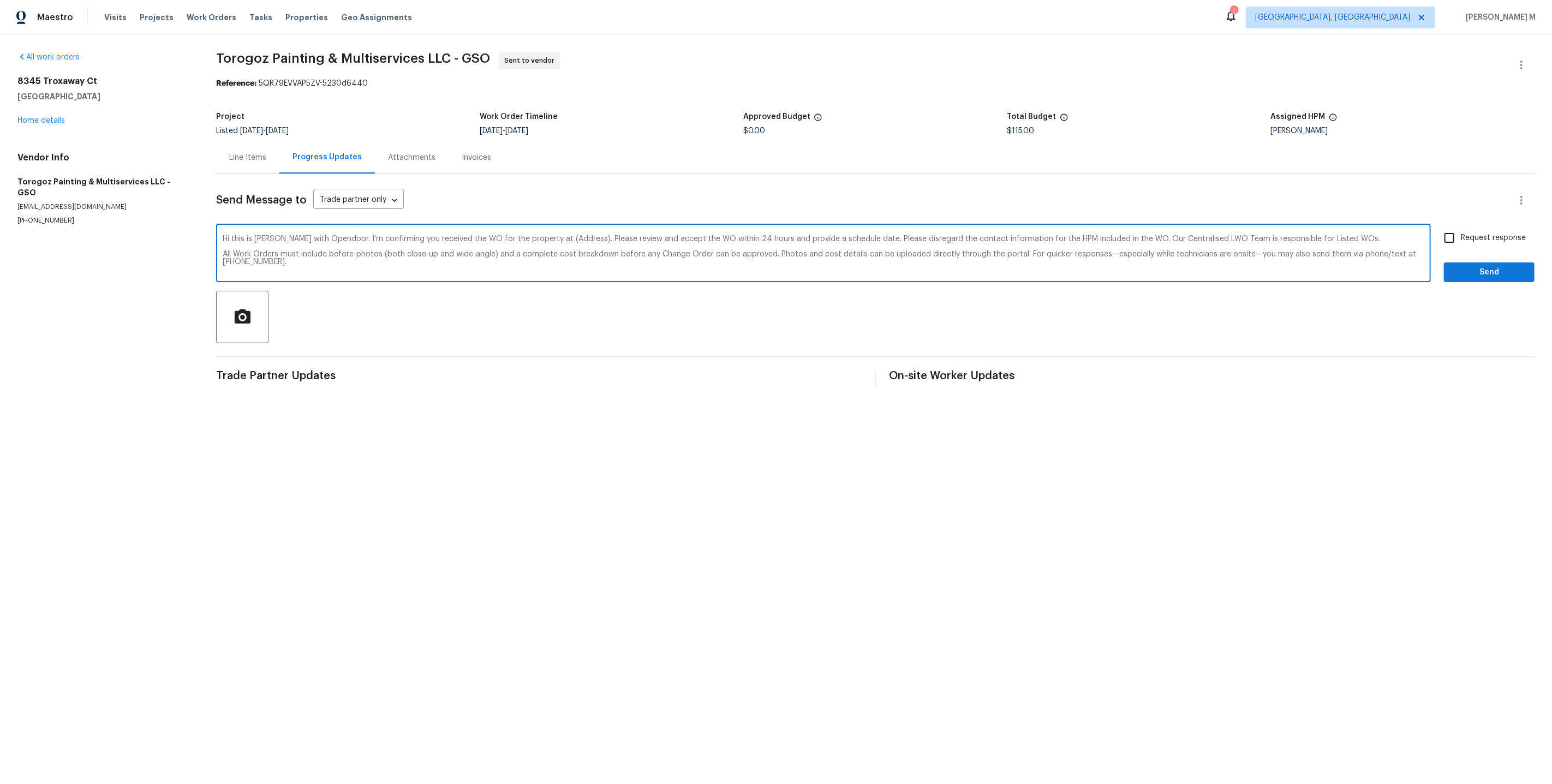
click at [539, 235] on textarea "Hi this is Vicky with Opendoor. I’m confirming you received the WO for the prop…" at bounding box center [823, 254] width 1201 height 38
paste textarea "8345 Troxaway Ct, Lewisville, NC 27023"
type textarea "Hi this is Vicky with Opendoor. I’m confirming you received the WO for the prop…"
click at [1487, 232] on span "Request response" at bounding box center [1493, 238] width 65 height 12
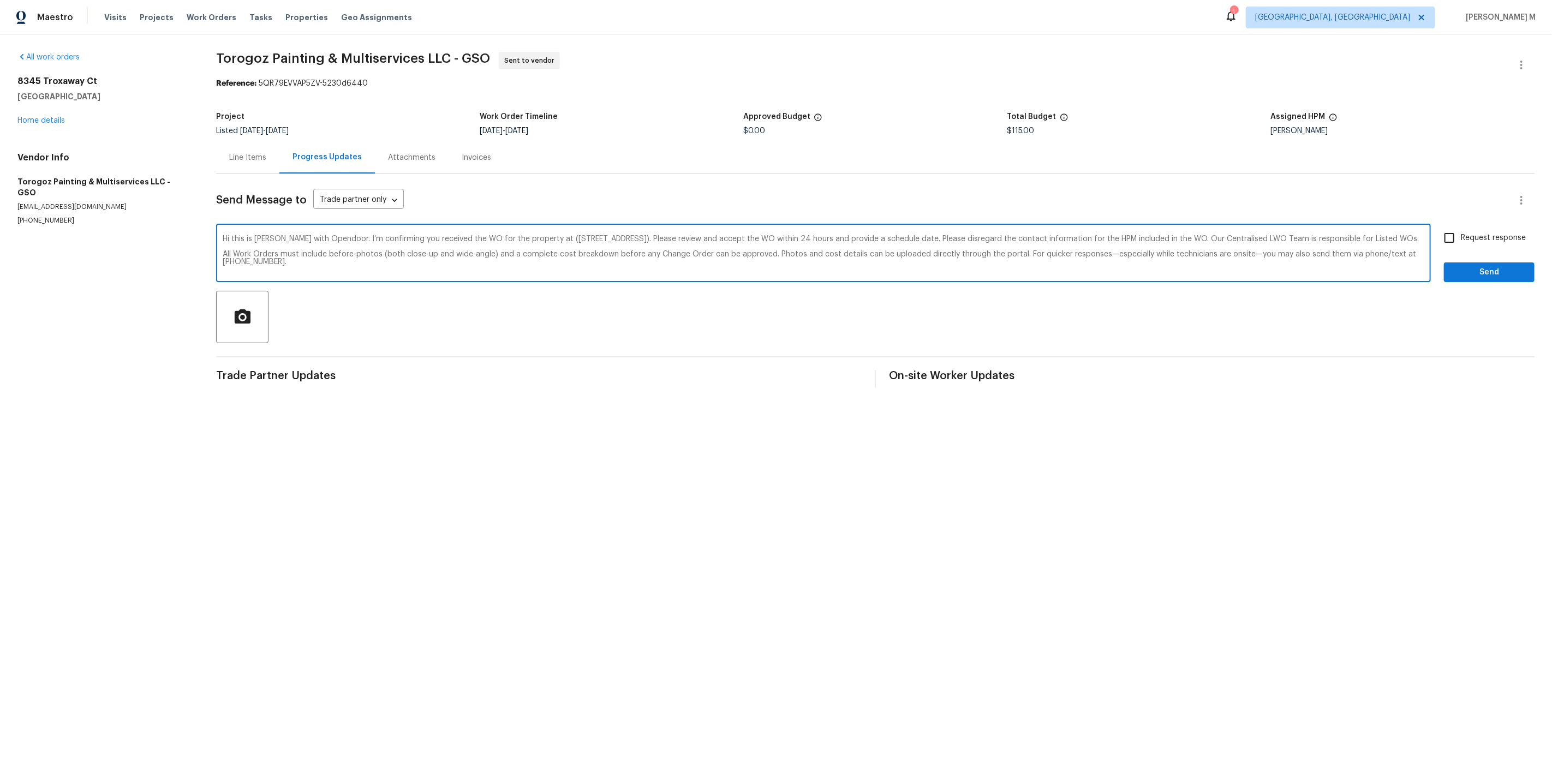
click at [1461, 231] on input "Request response" at bounding box center [1449, 238] width 23 height 23
checkbox input "true"
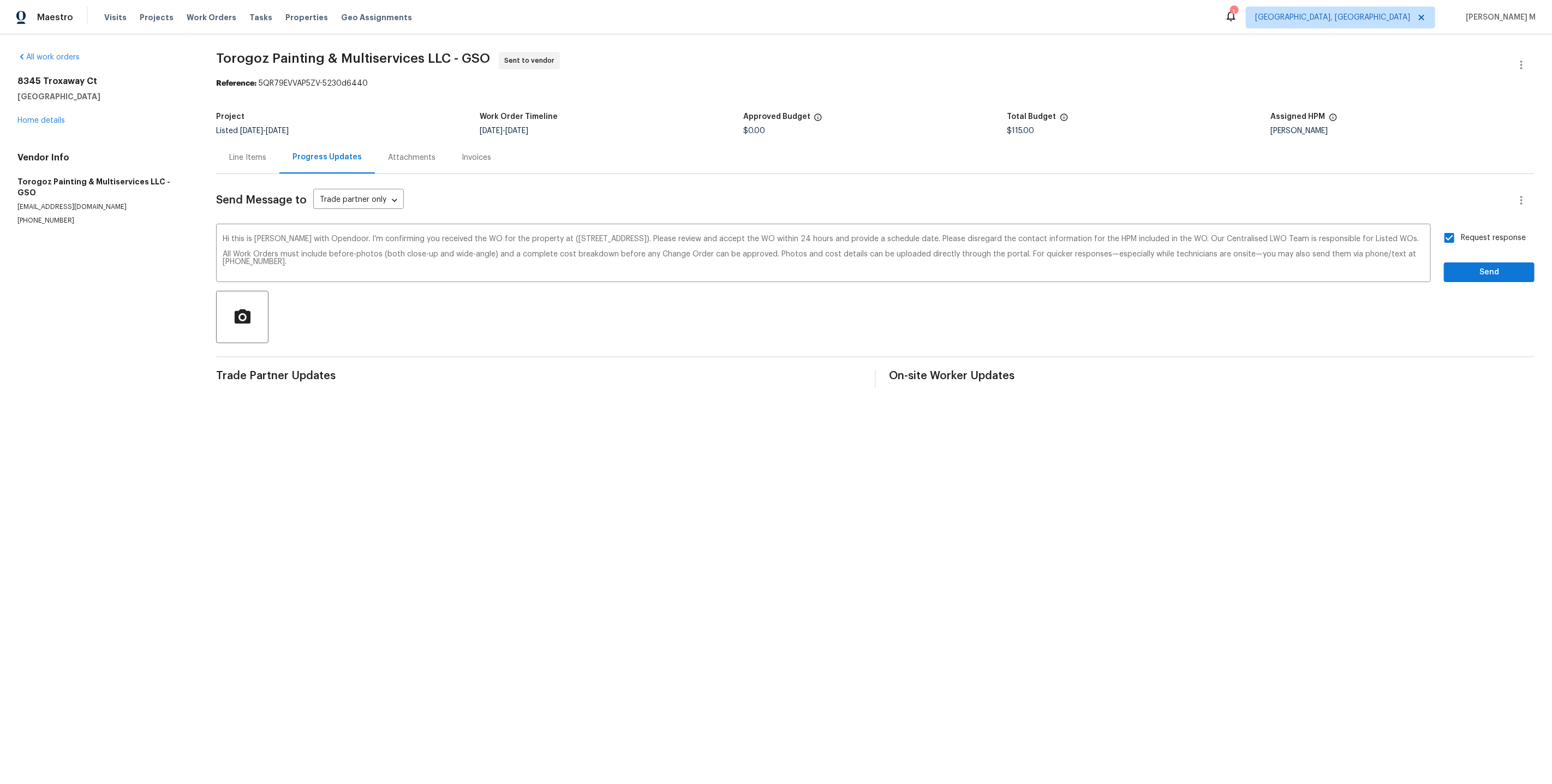
click at [1487, 251] on div "Request response Send" at bounding box center [1489, 254] width 90 height 56
click at [1487, 276] on div "Send Message to Trade partner only Trade partner only ​ Hi this is Vicky with O…" at bounding box center [875, 281] width 1319 height 214
click at [1487, 271] on button "Send" at bounding box center [1489, 273] width 90 height 21
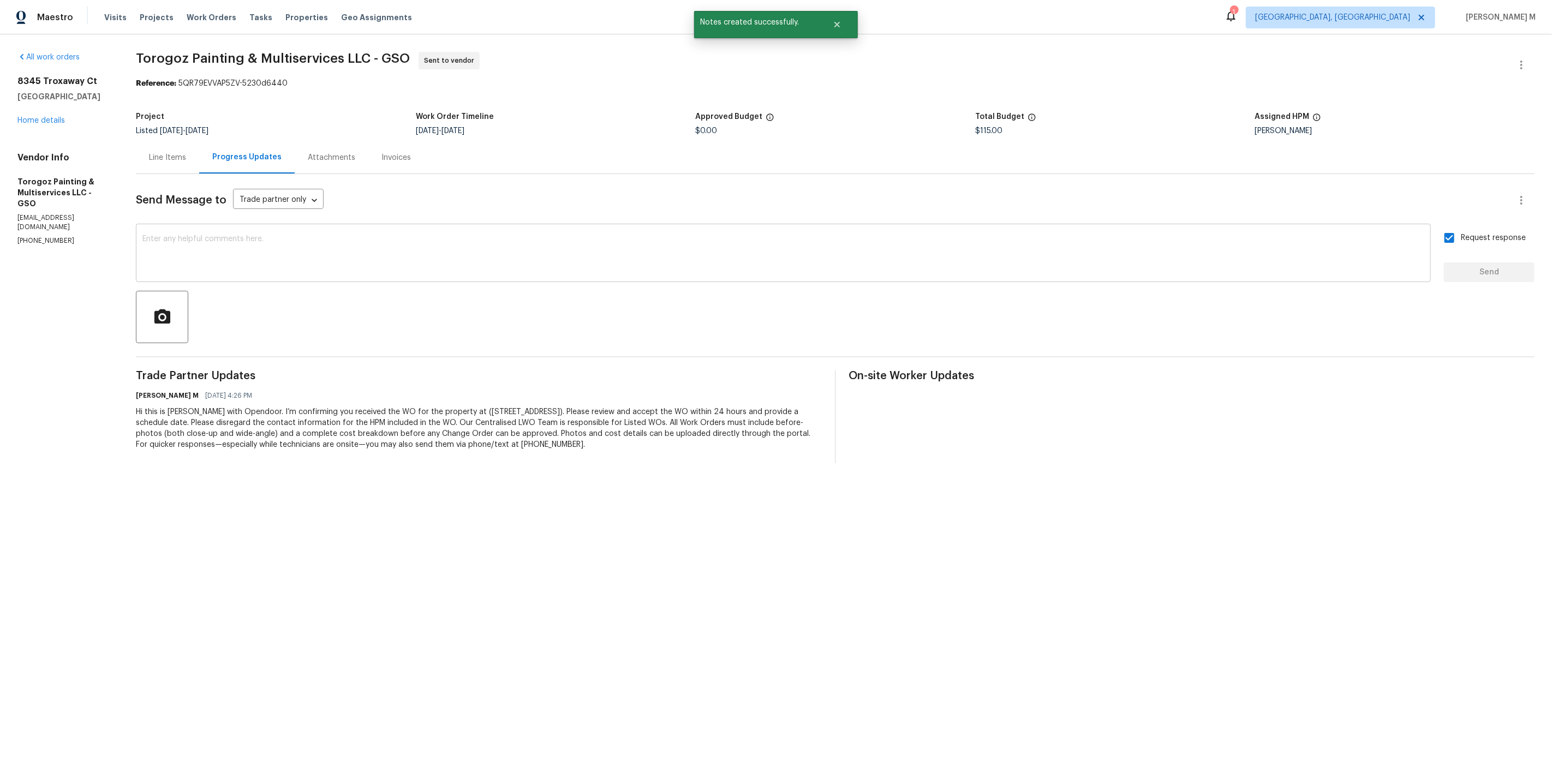
click at [434, 248] on textarea at bounding box center [783, 254] width 1282 height 38
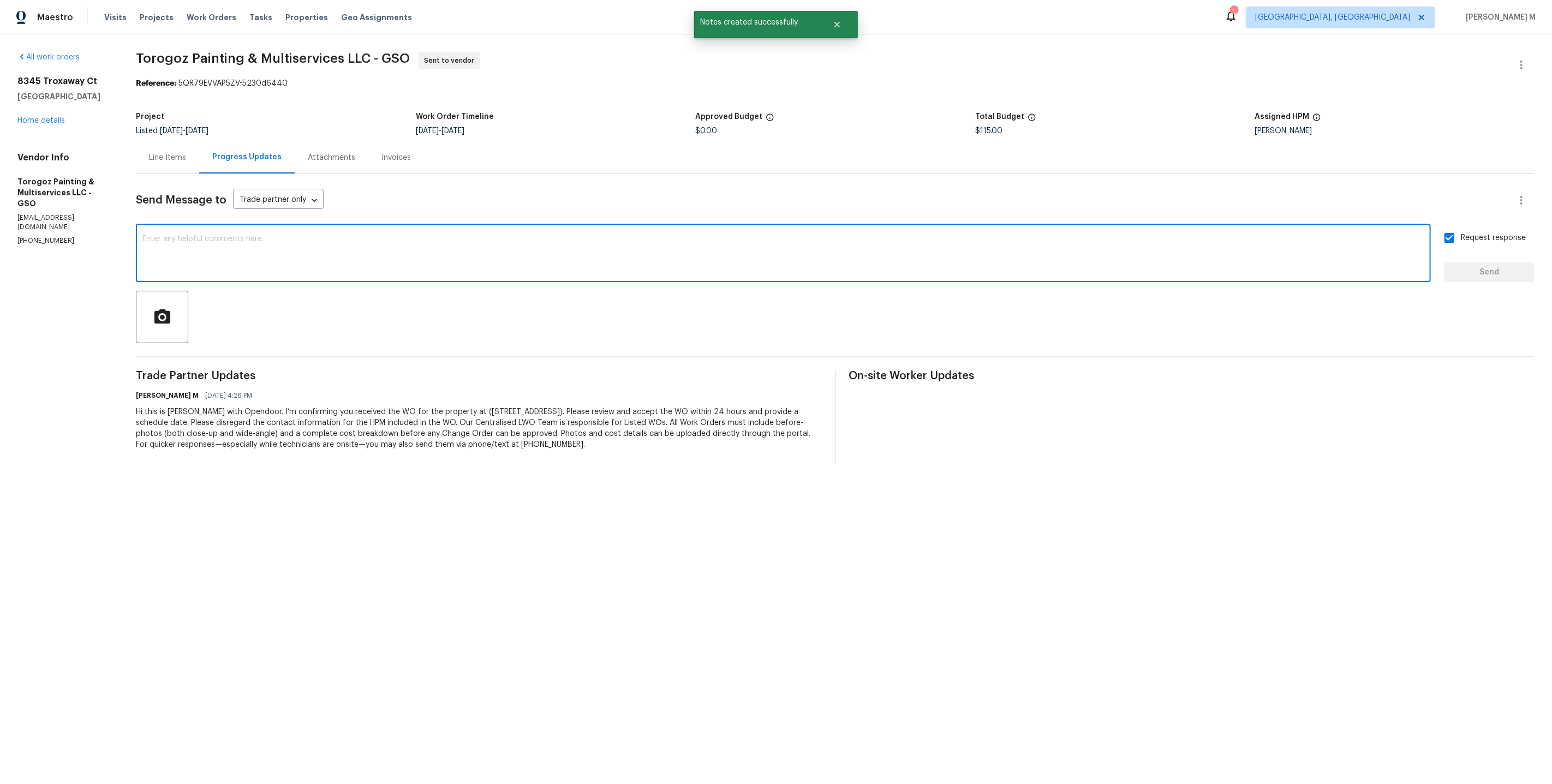
paste textarea "This is the WO I mentioned—go ahead and just mark it out as done."
type textarea "This is the WO I mentioned—go ahead and just mark it out as done."
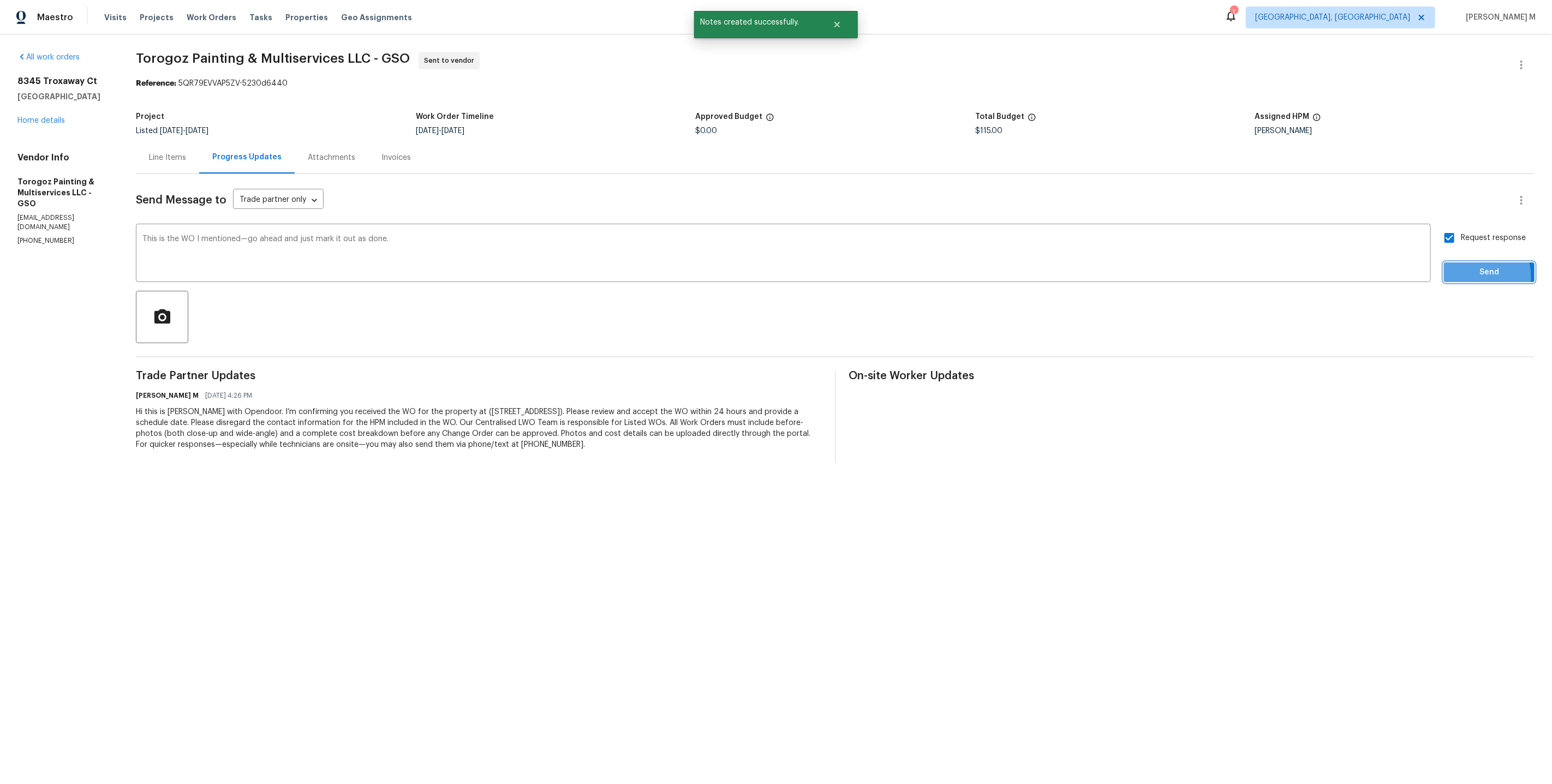
click at [1478, 269] on span "Send" at bounding box center [1490, 272] width 73 height 14
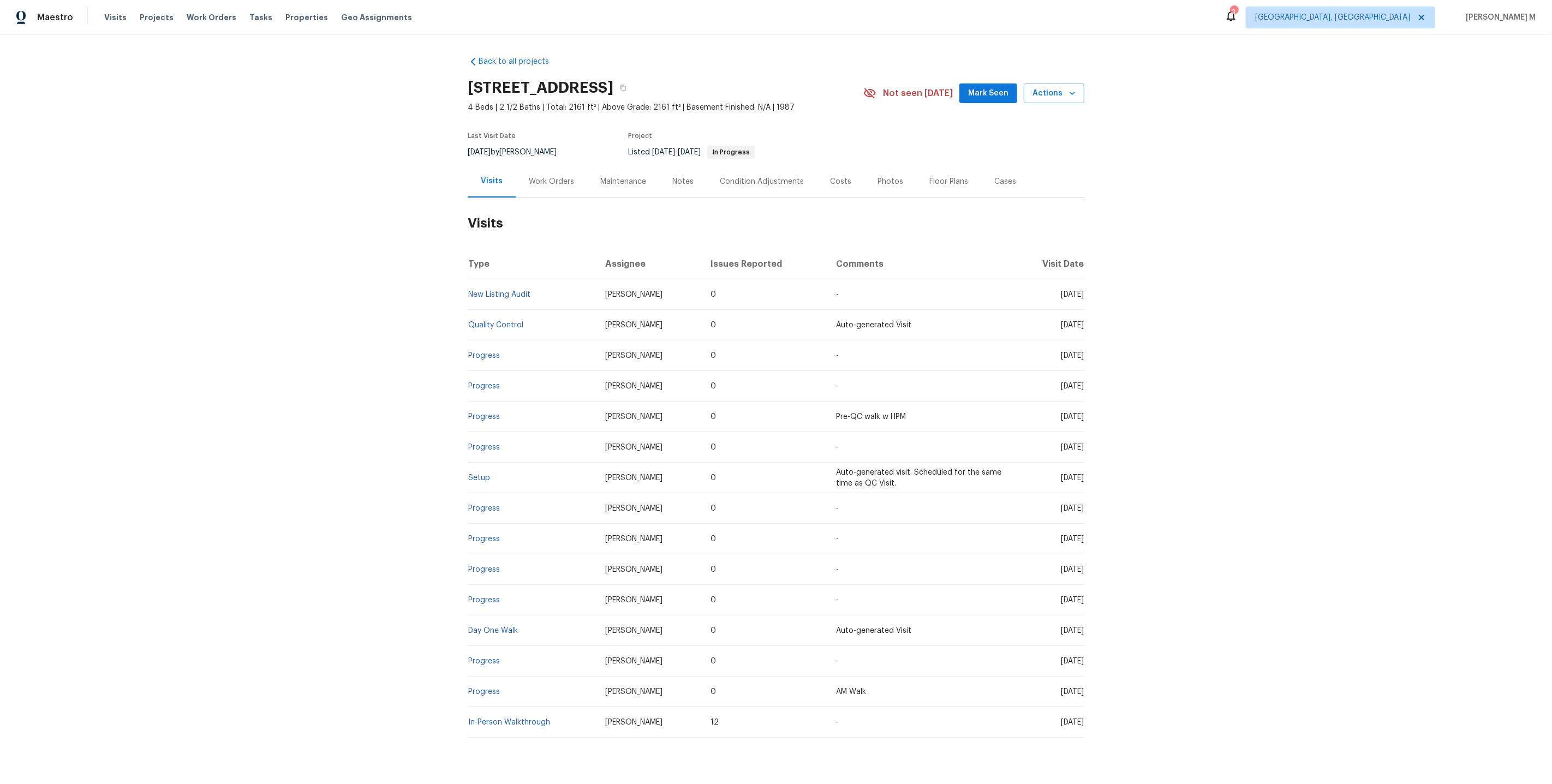
click at [560, 183] on div "Work Orders" at bounding box center [551, 181] width 71 height 32
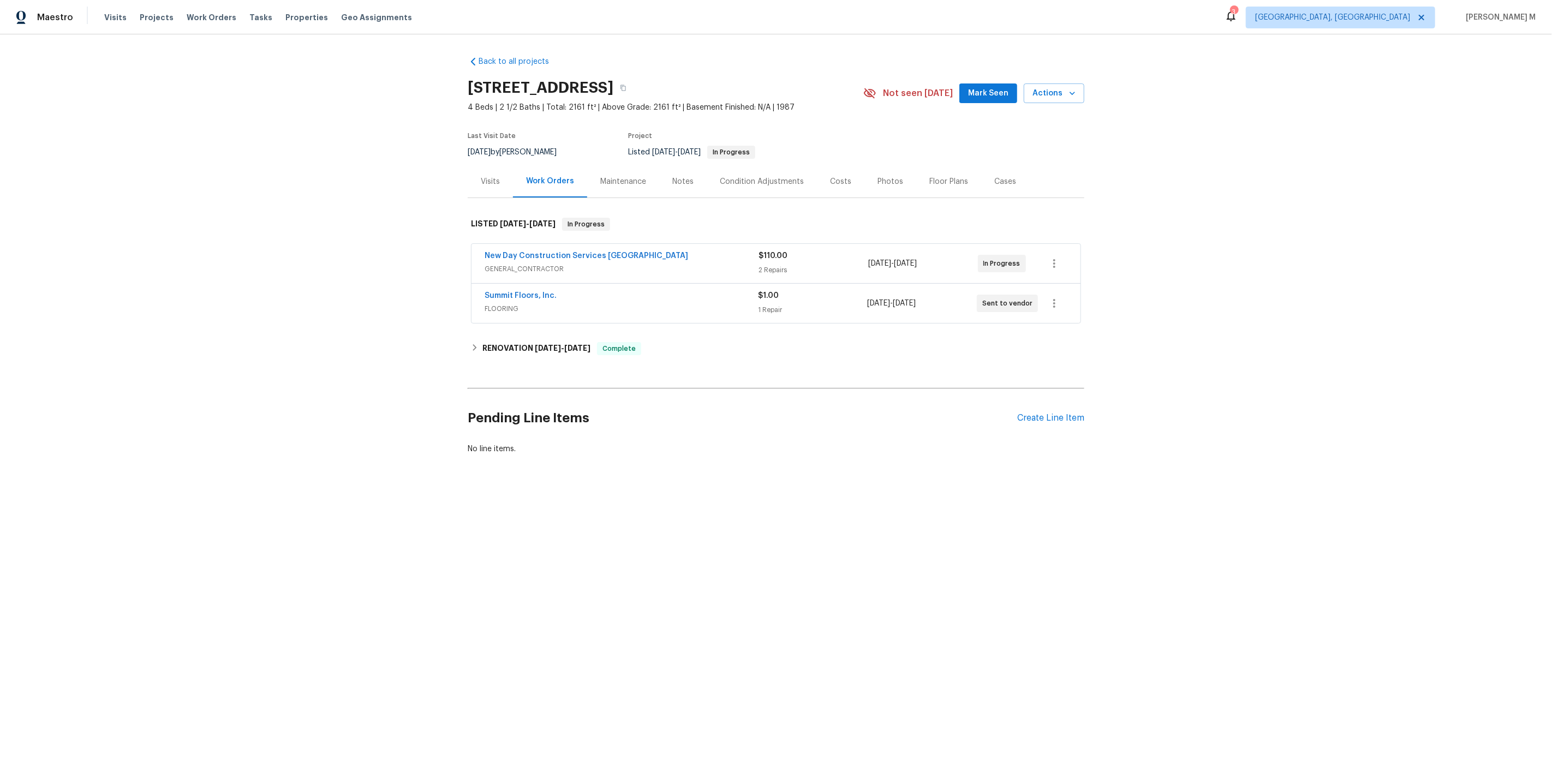
click at [539, 263] on span "GENERAL_CONTRACTOR" at bounding box center [621, 268] width 274 height 11
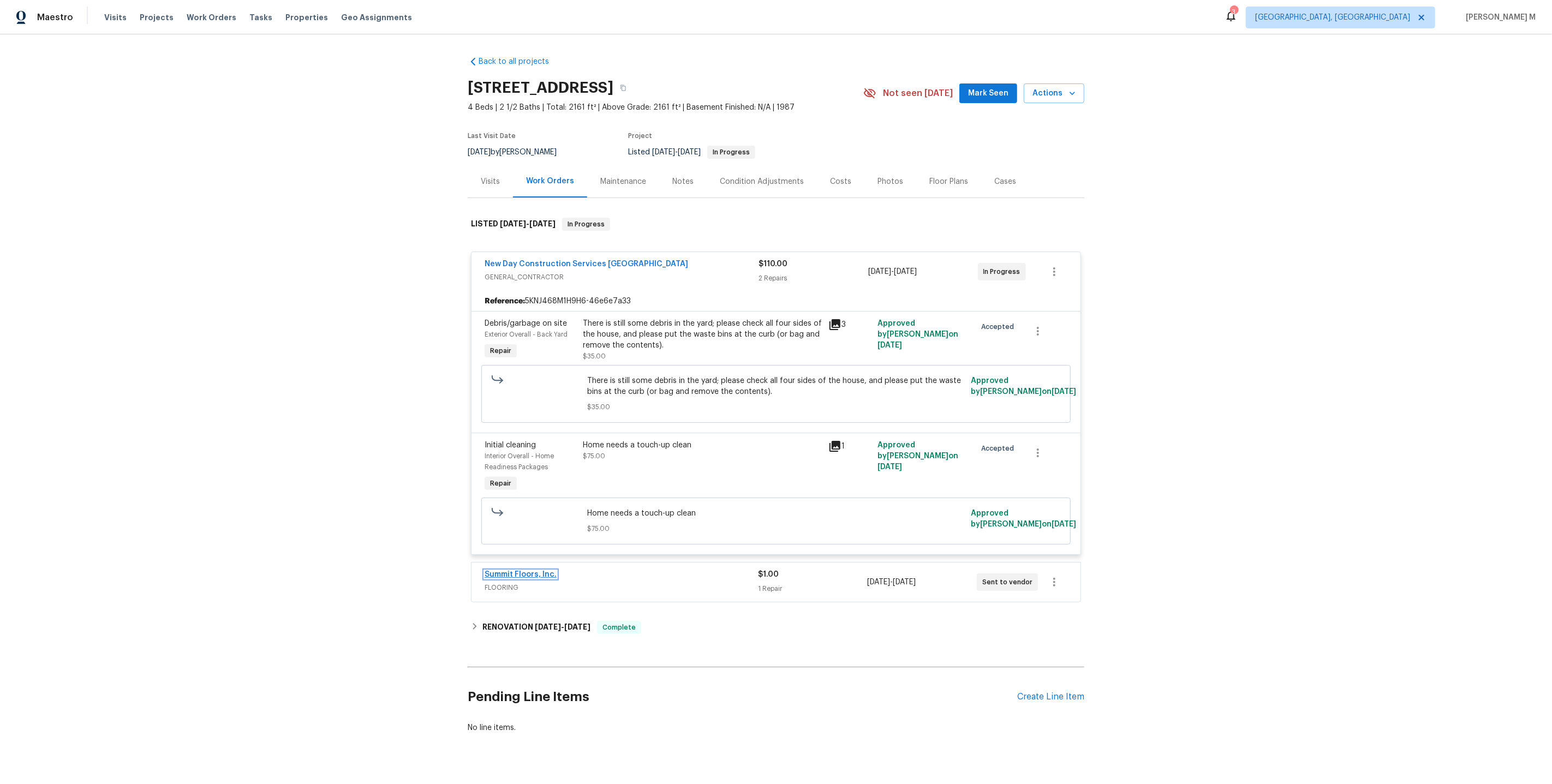
click at [520, 571] on link "Summit Floors, Inc." at bounding box center [520, 574] width 72 height 7
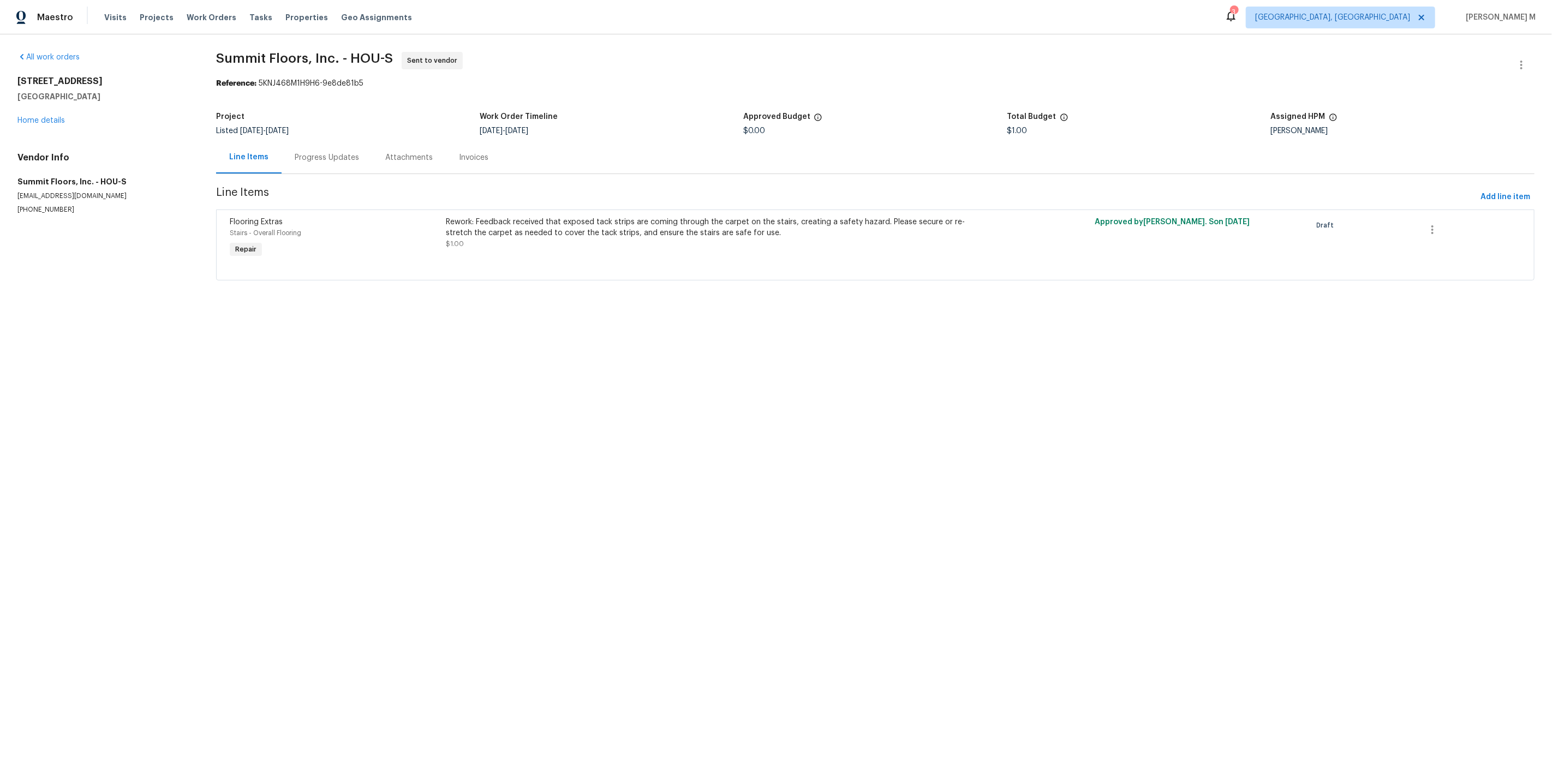
click at [307, 155] on div "Progress Updates" at bounding box center [327, 157] width 65 height 11
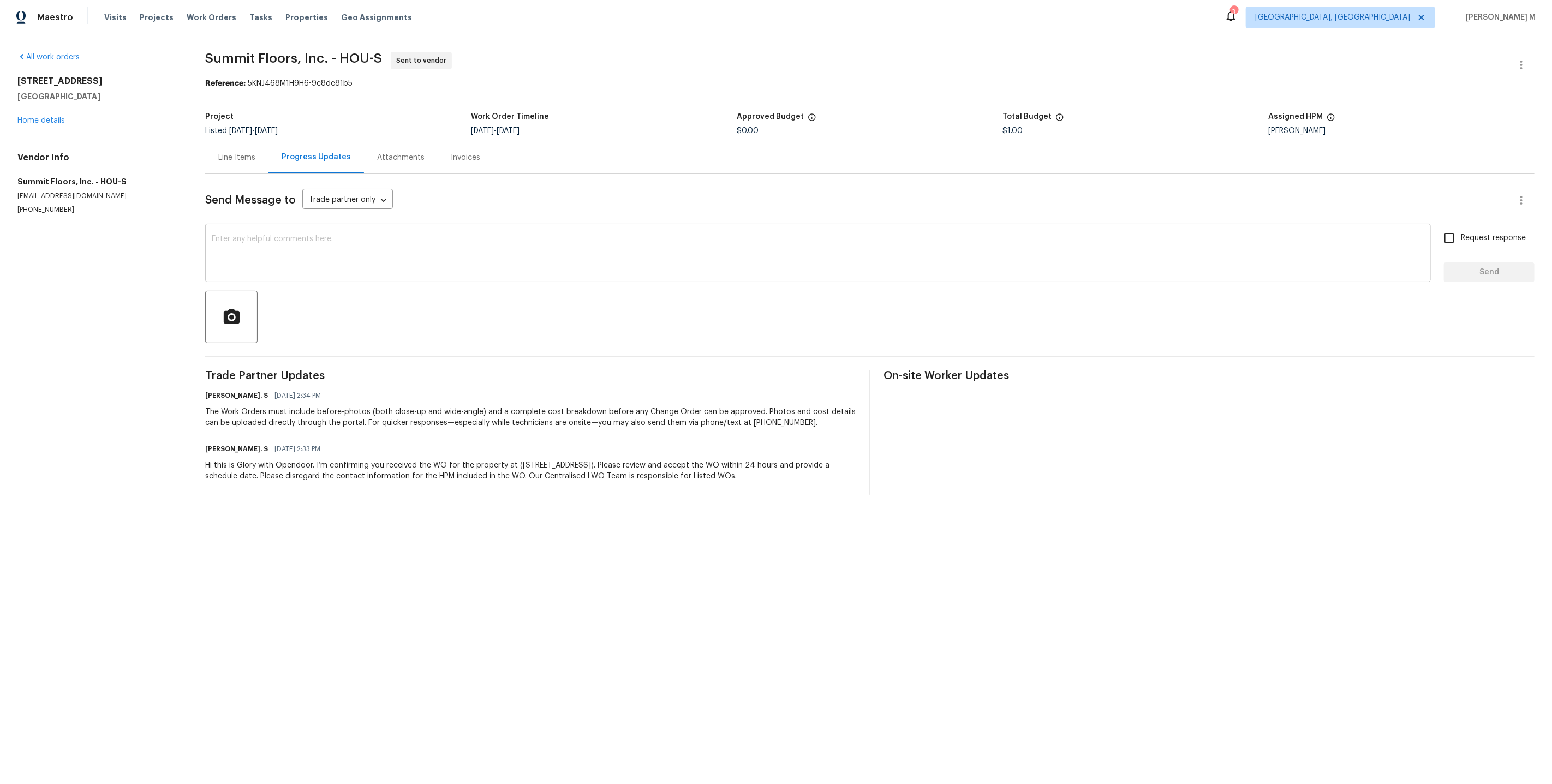
click at [497, 271] on div "x ​" at bounding box center [818, 254] width 1225 height 56
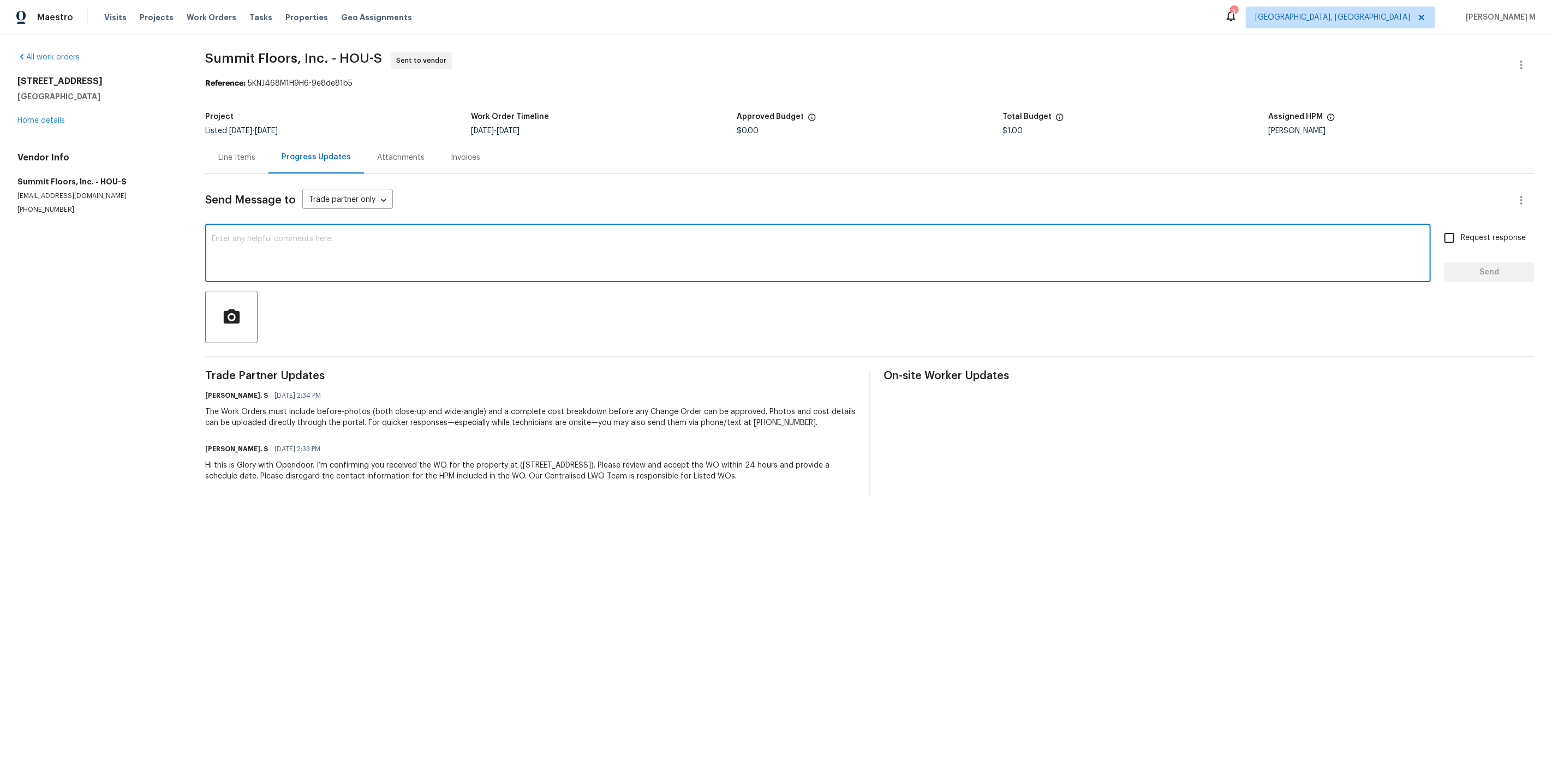
click at [473, 243] on textarea at bounding box center [818, 254] width 1212 height 38
click at [408, 227] on div "Team, can you please accpet the WO and get this scheeld as oon possinble. x ​" at bounding box center [818, 254] width 1225 height 56
click at [411, 235] on textarea "Team, can you please accpet the WO and get this scheeld as oon possinble." at bounding box center [818, 254] width 1212 height 38
click at [0, 0] on span "scheduled" at bounding box center [0, 0] width 0 height 0
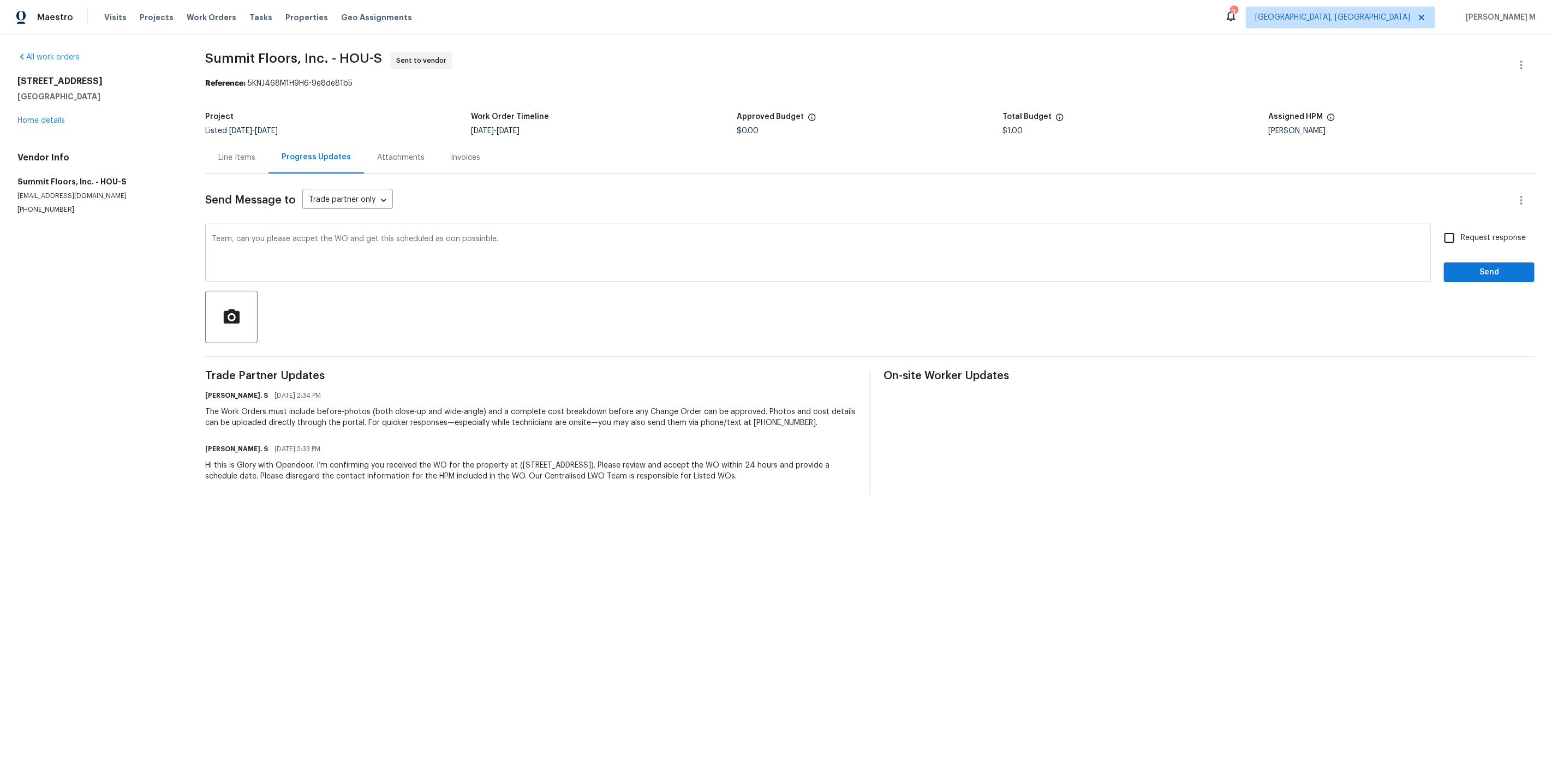
click at [301, 227] on div "Team, can you please accpet the WO and get this scheduled as oon possinble. x ​" at bounding box center [818, 254] width 1225 height 56
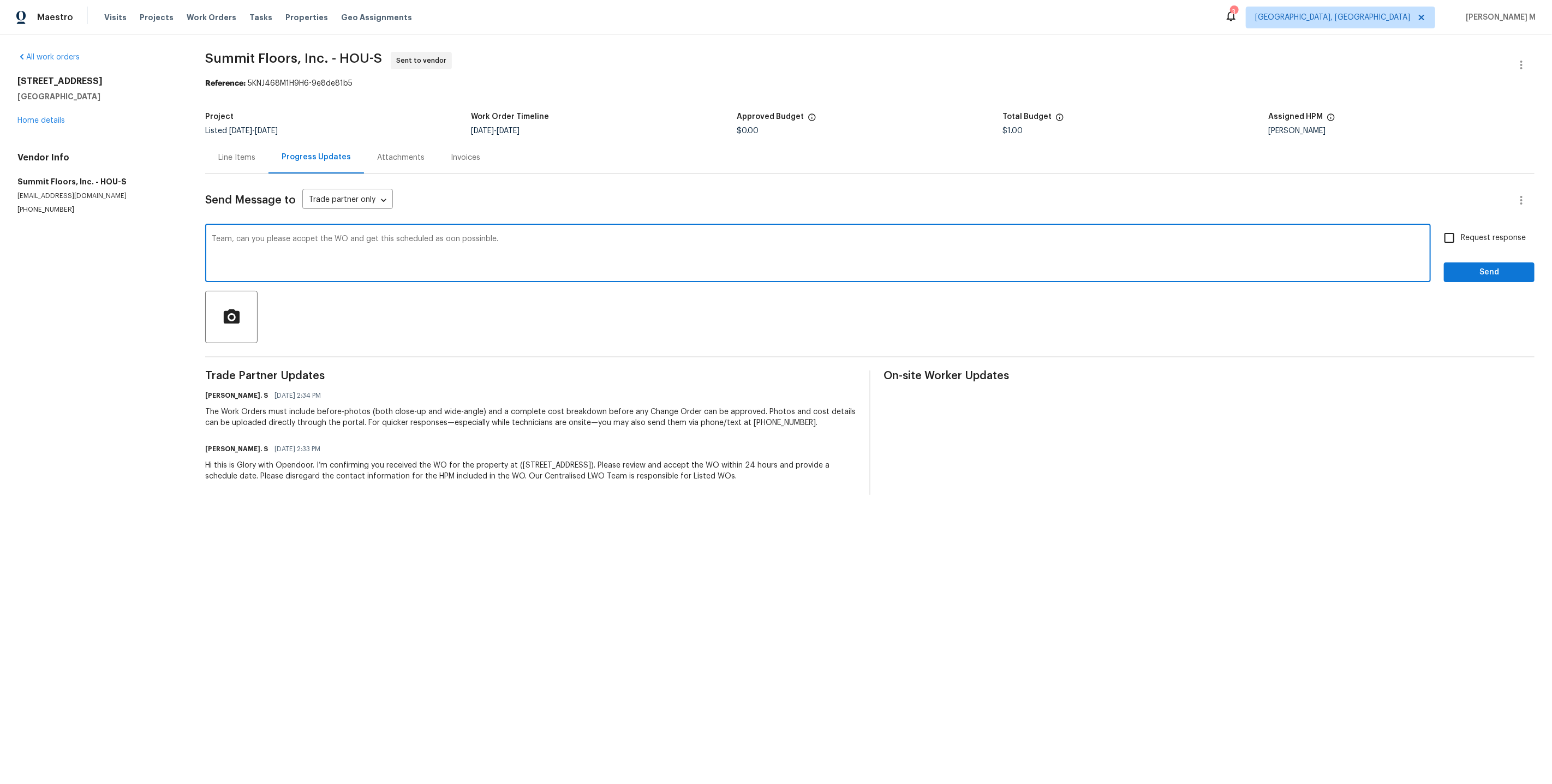
click at [301, 235] on textarea "Team, can you please accpet the WO and get this scheduled as oon possinble." at bounding box center [818, 254] width 1212 height 38
click at [0, 0] on div "accept" at bounding box center [0, 0] width 0 height 0
click at [453, 235] on textarea "Team, can you please accept the WO and get this scheduled as oon possinble." at bounding box center [818, 254] width 1212 height 38
click at [0, 0] on span "soon as possible?" at bounding box center [0, 0] width 0 height 0
type textarea "Team, can you please accept the WO and get this scheduled as soon as possible?"
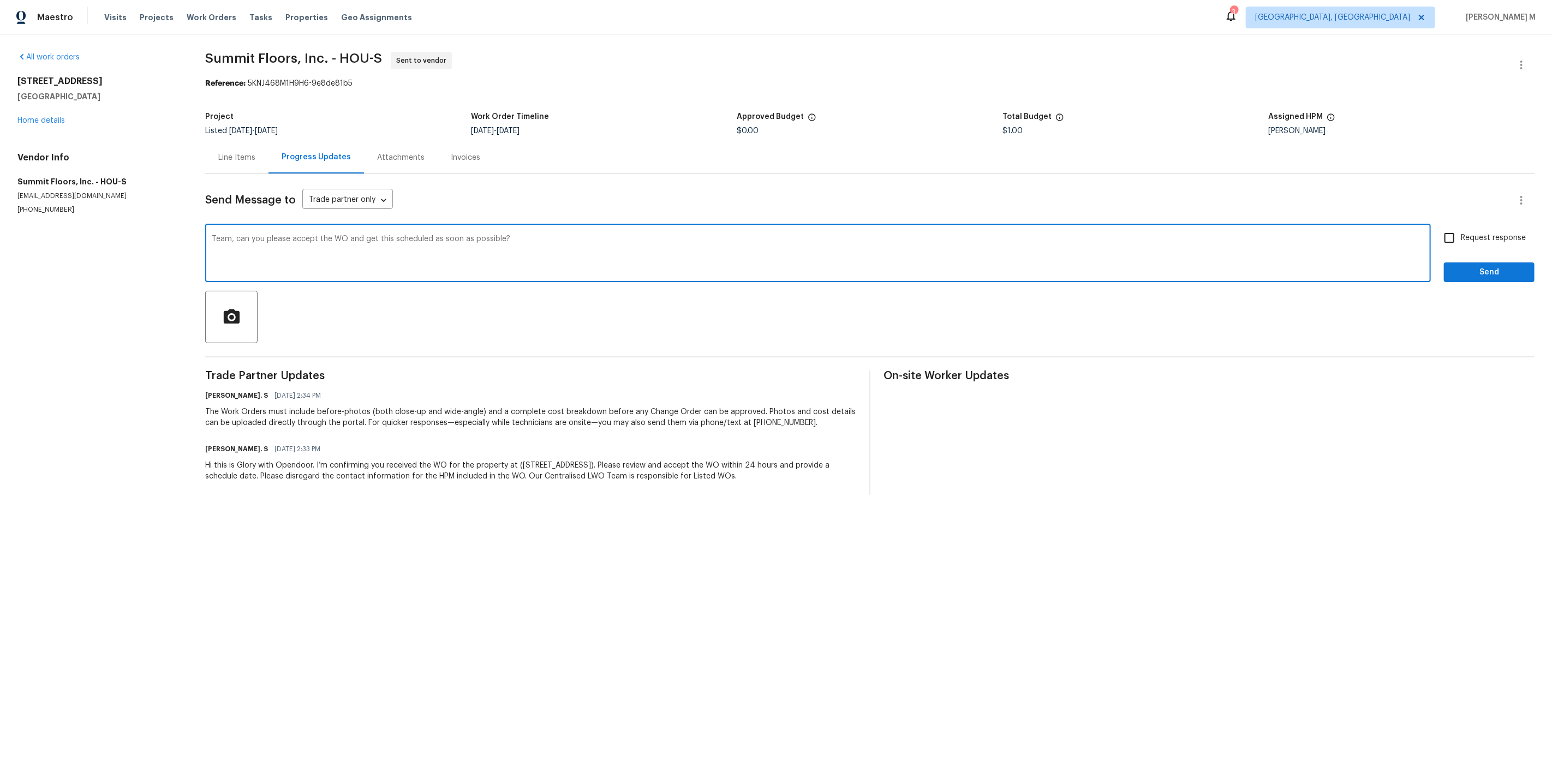
click at [1490, 232] on span "Request response" at bounding box center [1493, 238] width 65 height 12
click at [1461, 227] on input "Request response" at bounding box center [1449, 238] width 23 height 23
checkbox input "true"
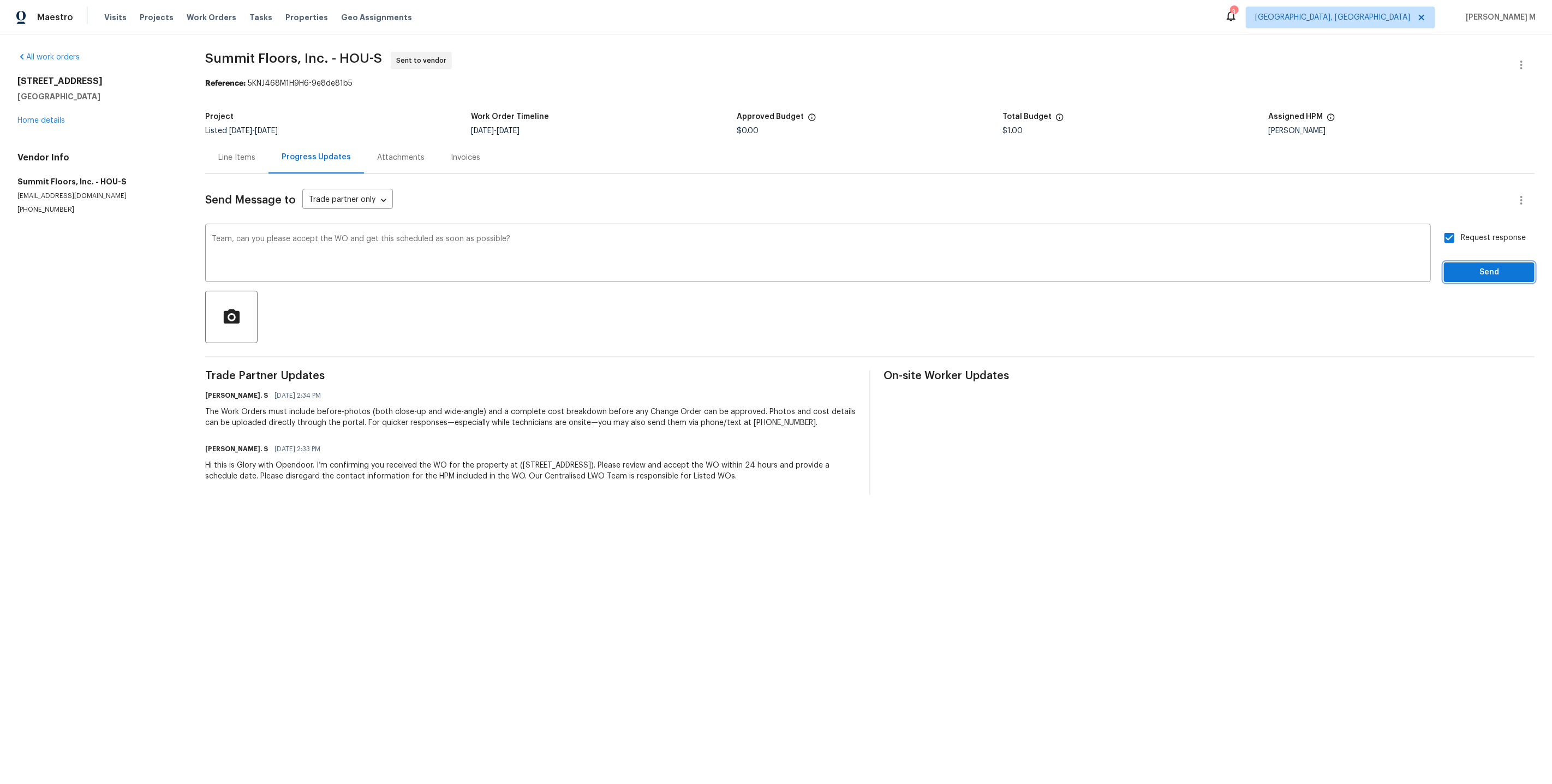
click at [1482, 265] on span "Send" at bounding box center [1490, 272] width 73 height 14
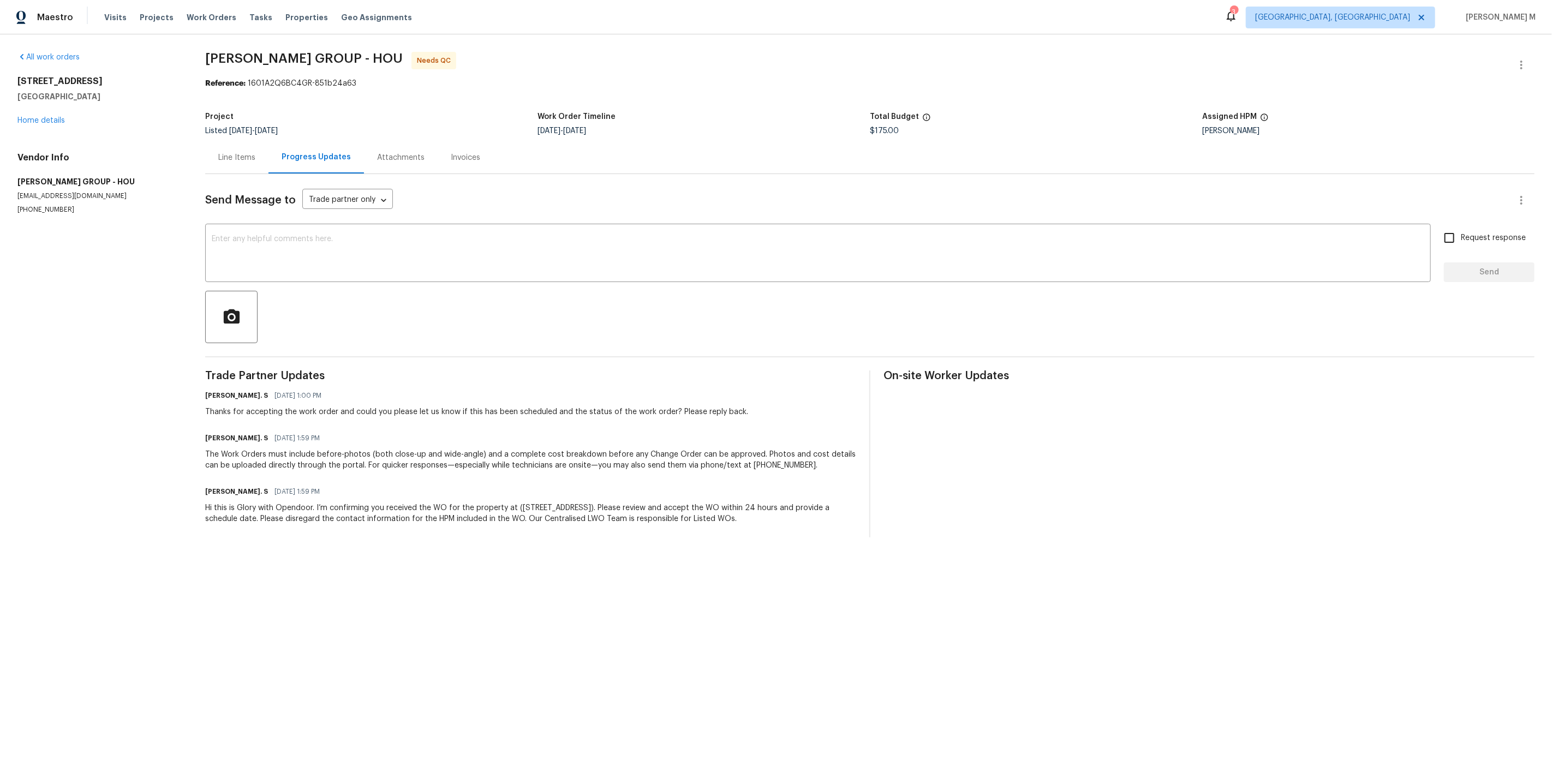
click at [244, 154] on div "Line Items" at bounding box center [236, 157] width 37 height 11
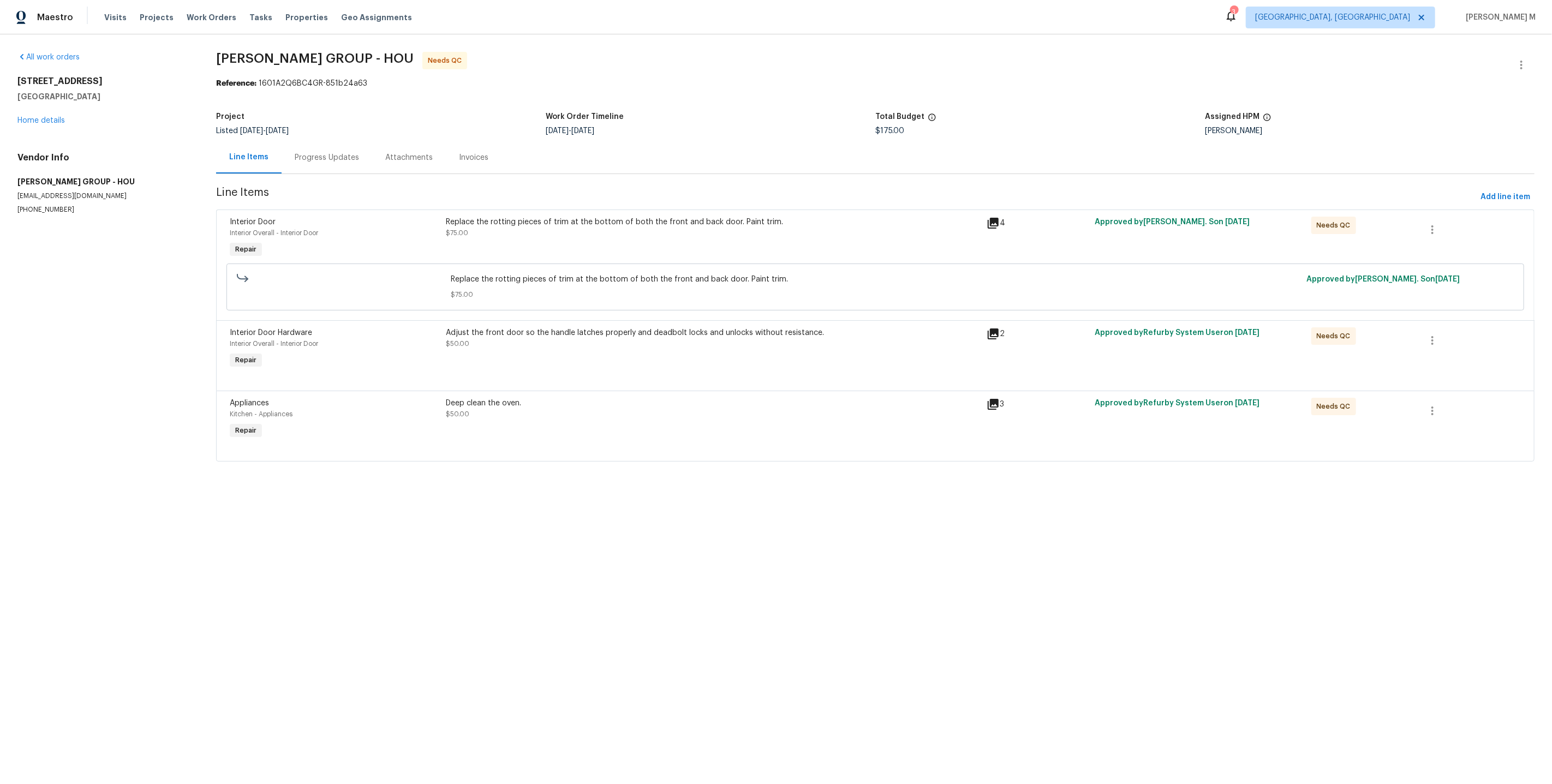
click at [790, 78] on div "Reference: 1601A2Q6BC4GR-851b24a63" at bounding box center [875, 83] width 1319 height 11
click at [644, 114] on div "Work Order Timeline" at bounding box center [710, 120] width 329 height 14
click at [473, 83] on div "Reference: 1601A2Q6BC4GR-851b24a63" at bounding box center [875, 83] width 1319 height 11
